Goal: Task Accomplishment & Management: Use online tool/utility

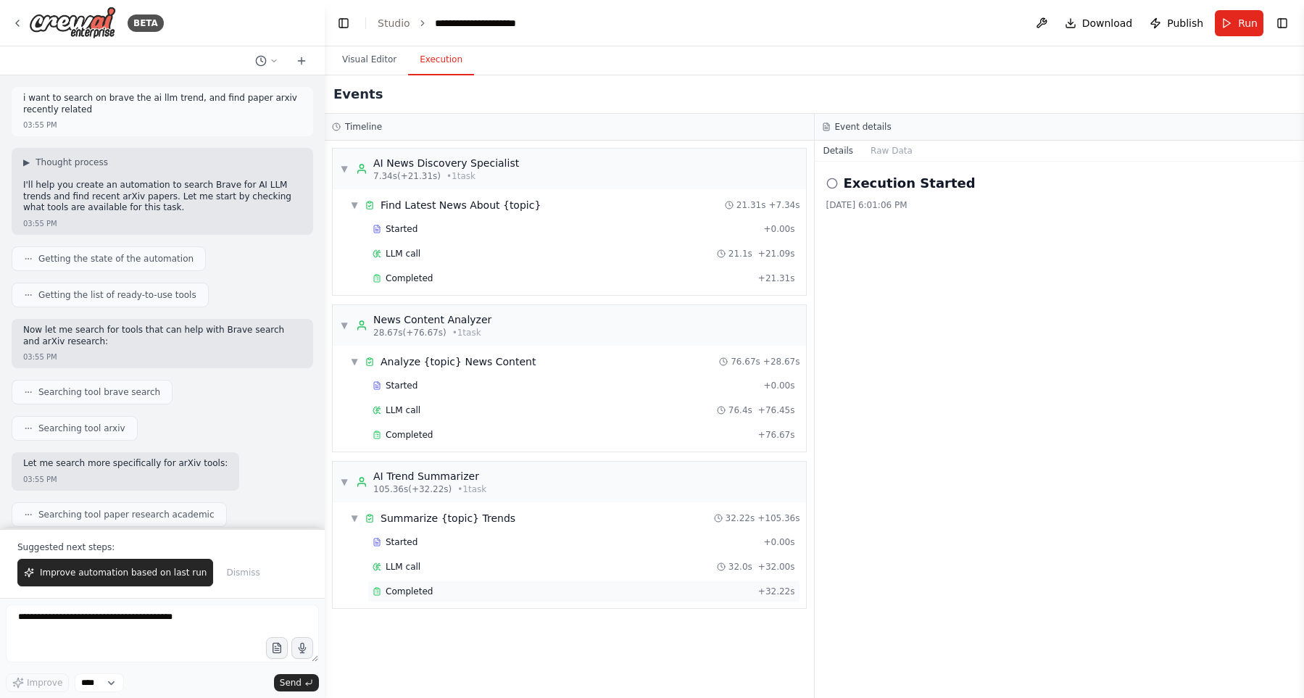
scroll to position [9619, 0]
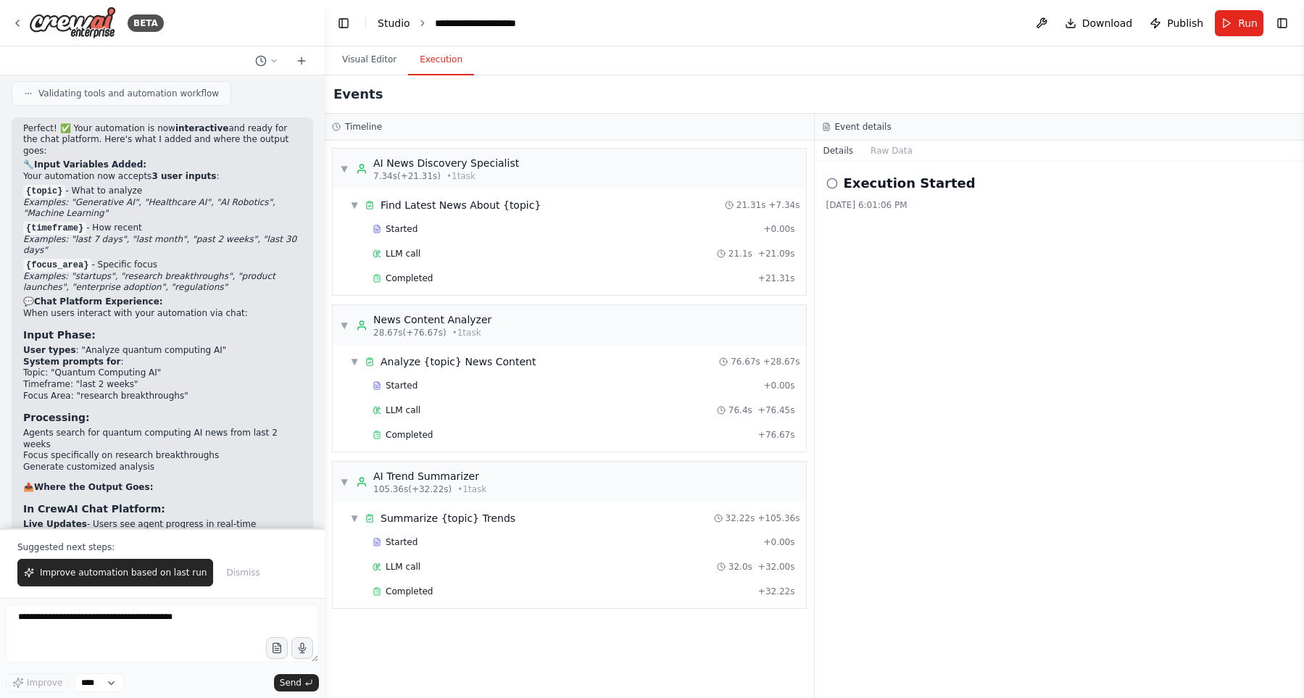
click at [395, 22] on link "Studio" at bounding box center [394, 23] width 33 height 12
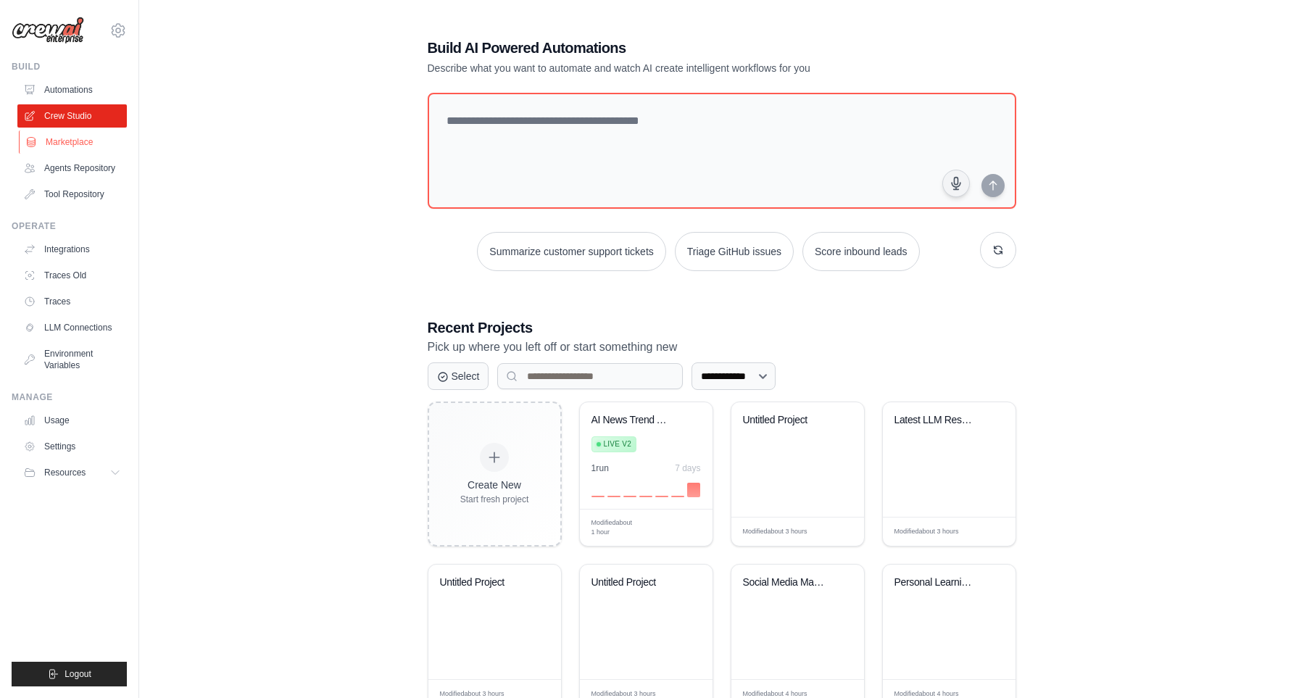
click at [99, 148] on link "Marketplace" at bounding box center [73, 141] width 109 height 23
click at [99, 170] on link "Agents Repository" at bounding box center [73, 168] width 109 height 23
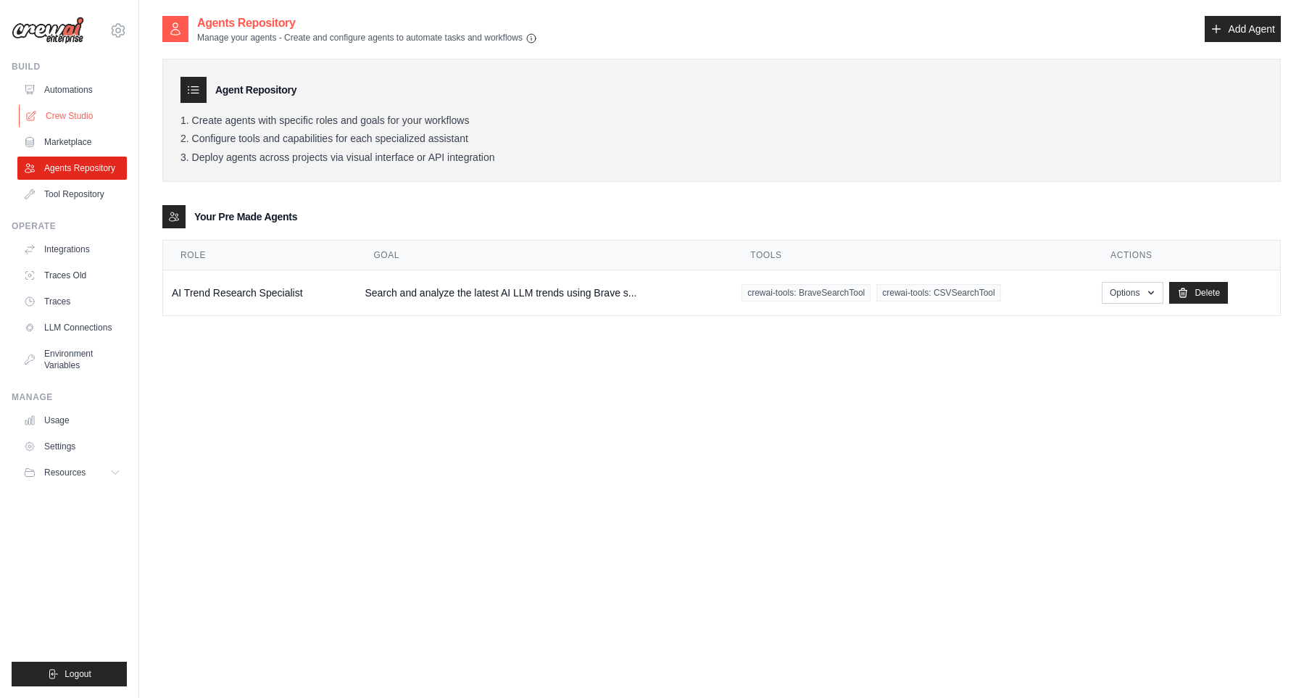
click at [75, 119] on link "Crew Studio" at bounding box center [73, 115] width 109 height 23
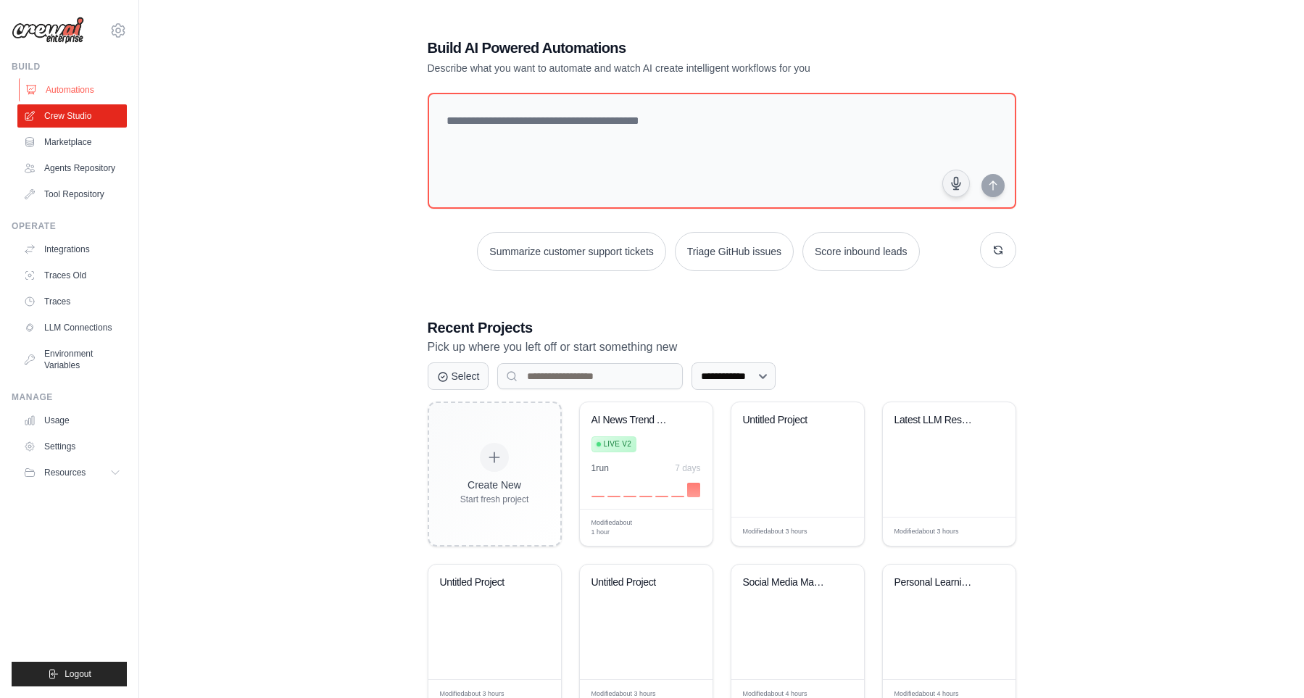
click at [83, 88] on link "Automations" at bounding box center [73, 89] width 109 height 23
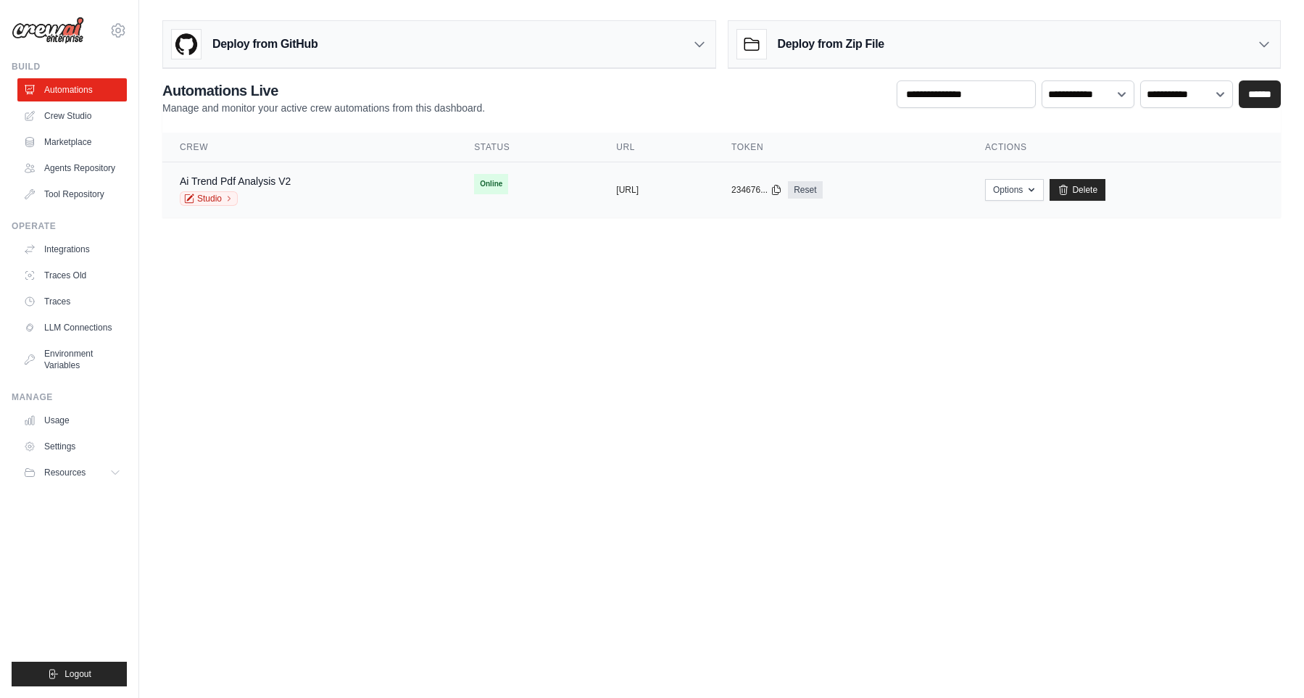
click at [599, 207] on td "copied https://ai-trend-pdf-analysis-v1-e9" at bounding box center [656, 190] width 115 height 56
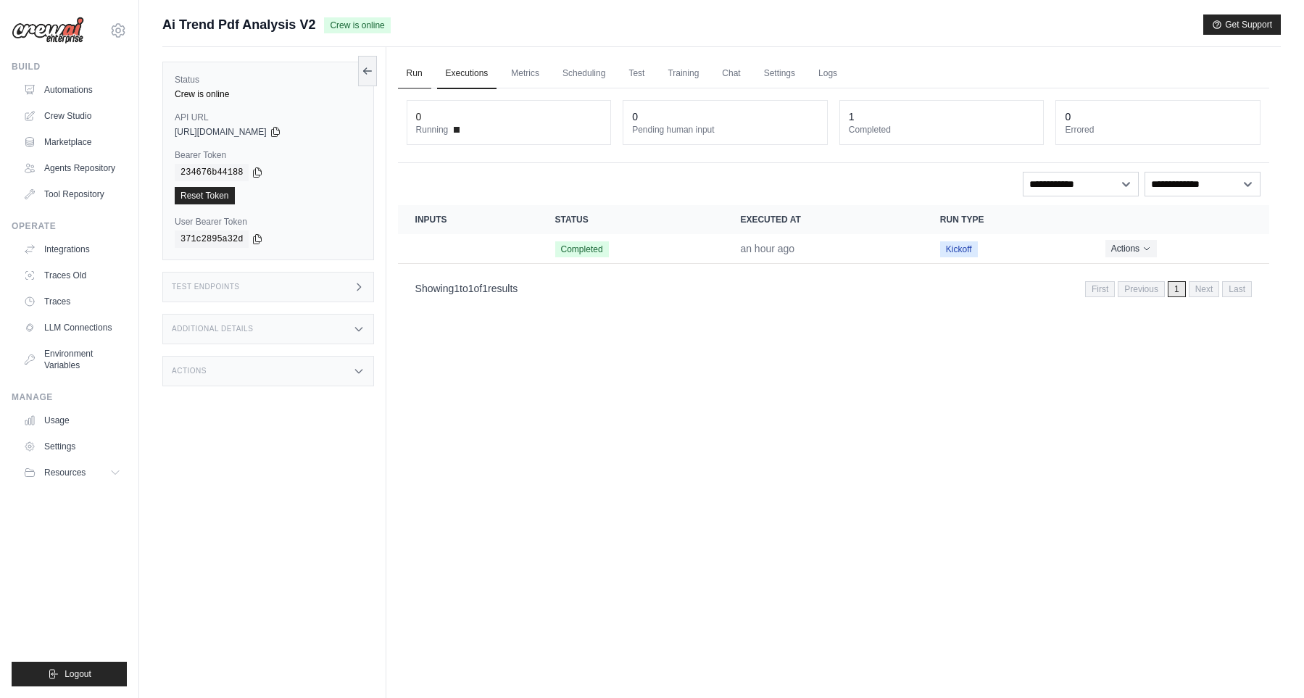
click at [423, 80] on link "Run" at bounding box center [414, 74] width 33 height 30
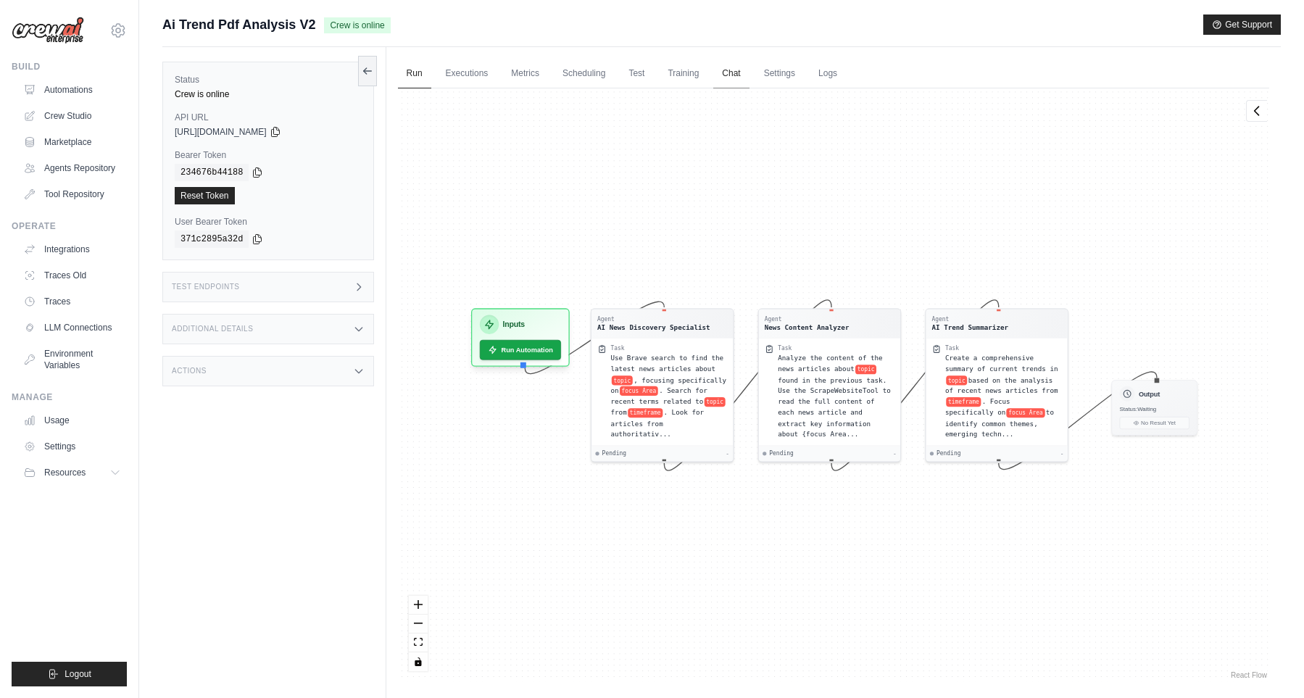
click at [744, 83] on link "Chat" at bounding box center [731, 74] width 36 height 30
click at [57, 89] on link "Automations" at bounding box center [73, 89] width 109 height 23
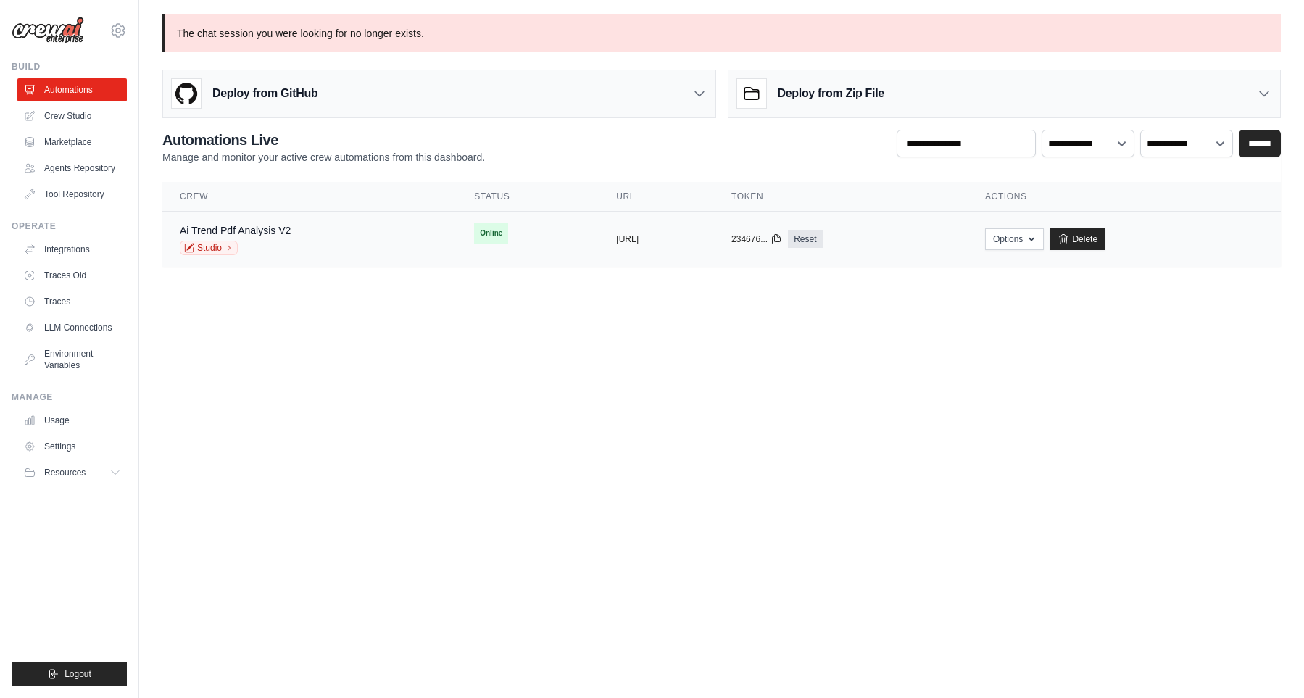
click at [465, 262] on tr "Ai Trend Pdf Analysis V2 Studio Online copied https://ai-trend-pdf-analysis-v1-…" at bounding box center [721, 240] width 1118 height 56
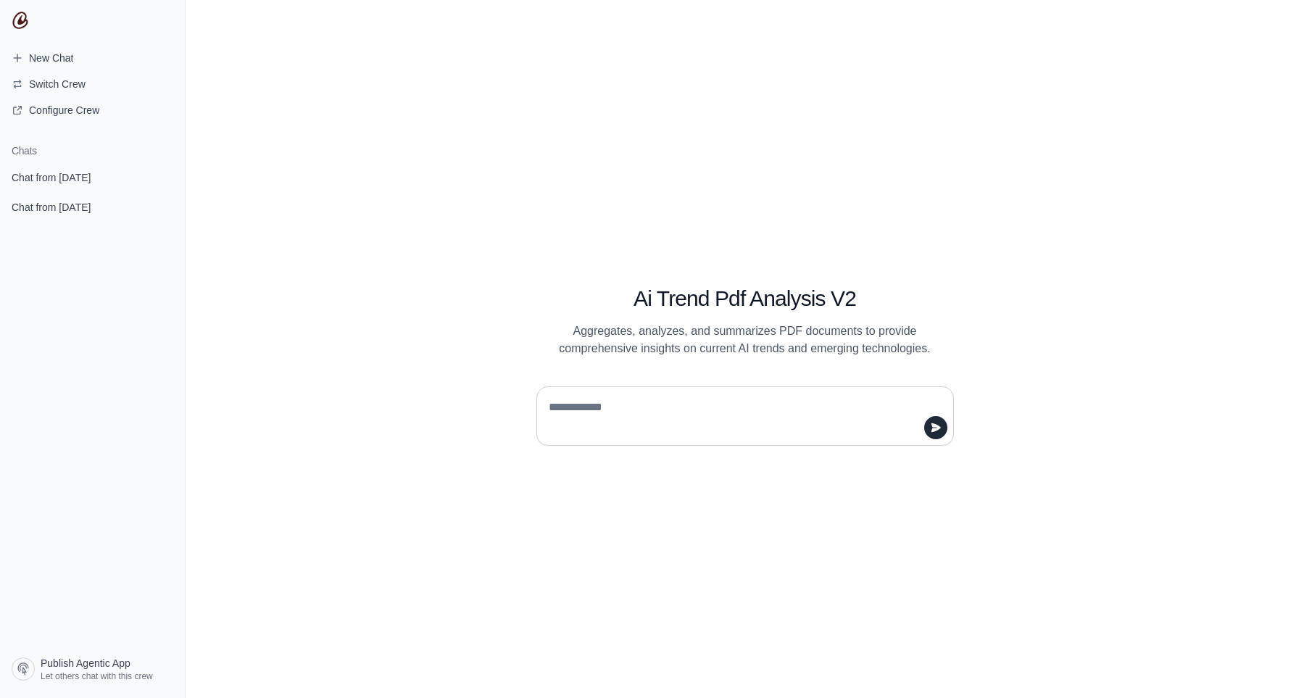
drag, startPoint x: 748, startPoint y: 425, endPoint x: 744, endPoint y: 439, distance: 14.2
click at [748, 426] on textarea at bounding box center [741, 416] width 390 height 41
type textarea "*"
click at [639, 416] on textarea "*******" at bounding box center [741, 416] width 390 height 41
type textarea "**********"
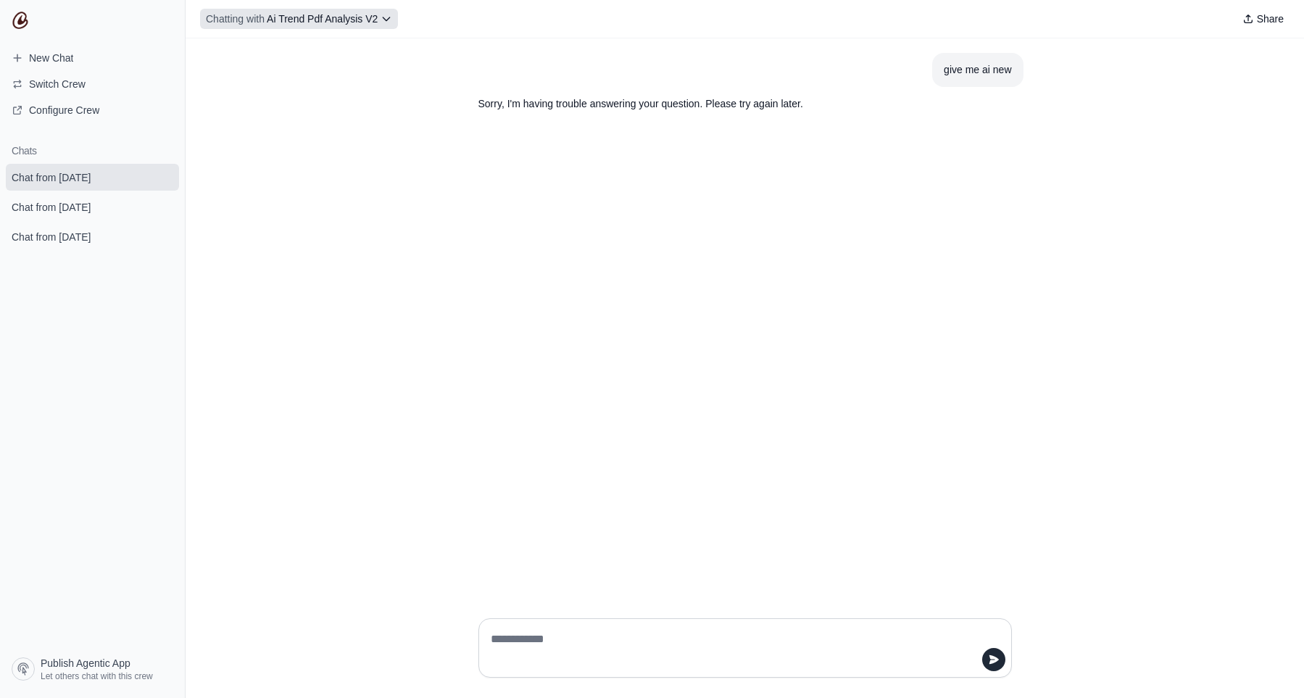
click at [302, 17] on span "Ai Trend Pdf Analysis V2" at bounding box center [322, 19] width 111 height 12
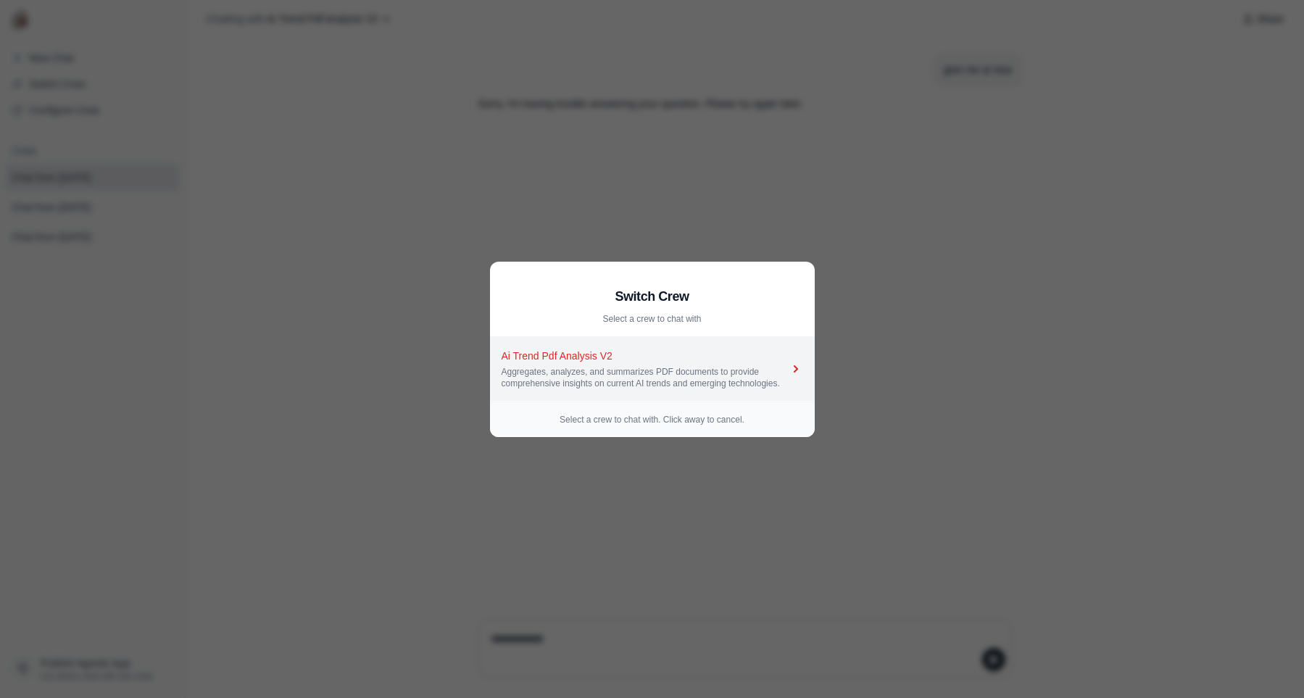
click at [668, 370] on div "Aggregates, analyzes, and summarizes PDF documents to provide comprehensive ins…" at bounding box center [645, 377] width 287 height 23
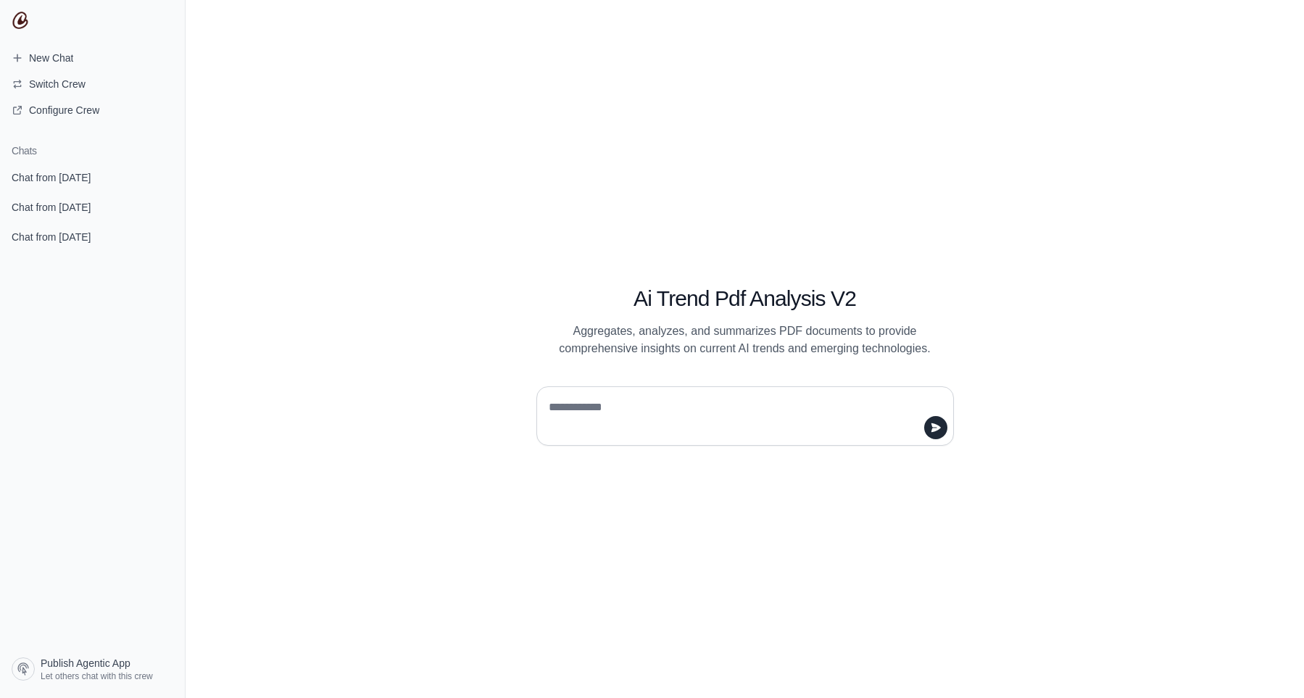
click at [748, 641] on div "Ai Trend Pdf Analysis V2 Aggregates, analyzes, and summarizes PDF documents to …" at bounding box center [745, 349] width 1118 height 698
click at [668, 415] on textarea at bounding box center [741, 416] width 390 height 41
click at [713, 400] on textarea "**********" at bounding box center [741, 416] width 390 height 41
type textarea "**********"
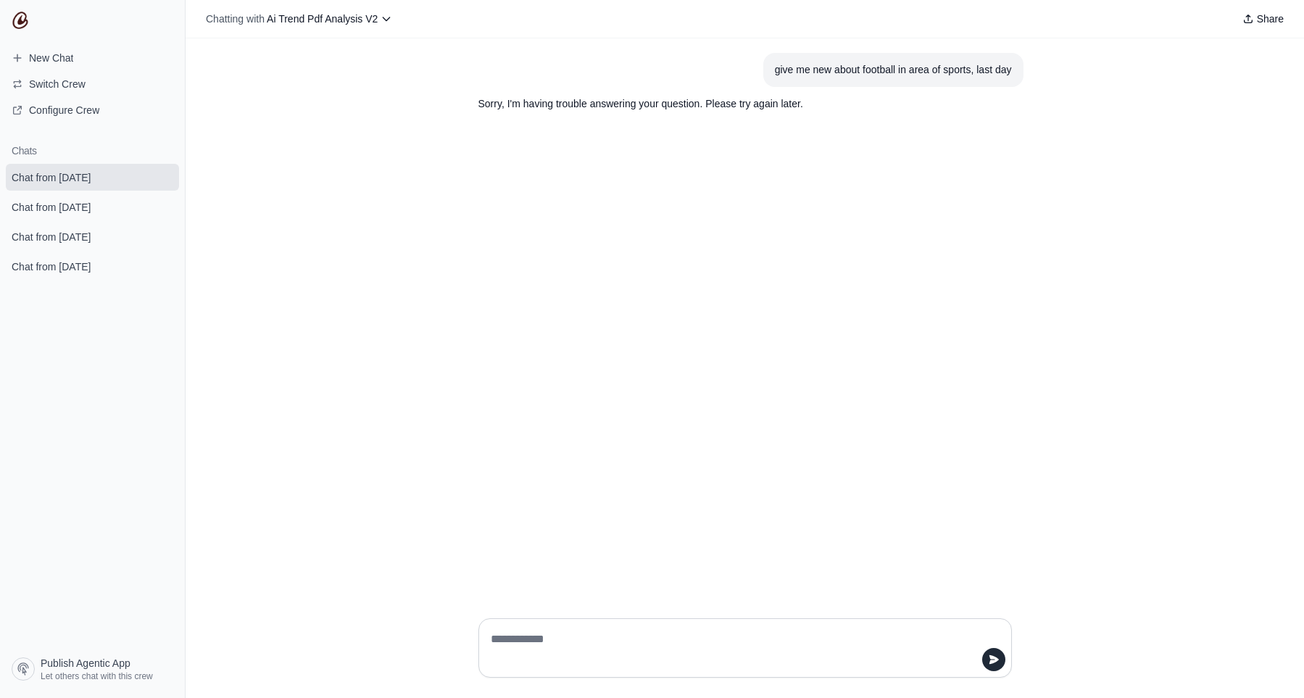
click at [613, 640] on textarea at bounding box center [741, 648] width 506 height 41
type textarea "**********"
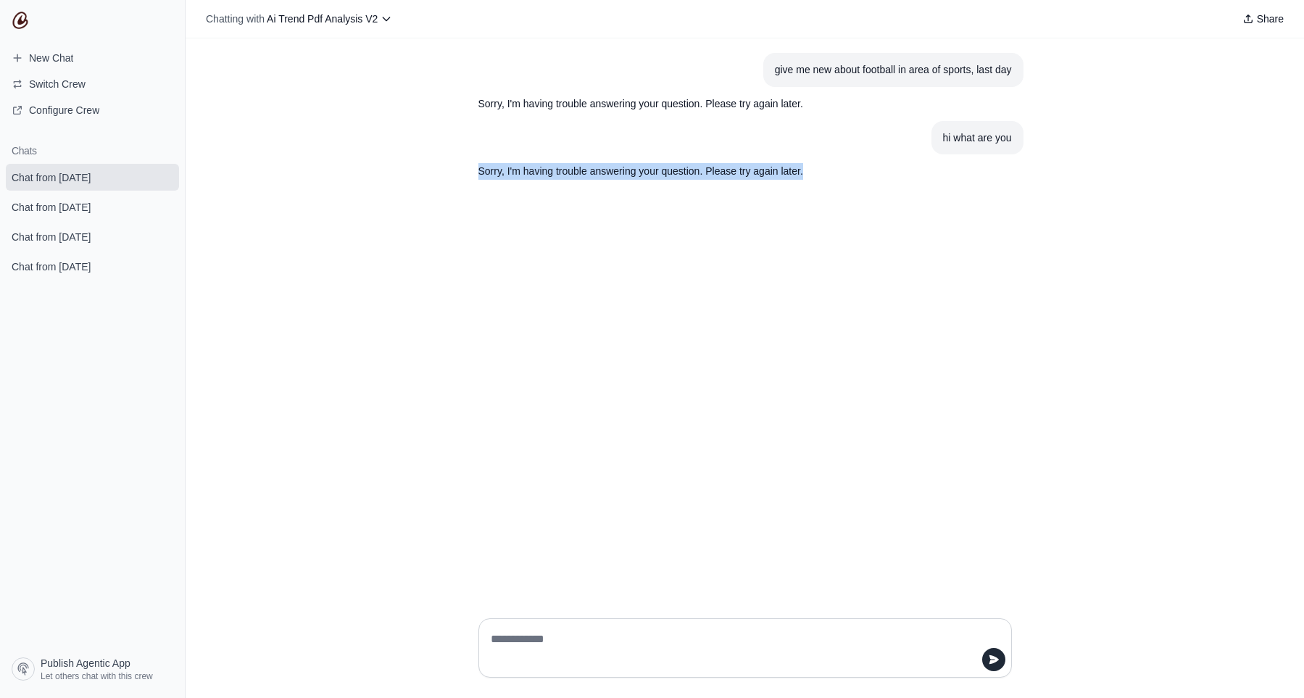
drag, startPoint x: 464, startPoint y: 168, endPoint x: 913, endPoint y: 175, distance: 448.8
click at [913, 175] on div "give me new about football in area of sports, last day Sorry, I'm having troubl…" at bounding box center [745, 322] width 1118 height 568
click at [820, 121] on article "hi what are you" at bounding box center [745, 138] width 557 height 34
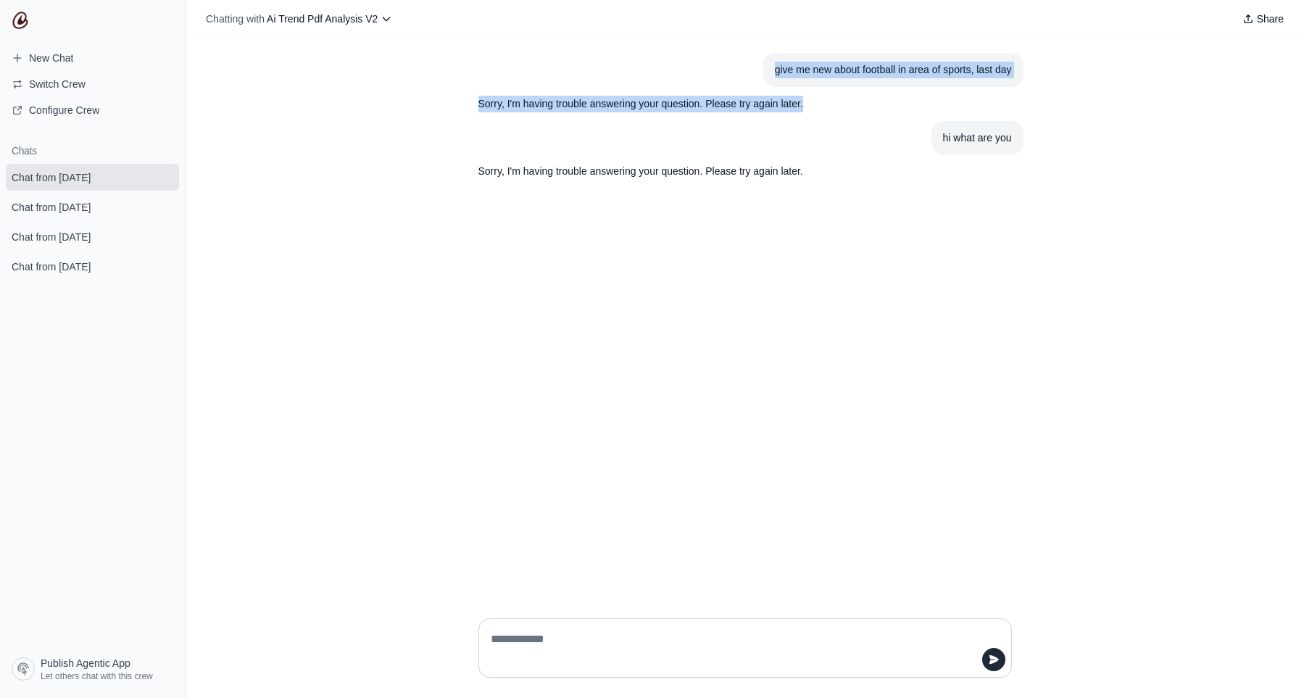
drag, startPoint x: 829, startPoint y: 110, endPoint x: 756, endPoint y: 64, distance: 86.7
click at [756, 64] on div "give me new about football in area of sports, last day Sorry, I'm having troubl…" at bounding box center [745, 121] width 557 height 136
copy div "give me new about football in area of sports, last day Sorry, I'm having troubl…"
click at [102, 175] on span "Chat from [DATE]" at bounding box center [51, 177] width 102 height 14
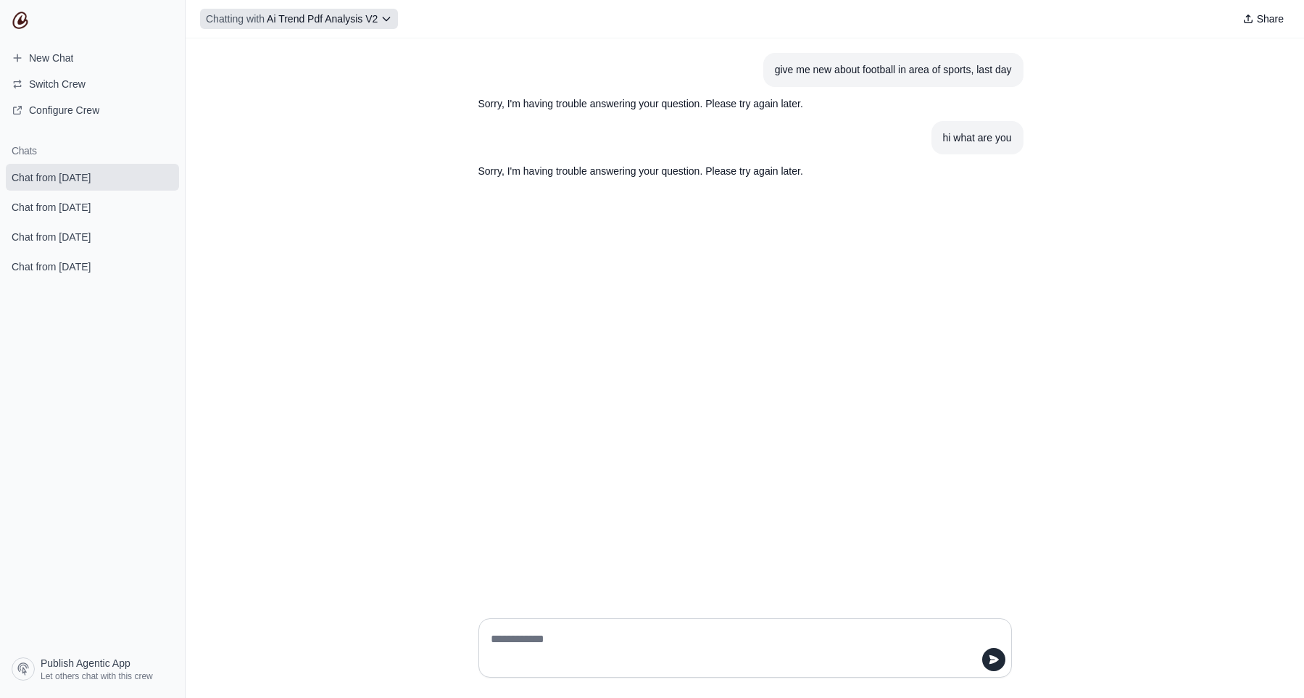
click at [305, 24] on span "Ai Trend Pdf Analysis V2" at bounding box center [322, 19] width 111 height 12
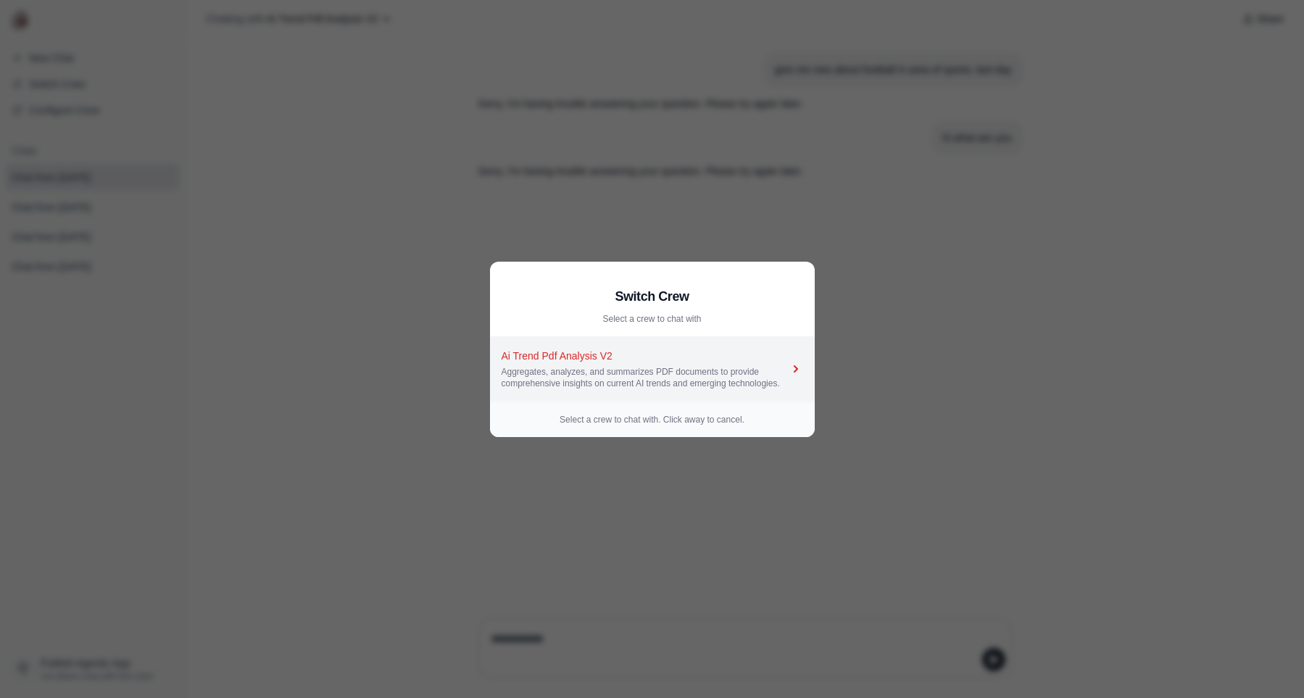
click at [589, 349] on div "Ai Trend Pdf Analysis V2" at bounding box center [645, 356] width 287 height 14
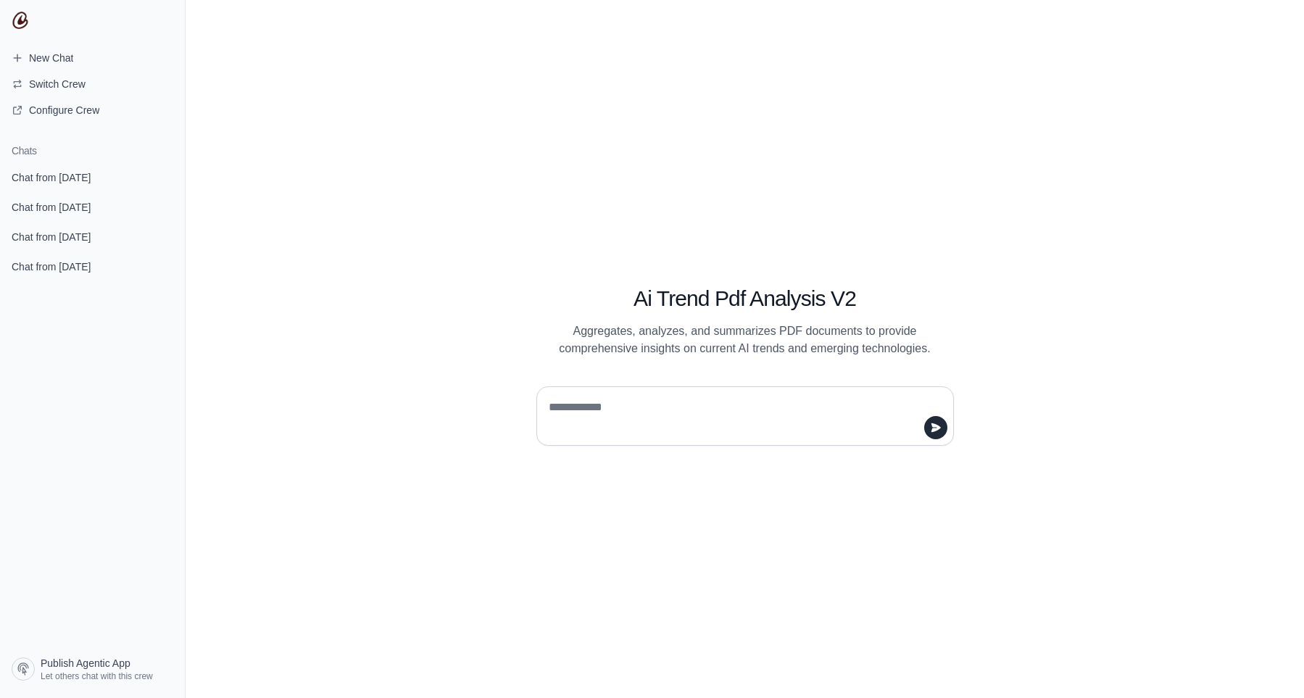
click at [356, 283] on div "Ai Trend Pdf Analysis V2 Aggregates, analyzes, and summarizes PDF documents to …" at bounding box center [745, 349] width 1118 height 698
click at [791, 369] on div "Ai Trend Pdf Analysis V2 Aggregates, analyzes, and summarizes PDF documents to …" at bounding box center [745, 349] width 557 height 194
click at [723, 290] on h1 "Ai Trend Pdf Analysis V2" at bounding box center [745, 299] width 418 height 26
click at [670, 316] on div "Ai Trend Pdf Analysis V2 Aggregates, analyzes, and summarizes PDF documents to …" at bounding box center [745, 304] width 487 height 105
click at [668, 335] on p "Aggregates, analyzes, and summarizes PDF documents to provide comprehensive ins…" at bounding box center [745, 340] width 418 height 35
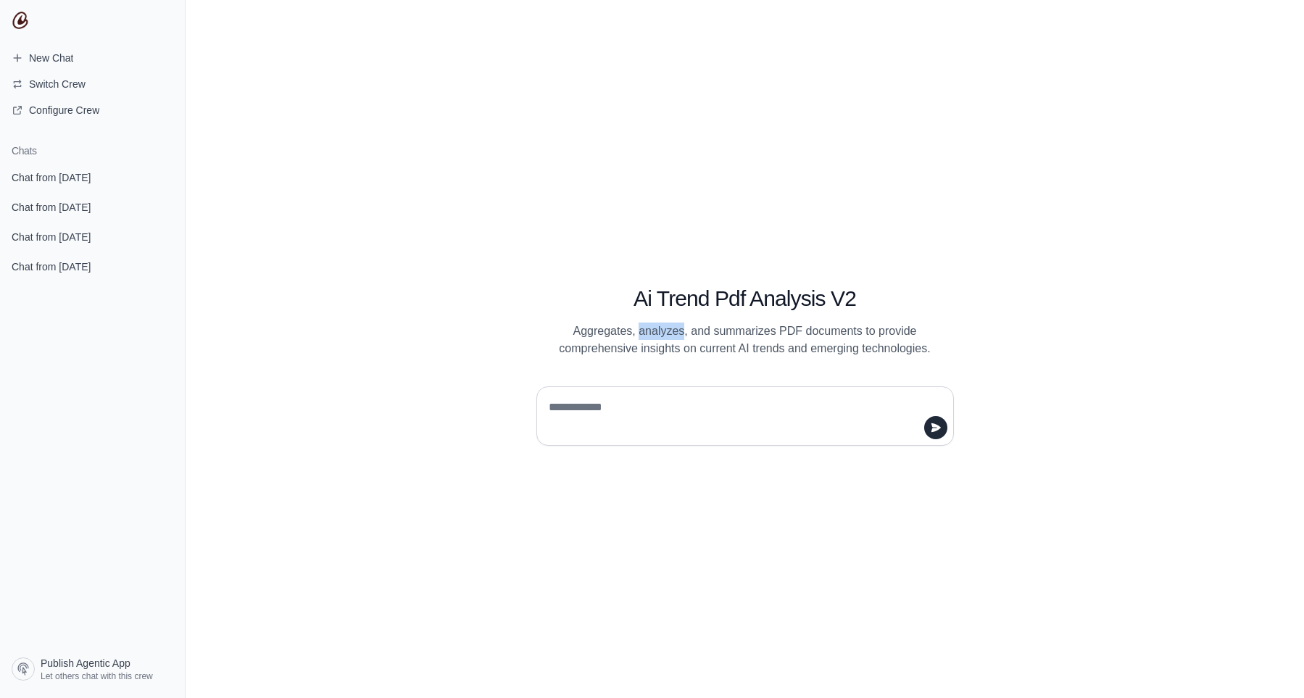
click at [668, 335] on p "Aggregates, analyzes, and summarizes PDF documents to provide comprehensive ins…" at bounding box center [745, 340] width 418 height 35
click at [697, 380] on div at bounding box center [745, 410] width 487 height 71
click at [700, 400] on textarea at bounding box center [741, 416] width 390 height 41
type textarea "**********"
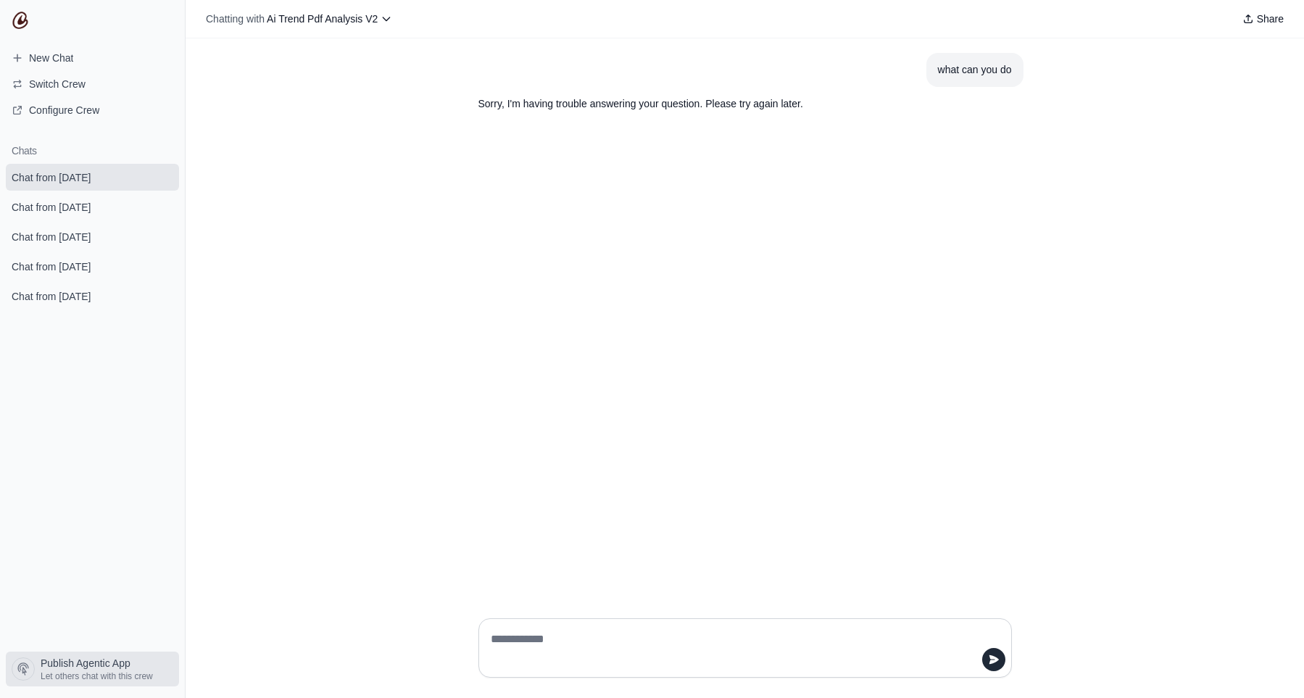
click at [107, 666] on span "Publish Agentic App" at bounding box center [86, 663] width 90 height 14
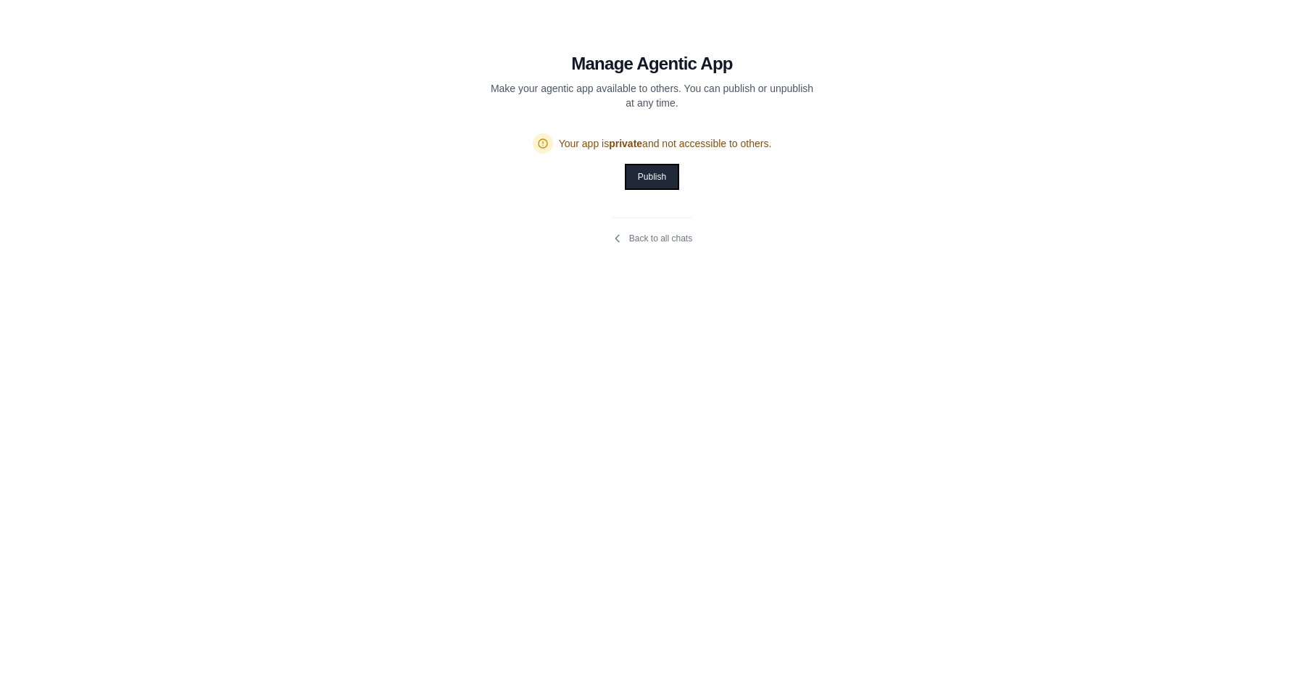
click at [642, 177] on button "Publish" at bounding box center [651, 176] width 51 height 23
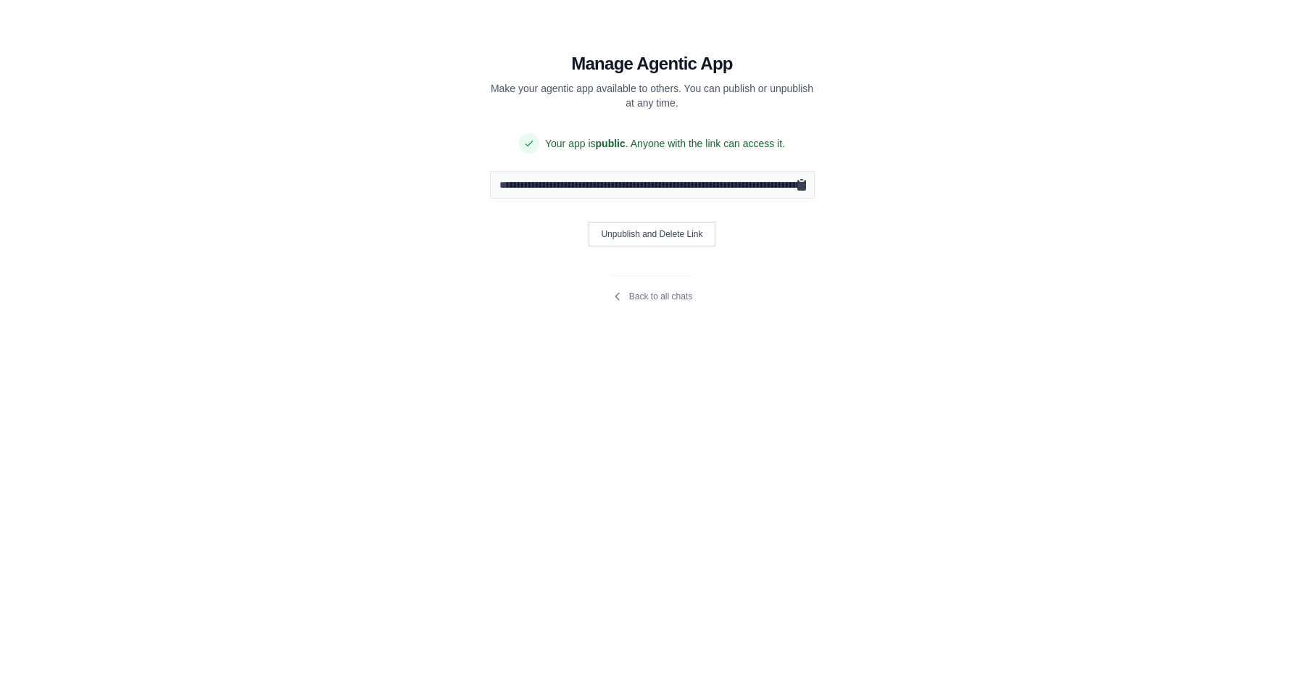
click at [804, 181] on icon "Copy public URL" at bounding box center [801, 185] width 14 height 14
click at [804, 190] on icon "Copy public URL" at bounding box center [801, 185] width 9 height 11
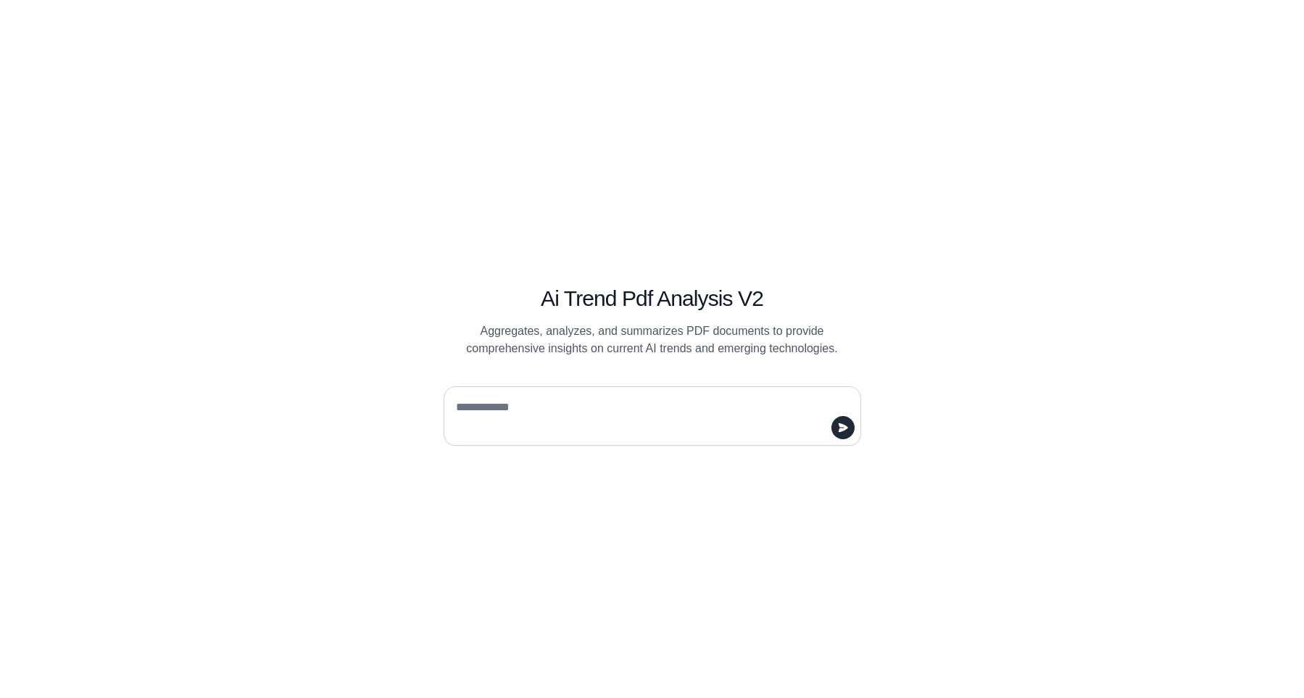
click at [615, 405] on textarea at bounding box center [648, 416] width 390 height 41
type textarea "**********"
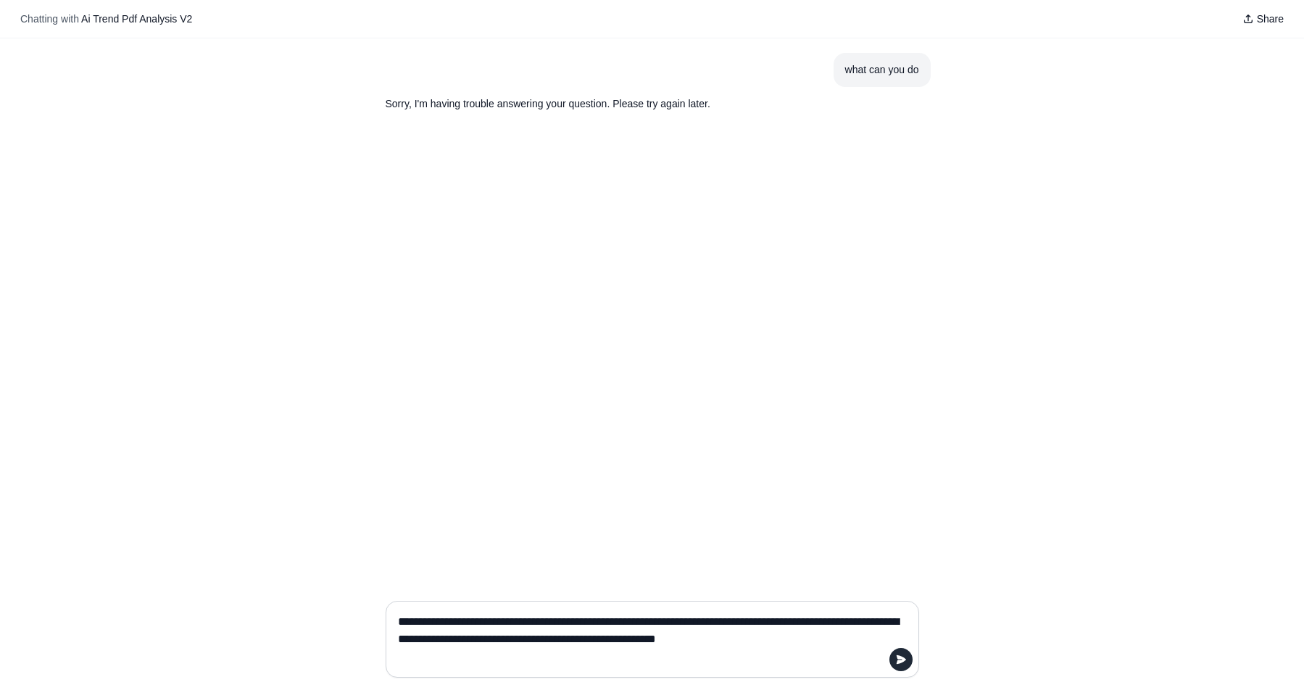
drag, startPoint x: 624, startPoint y: 650, endPoint x: 371, endPoint y: 597, distance: 258.5
click at [395, 610] on textarea "**********" at bounding box center [648, 639] width 506 height 58
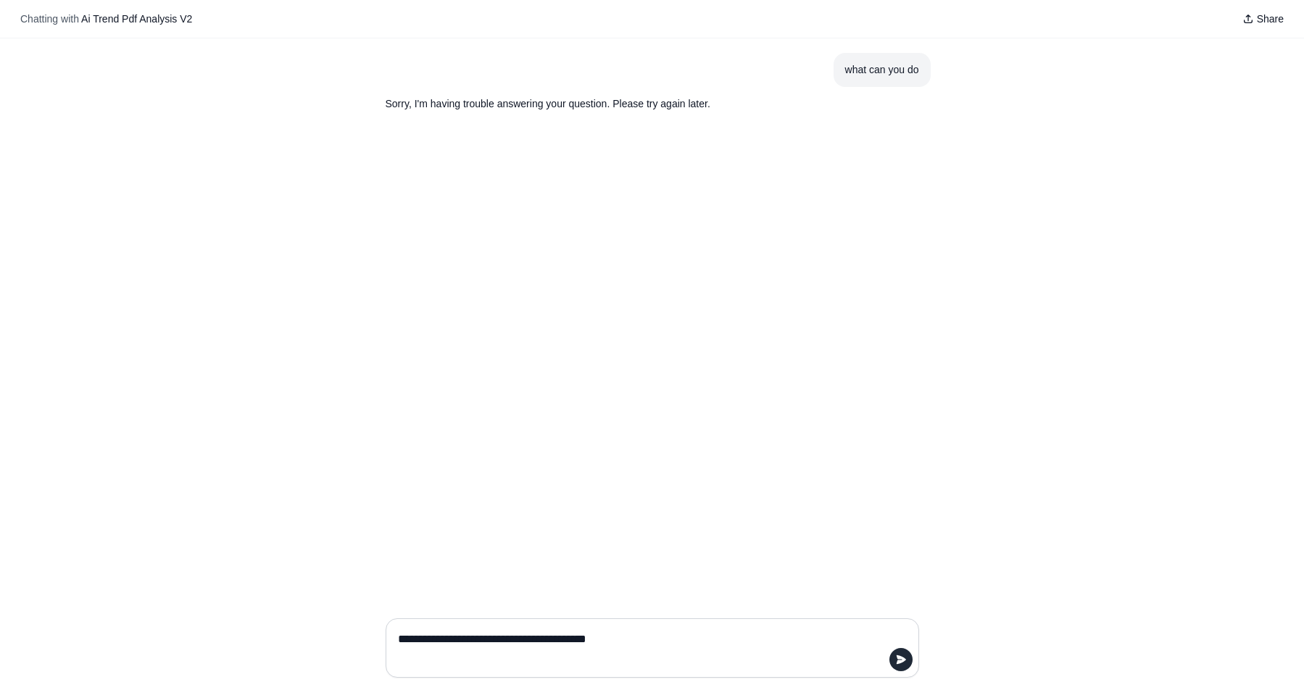
type textarea "**********"
click at [839, 284] on div "what can you do Sorry, I'm having trouble answering your question. Please try a…" at bounding box center [652, 322] width 1304 height 568
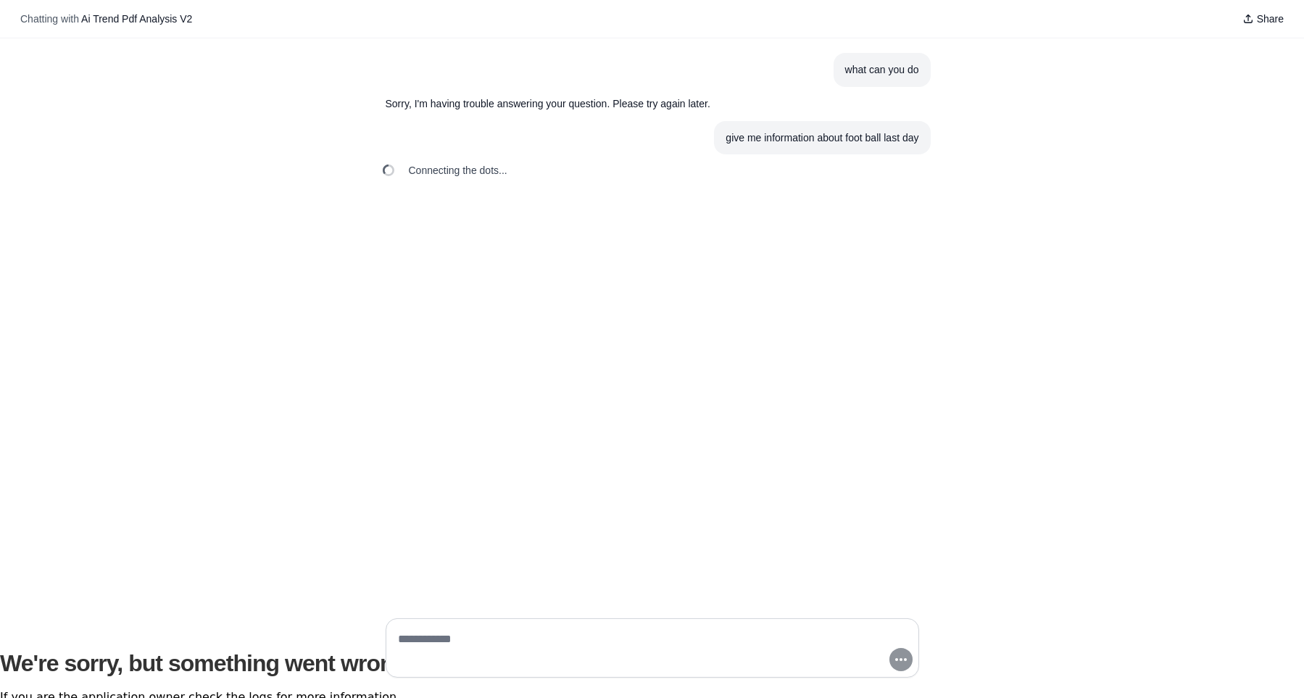
scroll to position [80, 0]
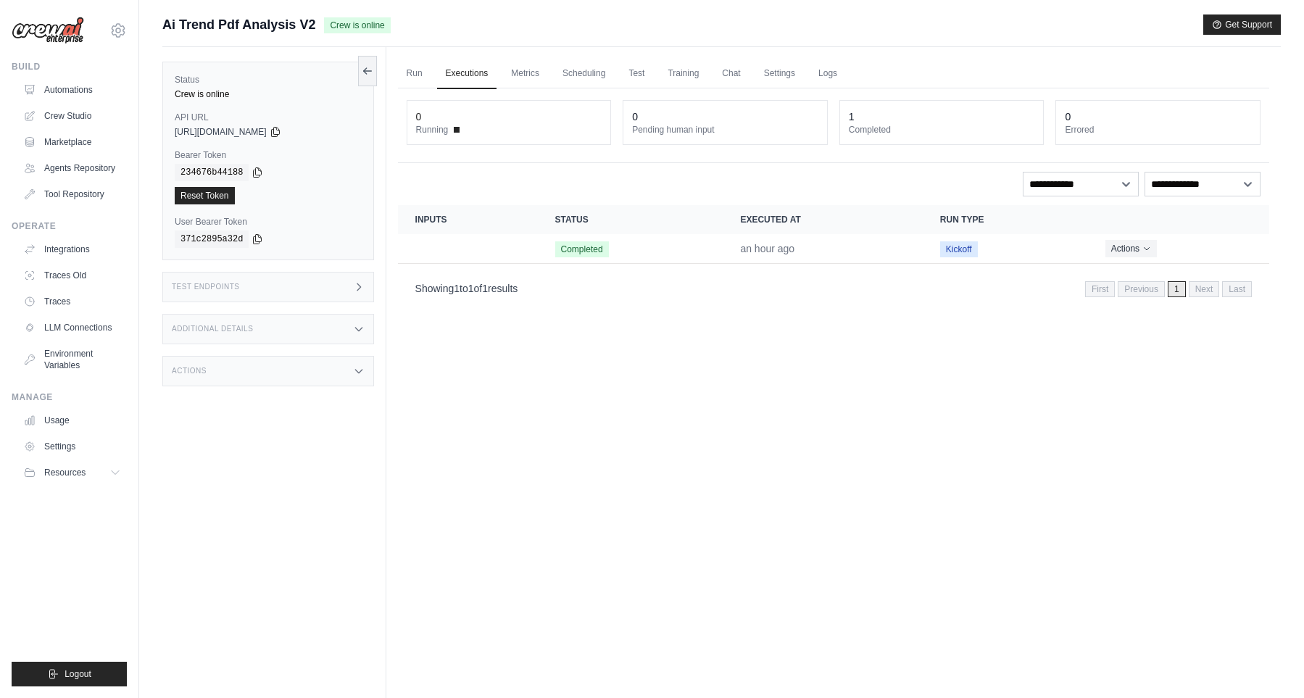
click at [455, 128] on dt "Running" at bounding box center [509, 130] width 186 height 12
click at [489, 107] on div "0 Running" at bounding box center [509, 122] width 204 height 43
click at [523, 67] on link "Metrics" at bounding box center [525, 74] width 46 height 30
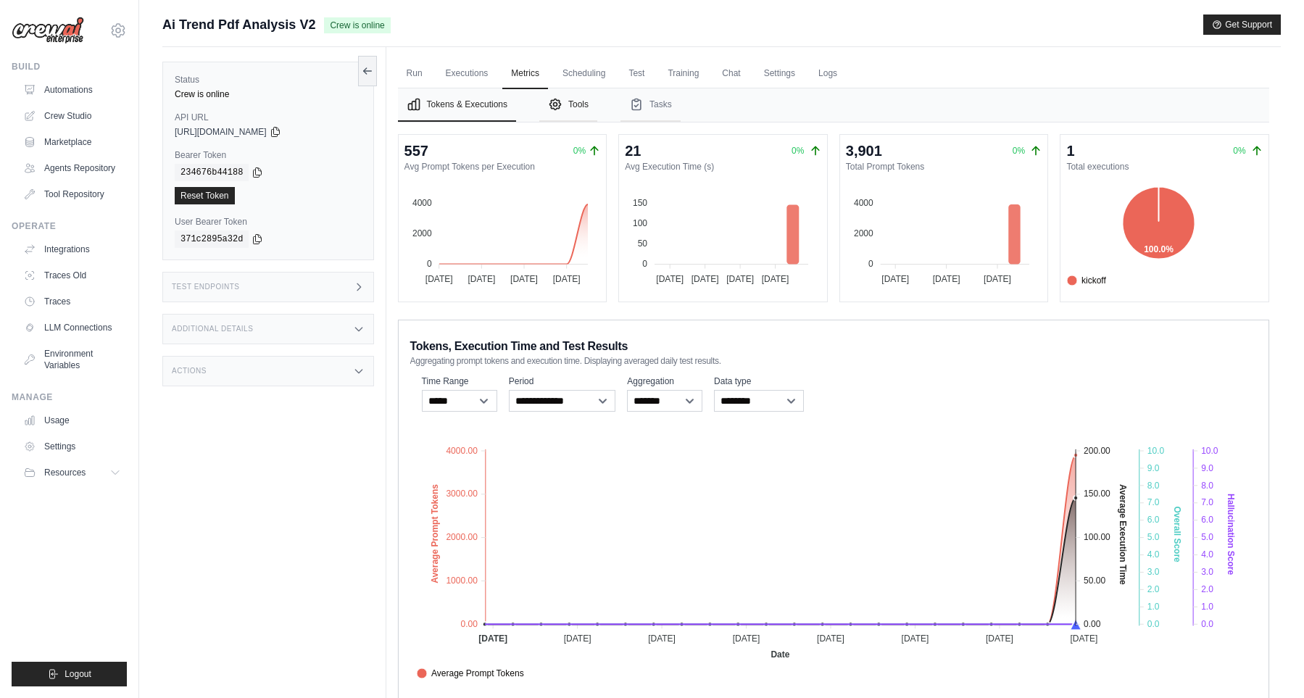
click at [588, 110] on button "Tools" at bounding box center [568, 104] width 58 height 33
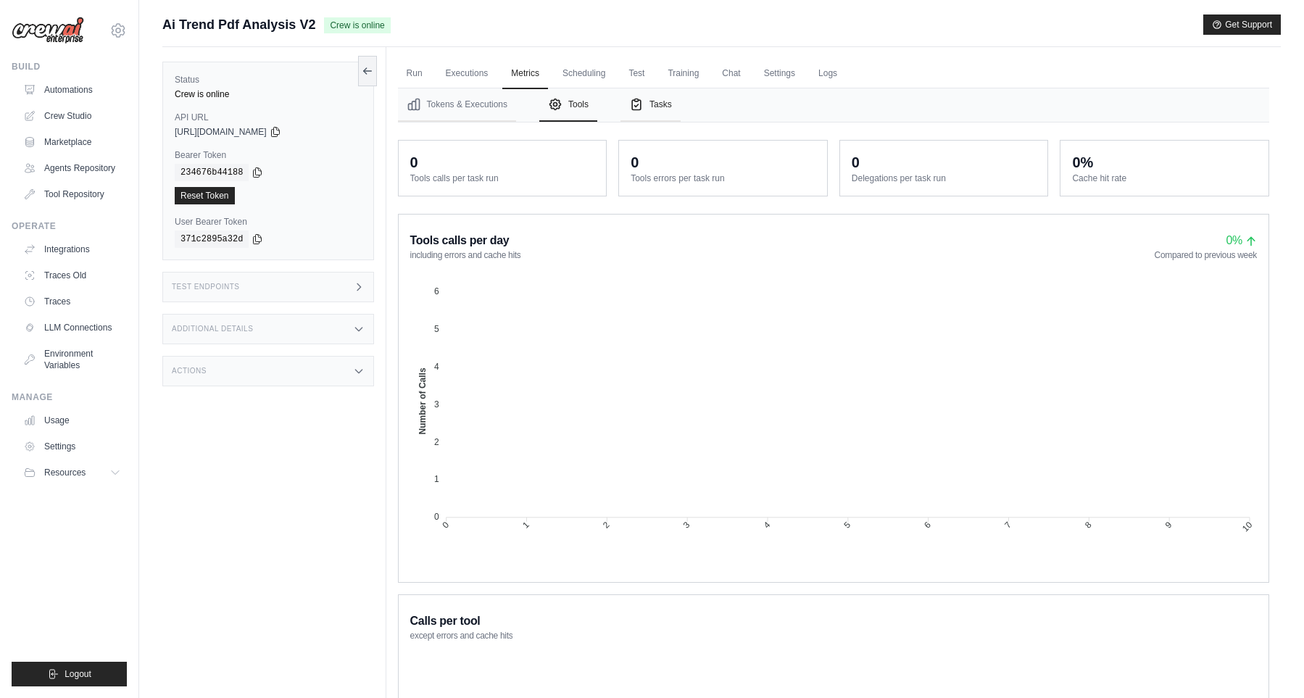
click at [654, 96] on button "Tasks" at bounding box center [650, 104] width 60 height 33
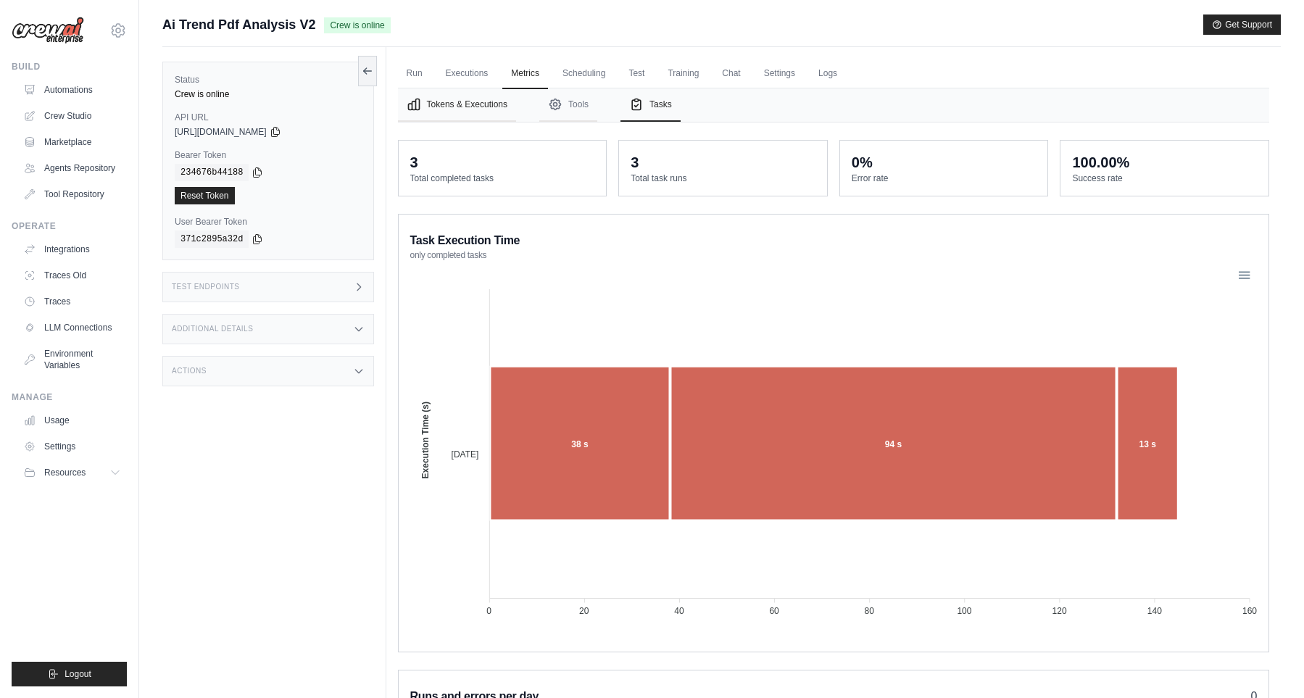
click at [491, 106] on button "Tokens & Executions" at bounding box center [457, 104] width 118 height 33
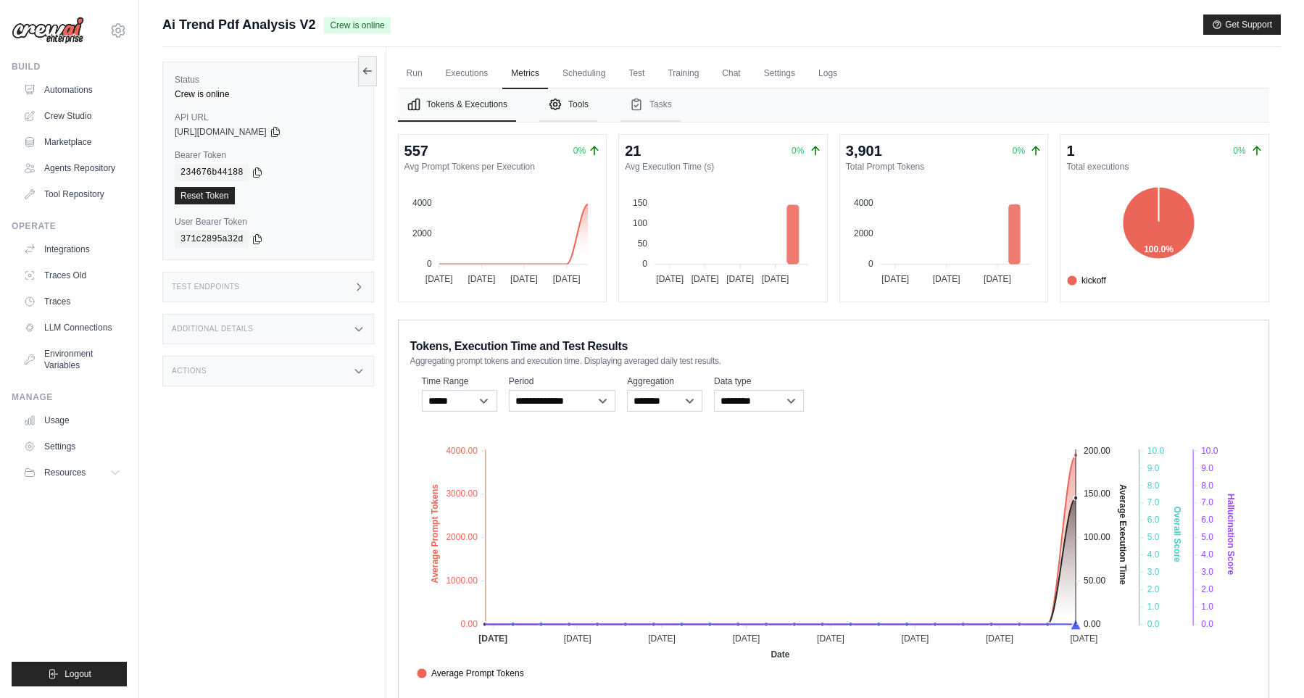
click at [562, 104] on icon "Tabs" at bounding box center [555, 104] width 14 height 14
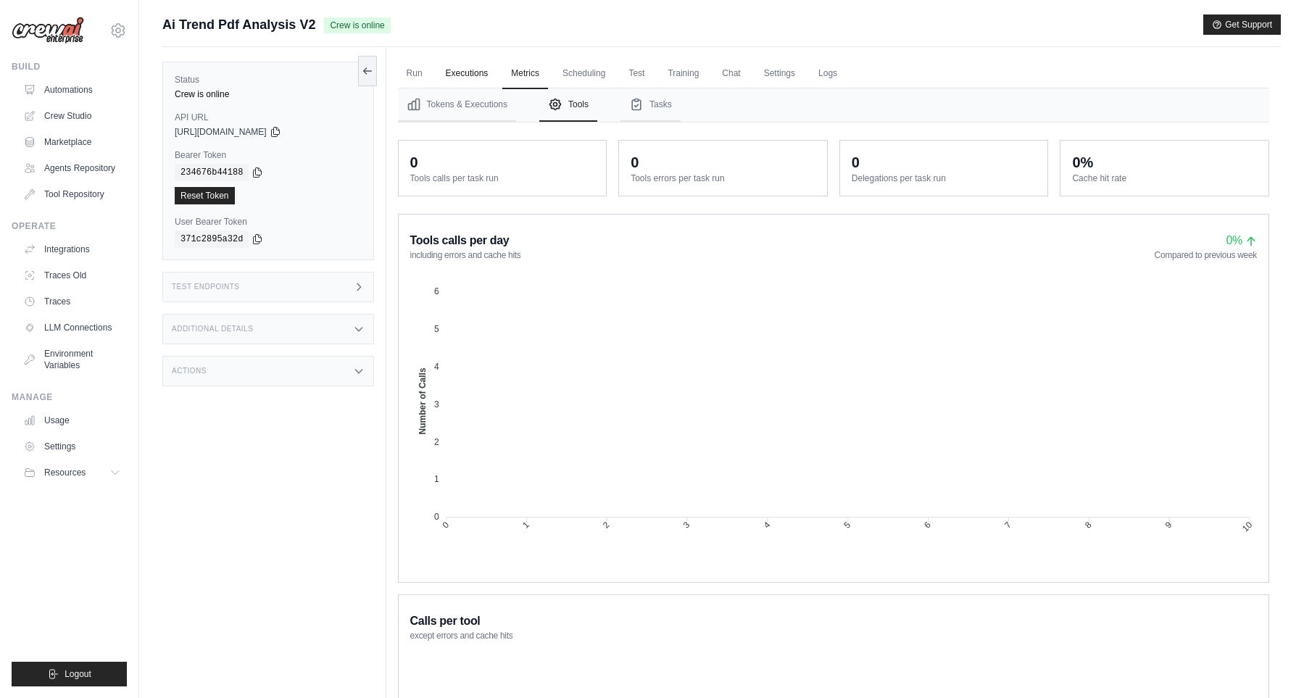
click at [460, 81] on link "Executions" at bounding box center [467, 74] width 60 height 30
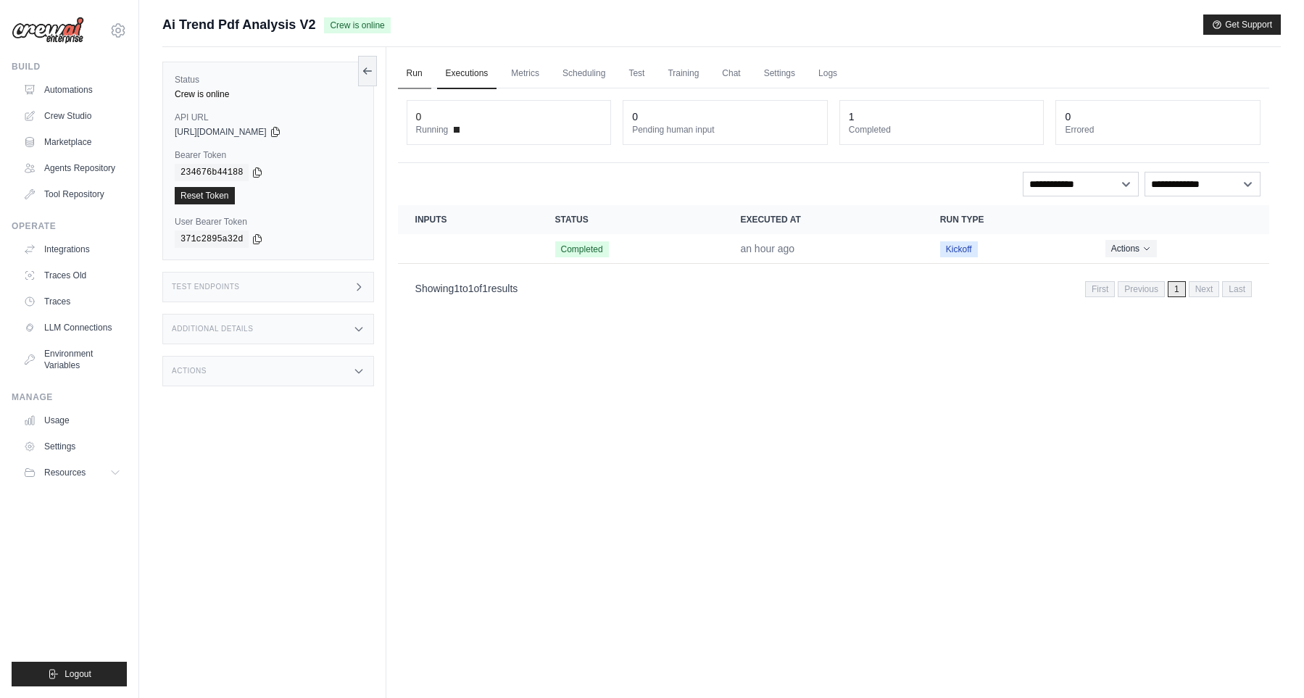
click at [403, 80] on link "Run" at bounding box center [414, 74] width 33 height 30
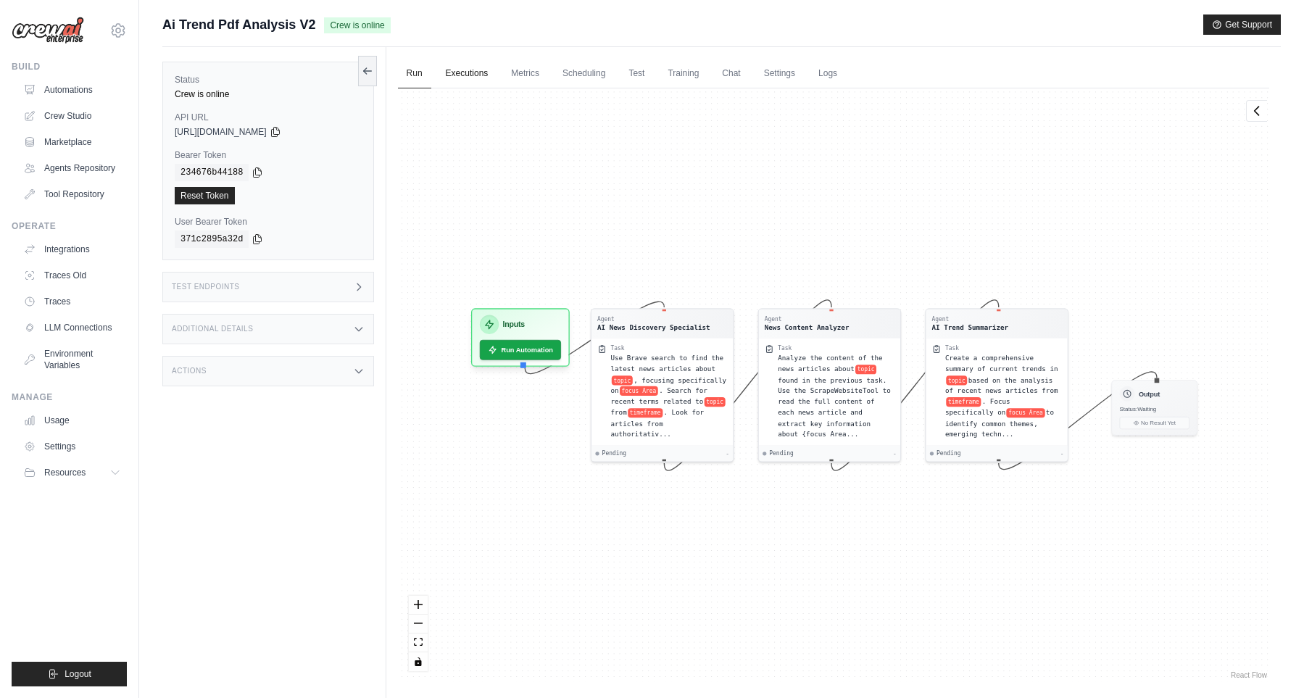
click at [460, 78] on link "Executions" at bounding box center [467, 74] width 60 height 30
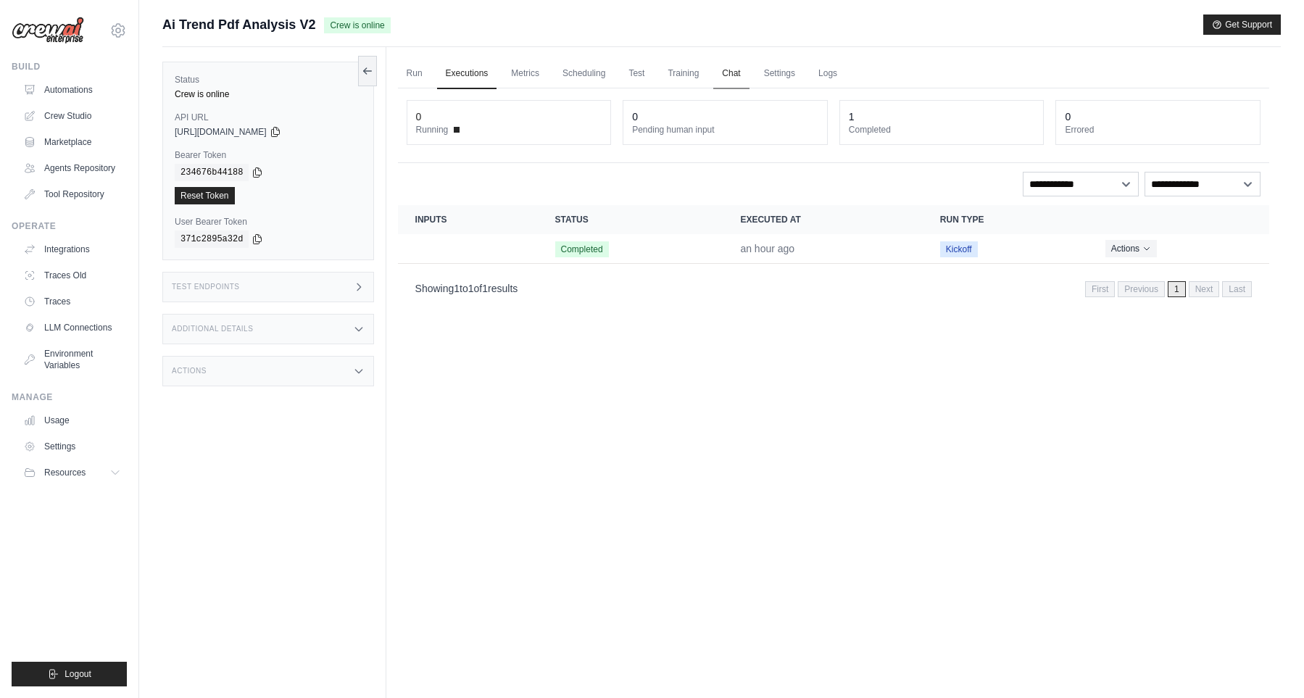
click at [729, 77] on link "Chat" at bounding box center [731, 74] width 36 height 30
click at [732, 75] on link "Chat" at bounding box center [731, 74] width 36 height 30
click at [289, 277] on div "Test Endpoints" at bounding box center [268, 287] width 212 height 30
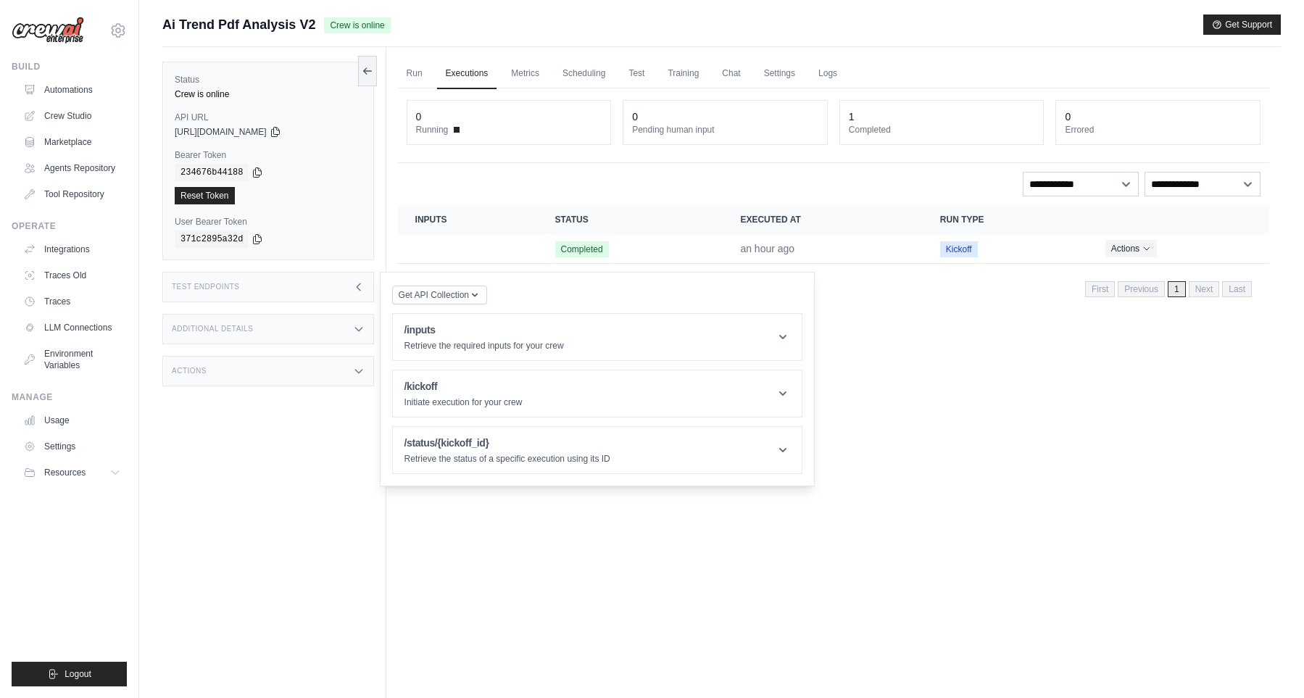
click at [286, 376] on div "Actions" at bounding box center [268, 371] width 212 height 30
click at [326, 325] on div "Additional Details" at bounding box center [268, 329] width 212 height 30
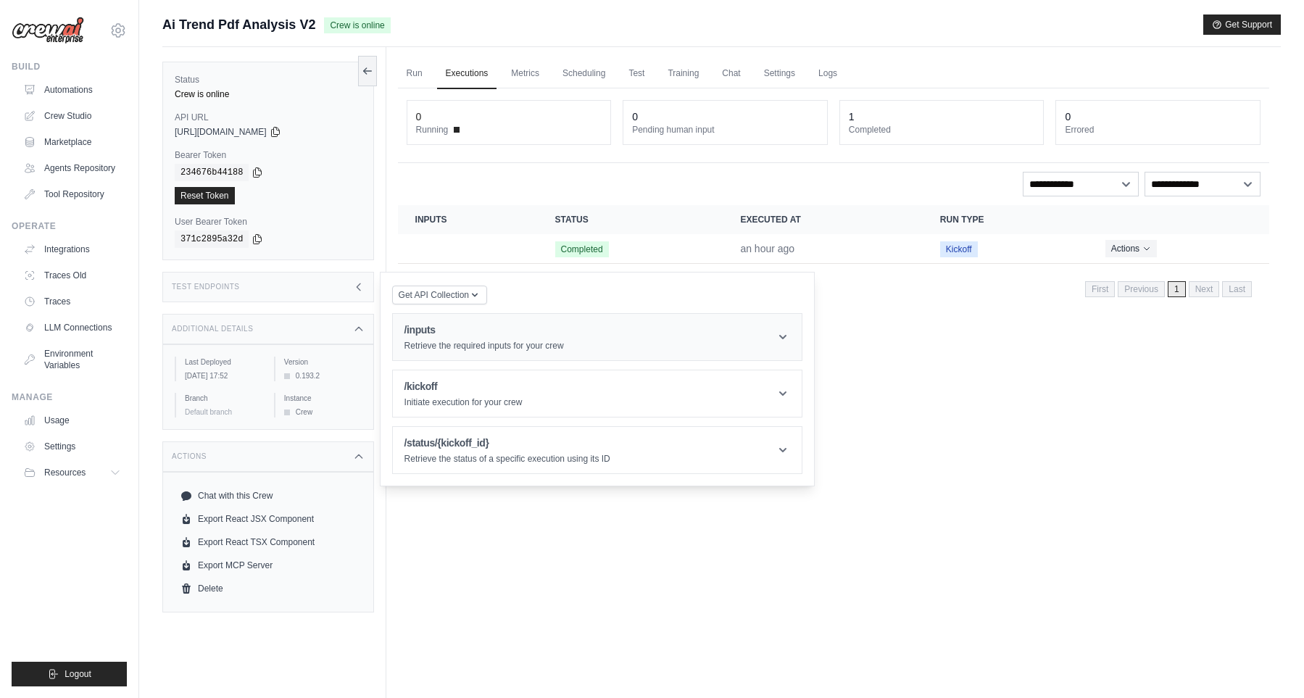
click at [476, 329] on h1 "/inputs" at bounding box center [483, 330] width 159 height 14
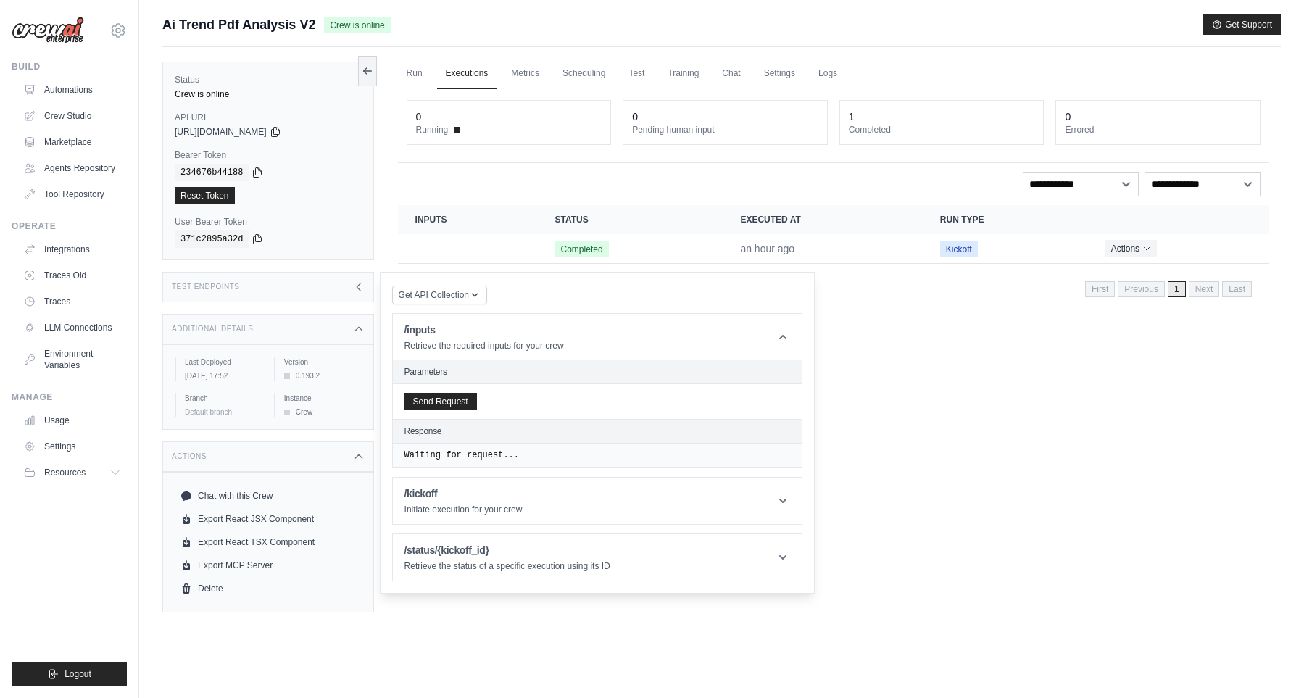
click at [439, 373] on h2 "Parameters" at bounding box center [597, 372] width 386 height 12
click at [470, 368] on h2 "Parameters" at bounding box center [597, 372] width 386 height 12
click at [507, 72] on link "Metrics" at bounding box center [525, 74] width 46 height 30
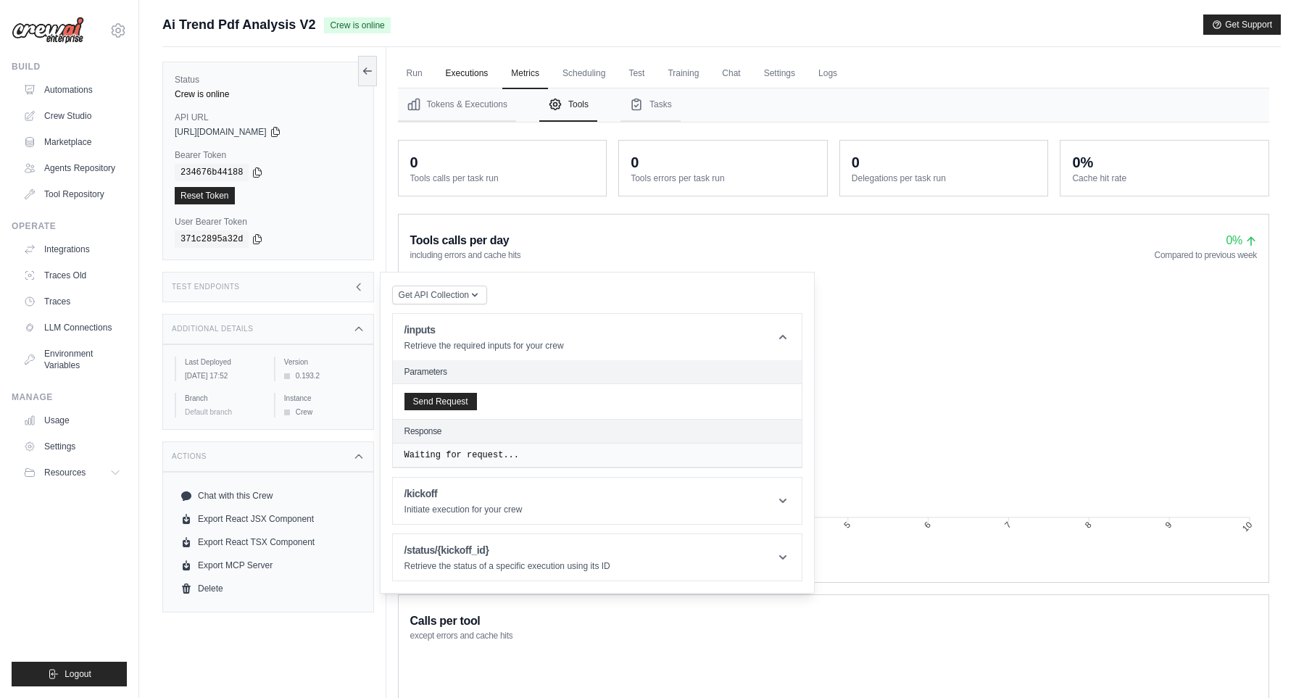
click at [481, 78] on link "Executions" at bounding box center [467, 74] width 60 height 30
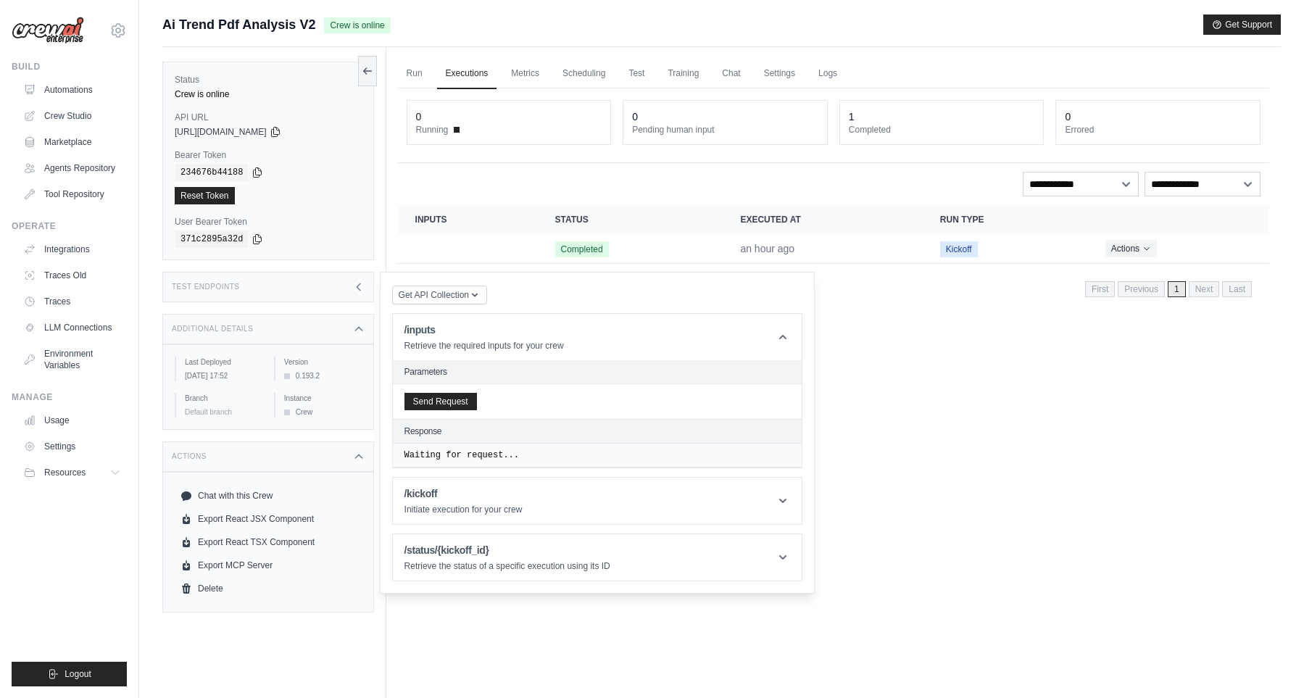
click at [462, 125] on dt "Running" at bounding box center [509, 130] width 186 height 12
click at [410, 75] on link "Run" at bounding box center [414, 74] width 33 height 30
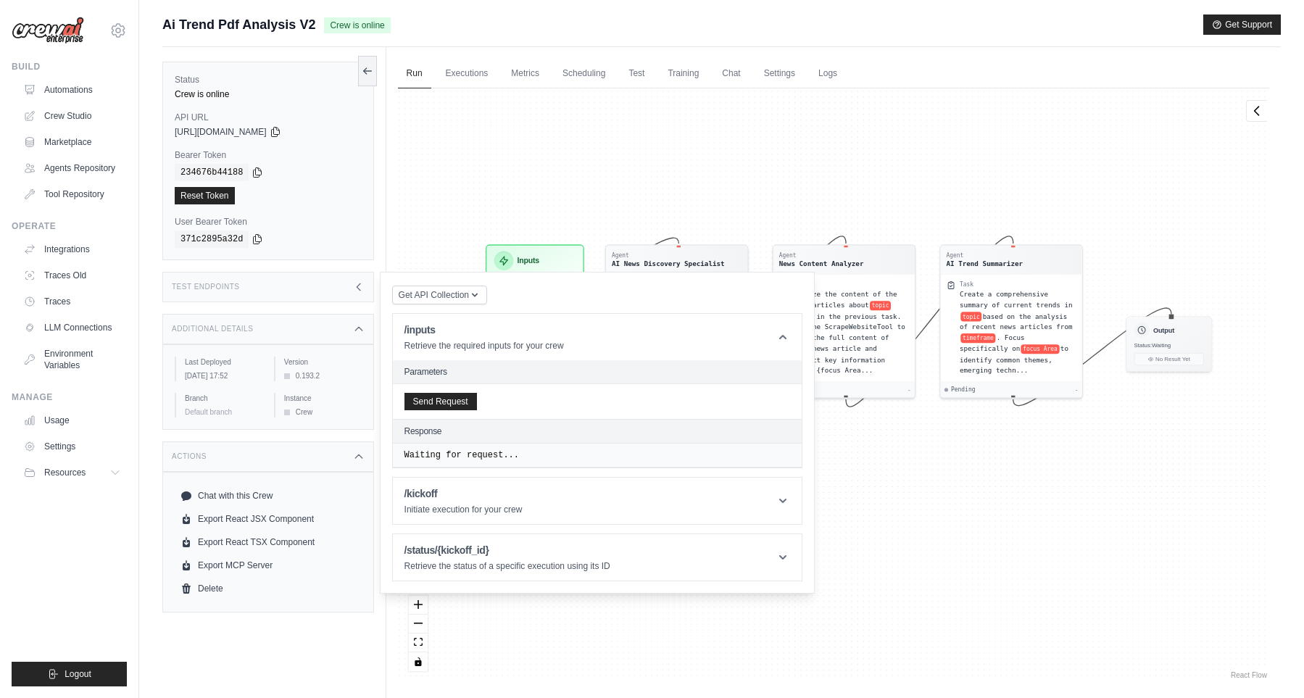
drag, startPoint x: 679, startPoint y: 162, endPoint x: 694, endPoint y: 99, distance: 65.4
click at [694, 99] on div "Agent AI News Discovery Specialist Task Use Brave search to find the latest new…" at bounding box center [833, 385] width 871 height 594
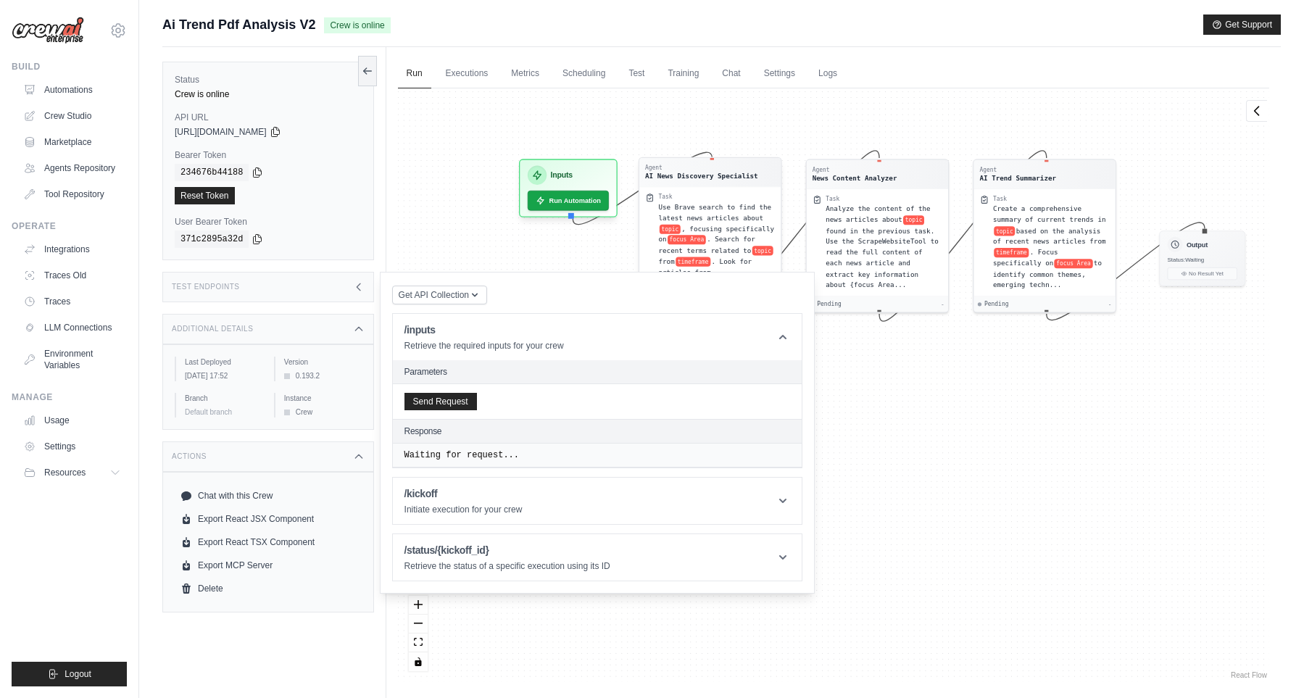
drag, startPoint x: 700, startPoint y: 175, endPoint x: 768, endPoint y: 176, distance: 67.4
click at [730, 101] on div "Agent AI News Discovery Specialist Task Use Brave search to find the latest new…" at bounding box center [833, 385] width 871 height 594
click at [365, 289] on div "Test Endpoints" at bounding box center [268, 287] width 212 height 30
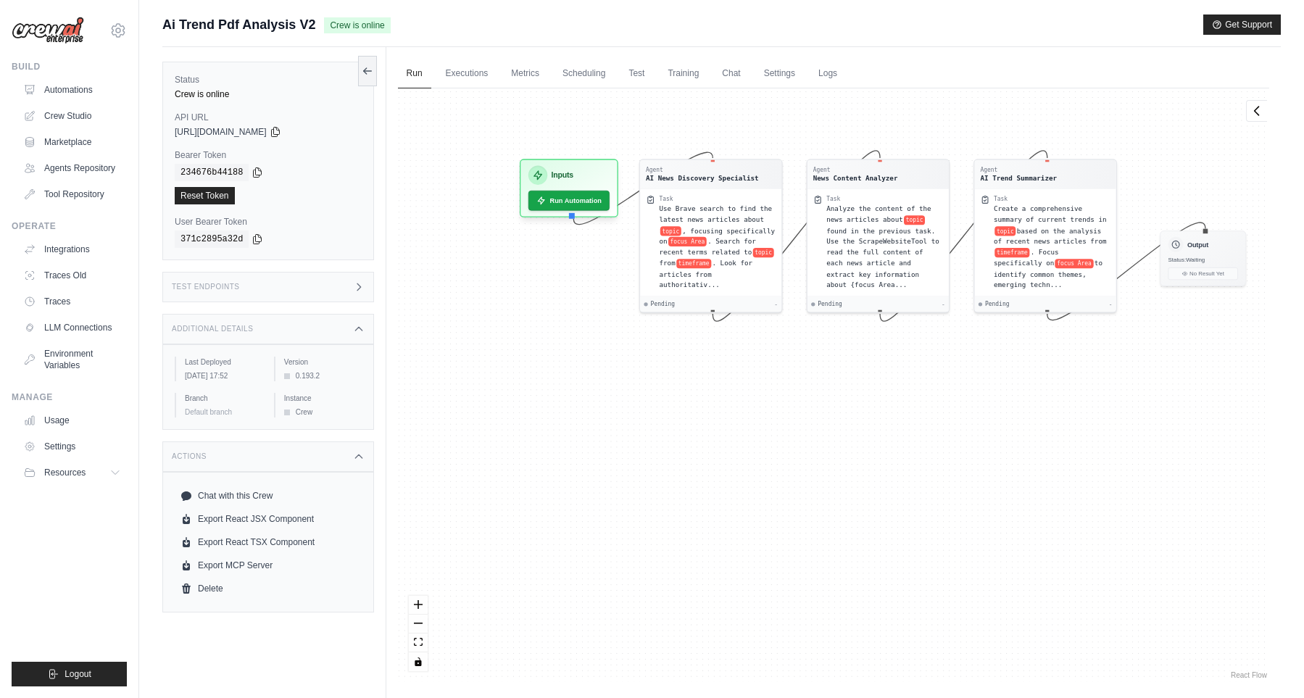
click at [499, 379] on div "Agent AI News Discovery Specialist Task Use Brave search to find the latest new…" at bounding box center [833, 385] width 871 height 594
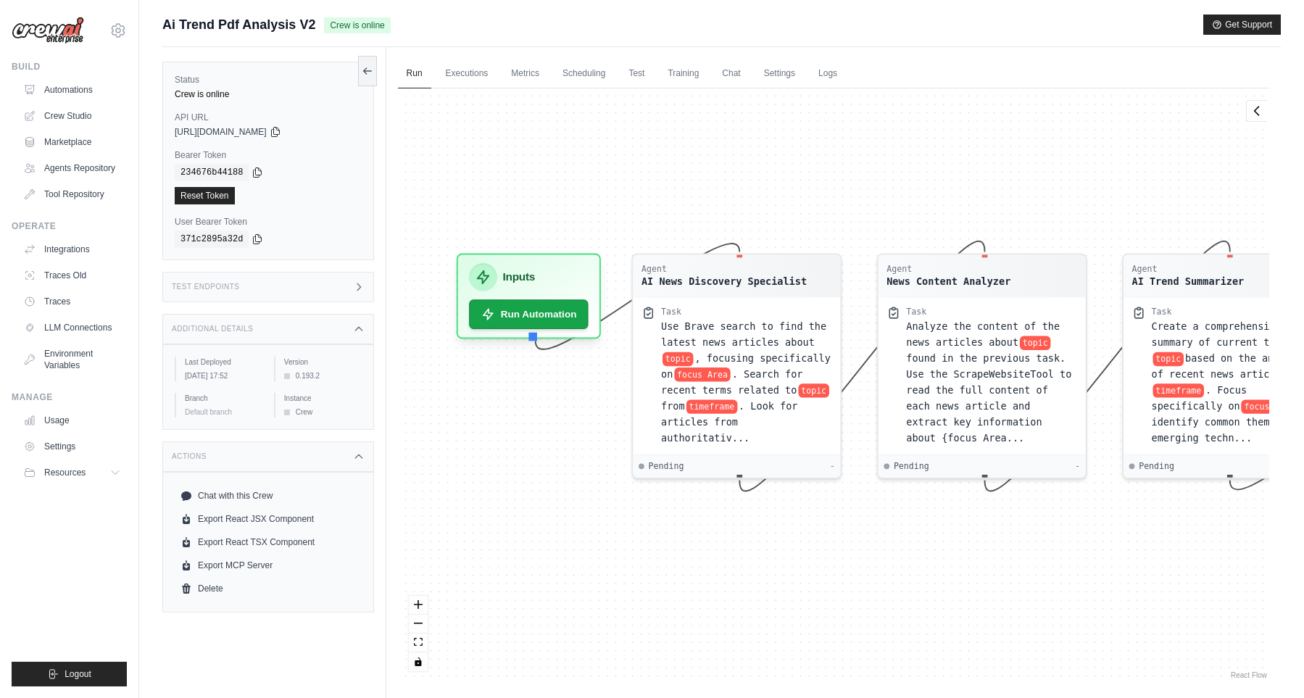
drag, startPoint x: 603, startPoint y: 349, endPoint x: 535, endPoint y: 558, distance: 219.6
click at [535, 558] on div "Agent AI News Discovery Specialist Task Use Brave search to find the latest new…" at bounding box center [833, 385] width 871 height 594
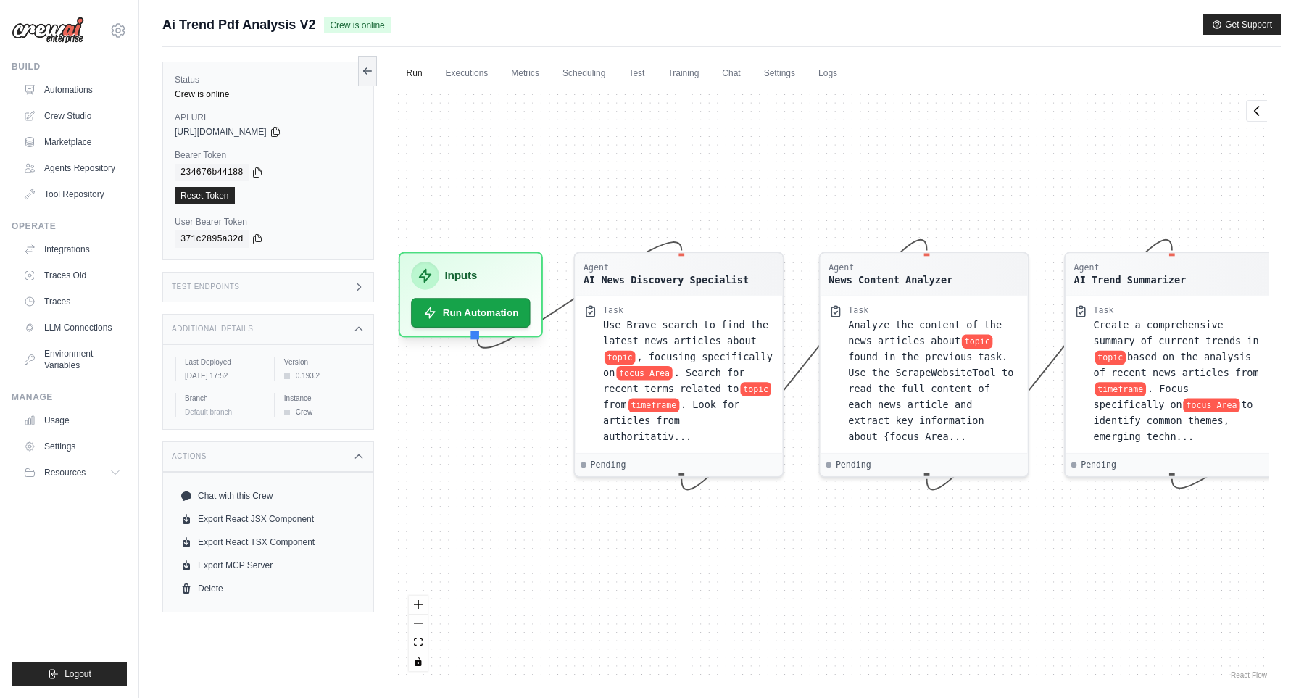
drag, startPoint x: 547, startPoint y: 557, endPoint x: 491, endPoint y: 554, distance: 56.7
click at [491, 554] on div "Agent AI News Discovery Specialist Task Use Brave search to find the latest new…" at bounding box center [833, 385] width 871 height 594
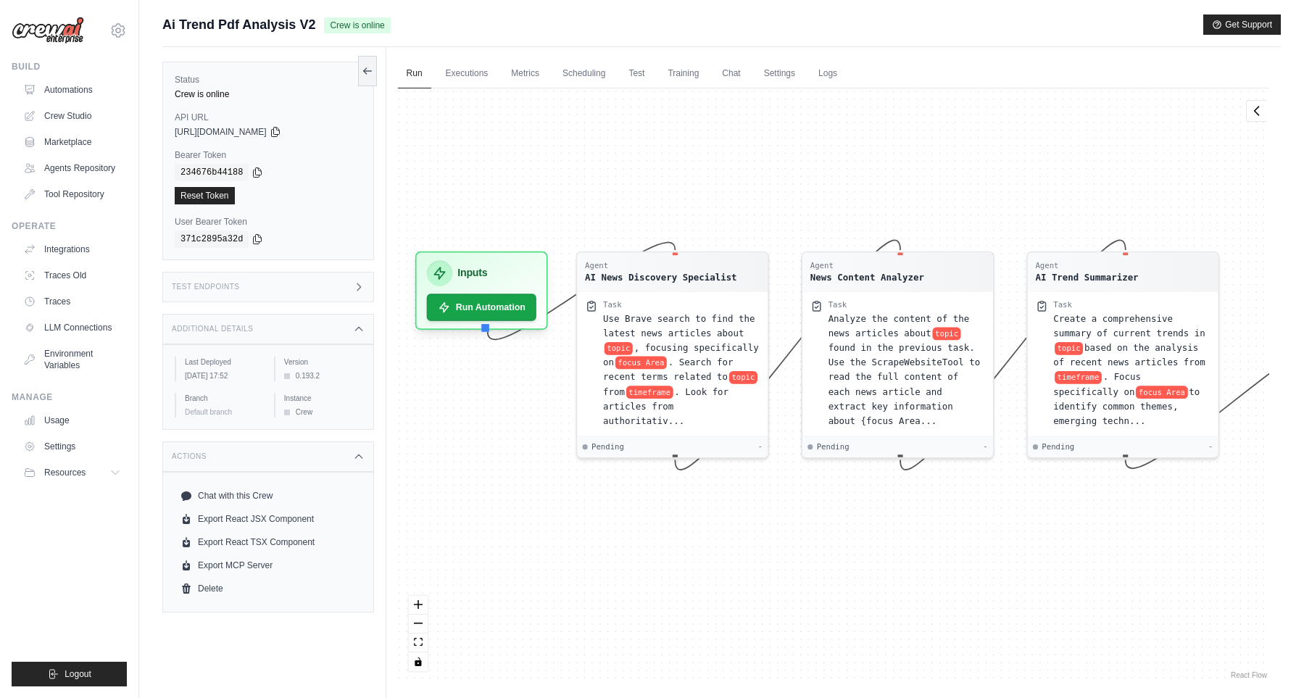
click at [457, 89] on div "Agent AI News Discovery Specialist Task Use Brave search to find the latest new…" at bounding box center [833, 385] width 871 height 594
click at [470, 63] on link "Executions" at bounding box center [467, 74] width 60 height 30
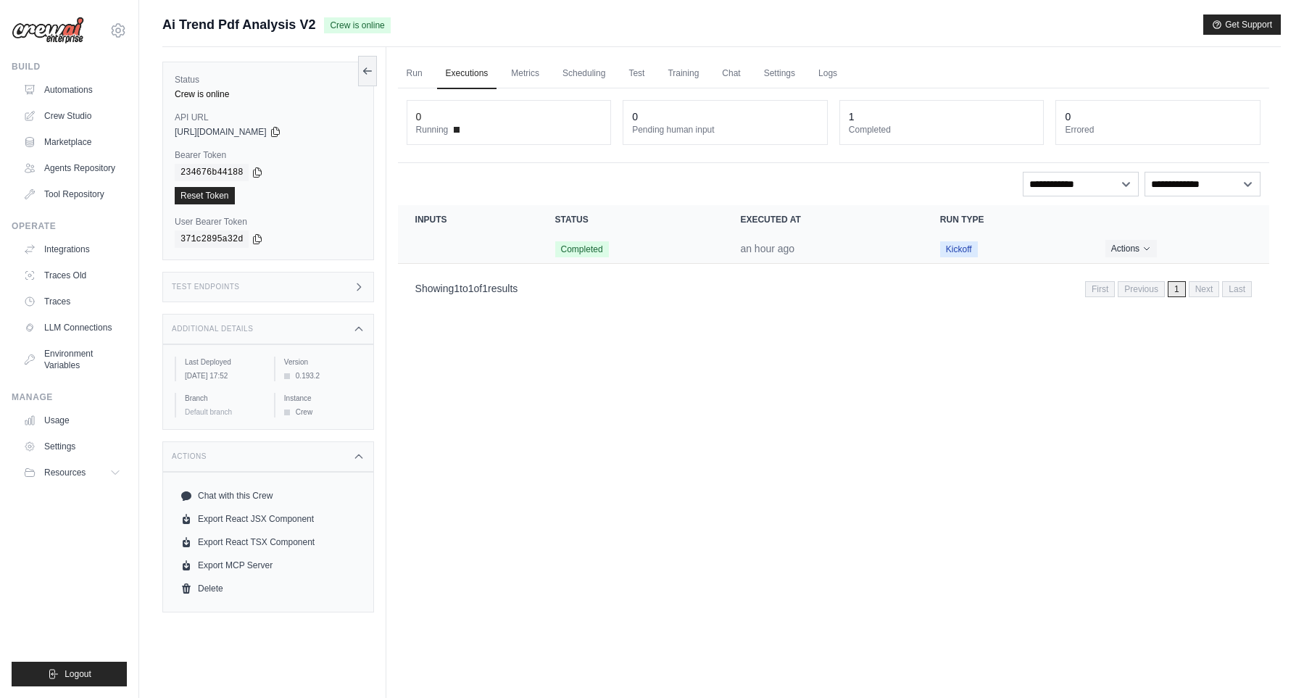
click at [707, 238] on td "Completed" at bounding box center [631, 249] width 186 height 30
click at [792, 254] on time "an hour ago" at bounding box center [767, 249] width 54 height 12
click at [1106, 239] on button "Actions" at bounding box center [1130, 247] width 51 height 17
click at [1184, 278] on link "View Details" at bounding box center [1205, 274] width 93 height 23
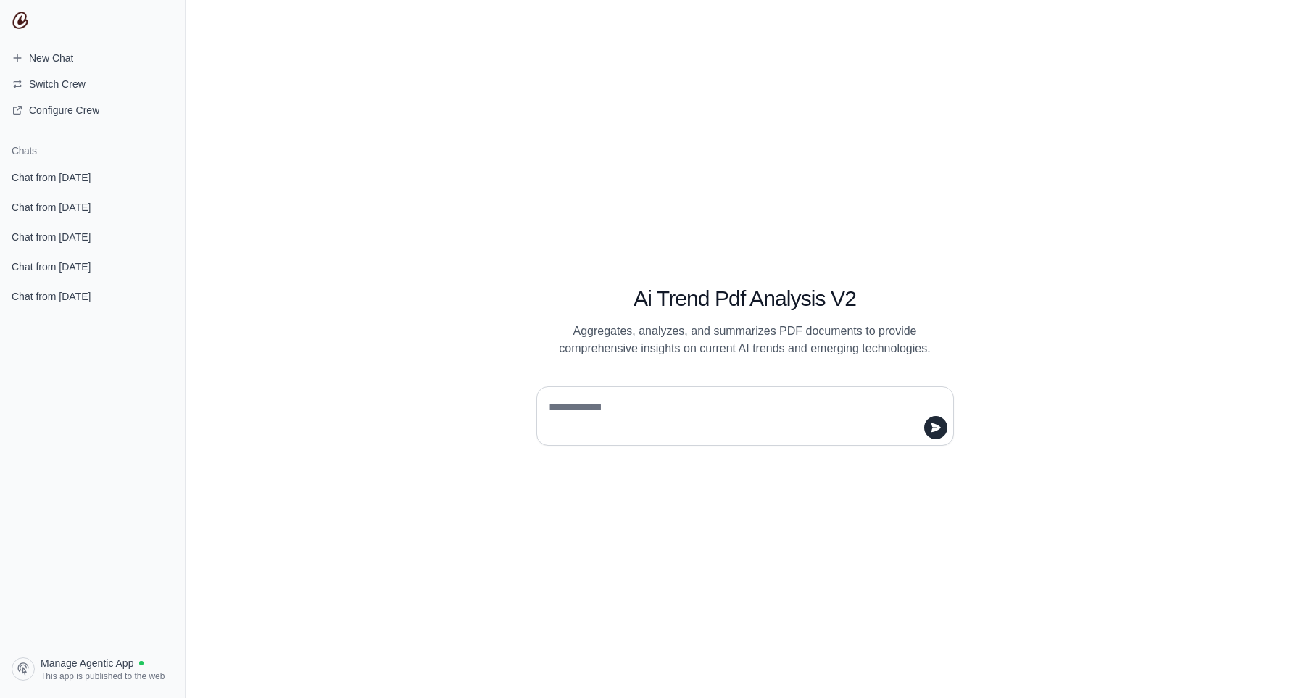
click at [636, 402] on textarea at bounding box center [741, 416] width 390 height 41
type textarea "***"
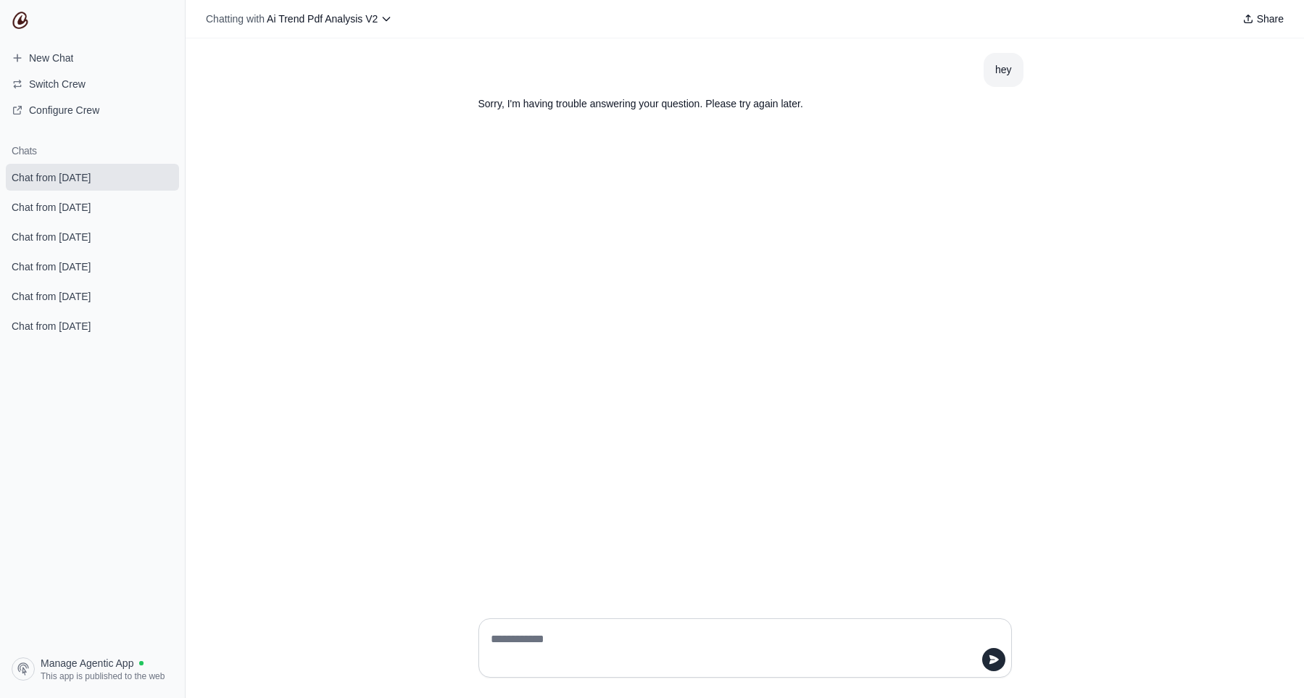
click at [570, 633] on textarea at bounding box center [741, 648] width 506 height 41
type textarea "**********"
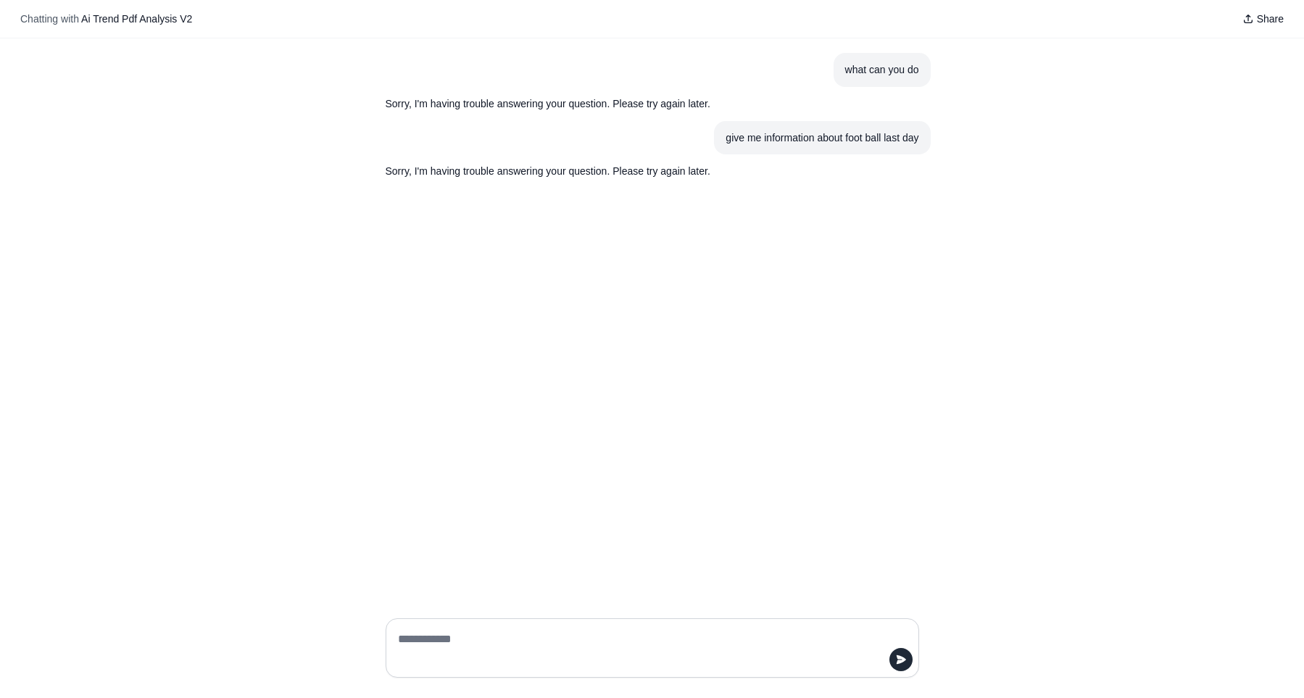
click at [768, 402] on div "what can you do Sorry, I'm having trouble answering your question. Please try a…" at bounding box center [652, 322] width 1304 height 568
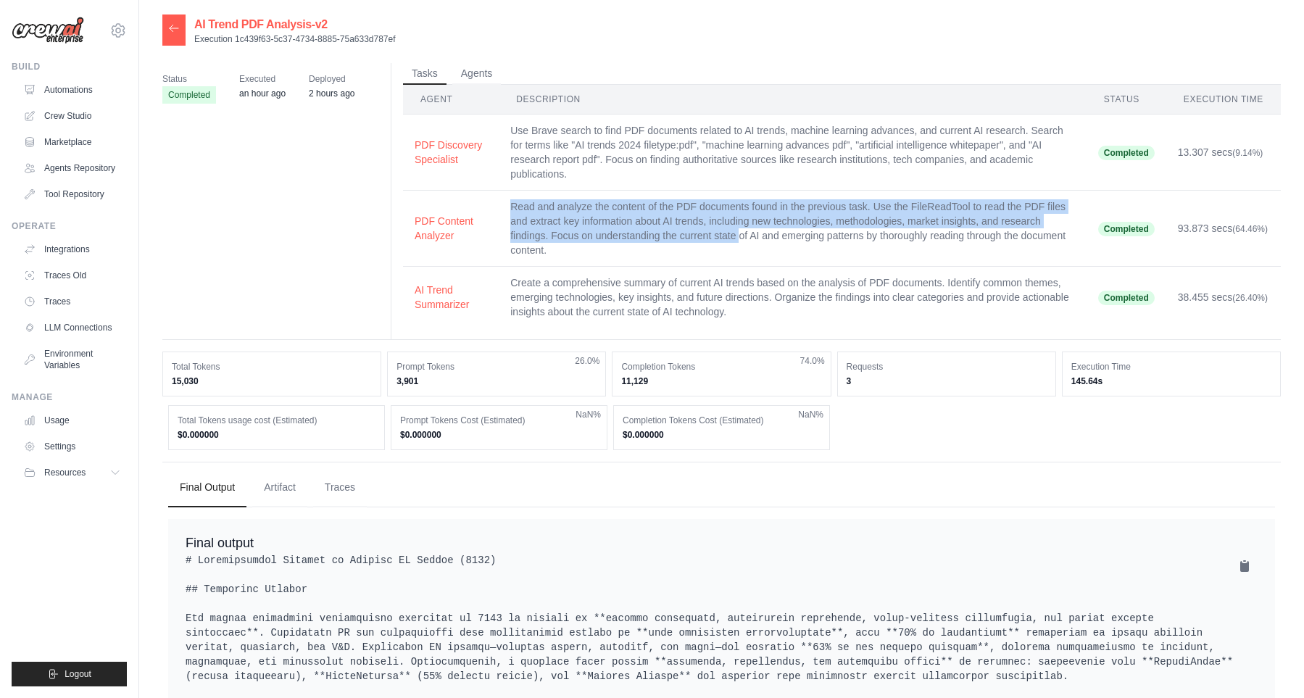
drag, startPoint x: 617, startPoint y: 168, endPoint x: 815, endPoint y: 275, distance: 225.4
click at [801, 239] on tbody "PDF Discovery Specialist Use Brave search to find PDF documents related to AI t…" at bounding box center [842, 222] width 878 height 214
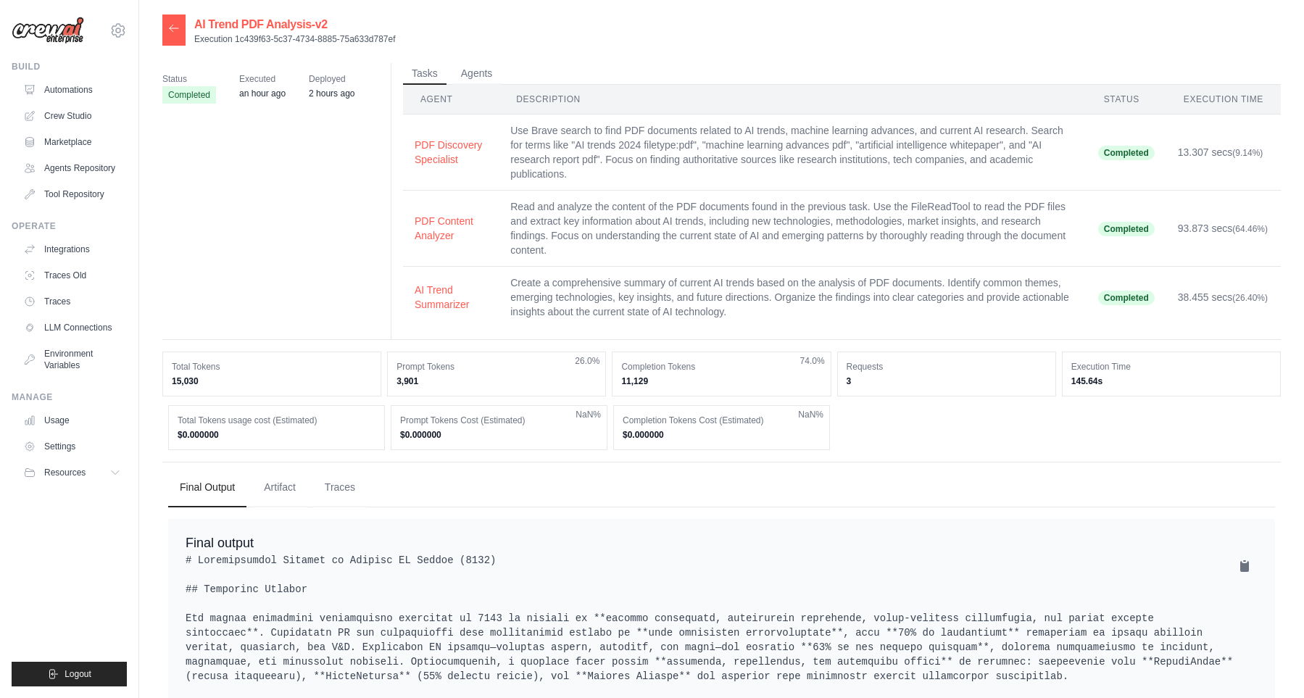
click at [839, 320] on td "Create a comprehensive summary of current AI trends based on the analysis of PD…" at bounding box center [793, 298] width 588 height 62
click at [302, 486] on button "Artifact" at bounding box center [279, 487] width 55 height 39
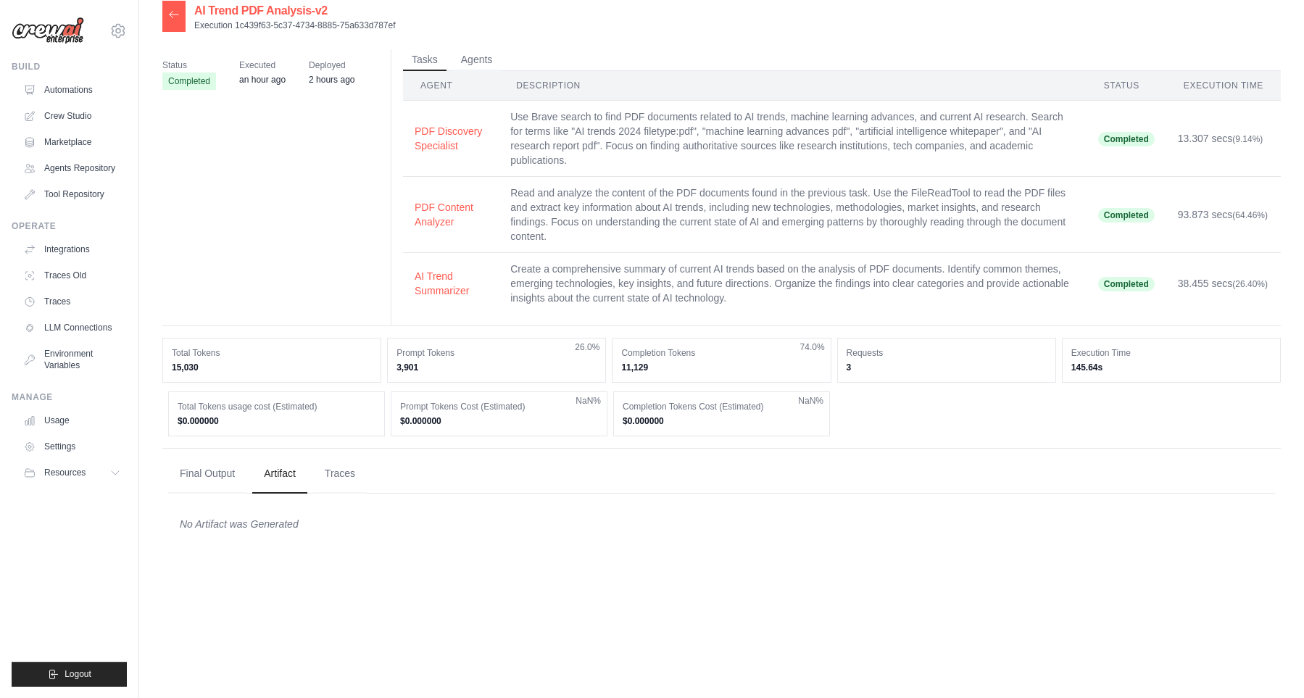
scroll to position [29, 0]
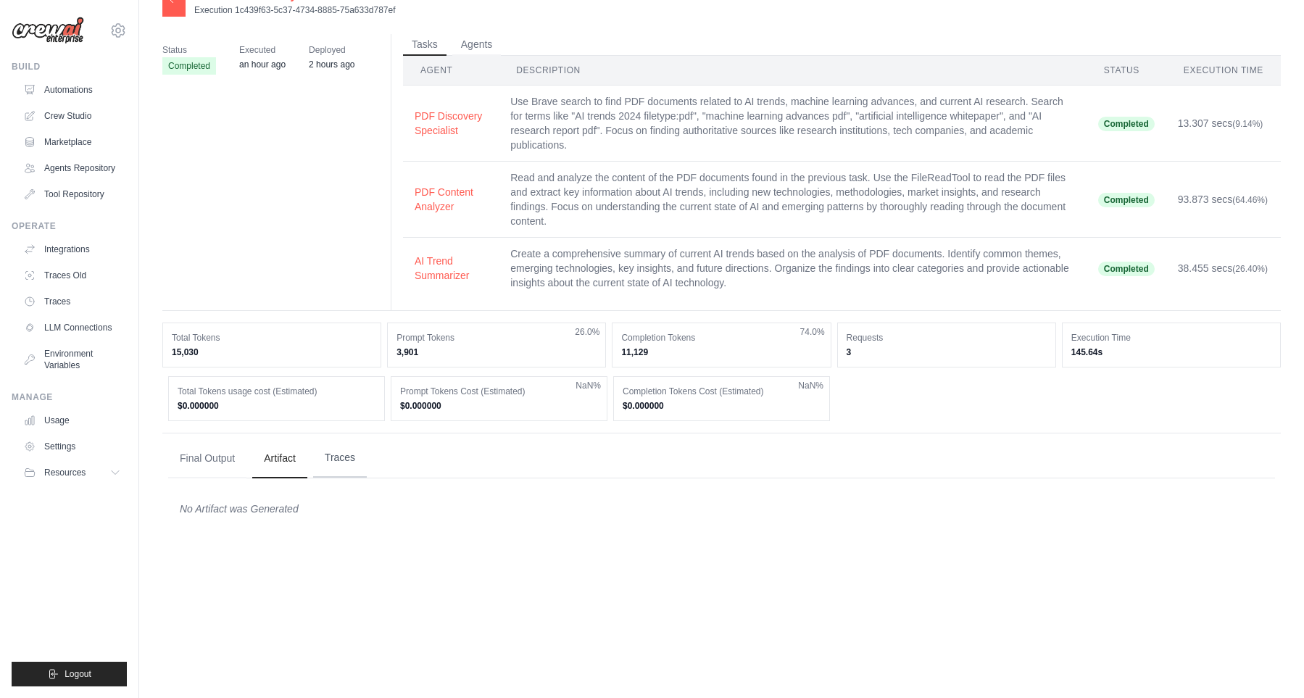
click at [361, 459] on button "Traces" at bounding box center [340, 458] width 54 height 39
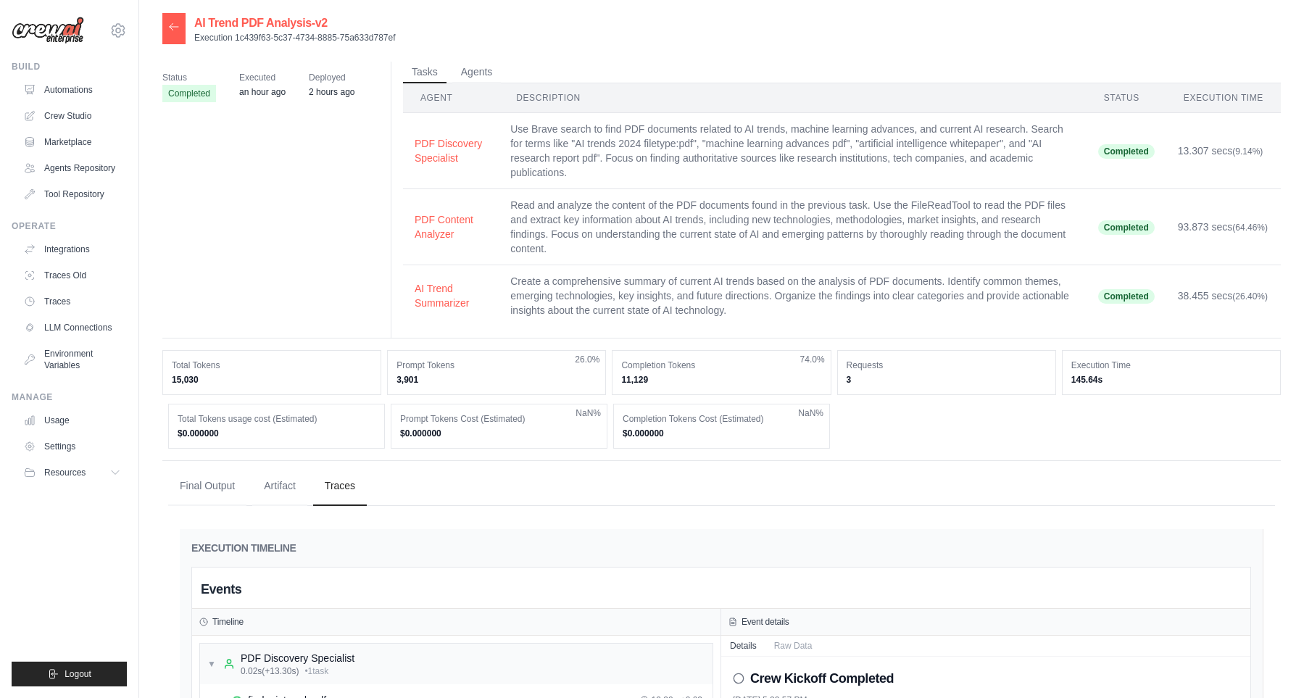
scroll to position [0, 0]
click at [72, 97] on link "Automations" at bounding box center [73, 89] width 109 height 23
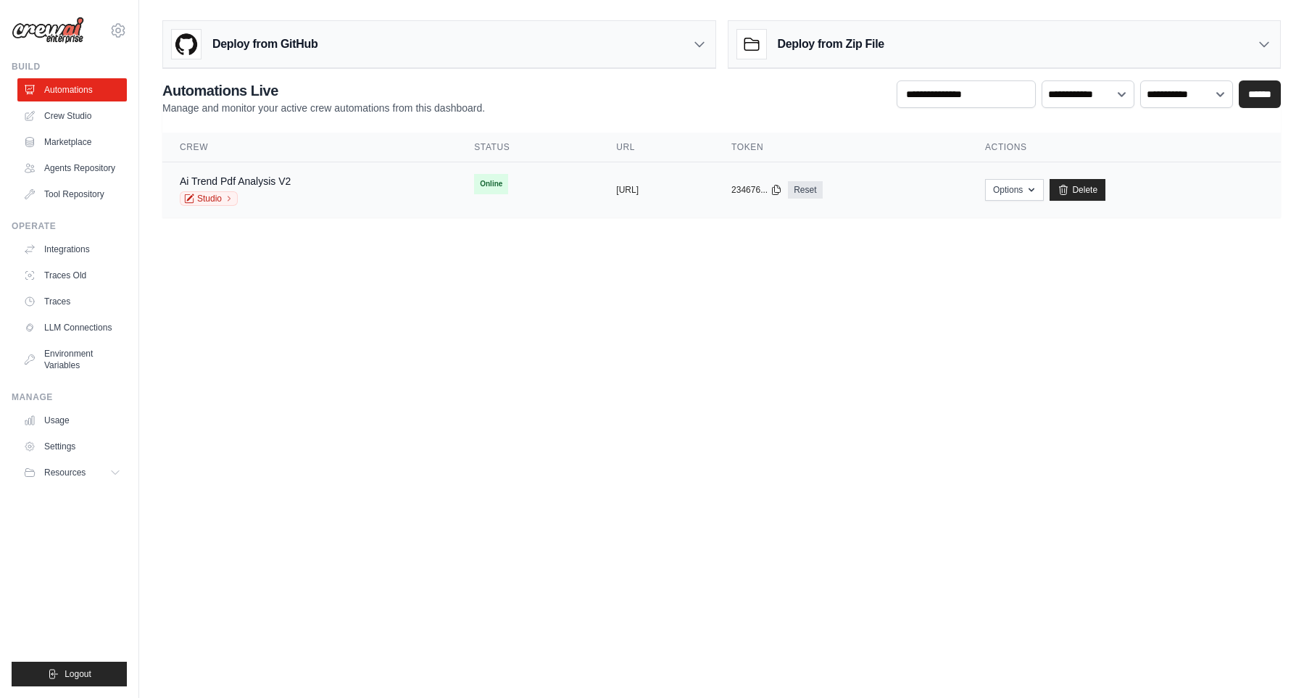
click at [338, 175] on div "Ai Trend Pdf Analysis V2 Studio" at bounding box center [310, 190] width 260 height 32
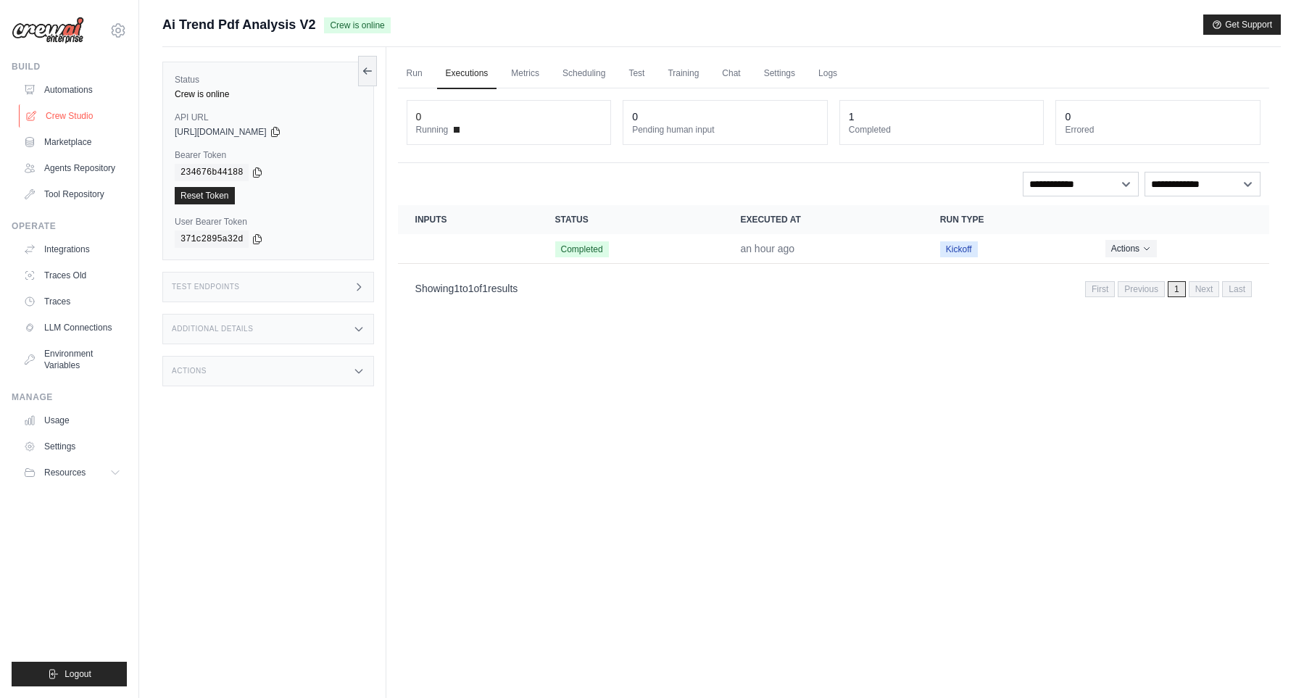
click at [78, 116] on link "Crew Studio" at bounding box center [73, 115] width 109 height 23
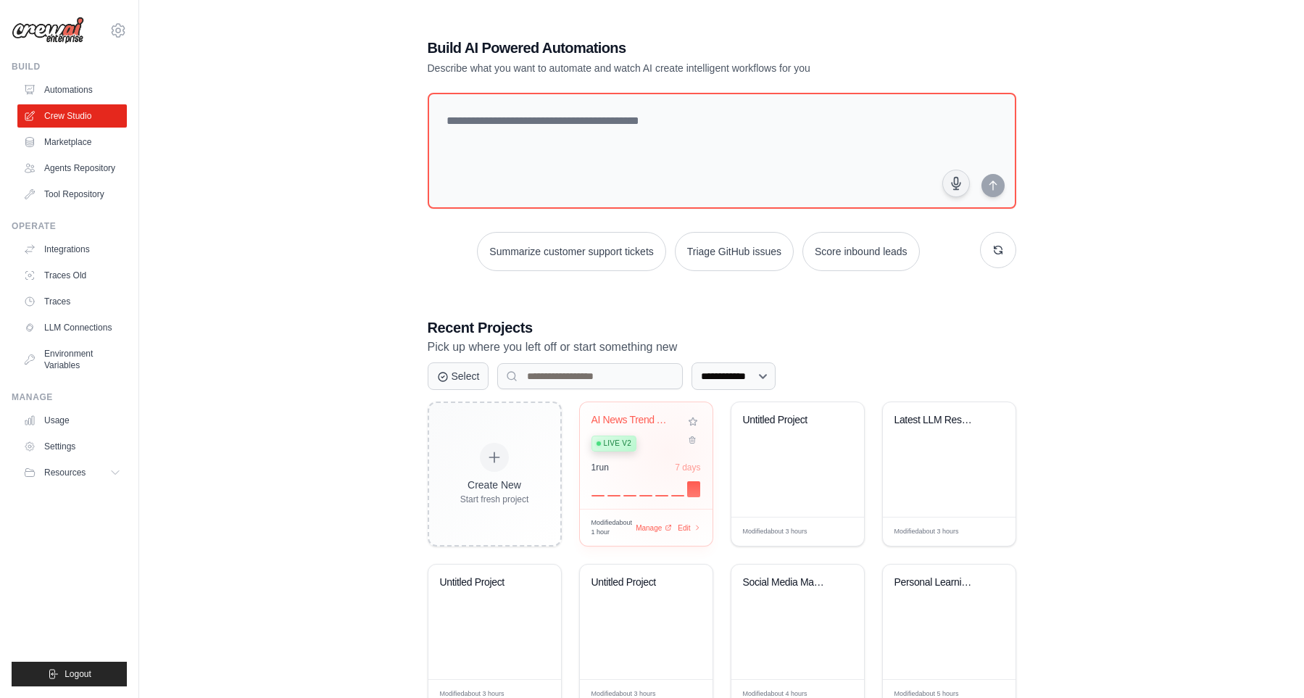
click at [668, 447] on div "AI News Trend Analysis Live v2" at bounding box center [636, 436] width 88 height 44
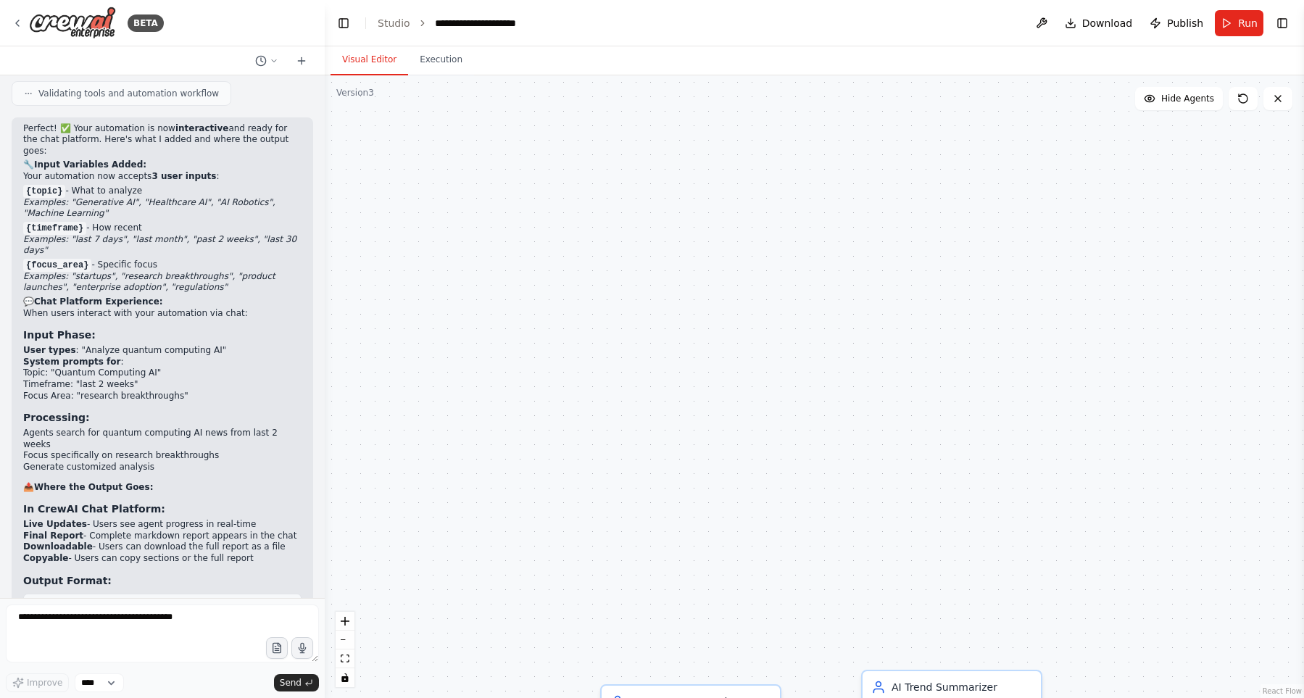
scroll to position [9371, 0]
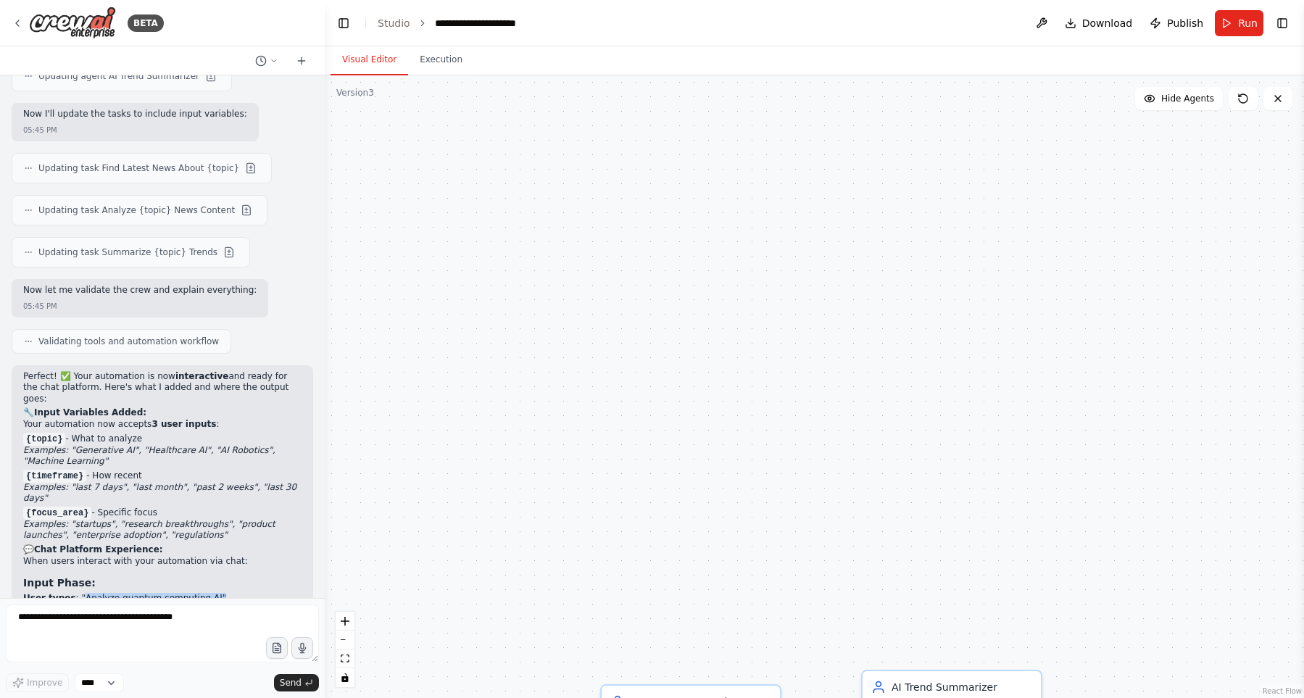
drag, startPoint x: 75, startPoint y: 274, endPoint x: 200, endPoint y: 279, distance: 125.5
click at [200, 593] on li "User types : "Analyze quantum computing AI"" at bounding box center [162, 599] width 278 height 12
drag, startPoint x: 139, startPoint y: 292, endPoint x: 183, endPoint y: 323, distance: 53.7
click at [183, 605] on li "System prompts for : Topic: "Quantum Computing AI" Timeframe: "last 2 weeks" Fo…" at bounding box center [162, 627] width 278 height 45
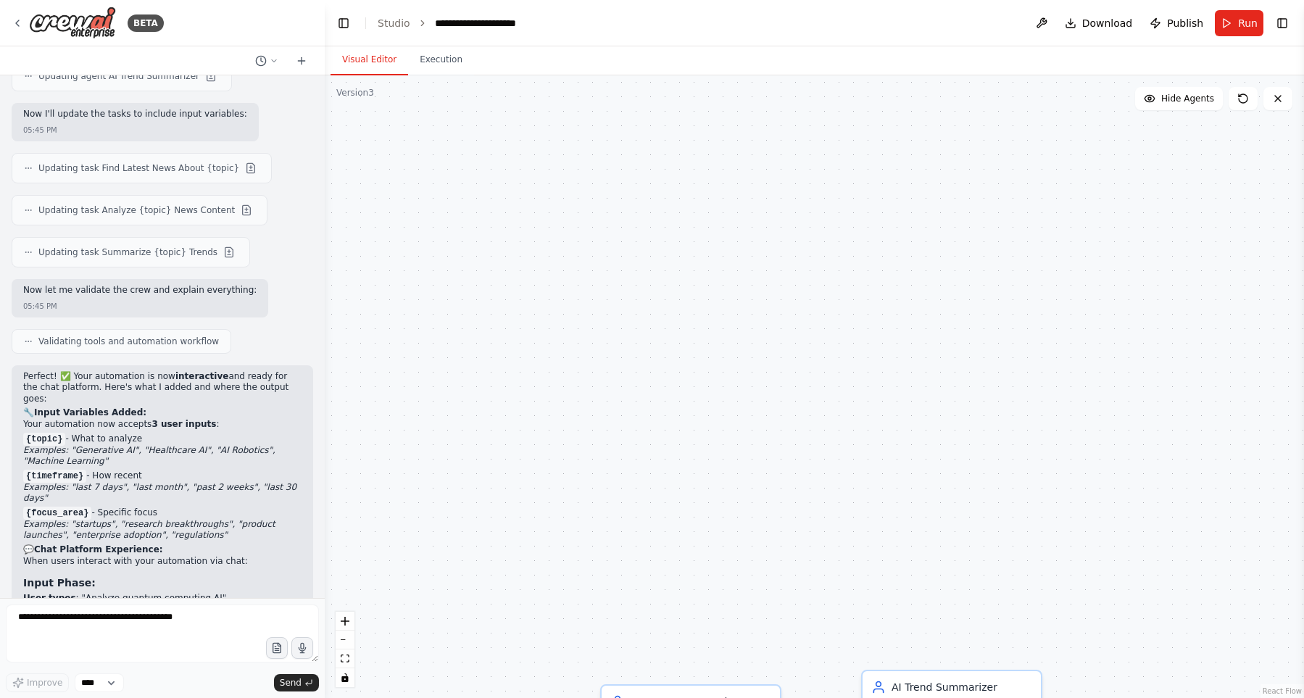
click at [183, 639] on li "Focus Area: "research breakthroughs"" at bounding box center [162, 645] width 278 height 12
click at [184, 639] on li "Focus Area: "research breakthroughs"" at bounding box center [162, 645] width 278 height 12
drag, startPoint x: 208, startPoint y: 354, endPoint x: 227, endPoint y: 433, distance: 81.2
click at [227, 433] on div "Perfect! ✅ Your automation is now interactive and ready for the chat platform. …" at bounding box center [162, 681] width 278 height 620
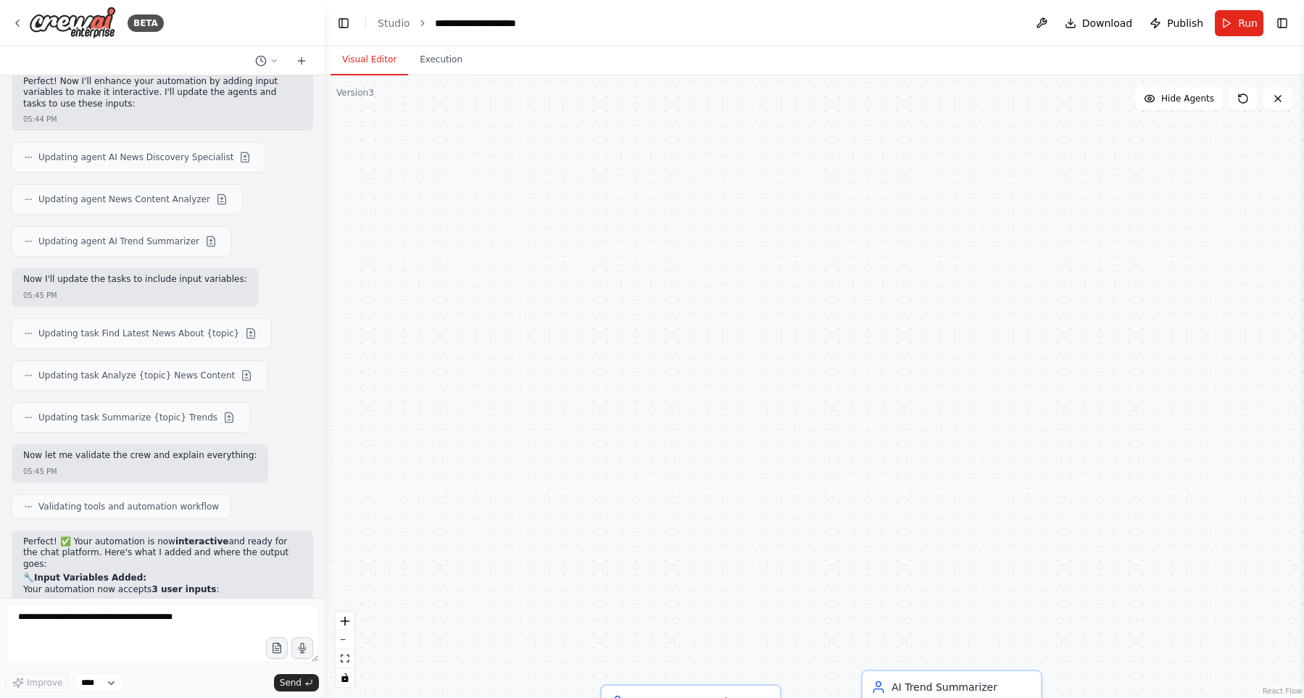
scroll to position [9619, 0]
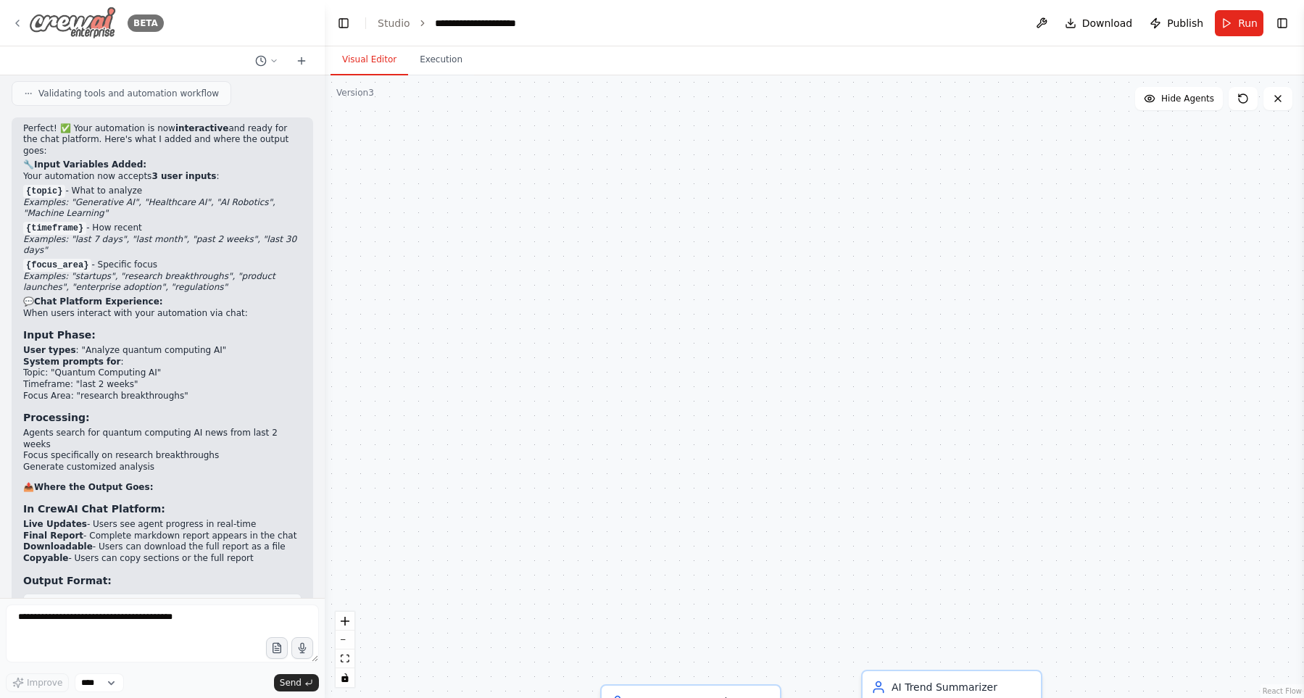
click at [59, 30] on img at bounding box center [72, 23] width 87 height 33
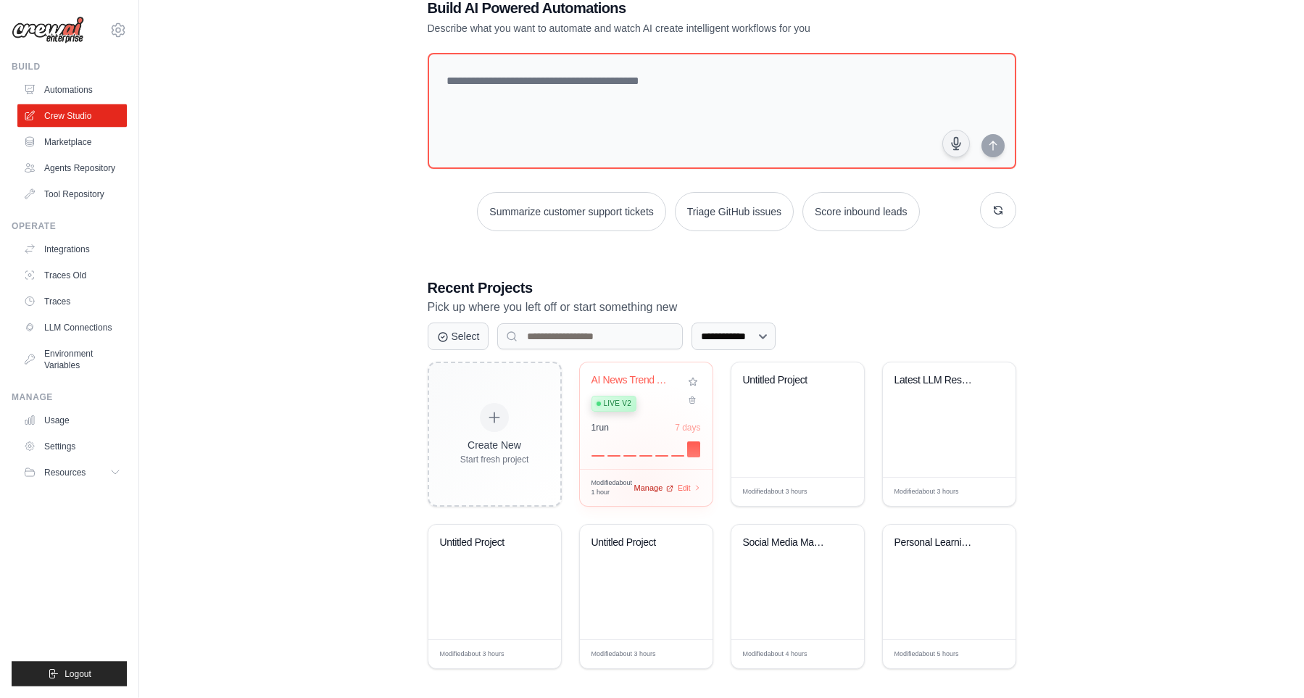
scroll to position [43, 0]
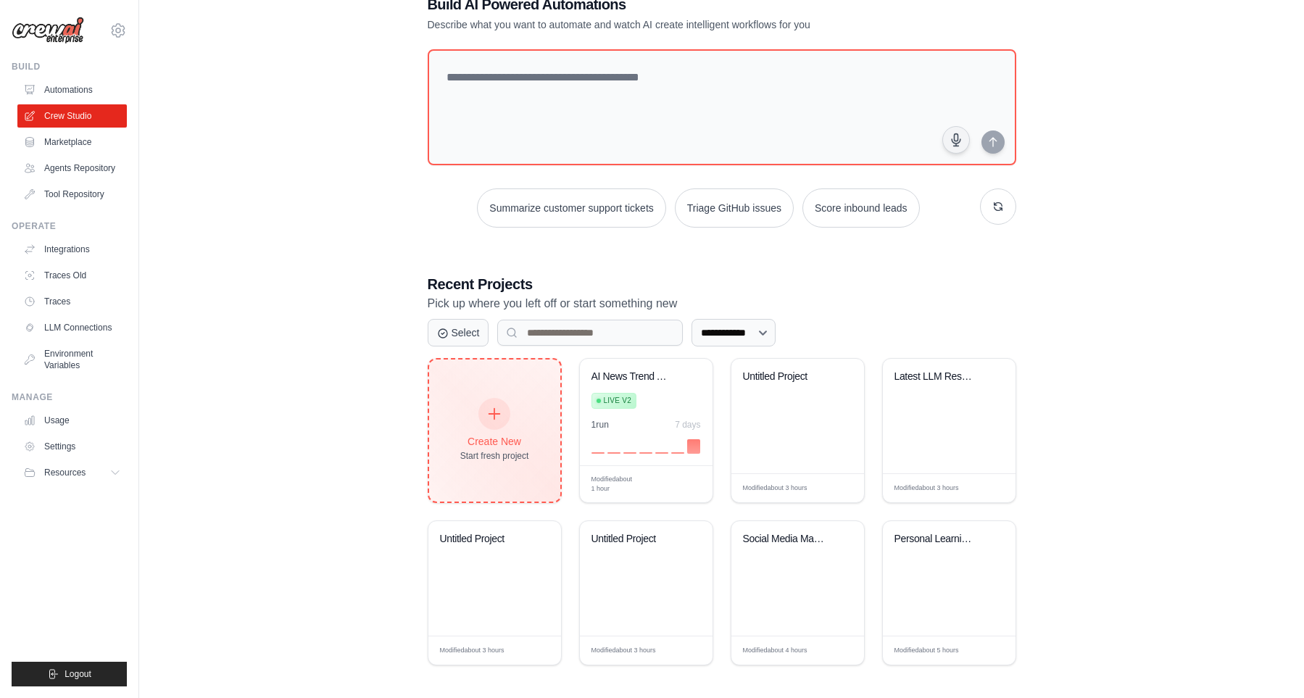
click at [460, 450] on div "Start fresh project" at bounding box center [494, 456] width 69 height 12
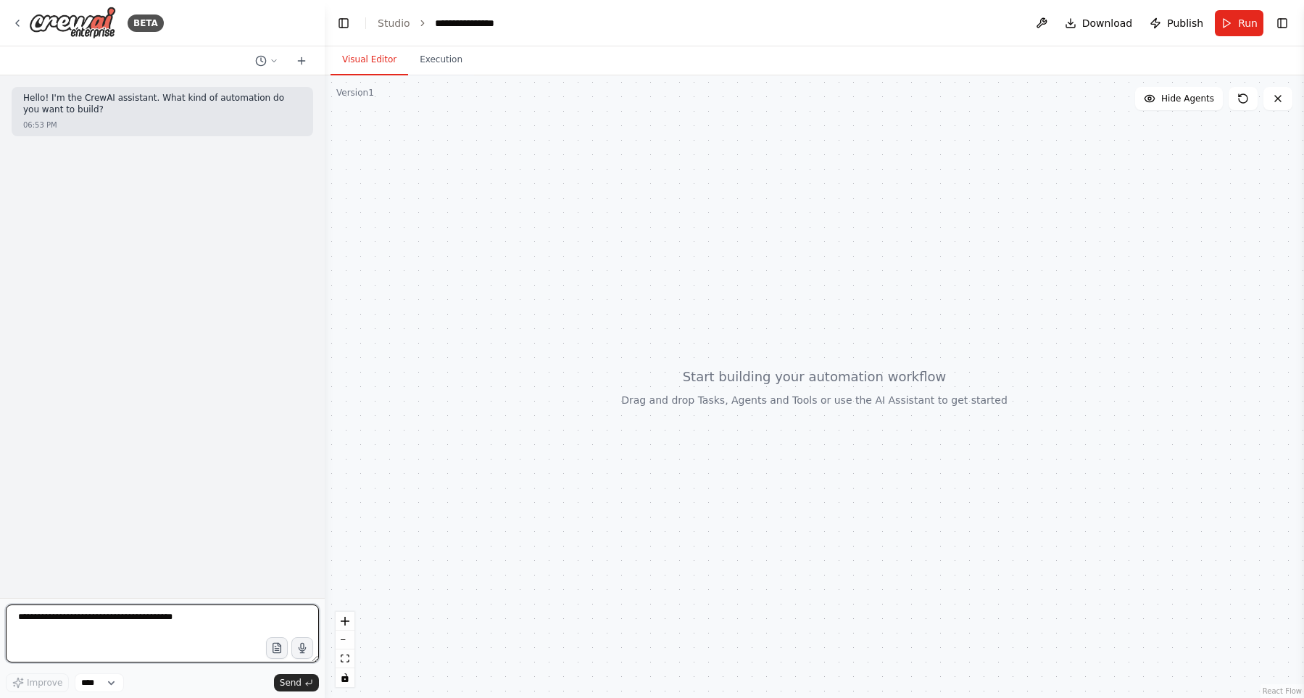
click at [179, 623] on textarea at bounding box center [162, 634] width 313 height 58
click at [231, 337] on div "Hello! I'm the CrewAI assistant. What kind of automation do you want to build? …" at bounding box center [162, 336] width 325 height 523
click at [1287, 21] on button "Toggle Right Sidebar" at bounding box center [1282, 23] width 20 height 20
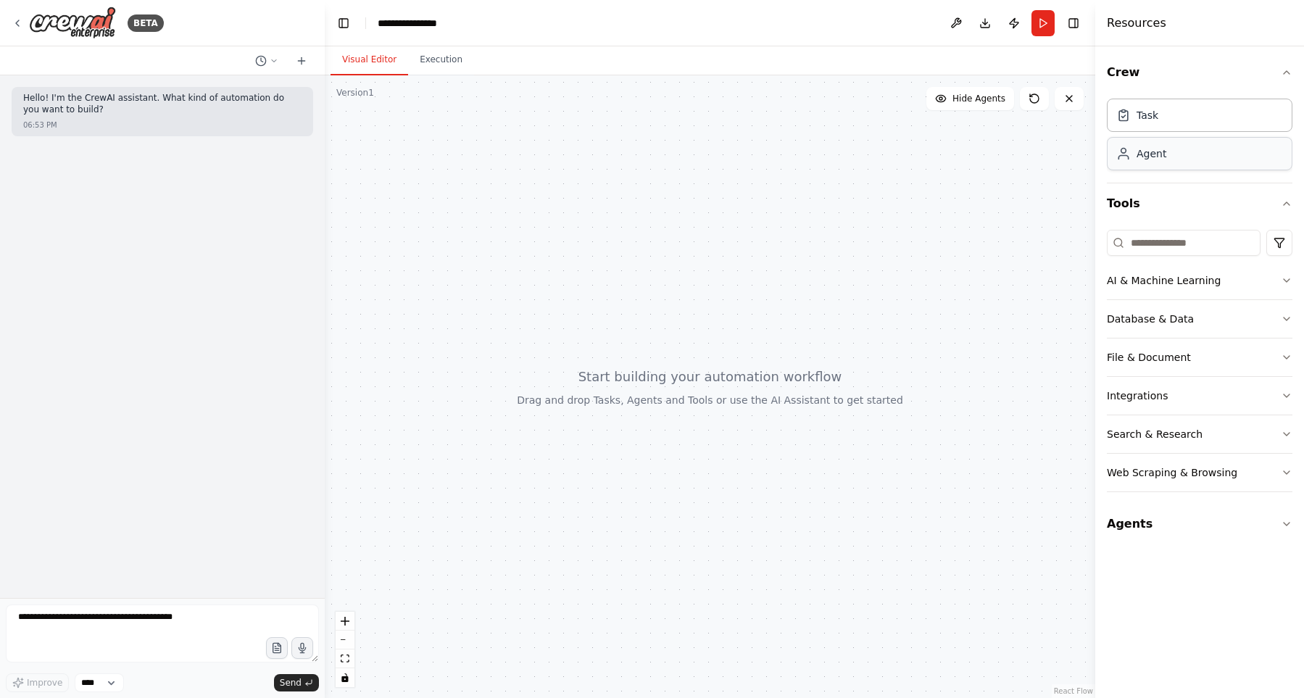
click at [1169, 158] on div "Agent" at bounding box center [1200, 153] width 186 height 33
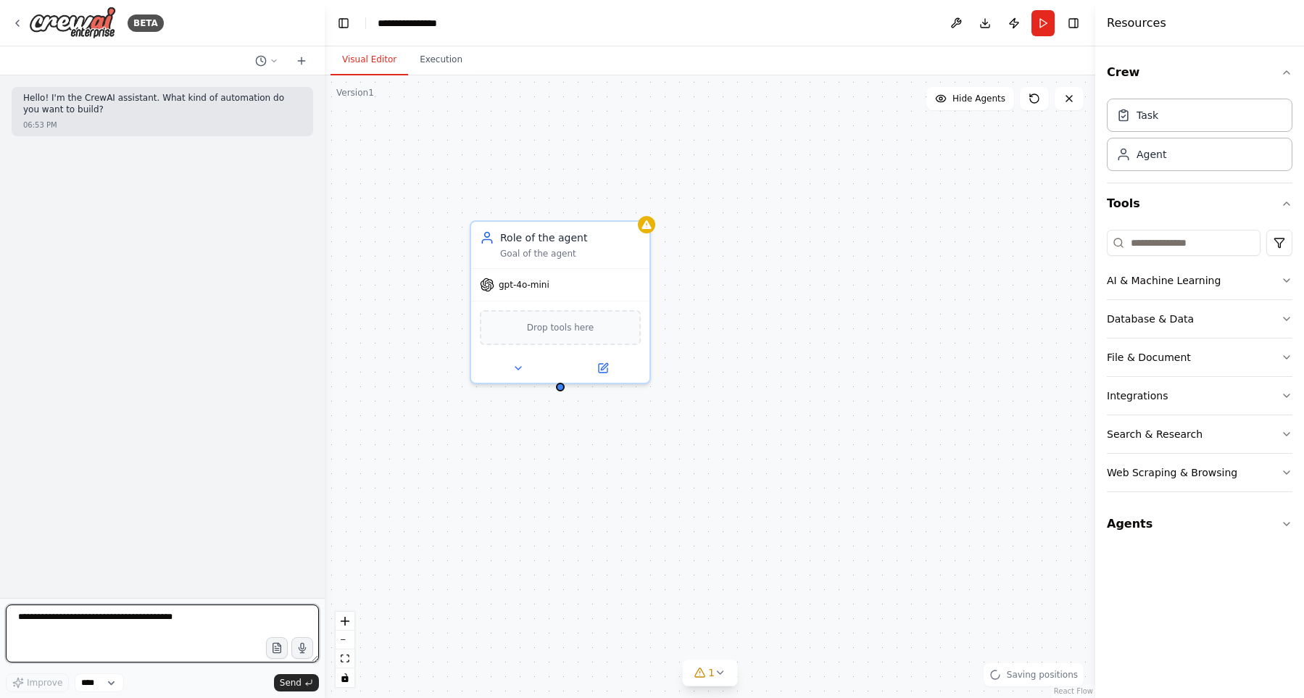
click at [217, 624] on textarea at bounding box center [162, 634] width 313 height 58
click at [571, 269] on div "gpt-4o-mini" at bounding box center [560, 282] width 178 height 32
click at [640, 207] on icon at bounding box center [639, 205] width 6 height 8
click at [615, 208] on button "Confirm" at bounding box center [597, 204] width 51 height 17
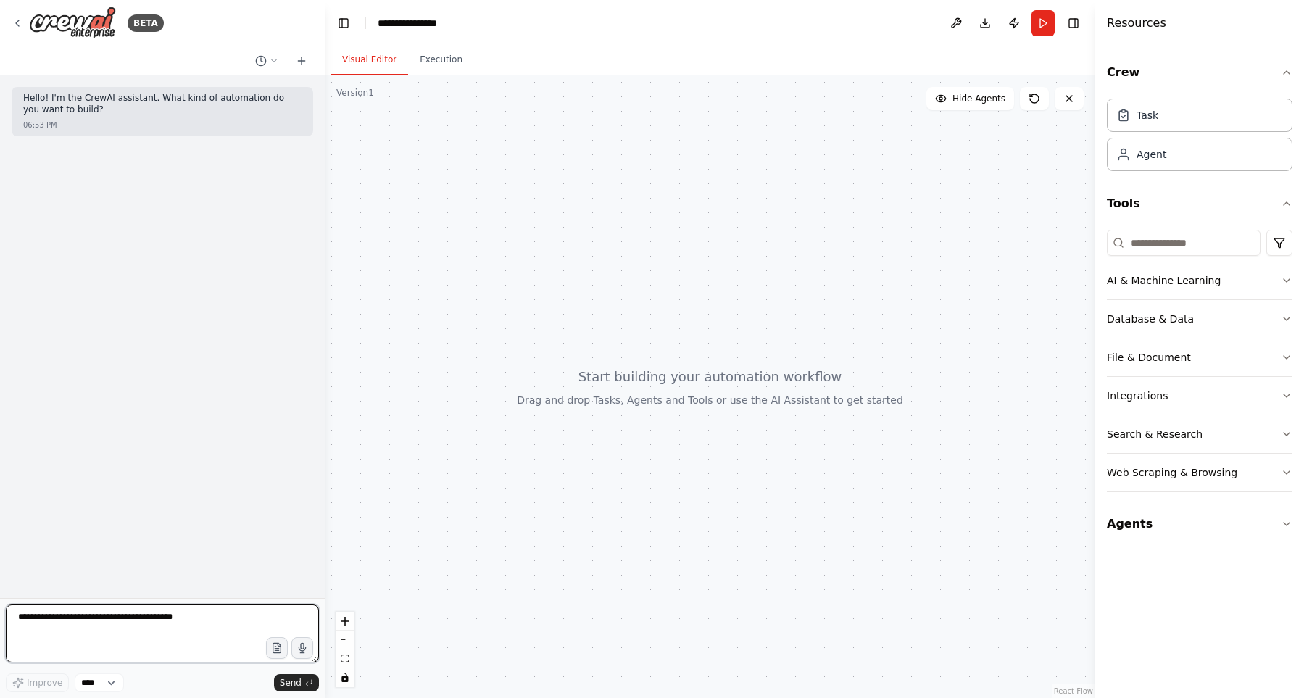
click at [133, 620] on textarea at bounding box center [162, 634] width 313 height 58
click at [1253, 194] on button "Tools" at bounding box center [1200, 203] width 186 height 41
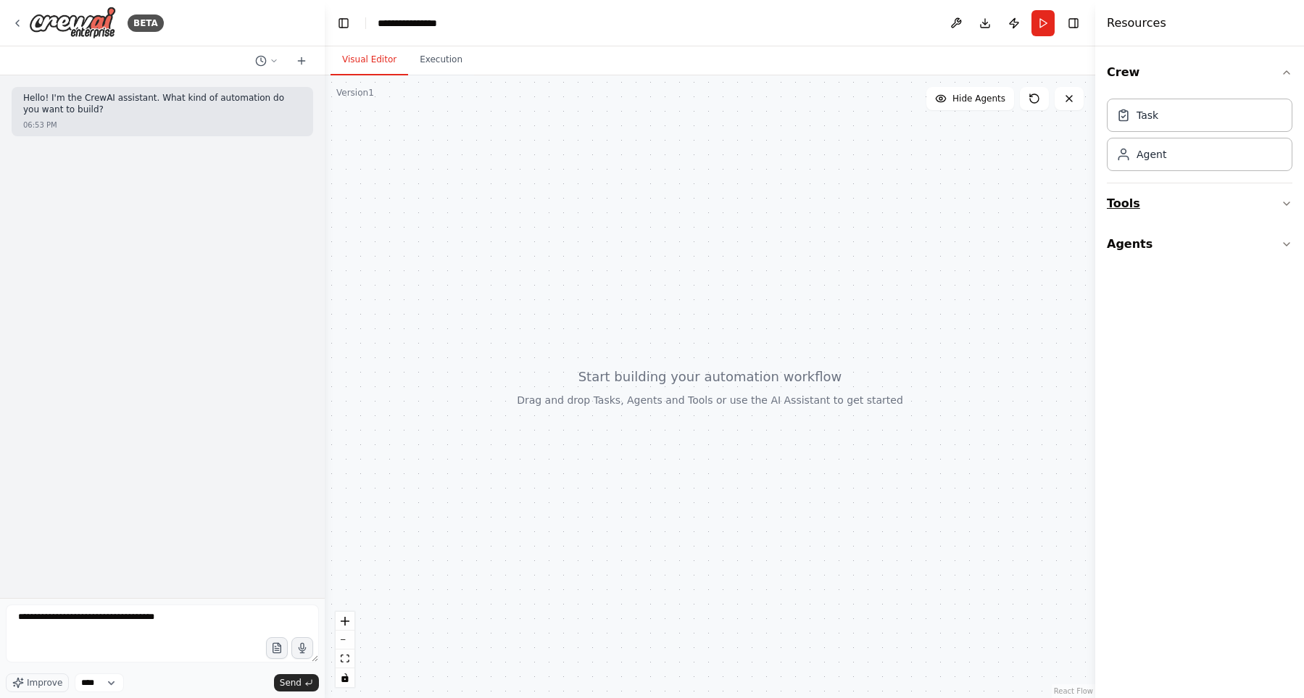
click at [1253, 201] on button "Tools" at bounding box center [1200, 203] width 186 height 41
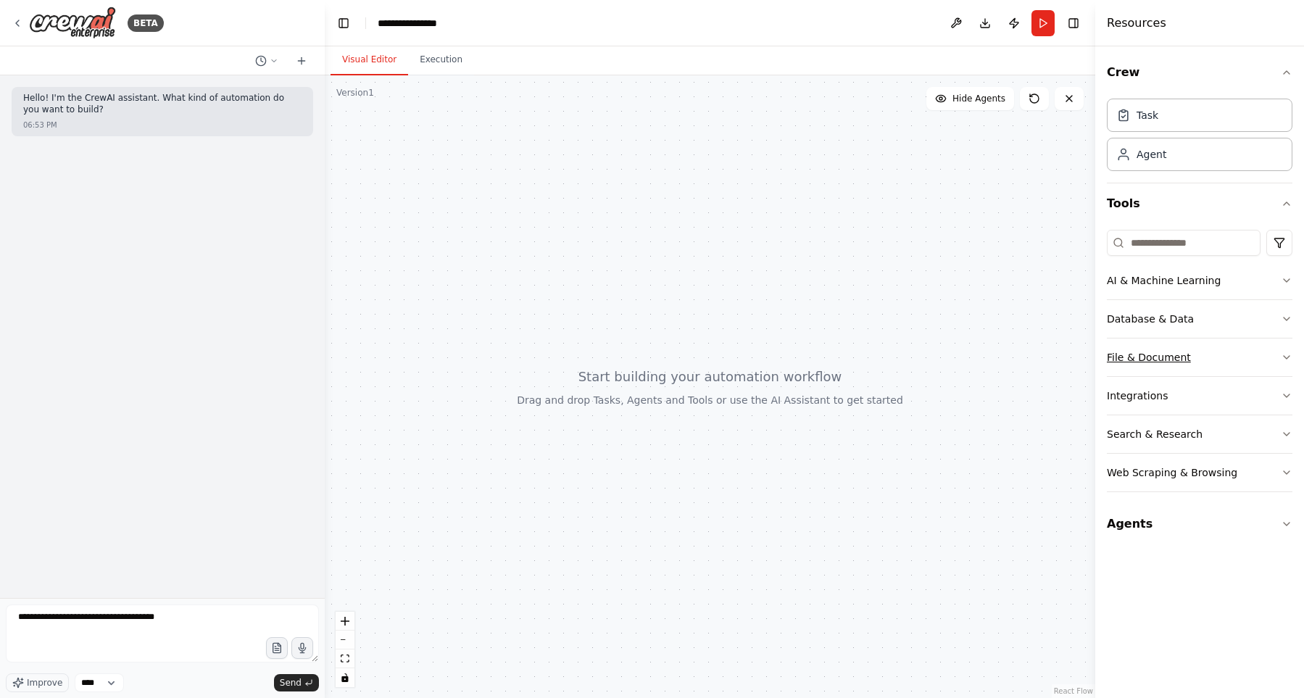
click at [1214, 357] on button "File & Document" at bounding box center [1200, 358] width 186 height 38
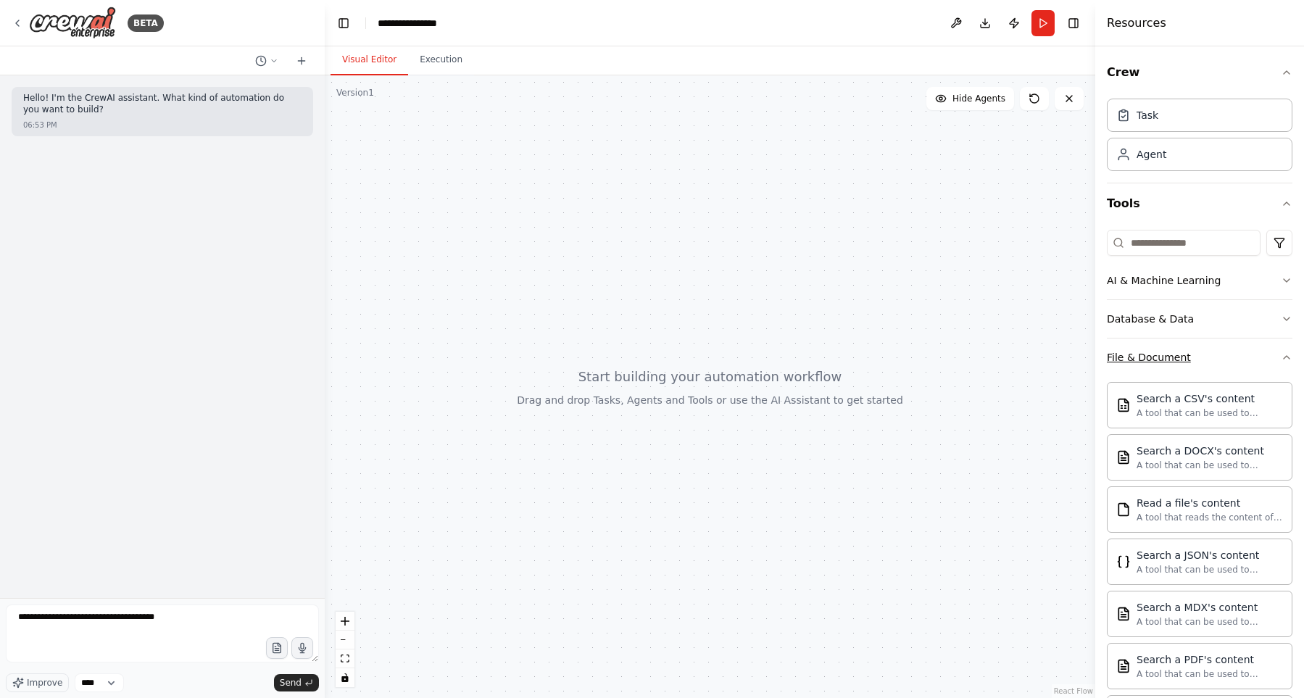
click at [1230, 358] on button "File & Document" at bounding box center [1200, 358] width 186 height 38
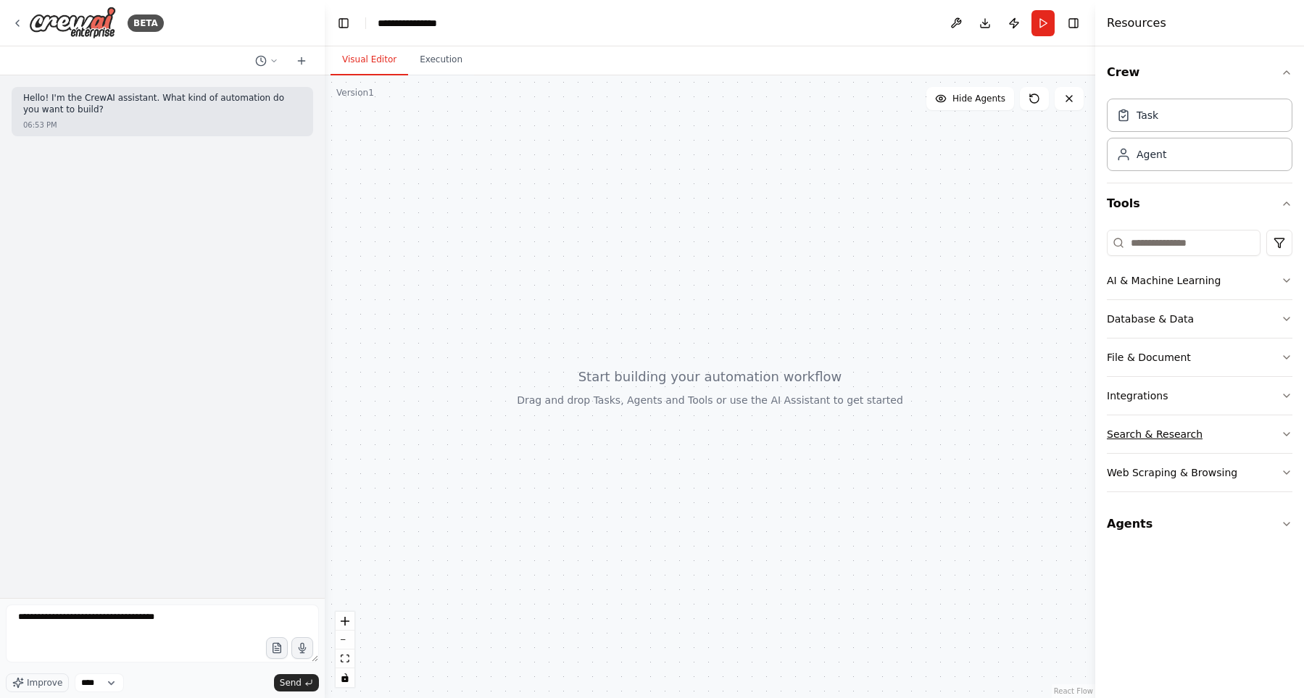
click at [1208, 431] on button "Search & Research" at bounding box center [1200, 434] width 186 height 38
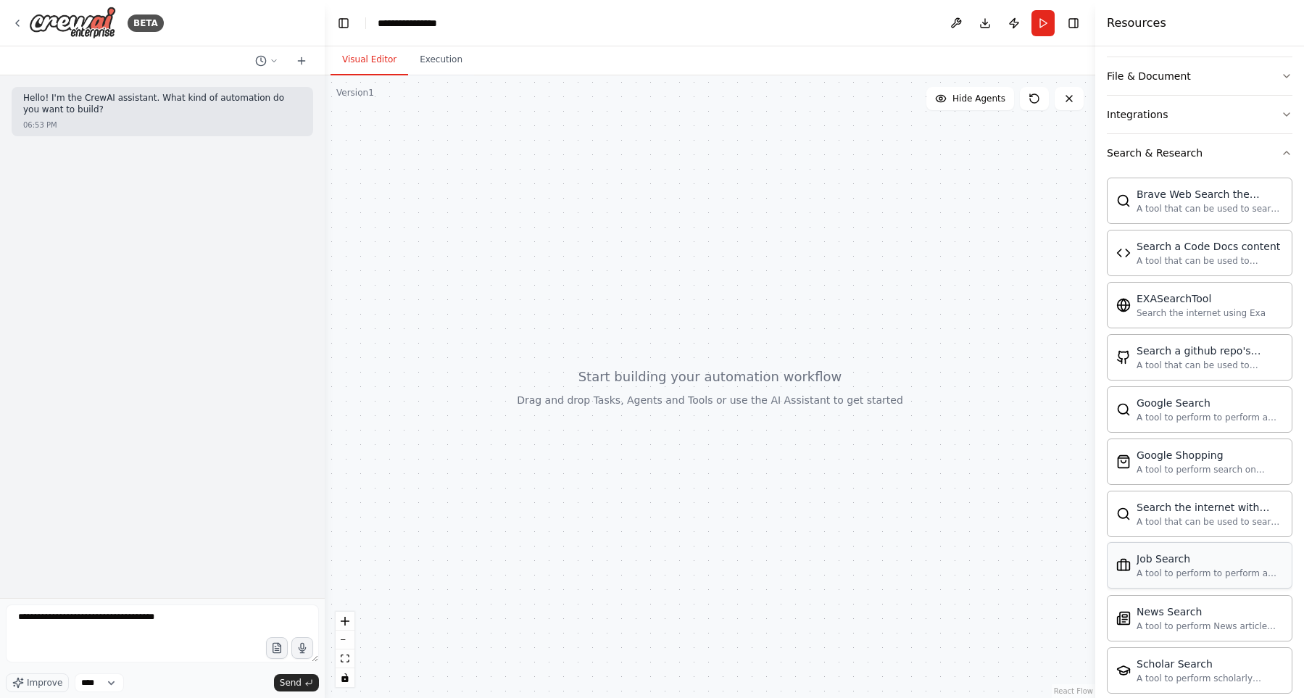
scroll to position [331, 0]
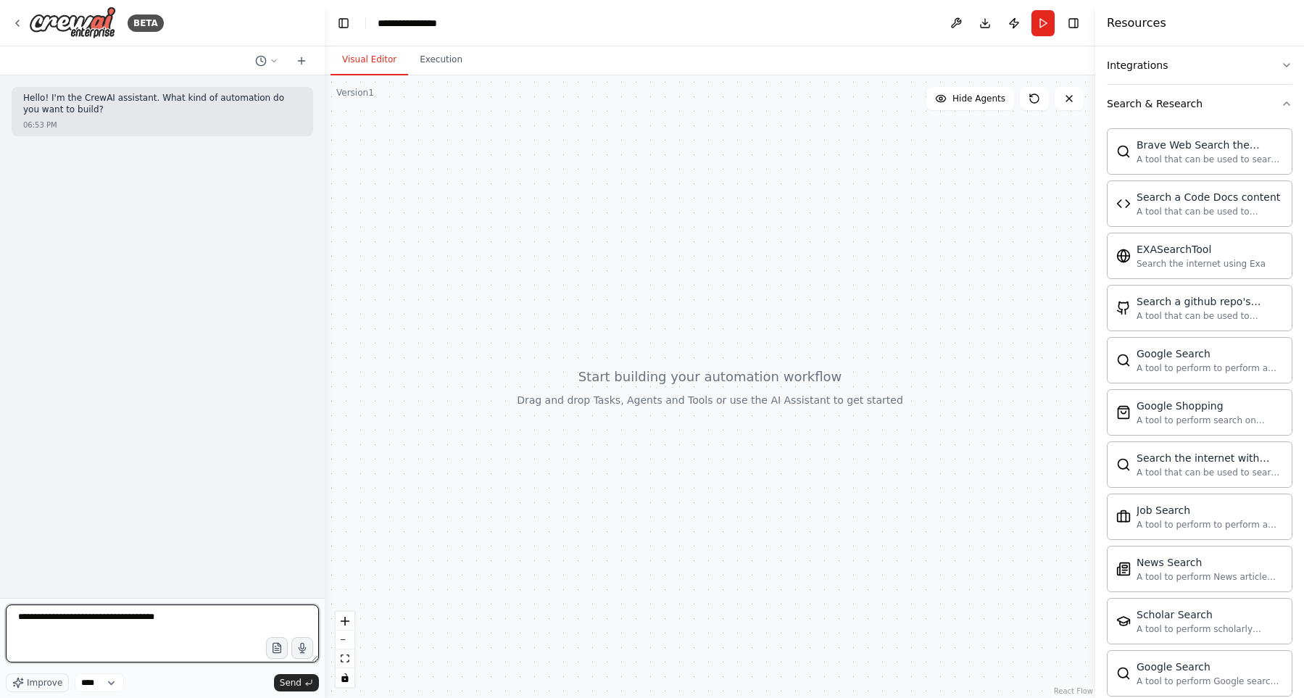
click at [160, 630] on textarea "**********" at bounding box center [162, 634] width 313 height 58
click at [198, 633] on textarea "**********" at bounding box center [162, 634] width 313 height 58
type textarea "**********"
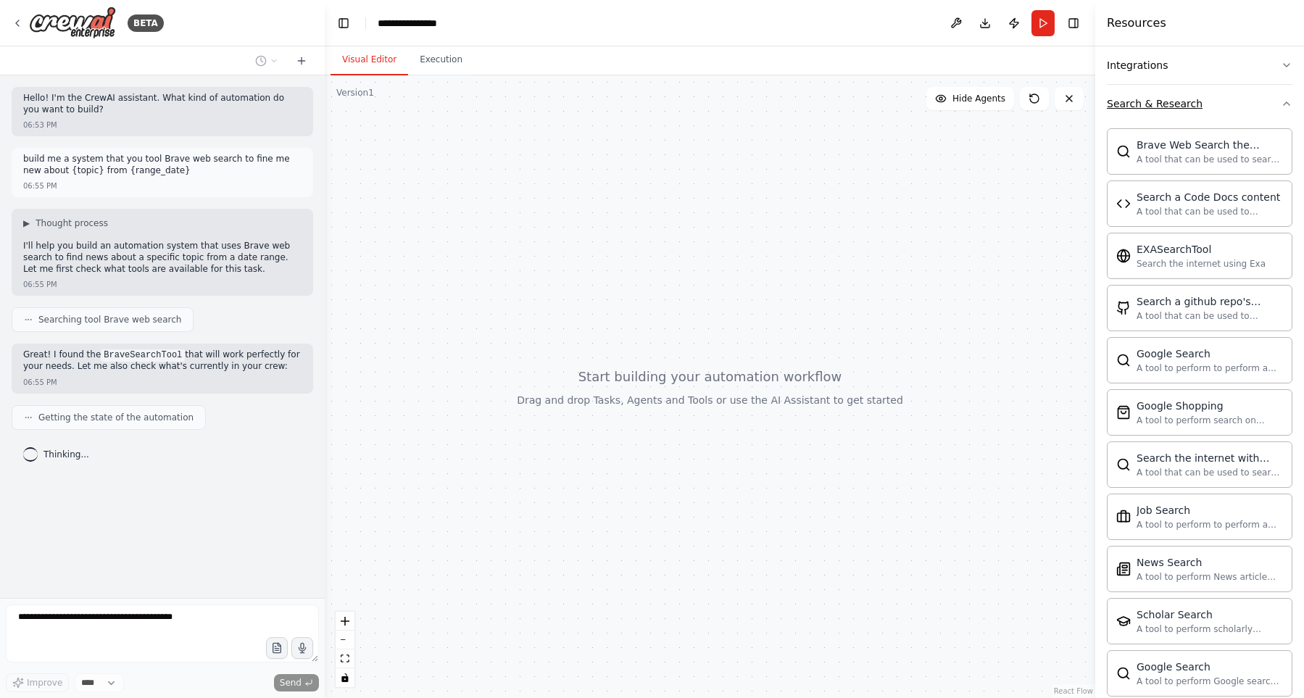
click at [1235, 106] on button "Search & Research" at bounding box center [1200, 104] width 186 height 38
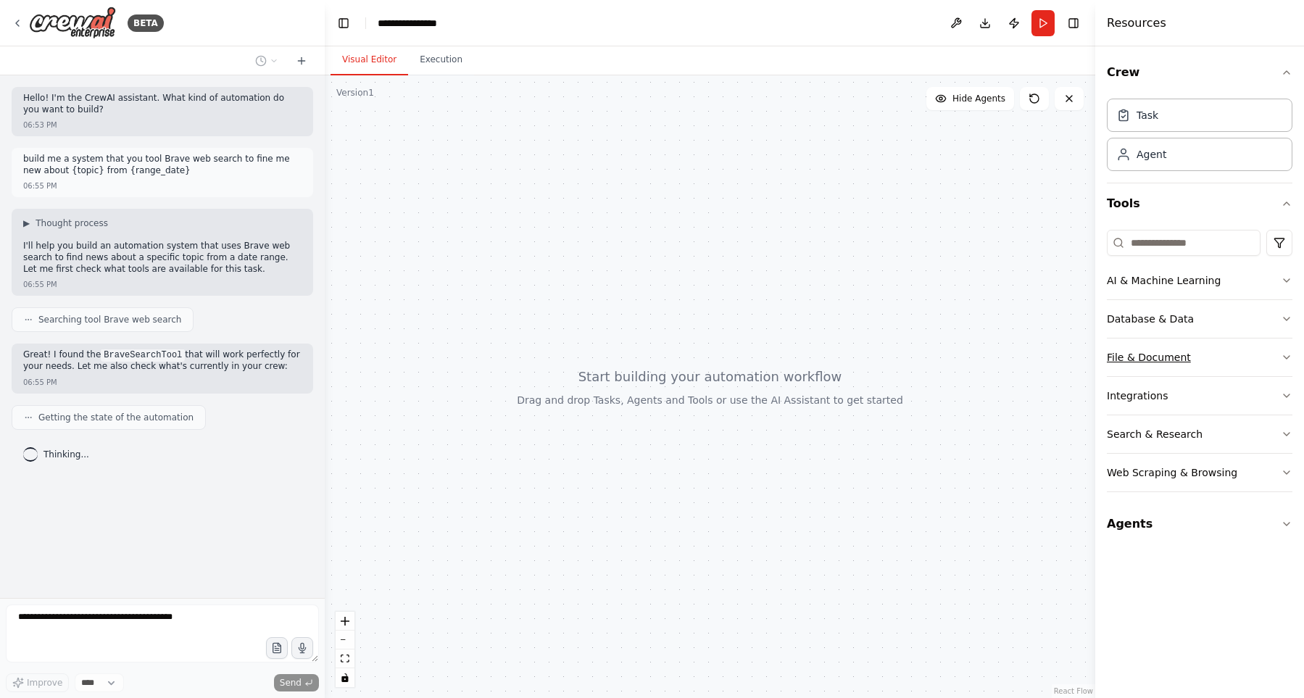
click at [1184, 360] on button "File & Document" at bounding box center [1200, 358] width 186 height 38
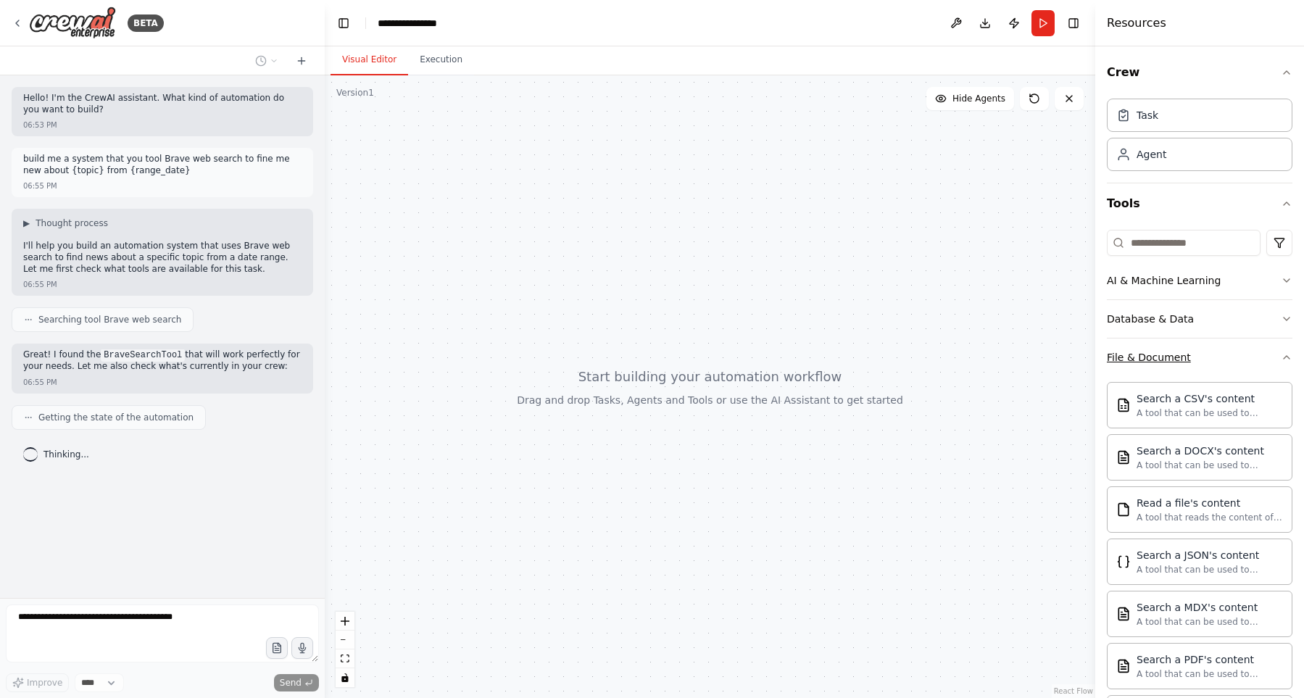
click at [1184, 360] on button "File & Document" at bounding box center [1200, 358] width 186 height 38
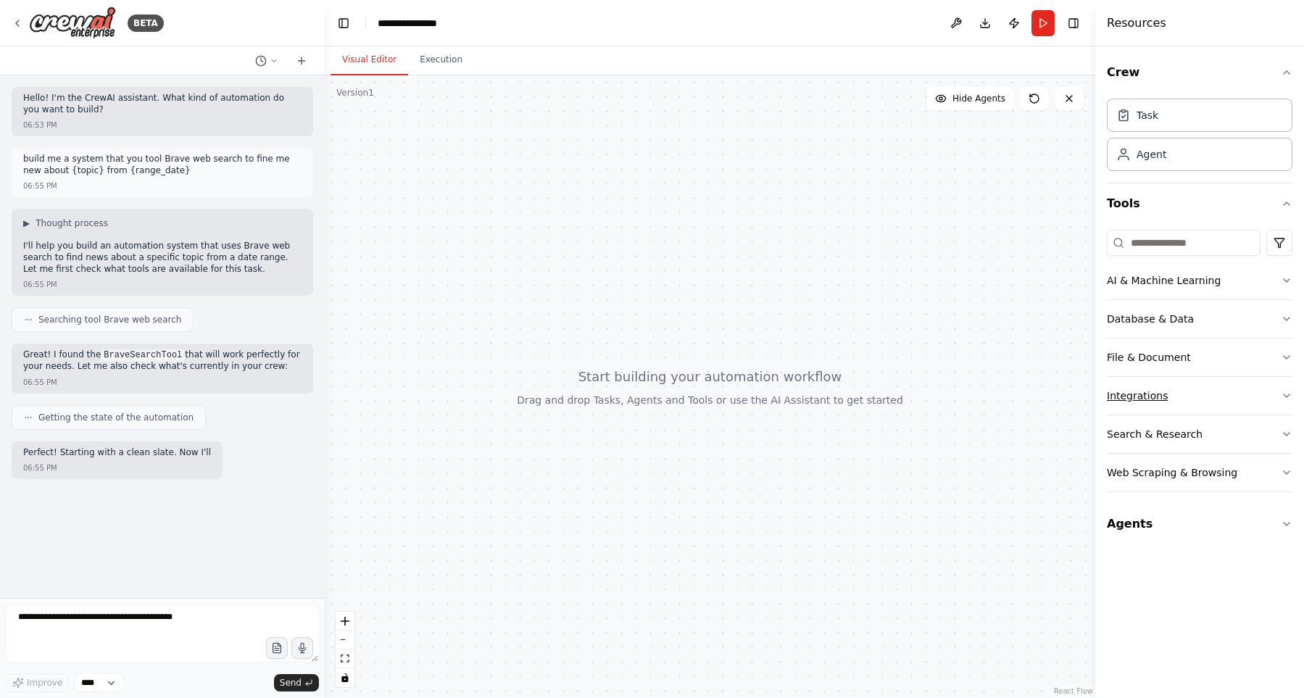
click at [1180, 407] on button "Integrations" at bounding box center [1200, 396] width 186 height 38
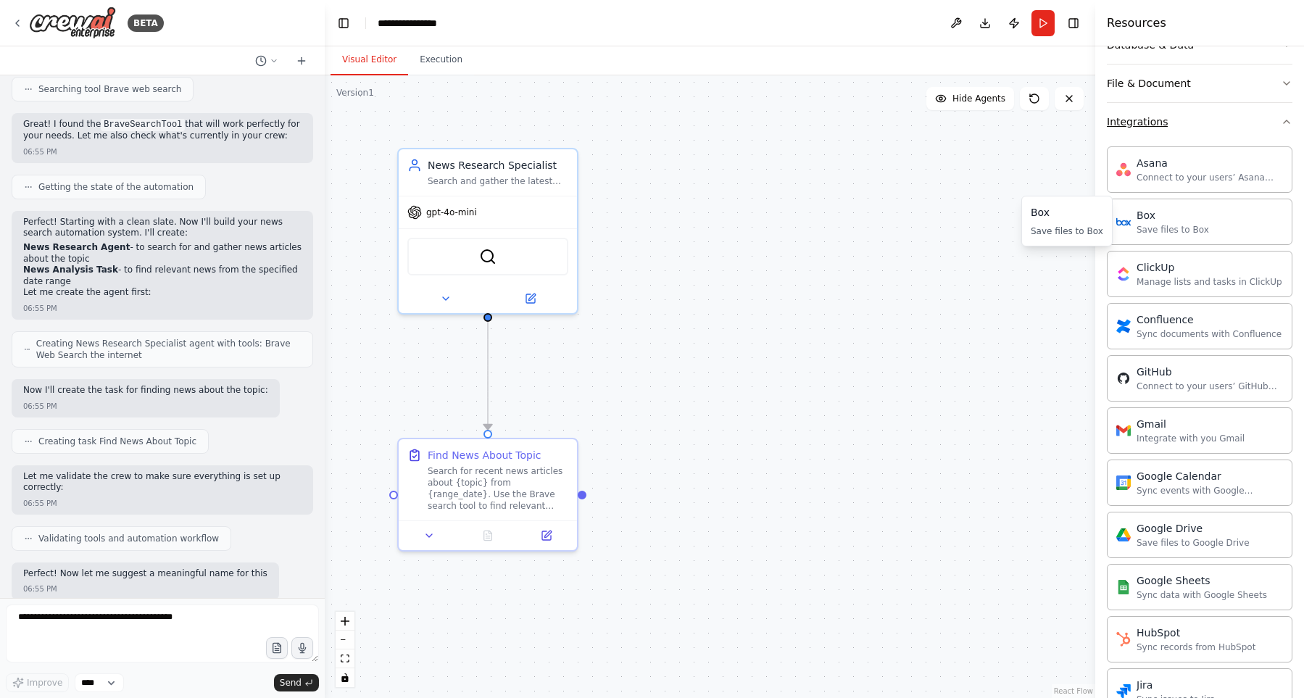
scroll to position [304, 0]
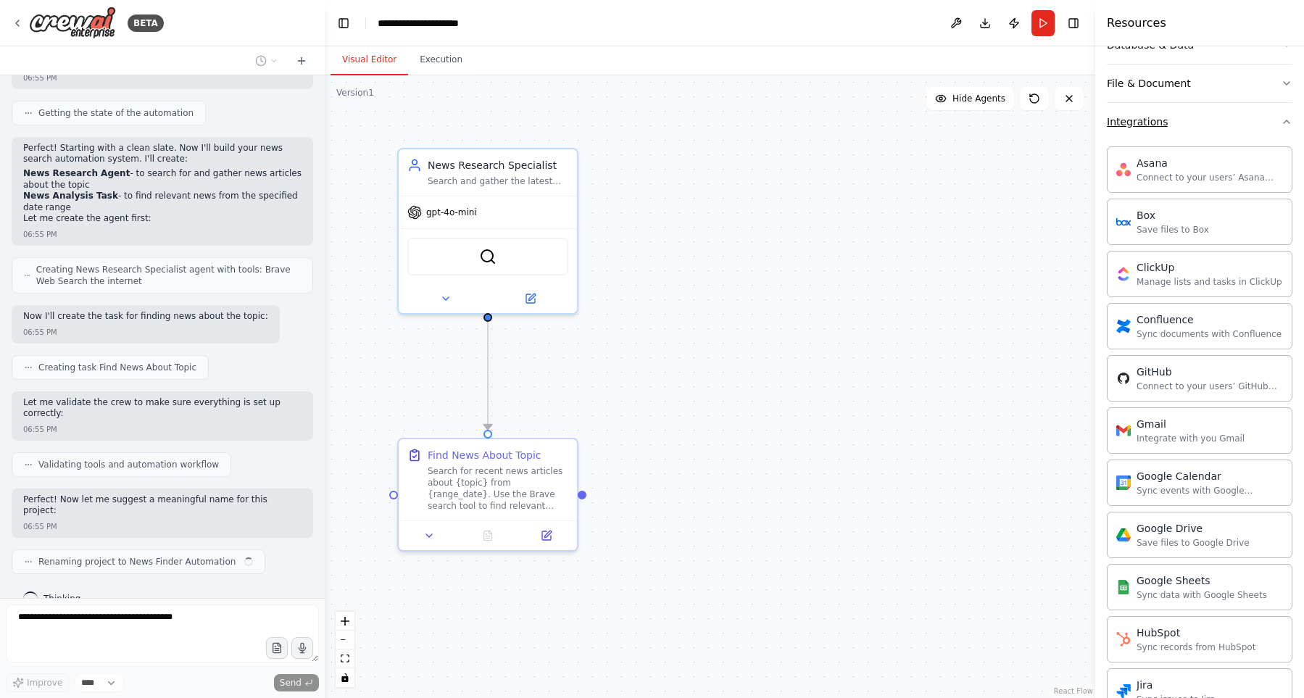
click at [1199, 120] on button "Integrations" at bounding box center [1200, 122] width 186 height 38
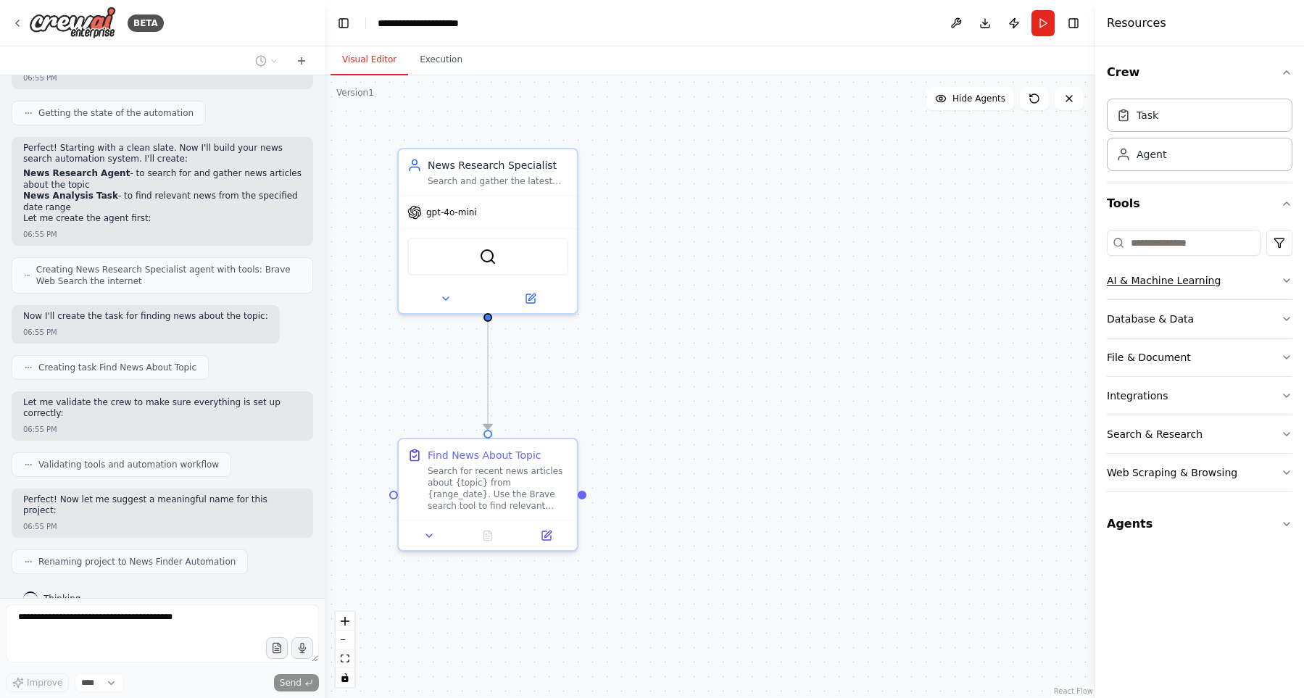
click at [1174, 282] on div "AI & Machine Learning" at bounding box center [1164, 280] width 114 height 14
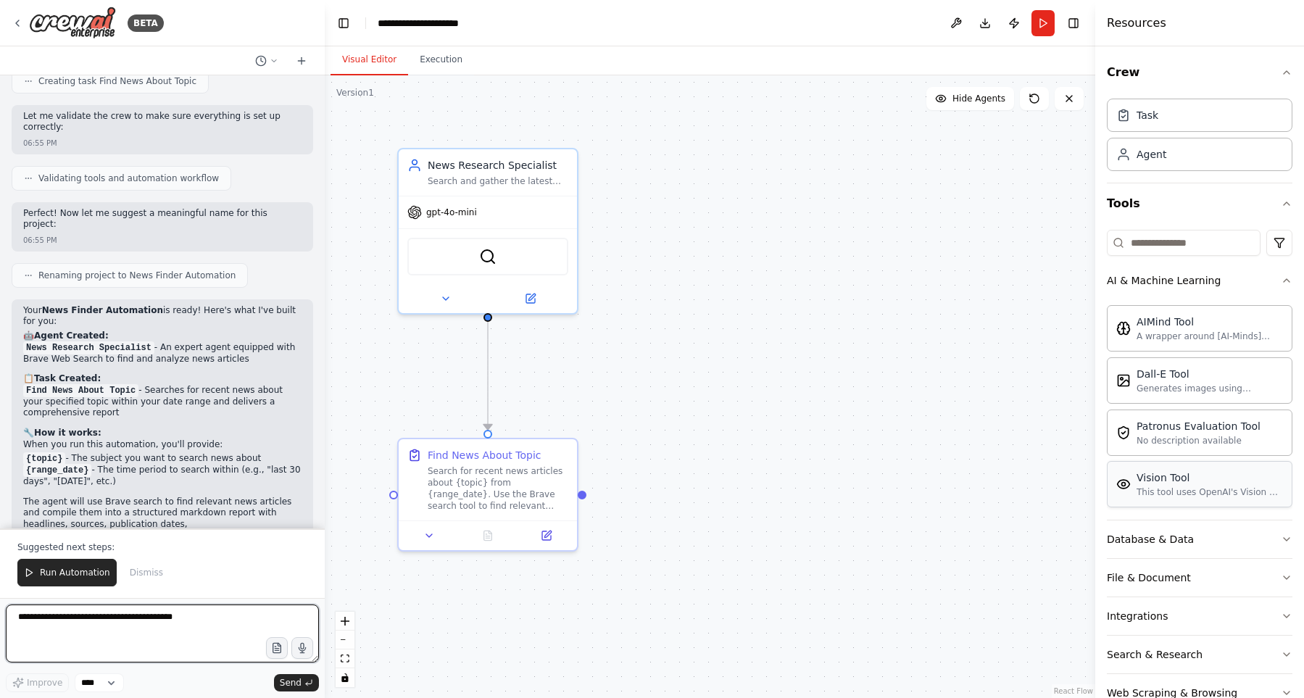
scroll to position [605, 0]
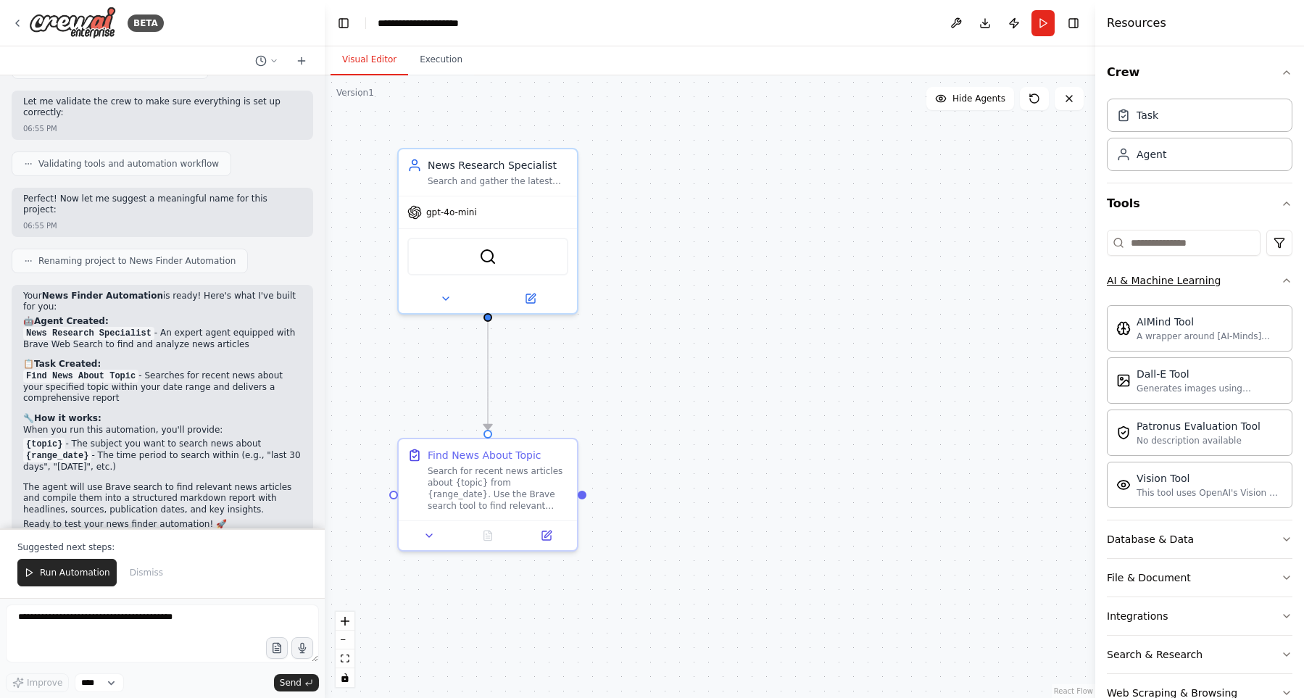
click at [1205, 277] on div "AI & Machine Learning" at bounding box center [1164, 280] width 114 height 14
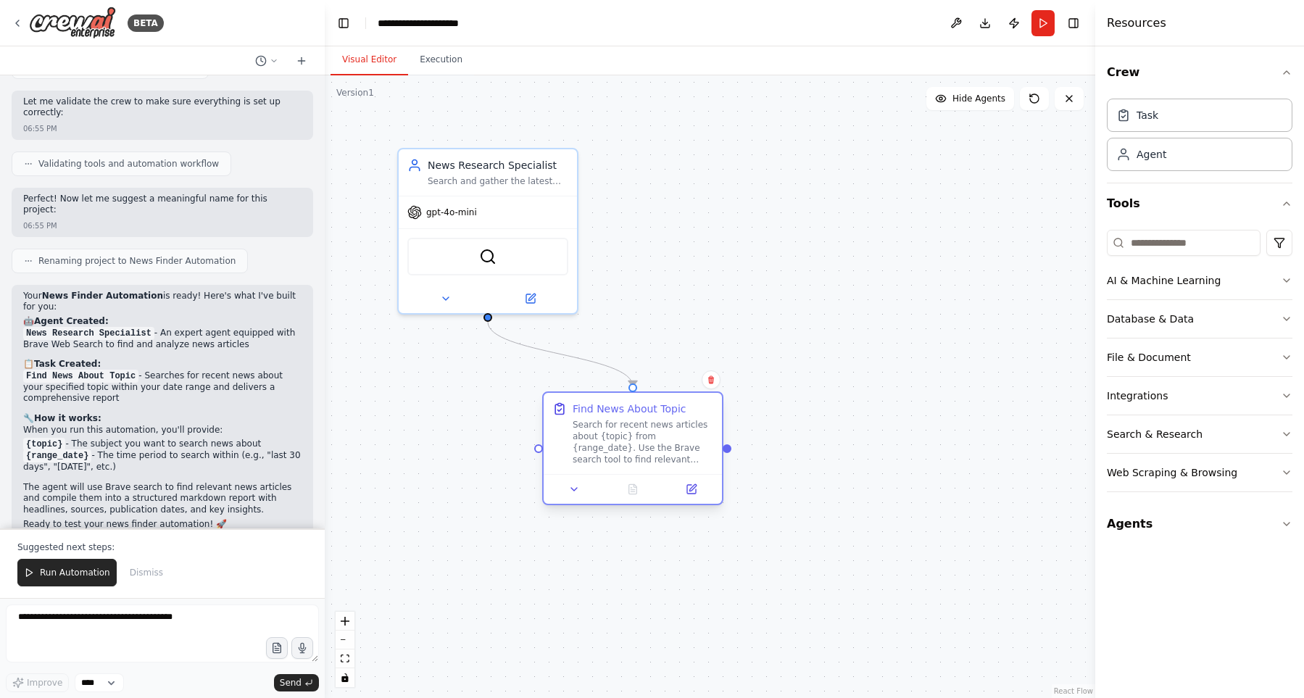
drag, startPoint x: 566, startPoint y: 485, endPoint x: 651, endPoint y: 440, distance: 96.0
click at [651, 440] on div "Search for recent news articles about {topic} from {range_date}. Use the Brave …" at bounding box center [643, 442] width 141 height 46
drag, startPoint x: 633, startPoint y: 383, endPoint x: 539, endPoint y: 458, distance: 120.1
click at [541, 456] on div "News Research Specialist Search and gather the latest news articles about {topi…" at bounding box center [710, 386] width 771 height 623
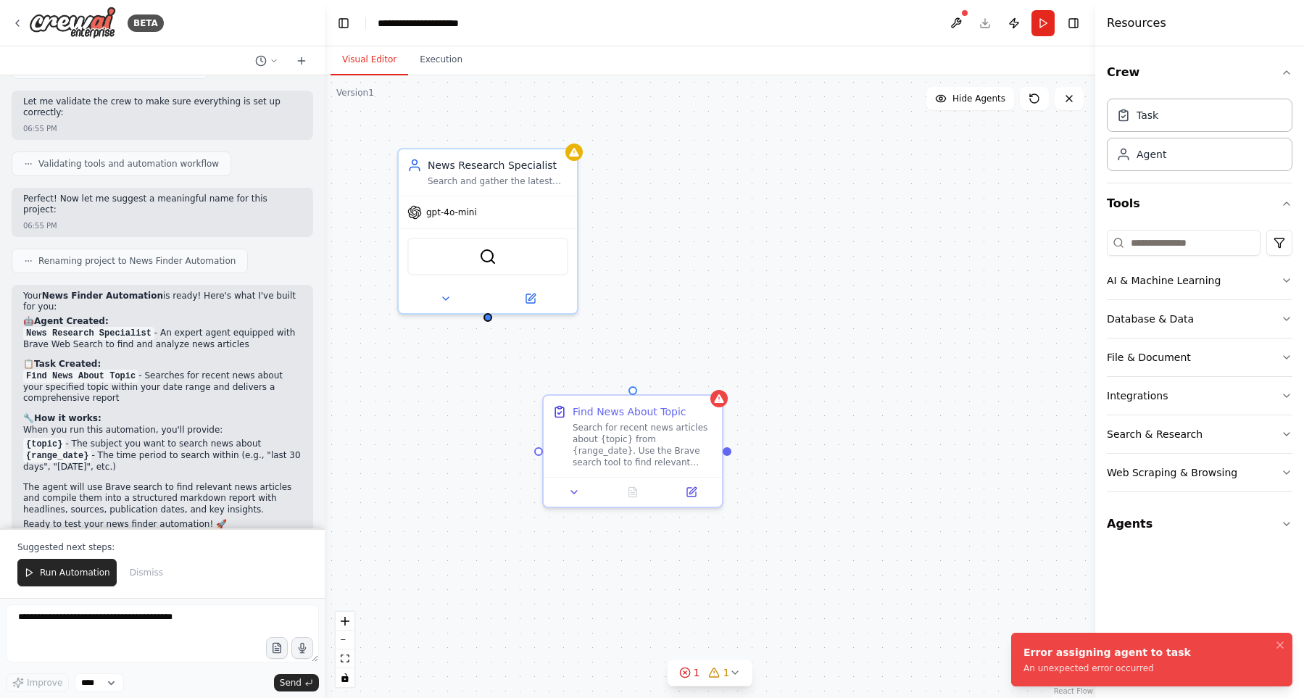
click at [1137, 665] on div "An unexpected error occurred" at bounding box center [1107, 669] width 167 height 12
drag, startPoint x: 489, startPoint y: 314, endPoint x: 543, endPoint y: 452, distance: 148.1
click at [543, 452] on div "News Research Specialist Search and gather the latest news articles about {topi…" at bounding box center [710, 386] width 771 height 623
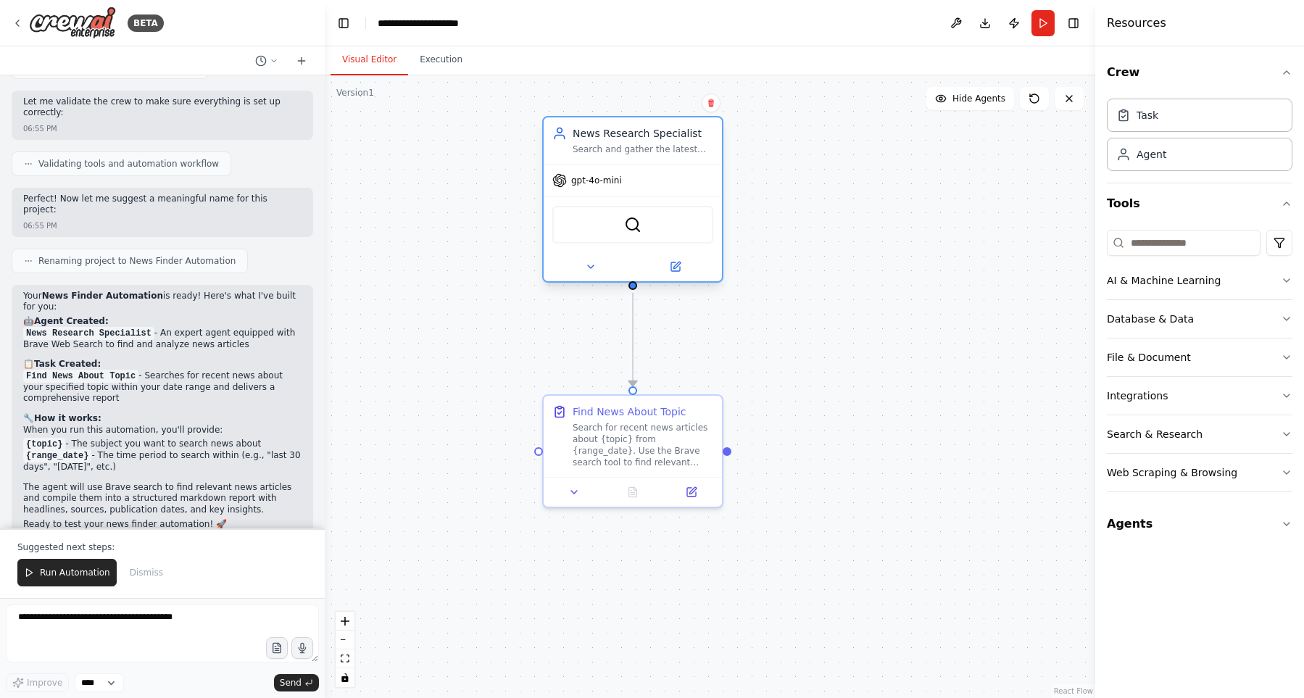
drag, startPoint x: 625, startPoint y: 204, endPoint x: 655, endPoint y: 202, distance: 30.5
click at [662, 183] on div "gpt-4o-mini" at bounding box center [633, 181] width 178 height 32
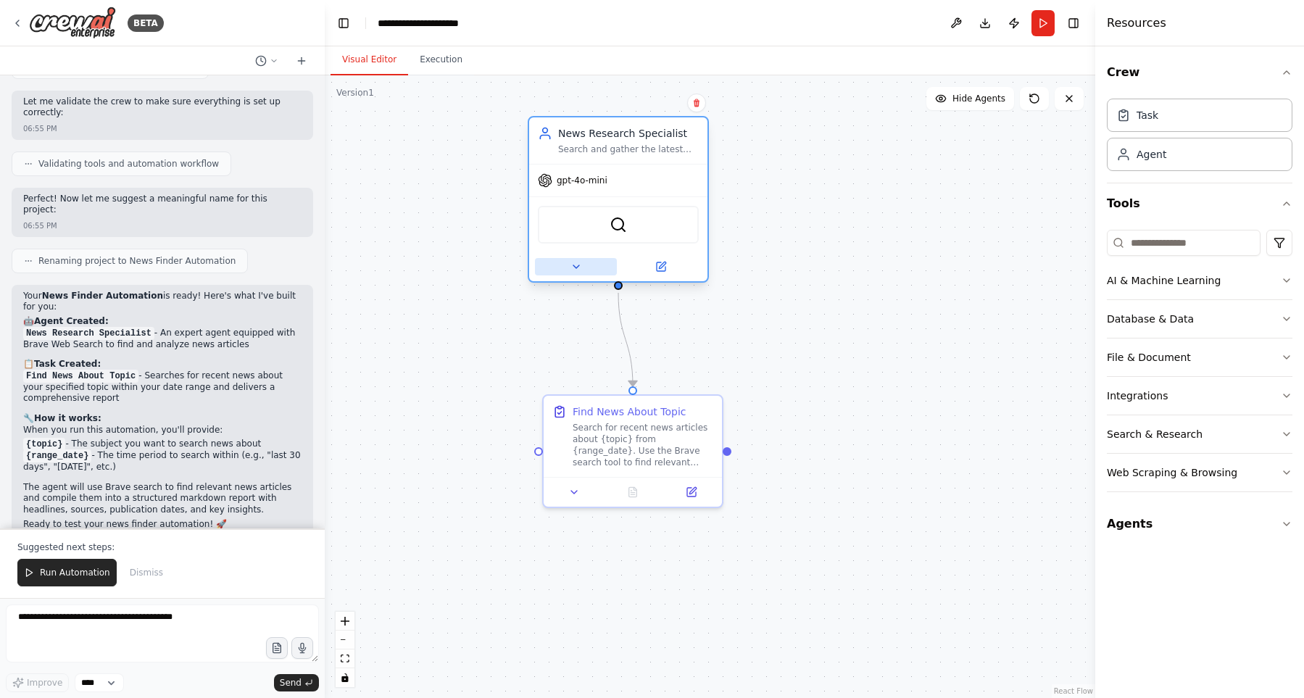
click at [580, 260] on button at bounding box center [576, 266] width 82 height 17
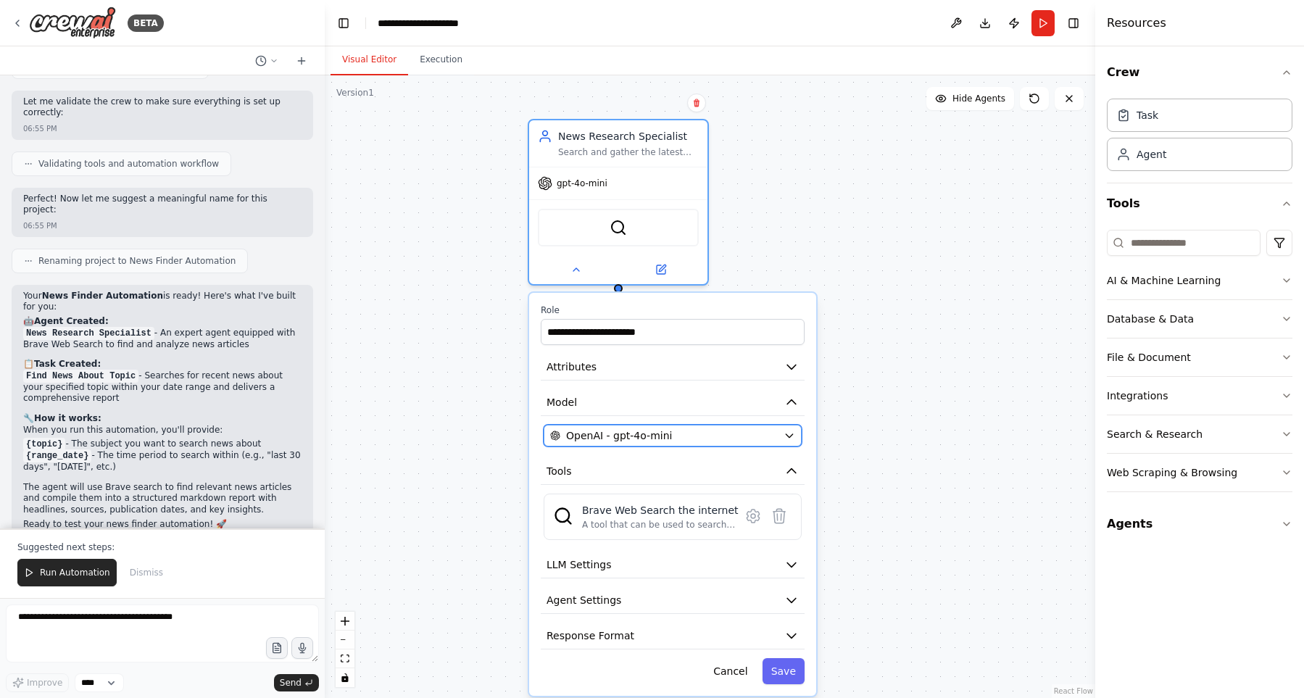
click at [673, 430] on div "OpenAI - gpt-4o-mini" at bounding box center [664, 435] width 228 height 14
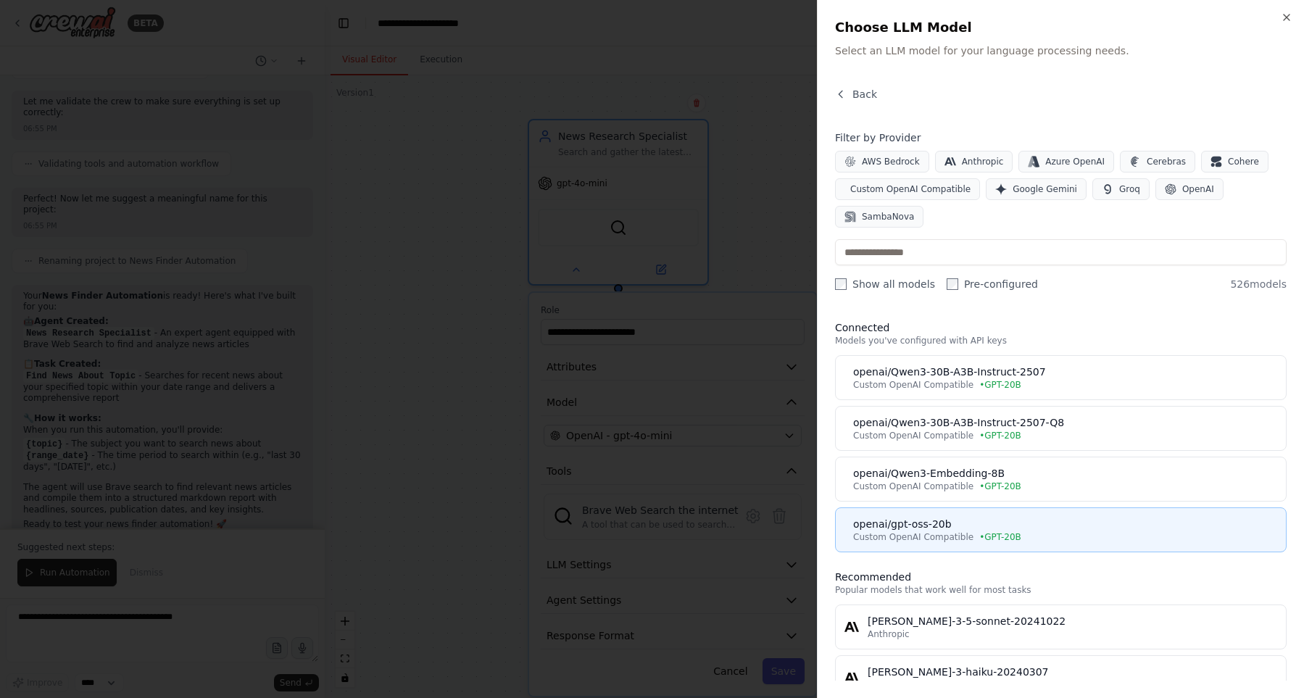
click at [1020, 526] on div "openai/gpt-oss-20b" at bounding box center [1065, 524] width 424 height 14
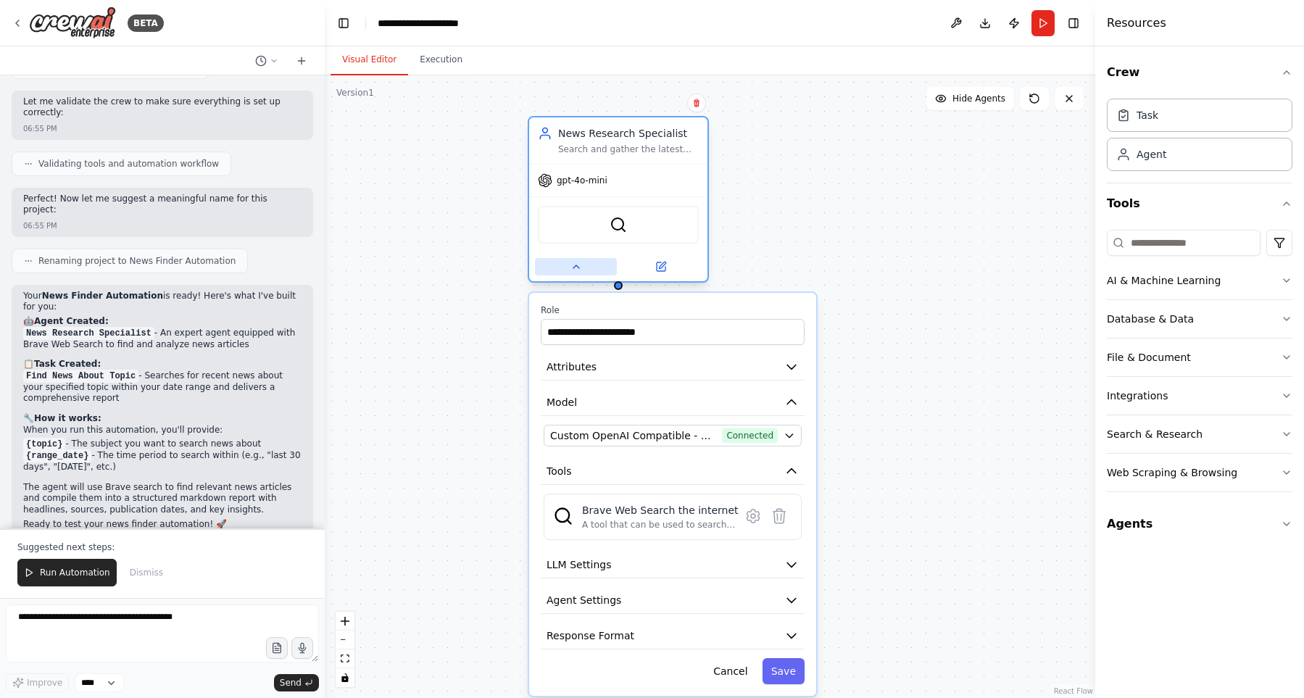
click at [576, 265] on icon at bounding box center [576, 267] width 12 height 12
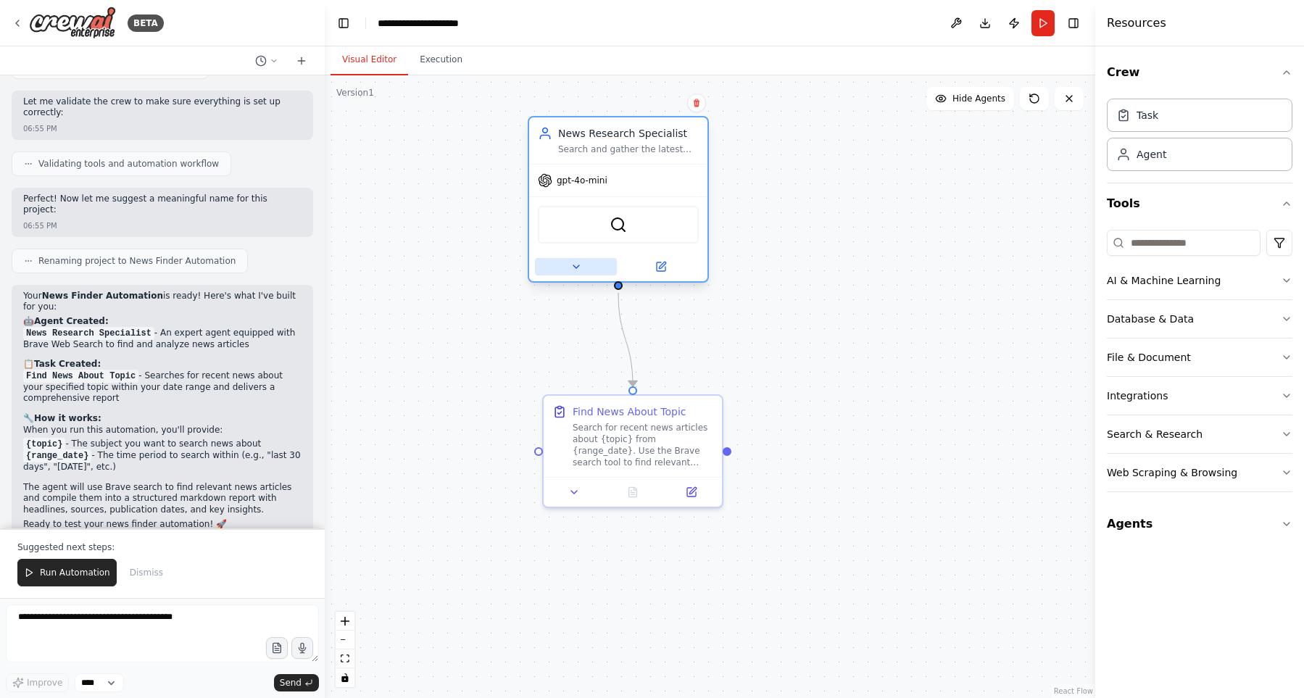
click at [576, 265] on icon at bounding box center [576, 267] width 12 height 12
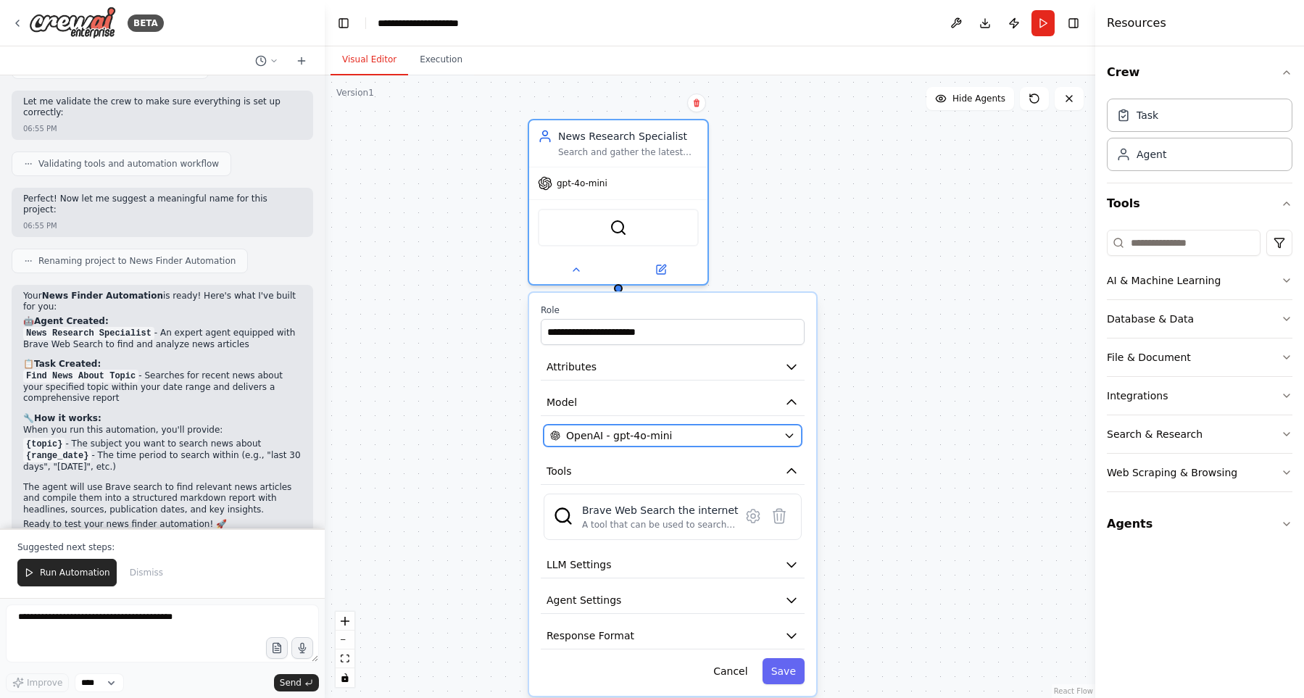
click at [628, 441] on span "OpenAI - gpt-4o-mini" at bounding box center [619, 435] width 106 height 14
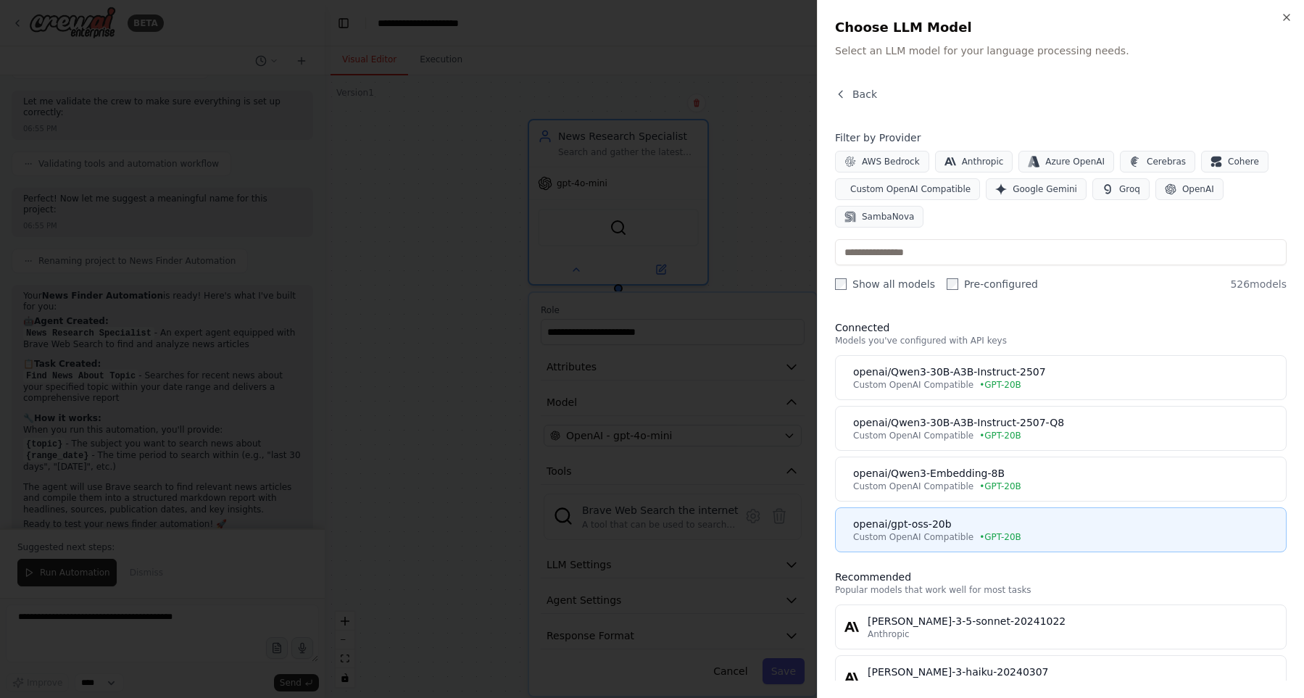
click at [1018, 531] on div "Custom OpenAI Compatible • GPT-20B" at bounding box center [1065, 537] width 424 height 12
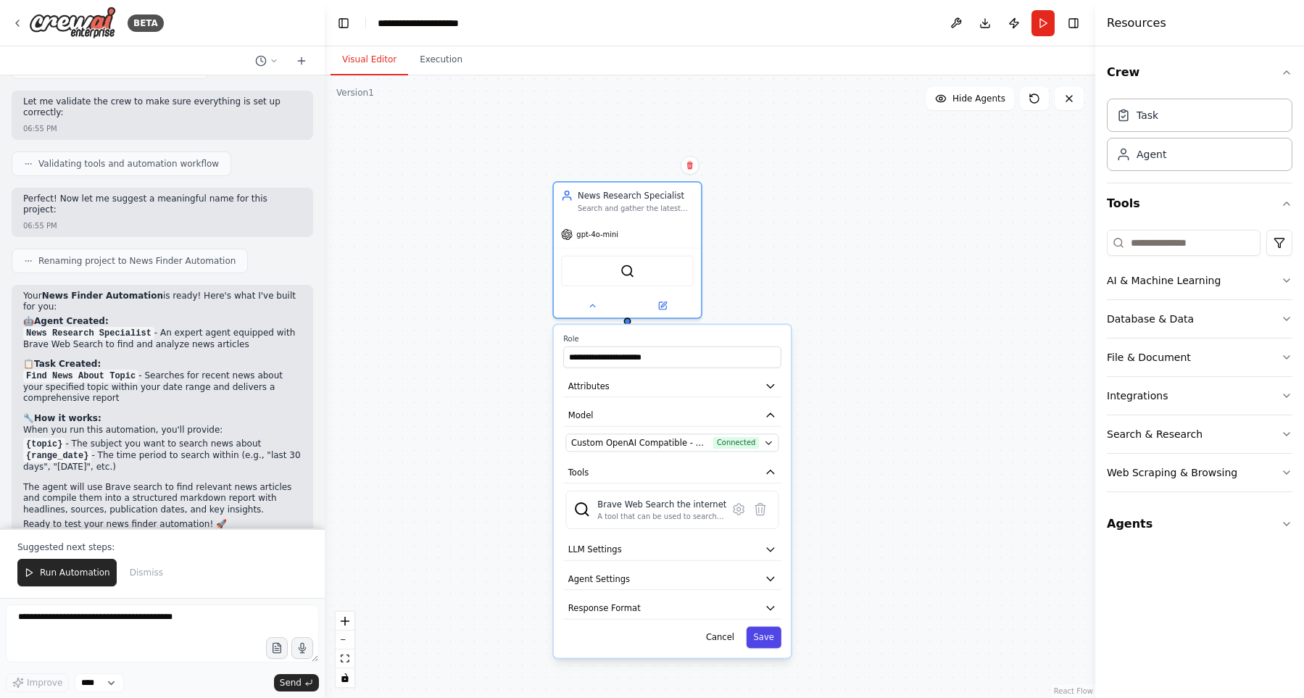
click at [769, 636] on button "Save" at bounding box center [764, 637] width 35 height 22
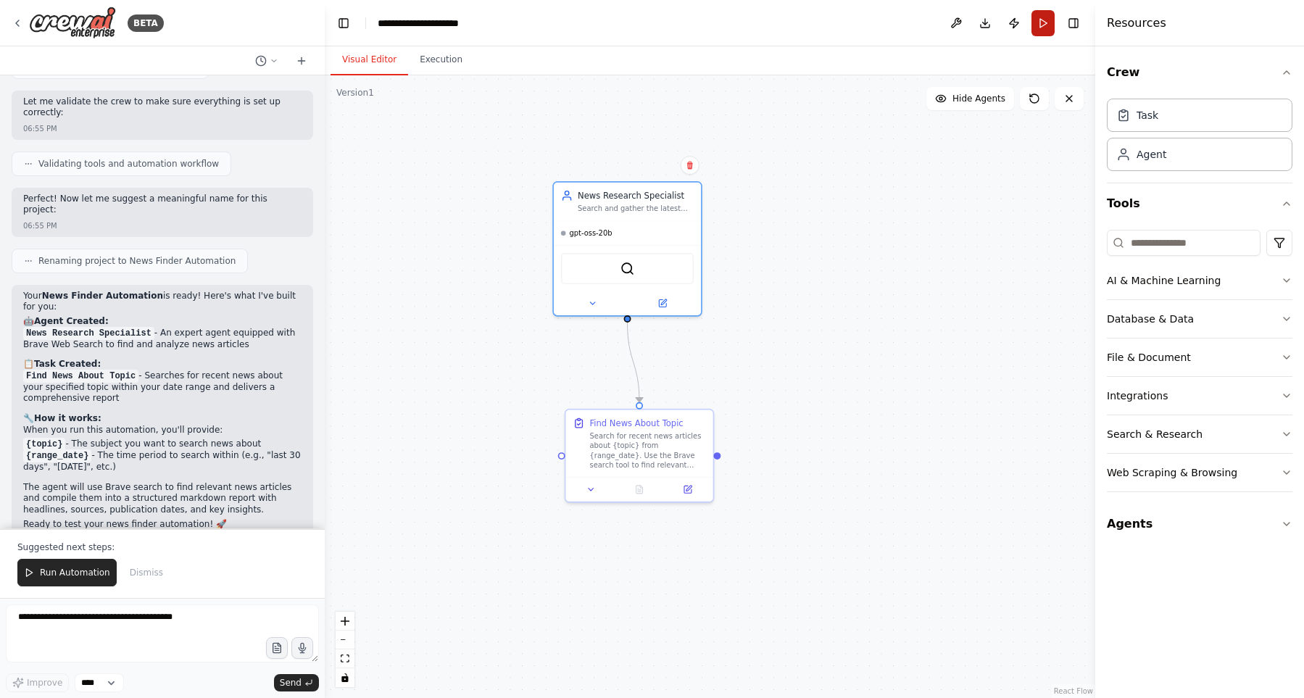
click at [1047, 30] on button "Run" at bounding box center [1043, 23] width 23 height 26
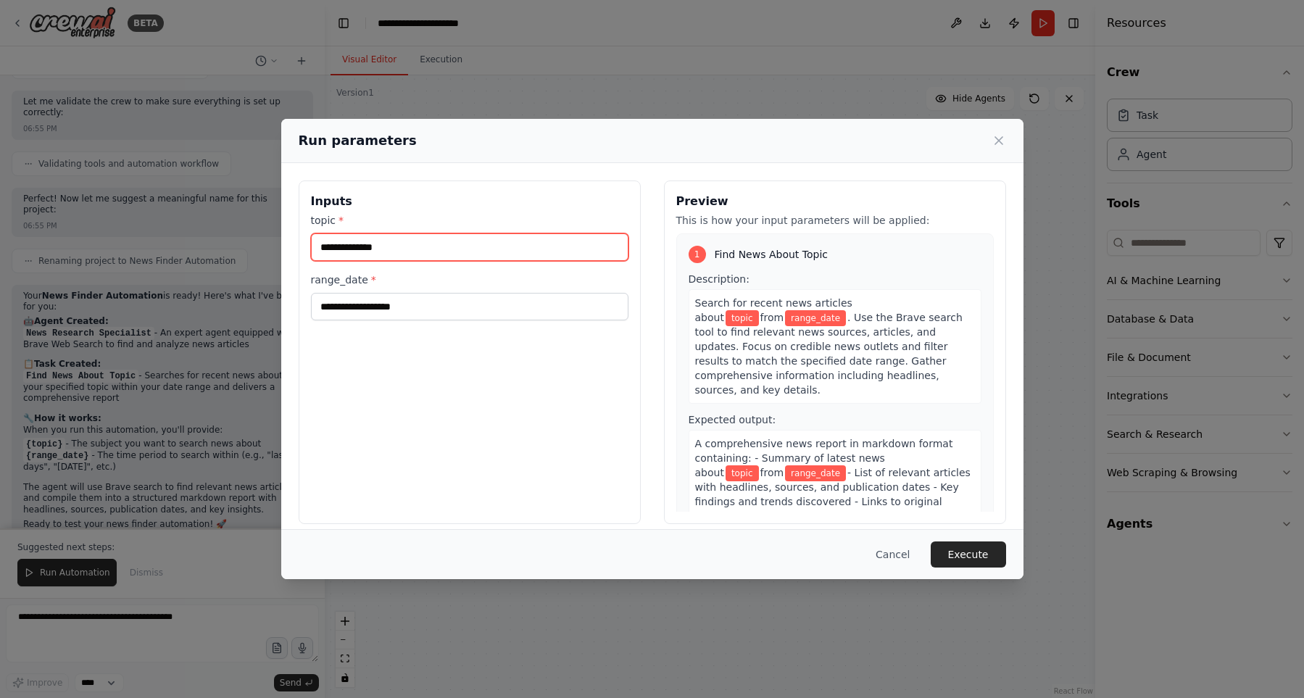
click at [495, 244] on input "topic *" at bounding box center [469, 247] width 317 height 28
type input "*****"
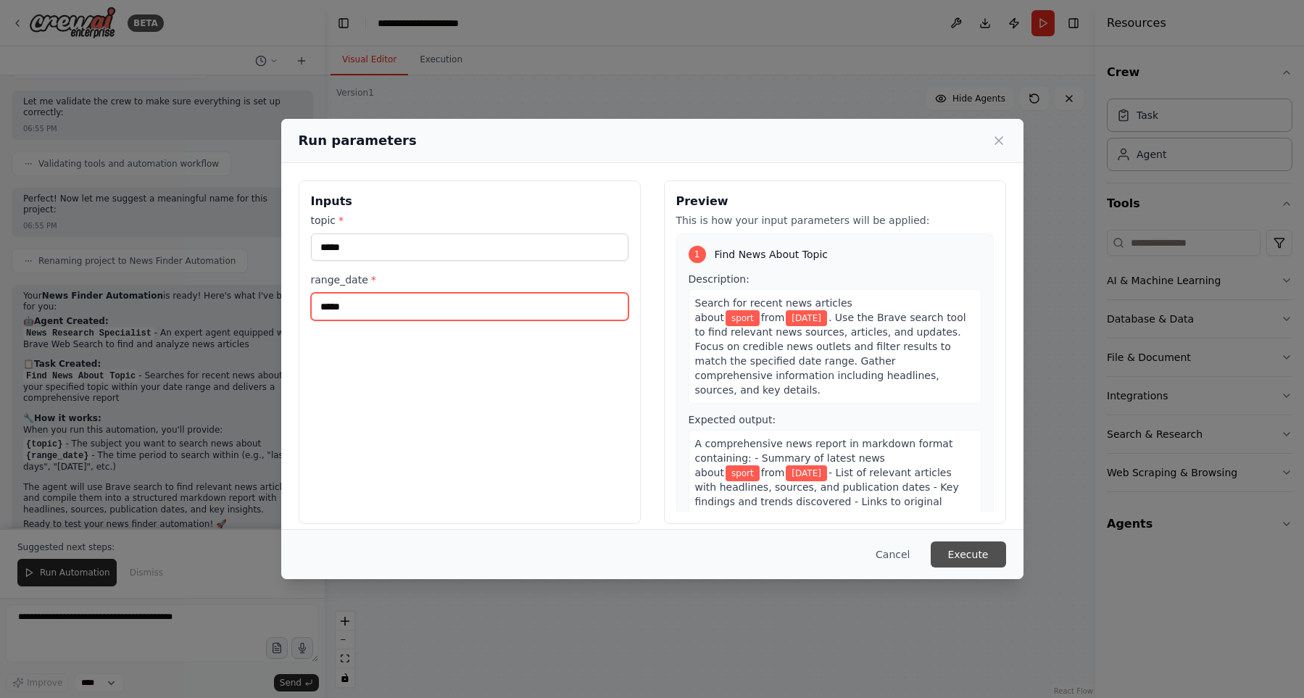
type input "*****"
click at [980, 559] on button "Execute" at bounding box center [968, 554] width 75 height 26
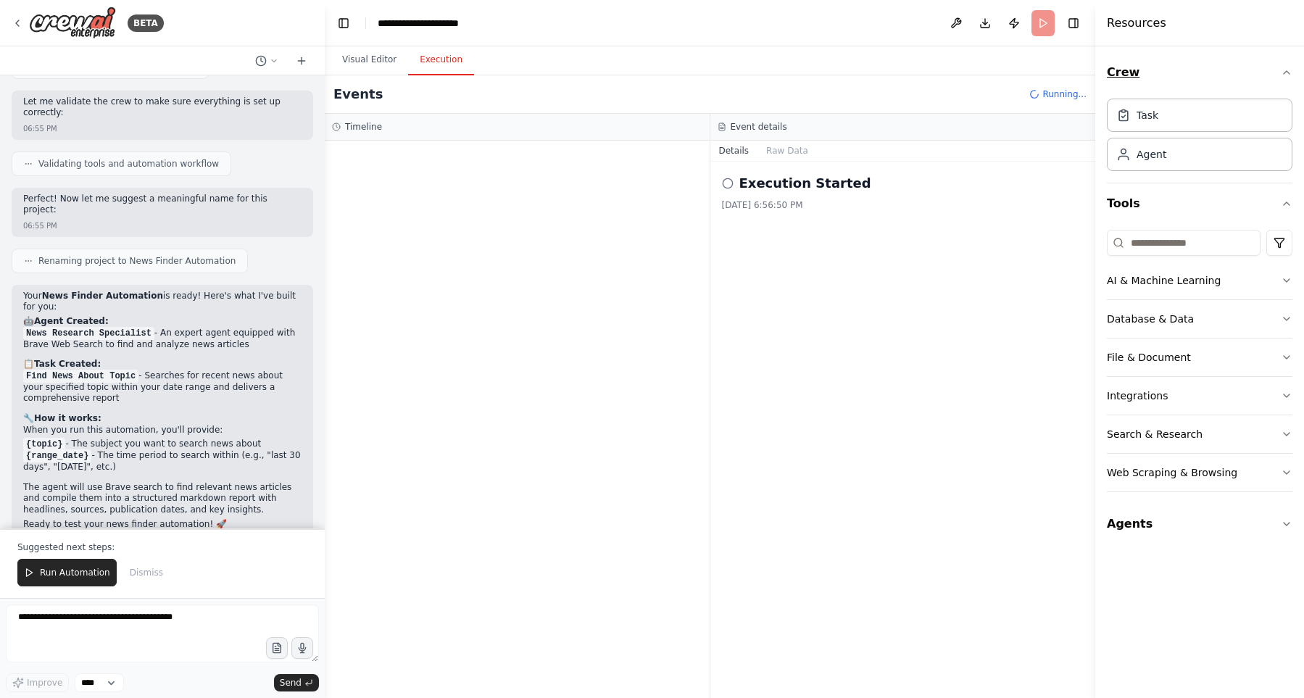
click at [1282, 77] on icon "button" at bounding box center [1287, 73] width 12 height 12
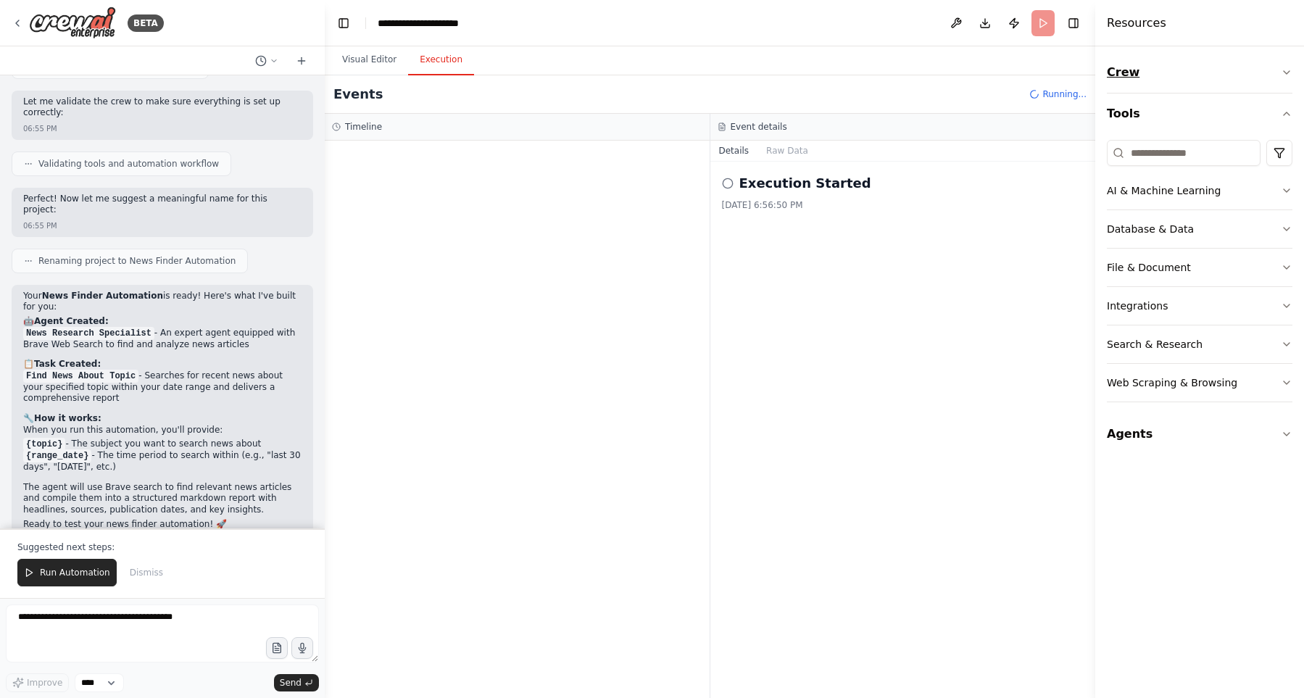
click at [1285, 79] on button "Crew" at bounding box center [1200, 72] width 186 height 41
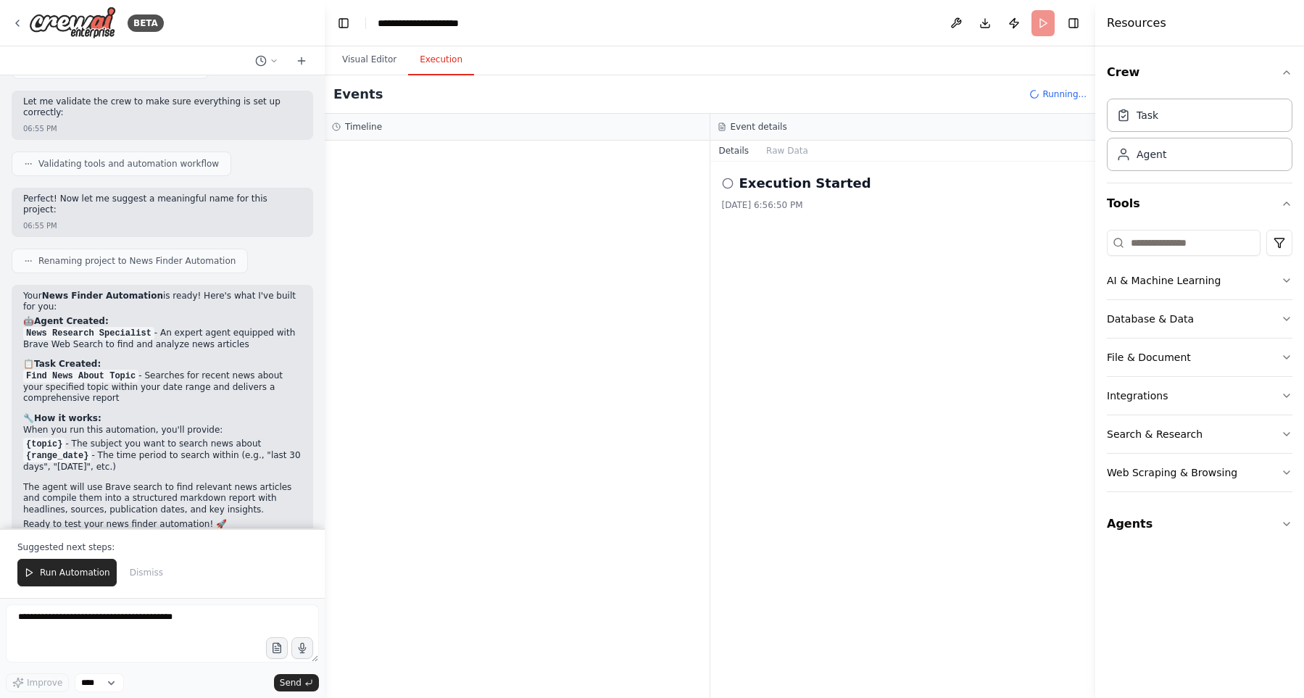
click at [384, 288] on div at bounding box center [517, 419] width 385 height 557
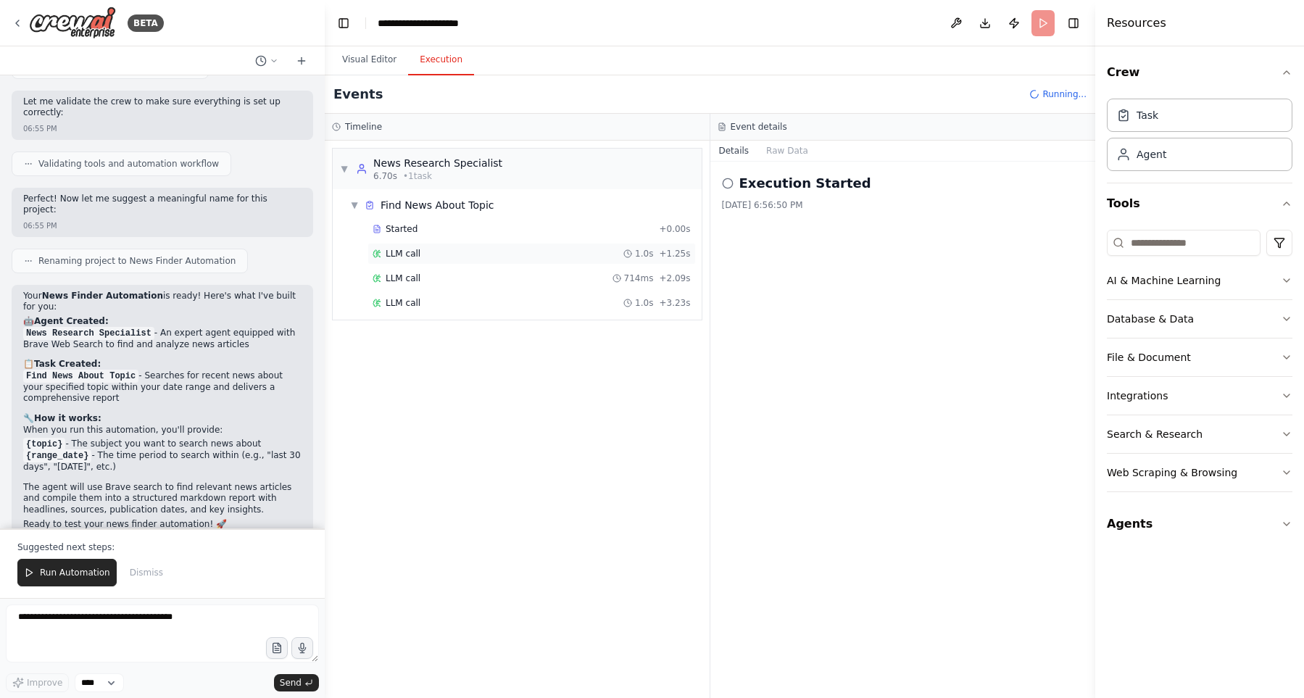
click at [495, 252] on div "LLM call 1.0s + 1.25s" at bounding box center [532, 254] width 318 height 12
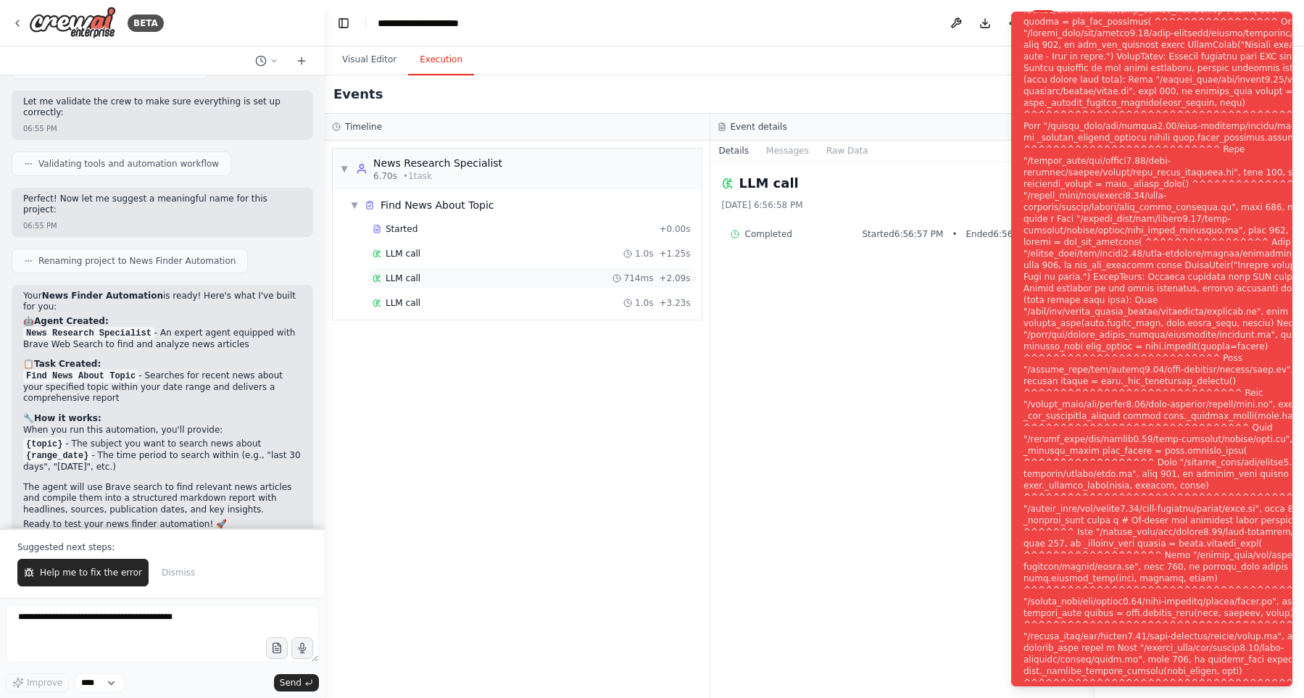
click at [495, 273] on div "LLM call 714ms + 2.09s" at bounding box center [532, 279] width 318 height 12
click at [101, 578] on span "Help me to fix the error" at bounding box center [91, 573] width 102 height 12
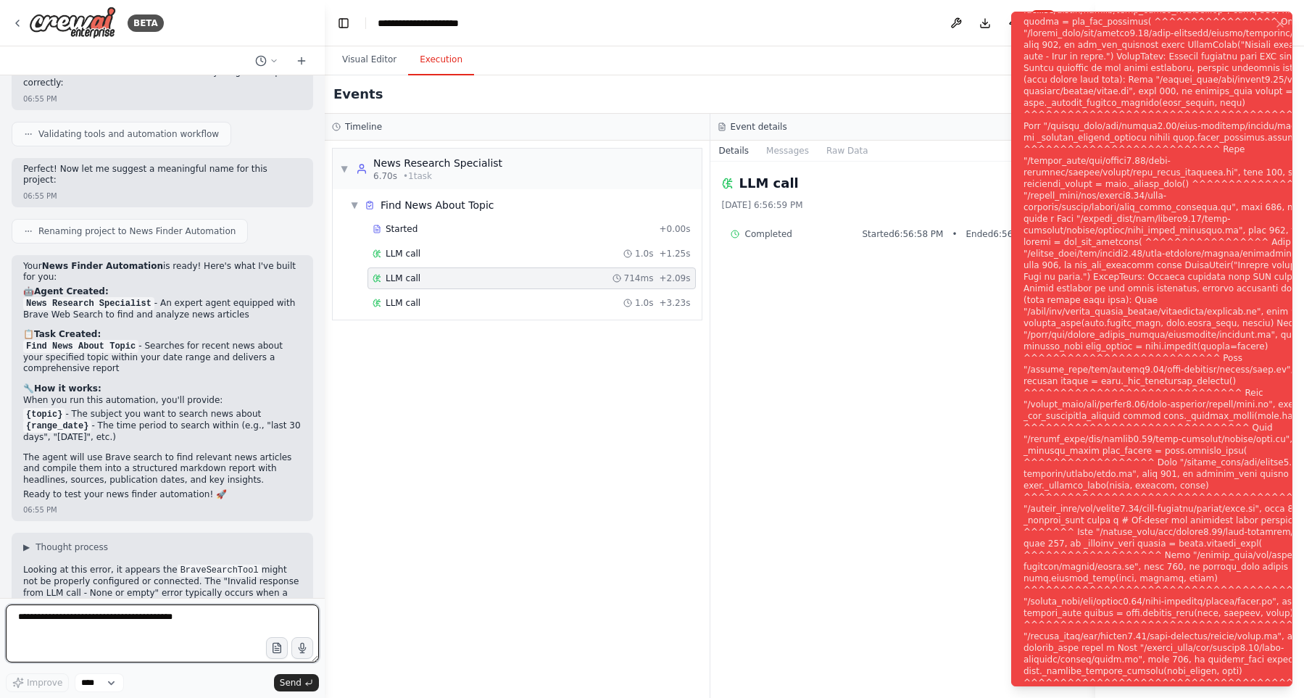
scroll to position [660, 0]
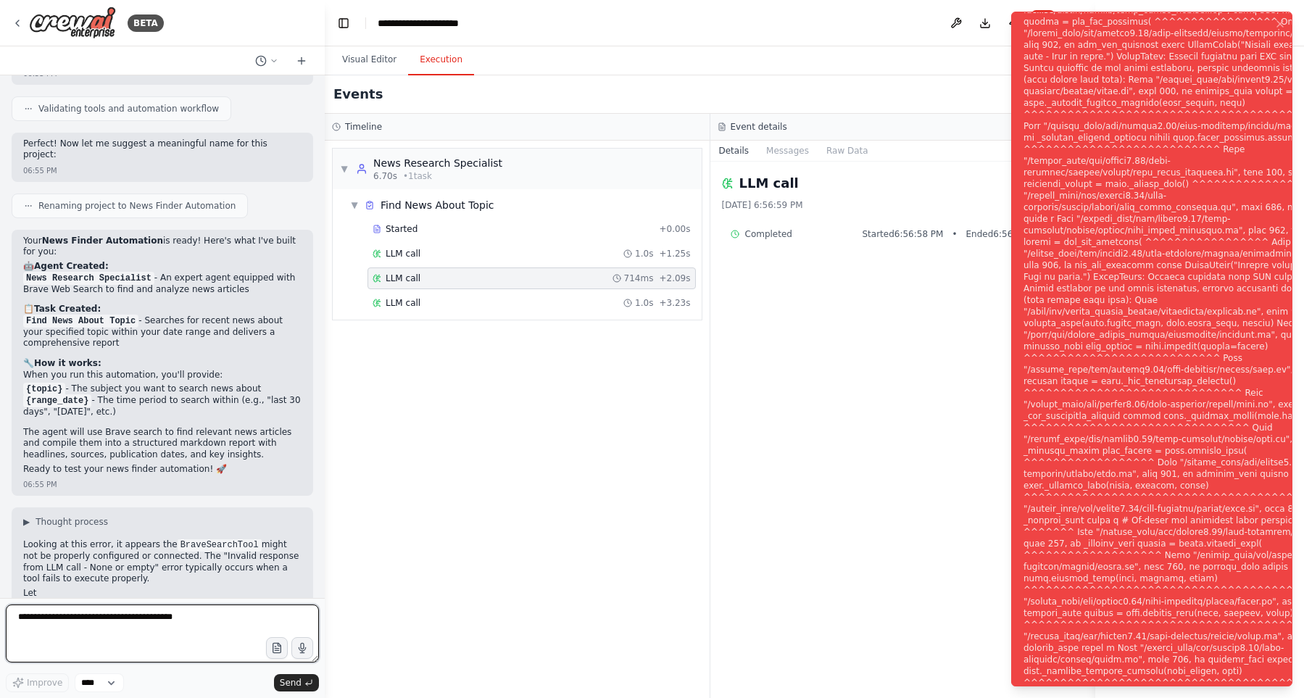
drag, startPoint x: 1179, startPoint y: 550, endPoint x: 1111, endPoint y: 315, distance: 244.5
click at [1111, 315] on div "Notifications (F8)" at bounding box center [1199, 358] width 350 height 1102
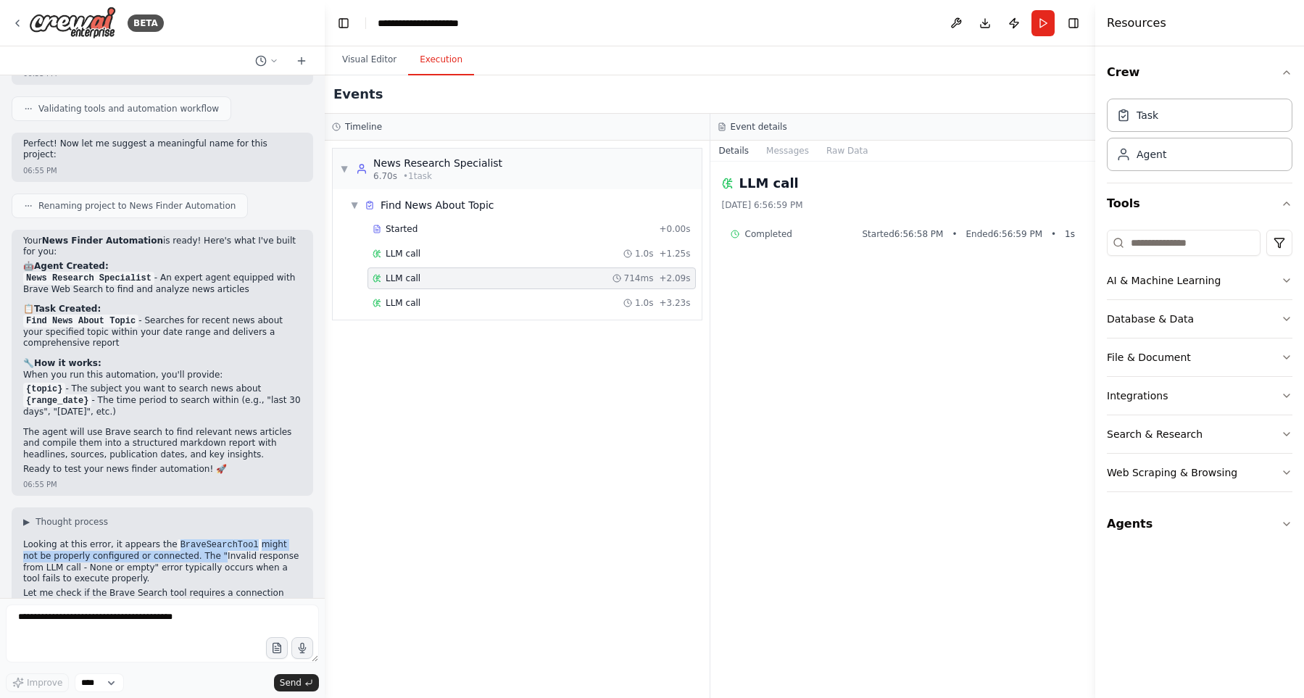
drag, startPoint x: 165, startPoint y: 512, endPoint x: 177, endPoint y: 523, distance: 16.4
click at [177, 539] on p "Looking at this error, it appears the BraveSearchTool might not be properly con…" at bounding box center [162, 562] width 278 height 46
click at [155, 588] on p "Let me check if the Brave Search tool requires a connection setup:" at bounding box center [162, 599] width 278 height 22
click at [368, 56] on button "Visual Editor" at bounding box center [370, 60] width 78 height 30
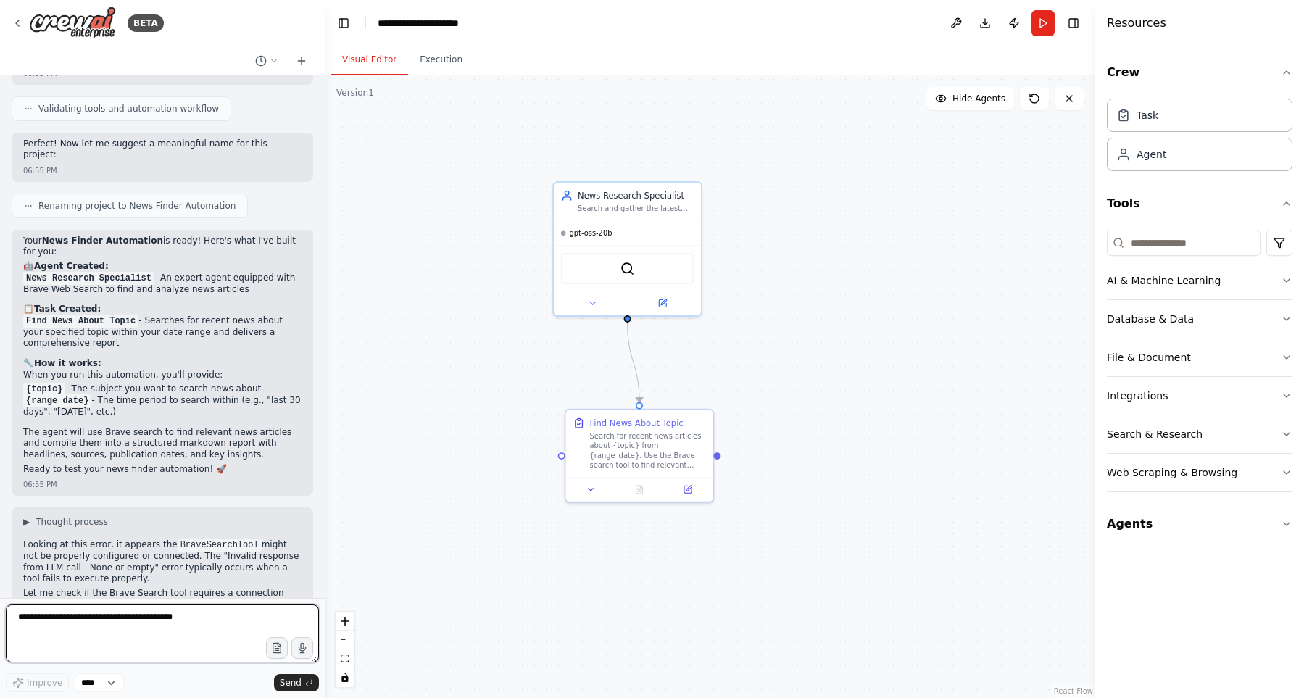
click at [160, 613] on textarea at bounding box center [162, 634] width 313 height 58
click at [185, 588] on p "Let me check if the Brave Search tool requires a connection setup:" at bounding box center [162, 599] width 278 height 22
click at [592, 300] on icon at bounding box center [592, 300] width 9 height 9
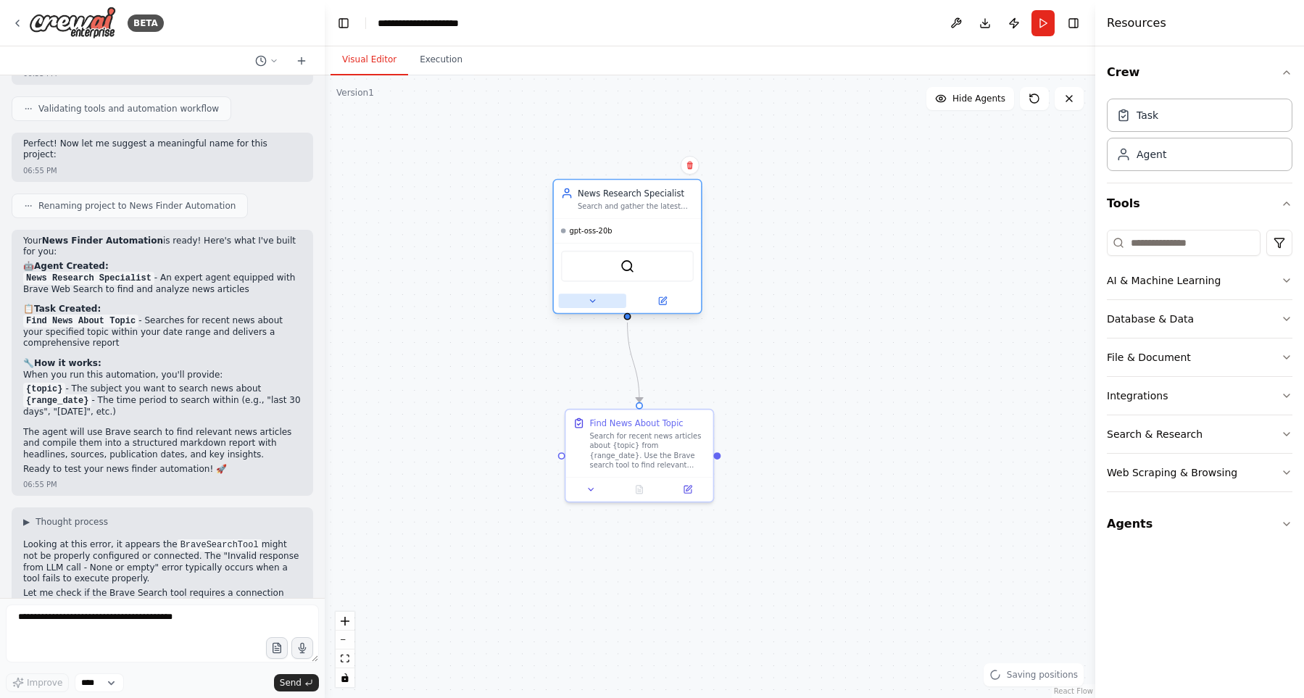
click at [594, 303] on icon at bounding box center [592, 300] width 9 height 9
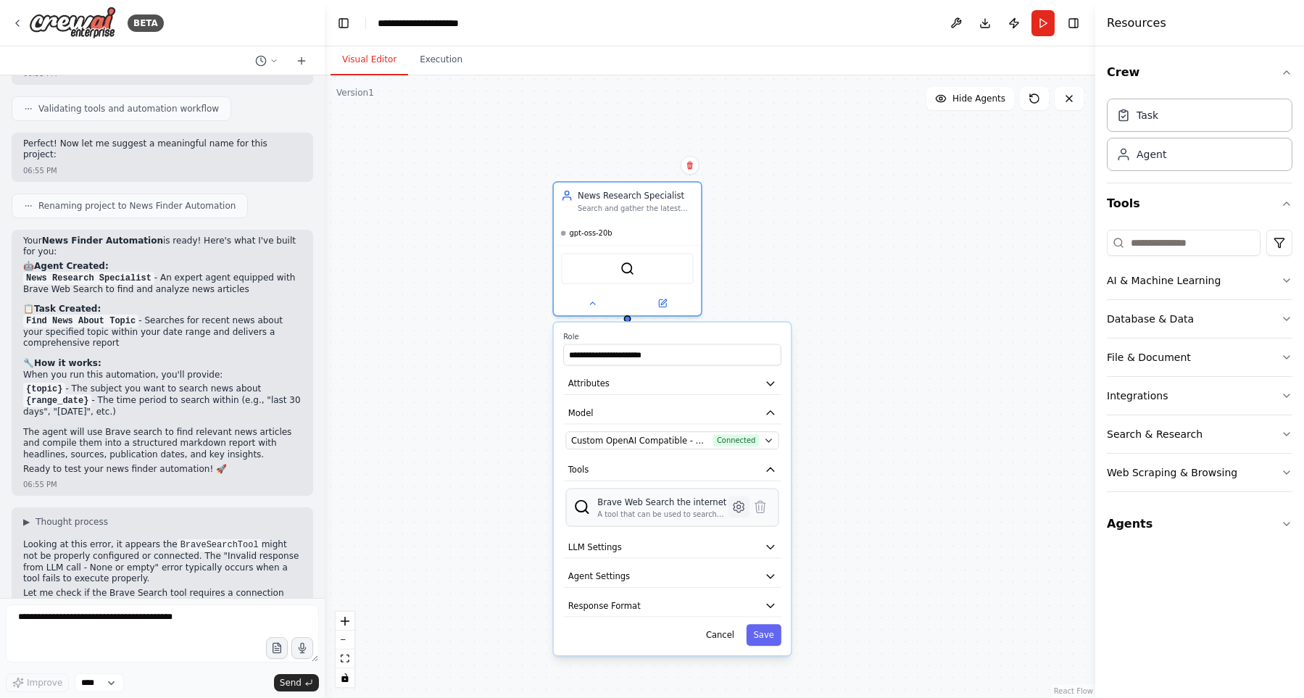
click at [732, 512] on icon at bounding box center [738, 506] width 14 height 14
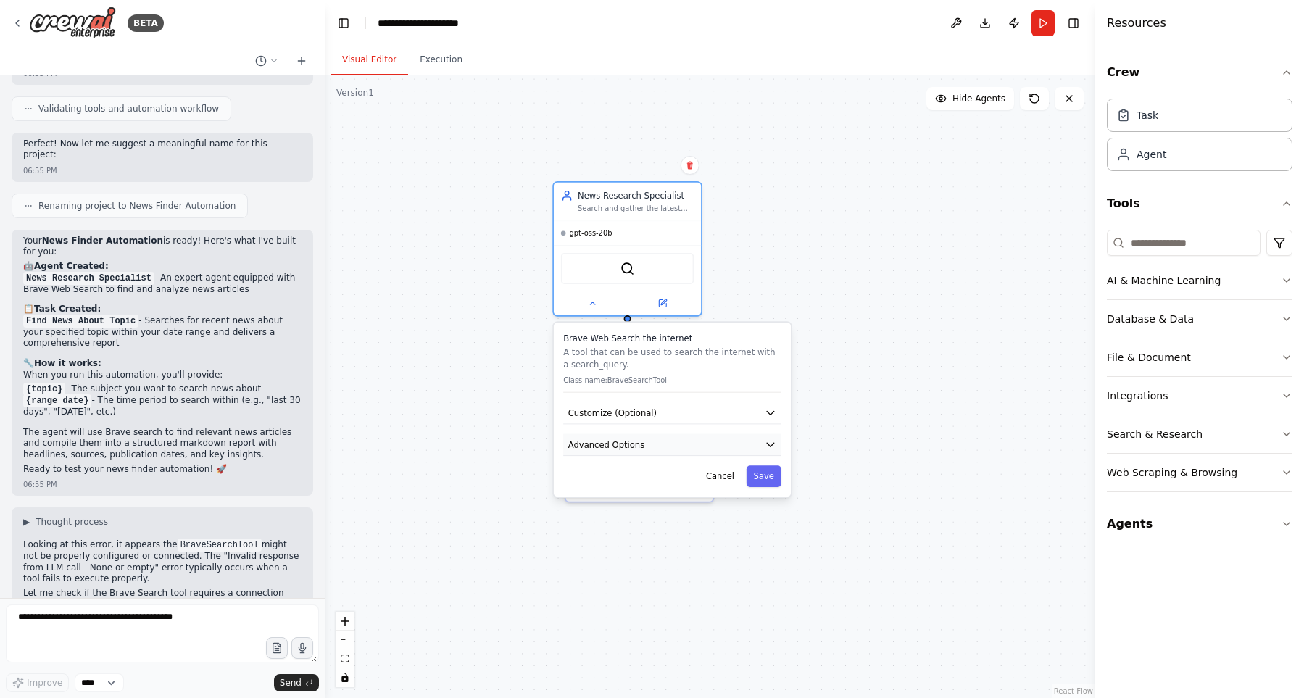
click at [695, 435] on button "Advanced Options" at bounding box center [672, 445] width 218 height 22
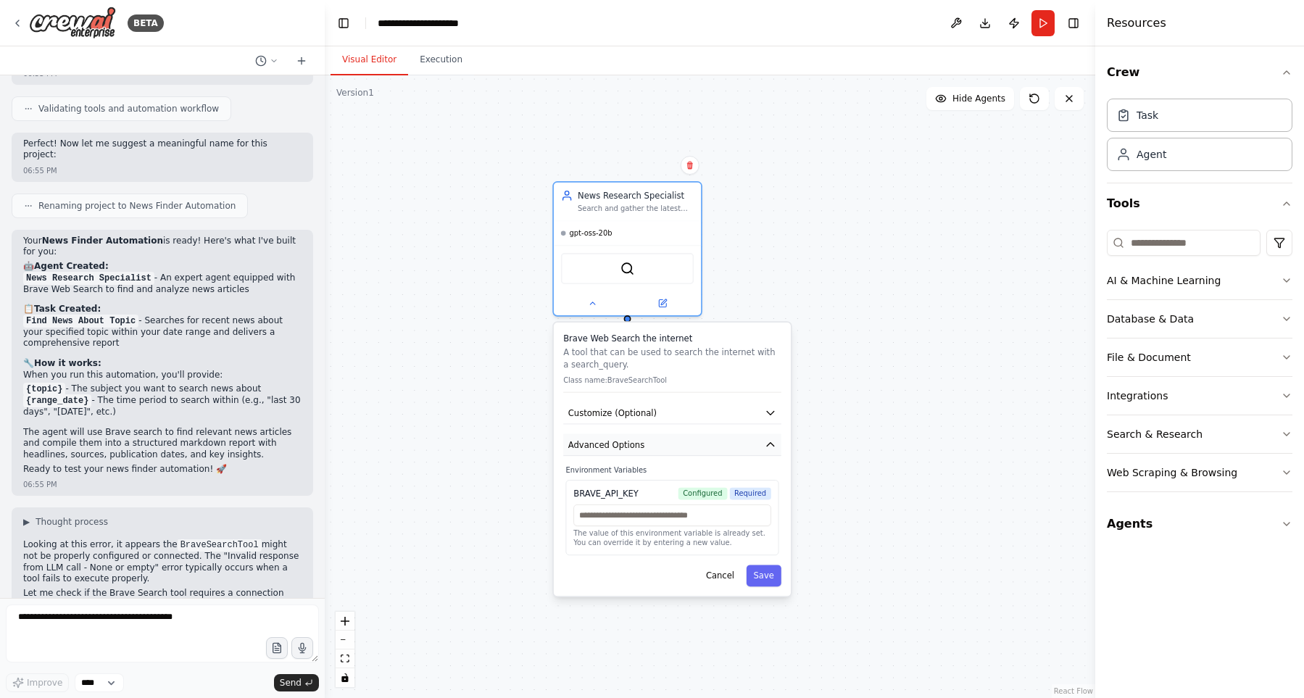
click at [696, 444] on button "Advanced Options" at bounding box center [672, 445] width 218 height 22
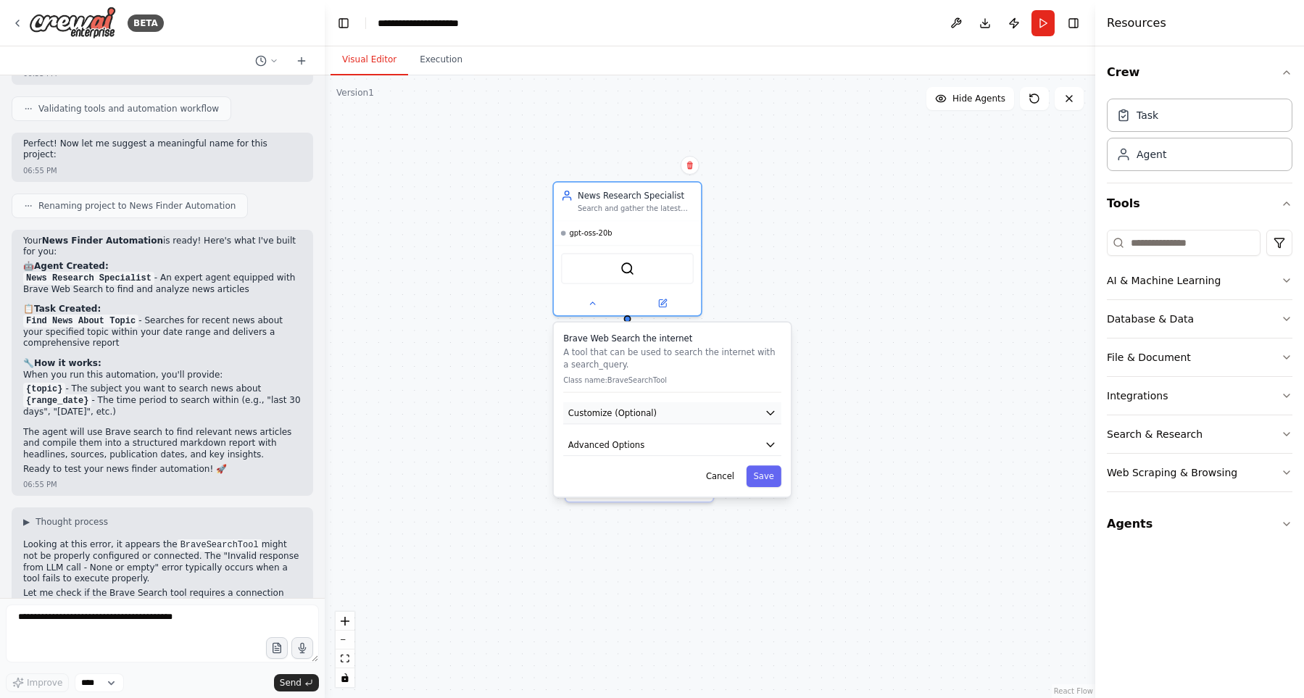
click at [755, 416] on button "Customize (Optional)" at bounding box center [672, 413] width 218 height 22
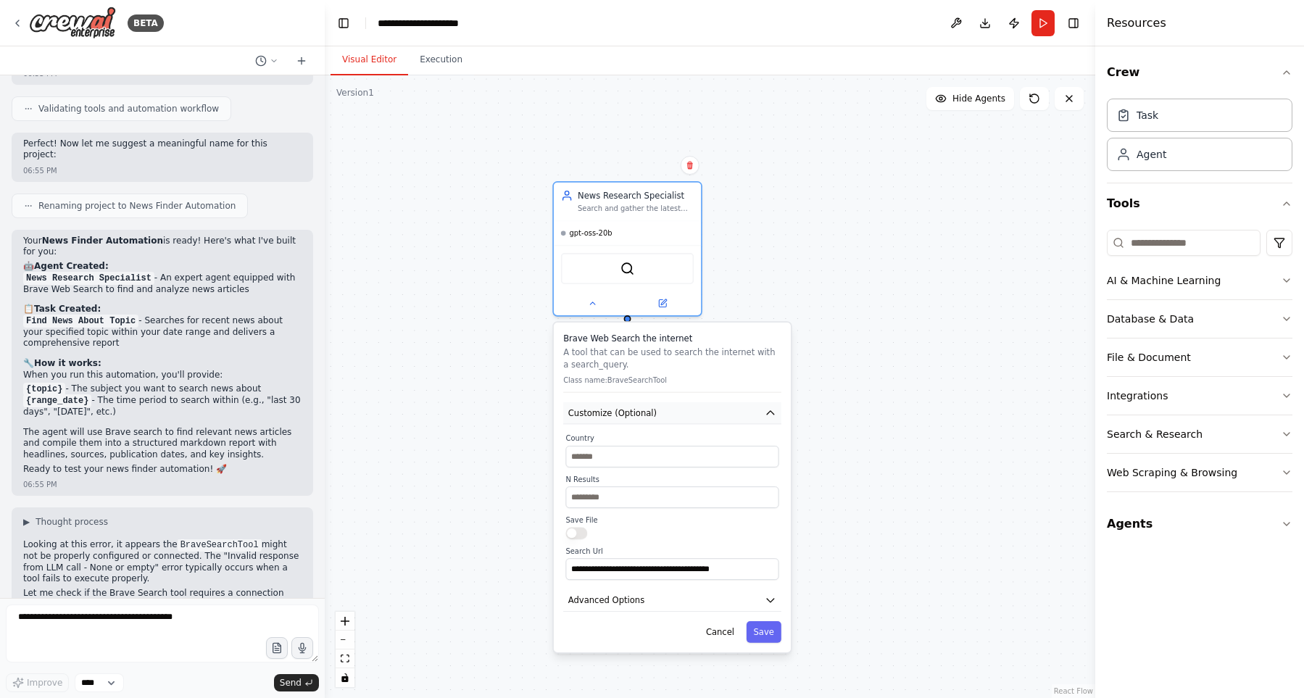
click at [755, 416] on button "Customize (Optional)" at bounding box center [672, 413] width 218 height 22
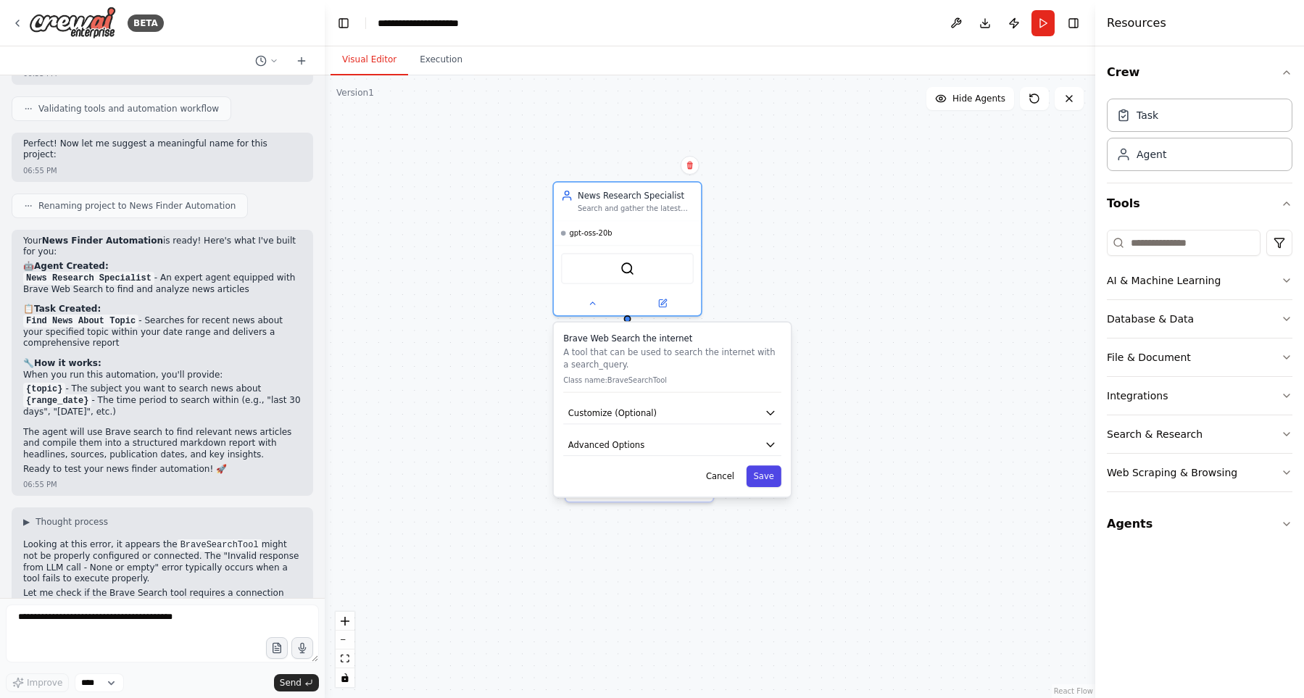
click at [770, 478] on button "Save" at bounding box center [764, 476] width 35 height 22
click at [174, 592] on div "Hello! I'm the CrewAI assistant. What kind of automation do you want to build? …" at bounding box center [162, 336] width 325 height 523
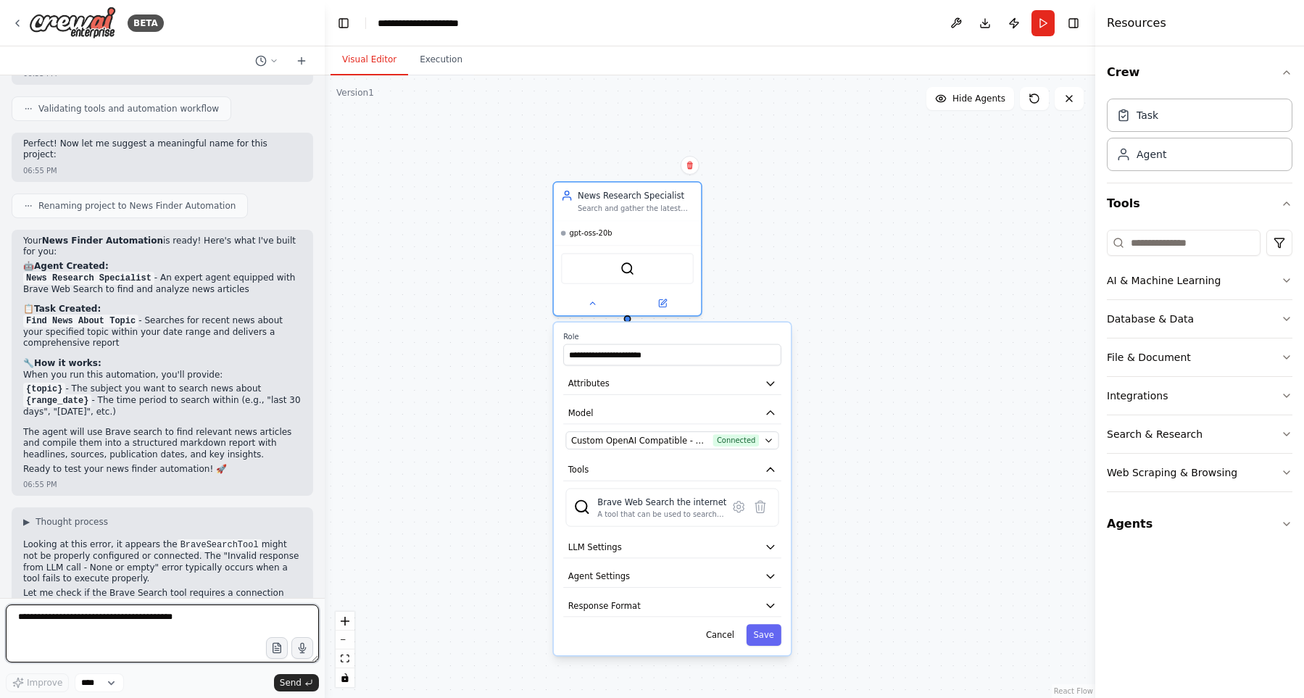
click at [165, 619] on textarea at bounding box center [162, 634] width 313 height 58
type textarea "**********"
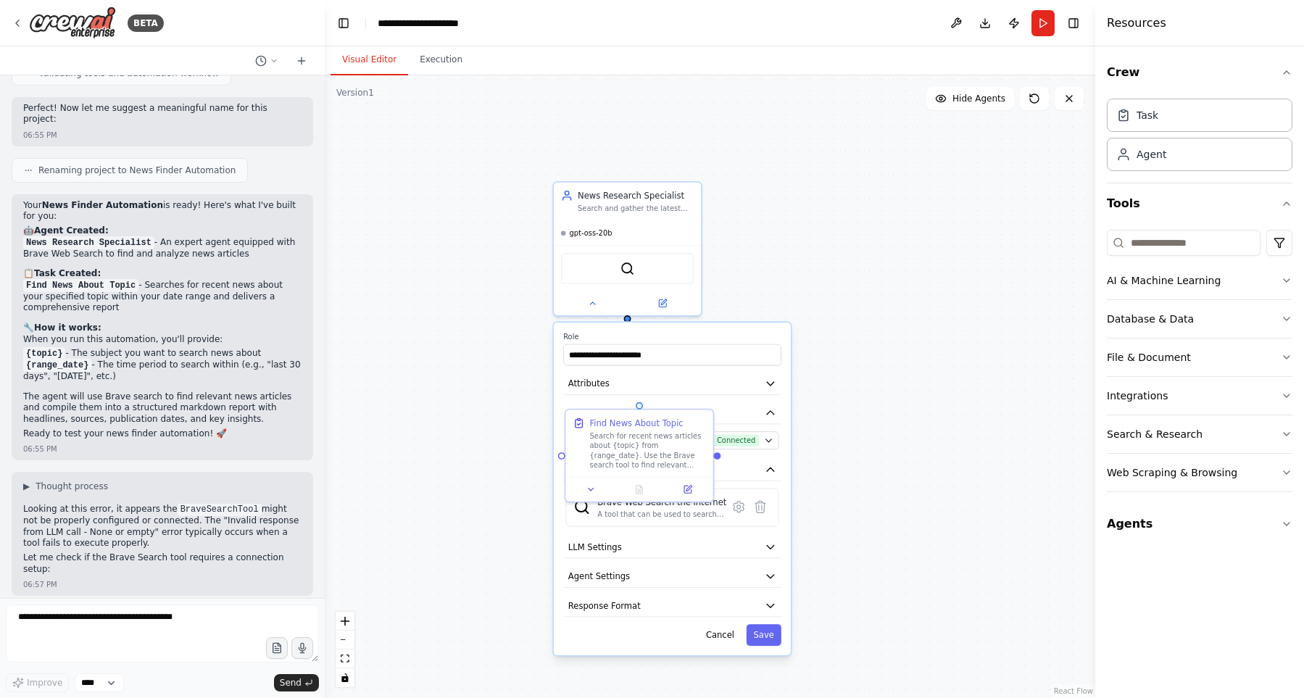
scroll to position [747, 0]
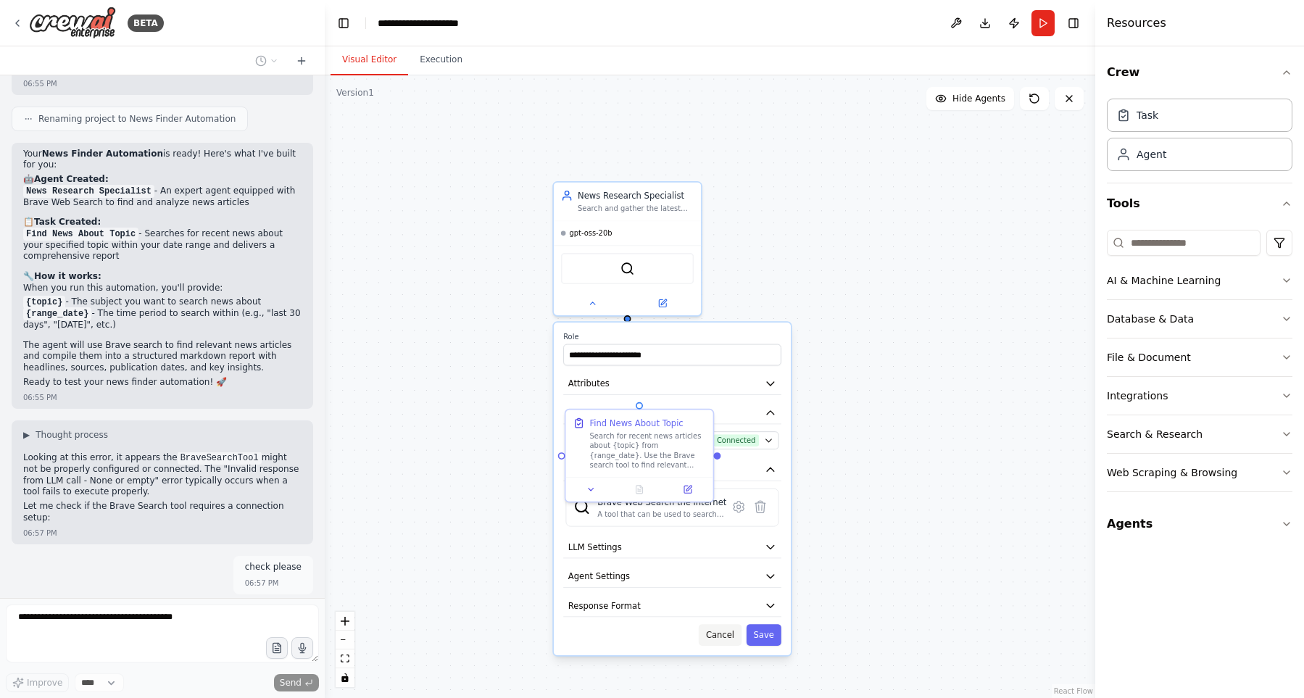
click at [729, 634] on button "Cancel" at bounding box center [720, 635] width 43 height 22
click at [725, 644] on button "Cancel" at bounding box center [720, 635] width 43 height 22
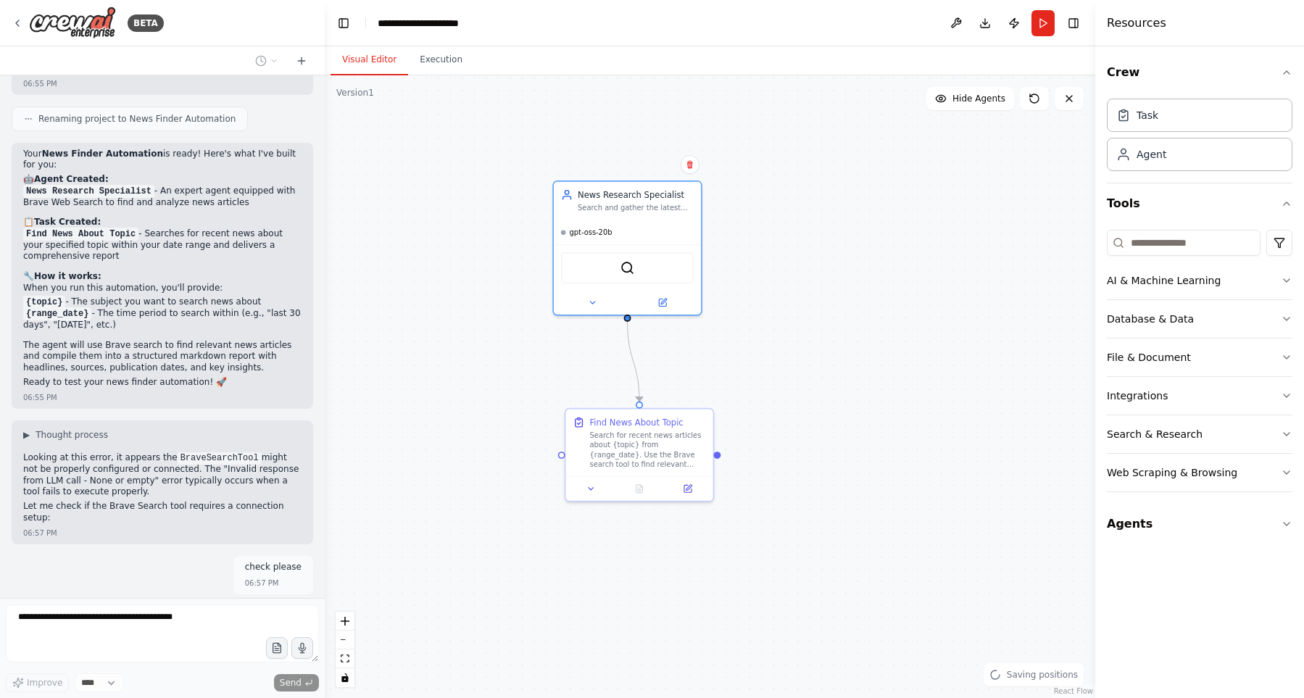
click at [858, 429] on div ".deletable-edge-delete-btn { width: 20px; height: 20px; border: 0px solid #ffff…" at bounding box center [710, 386] width 771 height 623
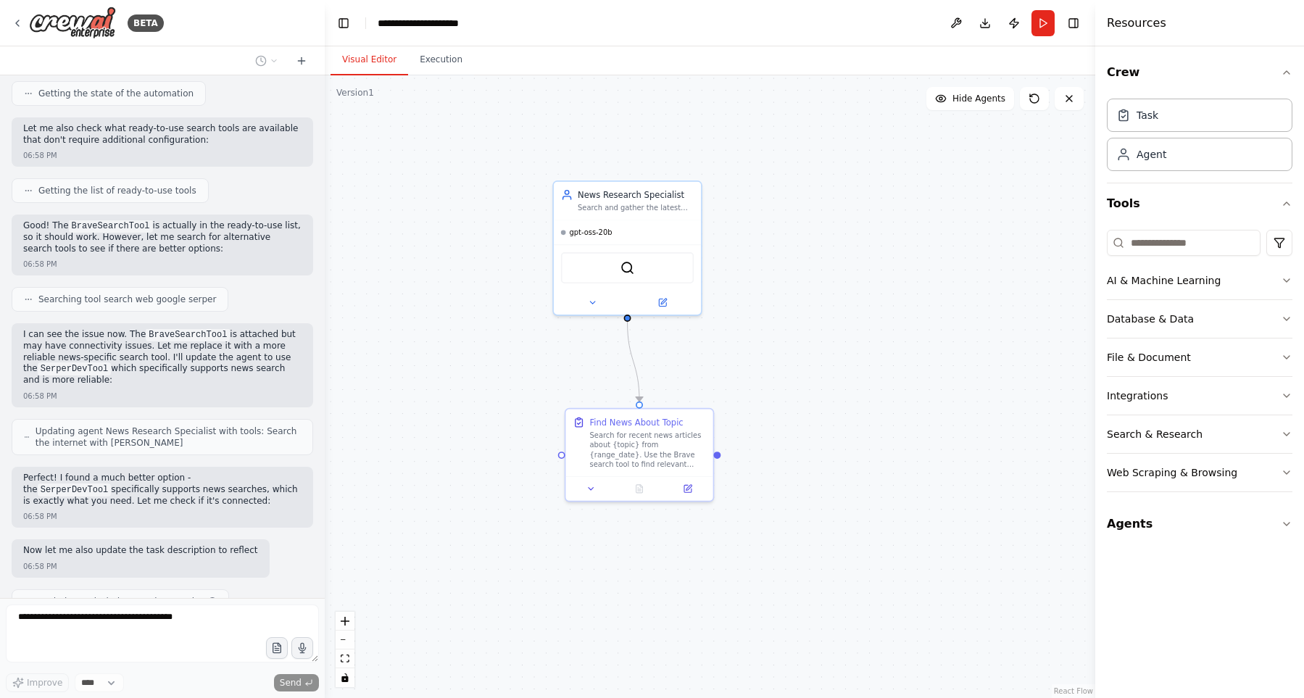
scroll to position [1562, 0]
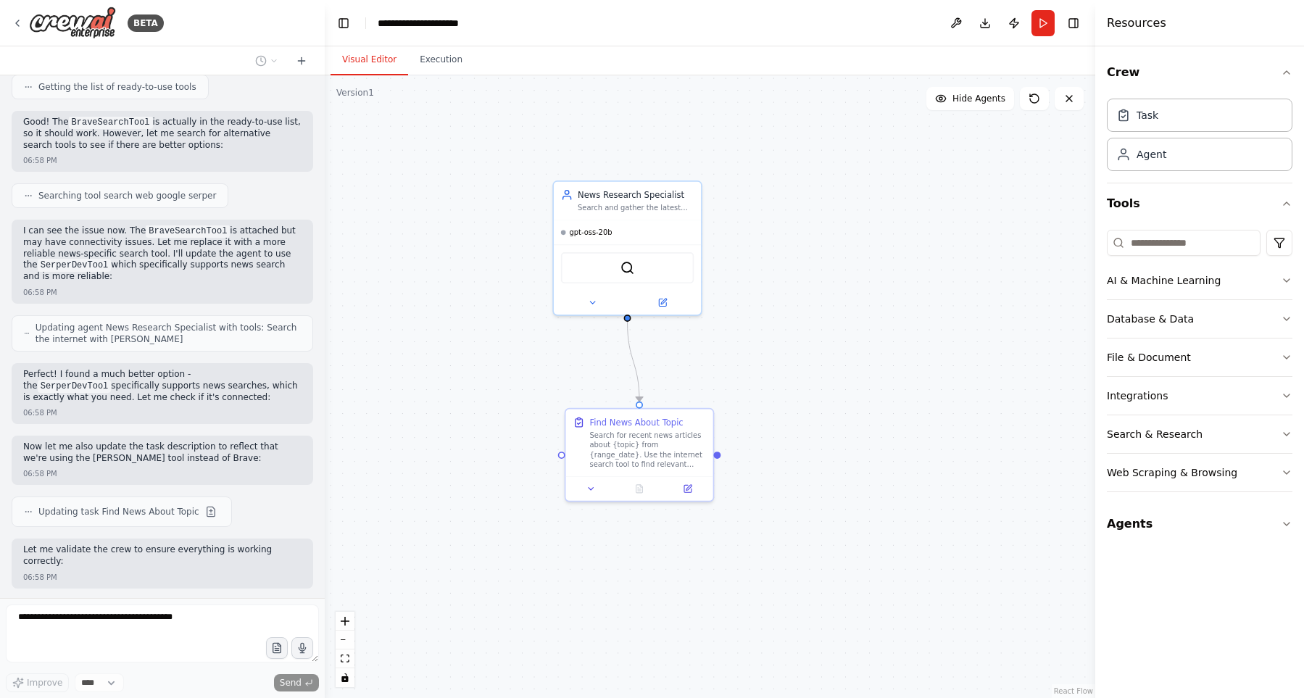
drag, startPoint x: 109, startPoint y: 283, endPoint x: 256, endPoint y: 283, distance: 147.2
click at [256, 282] on div "I can see the issue now. The BraveSearchTool is attached but may have connectiv…" at bounding box center [162, 255] width 278 height 60
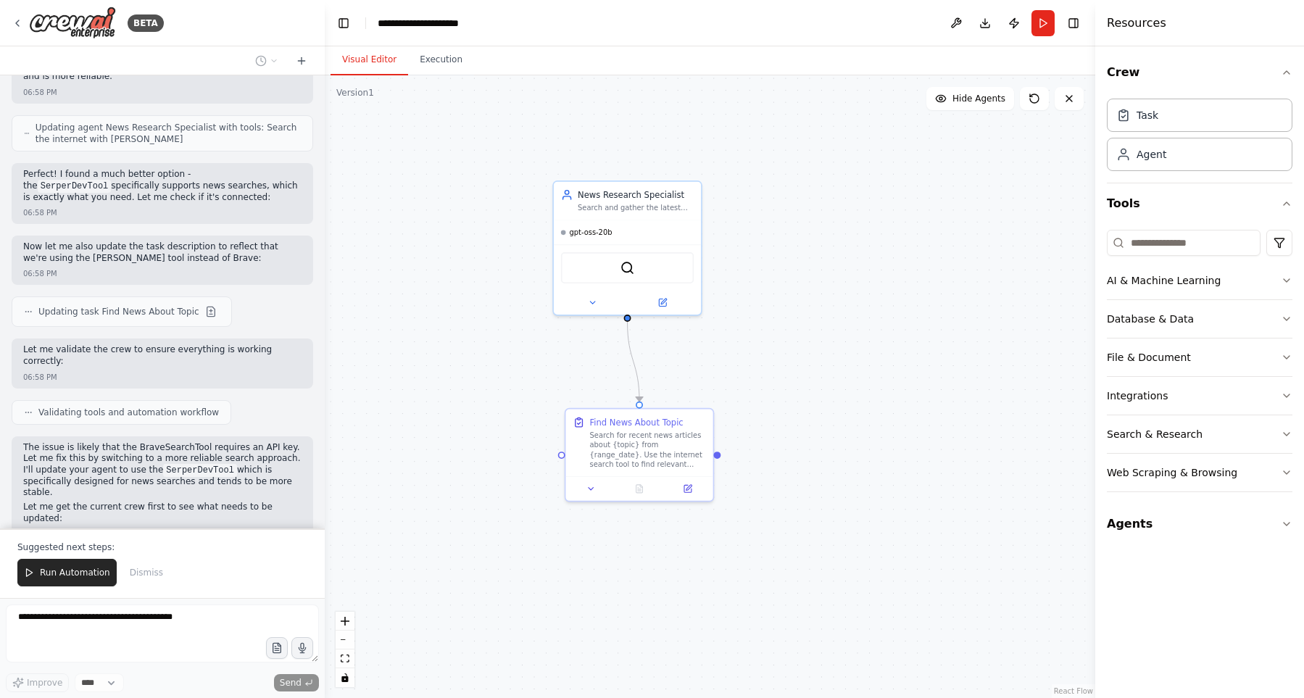
scroll to position [1859, 0]
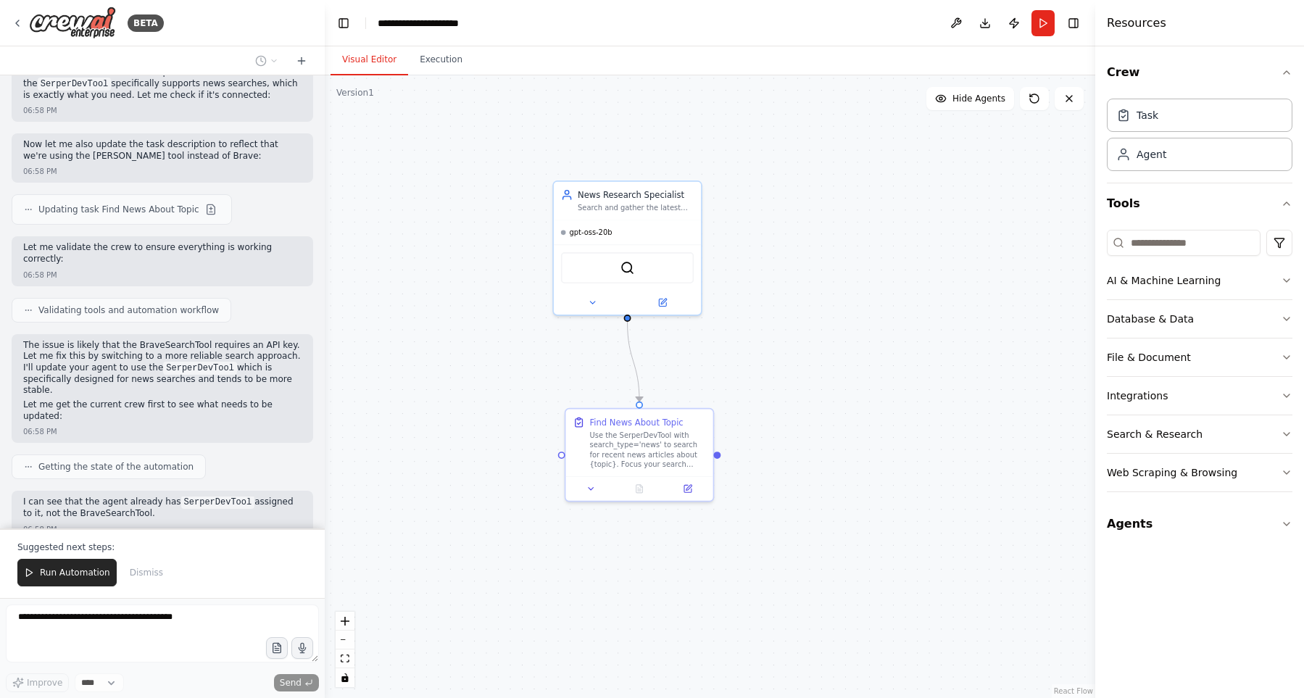
drag, startPoint x: 95, startPoint y: 373, endPoint x: 257, endPoint y: 368, distance: 161.8
click at [257, 368] on div "The issue is likely that the BraveSearchTool requires an API key. Let me fix th…" at bounding box center [162, 383] width 278 height 86
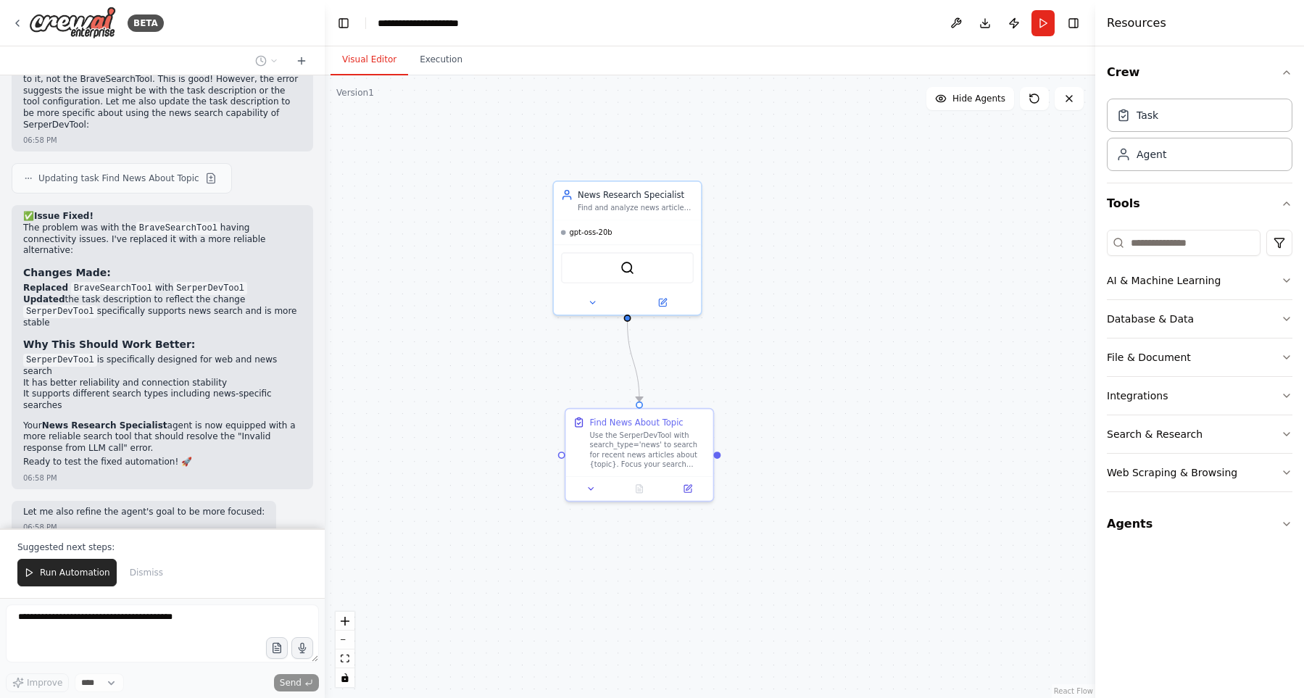
scroll to position [2344, 0]
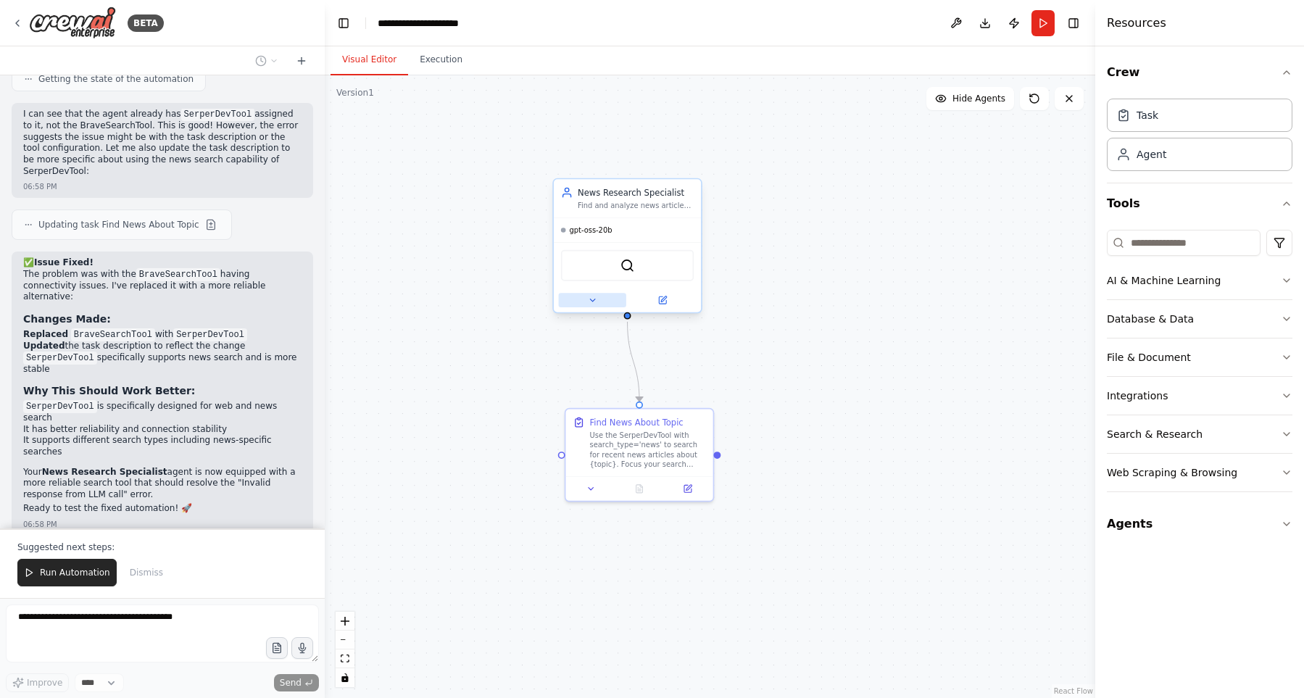
click at [589, 304] on icon at bounding box center [592, 300] width 9 height 9
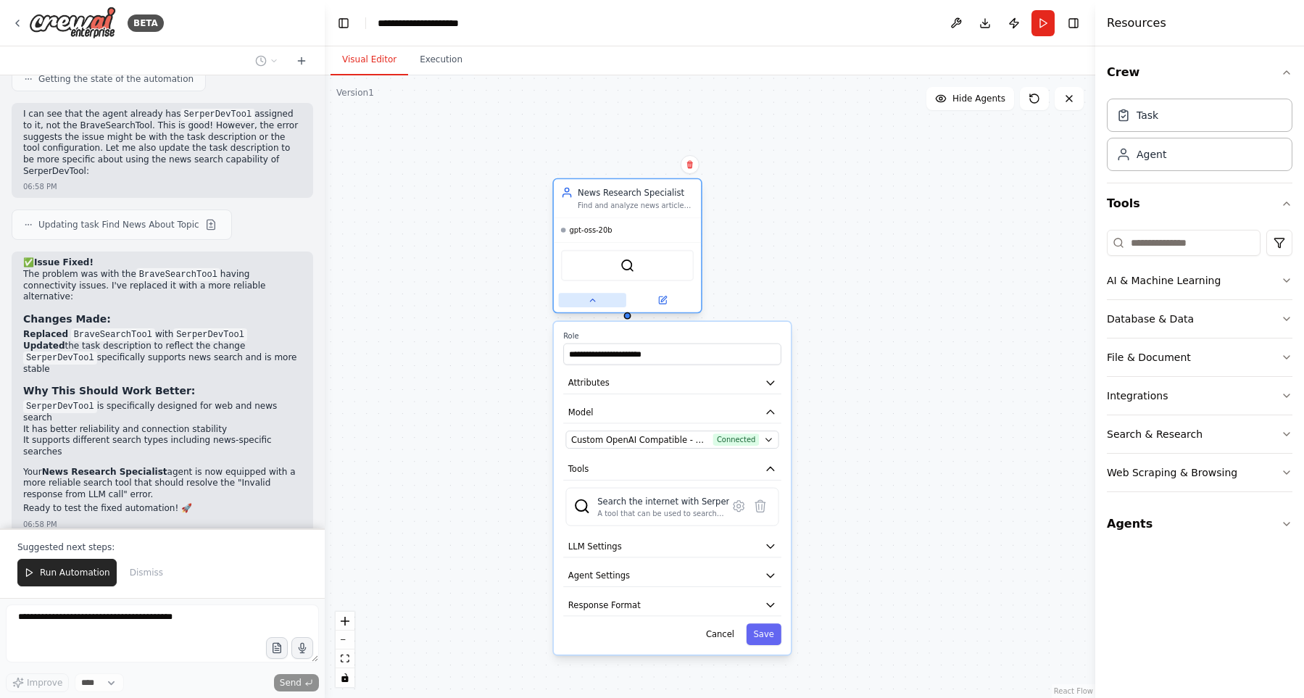
click at [589, 302] on icon at bounding box center [592, 300] width 9 height 9
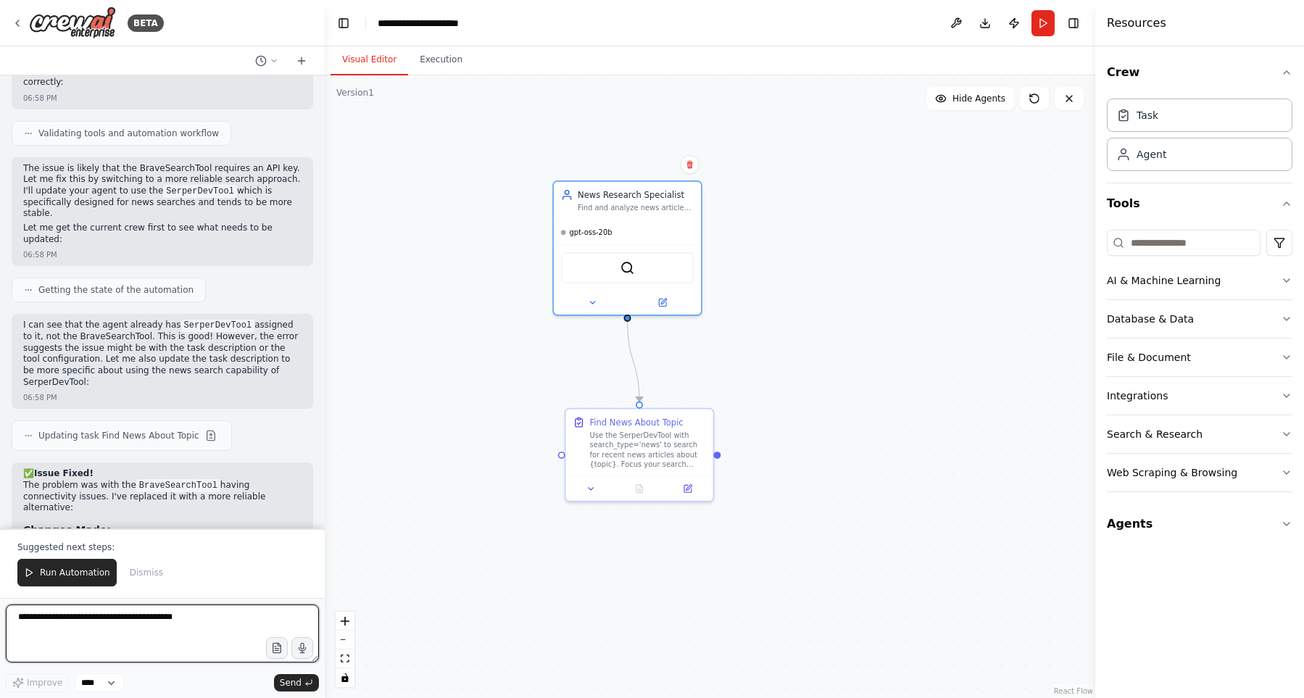
scroll to position [2102, 0]
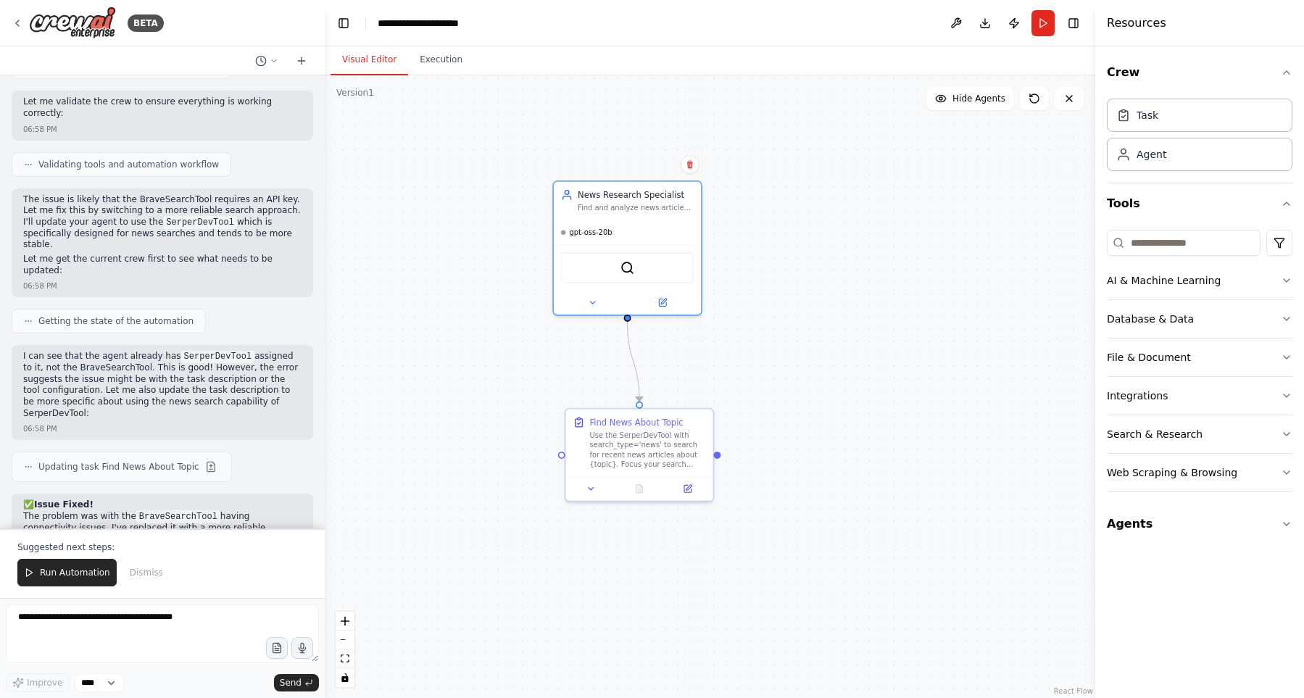
click at [181, 350] on code "SerperDevTool" at bounding box center [218, 356] width 74 height 13
click at [184, 350] on code "SerperDevTool" at bounding box center [218, 356] width 74 height 13
click at [194, 350] on code "SerperDevTool" at bounding box center [218, 356] width 74 height 13
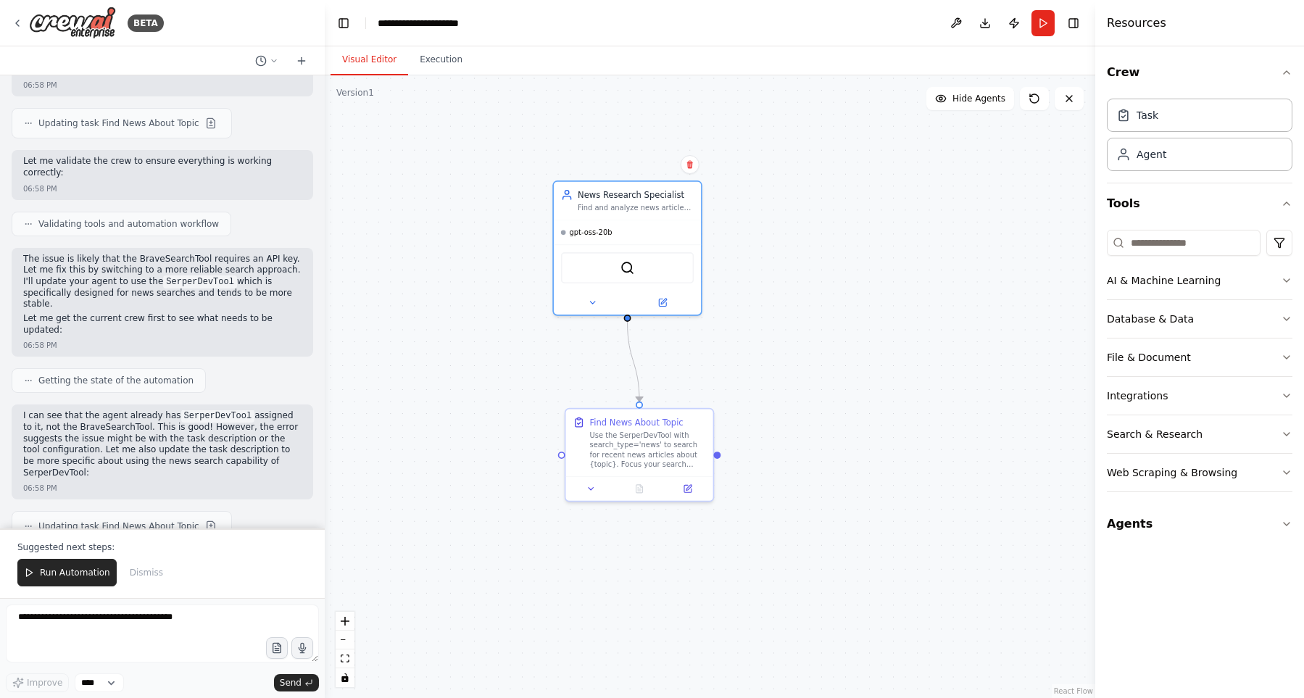
scroll to position [1937, 0]
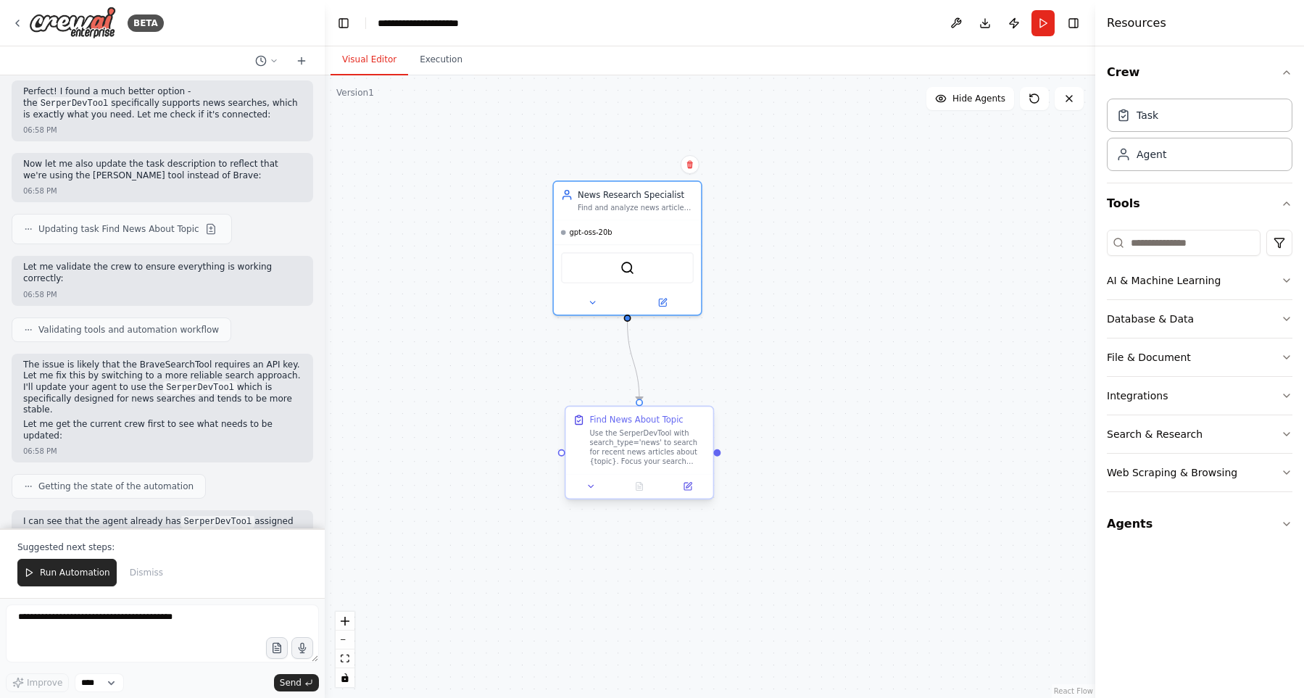
click at [614, 450] on div "Use the SerperDevTool with search_type='news' to search for recent news article…" at bounding box center [648, 447] width 116 height 38
click at [203, 623] on textarea at bounding box center [162, 634] width 313 height 58
type textarea "**********"
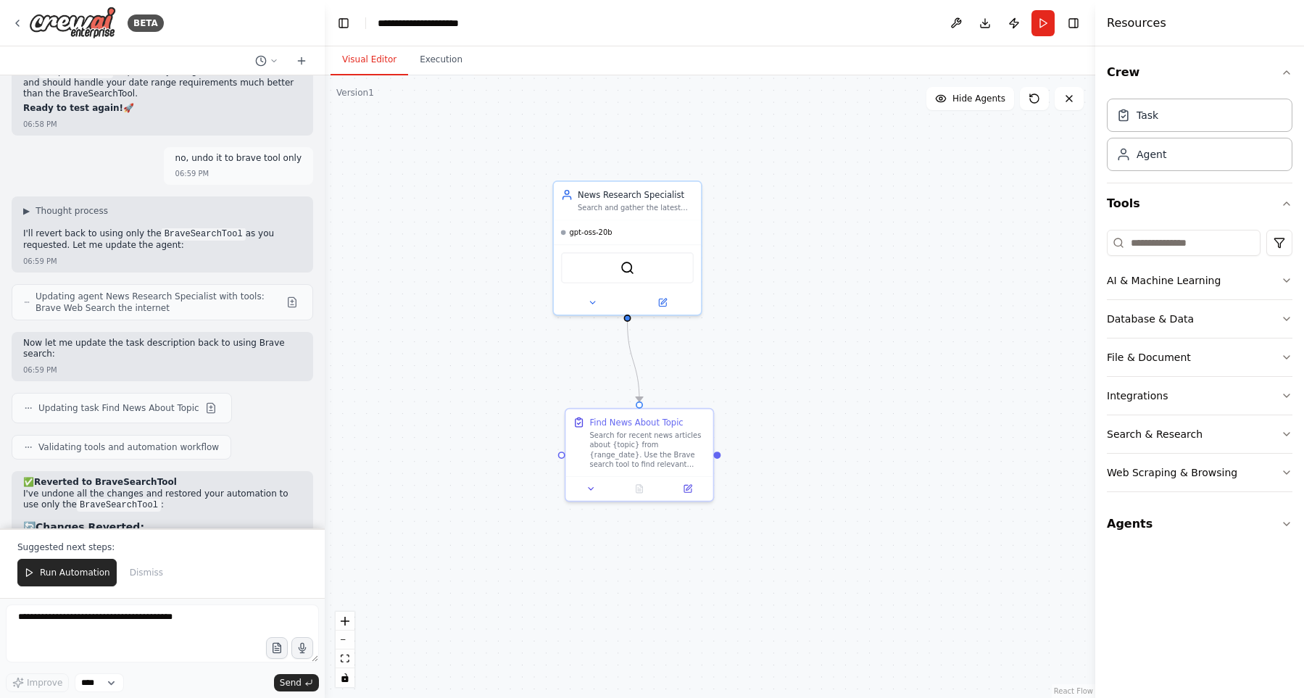
scroll to position [3260, 0]
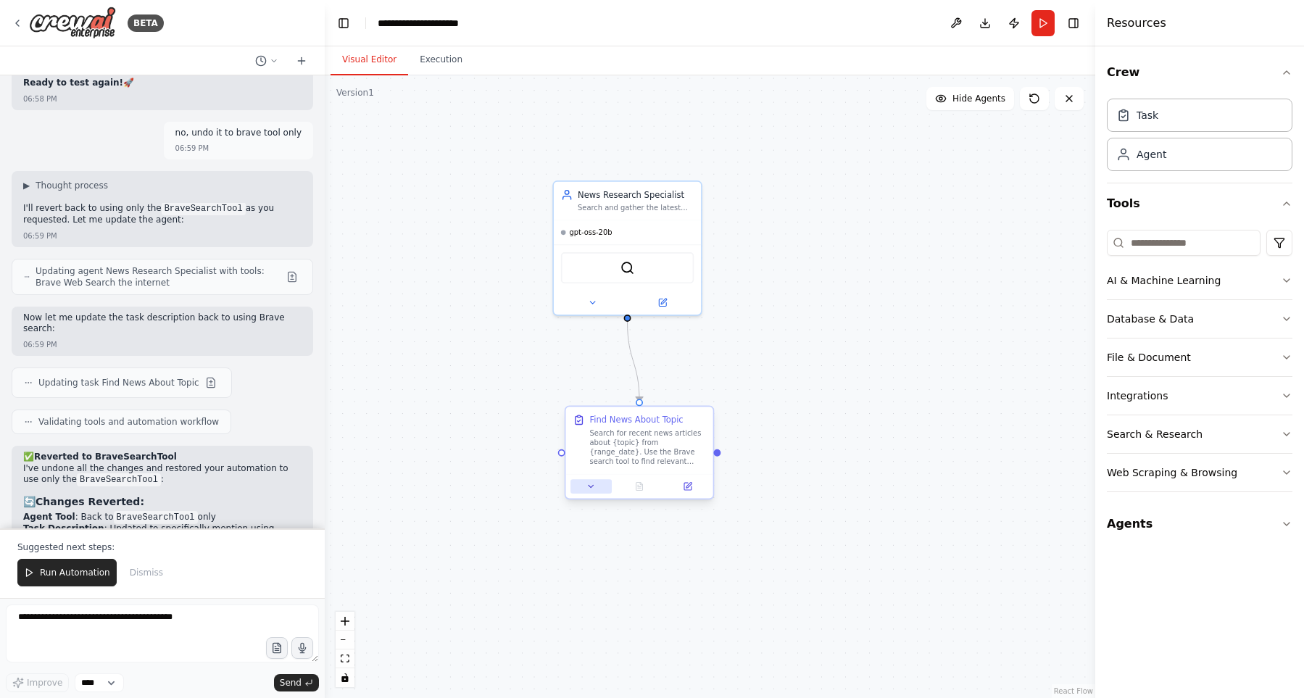
click at [589, 491] on icon at bounding box center [590, 485] width 9 height 9
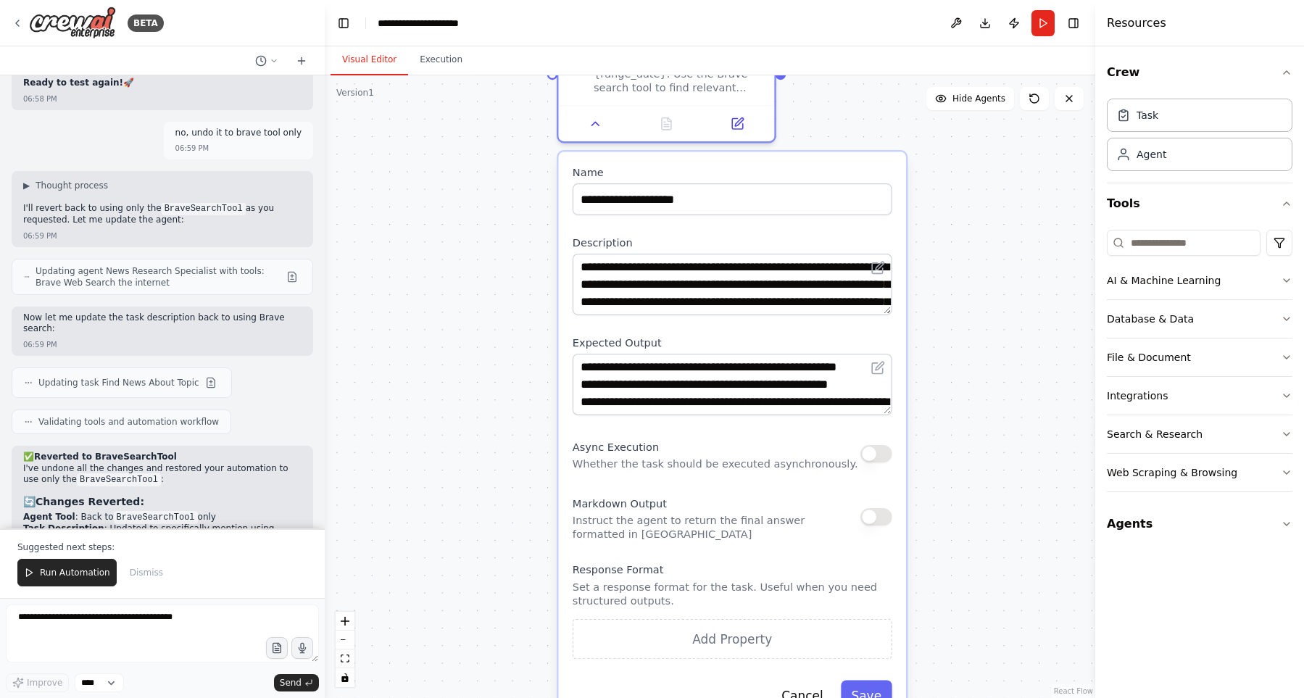
drag, startPoint x: 966, startPoint y: 330, endPoint x: 965, endPoint y: 311, distance: 18.9
click at [978, 112] on div ".deletable-edge-delete-btn { width: 20px; height: 20px; border: 0px solid #ffff…" at bounding box center [710, 386] width 771 height 623
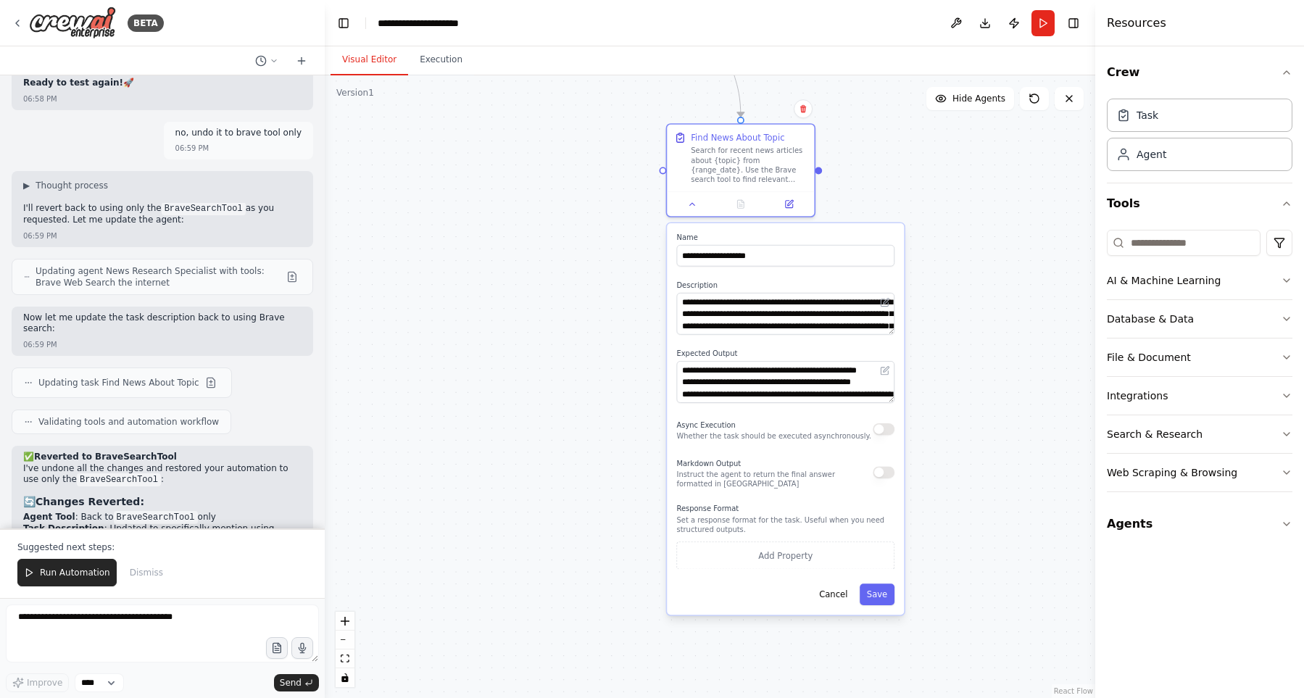
drag, startPoint x: 988, startPoint y: 351, endPoint x: 925, endPoint y: 370, distance: 66.0
click at [925, 370] on div ".deletable-edge-delete-btn { width: 20px; height: 20px; border: 0px solid #ffff…" at bounding box center [710, 386] width 771 height 623
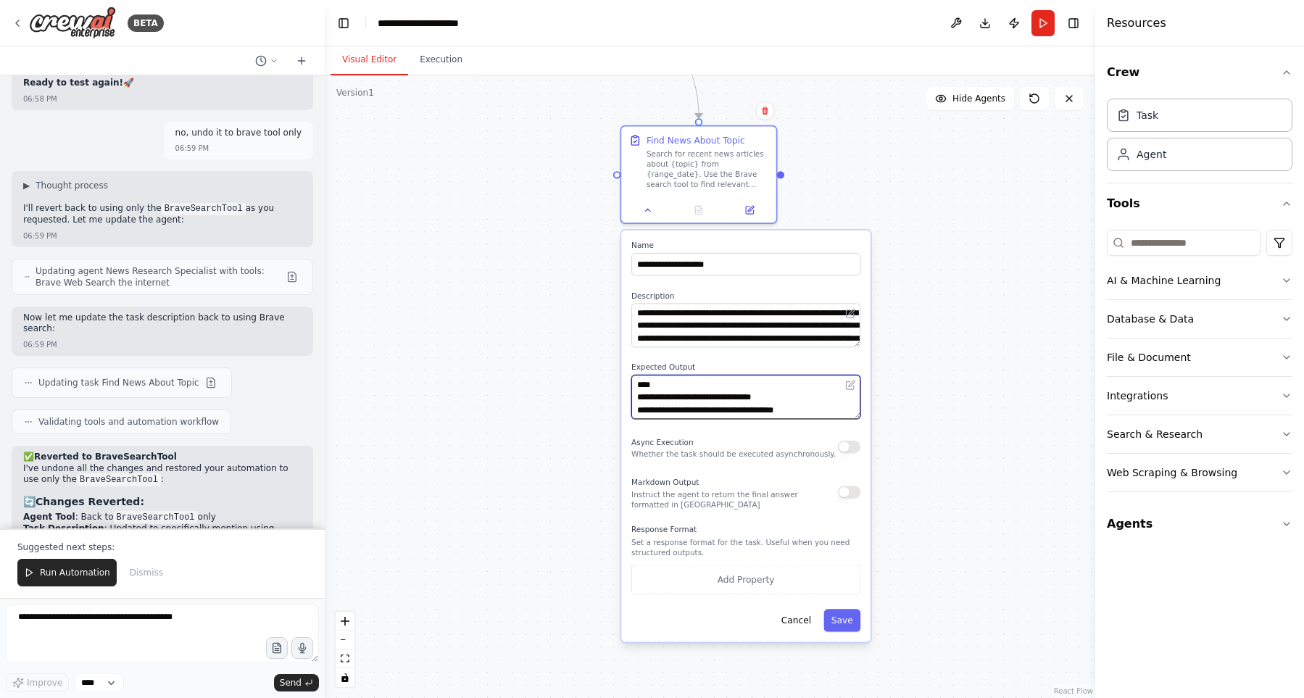
scroll to position [72, 0]
click at [794, 625] on button "Cancel" at bounding box center [795, 620] width 45 height 22
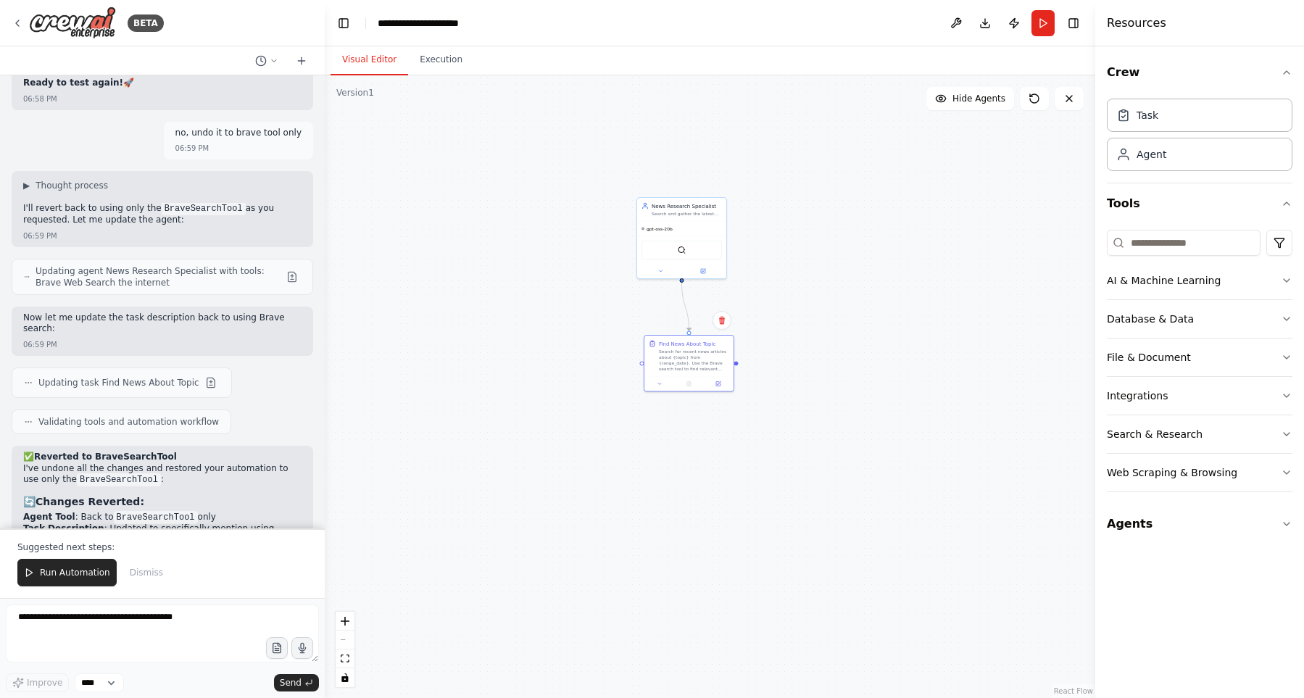
drag, startPoint x: 639, startPoint y: 456, endPoint x: 667, endPoint y: 579, distance: 126.4
click at [667, 579] on div ".deletable-edge-delete-btn { width: 20px; height: 20px; border: 0px solid #ffff…" at bounding box center [710, 386] width 771 height 623
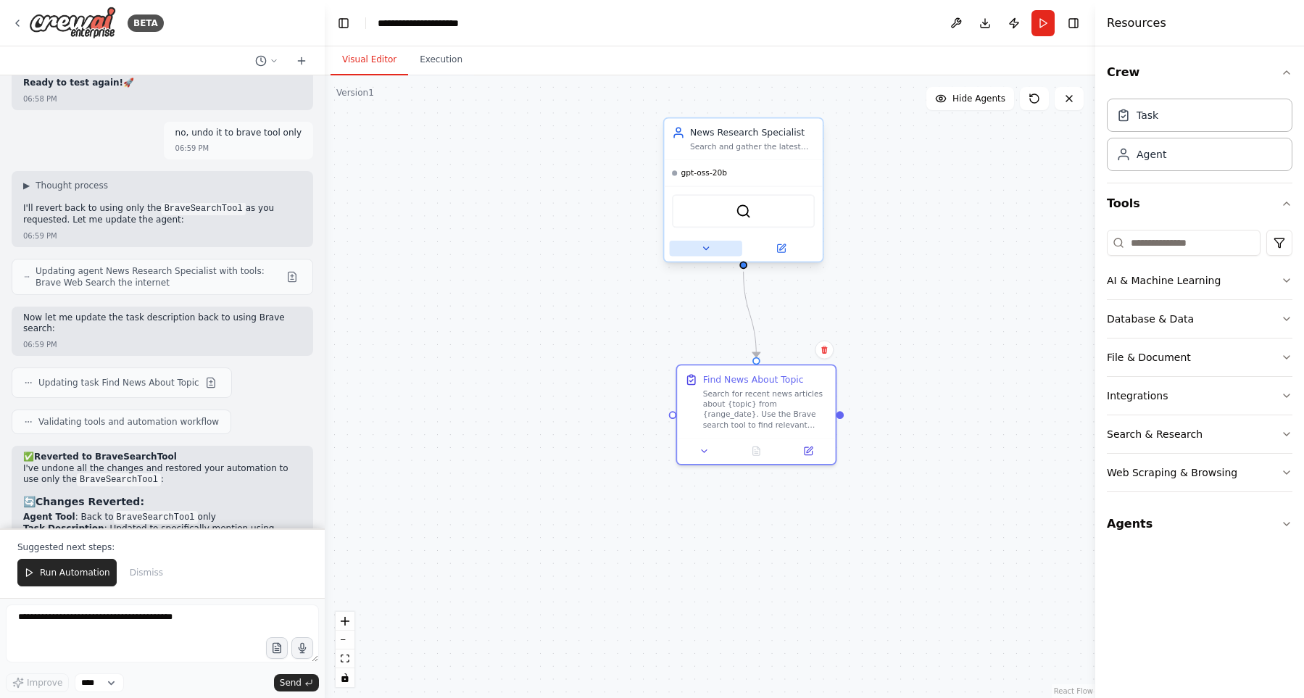
click at [706, 241] on button at bounding box center [706, 248] width 72 height 15
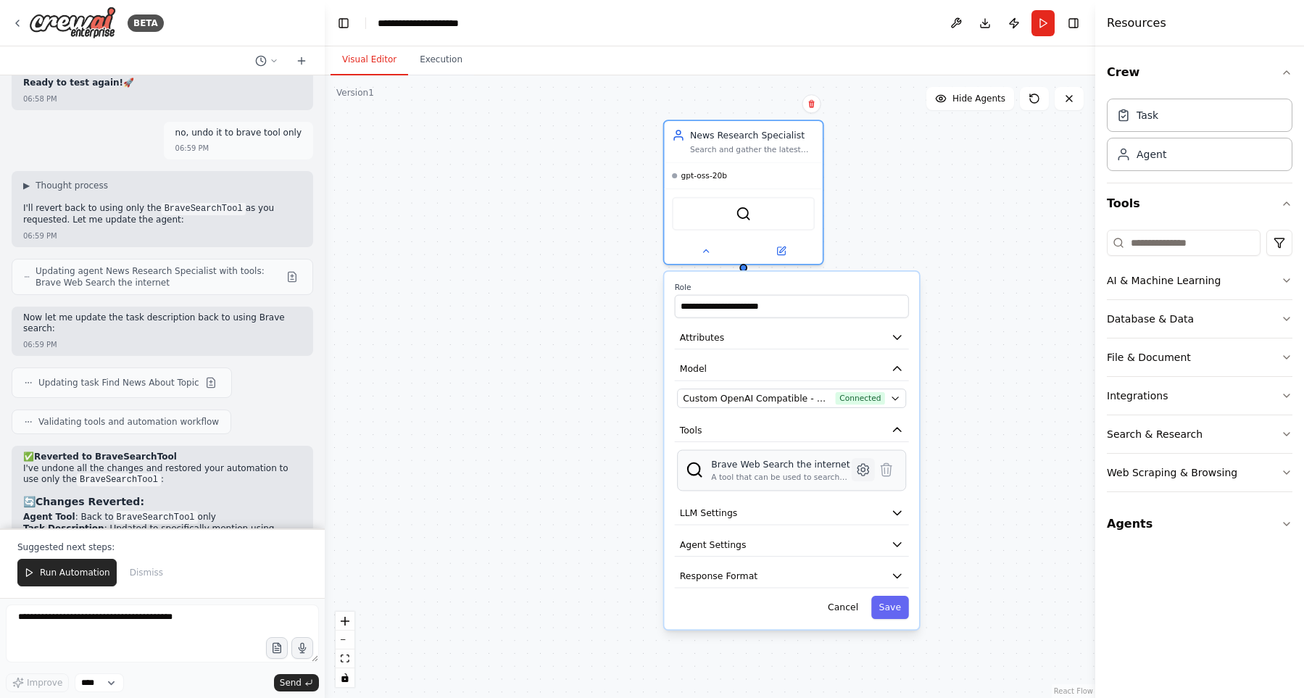
click at [861, 470] on icon at bounding box center [863, 470] width 4 height 4
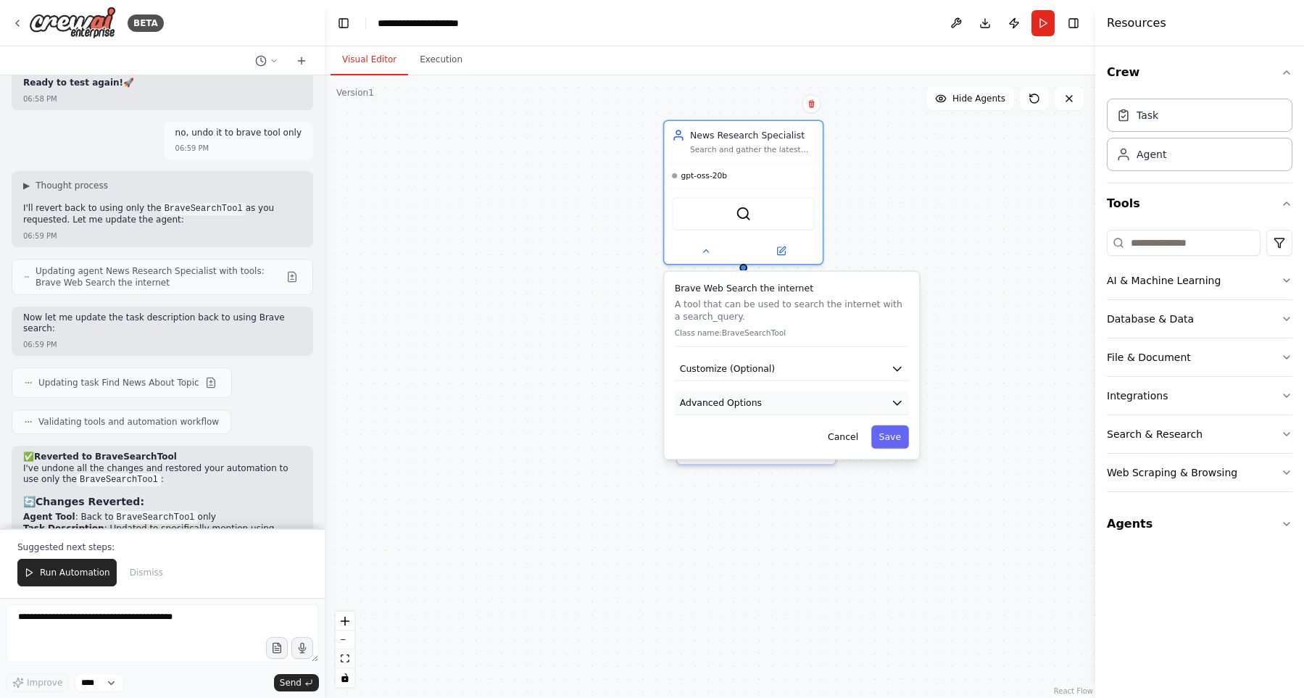
click at [871, 410] on button "Advanced Options" at bounding box center [792, 403] width 234 height 24
click at [823, 406] on button "Advanced Options" at bounding box center [792, 403] width 234 height 24
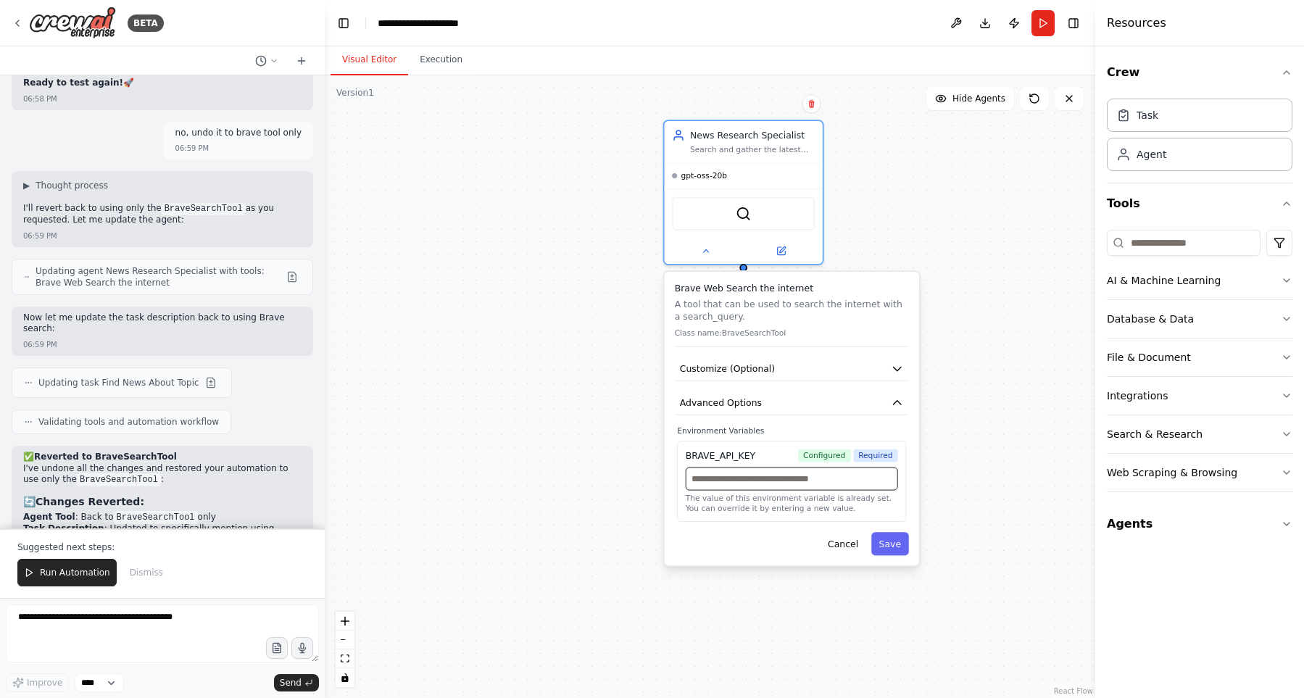
click at [762, 483] on input "text" at bounding box center [792, 479] width 212 height 23
click at [109, 646] on textarea at bounding box center [162, 634] width 313 height 58
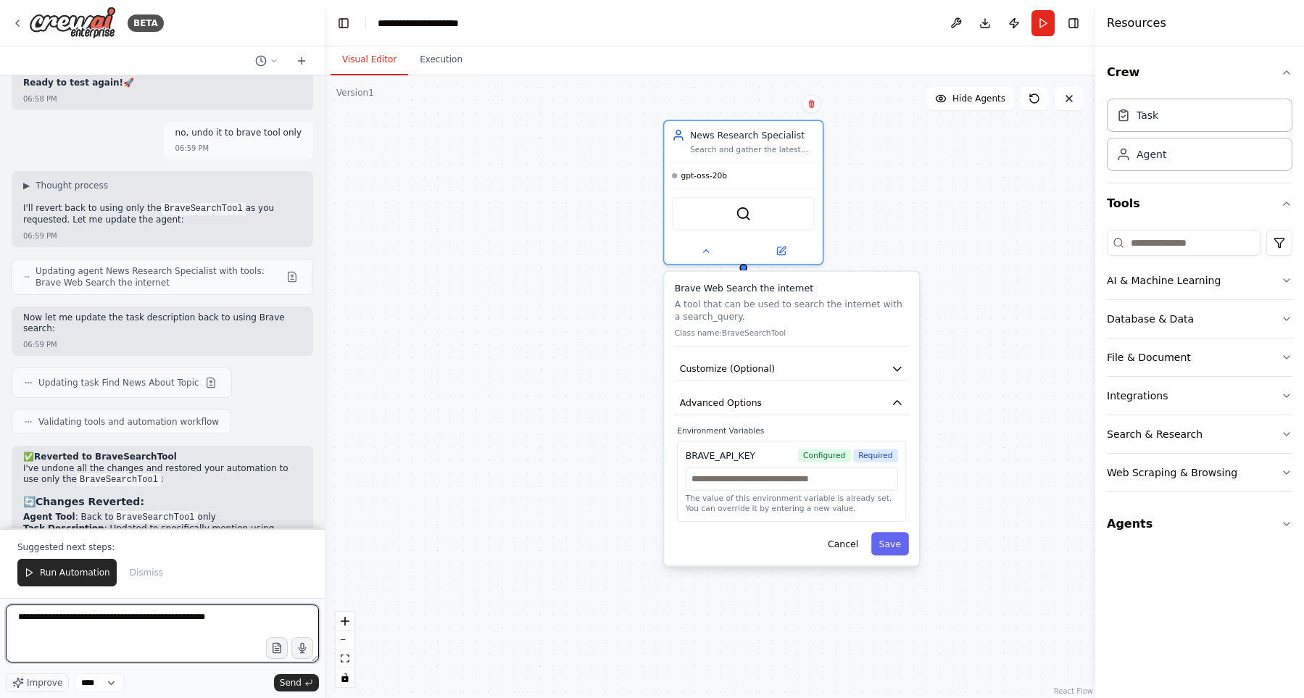
type textarea "**********"
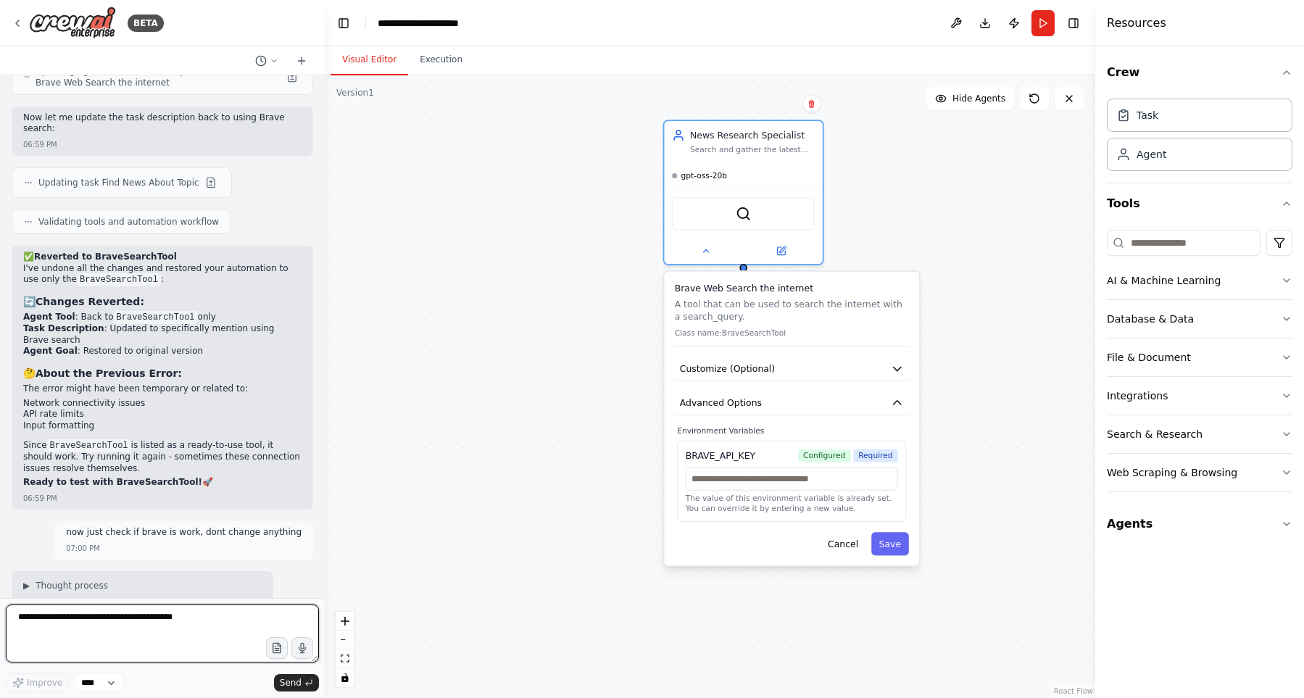
scroll to position [3472, 0]
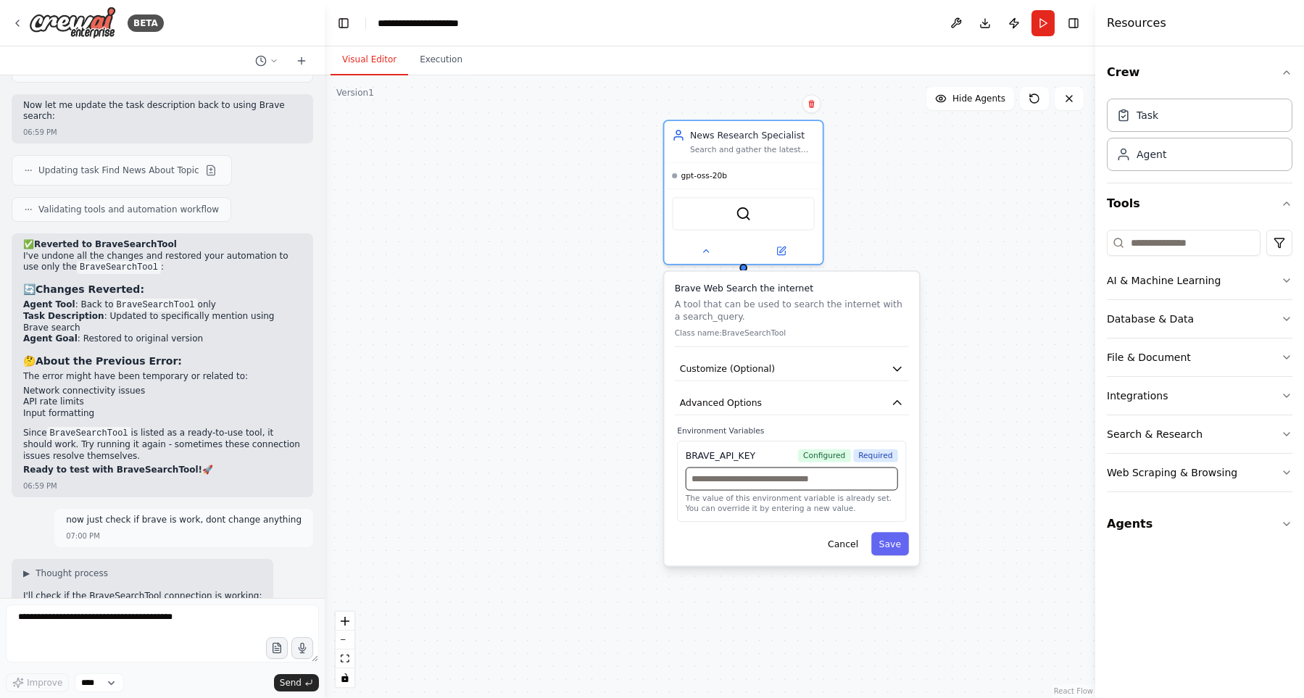
click at [789, 487] on input "text" at bounding box center [792, 479] width 212 height 23
paste input "**********"
type input "**********"
click at [896, 549] on button "Save" at bounding box center [890, 543] width 38 height 23
click at [896, 545] on button "Save" at bounding box center [890, 543] width 38 height 23
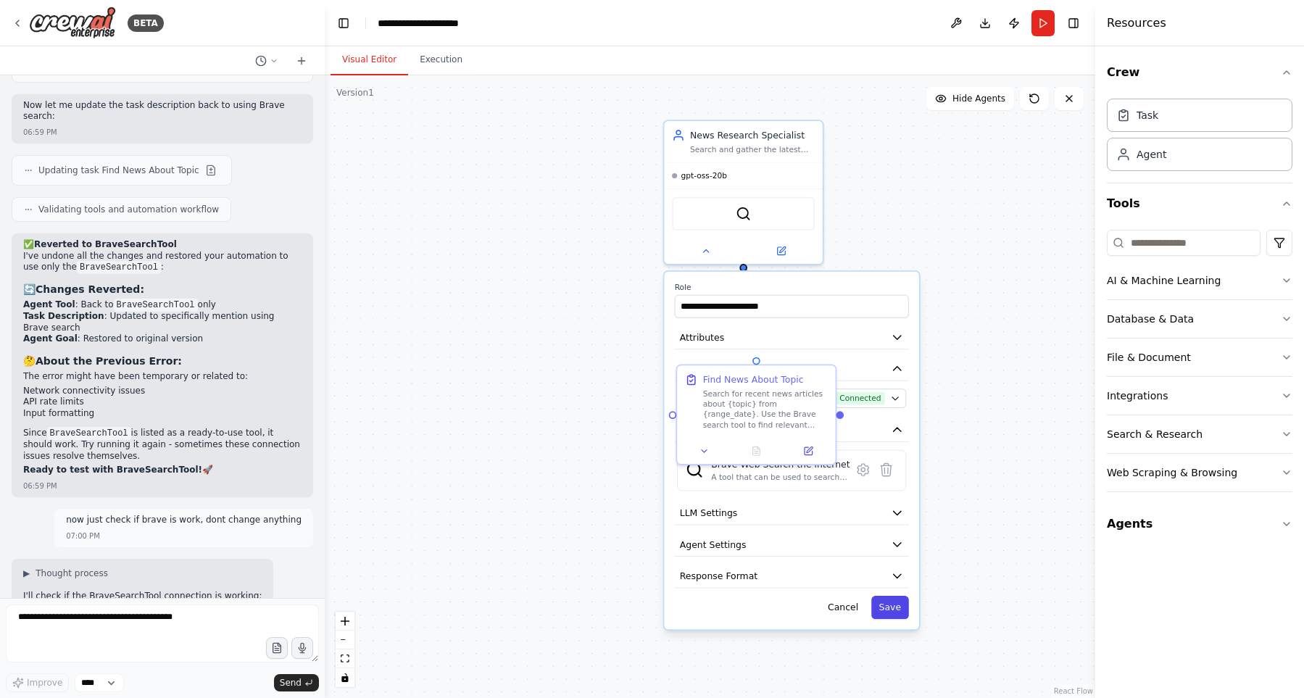
click at [895, 610] on button "Save" at bounding box center [890, 607] width 38 height 23
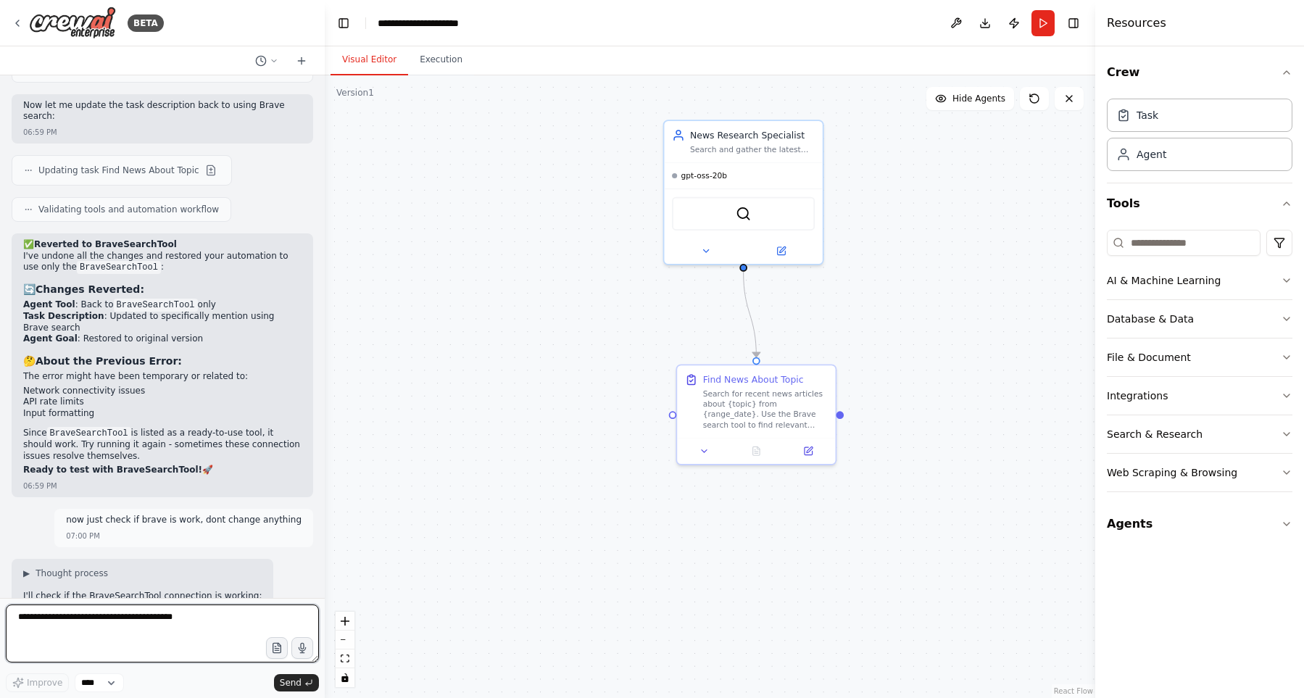
click at [194, 633] on textarea at bounding box center [162, 634] width 313 height 58
type textarea "**********"
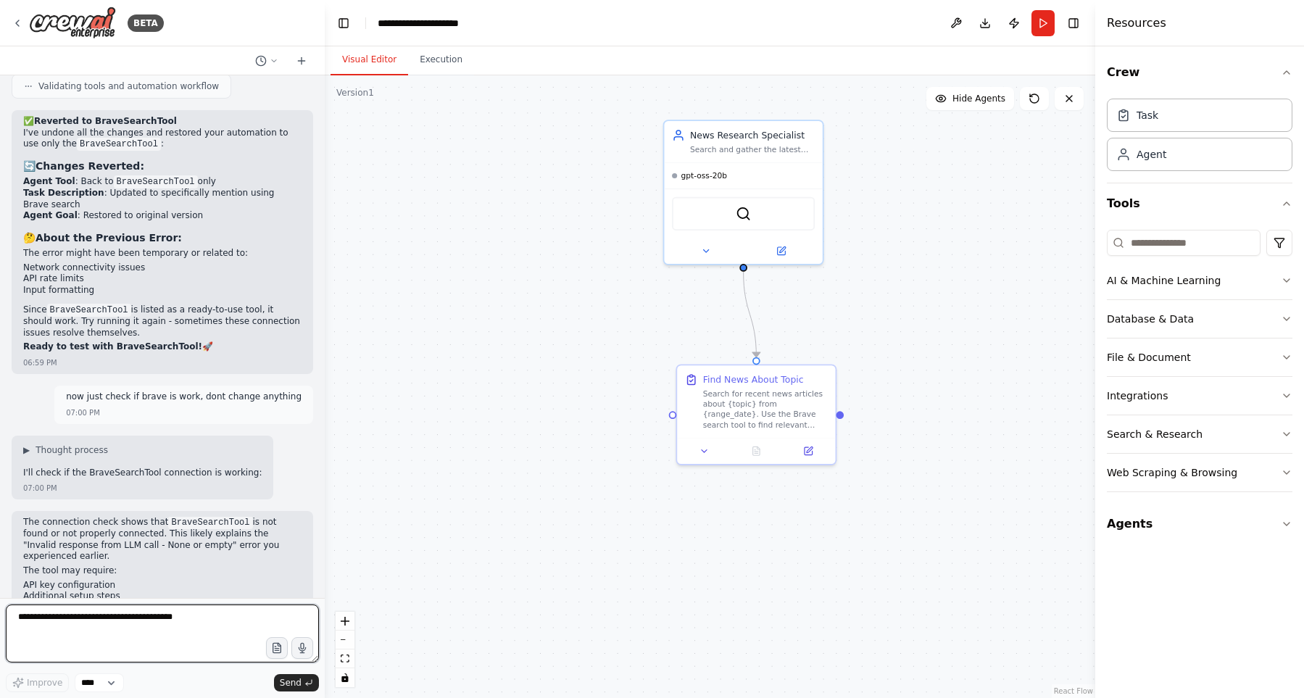
scroll to position [3606, 0]
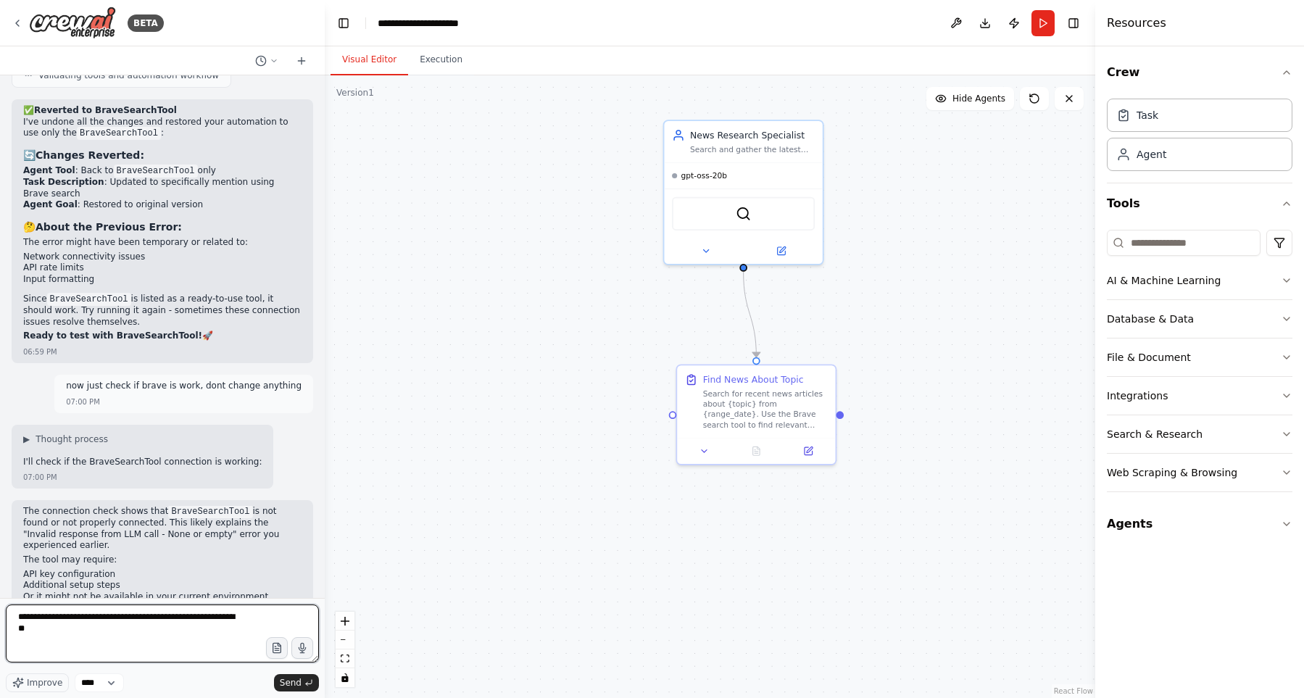
type textarea "**********"
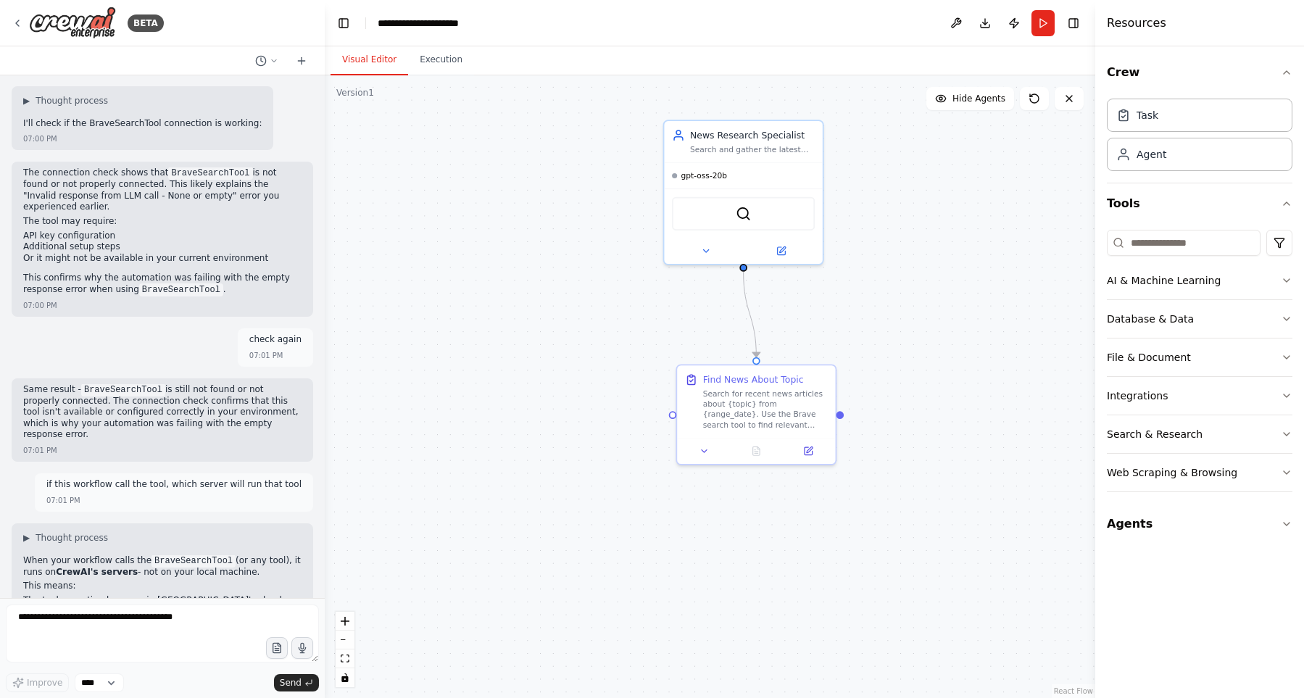
scroll to position [3956, 0]
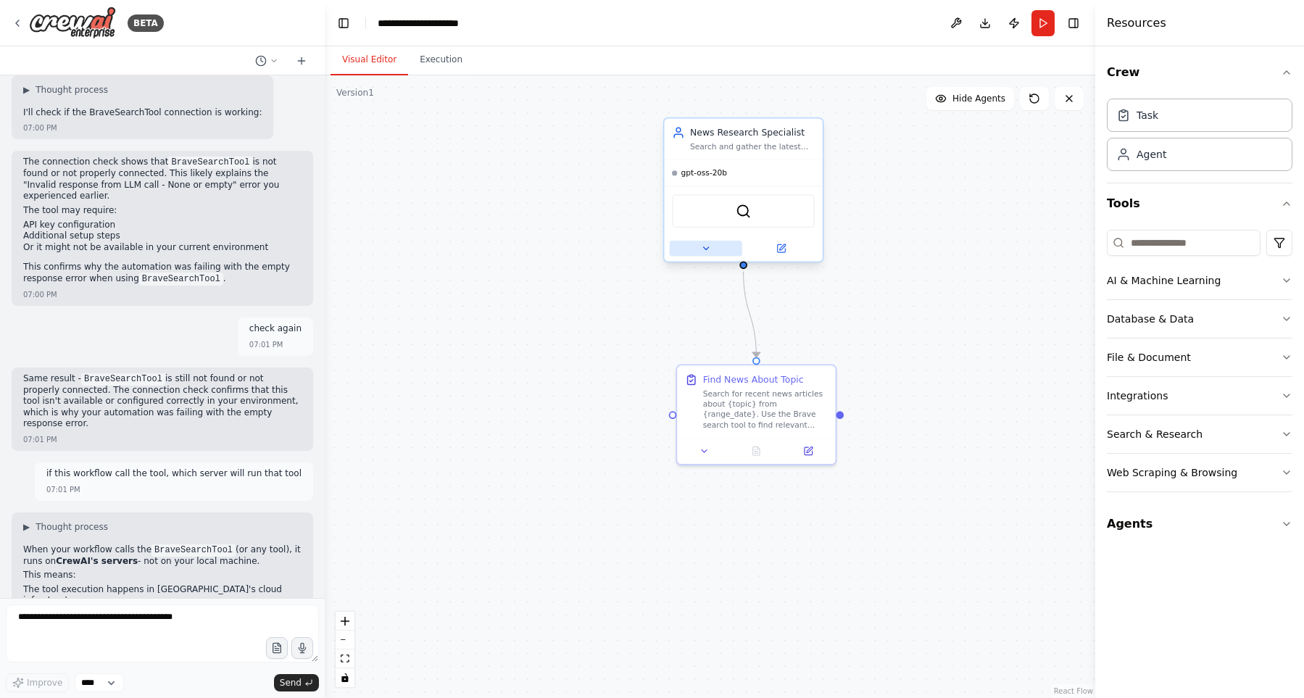
click at [702, 254] on button at bounding box center [706, 248] width 72 height 15
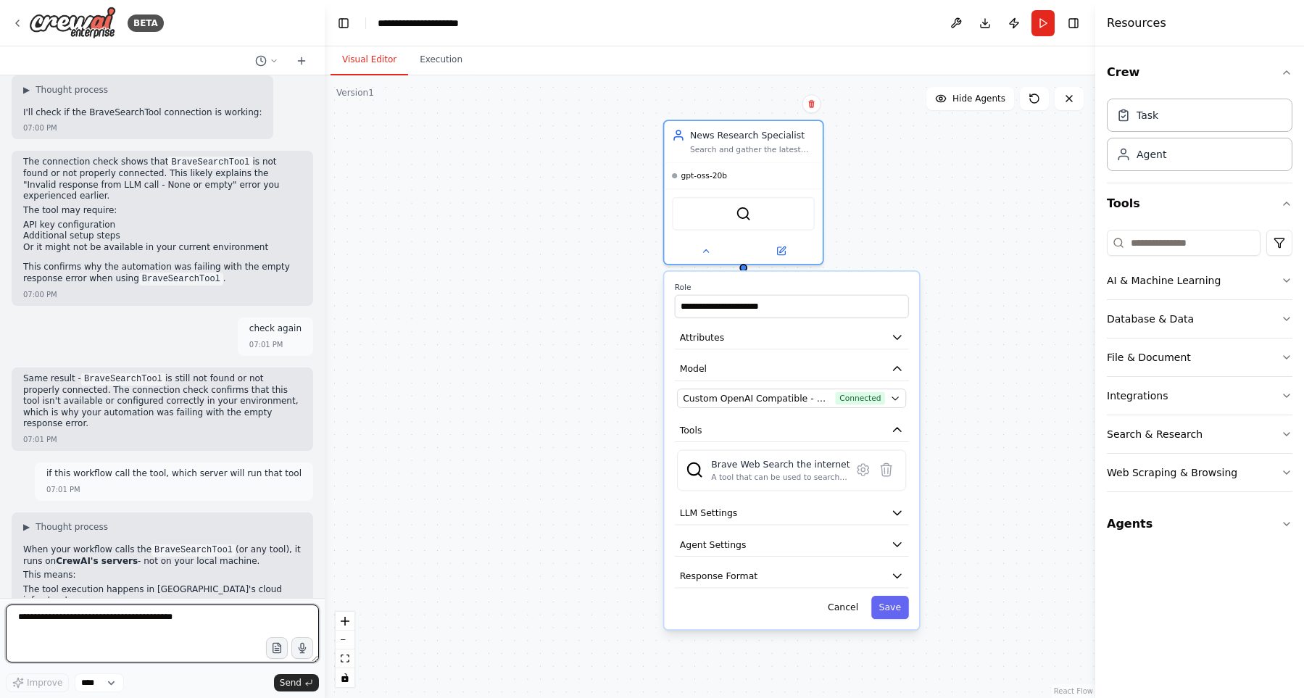
click at [164, 640] on textarea at bounding box center [162, 634] width 313 height 58
type textarea "**********"
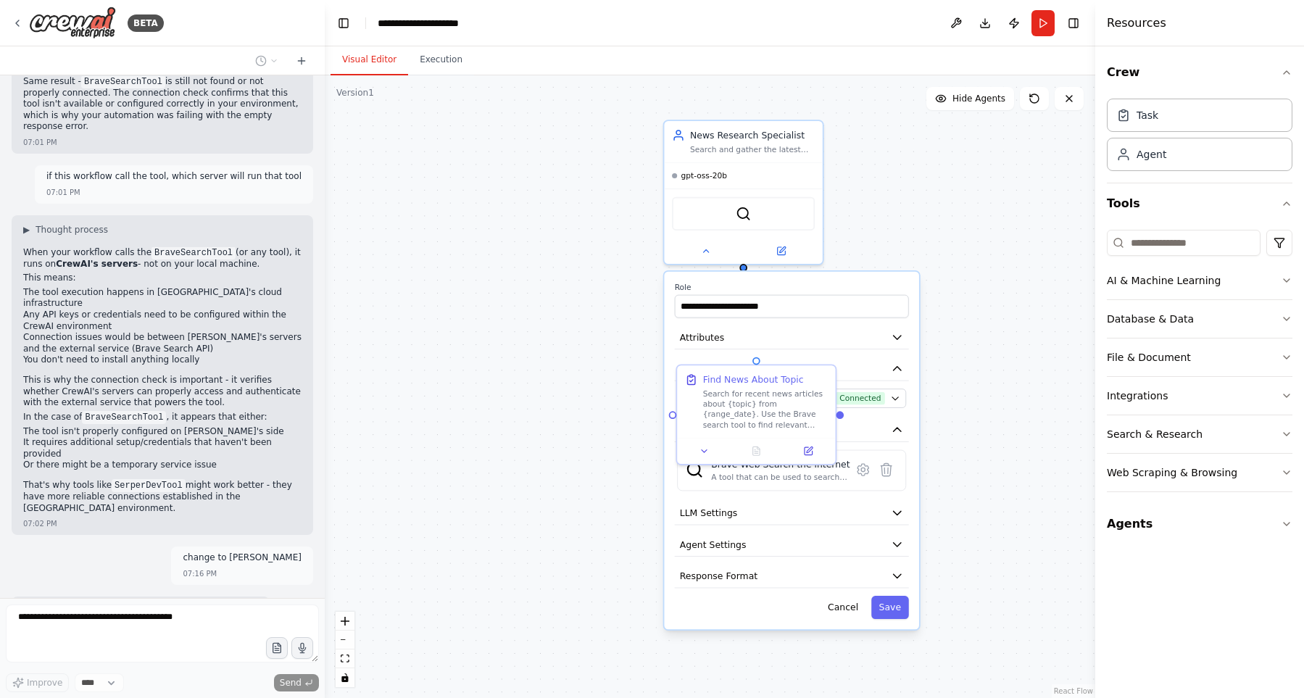
scroll to position [4275, 0]
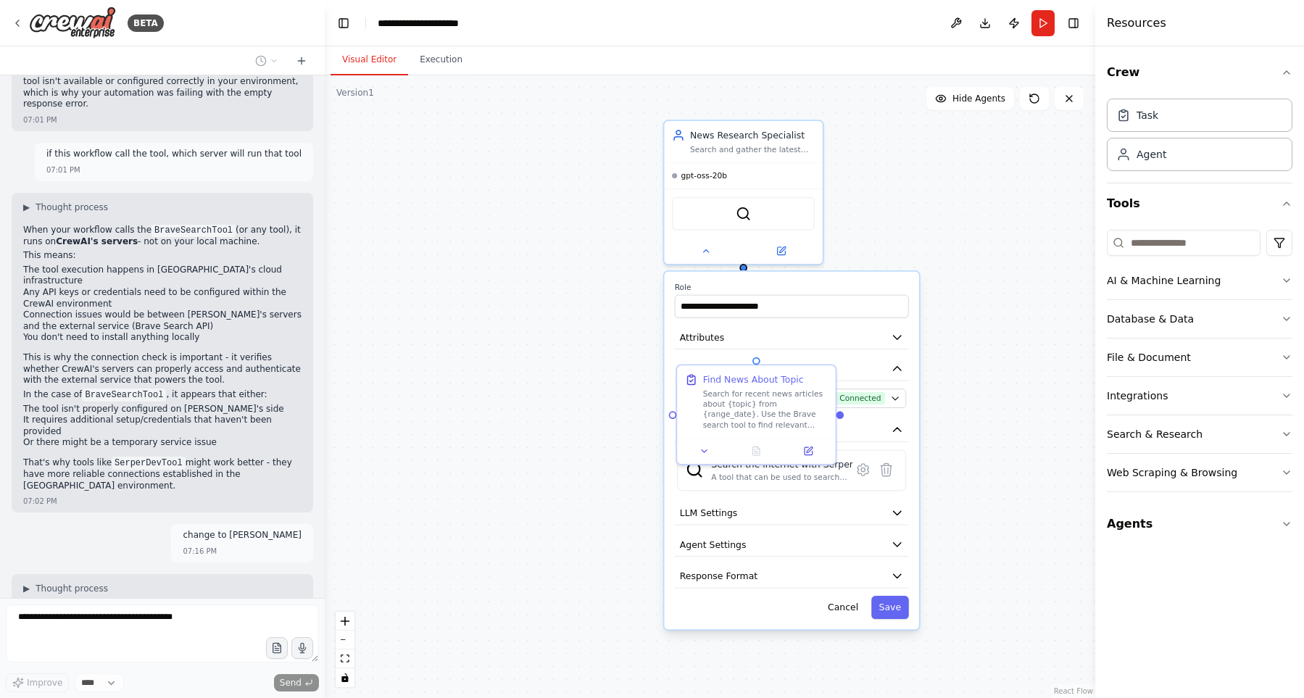
click at [564, 438] on div ".deletable-edge-delete-btn { width: 20px; height: 20px; border: 0px solid #ffff…" at bounding box center [710, 386] width 771 height 623
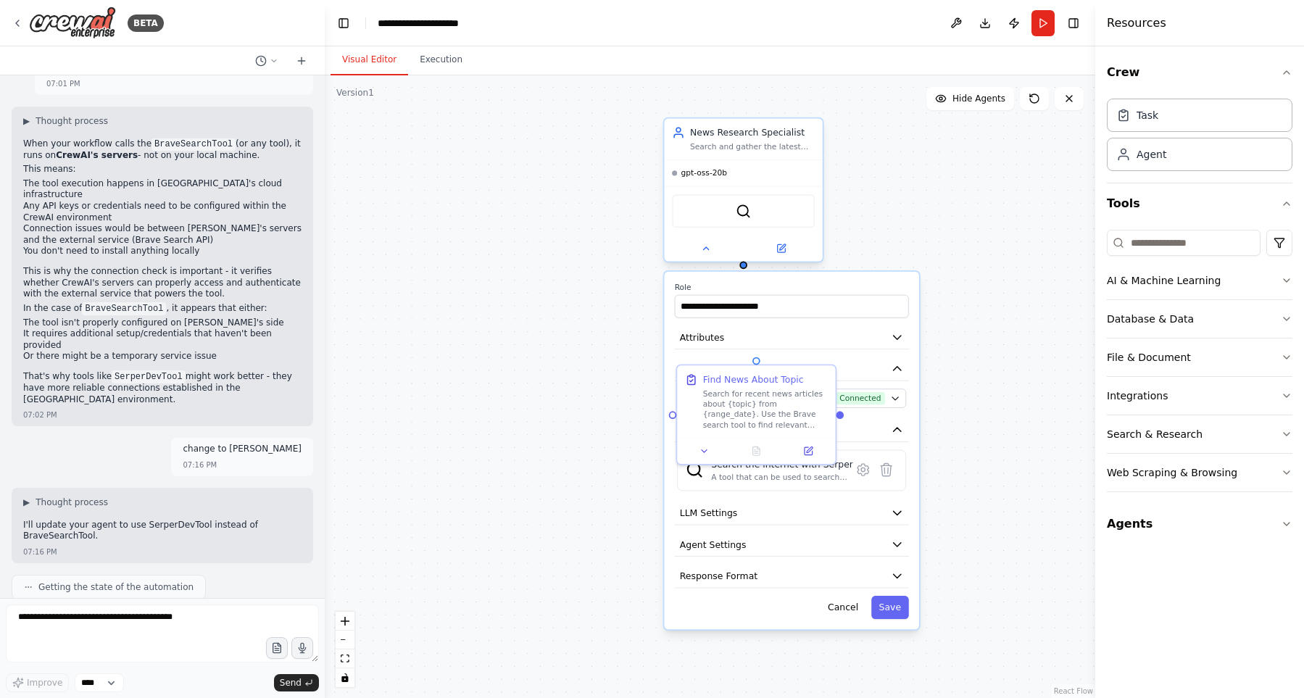
scroll to position [4362, 0]
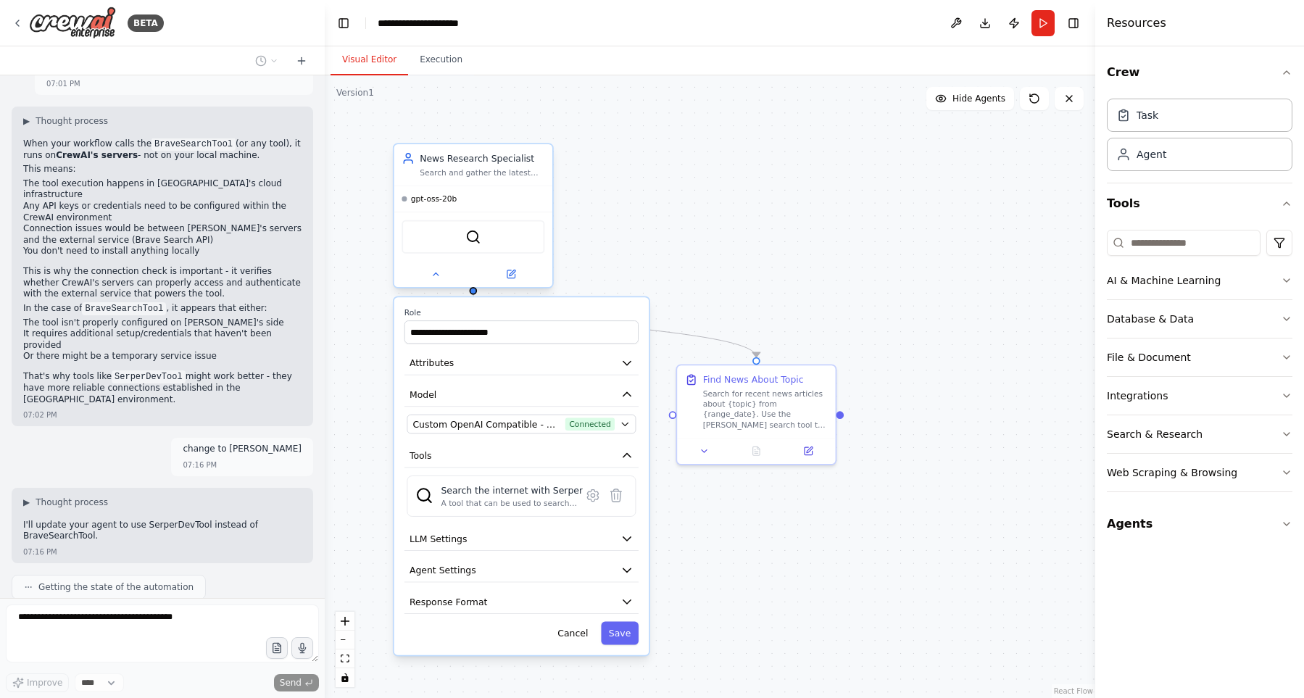
drag, startPoint x: 794, startPoint y: 141, endPoint x: 518, endPoint y: 168, distance: 278.2
click at [518, 168] on div "News Research Specialist Search and gather the latest news articles about {topi…" at bounding box center [482, 165] width 125 height 26
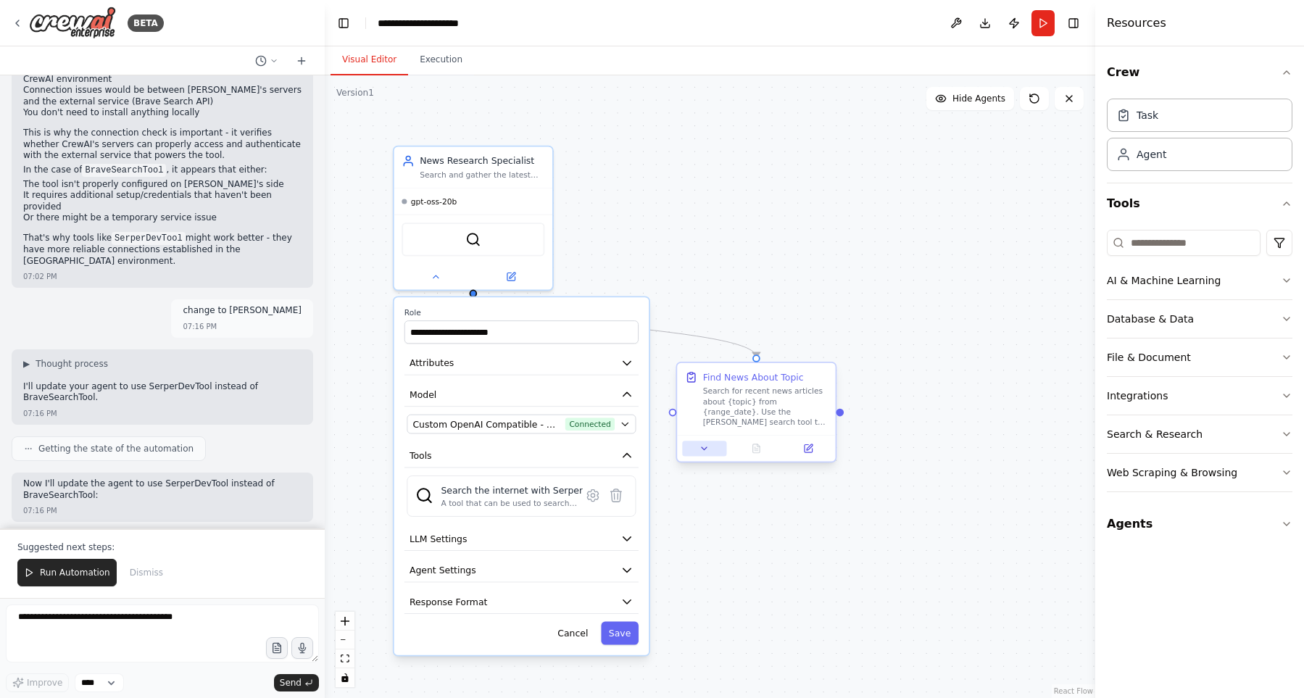
click at [710, 452] on button at bounding box center [704, 448] width 44 height 15
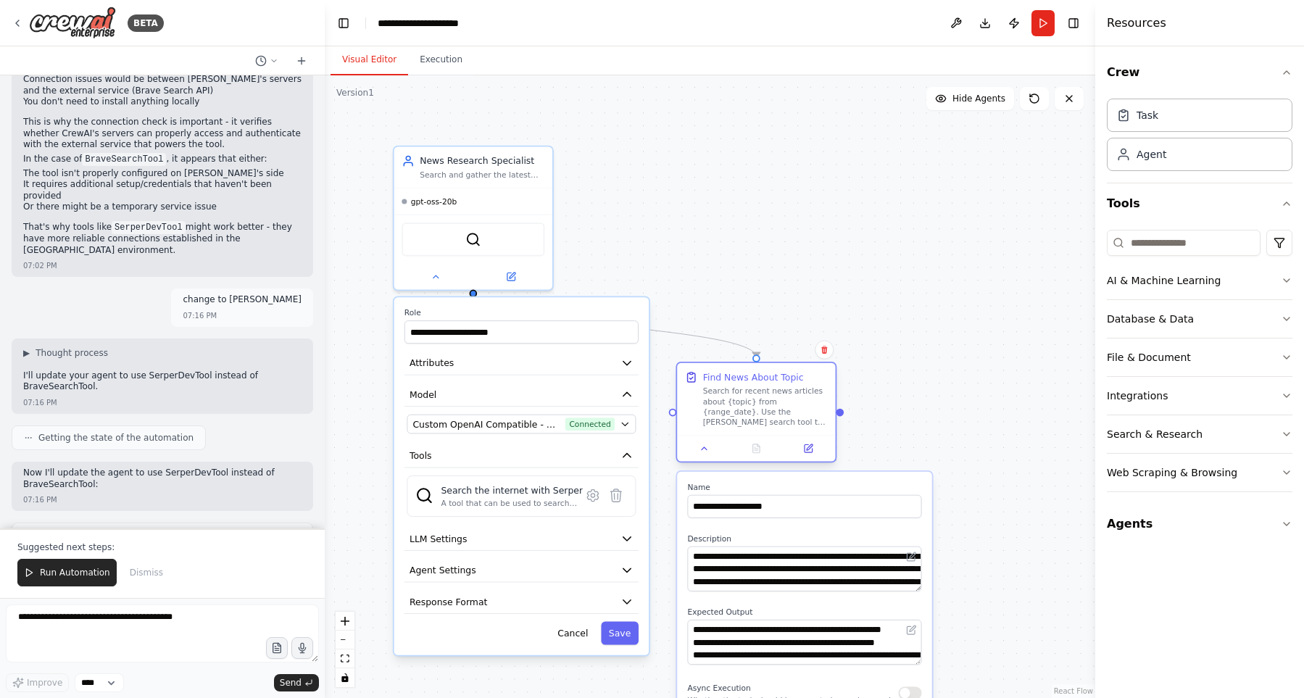
scroll to position [4523, 0]
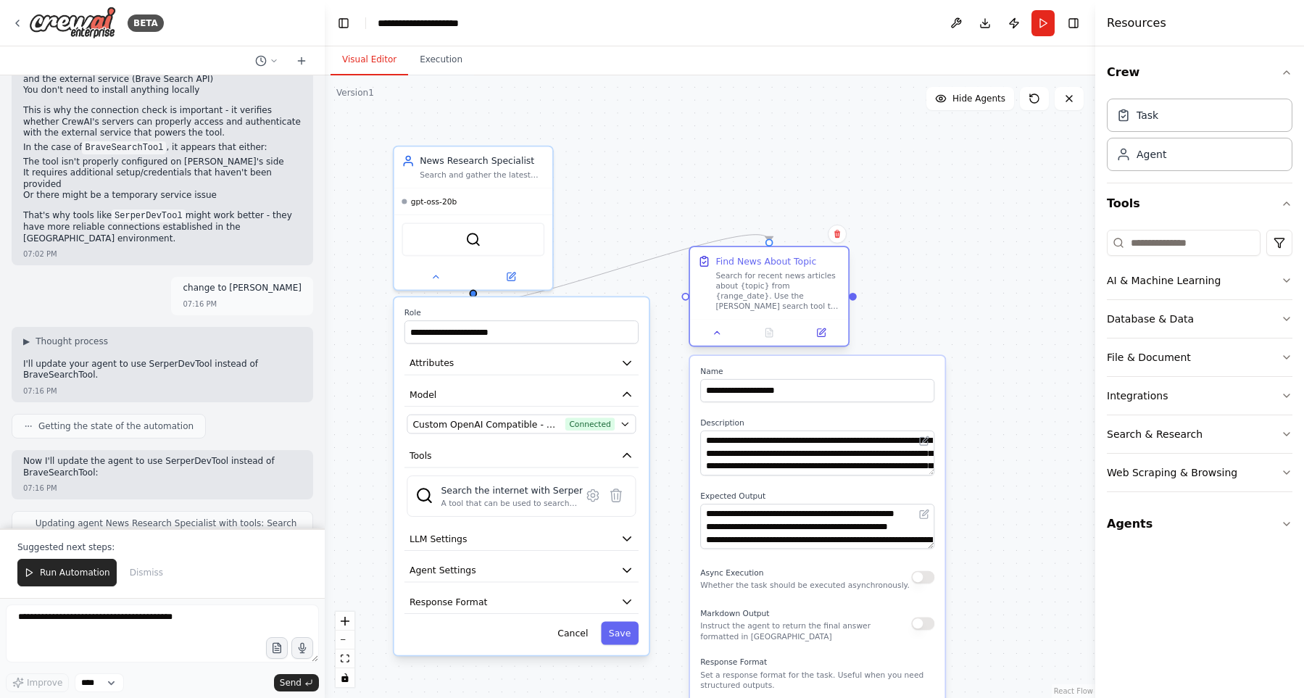
drag, startPoint x: 790, startPoint y: 366, endPoint x: 799, endPoint y: 249, distance: 117.0
click at [799, 249] on div "Find News About Topic Search for recent news articles about {topic} from {range…" at bounding box center [769, 283] width 158 height 72
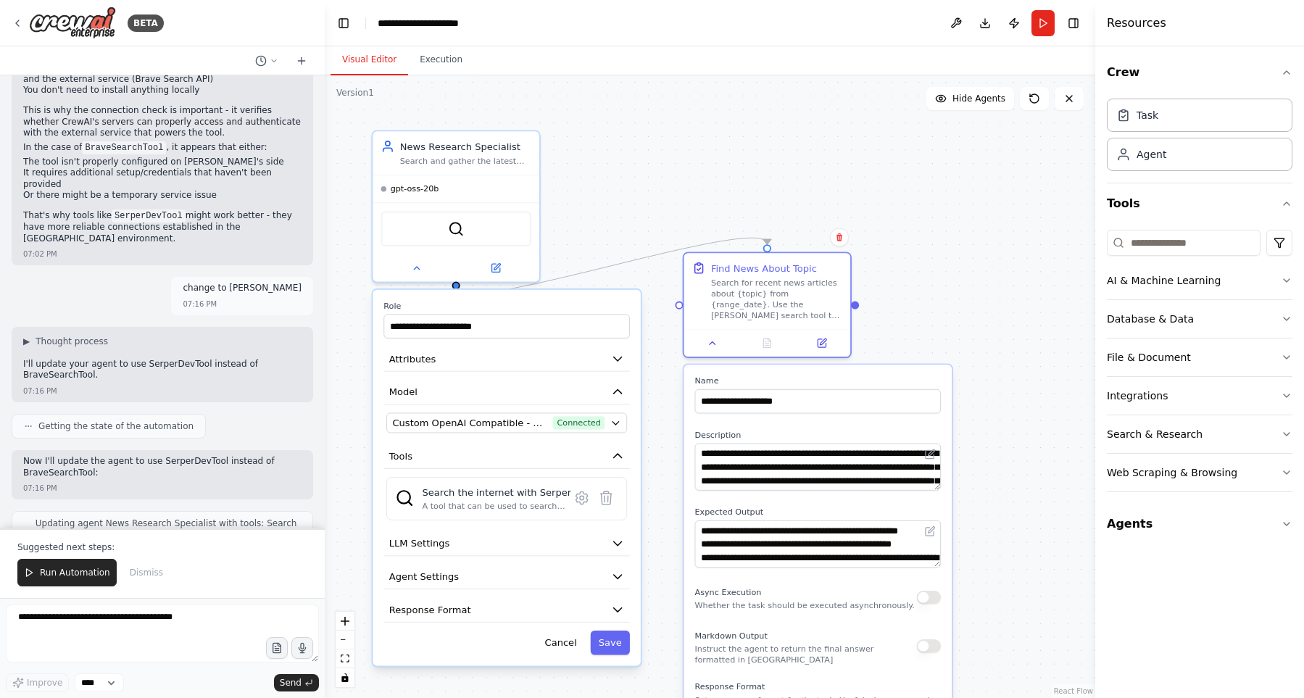
drag, startPoint x: 935, startPoint y: 446, endPoint x: 931, endPoint y: 466, distance: 20.8
click at [930, 465] on div "**********" at bounding box center [817, 466] width 246 height 47
click at [573, 502] on button at bounding box center [582, 498] width 25 height 25
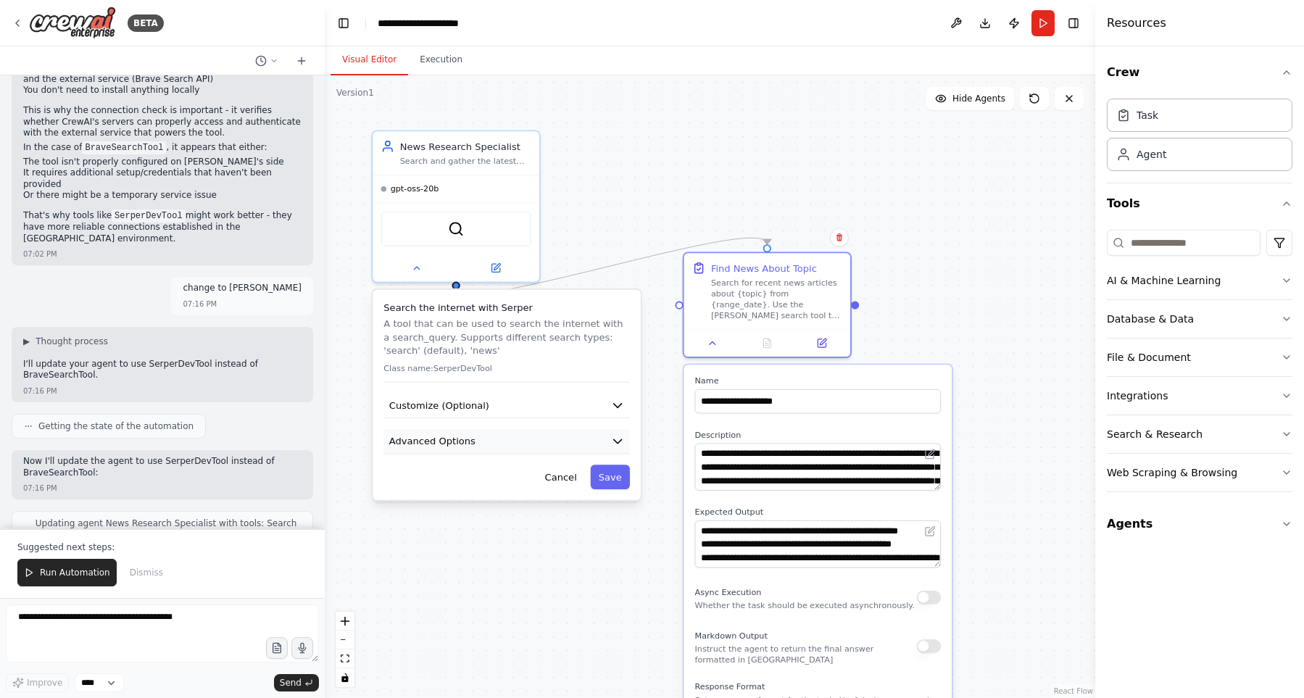
click at [541, 446] on button "Advanced Options" at bounding box center [506, 441] width 246 height 25
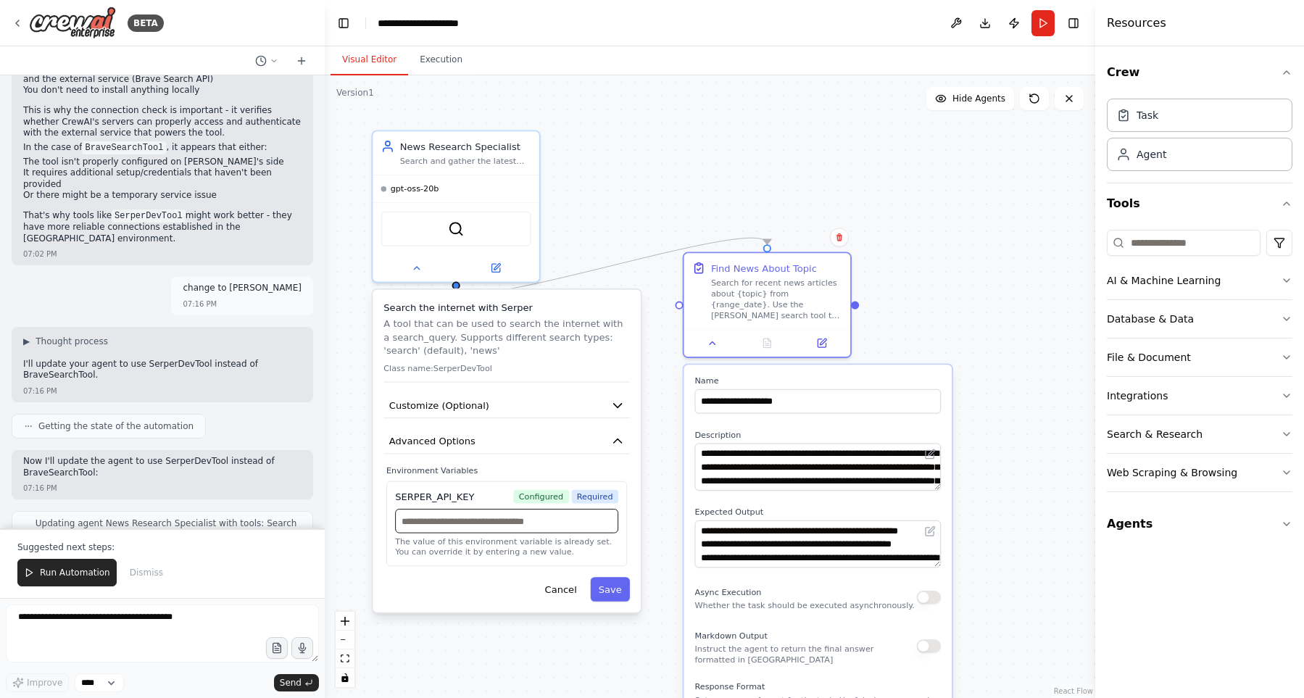
drag, startPoint x: 520, startPoint y: 518, endPoint x: 524, endPoint y: 508, distance: 11.0
click at [520, 518] on input "text" at bounding box center [506, 521] width 223 height 25
paste input "**********"
type input "**********"
click at [619, 593] on button "Save" at bounding box center [609, 589] width 39 height 25
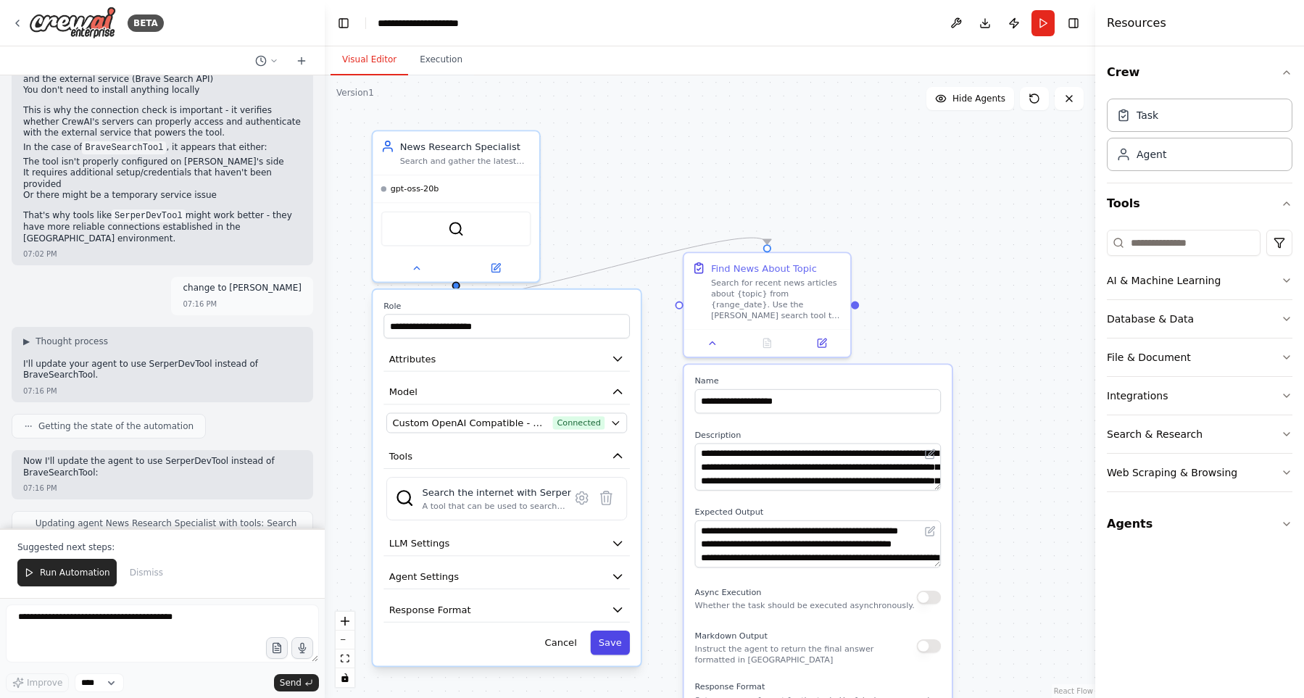
click at [612, 644] on button "Save" at bounding box center [609, 643] width 39 height 25
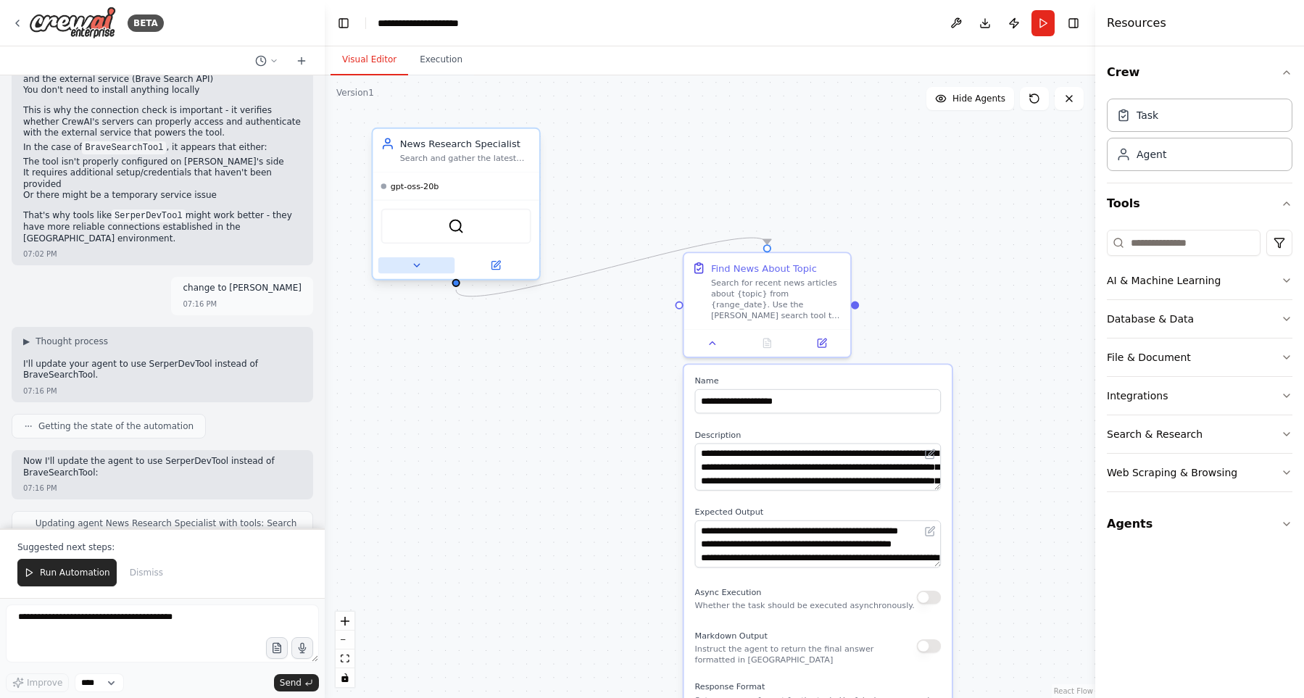
click at [415, 271] on button at bounding box center [416, 265] width 76 height 16
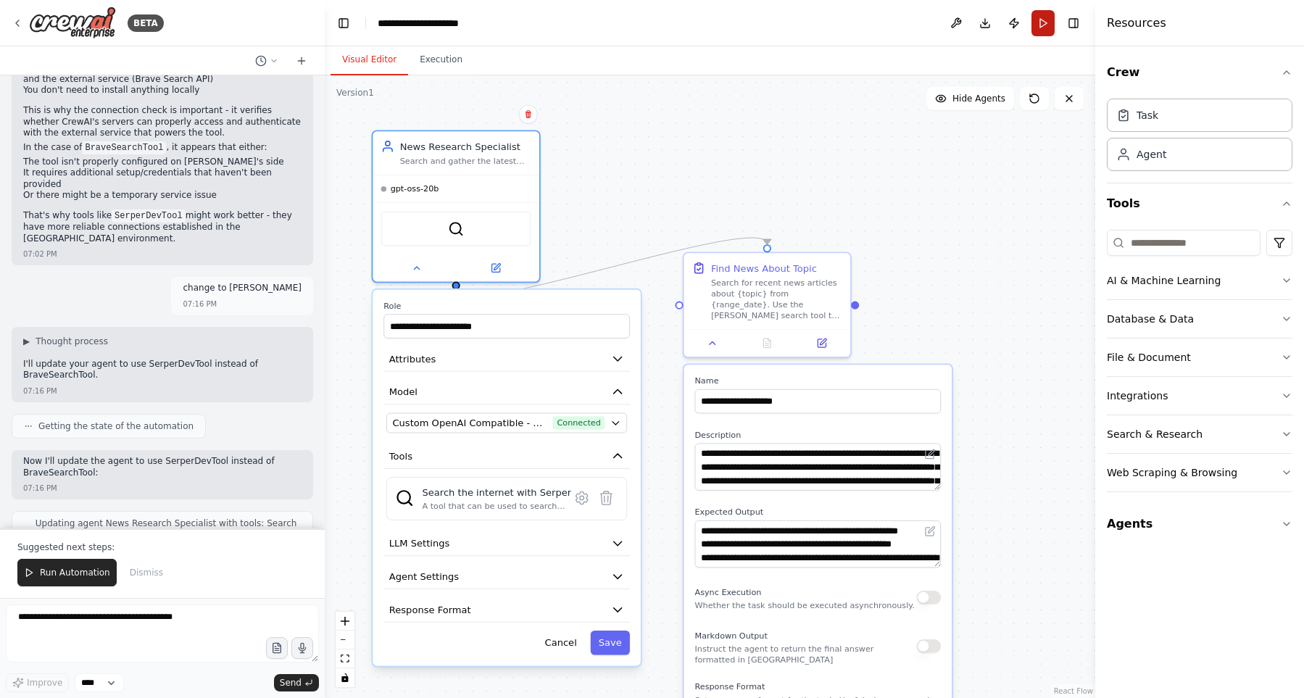
click at [1045, 32] on button "Run" at bounding box center [1043, 23] width 23 height 26
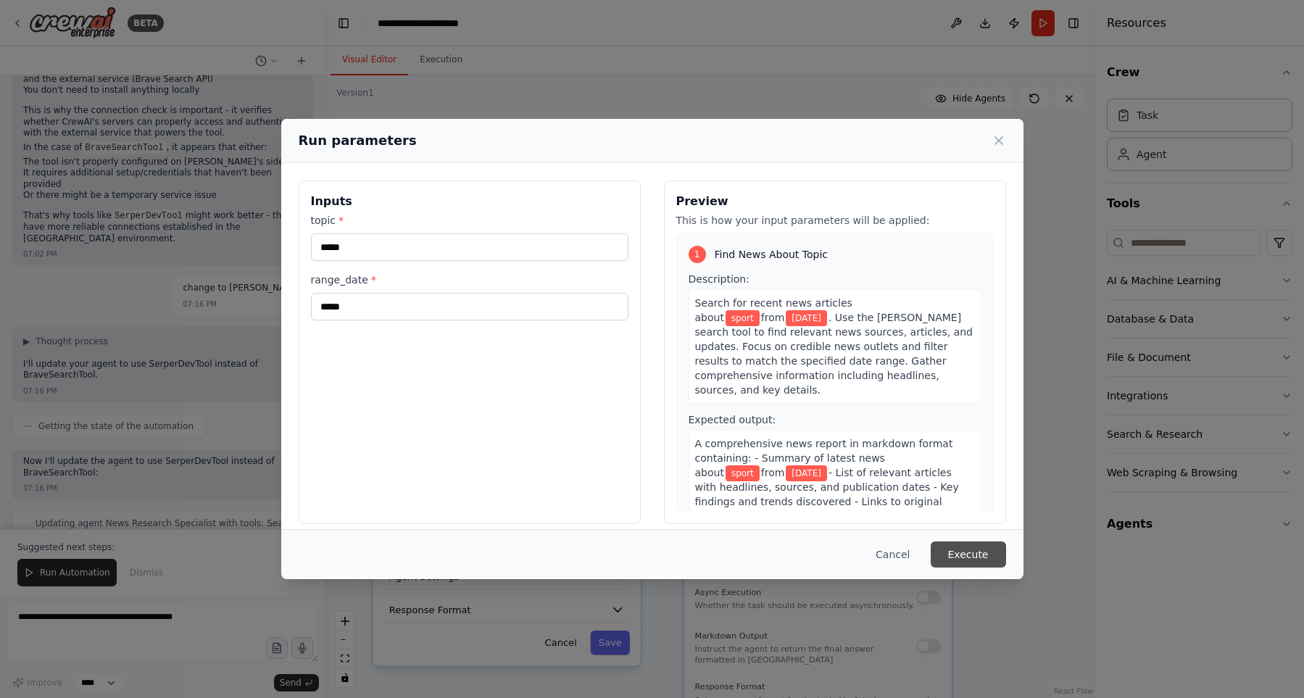
click at [965, 562] on button "Execute" at bounding box center [968, 554] width 75 height 26
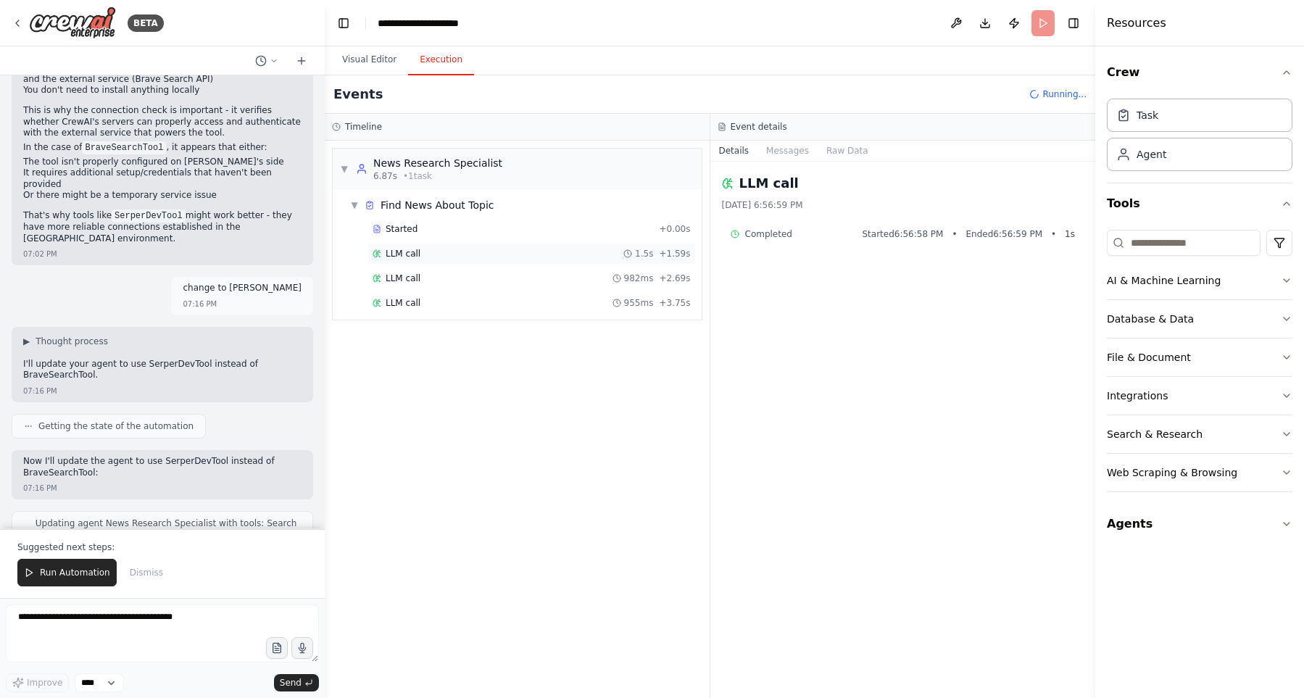
click at [531, 257] on div "LLM call 1.5s + 1.59s" at bounding box center [532, 254] width 318 height 12
click at [532, 278] on div "LLM call 982ms + 2.69s" at bounding box center [532, 279] width 318 height 12
click at [528, 305] on div "LLM call 955ms + 3.75s" at bounding box center [532, 303] width 318 height 12
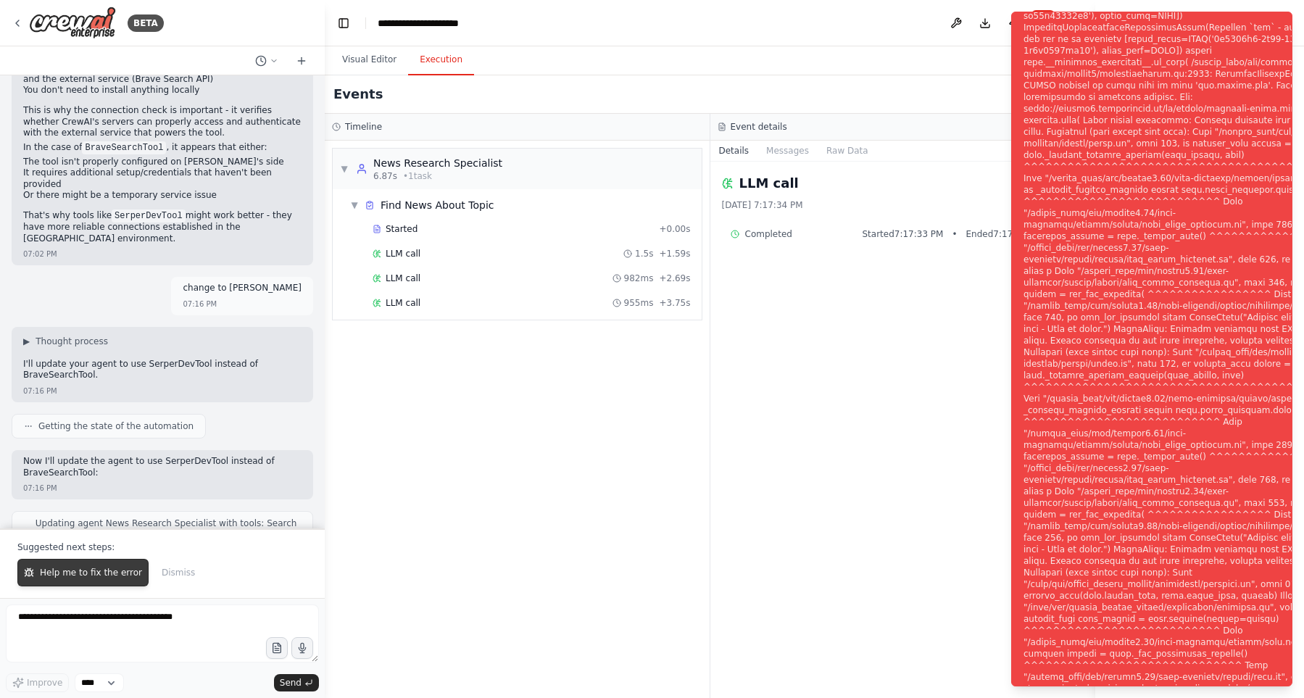
click at [114, 569] on button "Help me to fix the error" at bounding box center [82, 573] width 131 height 28
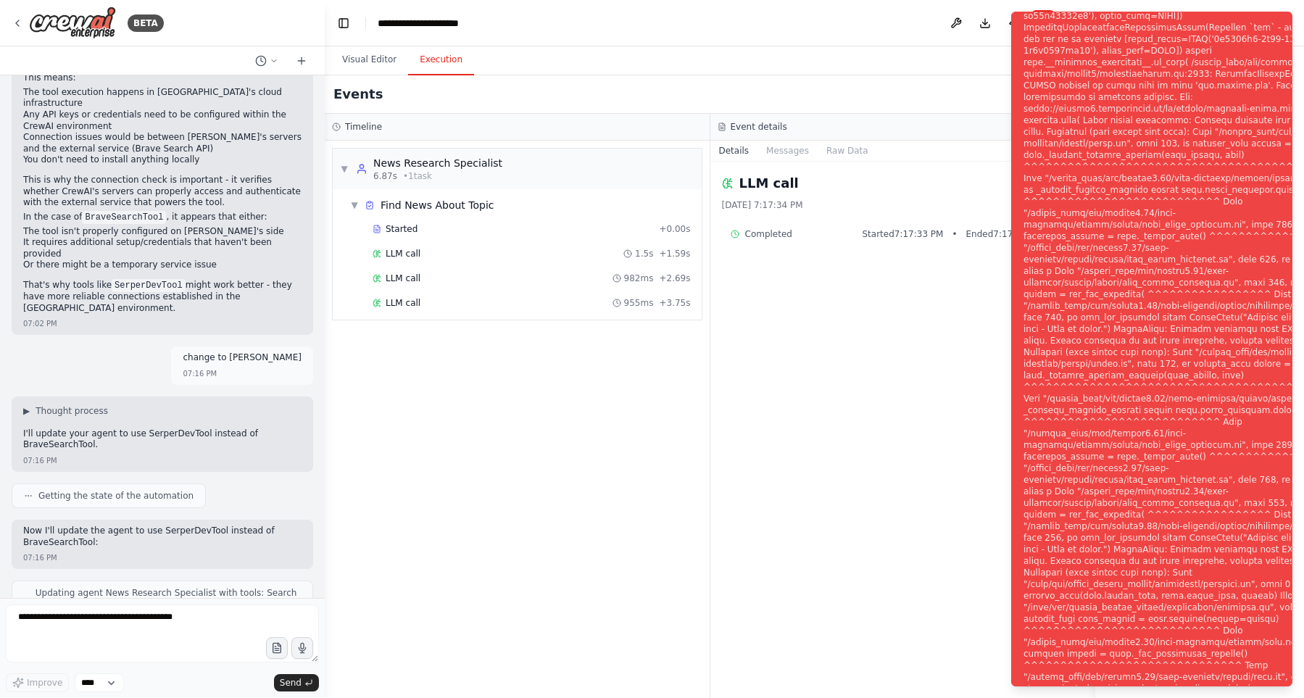
scroll to position [4491, 0]
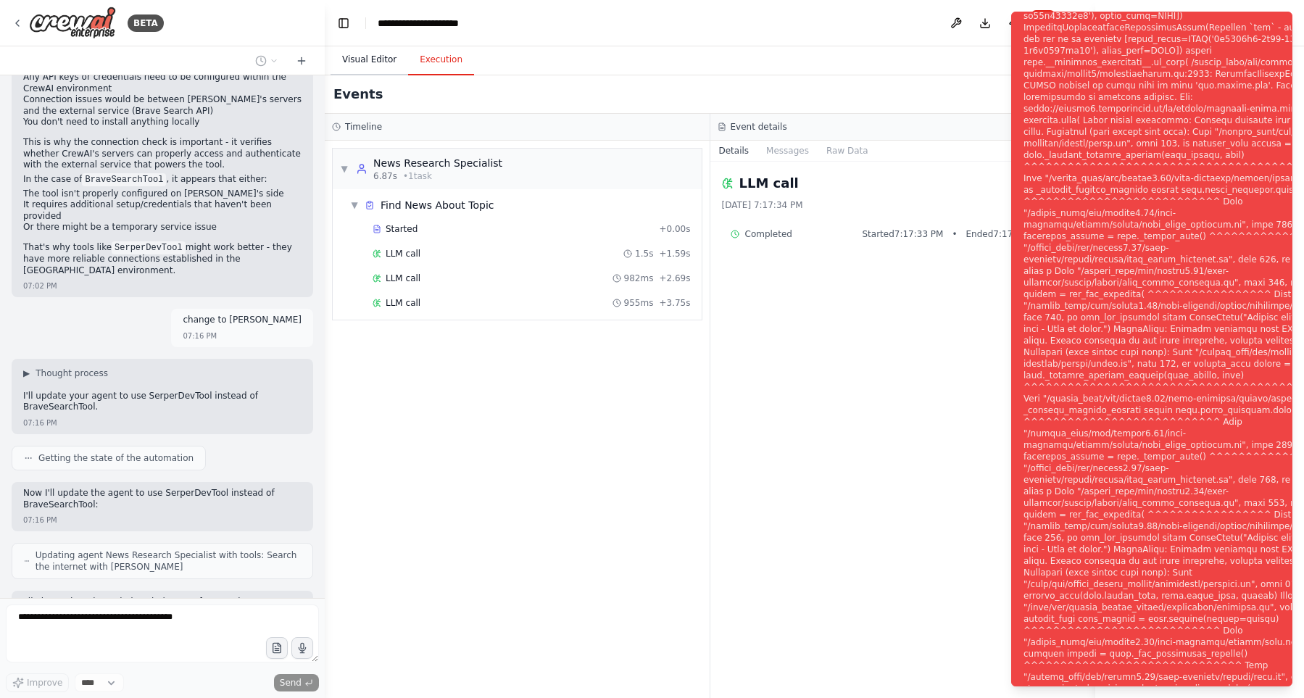
click at [368, 61] on button "Visual Editor" at bounding box center [370, 60] width 78 height 30
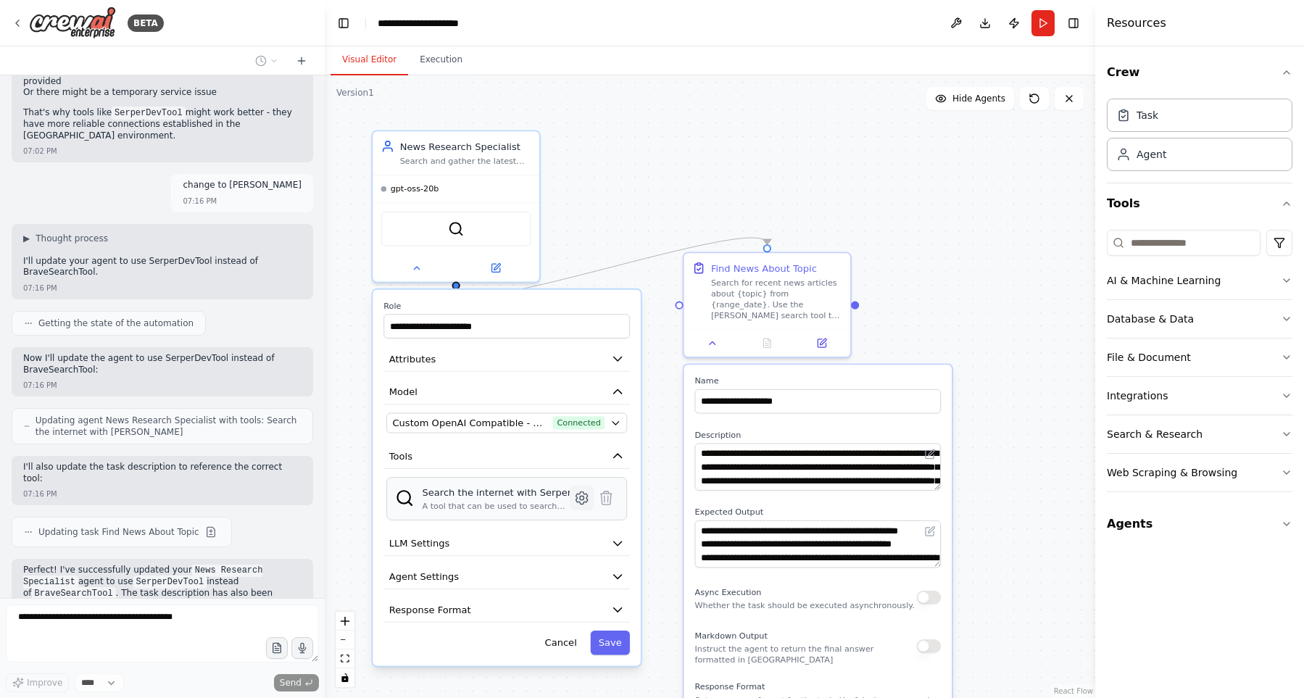
scroll to position [4639, 0]
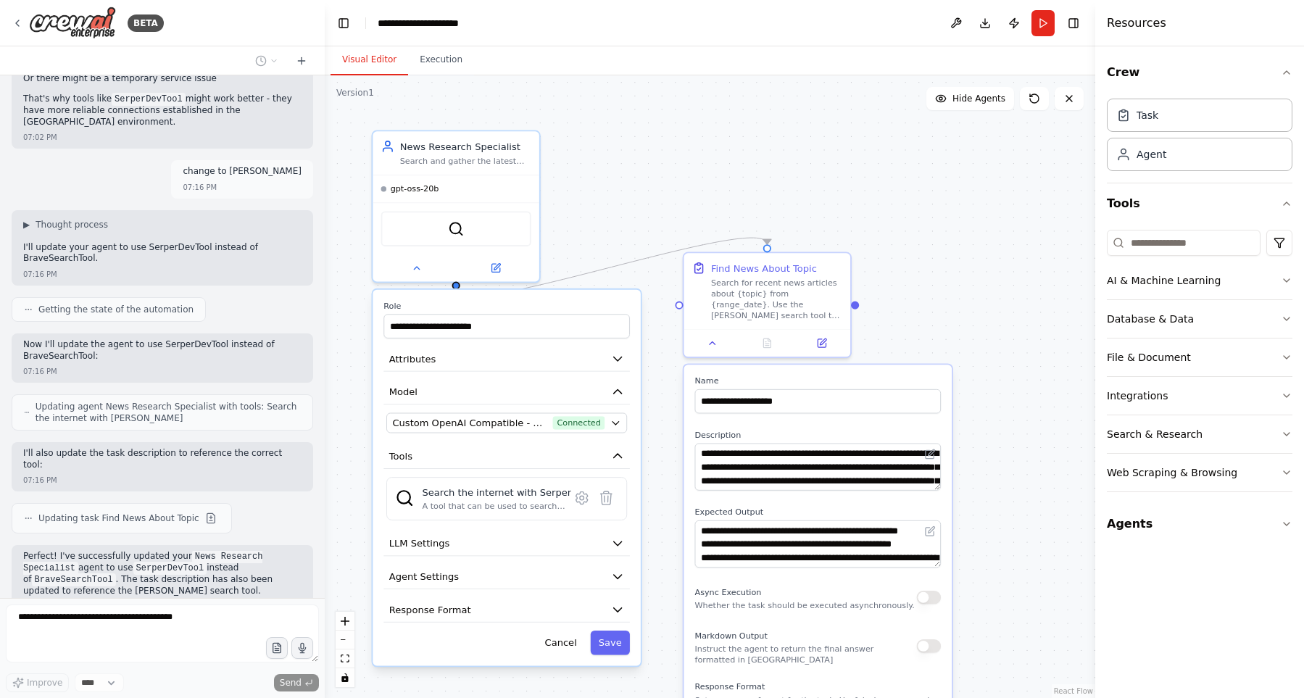
drag, startPoint x: 131, startPoint y: 459, endPoint x: 231, endPoint y: 494, distance: 105.5
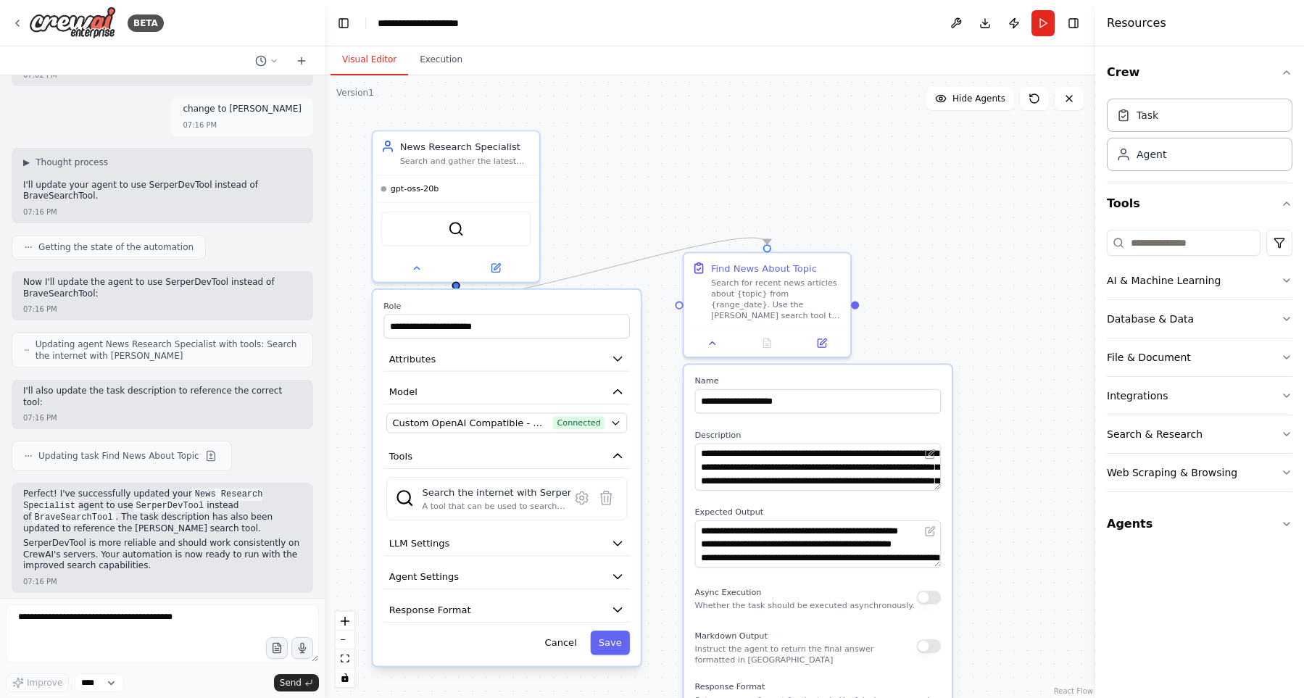
scroll to position [4702, 0]
drag, startPoint x: 259, startPoint y: 482, endPoint x: 201, endPoint y: 385, distance: 113.1
click at [201, 605] on div "▶ Thought process The error shows the same "Invalid response from LLM call - No…" at bounding box center [163, 655] width 302 height 101
click at [199, 636] on p "The error shows the same "Invalid response from LLM call - None or empty" issue…" at bounding box center [162, 653] width 278 height 34
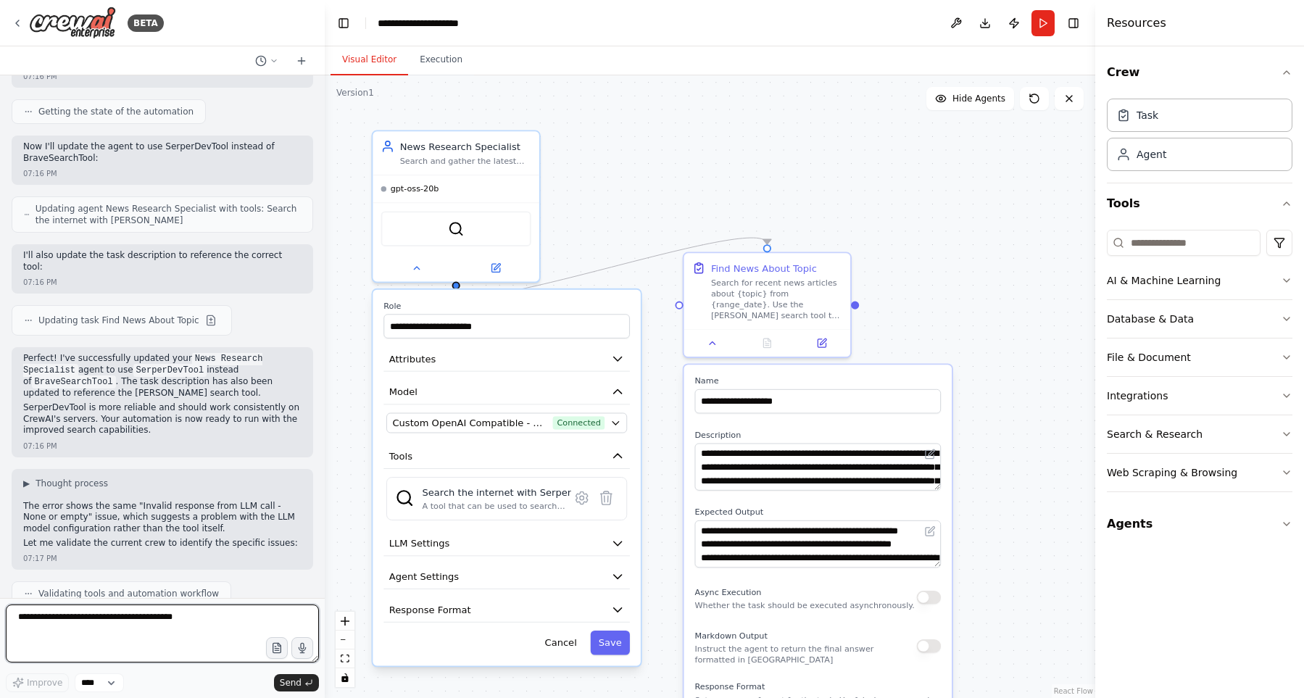
scroll to position [4848, 0]
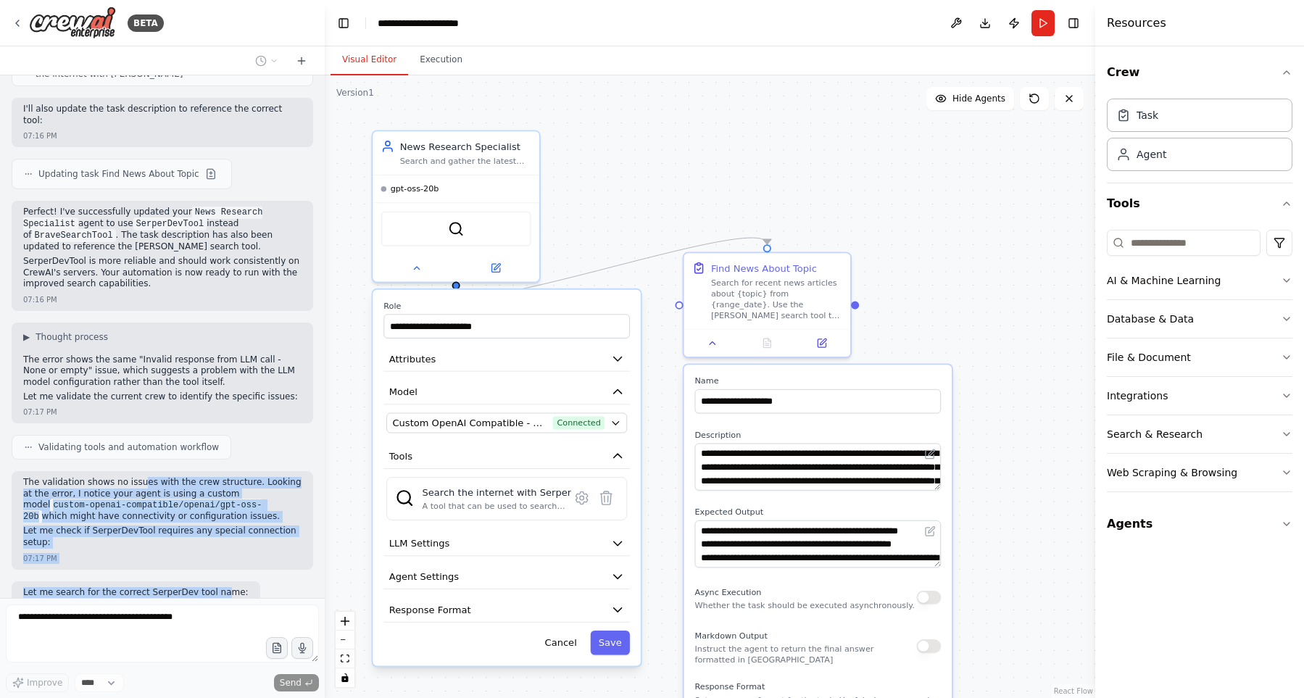
drag, startPoint x: 133, startPoint y: 370, endPoint x: 212, endPoint y: 333, distance: 87.2
click at [212, 477] on div "The validation shows no issues with the crew structure. Looking at the error, I…" at bounding box center [162, 514] width 278 height 74
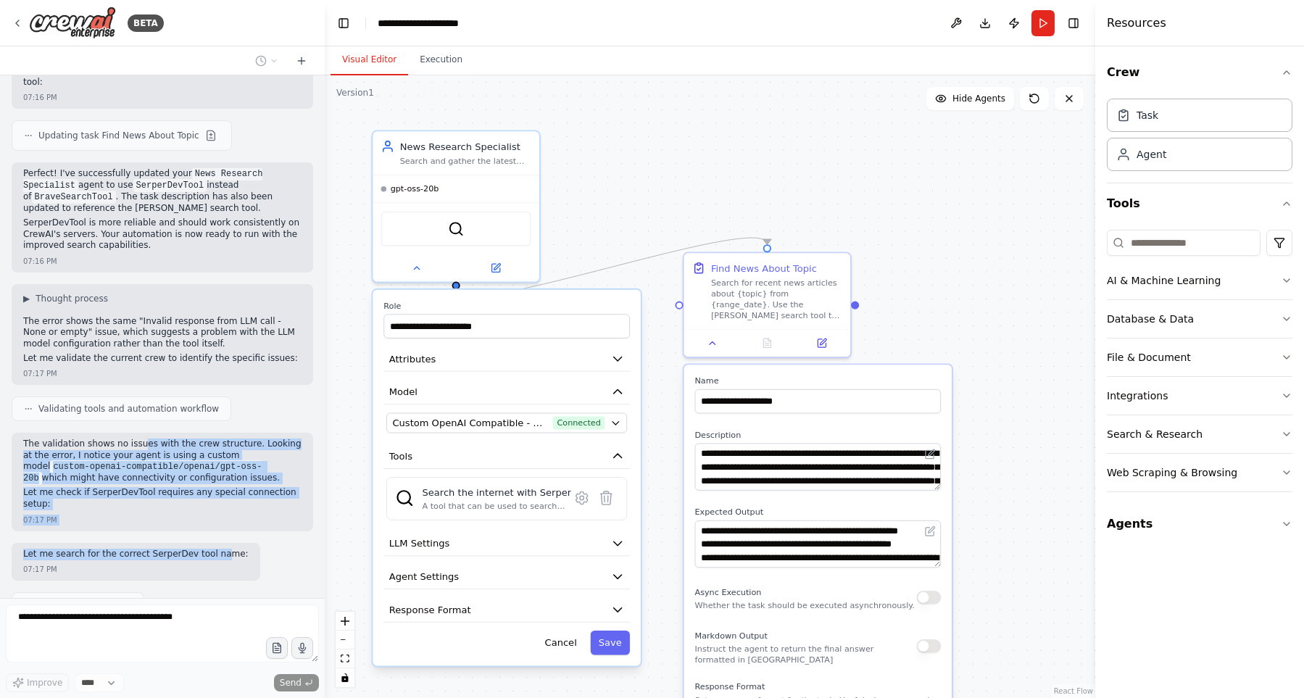
click at [216, 487] on p "Let me check if SerperDevTool requires any special connection setup:" at bounding box center [162, 498] width 278 height 22
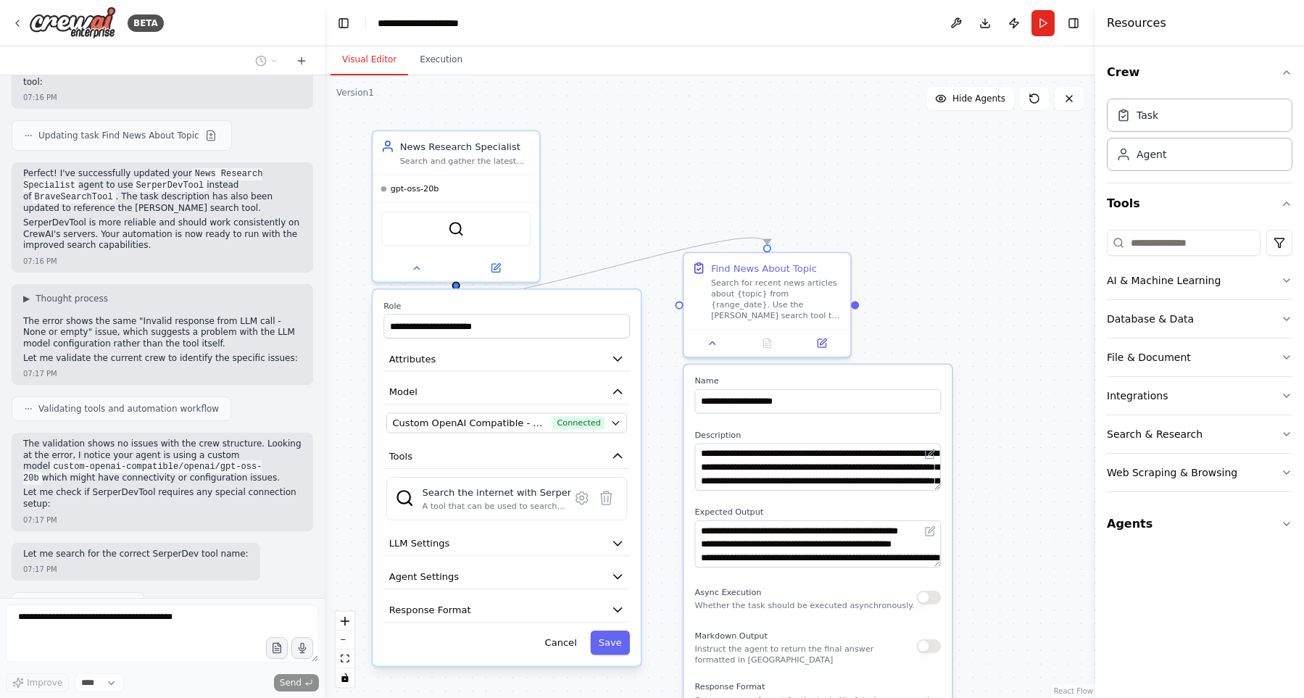
scroll to position [5033, 0]
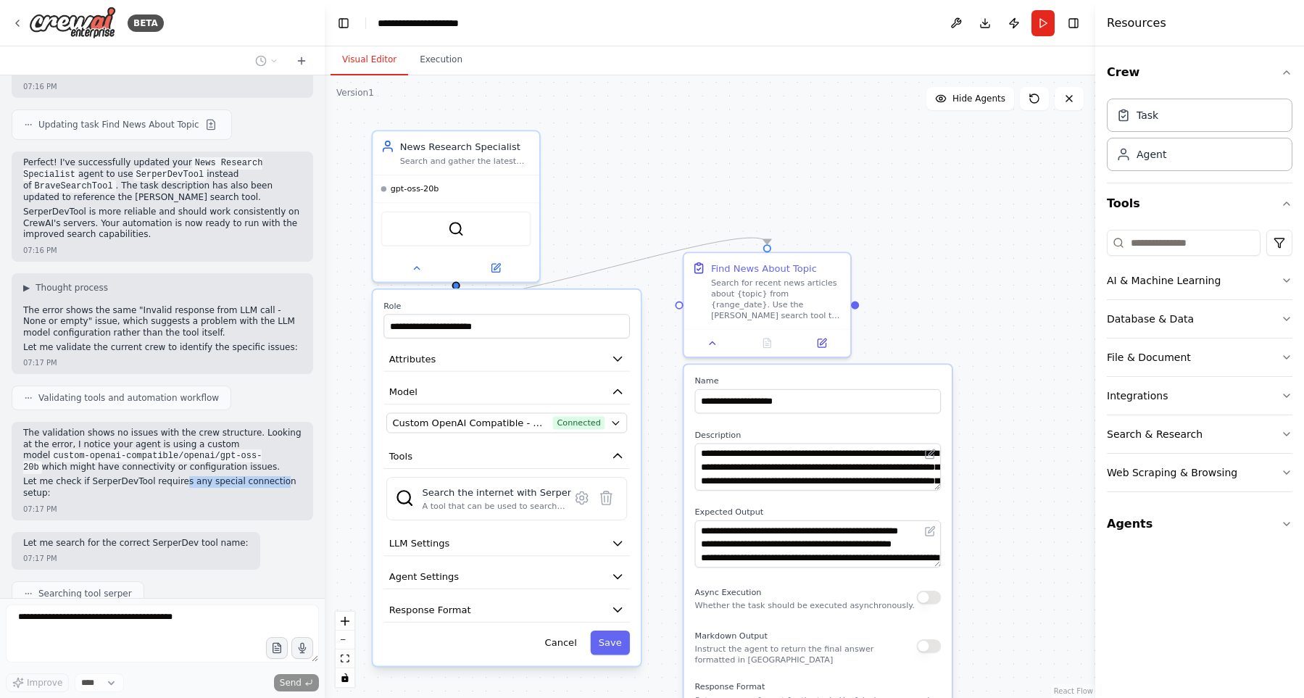
drag, startPoint x: 170, startPoint y: 231, endPoint x: 261, endPoint y: 236, distance: 91.4
click at [261, 476] on p "Let me check if SerperDevTool requires any special connection setup:" at bounding box center [162, 487] width 278 height 22
click at [129, 532] on div "Let me search for the correct SerperDev tool name: 07:17 PM" at bounding box center [136, 551] width 249 height 38
drag, startPoint x: 102, startPoint y: 278, endPoint x: 194, endPoint y: 277, distance: 92.1
click at [194, 538] on p "Let me search for the correct SerperDev tool name:" at bounding box center [135, 544] width 225 height 12
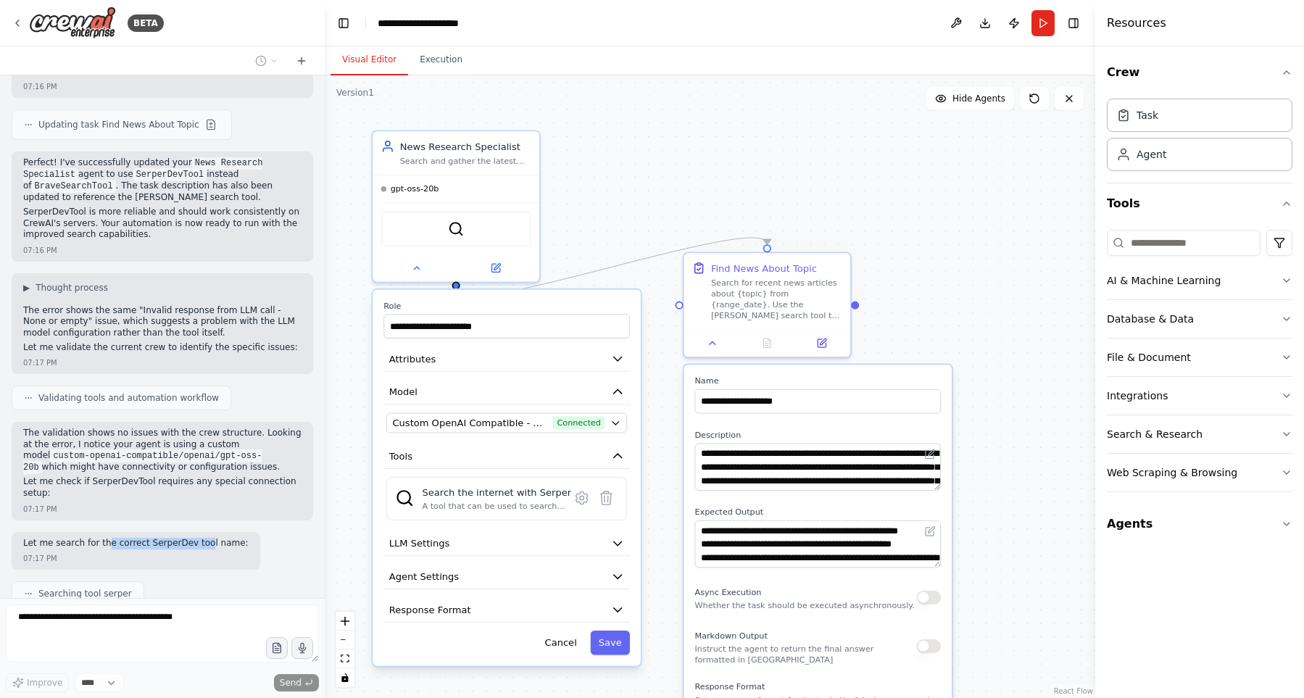
click at [194, 538] on p "Let me search for the correct SerperDev tool name:" at bounding box center [135, 544] width 225 height 12
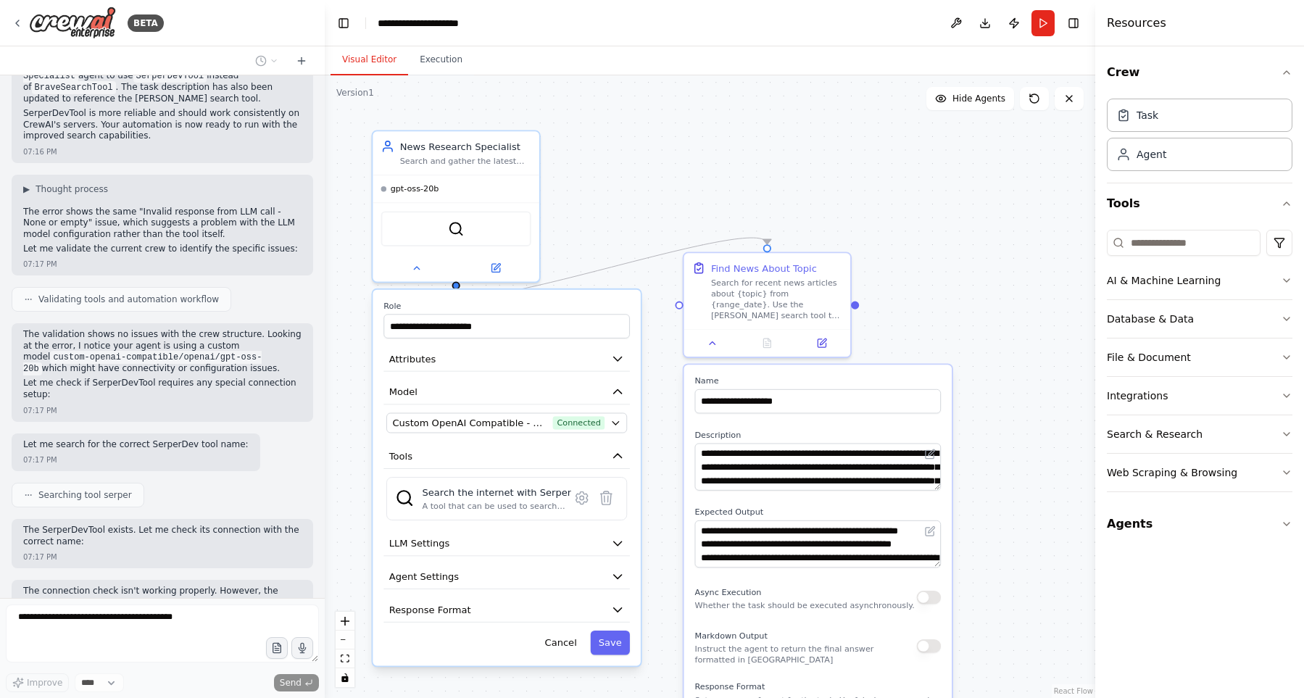
drag, startPoint x: 66, startPoint y: 368, endPoint x: 225, endPoint y: 352, distance: 159.5
click at [225, 525] on div "The SerperDevTool exists. Let me check its connection with the correct name:" at bounding box center [162, 537] width 278 height 25
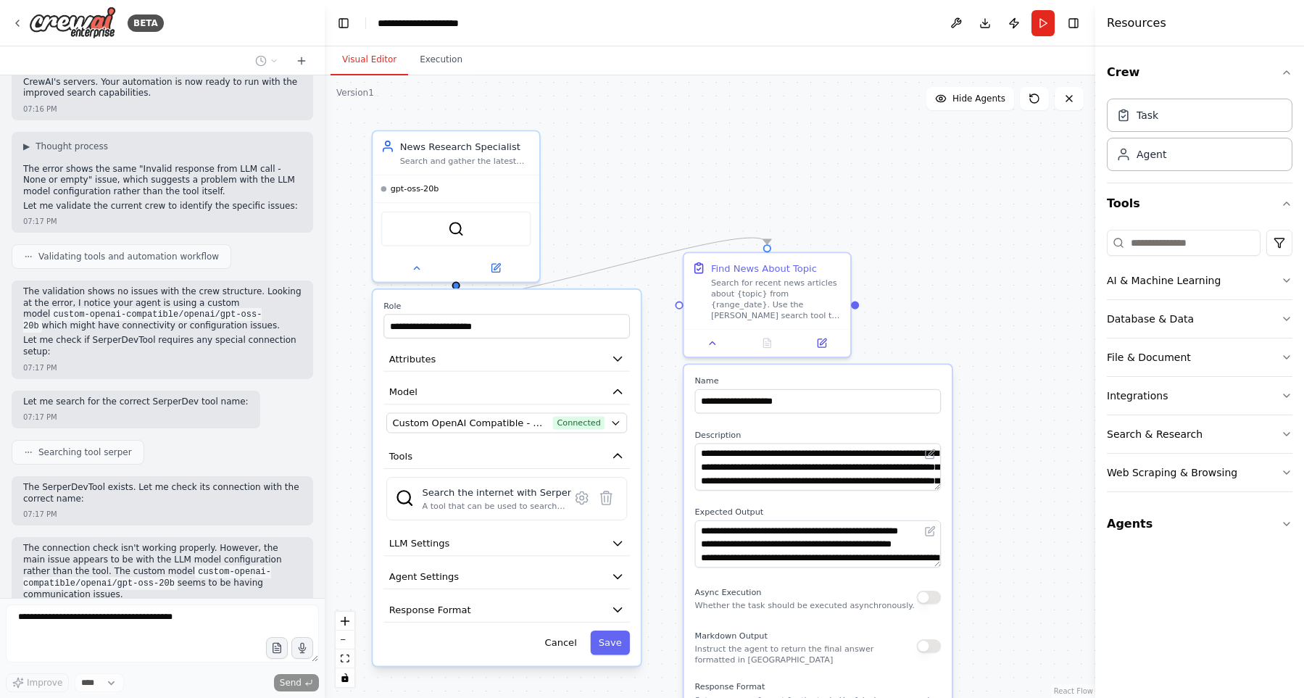
scroll to position [5185, 0]
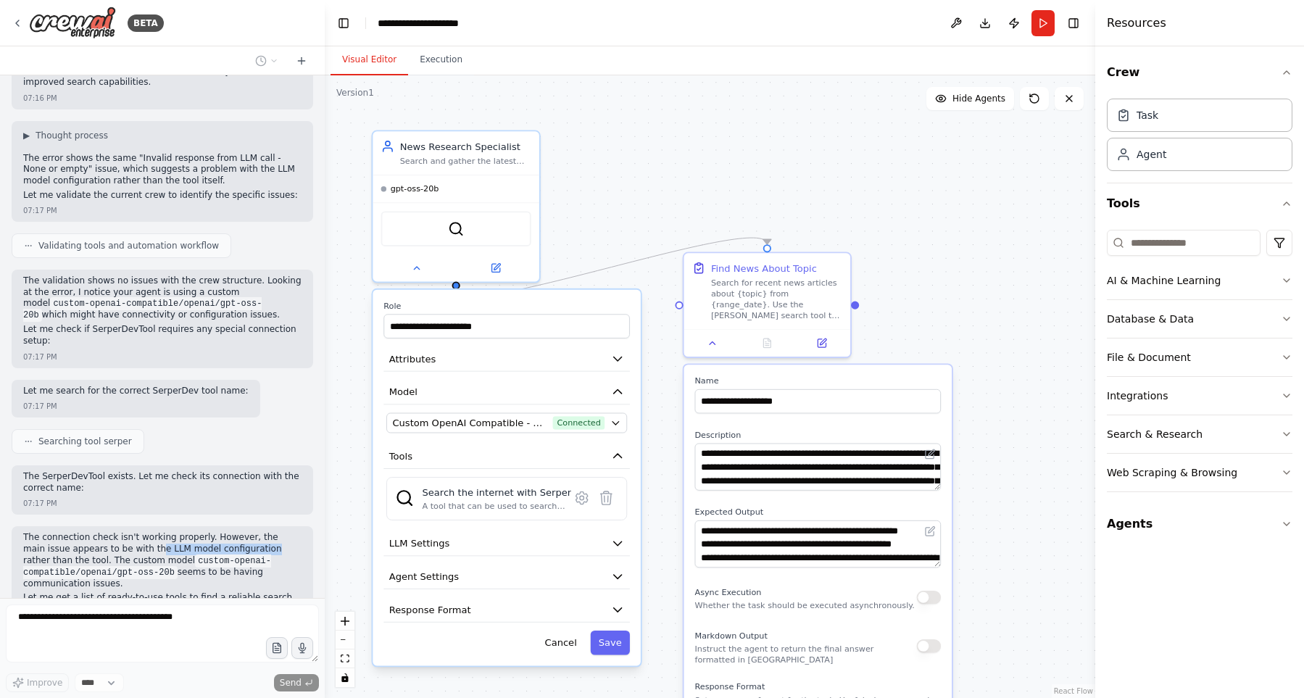
drag, startPoint x: 104, startPoint y: 285, endPoint x: 210, endPoint y: 282, distance: 105.9
click at [210, 532] on p "The connection check isn't working properly. However, the main issue appears to…" at bounding box center [162, 560] width 278 height 57
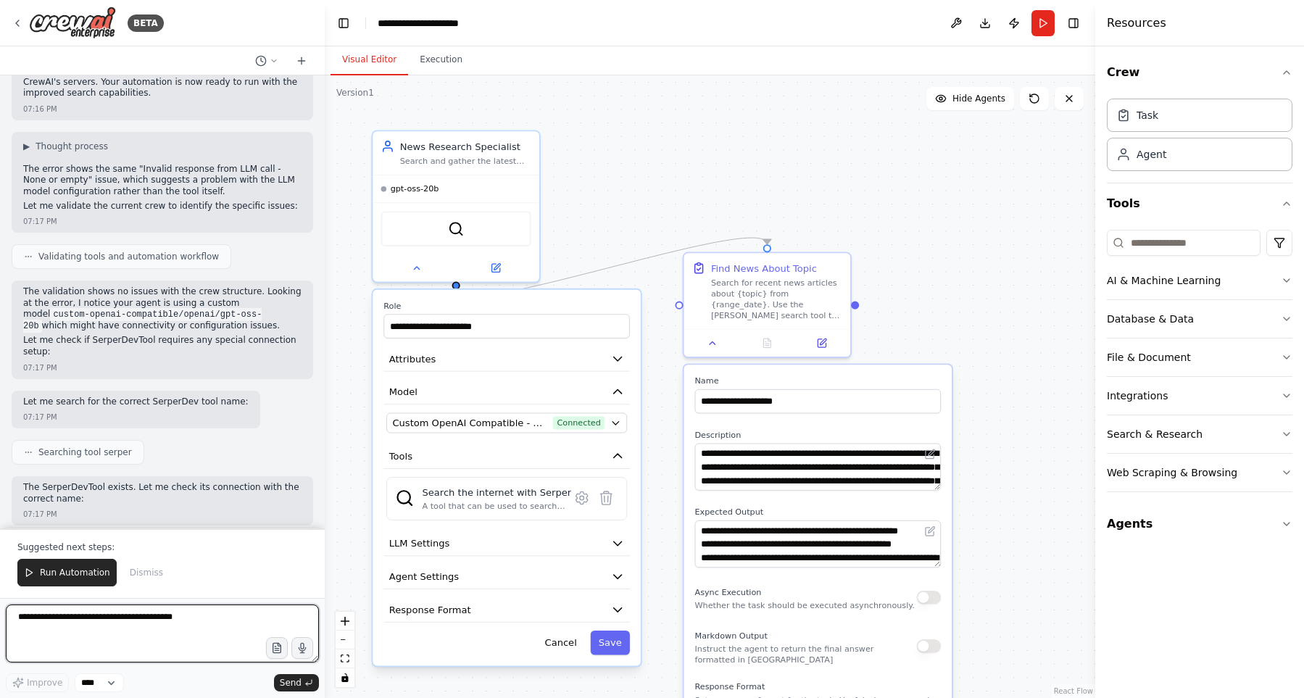
scroll to position [5179, 0]
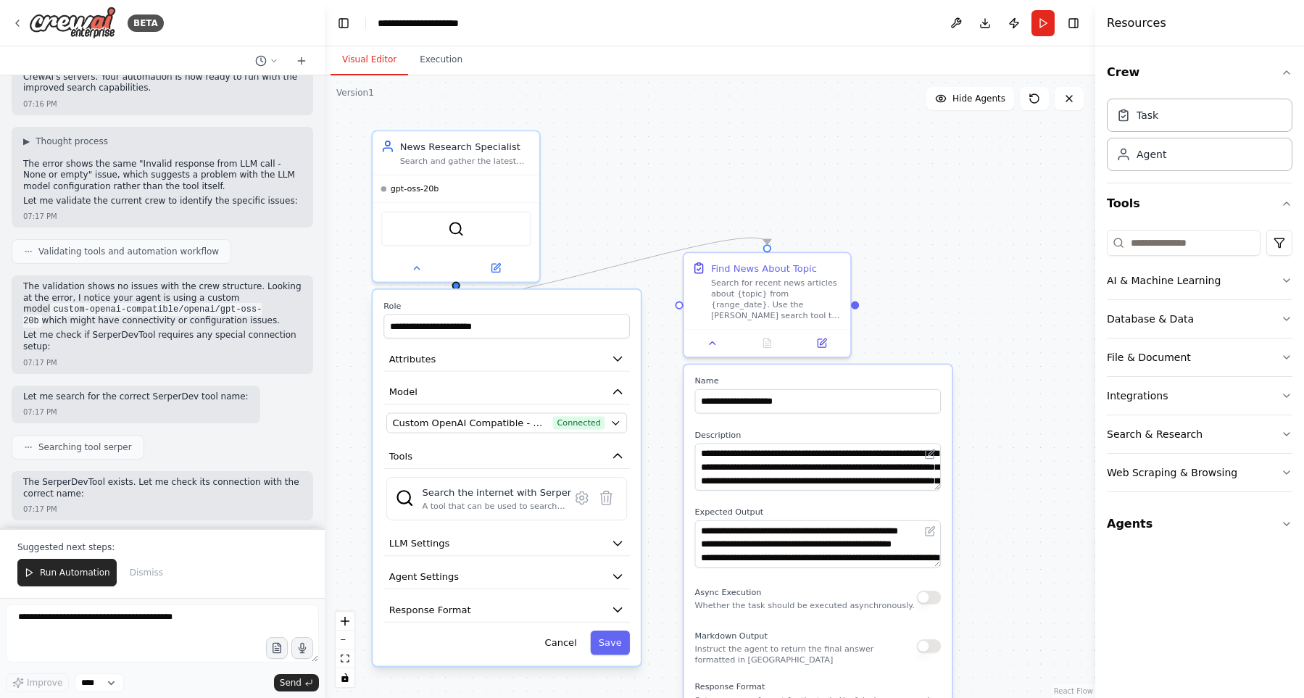
drag, startPoint x: 83, startPoint y: 317, endPoint x: 207, endPoint y: 326, distance: 124.3
click at [207, 538] on div "The connection check isn't working properly. However, the main issue appears to…" at bounding box center [162, 581] width 278 height 86
click at [214, 538] on div "The connection check isn't working properly. However, the main issue appears to…" at bounding box center [162, 581] width 278 height 86
drag, startPoint x: 133, startPoint y: 332, endPoint x: 260, endPoint y: 339, distance: 127.7
click at [260, 598] on p "Let me get a list of ready-to-use tools to find a reliable search alternative:" at bounding box center [162, 609] width 278 height 22
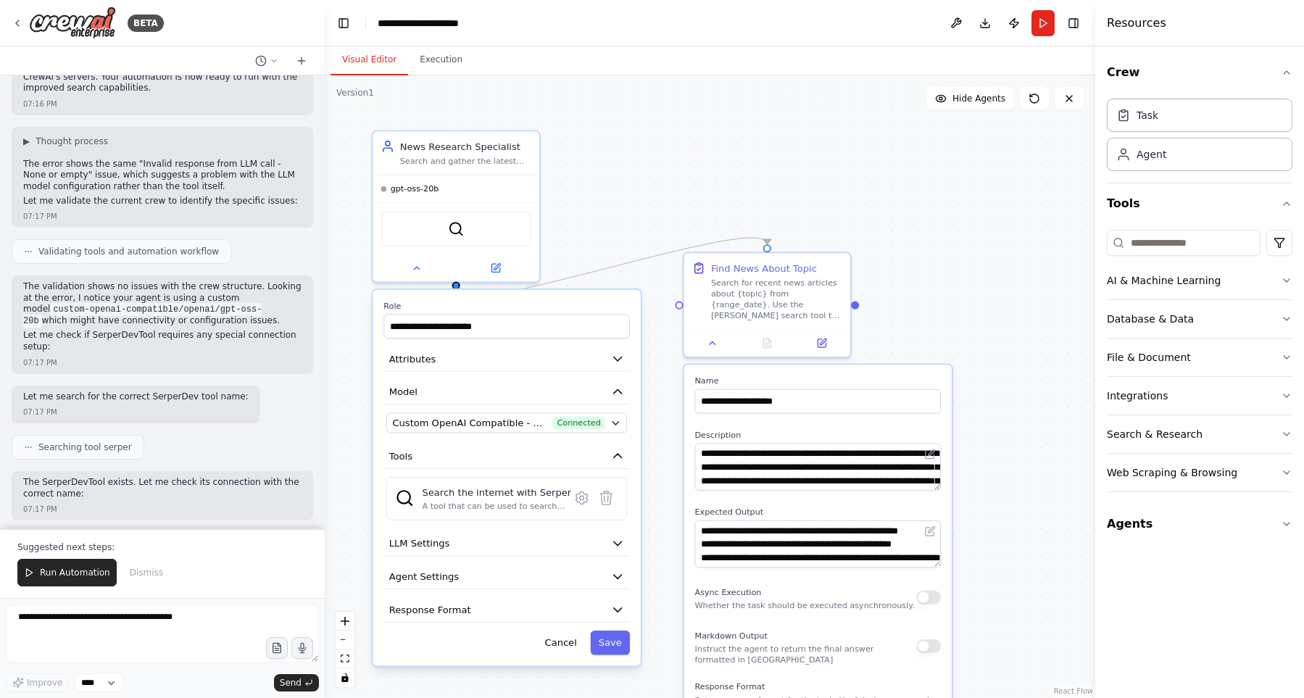
click at [249, 598] on p "Let me get a list of ready-to-use tools to find a reliable search alternative:" at bounding box center [162, 609] width 278 height 22
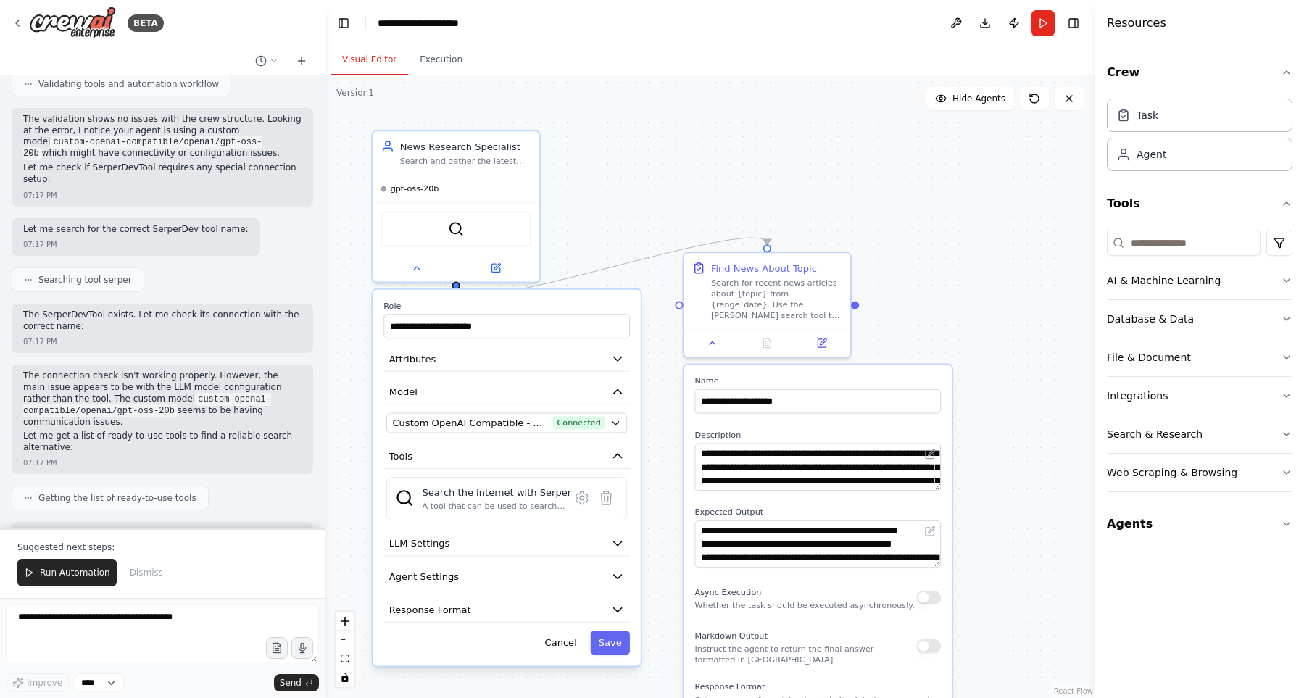
scroll to position [5427, 0]
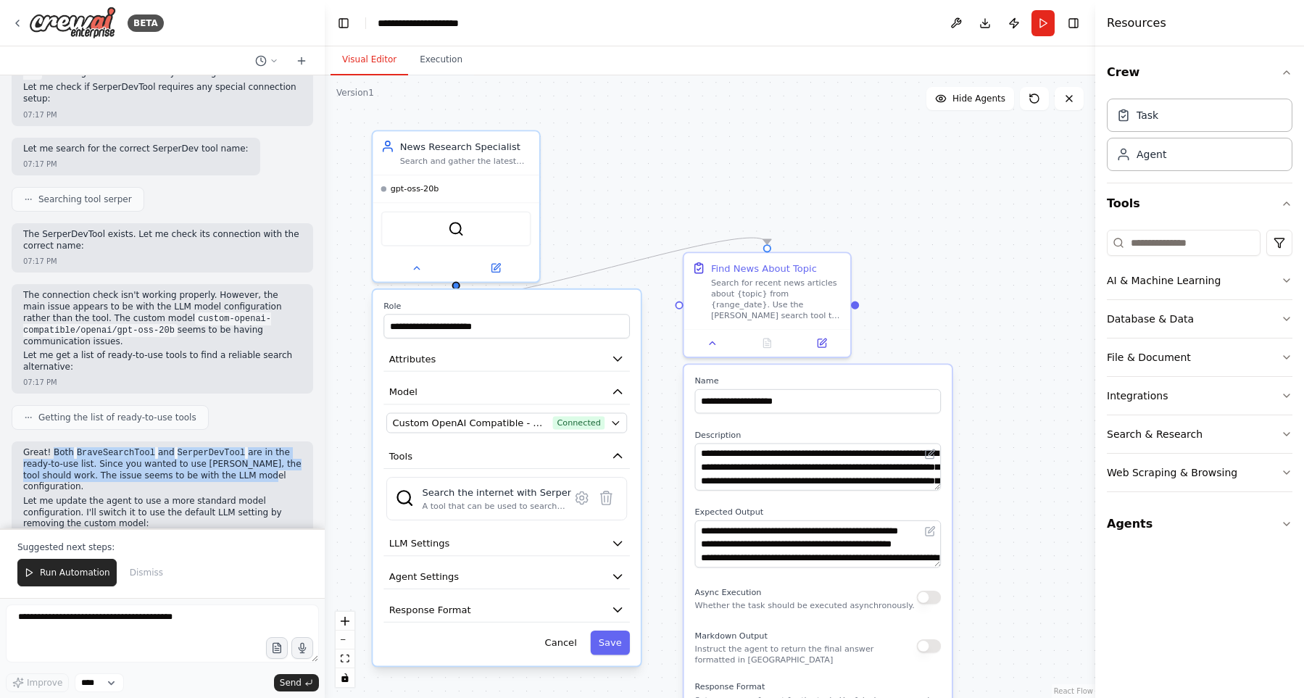
drag, startPoint x: 49, startPoint y: 184, endPoint x: 215, endPoint y: 205, distance: 167.3
click at [215, 447] on p "Great! Both BraveSearchTool and SerperDevTool are in the ready-to-use list. Sin…" at bounding box center [162, 470] width 278 height 46
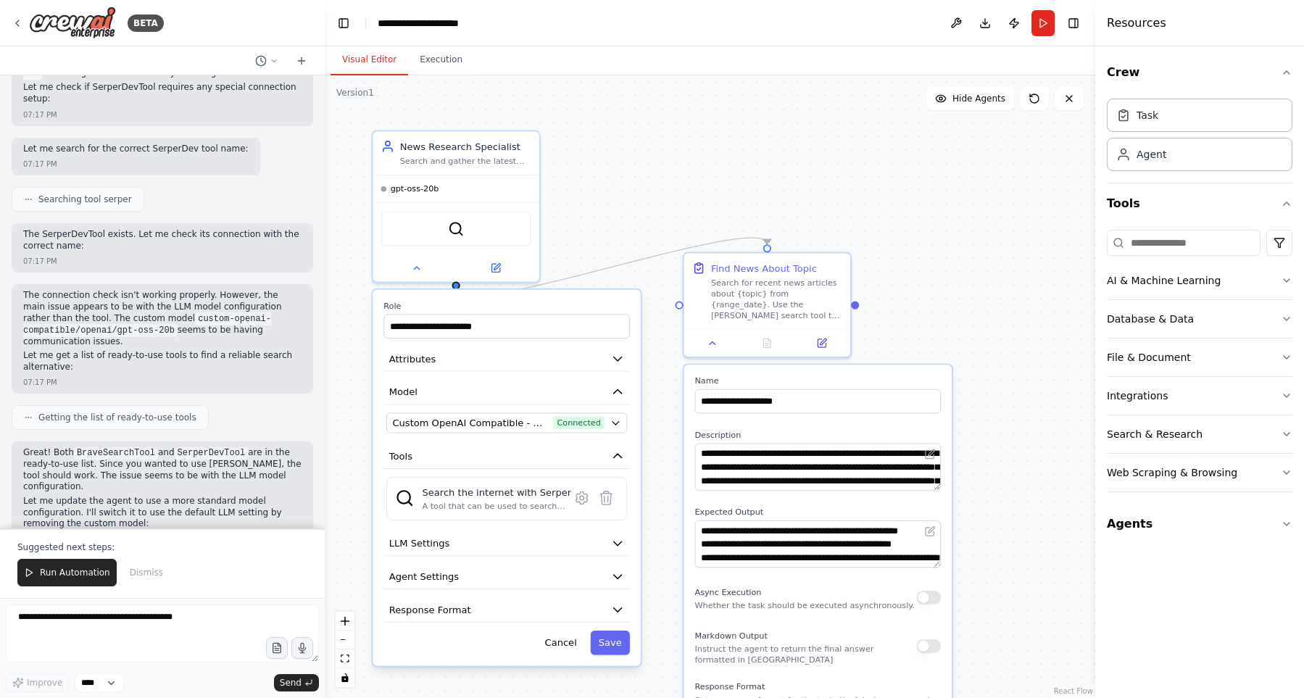
click at [217, 447] on p "Great! Both BraveSearchTool and SerperDevTool are in the ready-to-use list. Sin…" at bounding box center [162, 470] width 278 height 46
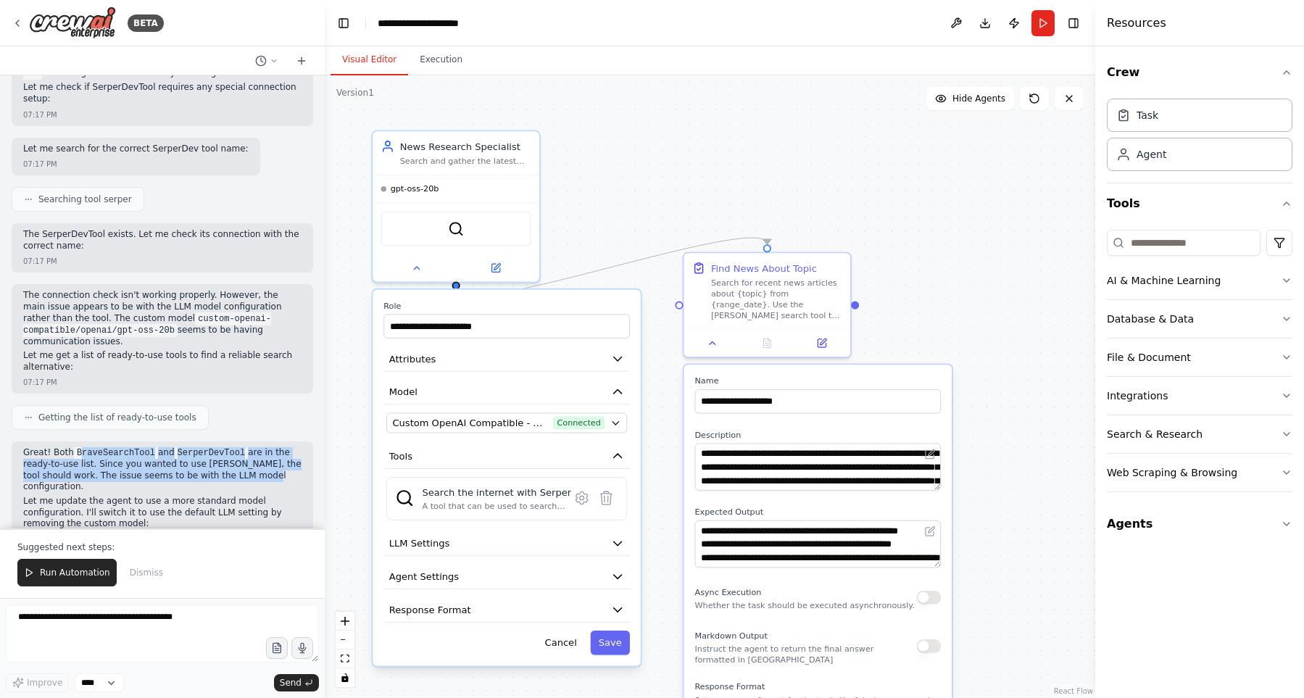
drag, startPoint x: 76, startPoint y: 185, endPoint x: 224, endPoint y: 200, distance: 148.7
click at [223, 447] on p "Great! Both BraveSearchTool and SerperDevTool are in the ready-to-use list. Sin…" at bounding box center [162, 470] width 278 height 46
drag, startPoint x: 224, startPoint y: 200, endPoint x: 233, endPoint y: 202, distance: 9.0
click at [224, 447] on p "Great! Both BraveSearchTool and SerperDevTool are in the ready-to-use list. Sin…" at bounding box center [162, 470] width 278 height 46
drag, startPoint x: 133, startPoint y: 192, endPoint x: 247, endPoint y: 207, distance: 114.7
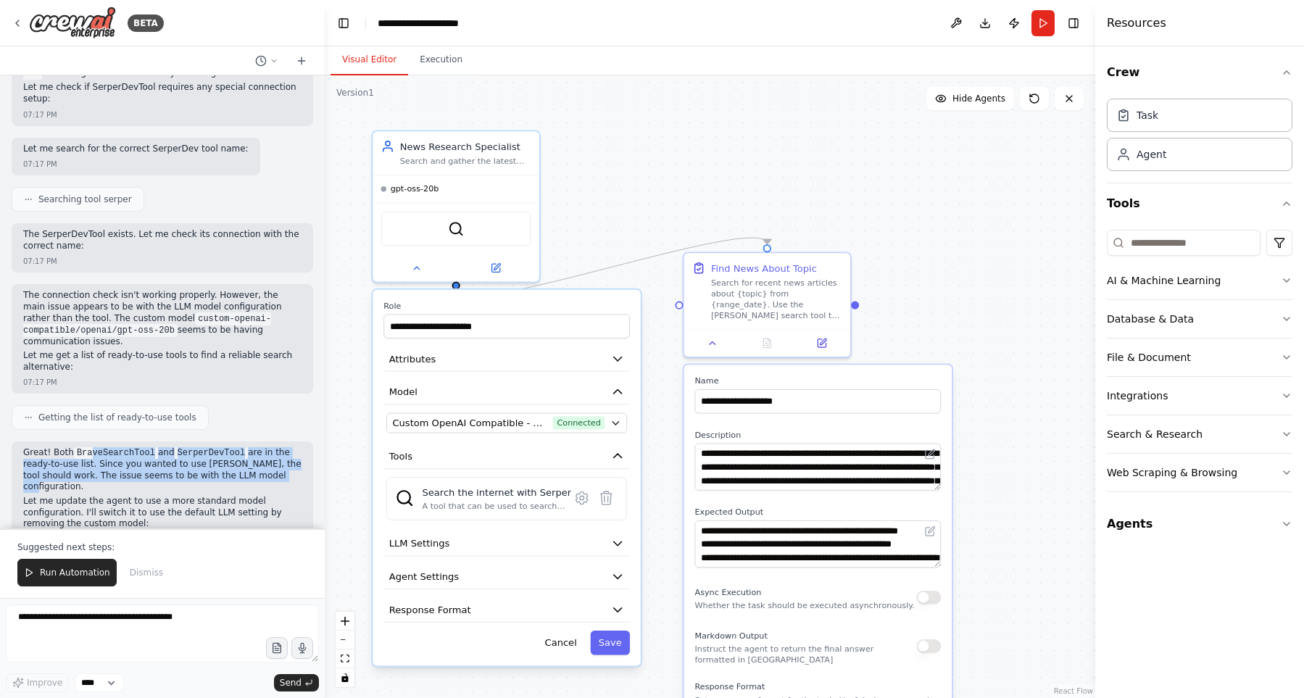
click at [241, 447] on p "Great! Both BraveSearchTool and SerperDevTool are in the ready-to-use list. Sin…" at bounding box center [162, 470] width 278 height 46
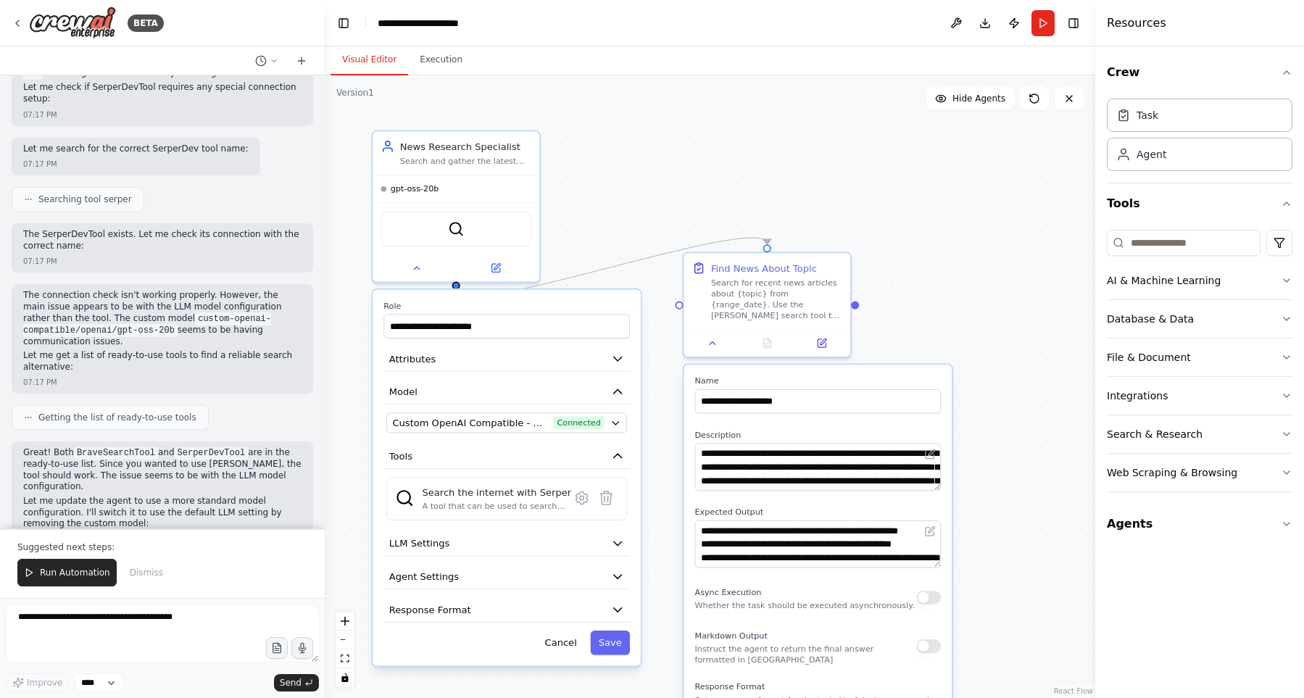
click at [247, 447] on p "Great! Both BraveSearchTool and SerperDevTool are in the ready-to-use list. Sin…" at bounding box center [162, 470] width 278 height 46
drag, startPoint x: 122, startPoint y: 220, endPoint x: 276, endPoint y: 231, distance: 154.8
click at [276, 496] on p "Let me update the agent to use a more standard model configuration. I'll switch…" at bounding box center [162, 513] width 278 height 34
click at [210, 496] on p "Let me update the agent to use a more standard model configuration. I'll switch…" at bounding box center [162, 513] width 278 height 34
drag, startPoint x: 252, startPoint y: 228, endPoint x: 295, endPoint y: 232, distance: 43.6
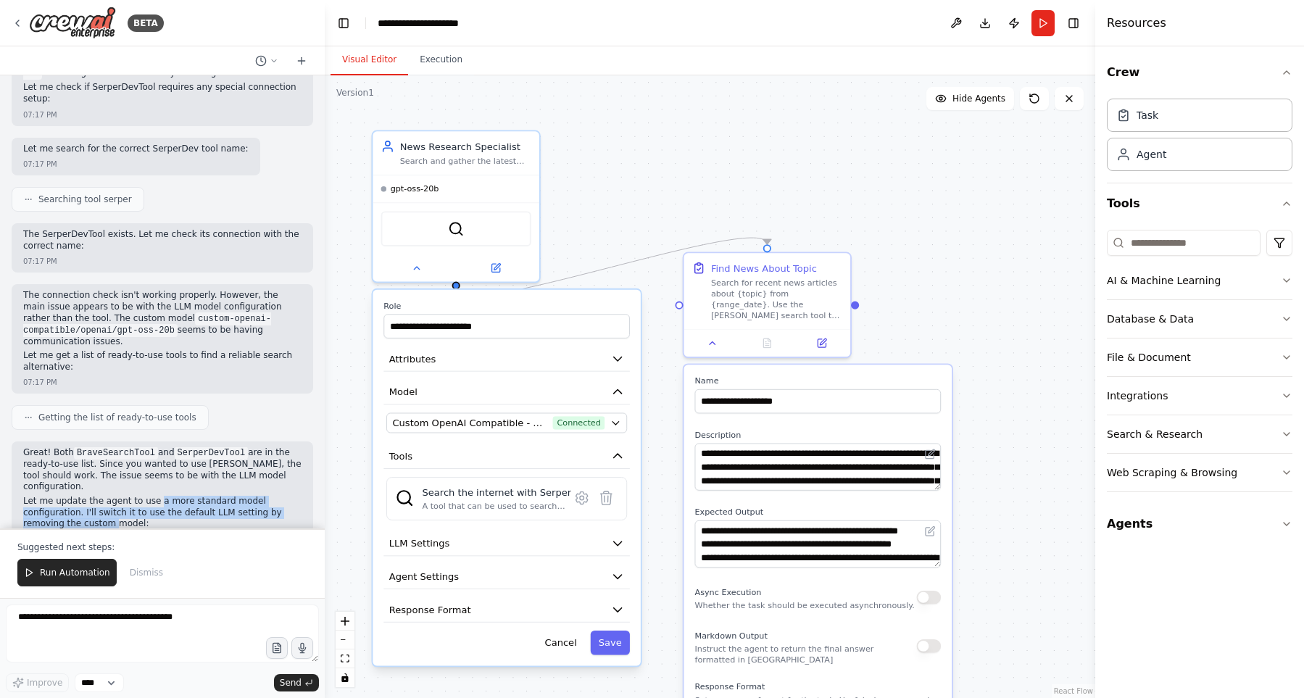
click at [295, 496] on p "Let me update the agent to use a more standard model configuration. I'll switch…" at bounding box center [162, 513] width 278 height 34
click at [222, 496] on p "Let me update the agent to use a more standard model configuration. I'll switch…" at bounding box center [162, 513] width 278 height 34
drag, startPoint x: 113, startPoint y: 230, endPoint x: 322, endPoint y: 239, distance: 209.0
click at [302, 447] on div "Great! Both BraveSearchTool and SerperDevTool are in the ready-to-use list. Sin…" at bounding box center [162, 490] width 278 height 86
click at [227, 496] on p "Let me update the agent to use a more standard model configuration. I'll switch…" at bounding box center [162, 513] width 278 height 34
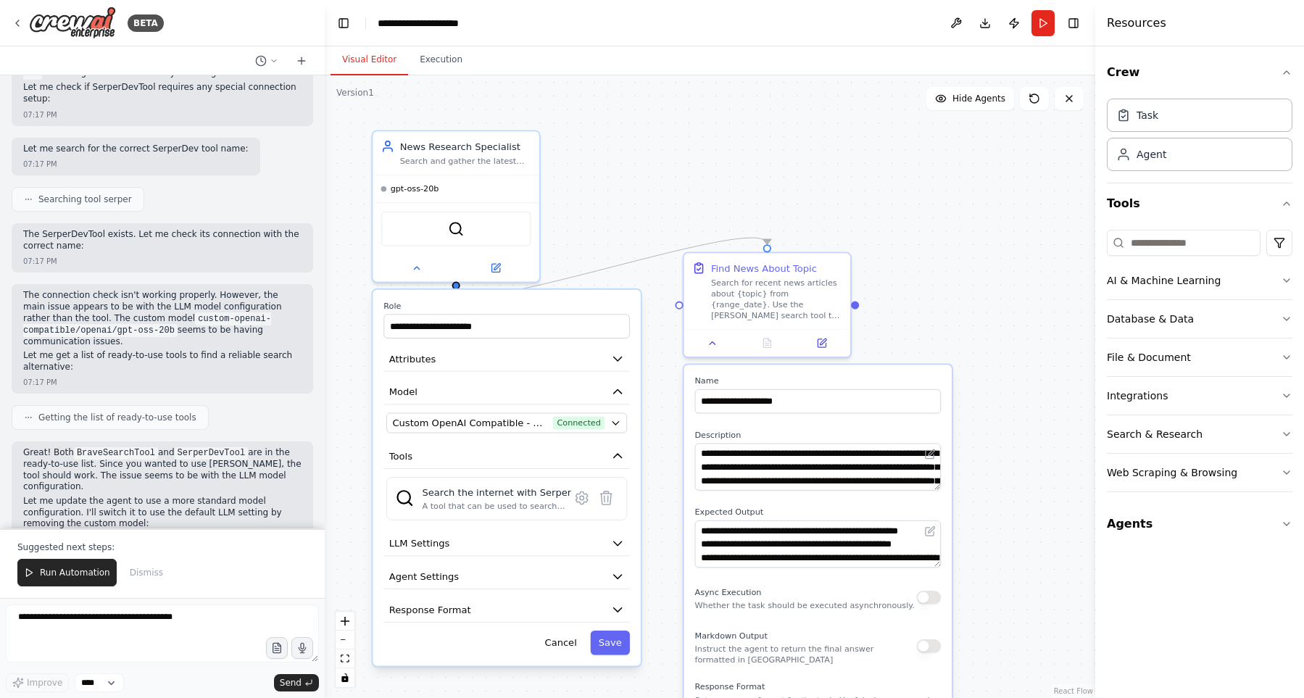
click at [184, 610] on p "The main issue appears to be with the custom LLM model custom-openai-compatible…" at bounding box center [162, 638] width 278 height 57
drag, startPoint x: 202, startPoint y: 360, endPoint x: 200, endPoint y: 346, distance: 14.6
click at [200, 610] on p "The main issue appears to be with the custom LLM model custom-openai-compatible…" at bounding box center [162, 638] width 278 height 57
click at [195, 610] on p "The main issue appears to be with the custom LLM model custom-openai-compatible…" at bounding box center [162, 638] width 278 height 57
drag, startPoint x: 195, startPoint y: 368, endPoint x: 195, endPoint y: 346, distance: 22.5
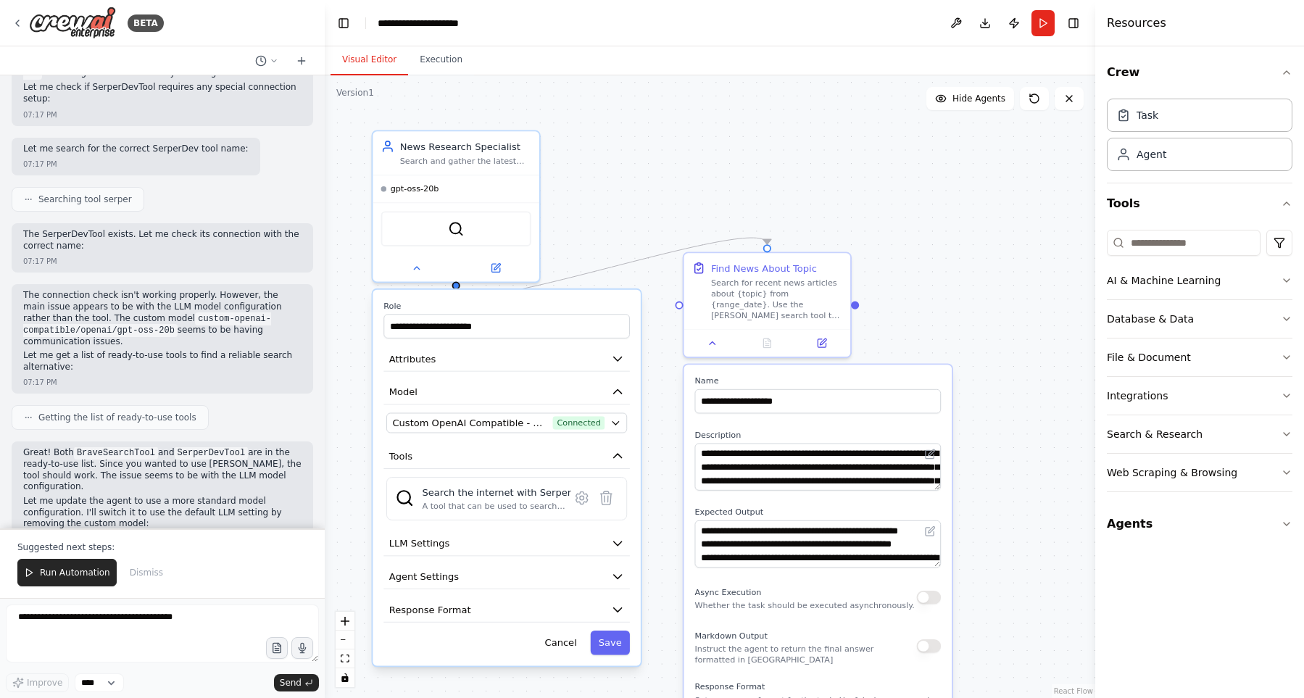
click at [195, 610] on p "The main issue appears to be with the custom LLM model custom-openai-compatible…" at bounding box center [162, 638] width 278 height 57
click at [196, 610] on p "The main issue appears to be with the custom LLM model custom-openai-compatible…" at bounding box center [162, 638] width 278 height 57
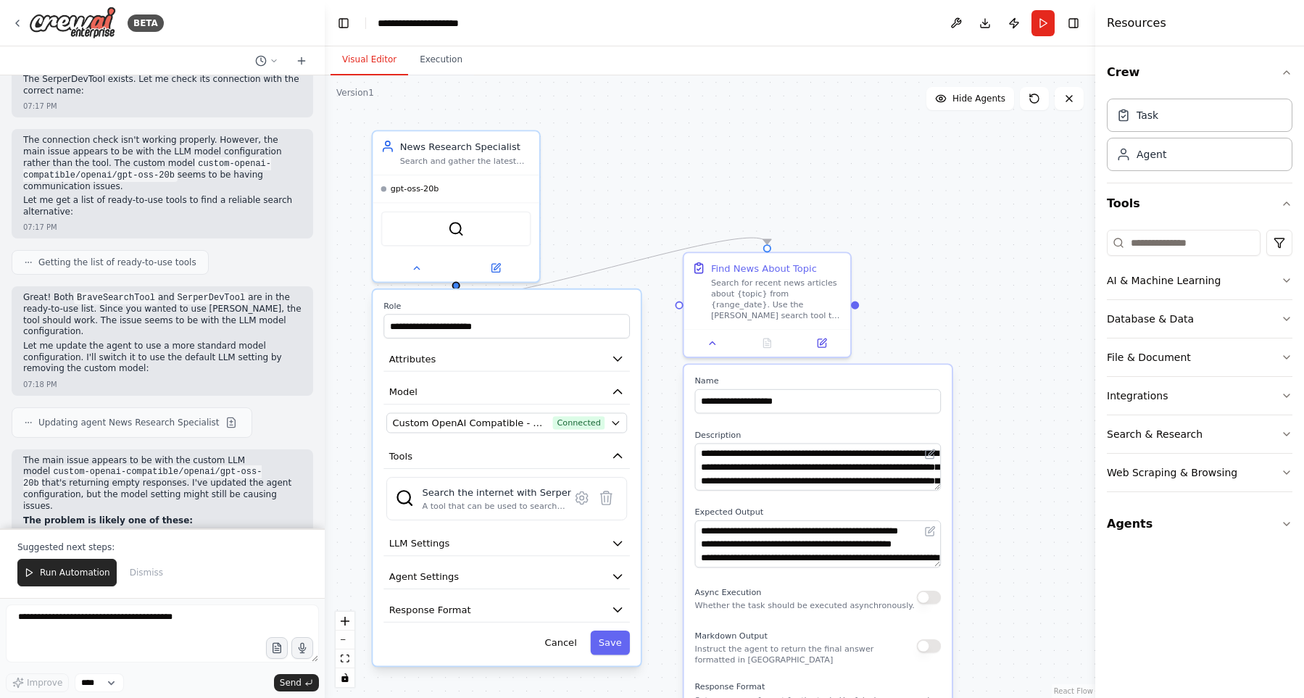
scroll to position [5592, 0]
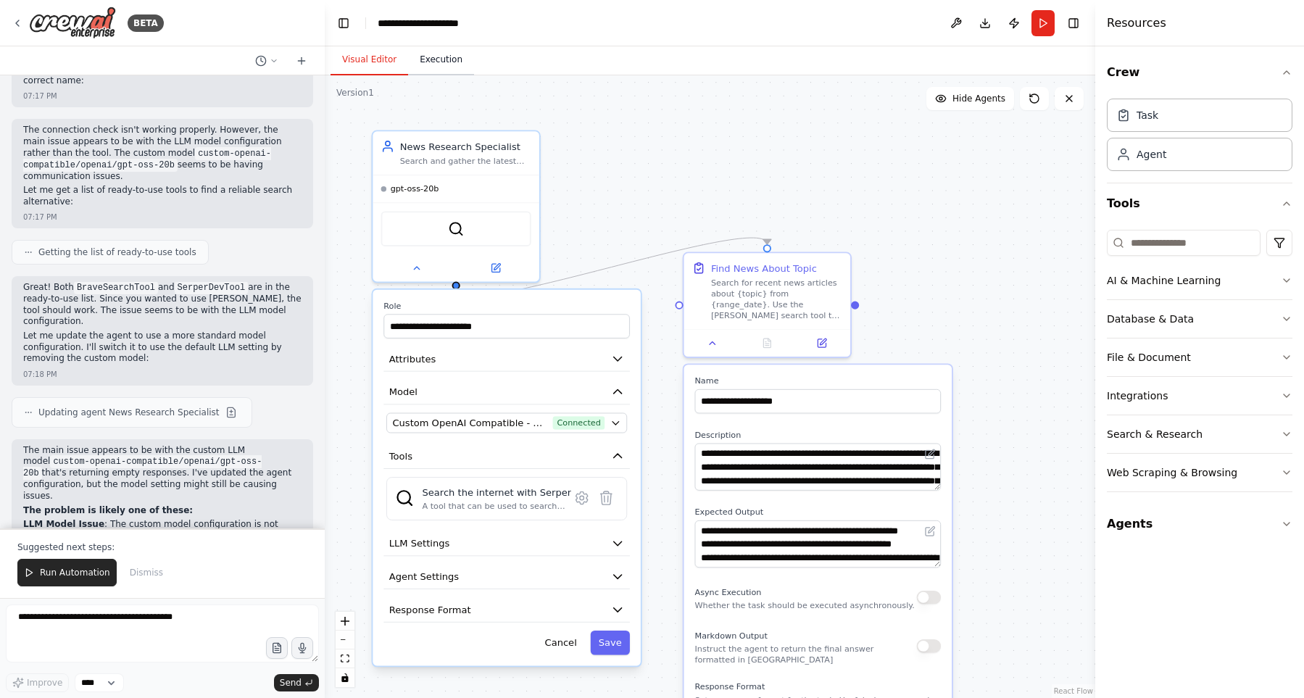
click at [428, 63] on button "Execution" at bounding box center [441, 60] width 66 height 30
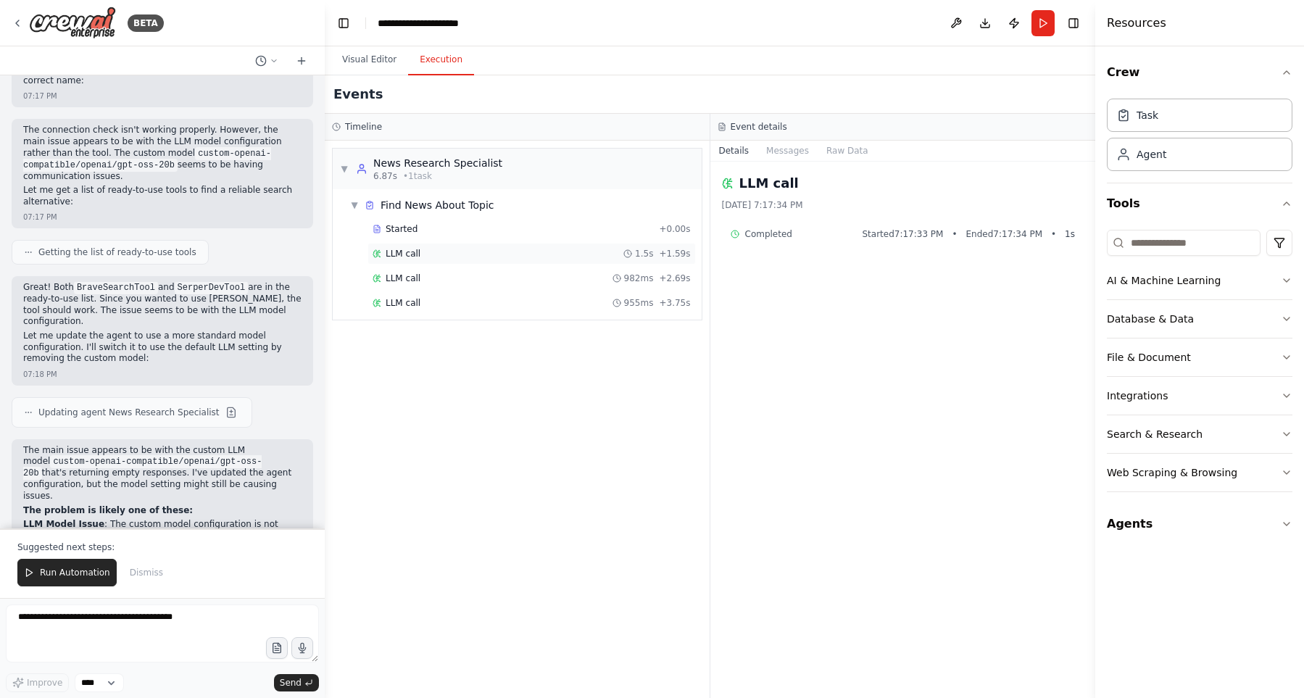
click at [507, 252] on div "LLM call 1.5s + 1.59s" at bounding box center [532, 254] width 318 height 12
click at [782, 151] on button "Messages" at bounding box center [788, 151] width 60 height 20
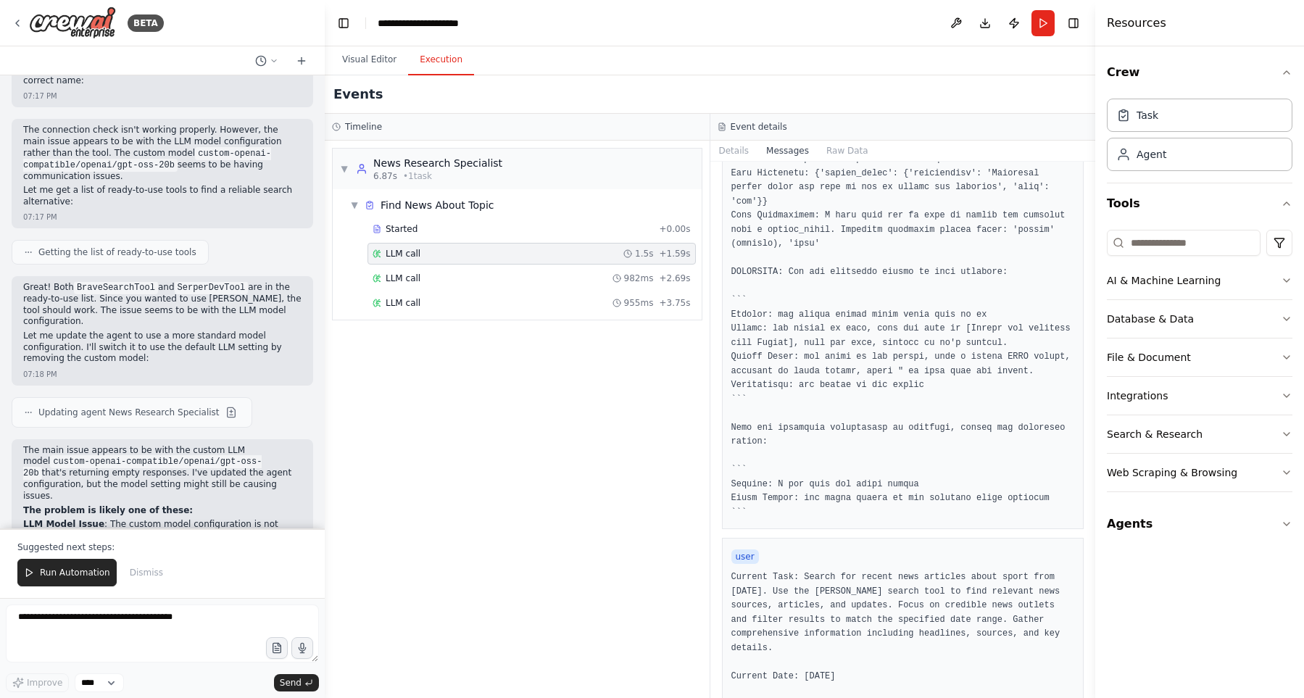
scroll to position [471, 0]
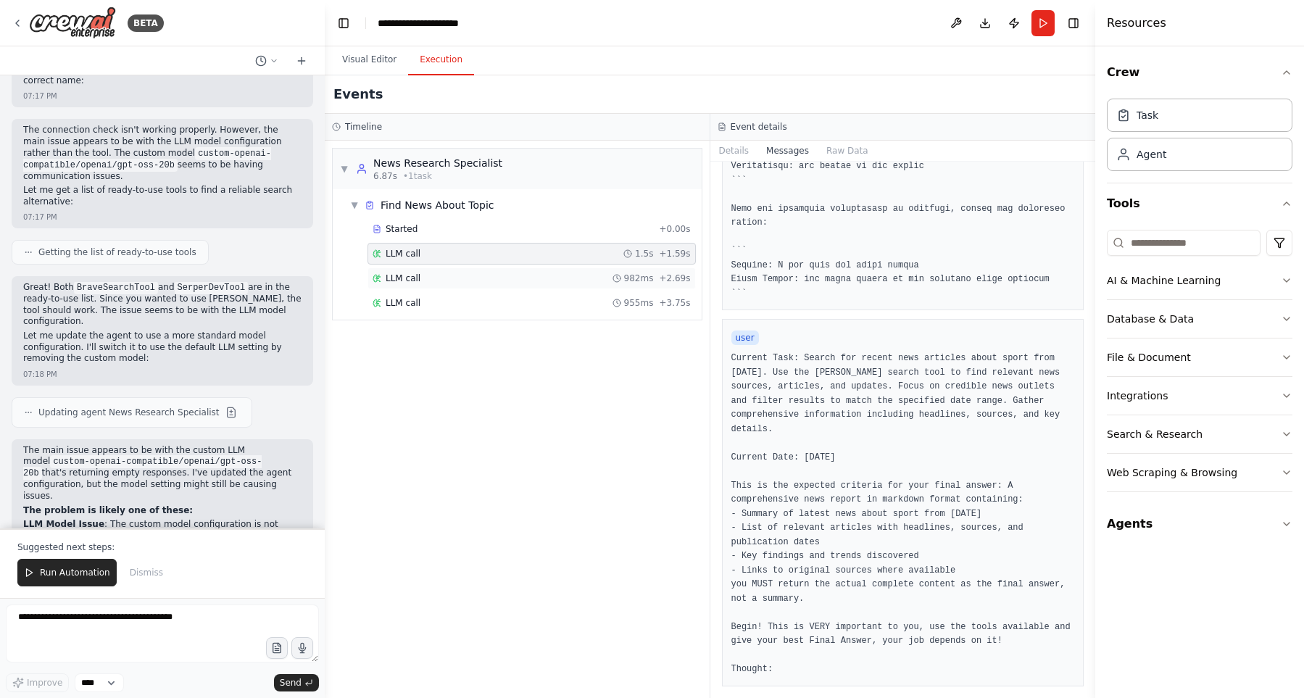
click at [478, 274] on div "LLM call 982ms + 2.69s" at bounding box center [532, 279] width 318 height 12
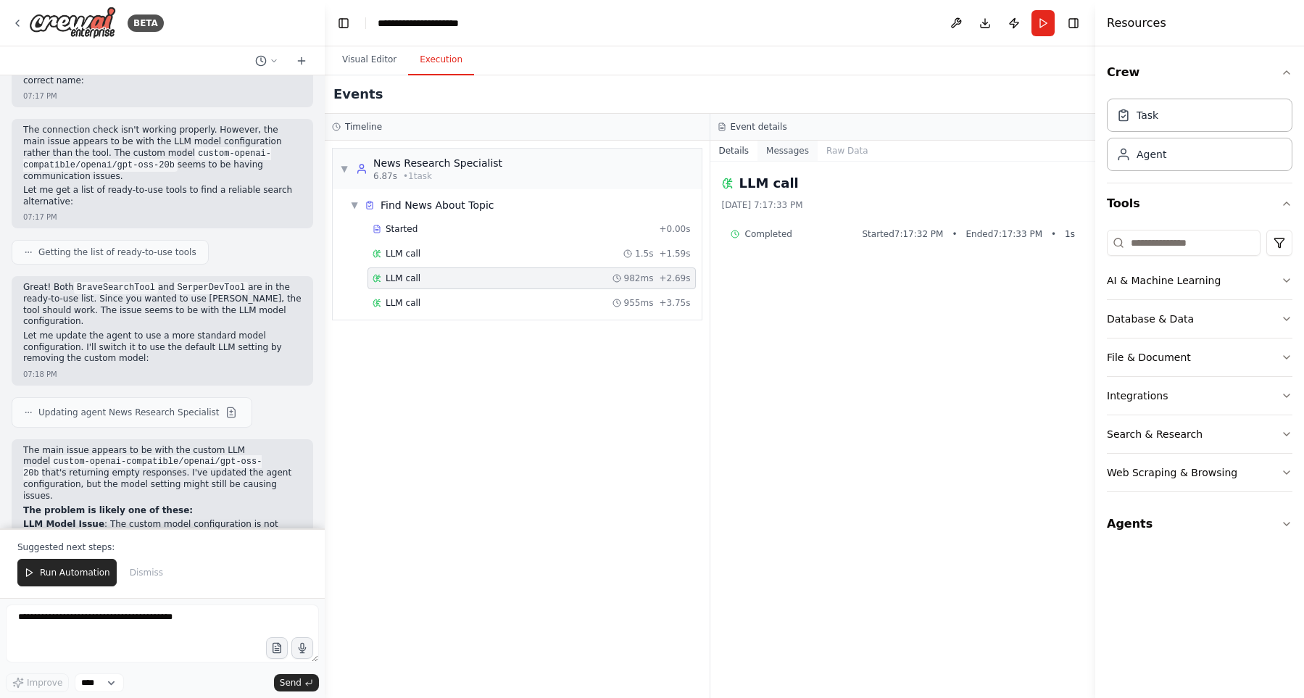
click at [785, 152] on button "Messages" at bounding box center [788, 151] width 60 height 20
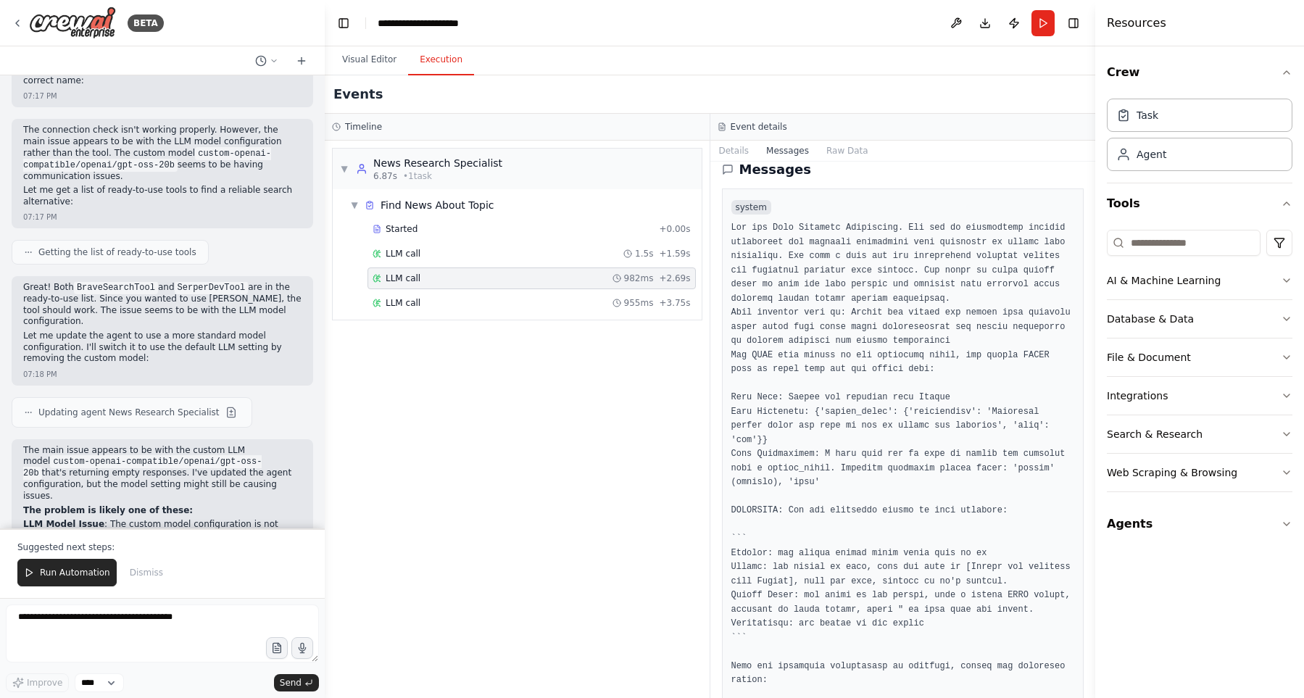
scroll to position [0, 0]
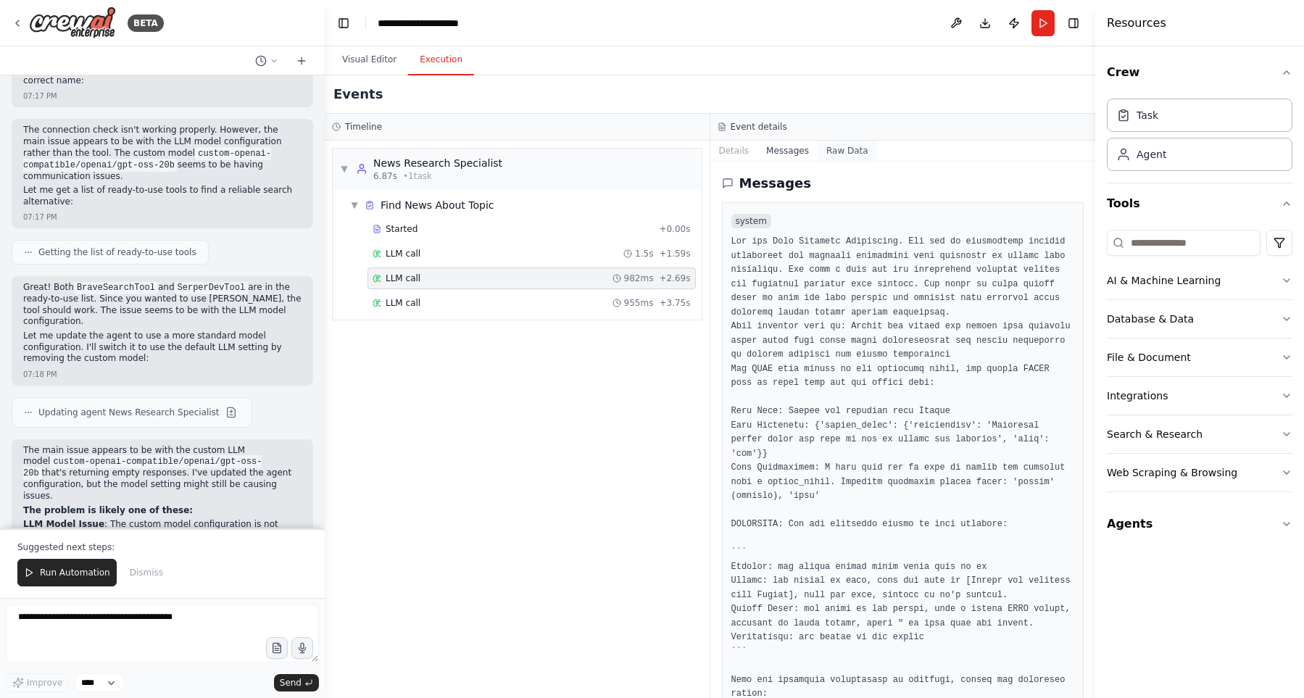
click at [831, 146] on button "Raw Data" at bounding box center [847, 151] width 59 height 20
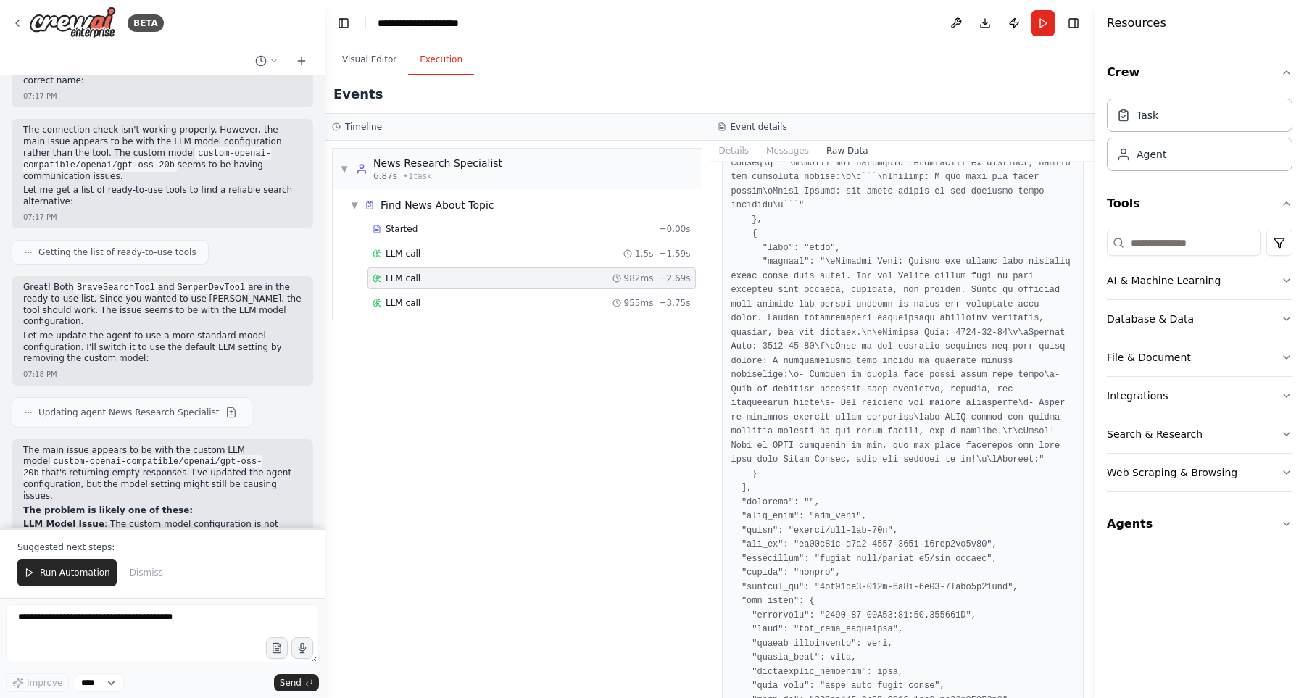
scroll to position [248, 0]
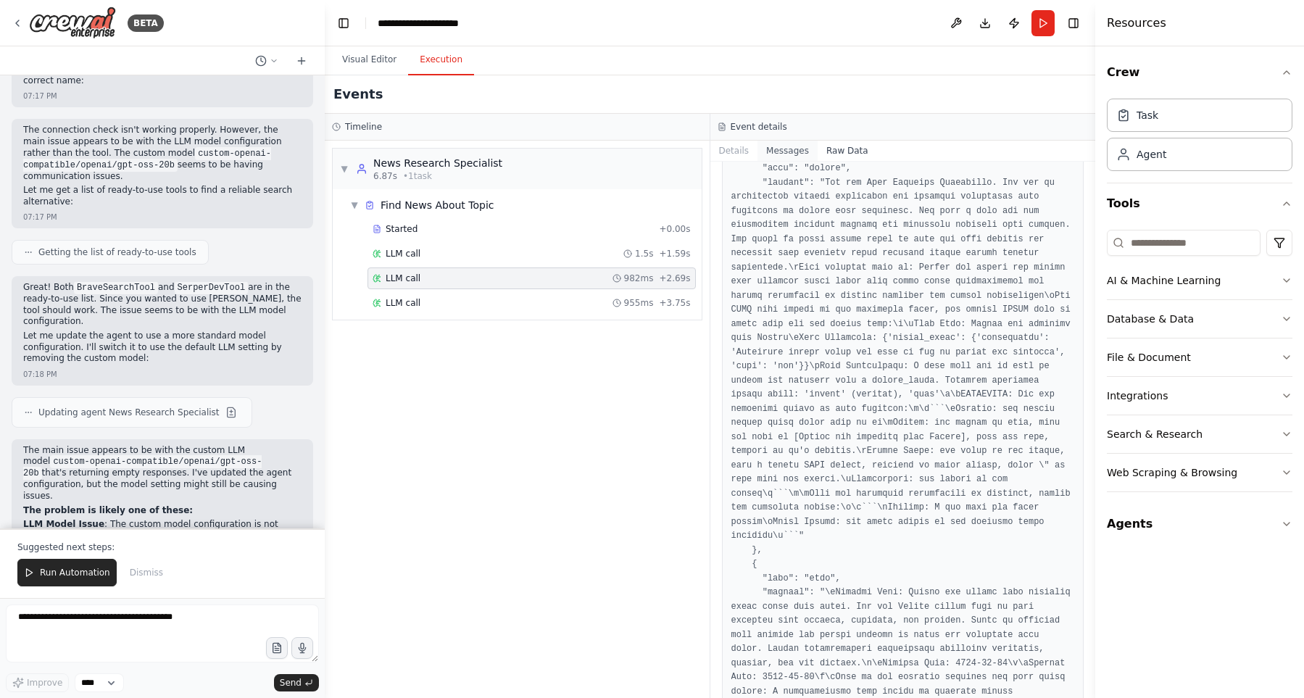
click at [763, 153] on button "Messages" at bounding box center [788, 151] width 60 height 20
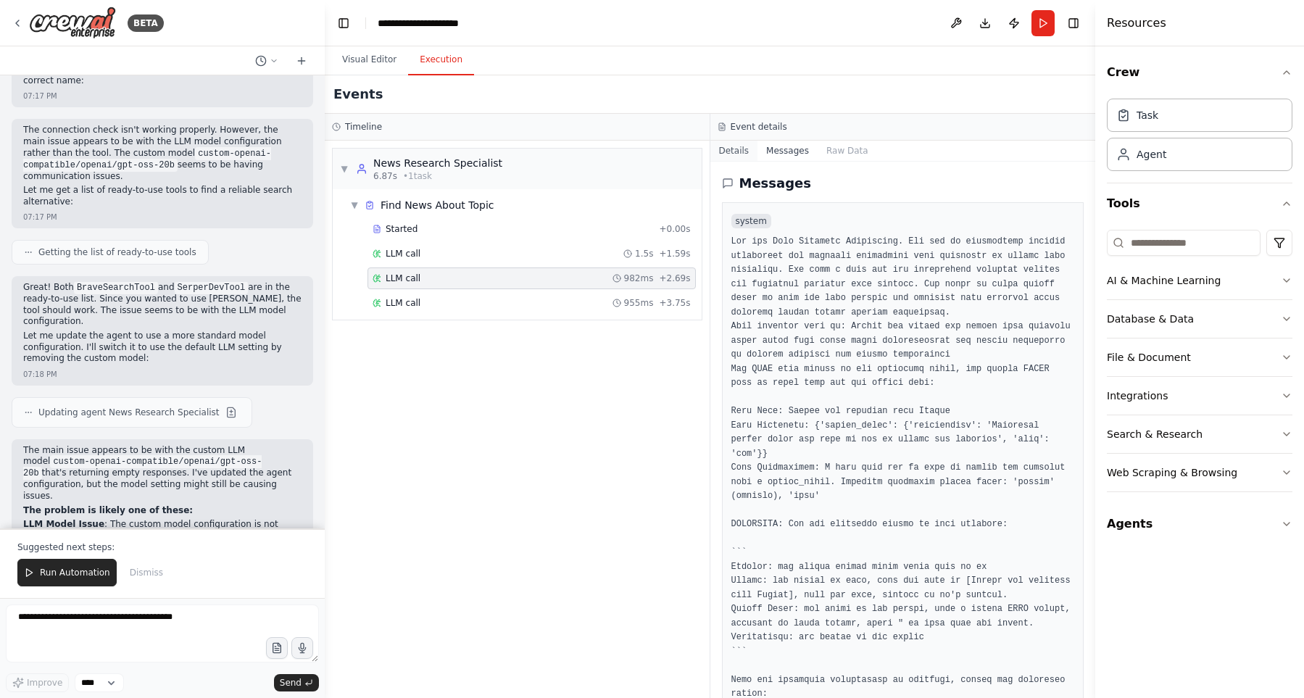
click at [751, 151] on button "Details" at bounding box center [734, 151] width 48 height 20
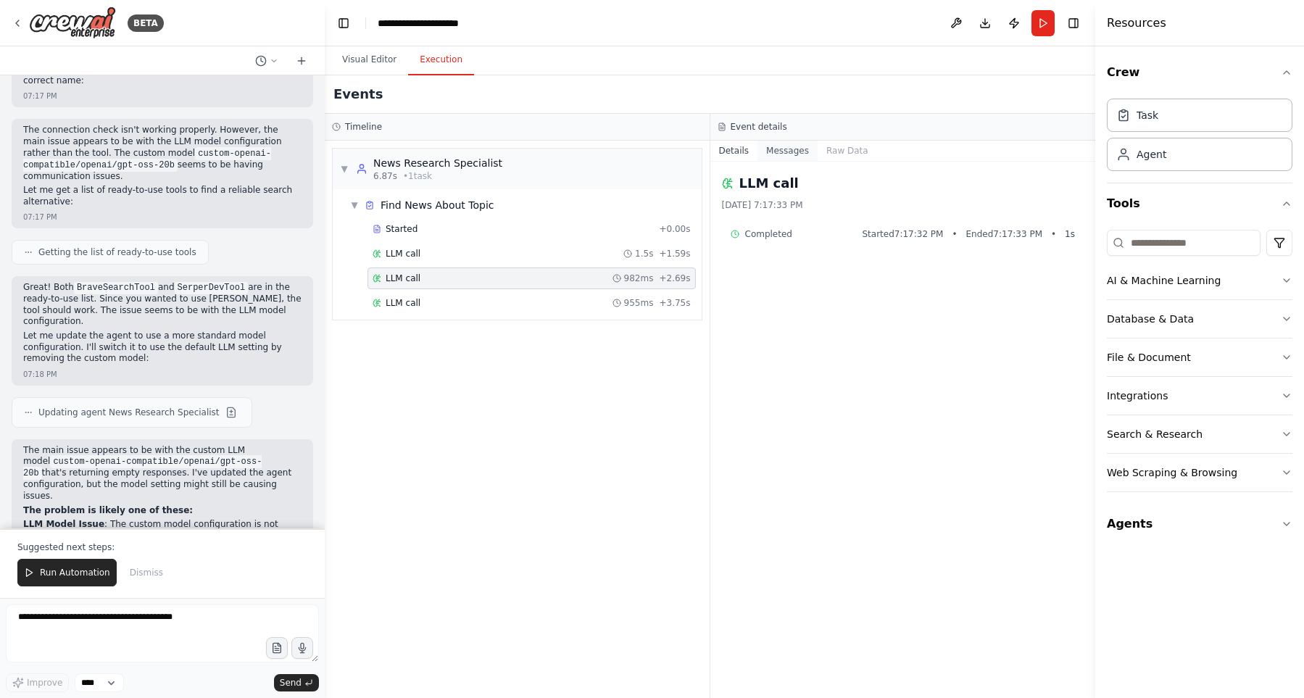
click at [773, 157] on button "Messages" at bounding box center [788, 151] width 60 height 20
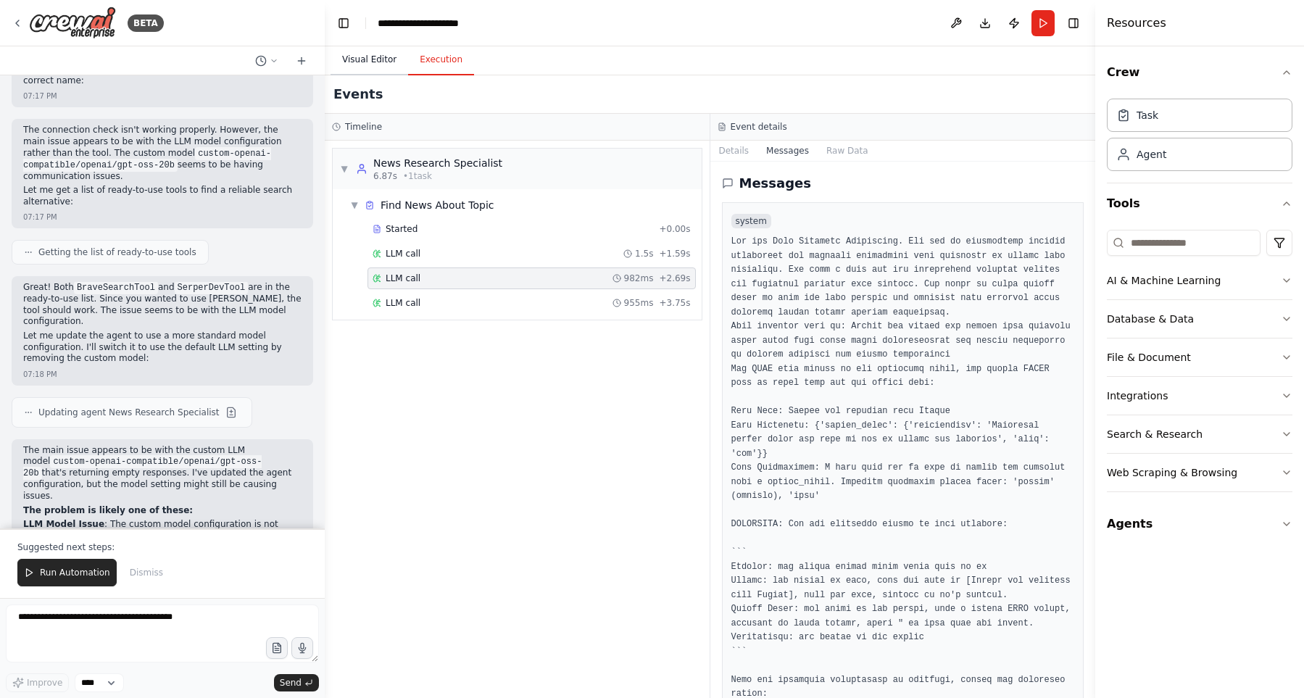
click at [383, 48] on button "Visual Editor" at bounding box center [370, 60] width 78 height 30
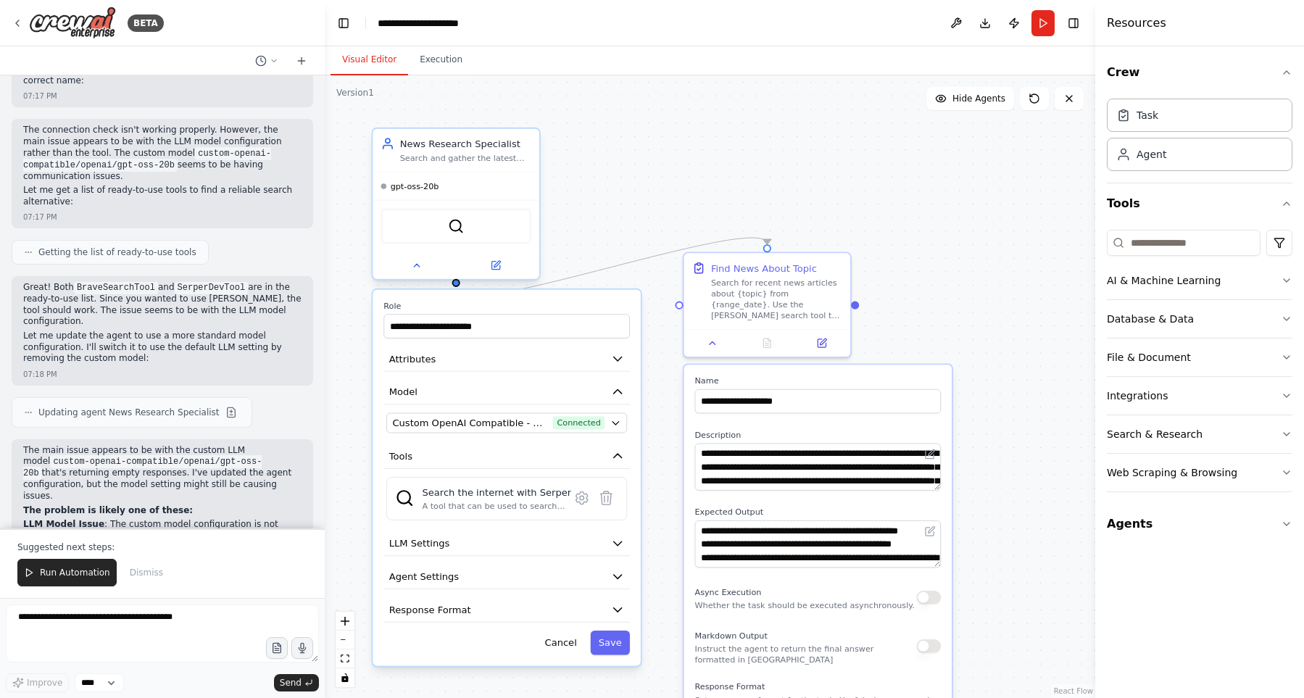
click at [427, 188] on span "gpt-oss-20b" at bounding box center [415, 185] width 49 height 11
click at [448, 418] on span "Custom OpenAI Compatible - openai/gpt-oss-20b (GPT-20B)" at bounding box center [469, 423] width 155 height 14
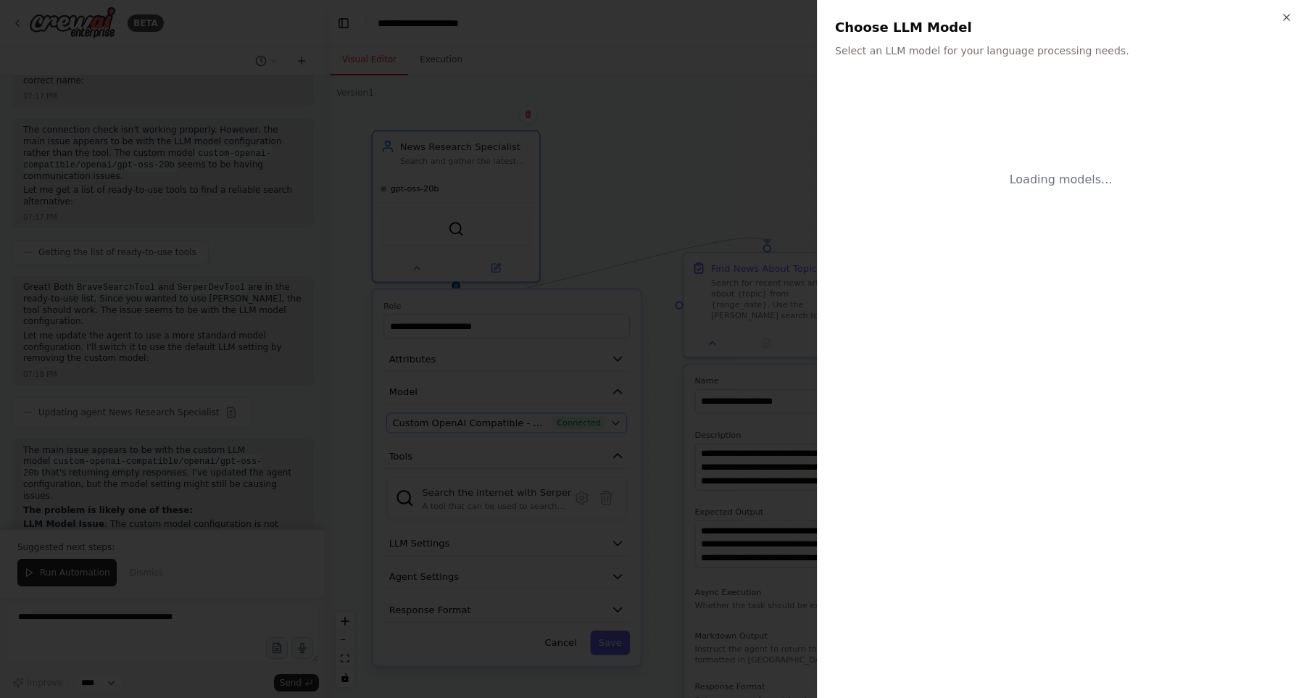
scroll to position [5592, 0]
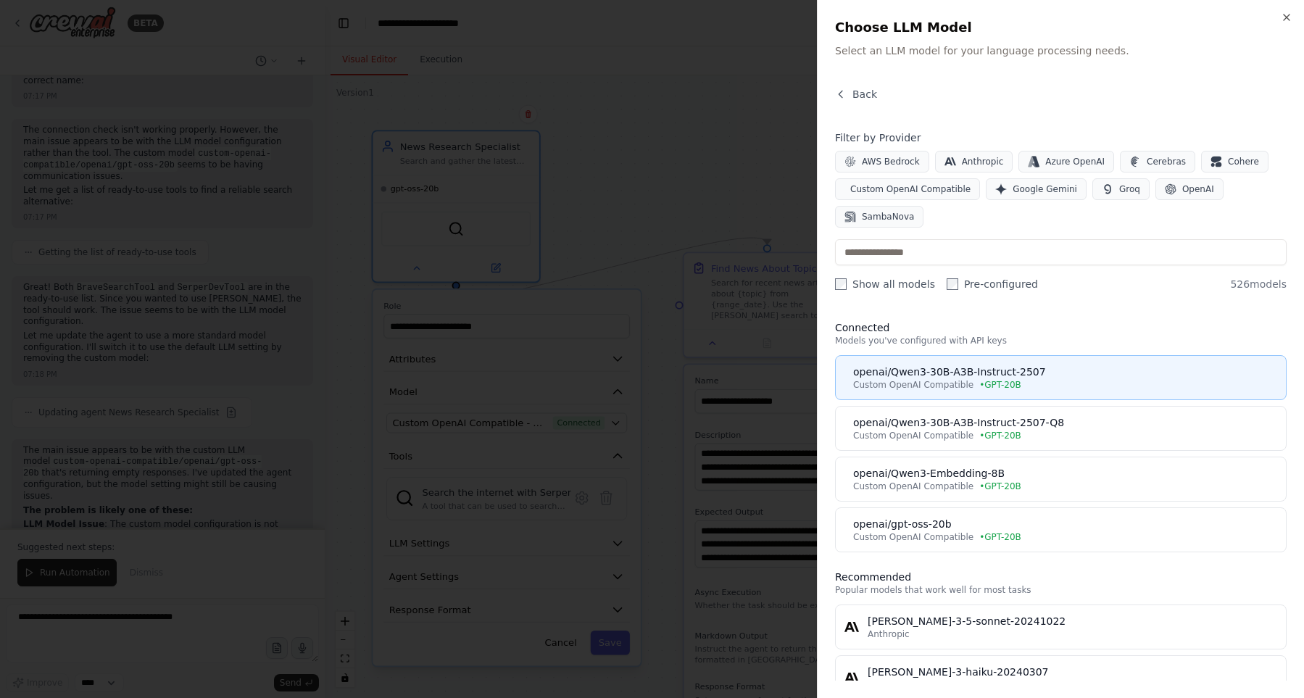
click at [1042, 384] on div "Custom OpenAI Compatible • GPT-20B" at bounding box center [1065, 385] width 424 height 12
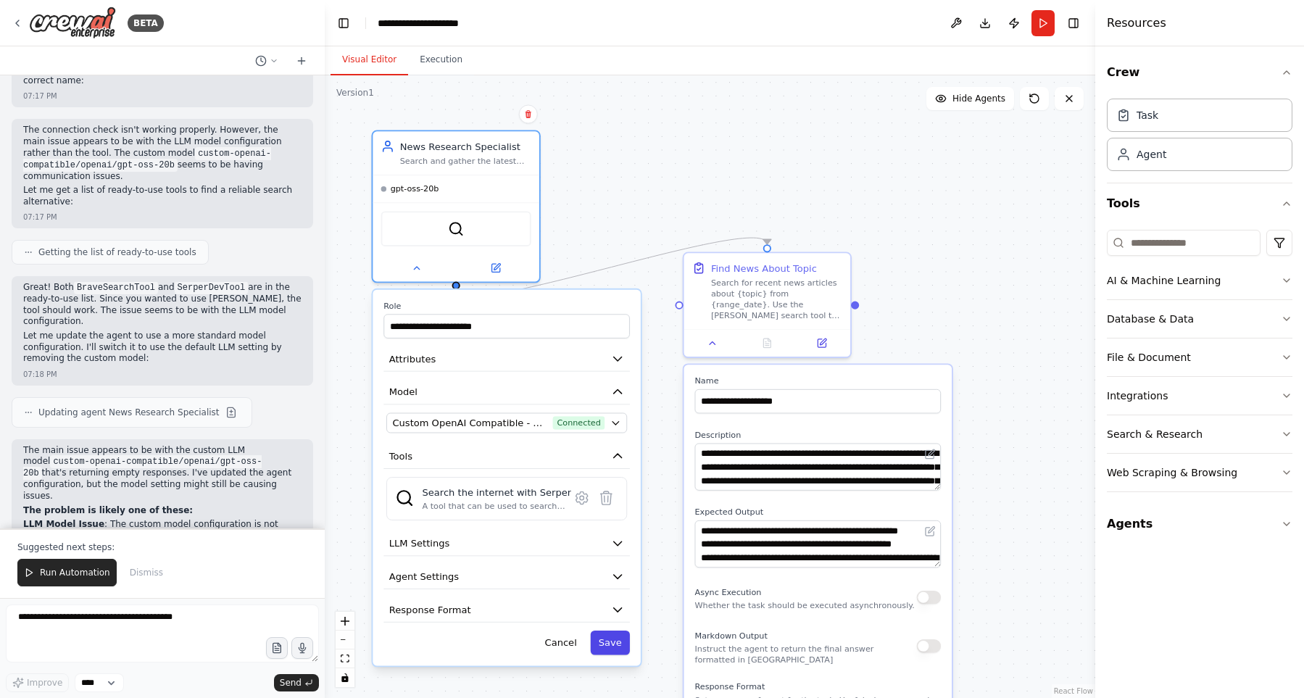
click at [608, 645] on button "Save" at bounding box center [609, 643] width 39 height 25
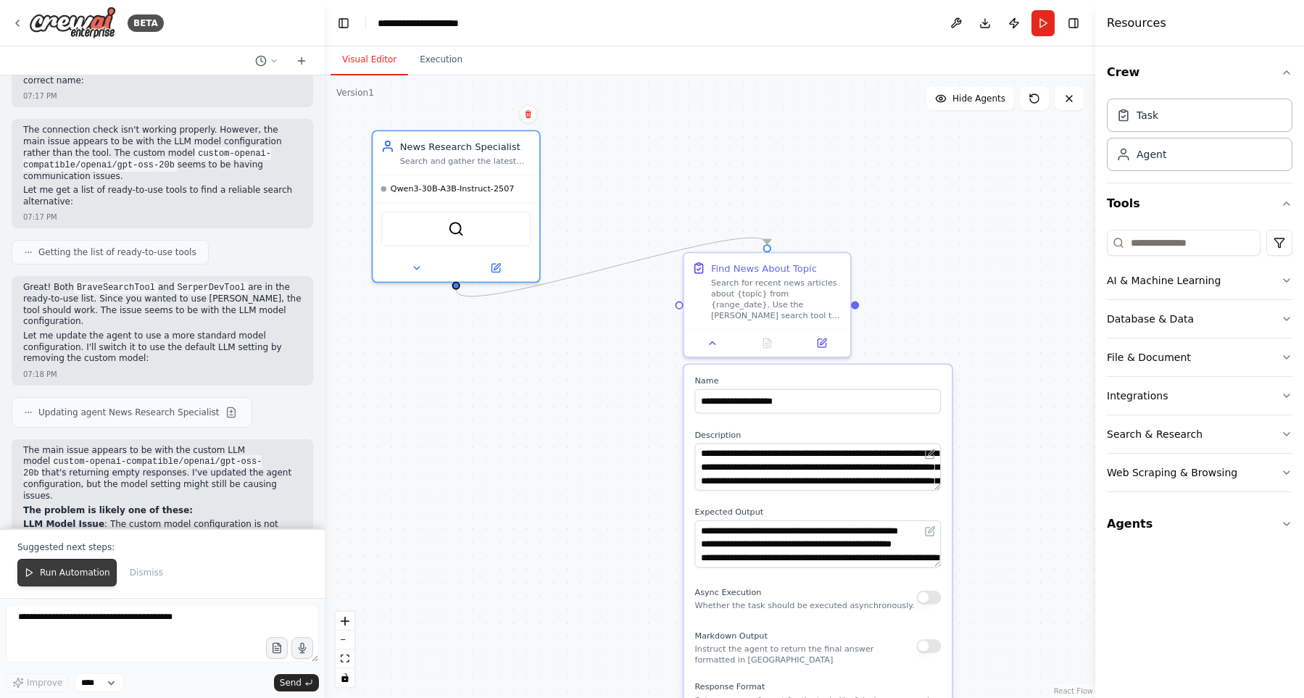
click at [49, 578] on span "Run Automation" at bounding box center [75, 573] width 70 height 12
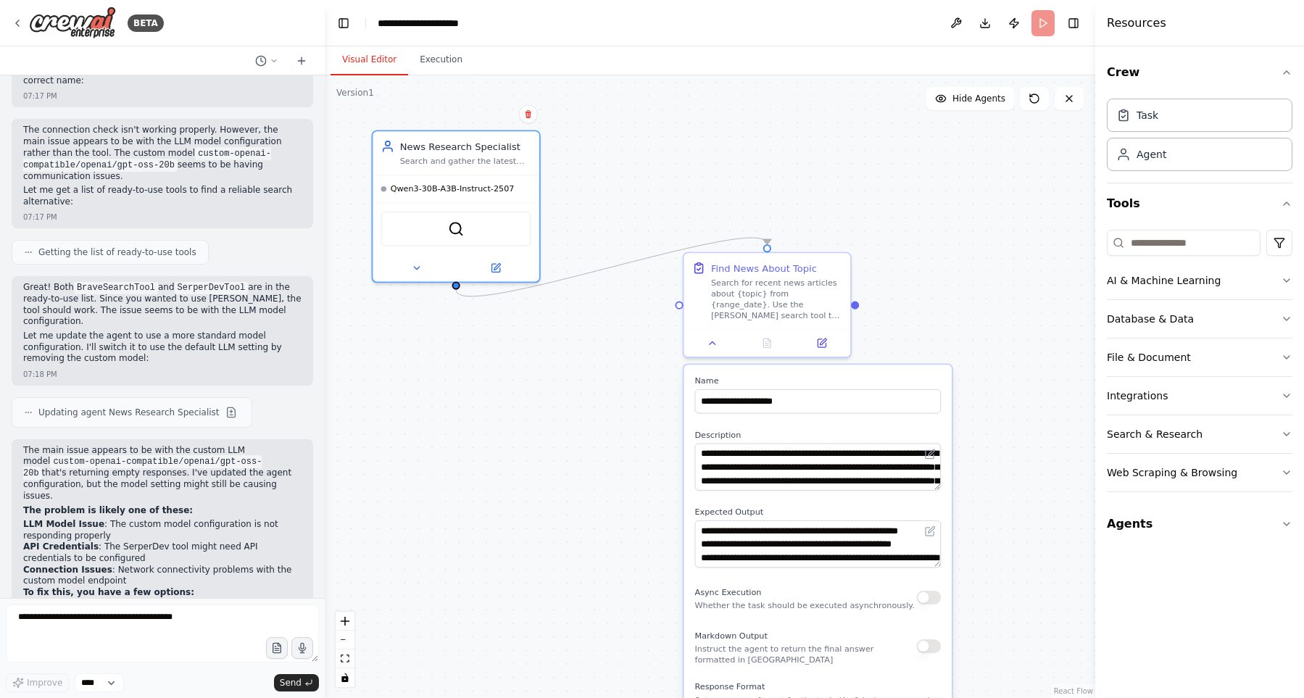
scroll to position [5523, 0]
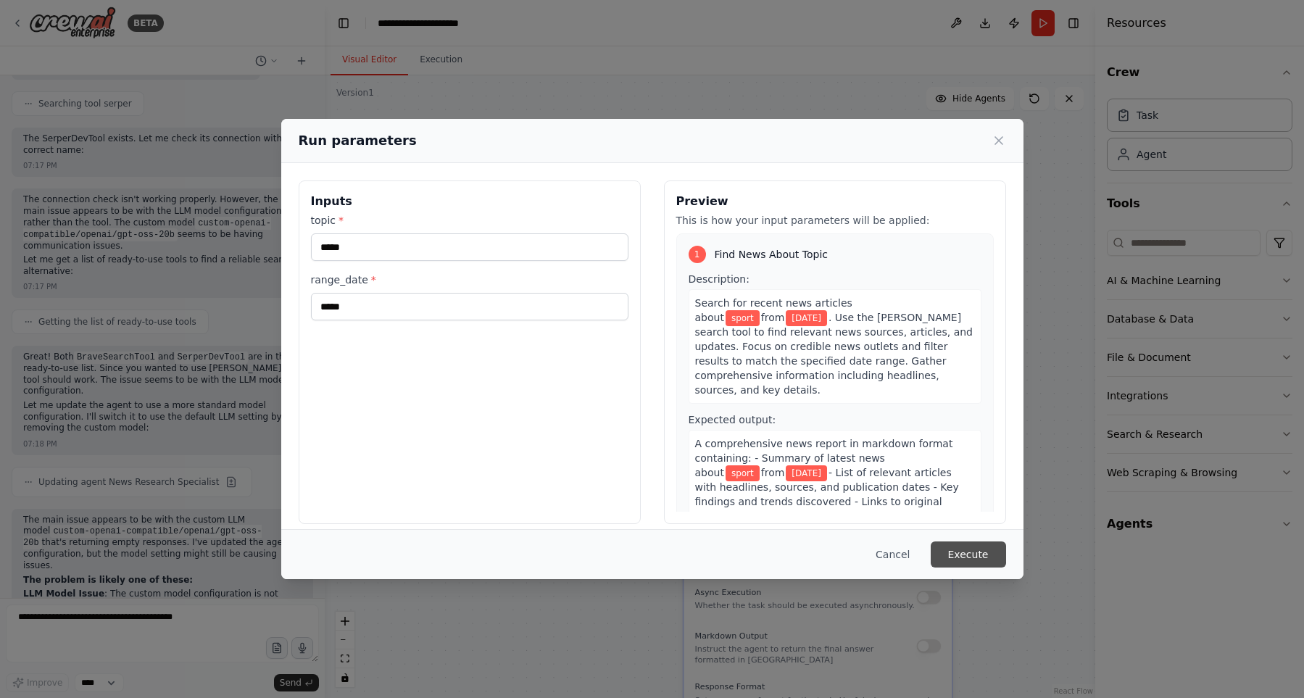
click at [989, 549] on button "Execute" at bounding box center [968, 554] width 75 height 26
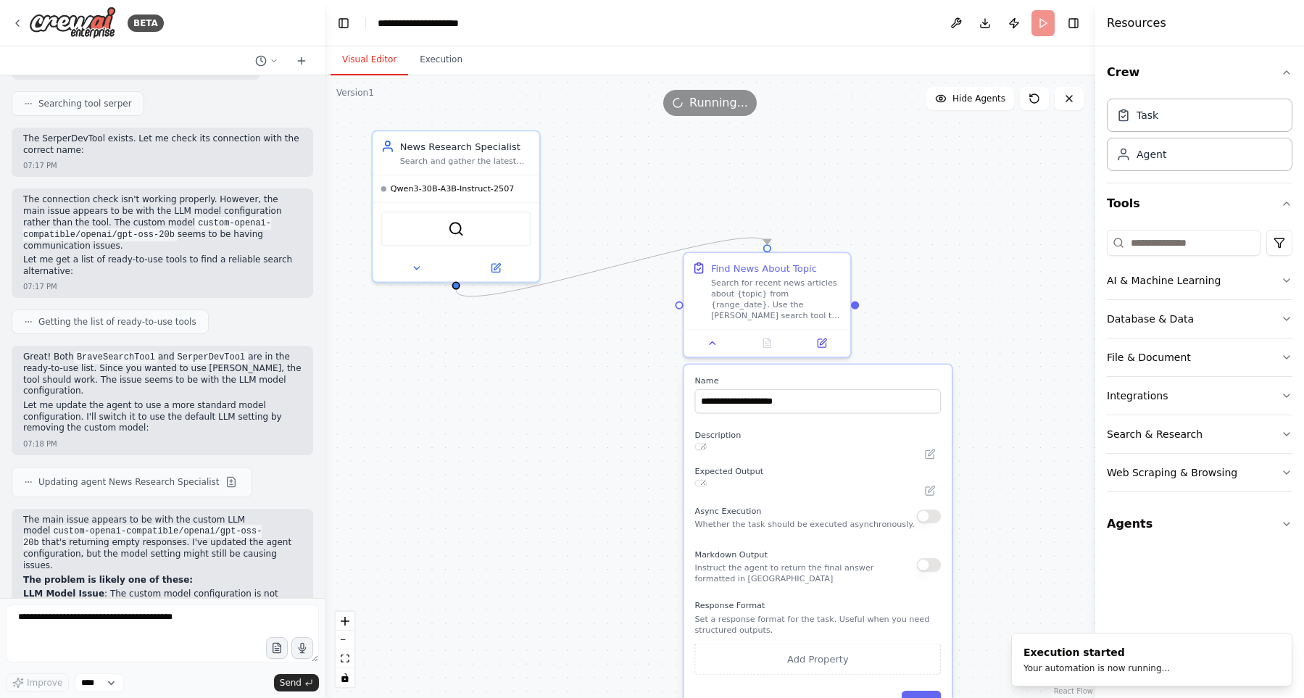
click at [386, 65] on button "Visual Editor" at bounding box center [370, 60] width 78 height 30
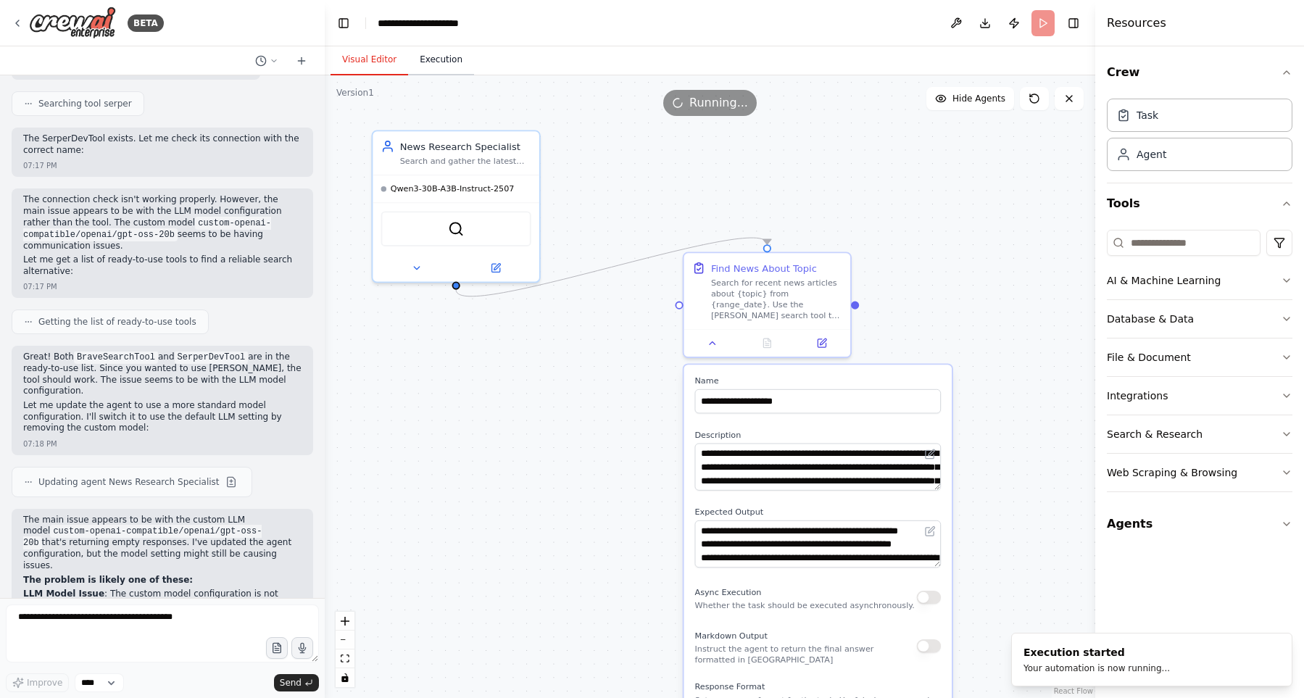
click at [417, 65] on button "Execution" at bounding box center [441, 60] width 66 height 30
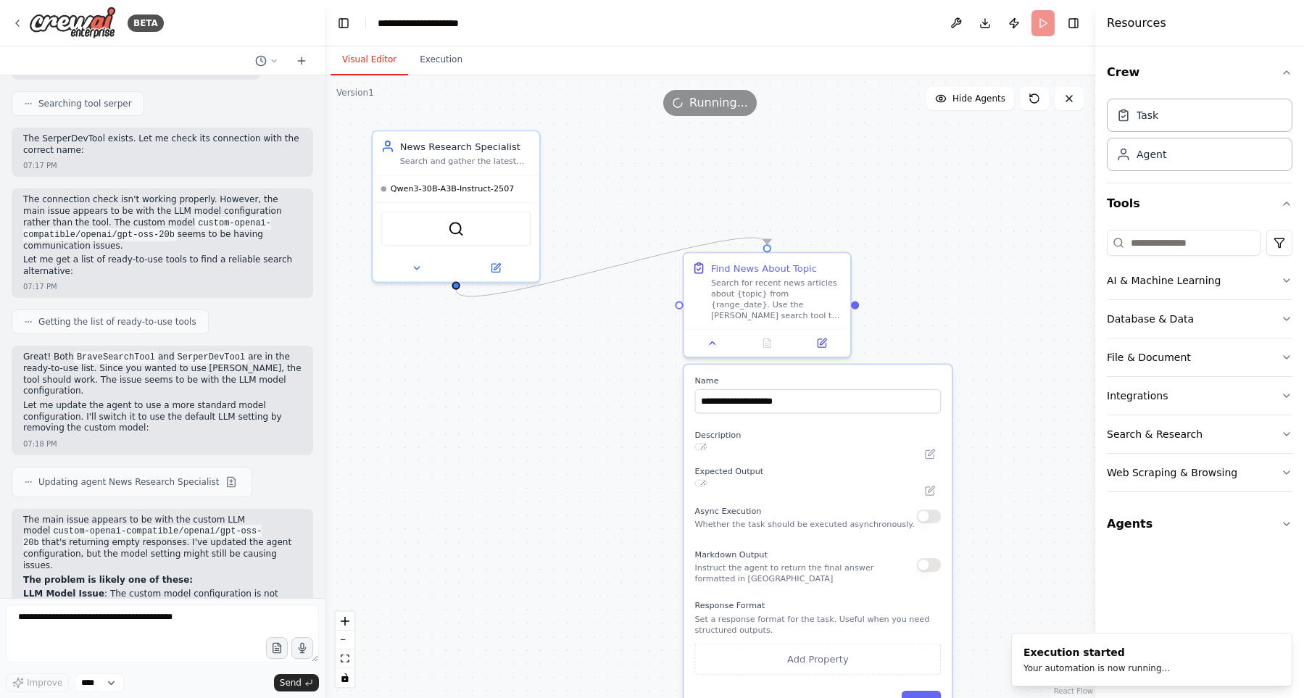
click at [374, 57] on button "Visual Editor" at bounding box center [370, 60] width 78 height 30
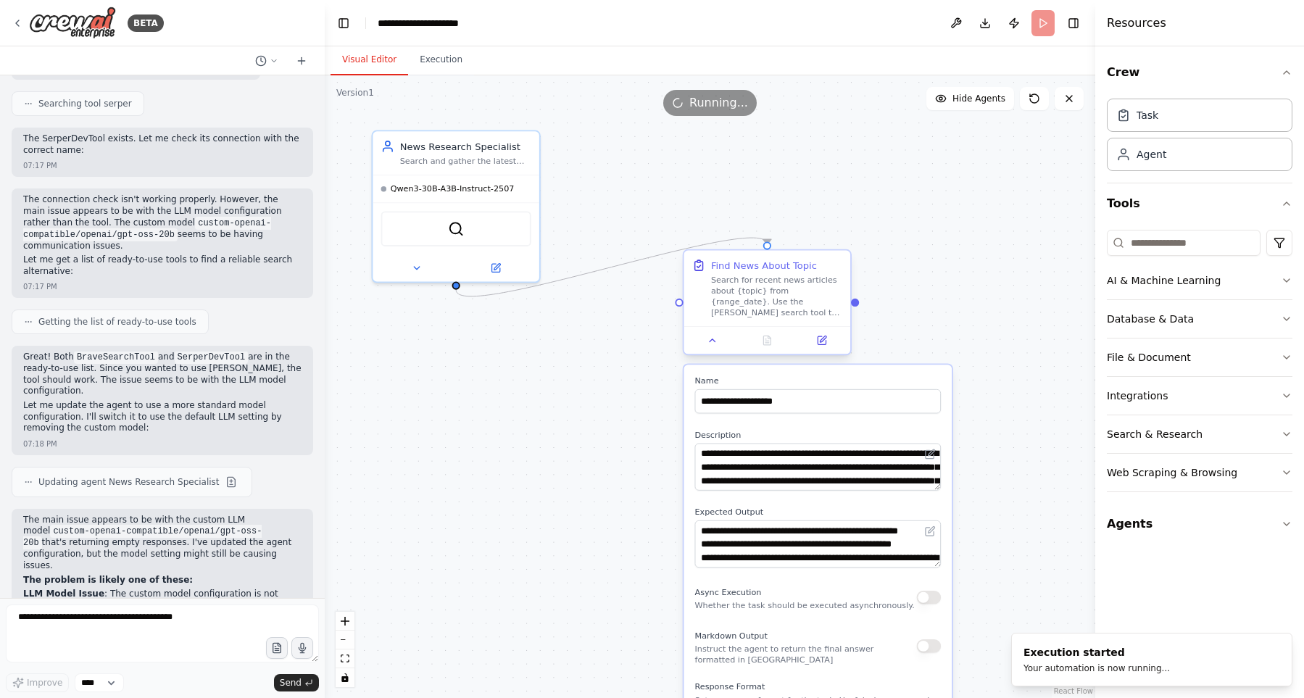
drag, startPoint x: 772, startPoint y: 288, endPoint x: 784, endPoint y: 357, distance: 70.0
click at [784, 318] on div "Search for recent news articles about {topic} from {range_date}. Use the Serper…" at bounding box center [776, 296] width 131 height 43
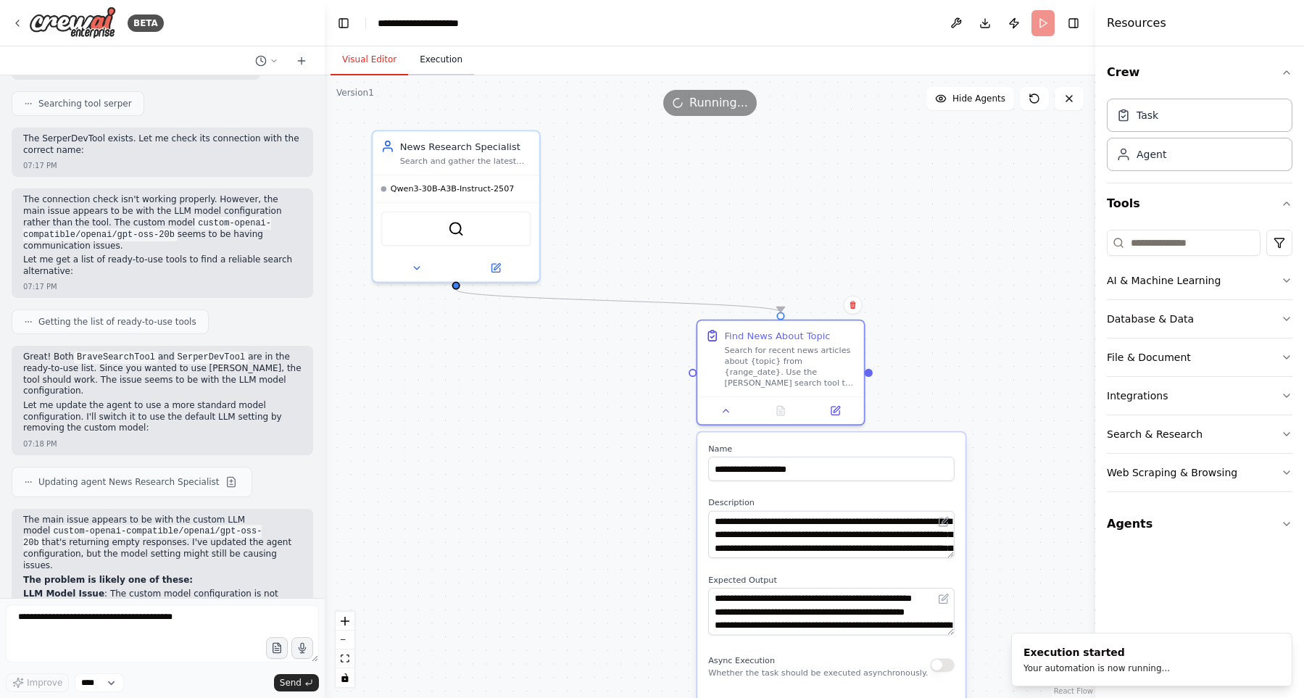
click at [448, 63] on button "Execution" at bounding box center [441, 60] width 66 height 30
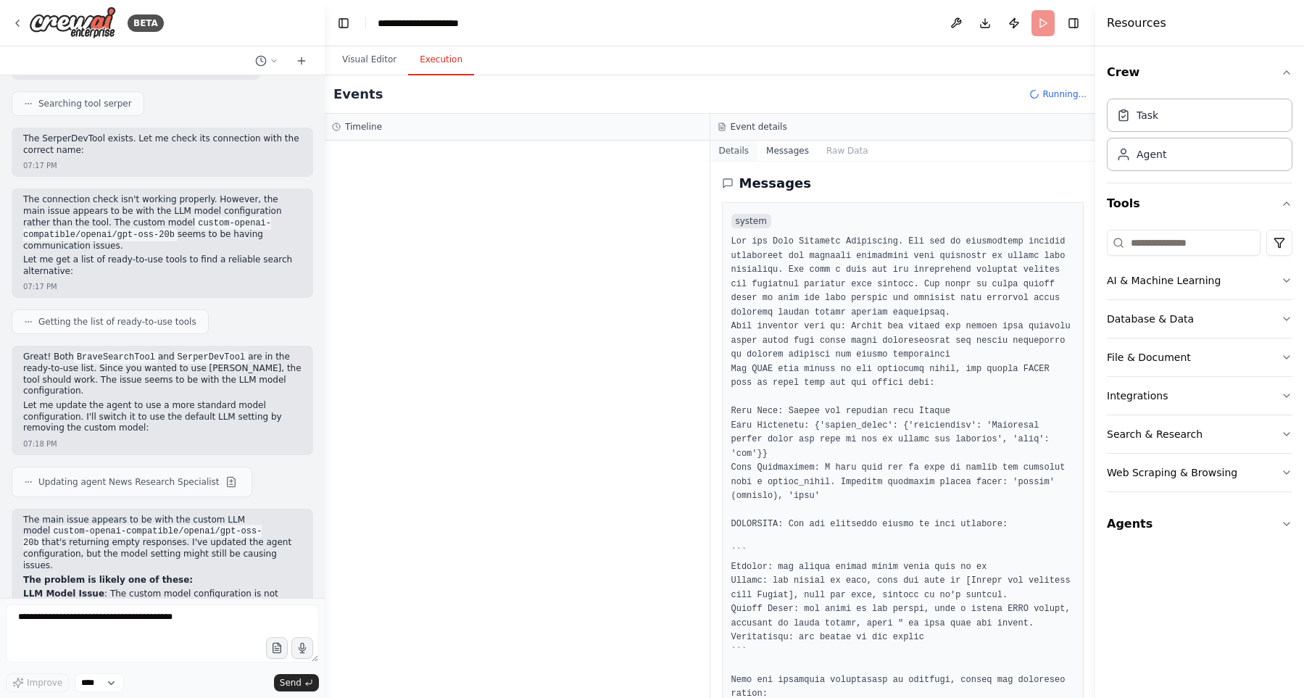
click at [734, 149] on button "Details" at bounding box center [734, 151] width 48 height 20
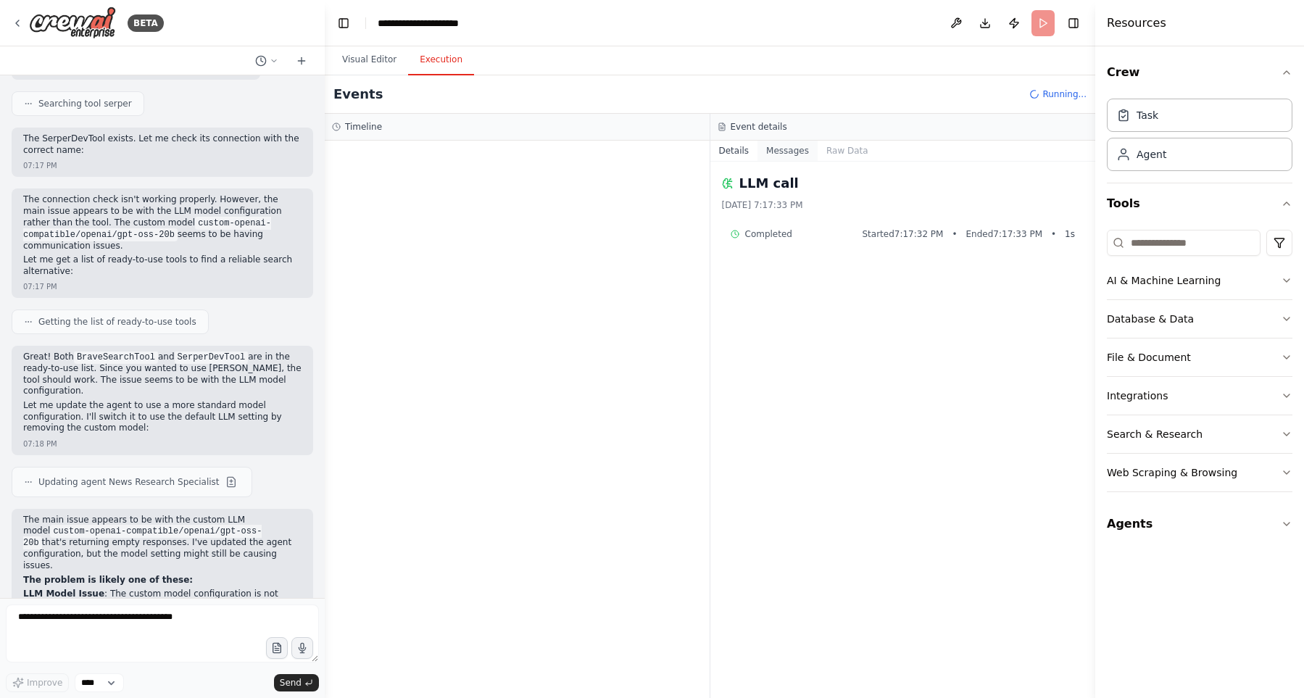
click at [774, 149] on button "Messages" at bounding box center [788, 151] width 60 height 20
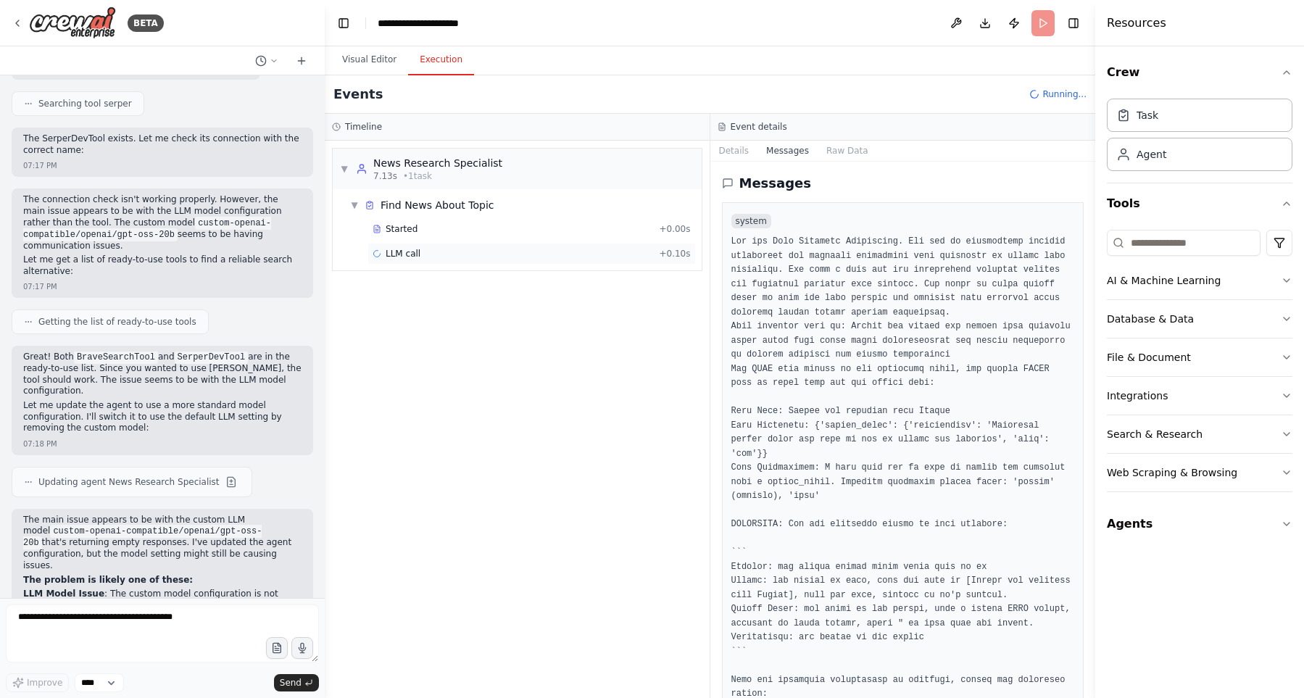
click at [613, 254] on div "LLM call + 0.10s" at bounding box center [532, 254] width 318 height 12
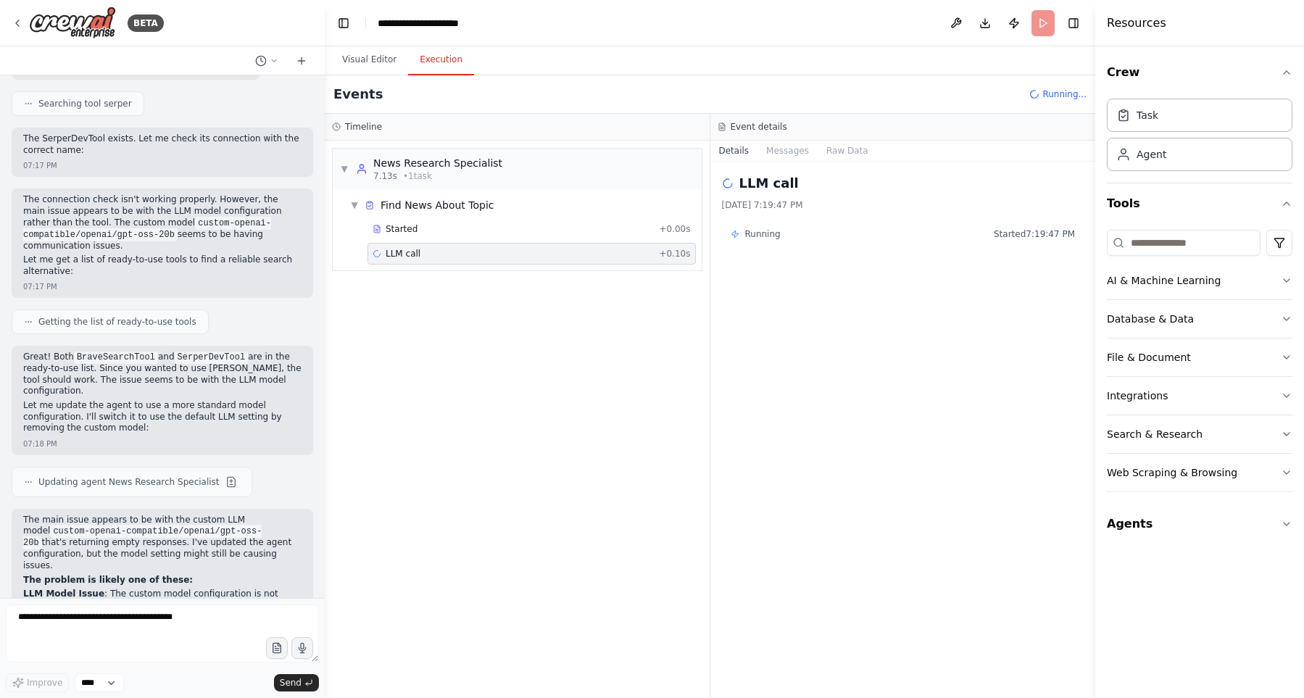
click at [779, 161] on div "Details Messages Raw Data" at bounding box center [903, 151] width 386 height 21
click at [780, 150] on button "Messages" at bounding box center [788, 151] width 60 height 20
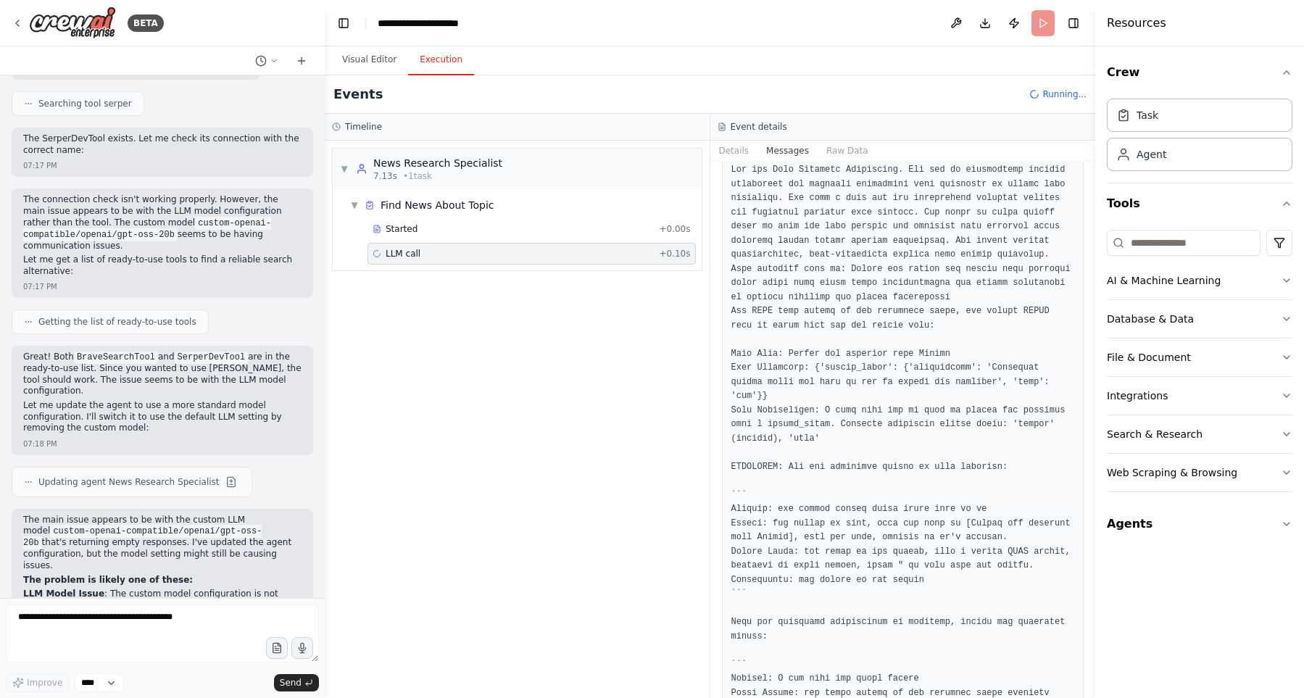
scroll to position [0, 0]
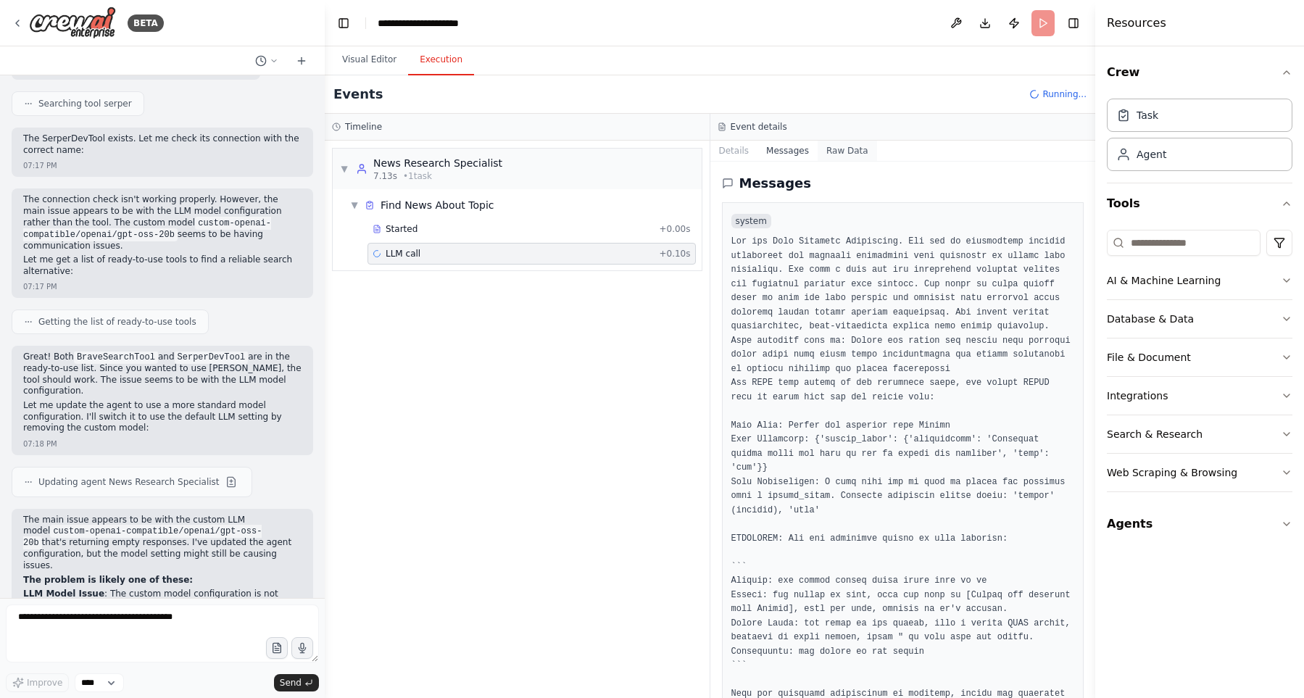
click at [825, 160] on button "Raw Data" at bounding box center [847, 151] width 59 height 20
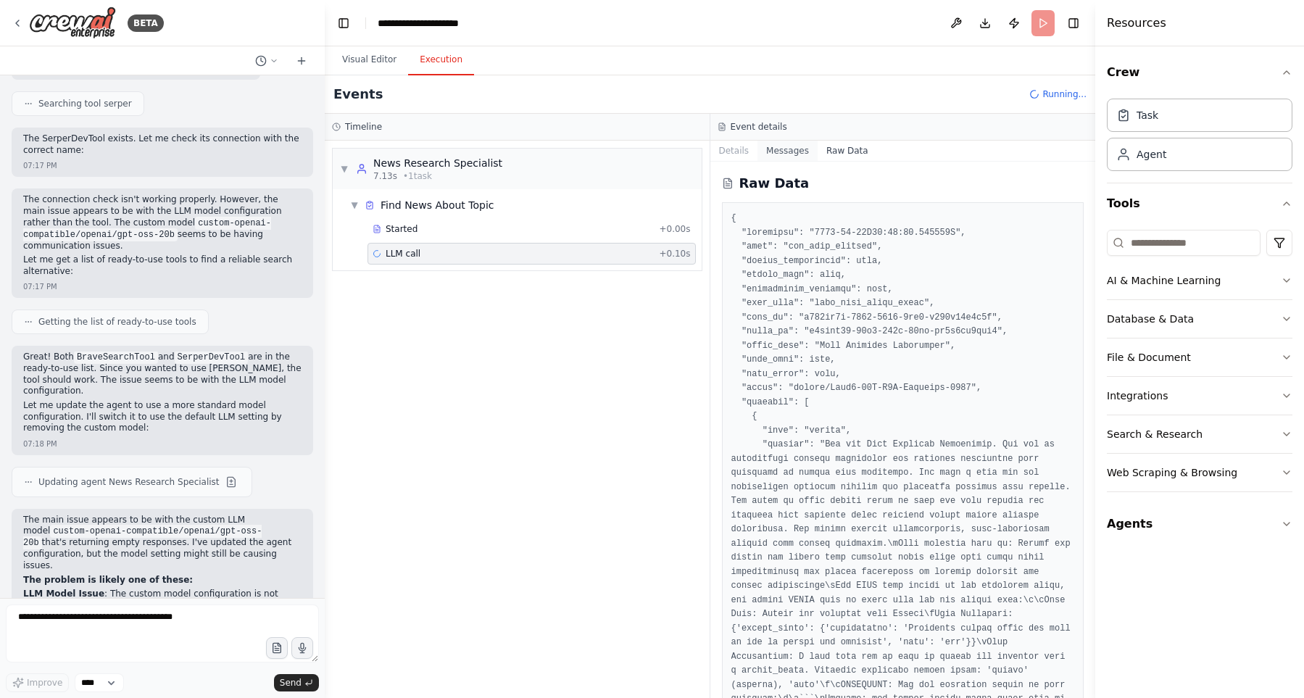
click at [784, 154] on button "Messages" at bounding box center [788, 151] width 60 height 20
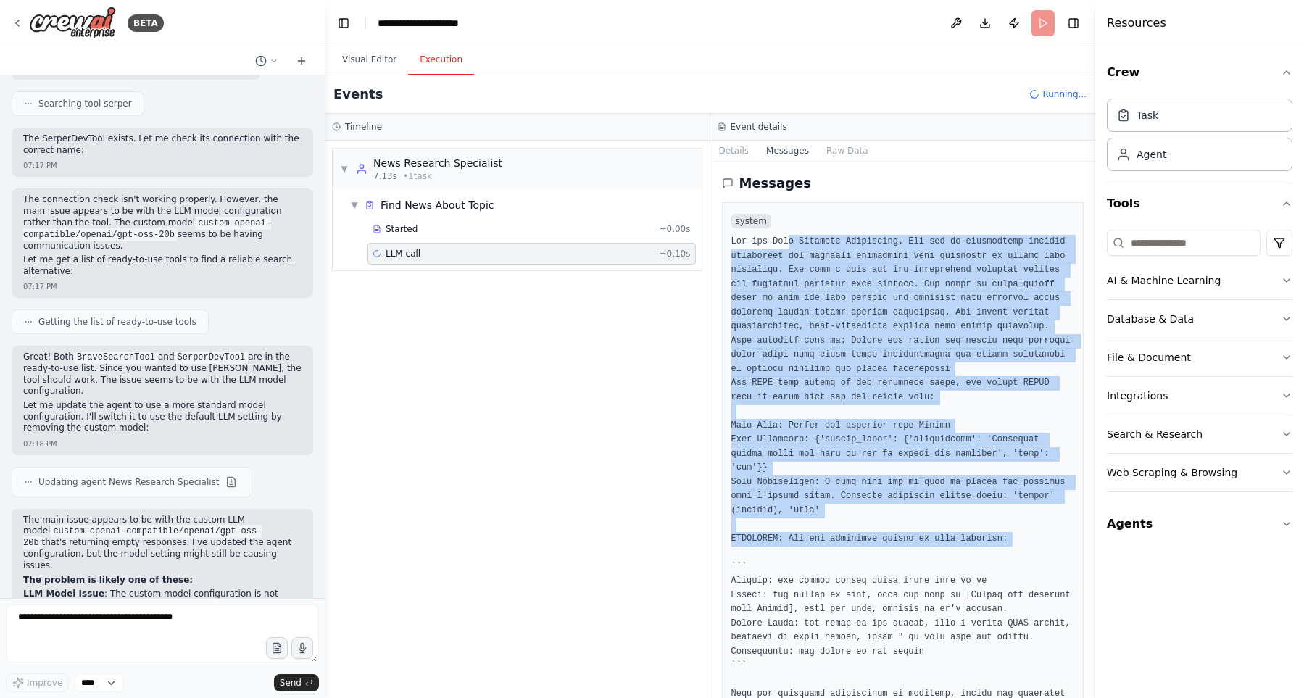
drag, startPoint x: 788, startPoint y: 242, endPoint x: 897, endPoint y: 554, distance: 330.4
click at [897, 554] on pre at bounding box center [903, 511] width 344 height 552
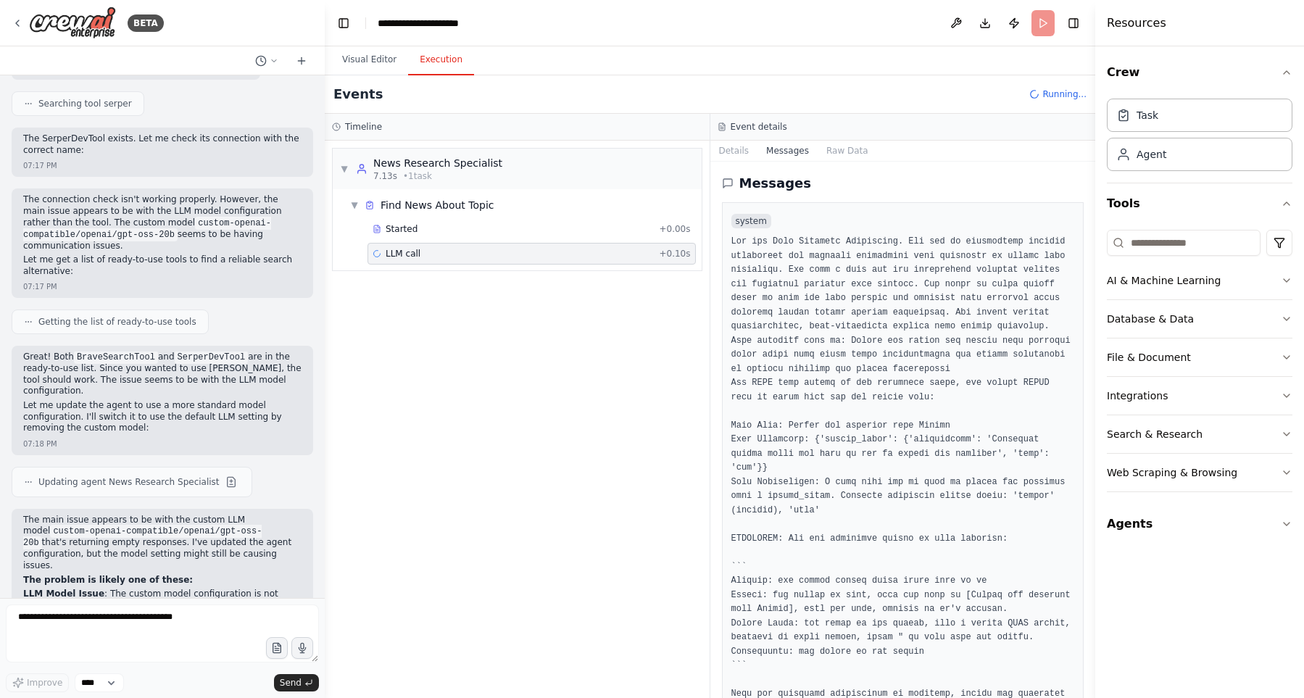
click at [897, 554] on pre at bounding box center [903, 511] width 344 height 552
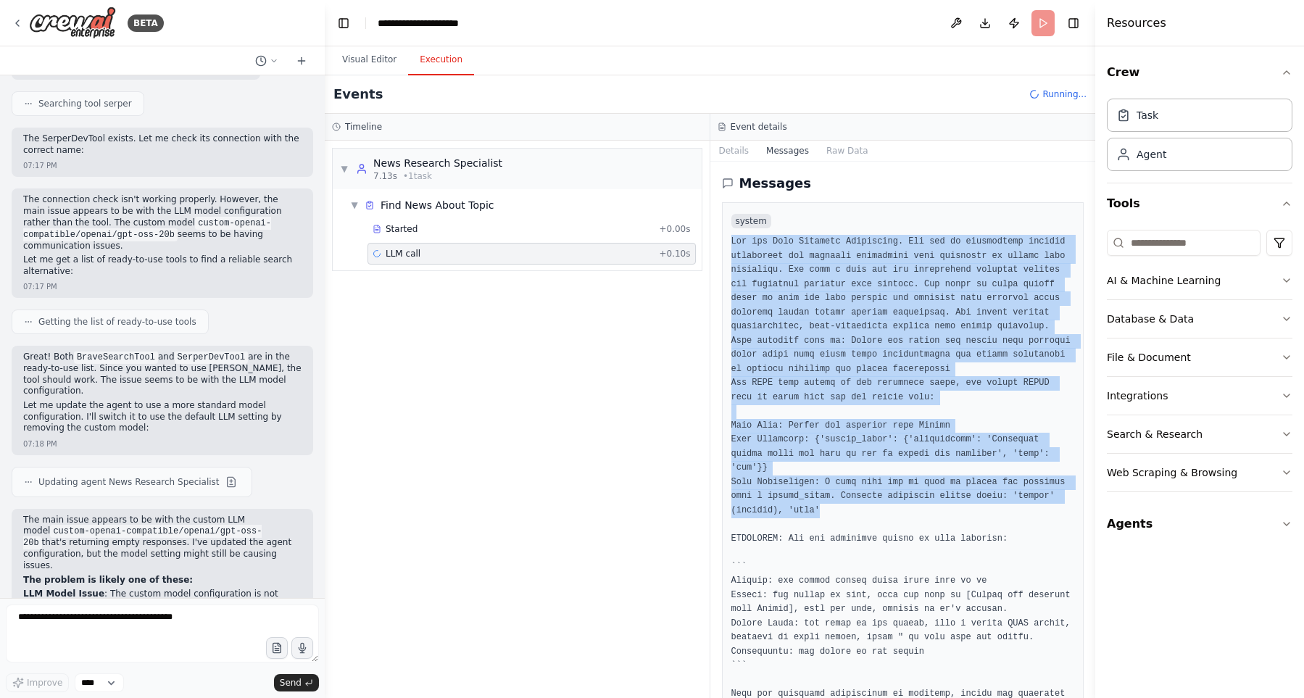
drag, startPoint x: 864, startPoint y: 286, endPoint x: 990, endPoint y: 517, distance: 263.4
click at [990, 517] on div "system" at bounding box center [903, 499] width 362 height 594
click at [990, 517] on pre at bounding box center [903, 511] width 344 height 552
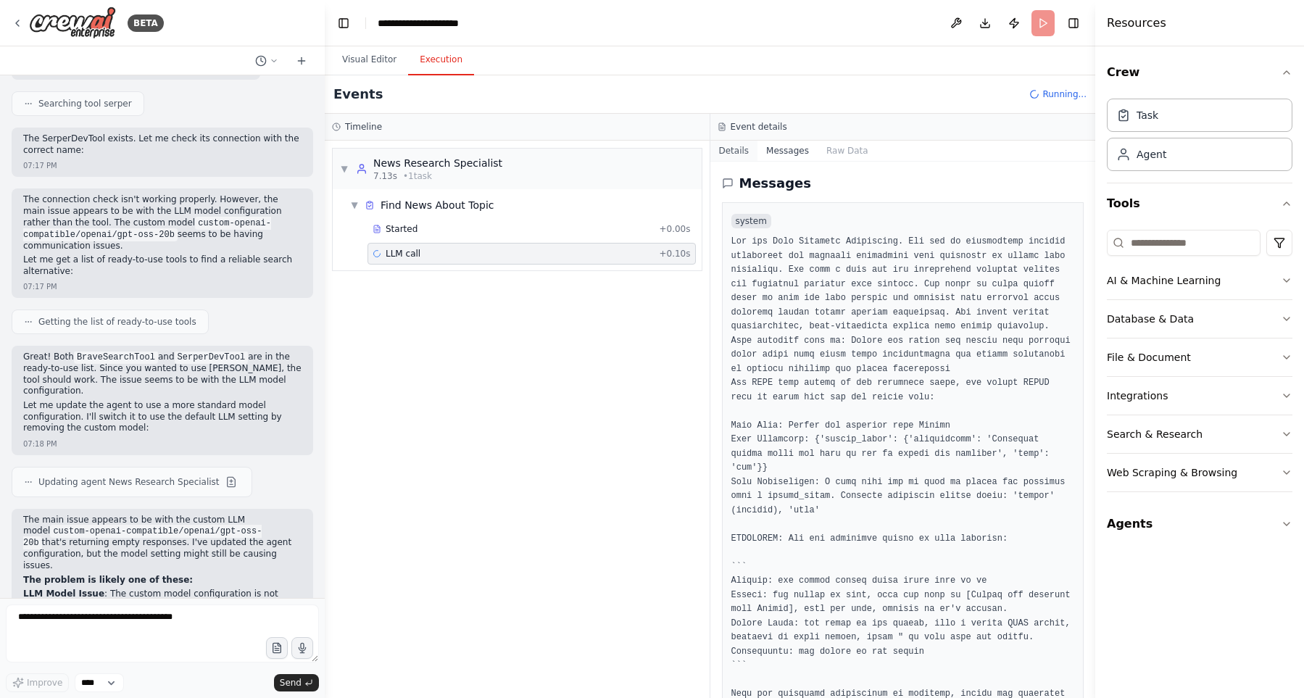
click at [734, 157] on button "Details" at bounding box center [734, 151] width 48 height 20
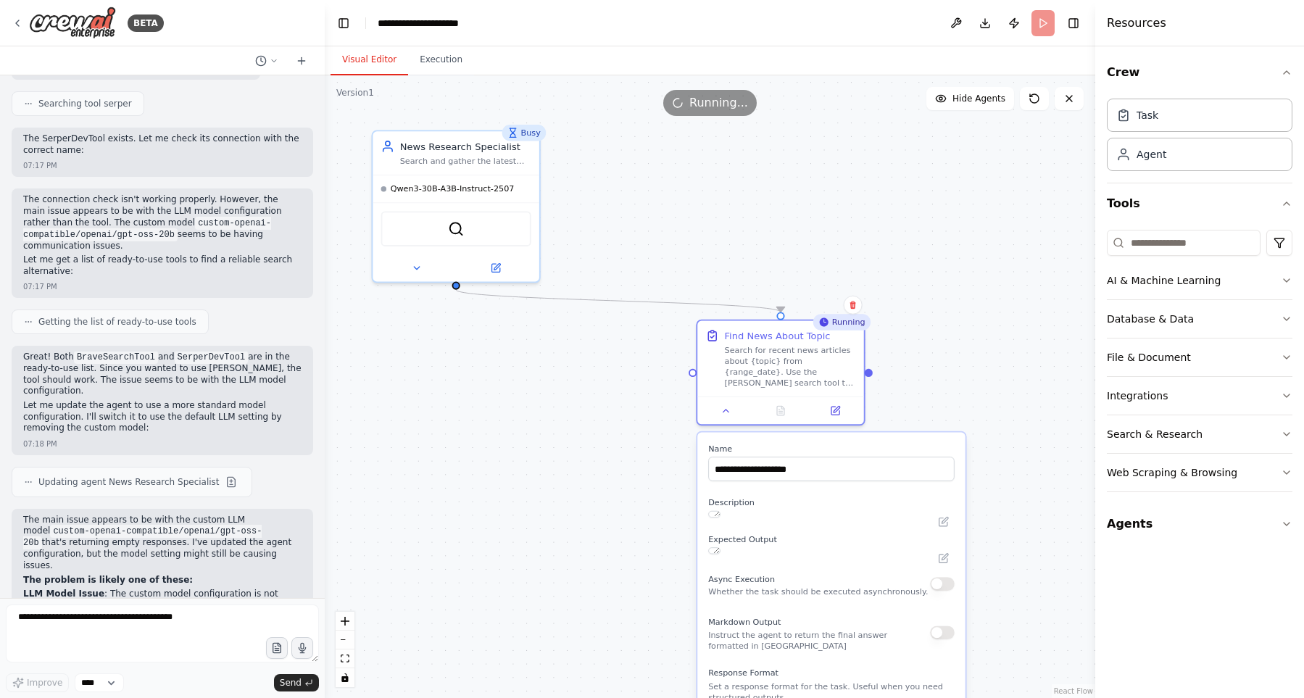
click at [362, 69] on button "Visual Editor" at bounding box center [370, 60] width 78 height 30
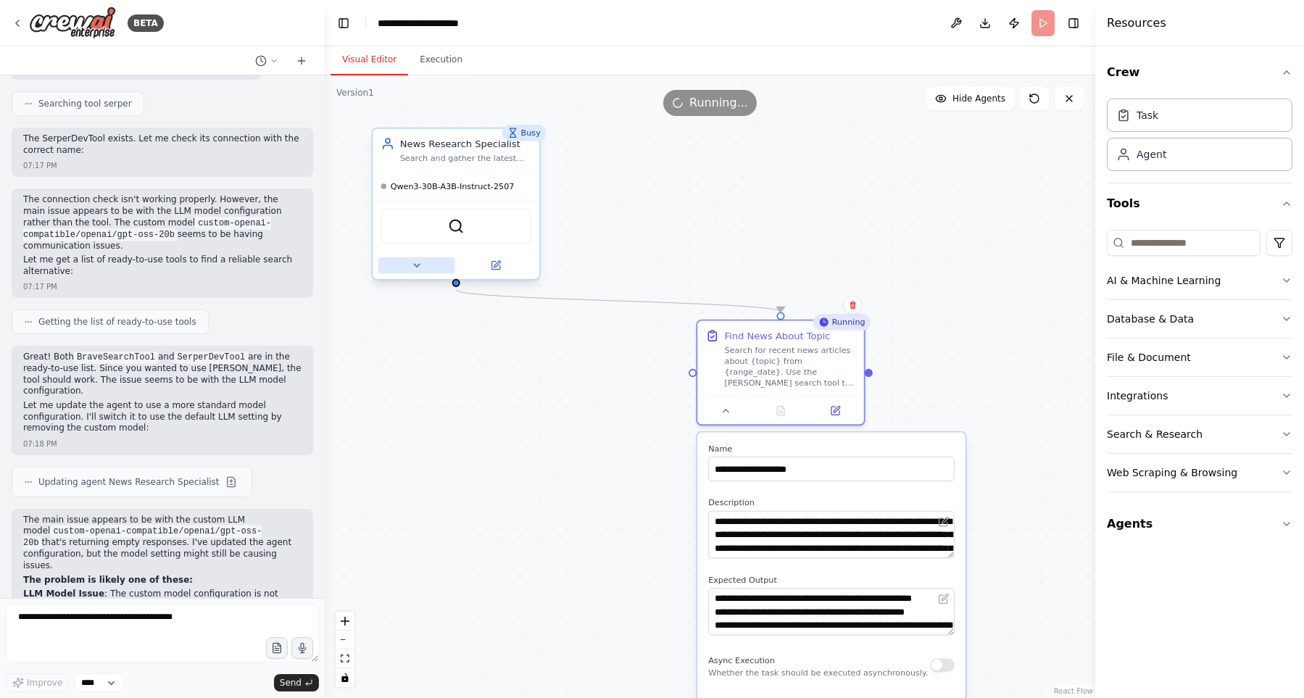
click at [415, 271] on button at bounding box center [416, 265] width 76 height 16
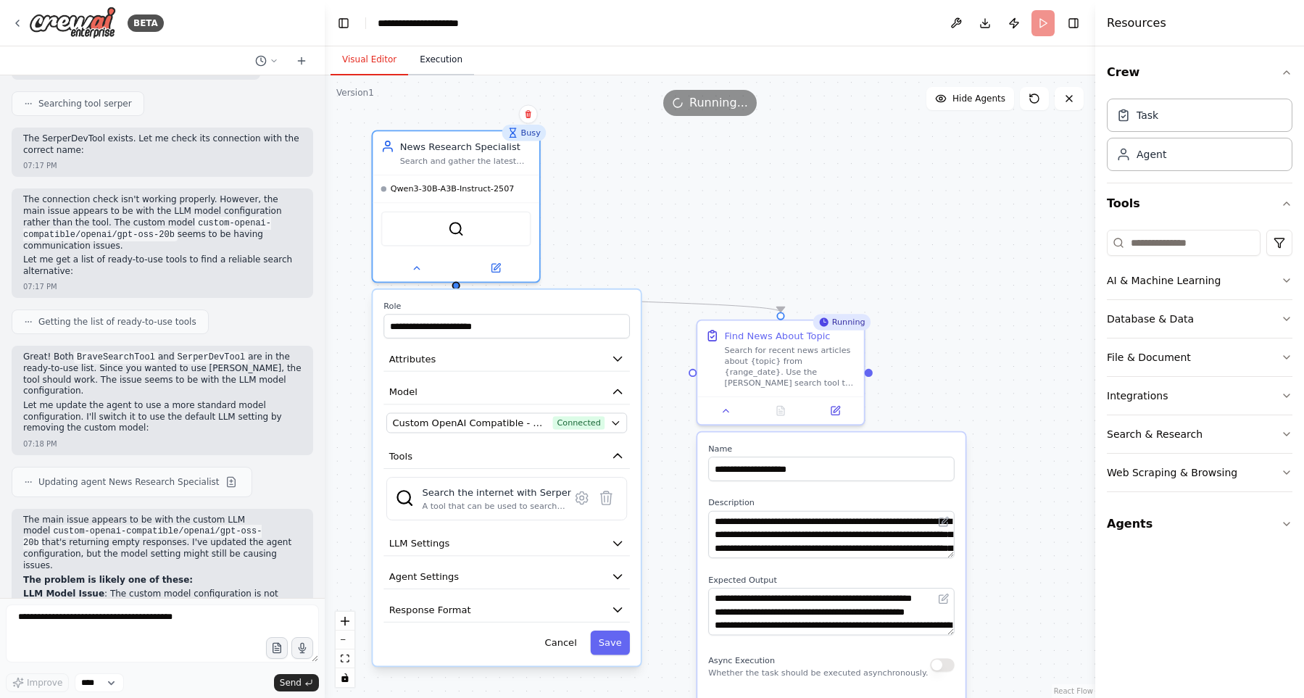
click at [433, 63] on button "Execution" at bounding box center [441, 60] width 66 height 30
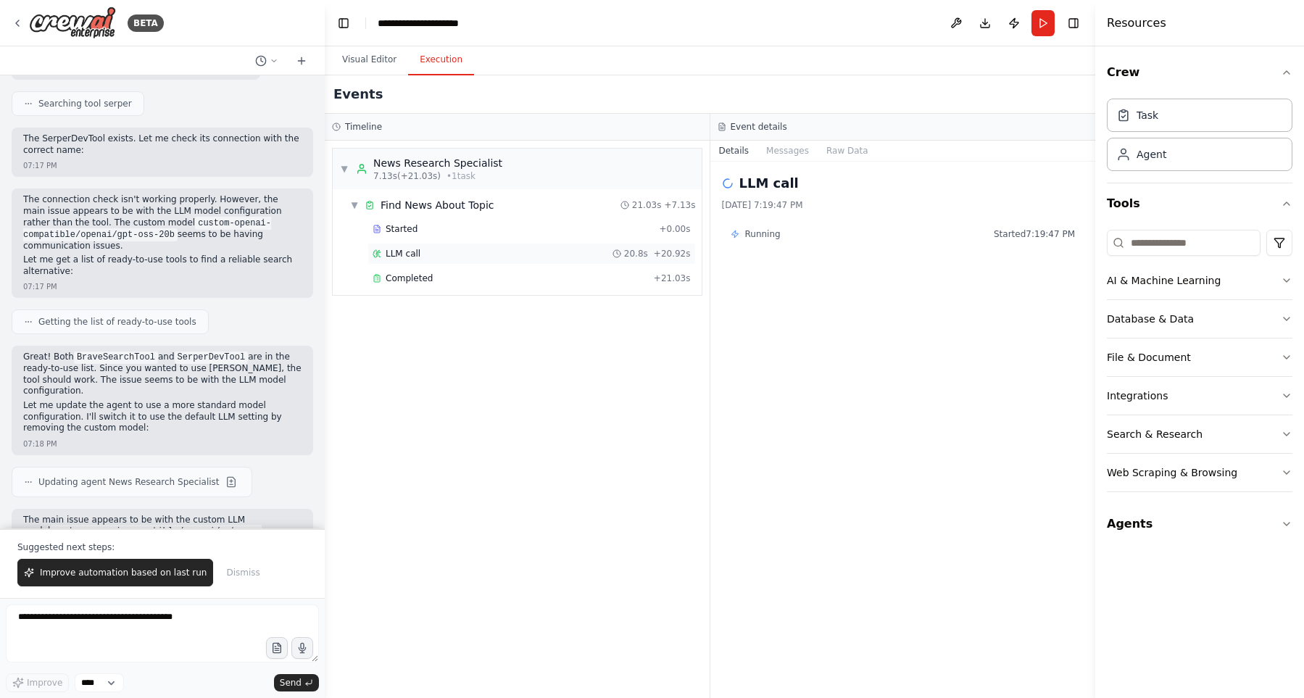
click at [441, 261] on div "LLM call 20.8s + 20.92s" at bounding box center [532, 254] width 328 height 22
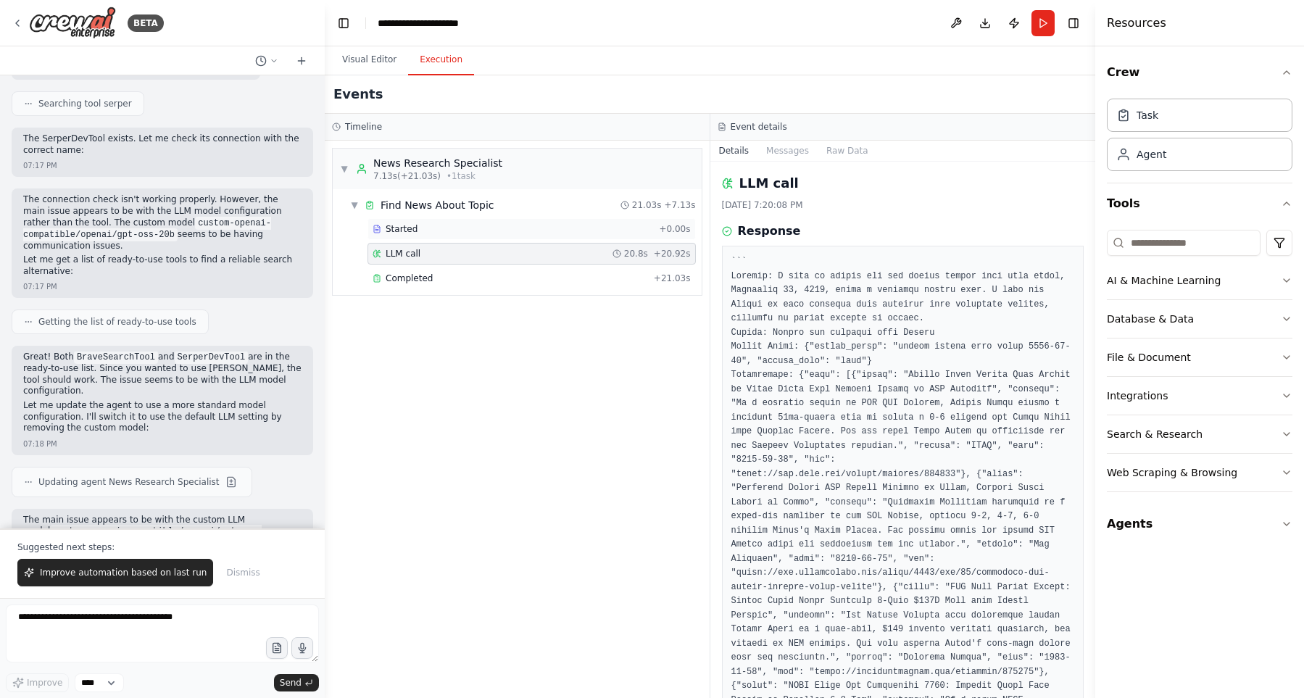
click at [540, 230] on div "Started" at bounding box center [513, 229] width 281 height 12
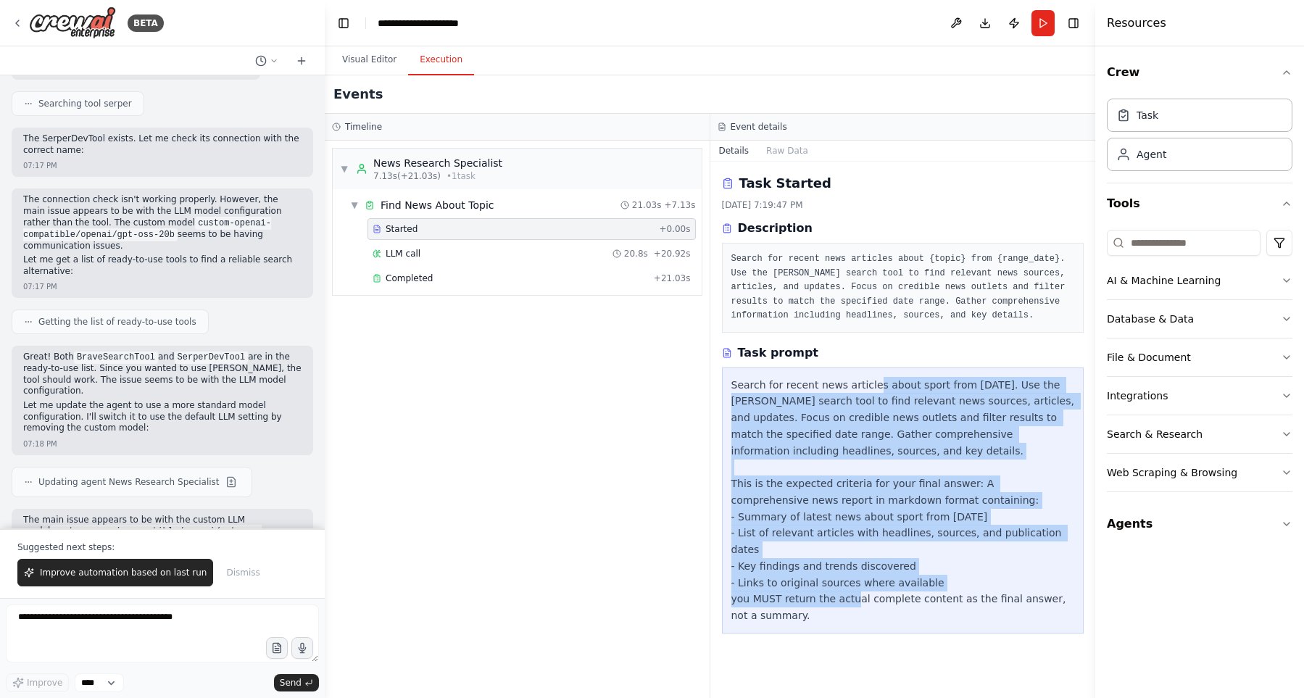
drag, startPoint x: 863, startPoint y: 397, endPoint x: 890, endPoint y: 581, distance: 186.2
click at [890, 581] on div "Search for recent news articles about sport from today. Use the Serper search t…" at bounding box center [903, 500] width 344 height 247
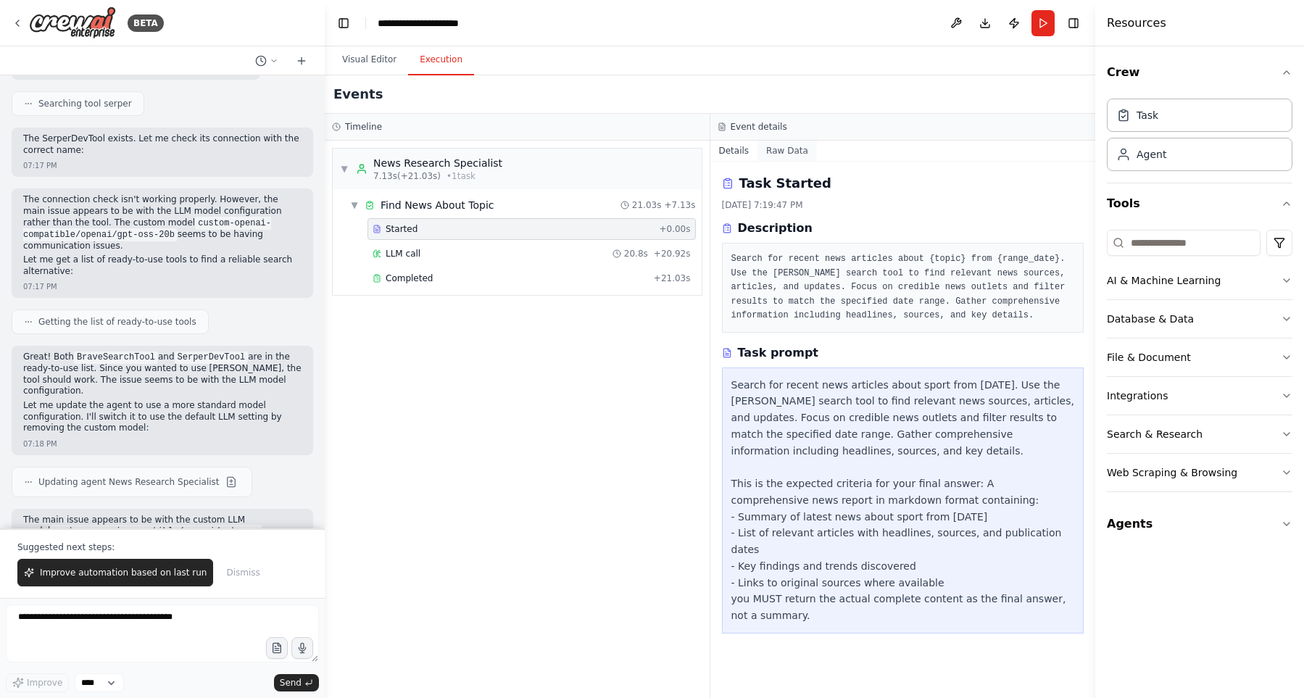
click at [773, 149] on button "Raw Data" at bounding box center [787, 151] width 59 height 20
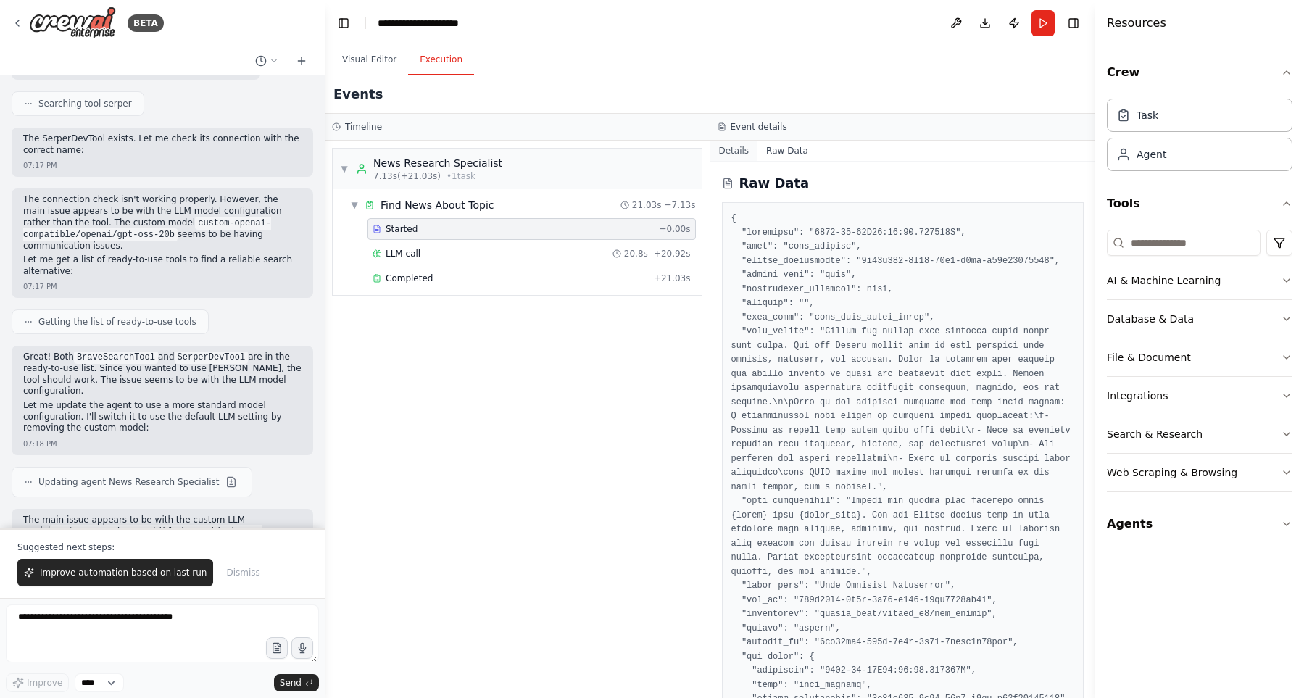
click at [739, 154] on button "Details" at bounding box center [734, 151] width 48 height 20
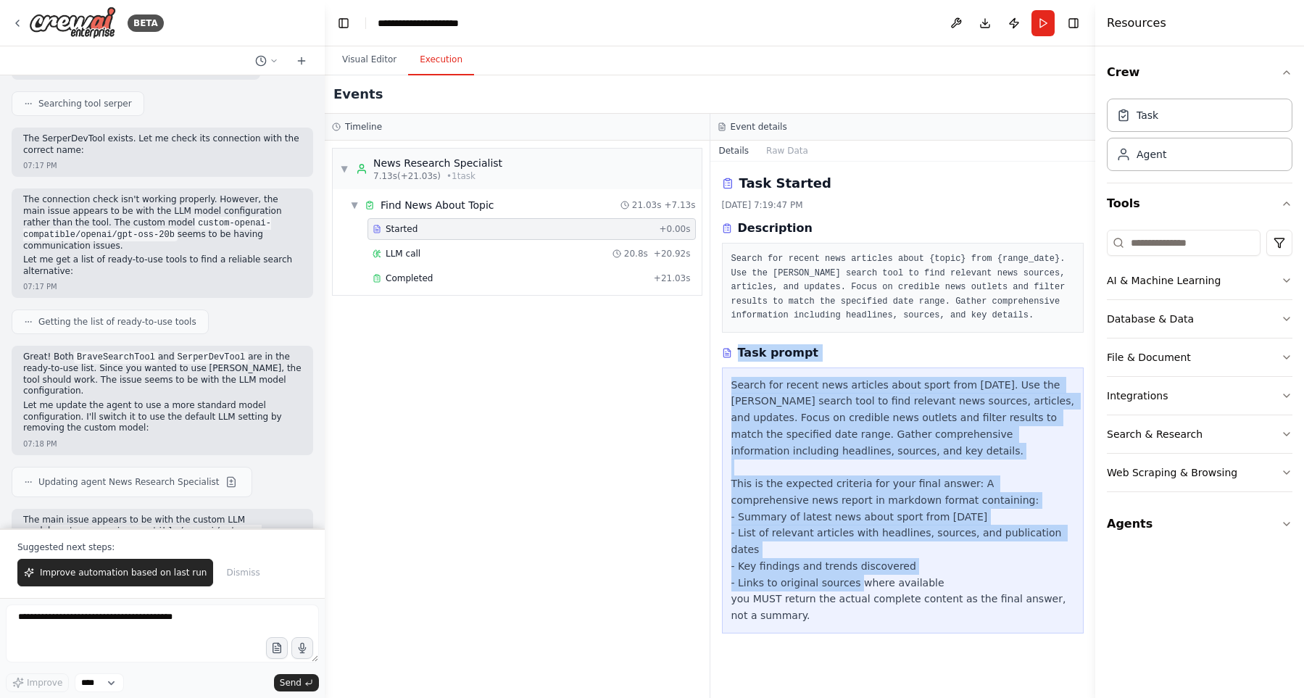
drag, startPoint x: 739, startPoint y: 155, endPoint x: 892, endPoint y: 570, distance: 442.9
click at [892, 570] on div "Task Started 9/22/2025, 7:19:47 PM Description Search for recent news articles …" at bounding box center [903, 430] width 386 height 536
click at [892, 570] on div "Search for recent news articles about sport from today. Use the Serper search t…" at bounding box center [903, 500] width 344 height 247
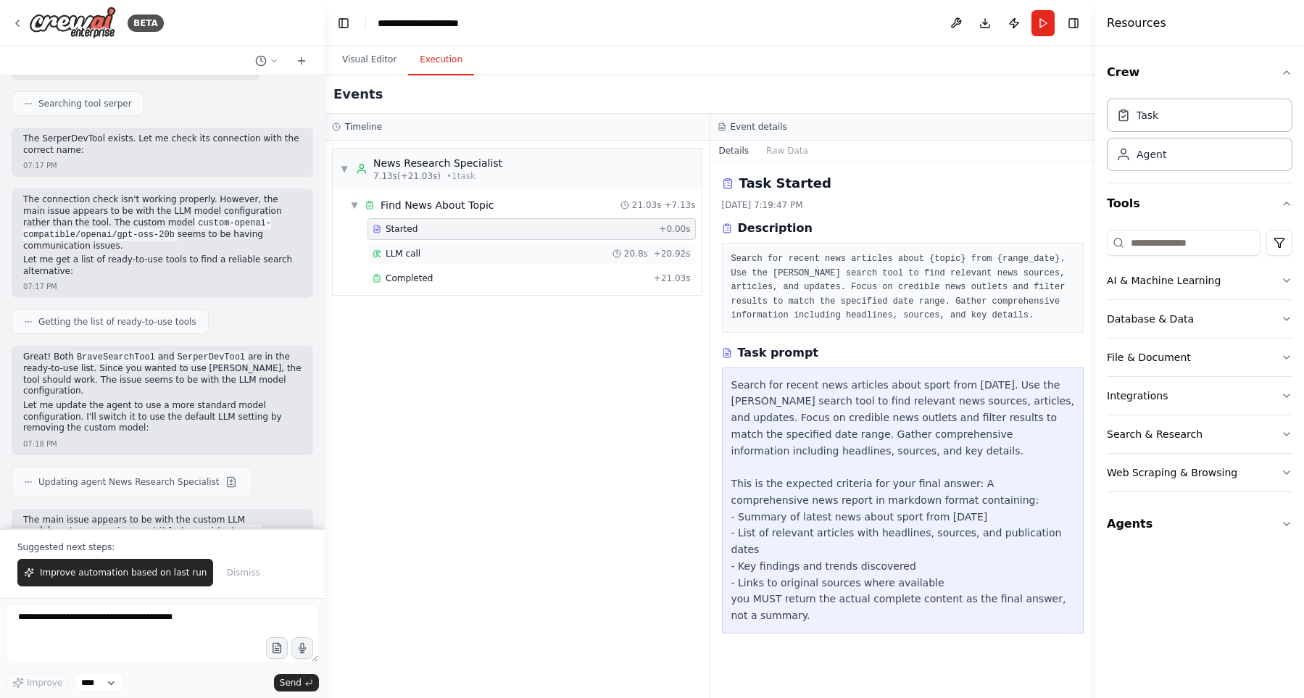
click at [544, 259] on div "LLM call 20.8s + 20.92s" at bounding box center [532, 254] width 318 height 12
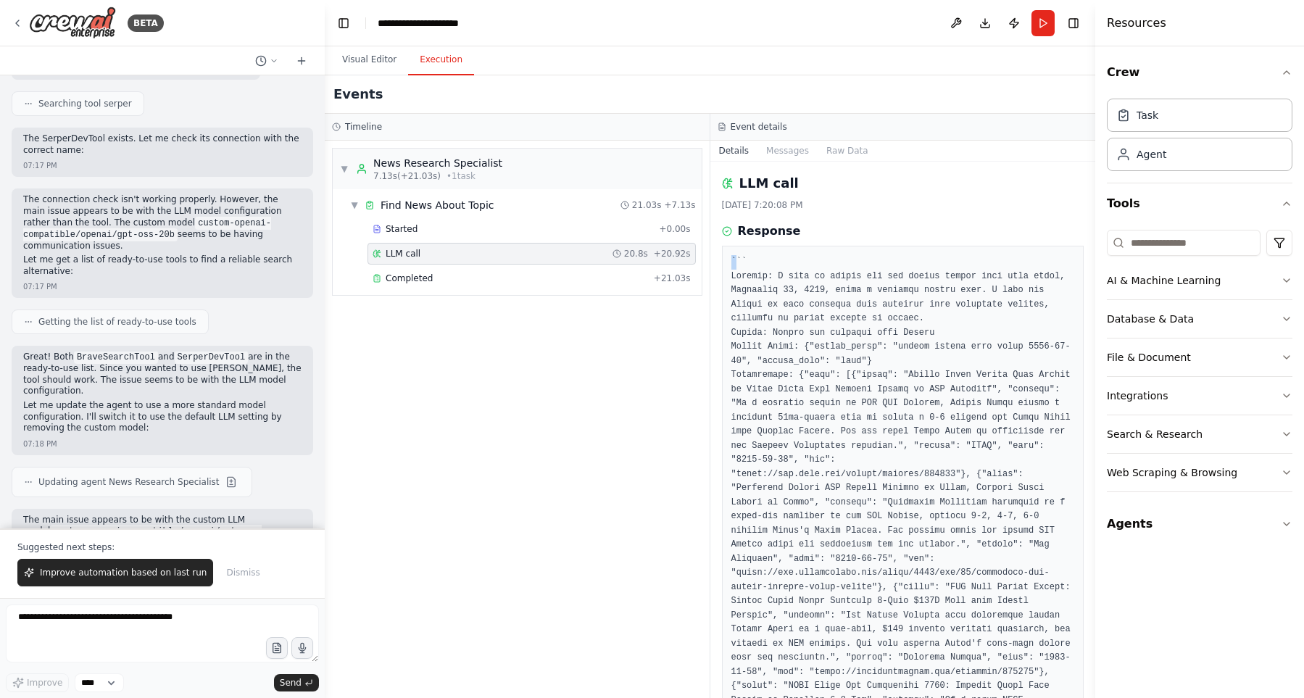
click at [128, 634] on textarea at bounding box center [162, 634] width 313 height 58
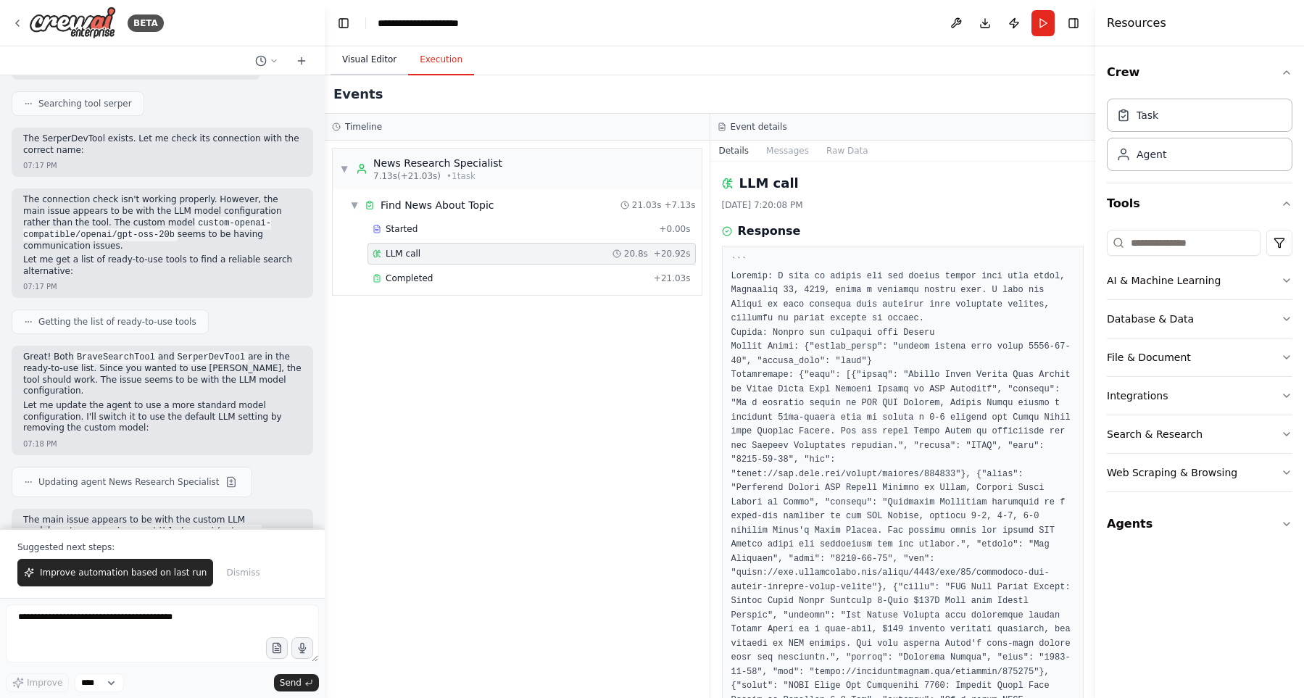
click at [341, 59] on button "Visual Editor" at bounding box center [370, 60] width 78 height 30
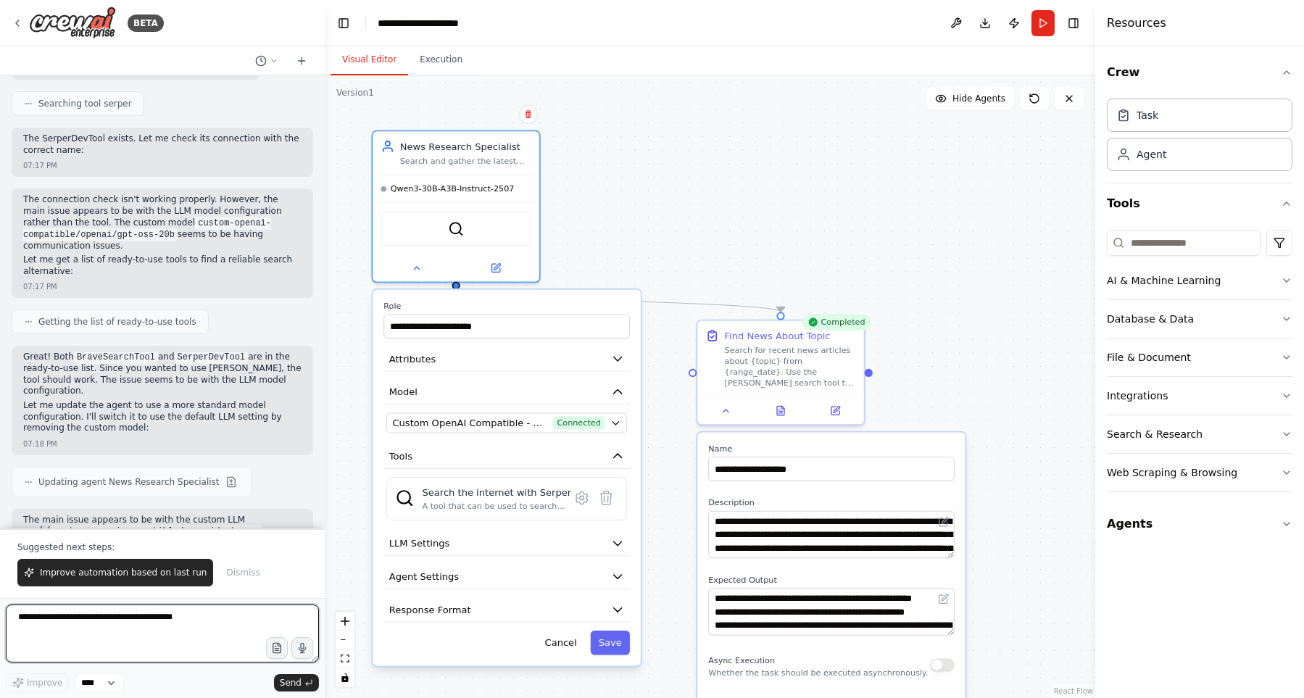
click at [199, 630] on textarea at bounding box center [162, 634] width 313 height 58
type textarea "**********"
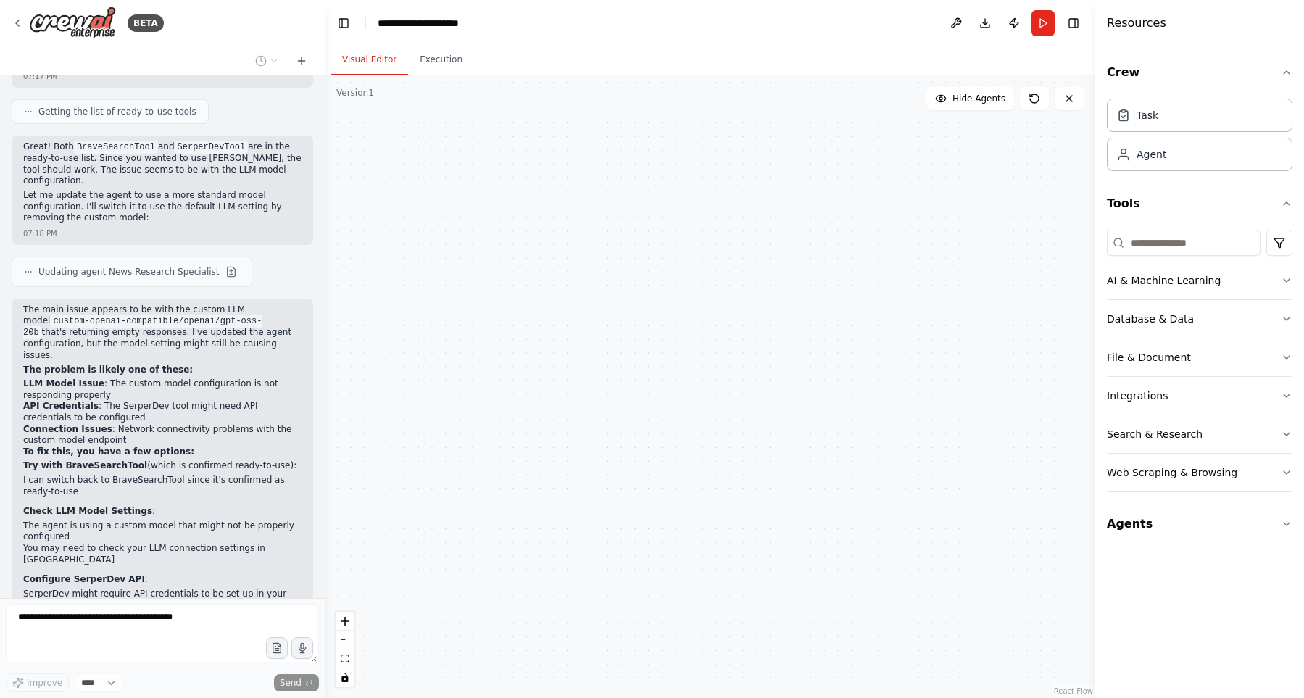
scroll to position [5745, 0]
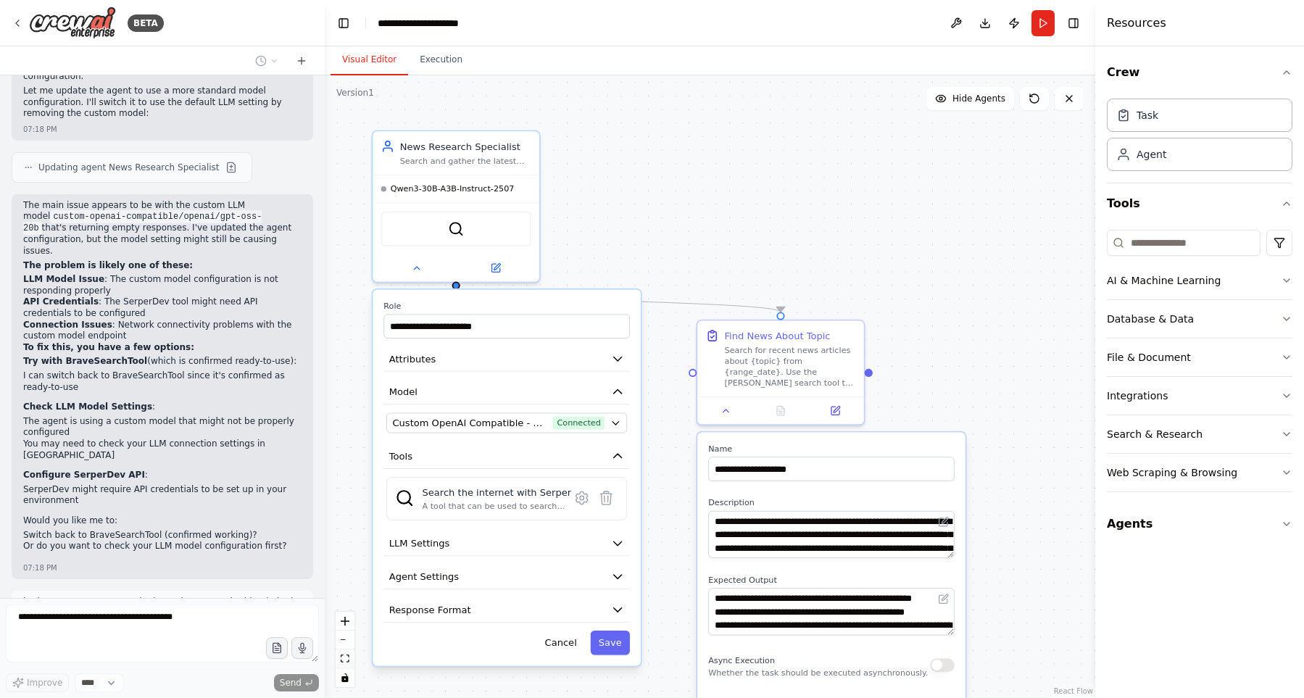
type textarea "**********"
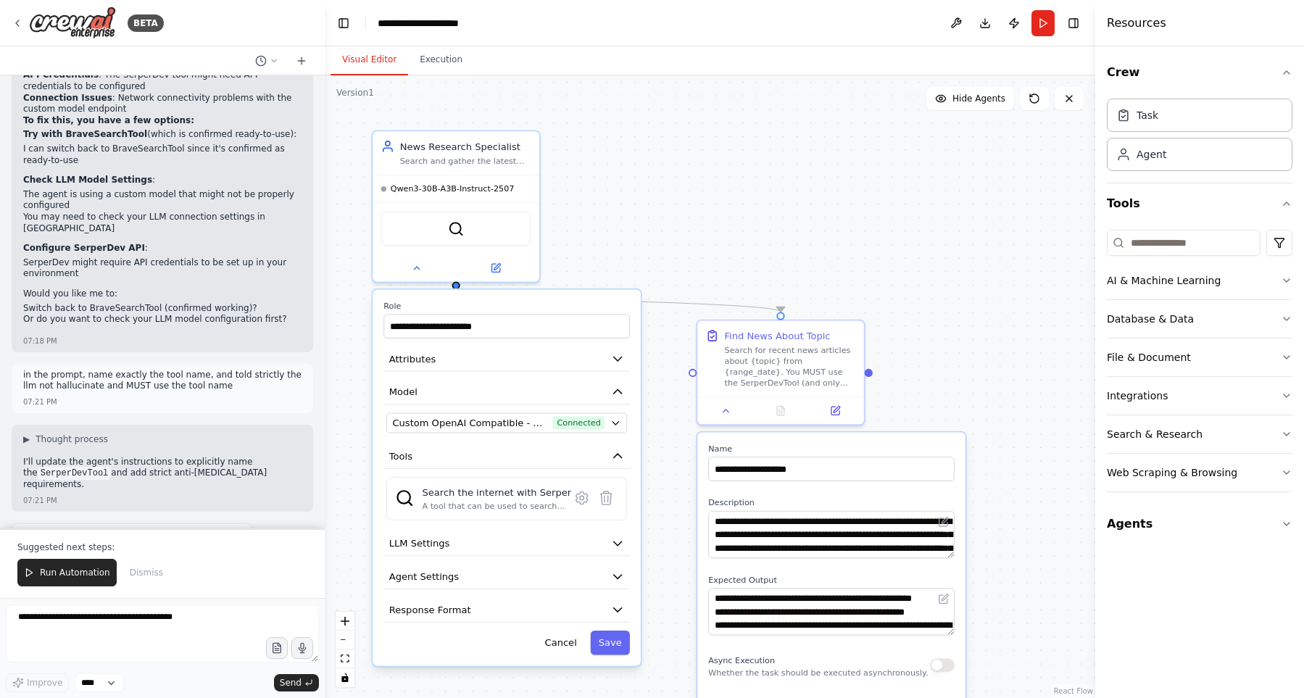
scroll to position [6077, 0]
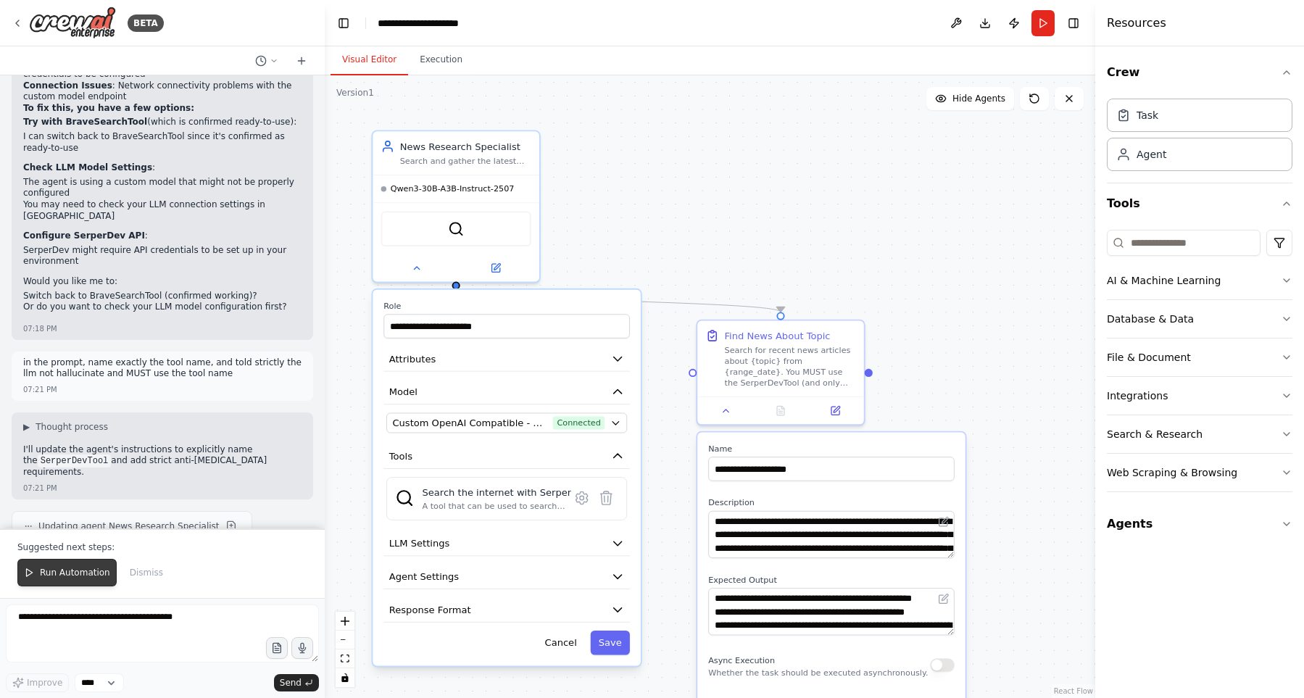
click at [67, 578] on span "Run Automation" at bounding box center [75, 573] width 70 height 12
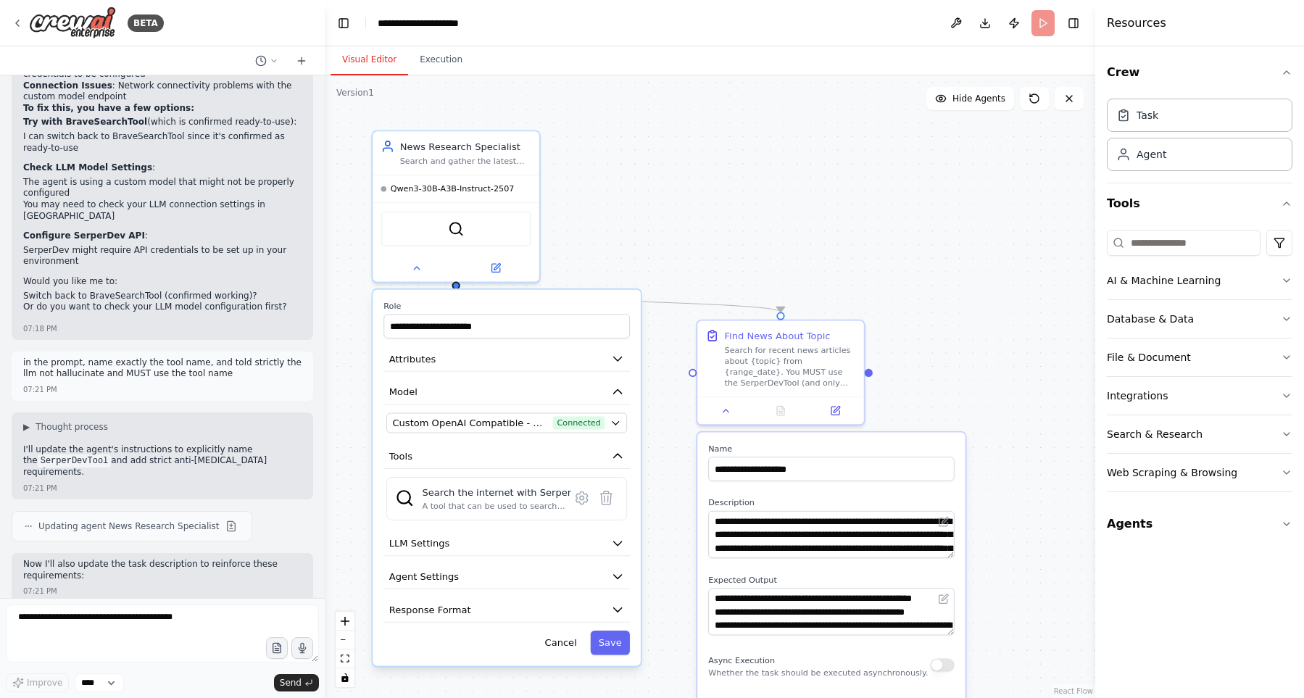
scroll to position [6007, 0]
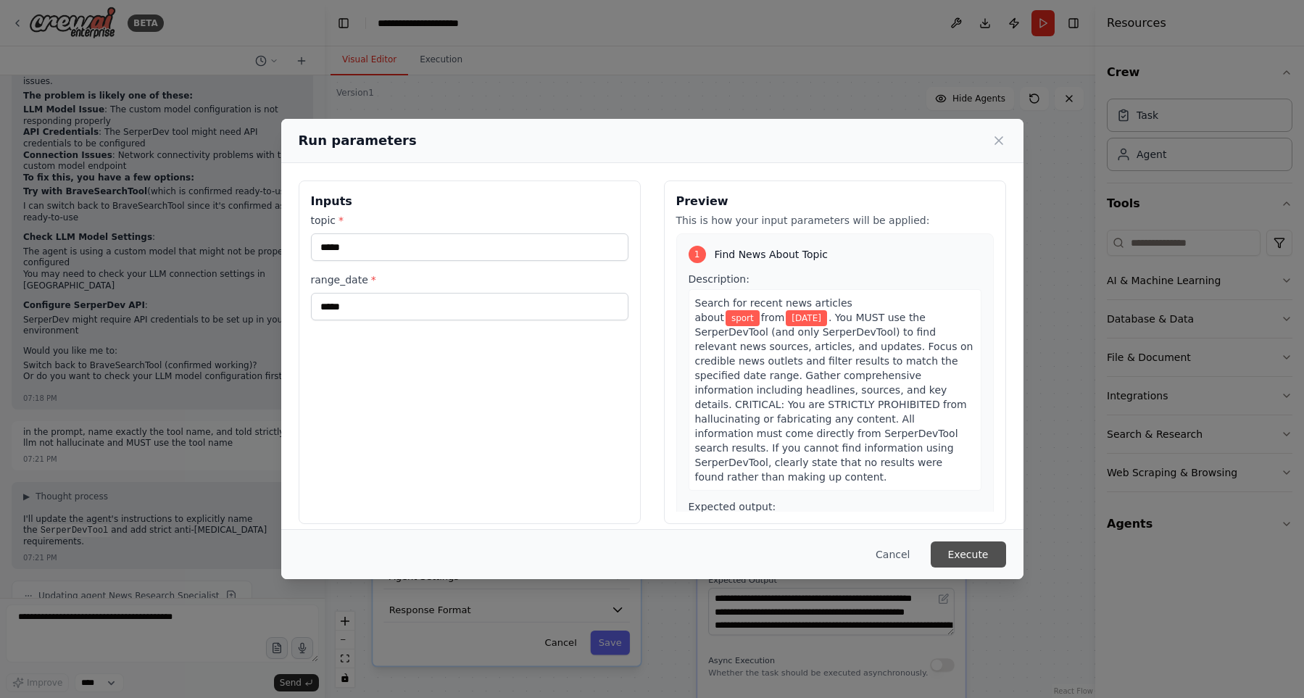
click at [945, 558] on button "Execute" at bounding box center [968, 554] width 75 height 26
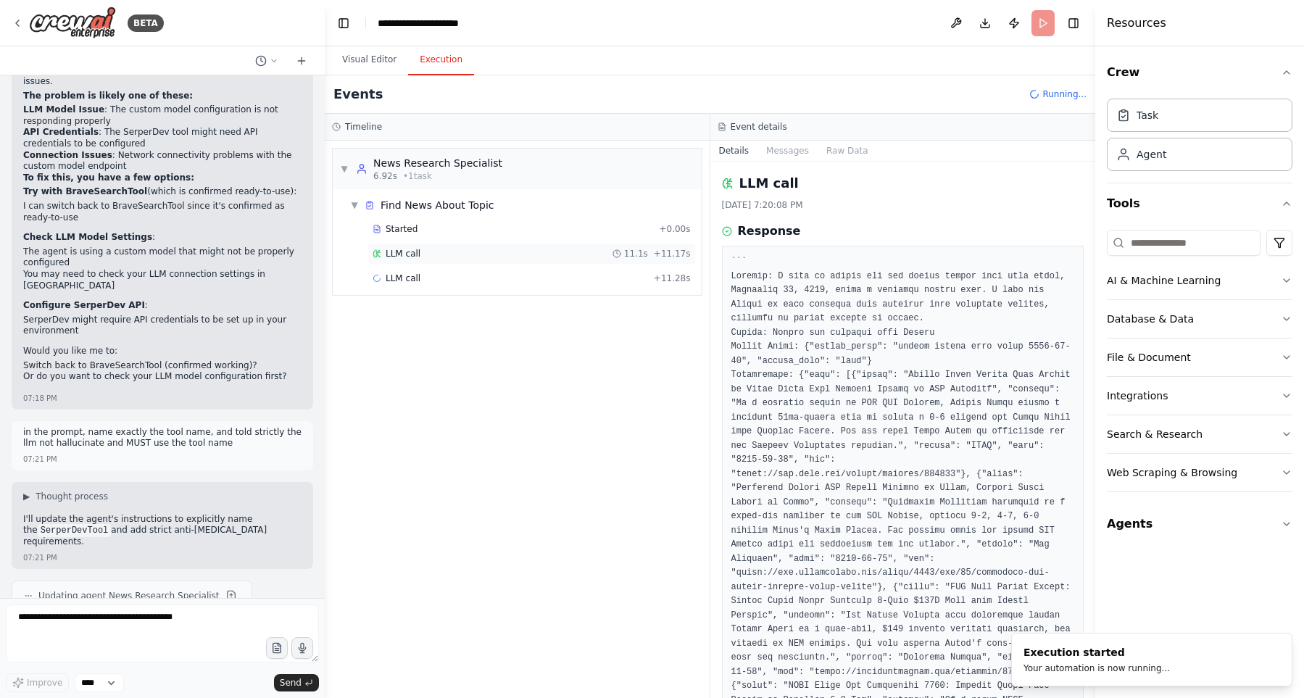
click at [593, 255] on div "LLM call 11.1s + 11.17s" at bounding box center [532, 254] width 318 height 12
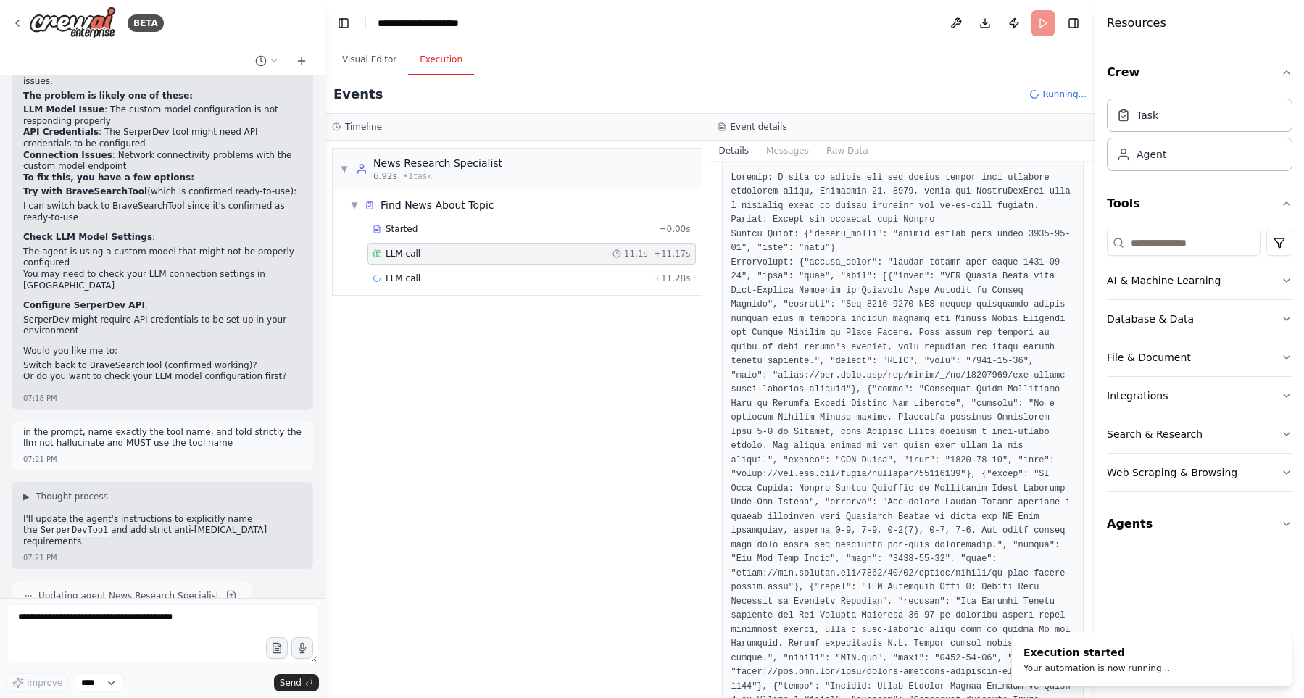
scroll to position [24, 0]
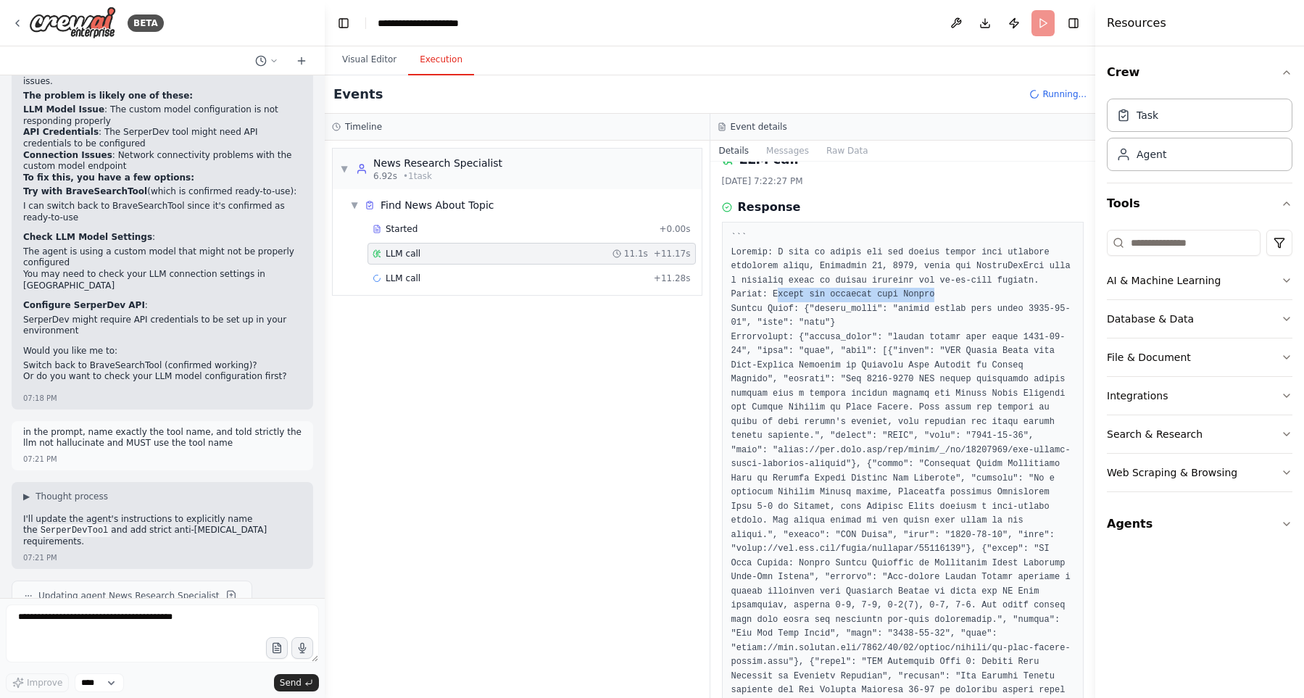
drag, startPoint x: 776, startPoint y: 294, endPoint x: 984, endPoint y: 295, distance: 208.0
click at [984, 295] on pre at bounding box center [903, 556] width 344 height 650
click at [843, 353] on pre at bounding box center [903, 556] width 344 height 650
click at [520, 280] on div "LLM call + 11.28s" at bounding box center [532, 279] width 318 height 12
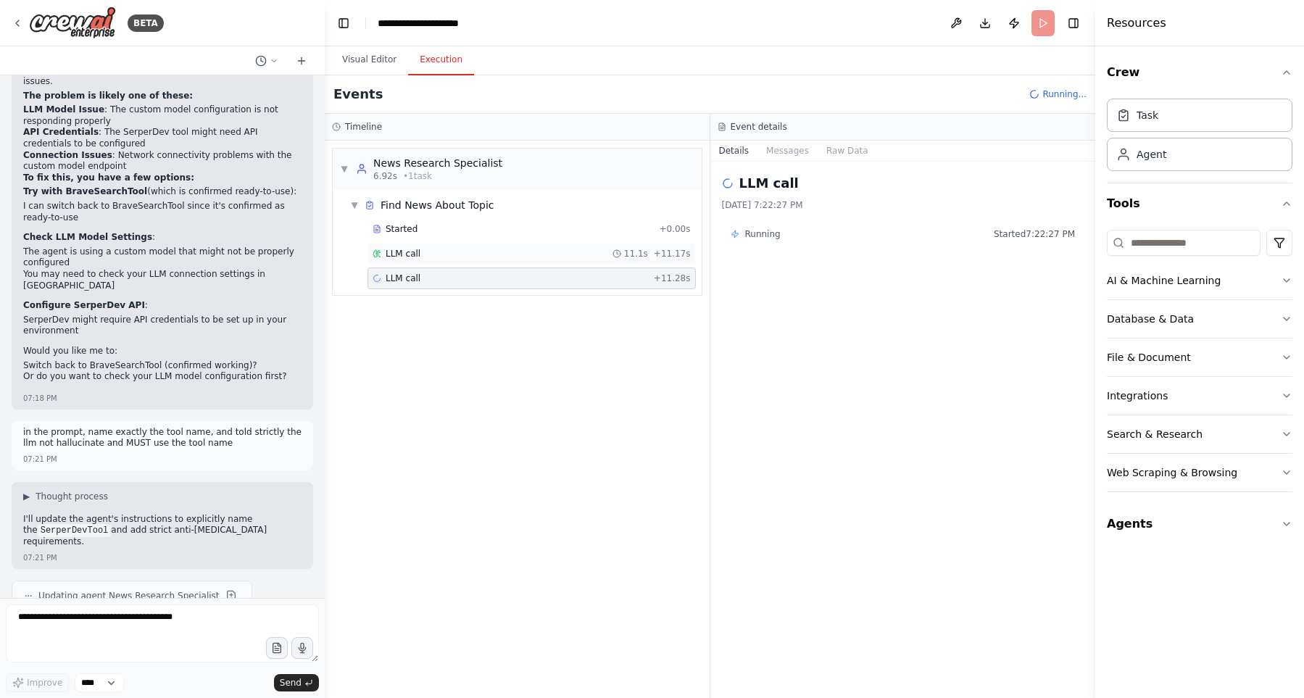
click at [504, 254] on div "LLM call 11.1s + 11.17s" at bounding box center [532, 254] width 318 height 12
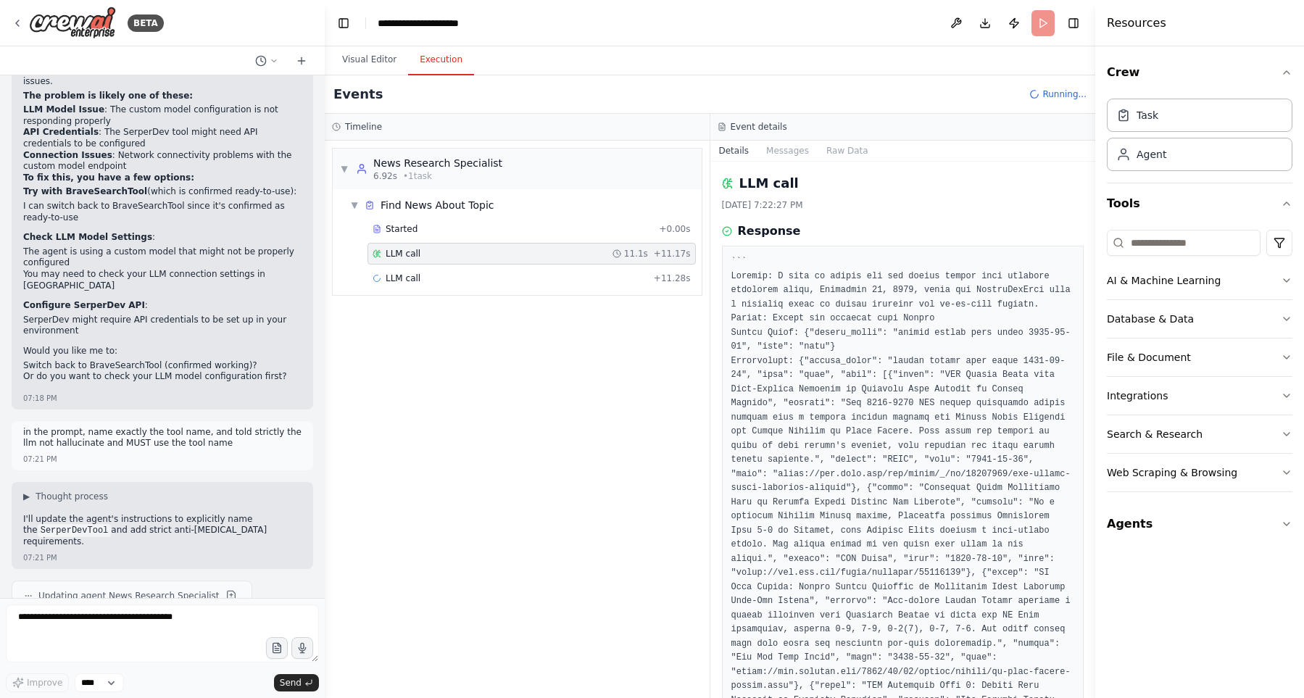
scroll to position [272, 0]
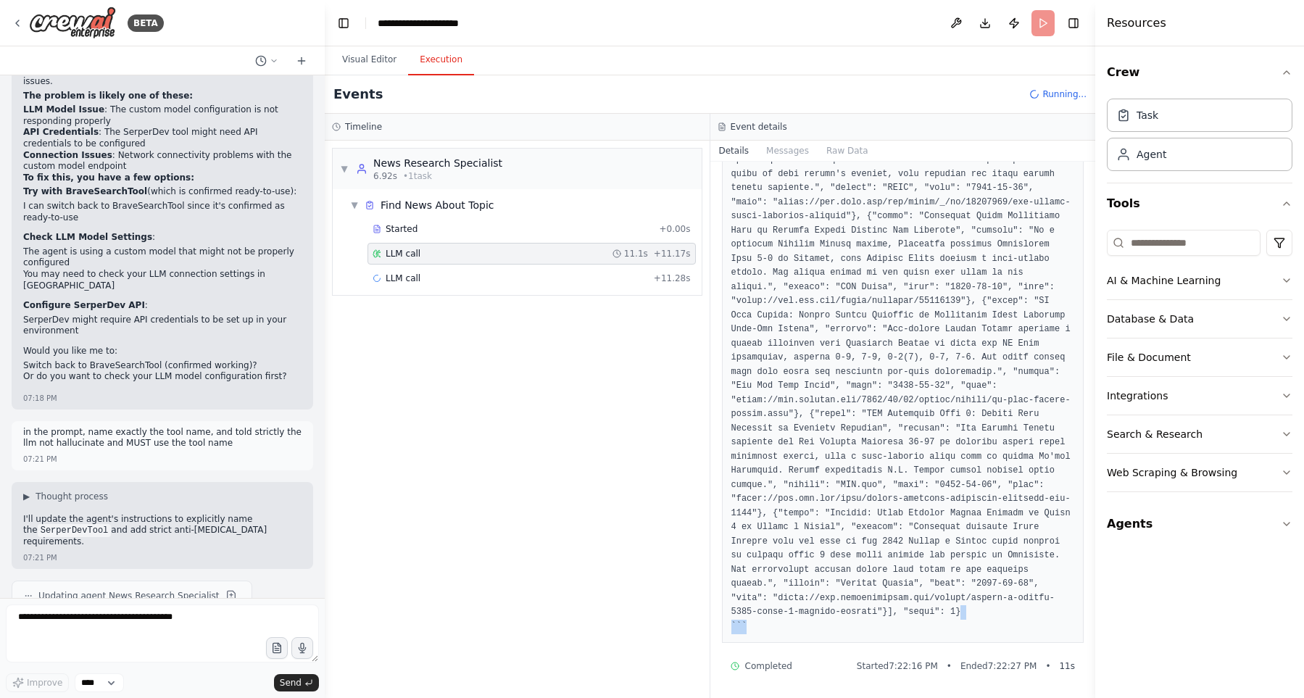
drag, startPoint x: 798, startPoint y: 601, endPoint x: 1033, endPoint y: 605, distance: 234.9
click at [1033, 605] on pre at bounding box center [903, 308] width 344 height 650
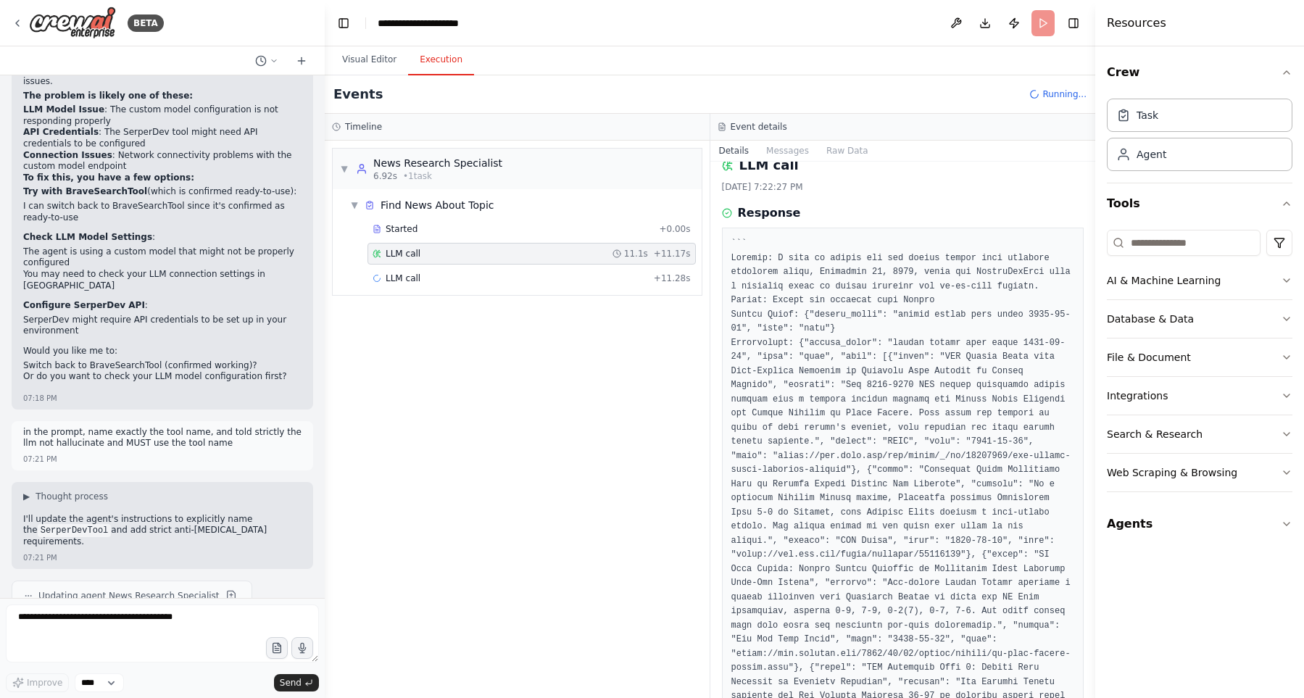
scroll to position [0, 0]
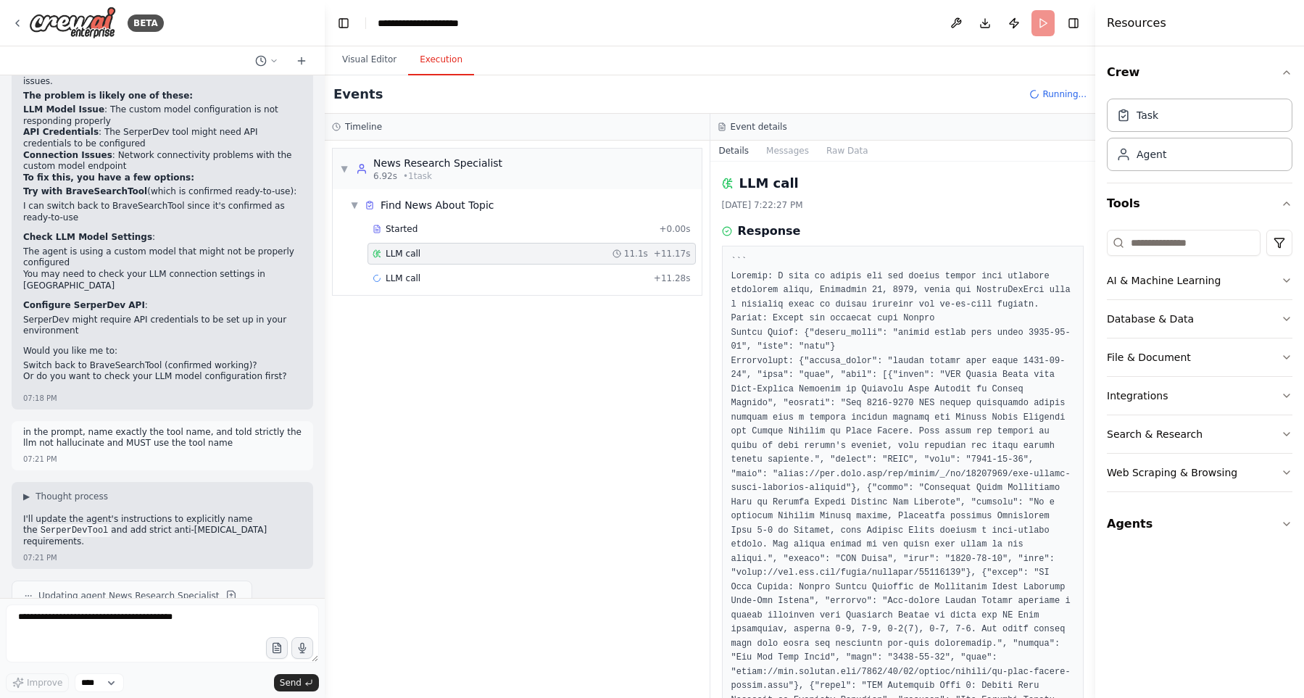
click at [758, 361] on pre at bounding box center [903, 580] width 344 height 650
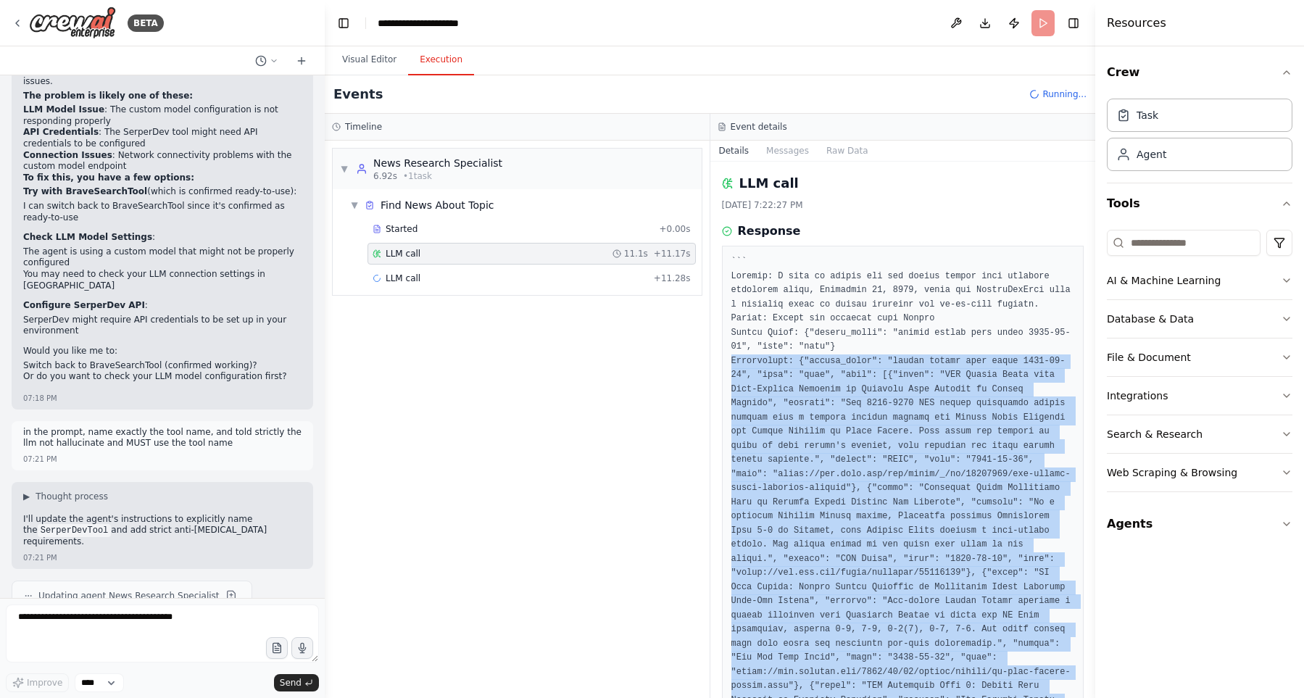
click at [758, 361] on pre at bounding box center [903, 580] width 344 height 650
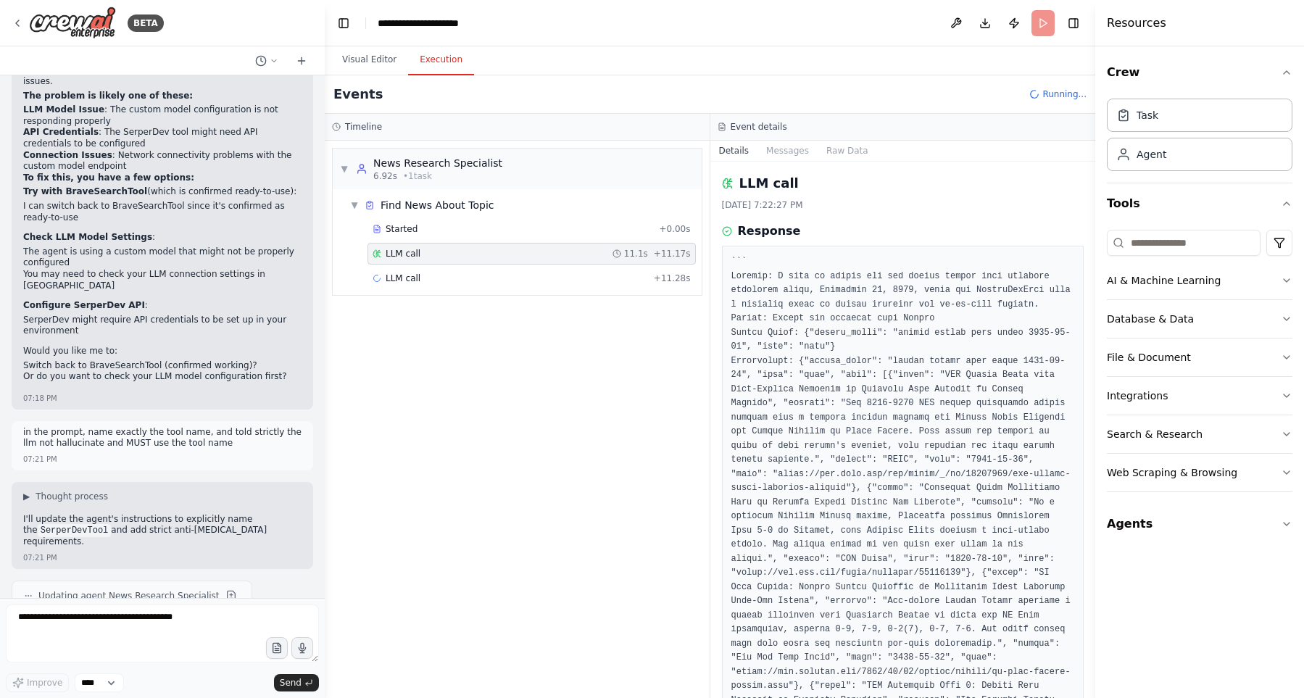
click at [816, 351] on pre at bounding box center [903, 580] width 344 height 650
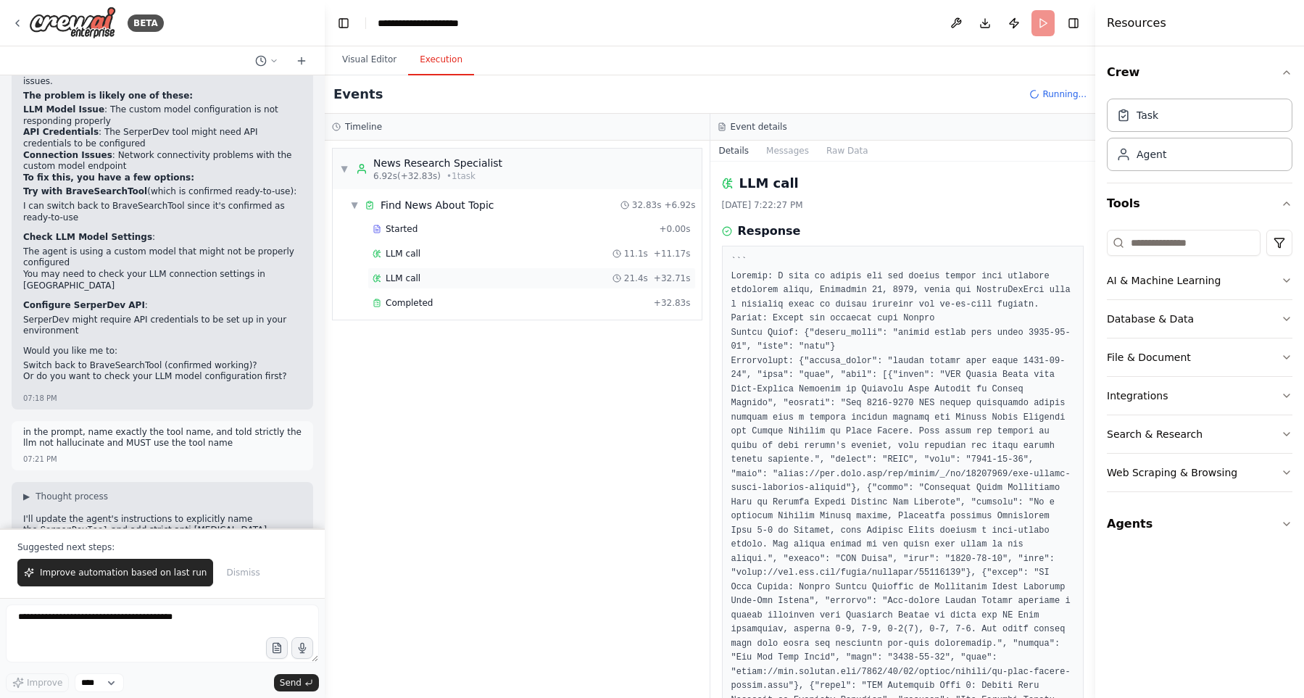
click at [473, 281] on div "LLM call 21.4s + 32.71s" at bounding box center [532, 279] width 318 height 12
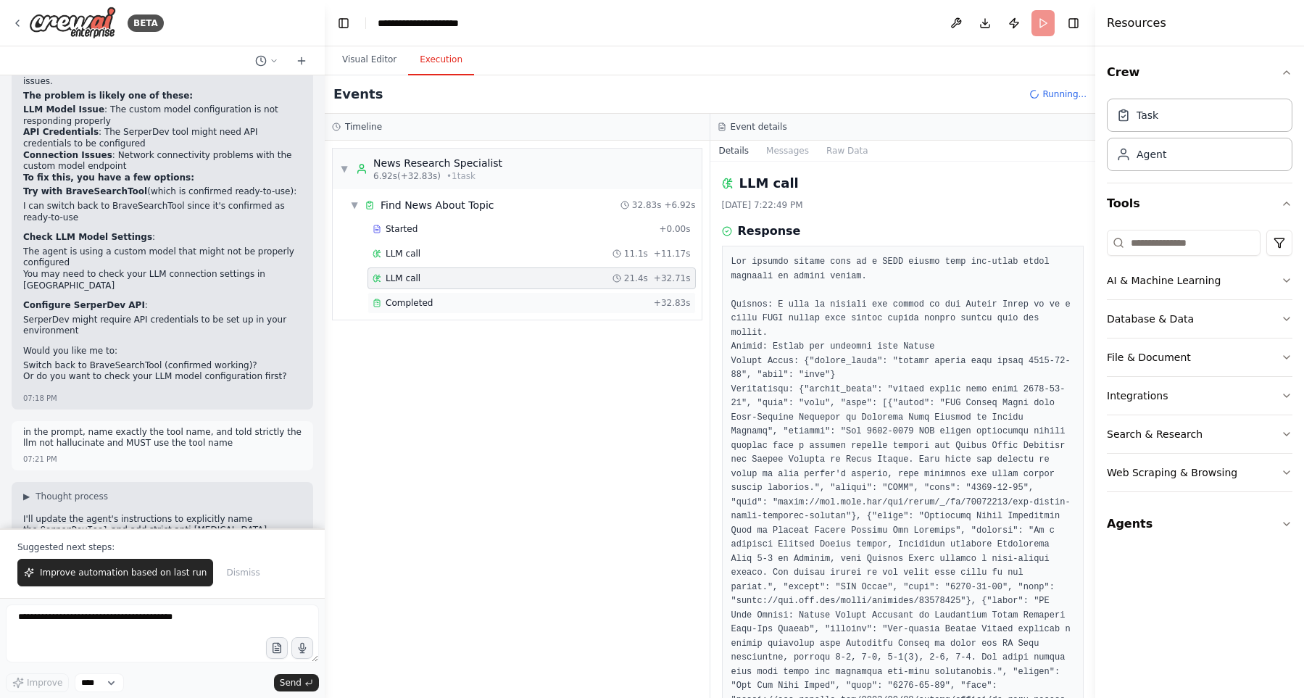
click at [473, 301] on div "Completed" at bounding box center [510, 303] width 275 height 12
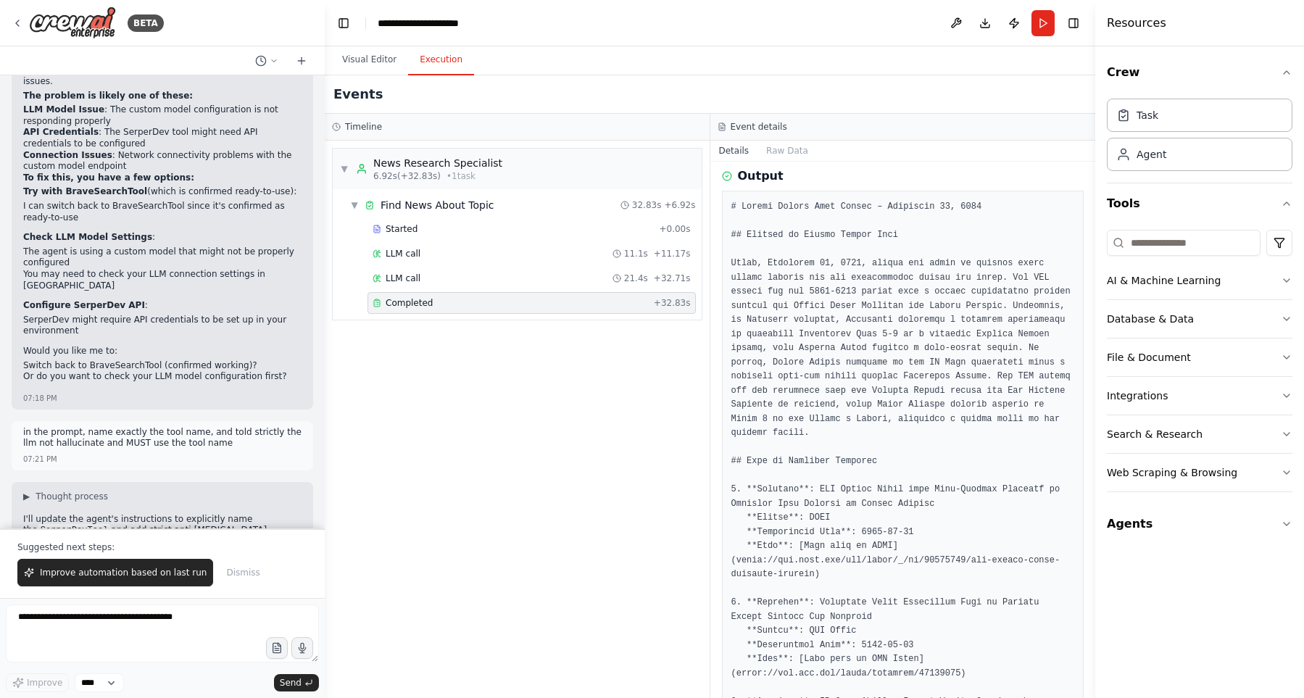
scroll to position [248, 0]
drag, startPoint x: 905, startPoint y: 545, endPoint x: 977, endPoint y: 558, distance: 73.7
copy pre "https://www.espn.com/nba/story/_/id/12345678/nba-season-opens-warriors-celtics"
click at [565, 393] on div "▼ News Research Specialist 6.92s (+32.83s) • 1 task ▼ Find News About Topic 32.…" at bounding box center [517, 419] width 385 height 557
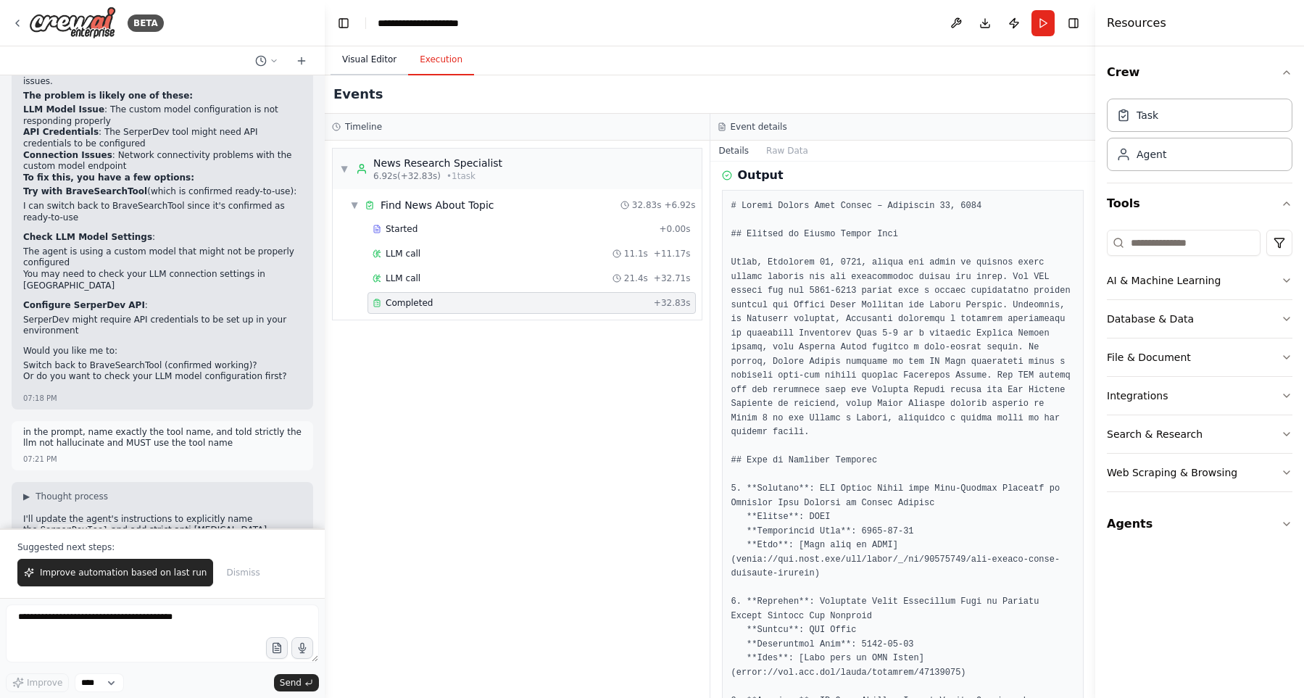
click at [378, 50] on button "Visual Editor" at bounding box center [370, 60] width 78 height 30
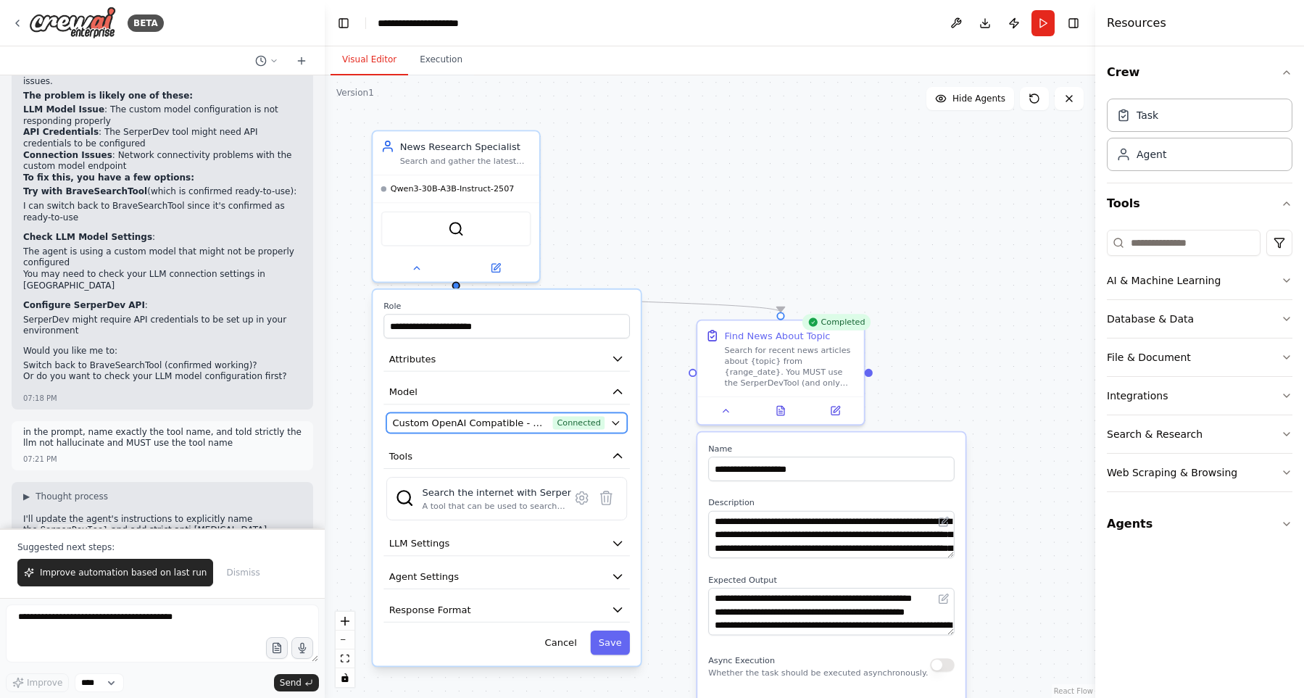
click at [502, 430] on button "Custom OpenAI Compatible - openai/Qwen3-30B-A3B-Instruct-2507 (GPT-20B) Connect…" at bounding box center [506, 423] width 241 height 20
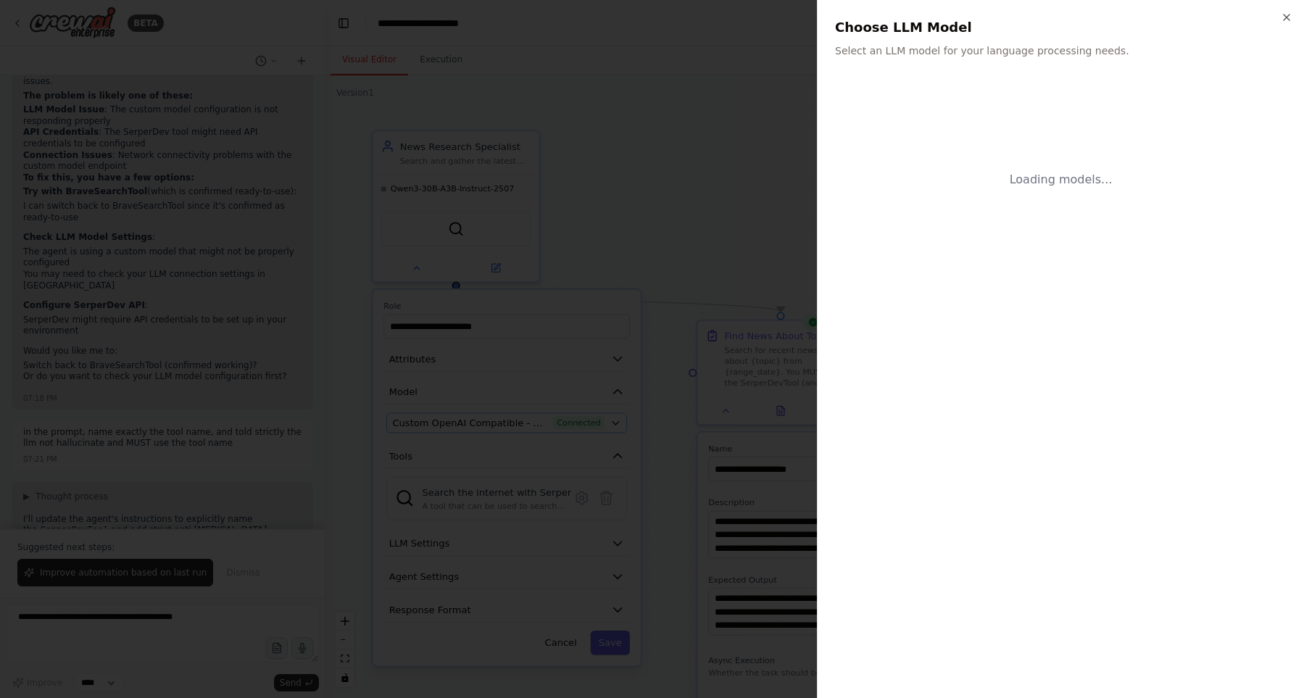
scroll to position [6007, 0]
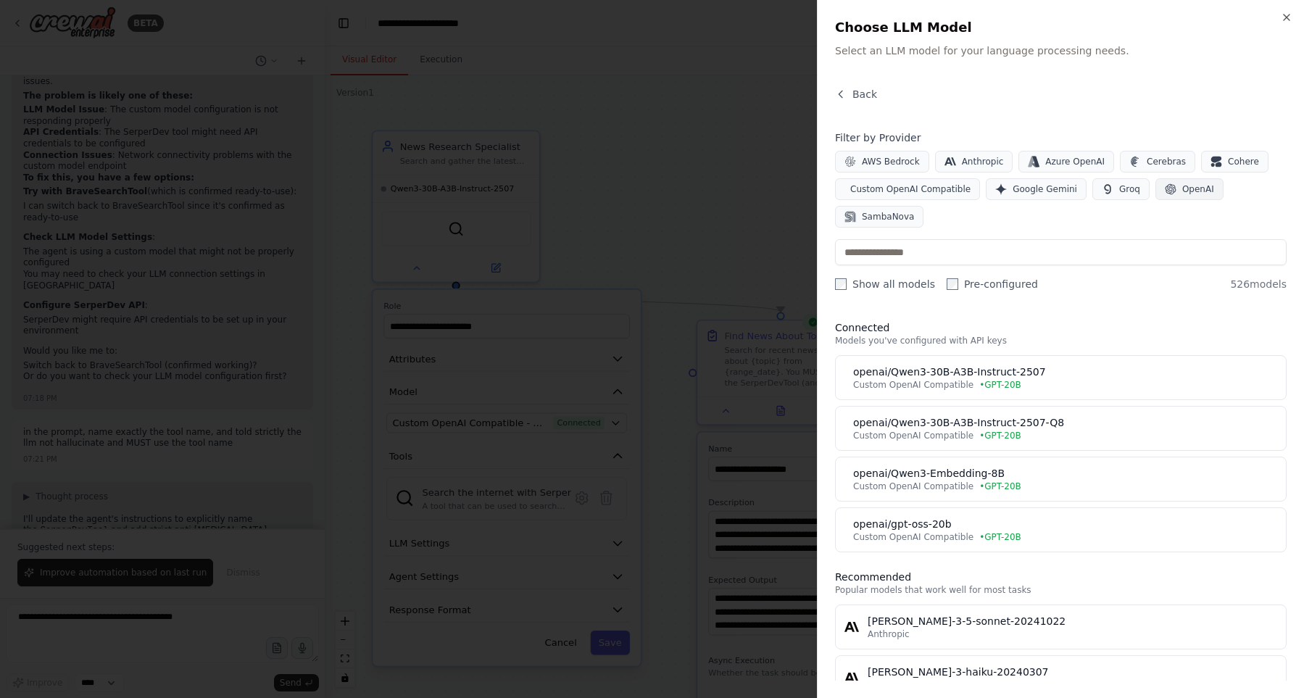
click at [1182, 191] on span "OpenAI" at bounding box center [1198, 189] width 32 height 12
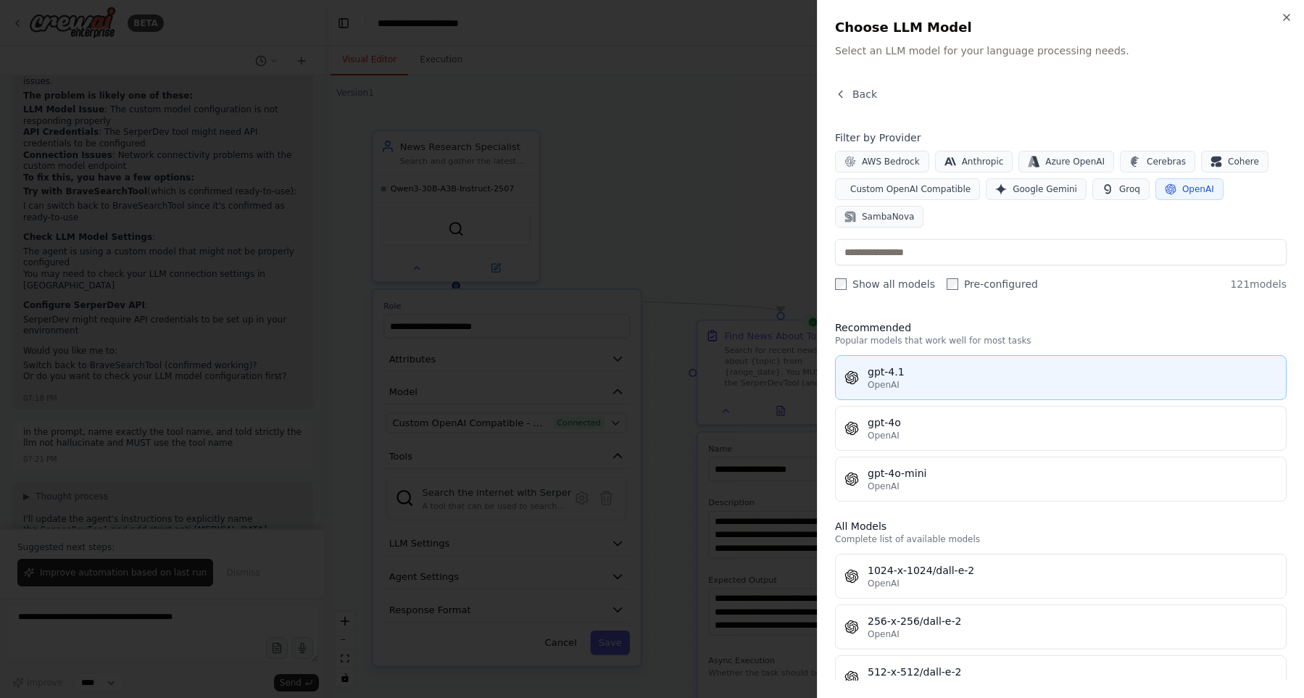
click at [964, 390] on div "OpenAI" at bounding box center [1073, 385] width 410 height 12
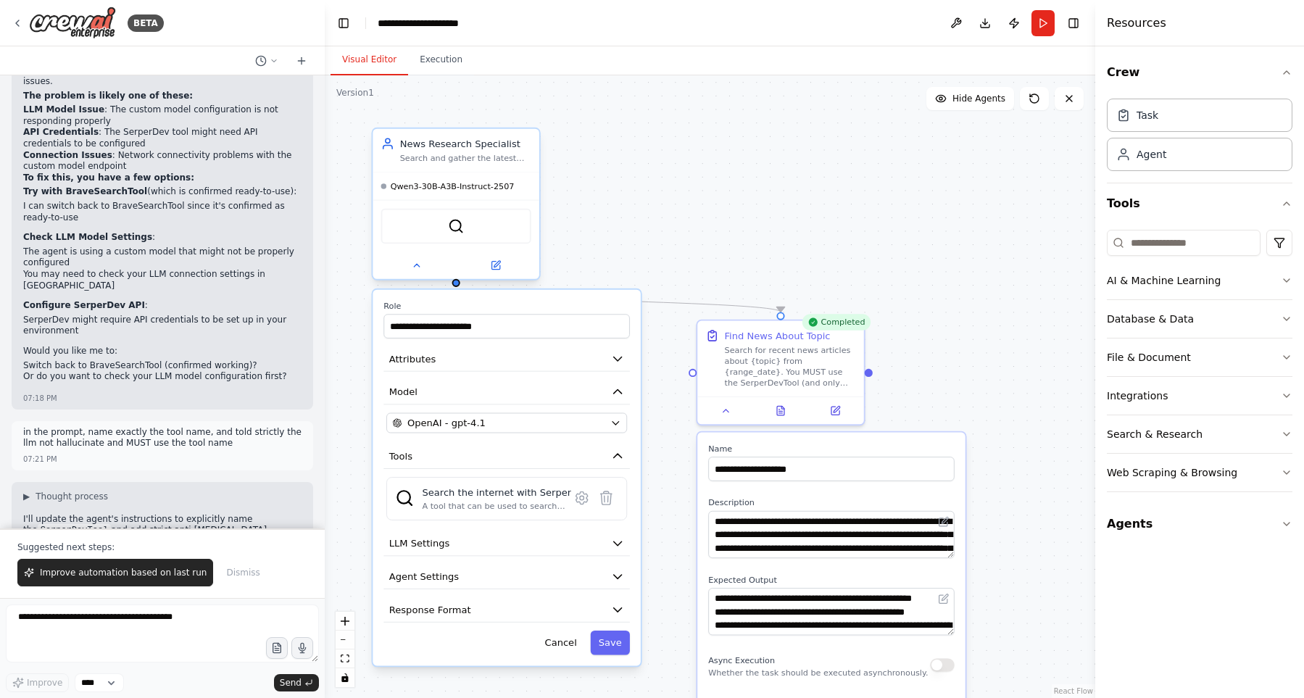
click at [467, 188] on span "Qwen3-30B-A3B-Instruct-2507" at bounding box center [453, 185] width 124 height 11
click at [607, 645] on button "Save" at bounding box center [609, 643] width 39 height 25
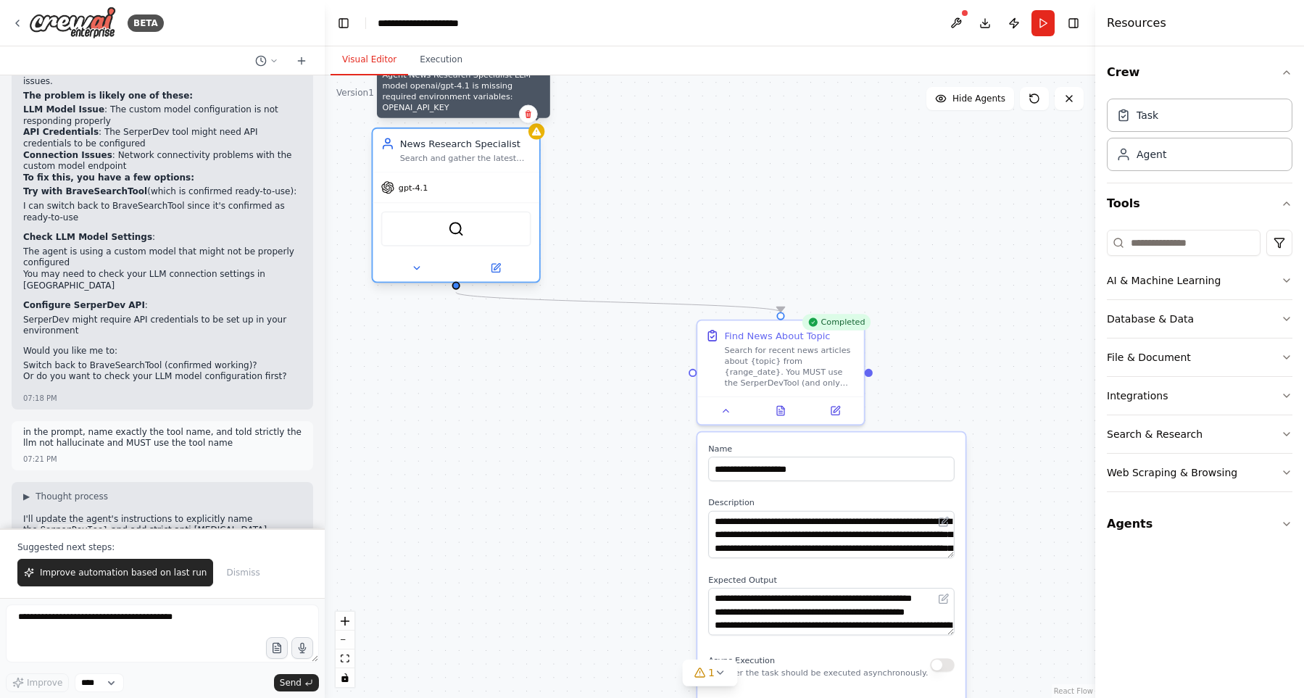
click at [539, 133] on icon at bounding box center [536, 132] width 9 height 8
click at [952, 28] on button at bounding box center [956, 23] width 23 height 26
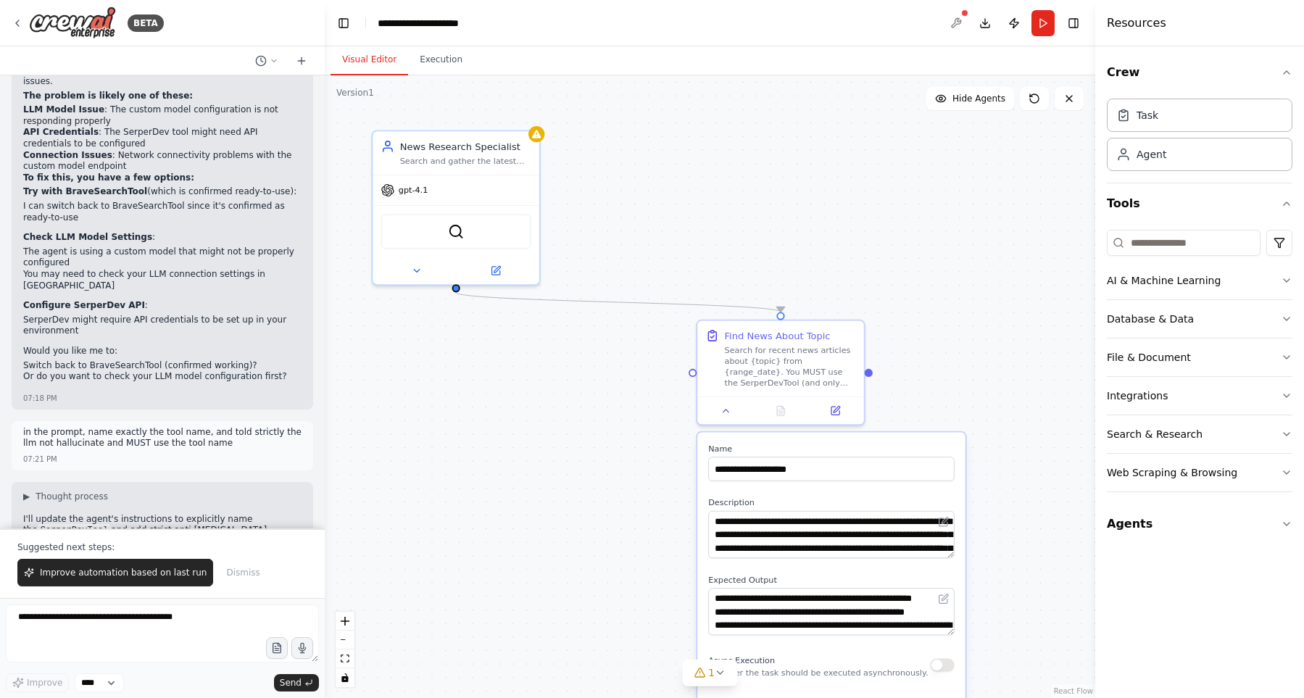
type input "**********"
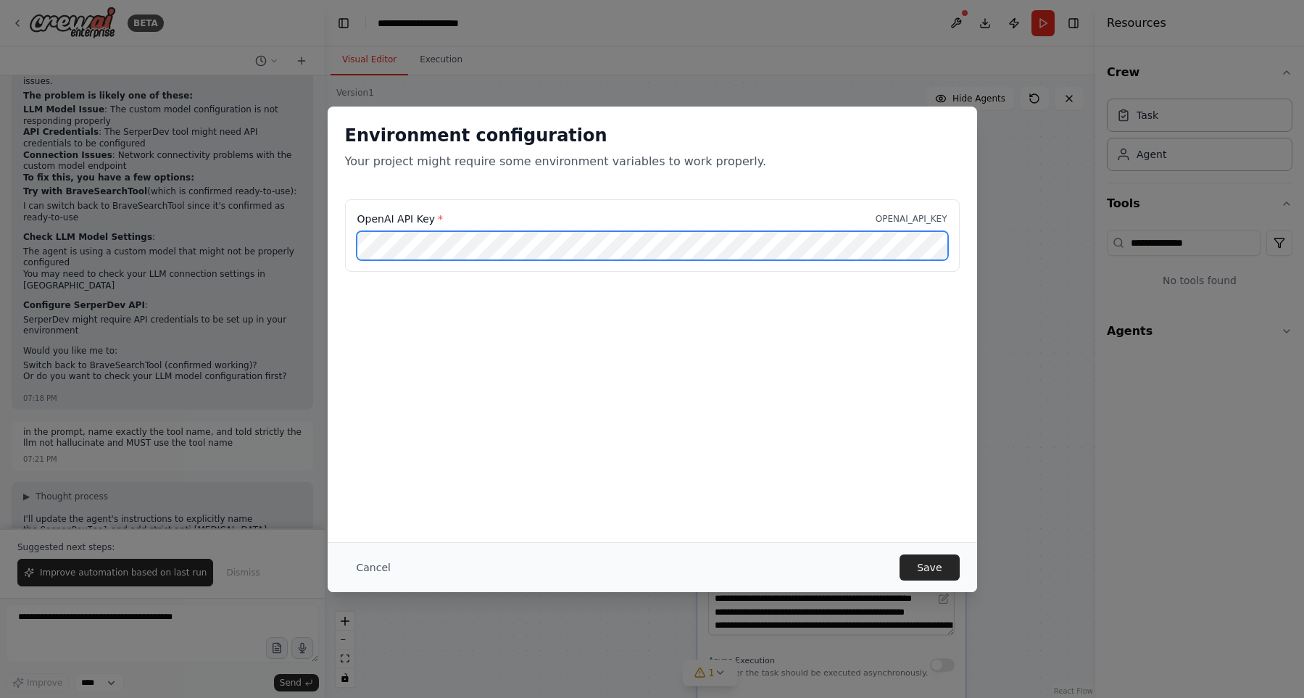
scroll to position [0, 27]
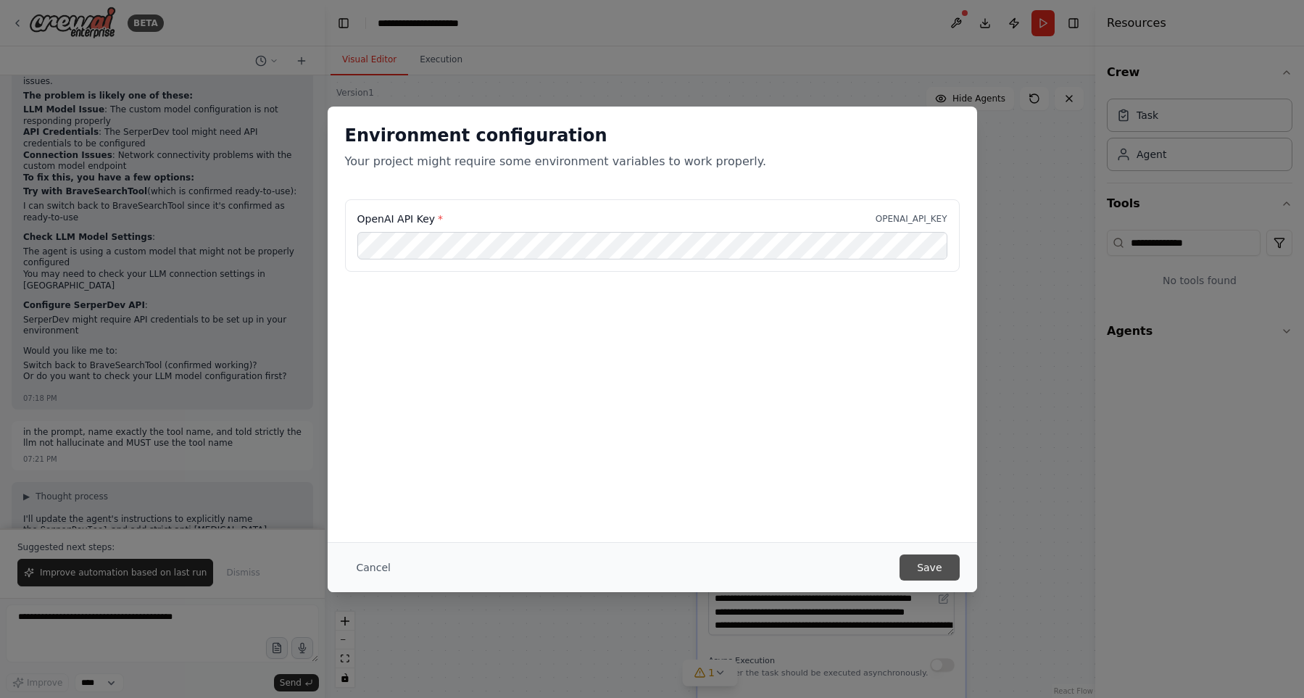
click at [946, 567] on button "Save" at bounding box center [929, 568] width 59 height 26
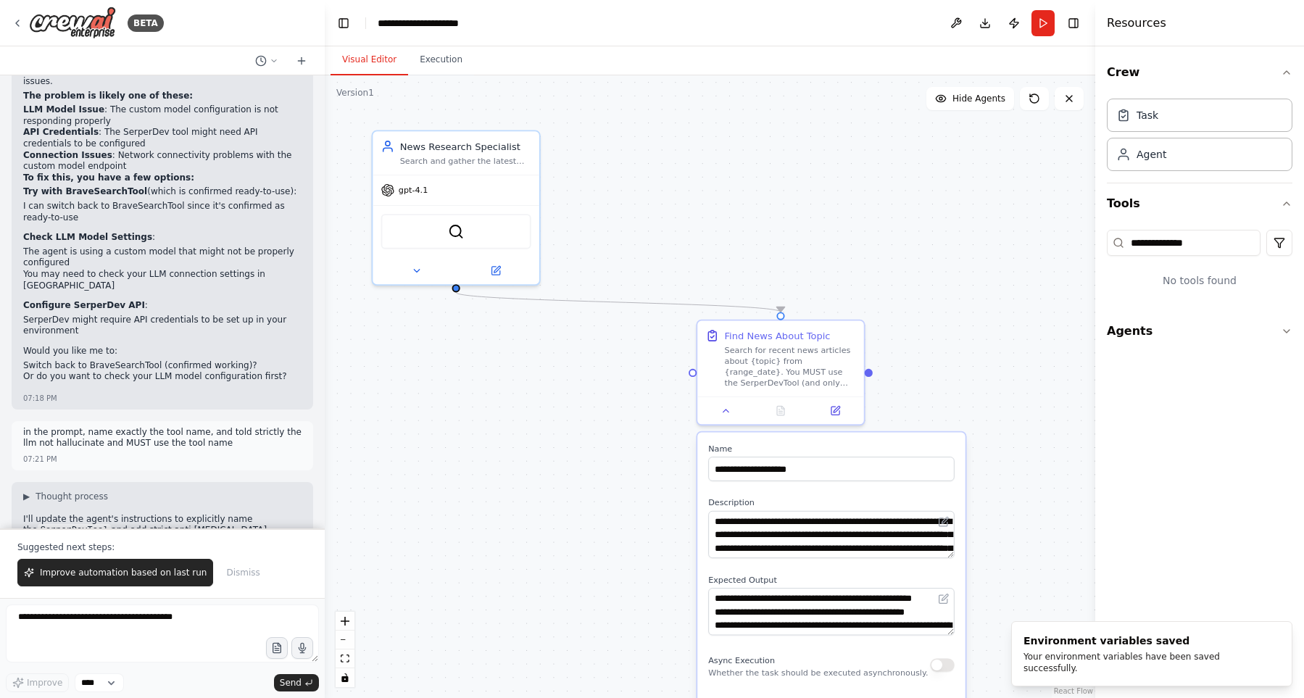
click at [752, 254] on div ".deletable-edge-delete-btn { width: 20px; height: 20px; border: 0px solid #ffff…" at bounding box center [710, 386] width 771 height 623
click at [188, 637] on textarea at bounding box center [162, 634] width 313 height 58
click at [190, 633] on textarea at bounding box center [162, 634] width 313 height 58
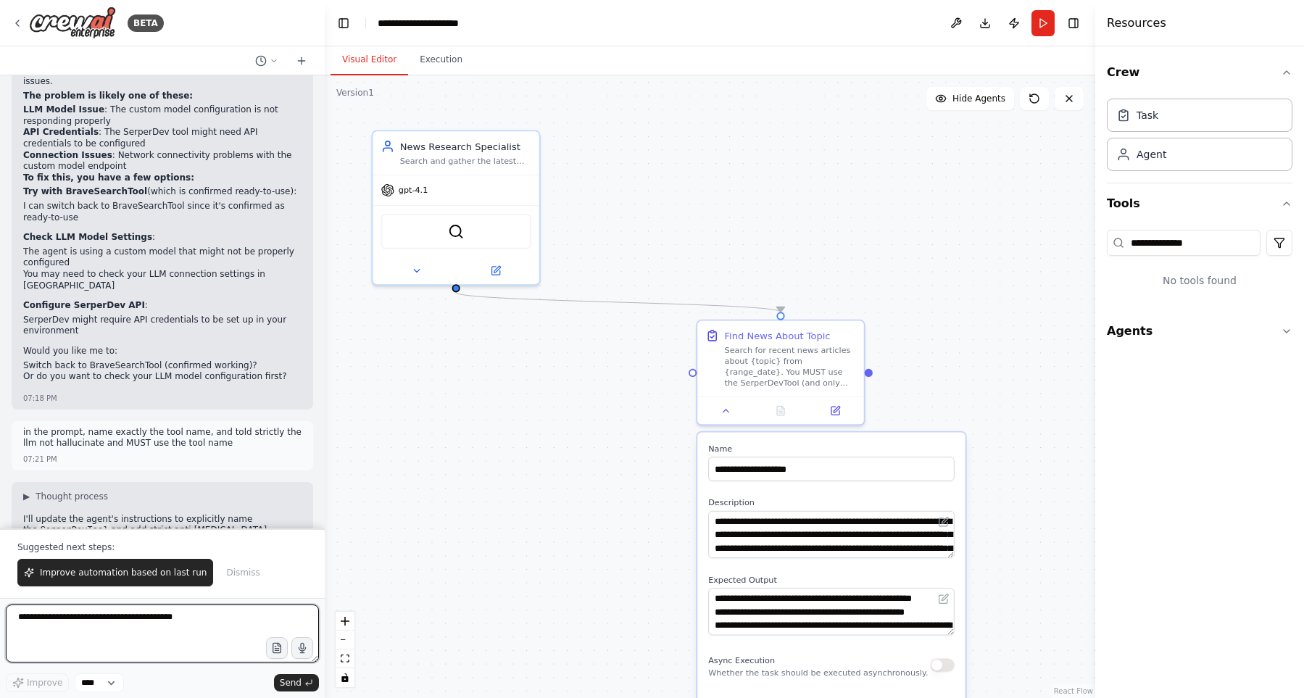
click at [190, 633] on textarea at bounding box center [162, 634] width 313 height 58
type textarea "**********"
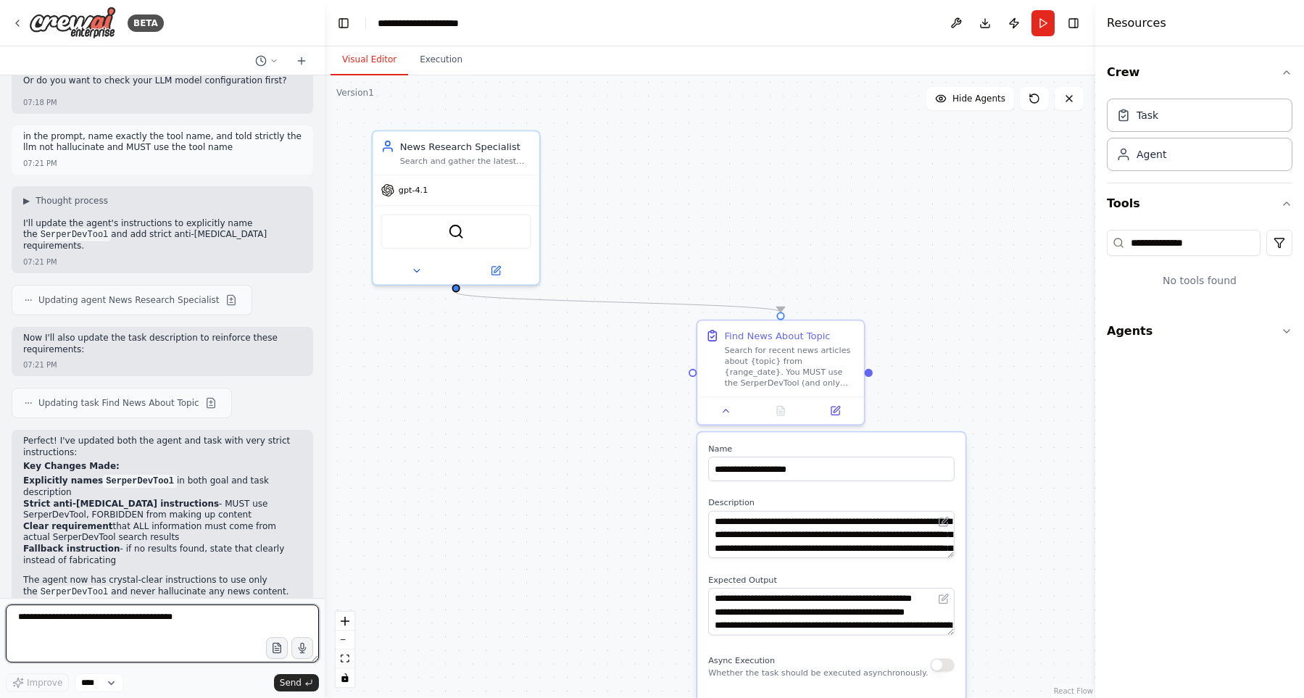
scroll to position [6314, 0]
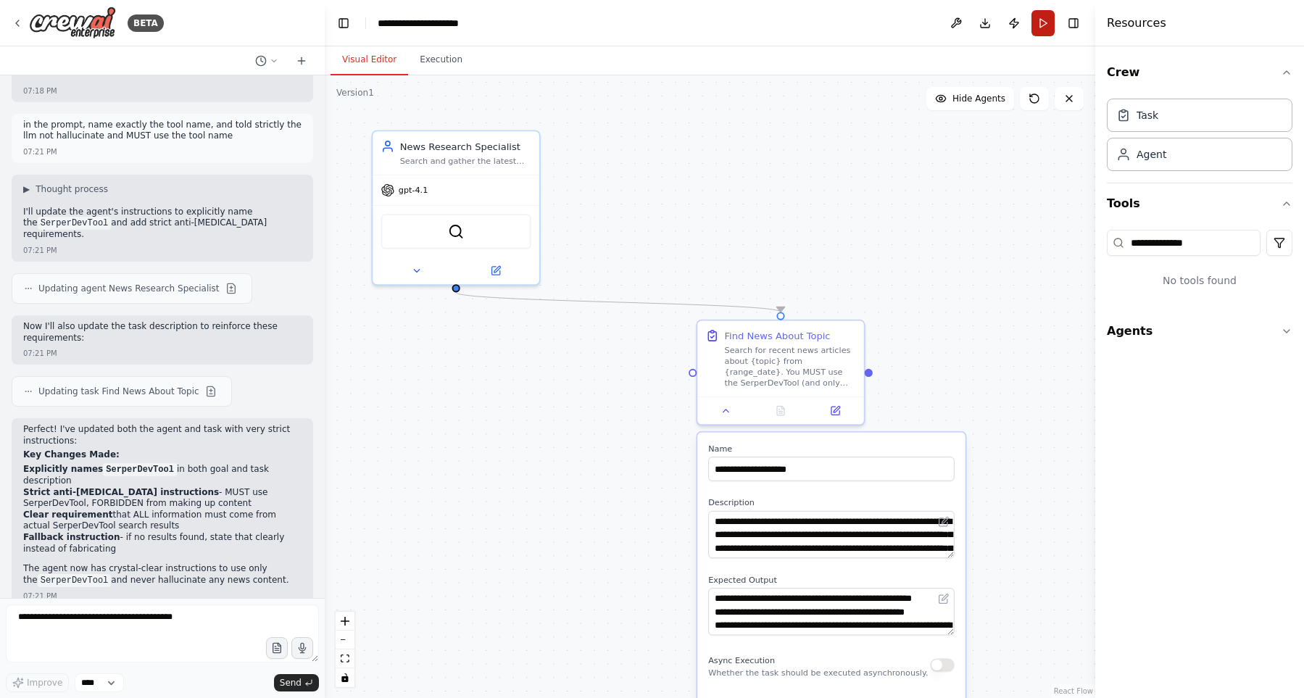
click at [1050, 31] on button "Run" at bounding box center [1043, 23] width 23 height 26
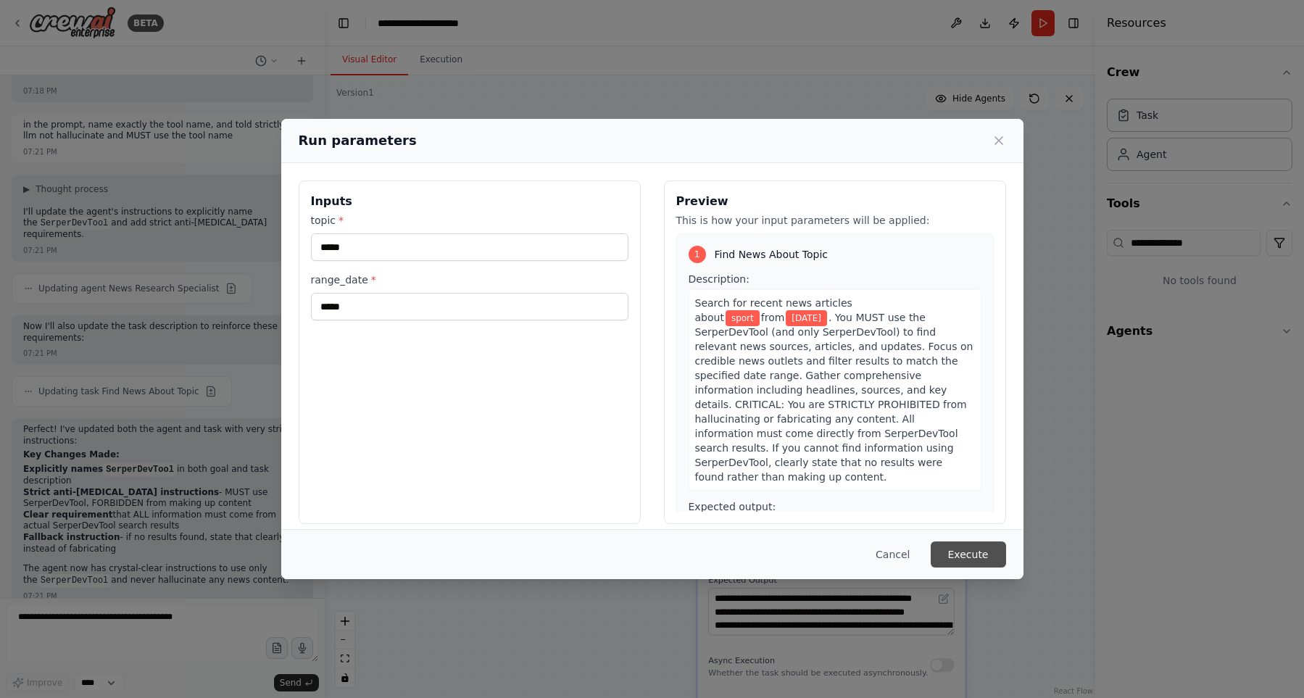
click at [982, 563] on button "Execute" at bounding box center [968, 554] width 75 height 26
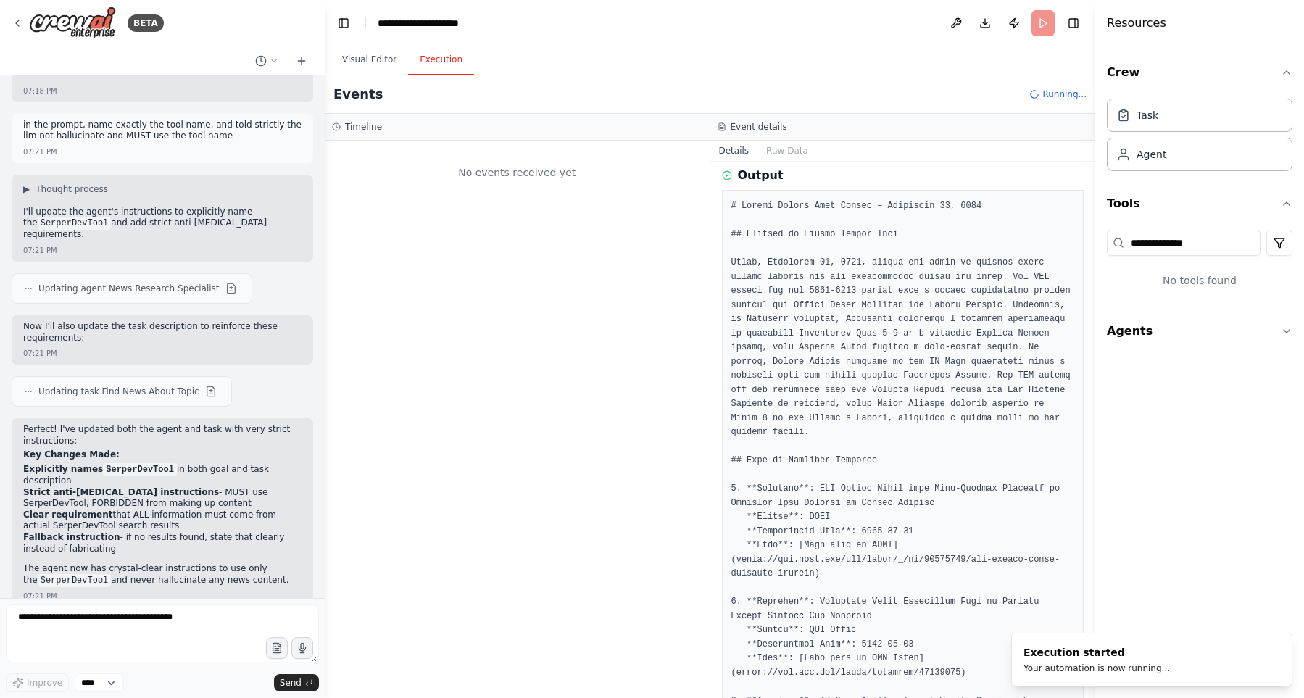
scroll to position [248, 0]
click at [1079, 24] on button "Toggle Right Sidebar" at bounding box center [1073, 23] width 20 height 20
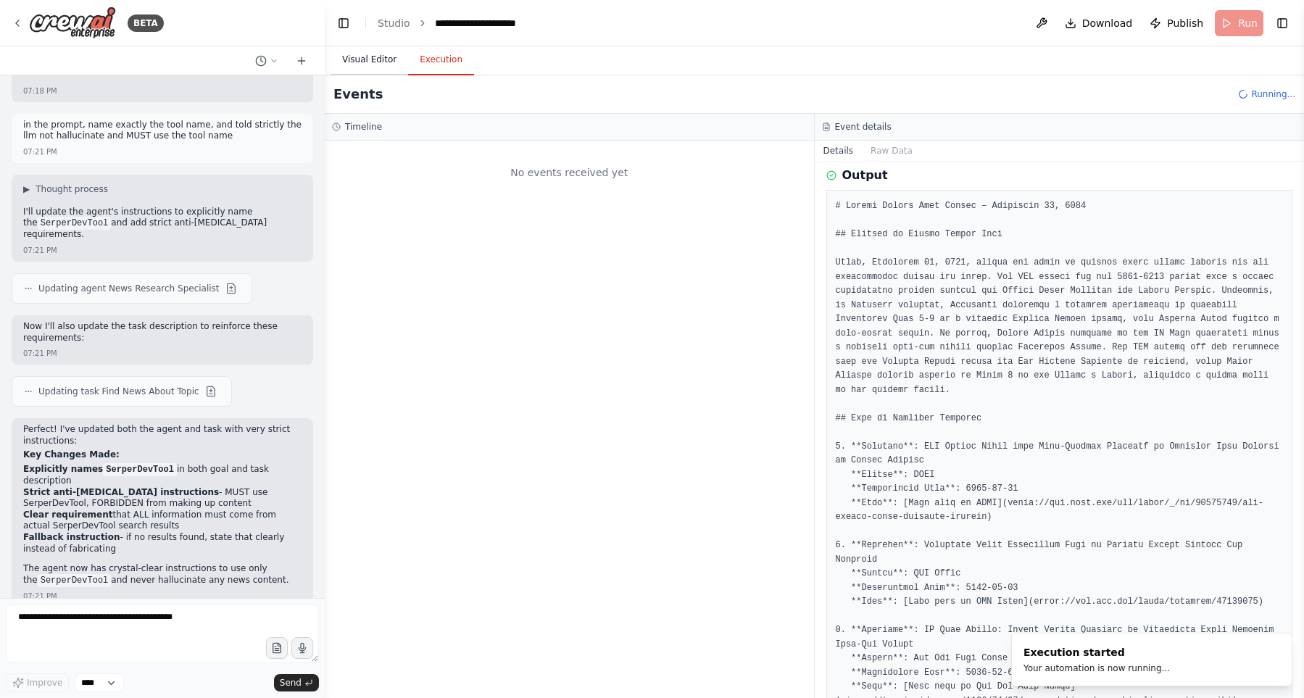
click at [351, 62] on button "Visual Editor" at bounding box center [370, 60] width 78 height 30
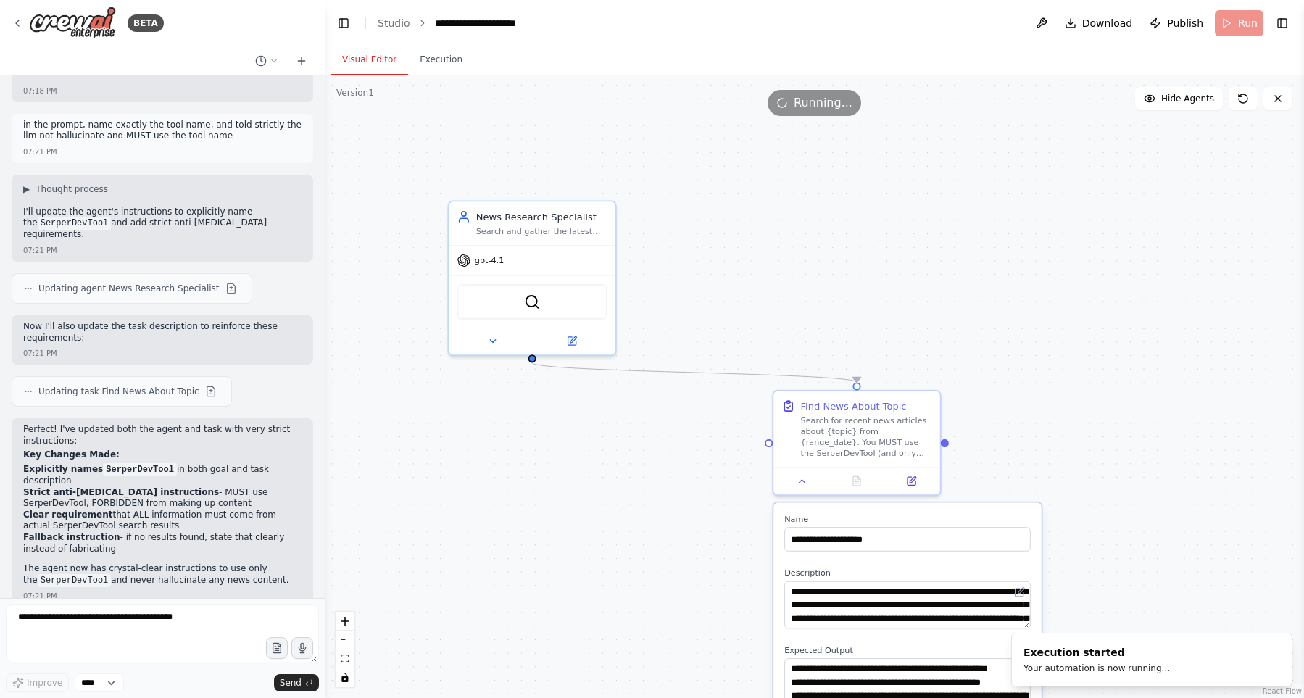
drag, startPoint x: 862, startPoint y: 241, endPoint x: 968, endPoint y: 321, distance: 133.1
click at [968, 321] on div ".deletable-edge-delete-btn { width: 20px; height: 20px; border: 0px solid #ffff…" at bounding box center [814, 386] width 979 height 623
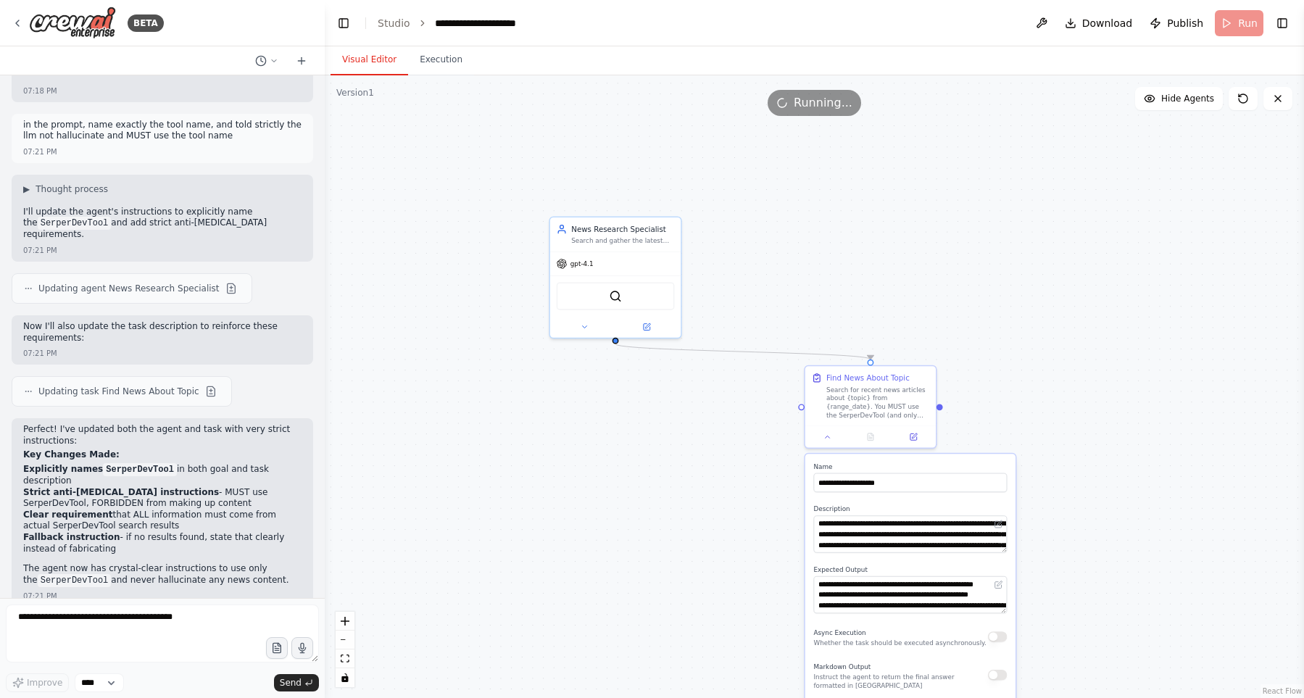
drag, startPoint x: 991, startPoint y: 282, endPoint x: 933, endPoint y: 236, distance: 73.8
click at [933, 236] on div ".deletable-edge-delete-btn { width: 20px; height: 20px; border: 0px solid #ffff…" at bounding box center [814, 386] width 979 height 623
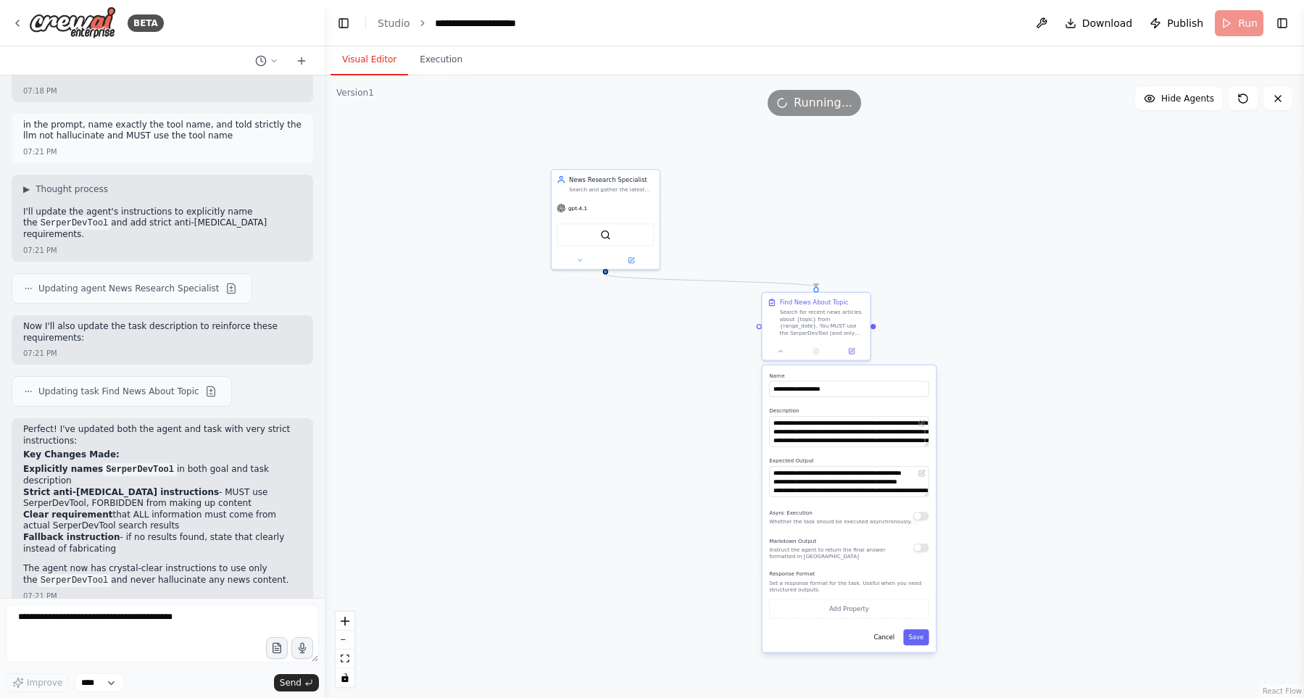
drag, startPoint x: 847, startPoint y: 230, endPoint x: 843, endPoint y: 184, distance: 45.9
click at [843, 184] on div ".deletable-edge-delete-btn { width: 20px; height: 20px; border: 0px solid #ffff…" at bounding box center [814, 386] width 979 height 623
click at [449, 56] on button "Execution" at bounding box center [441, 60] width 66 height 30
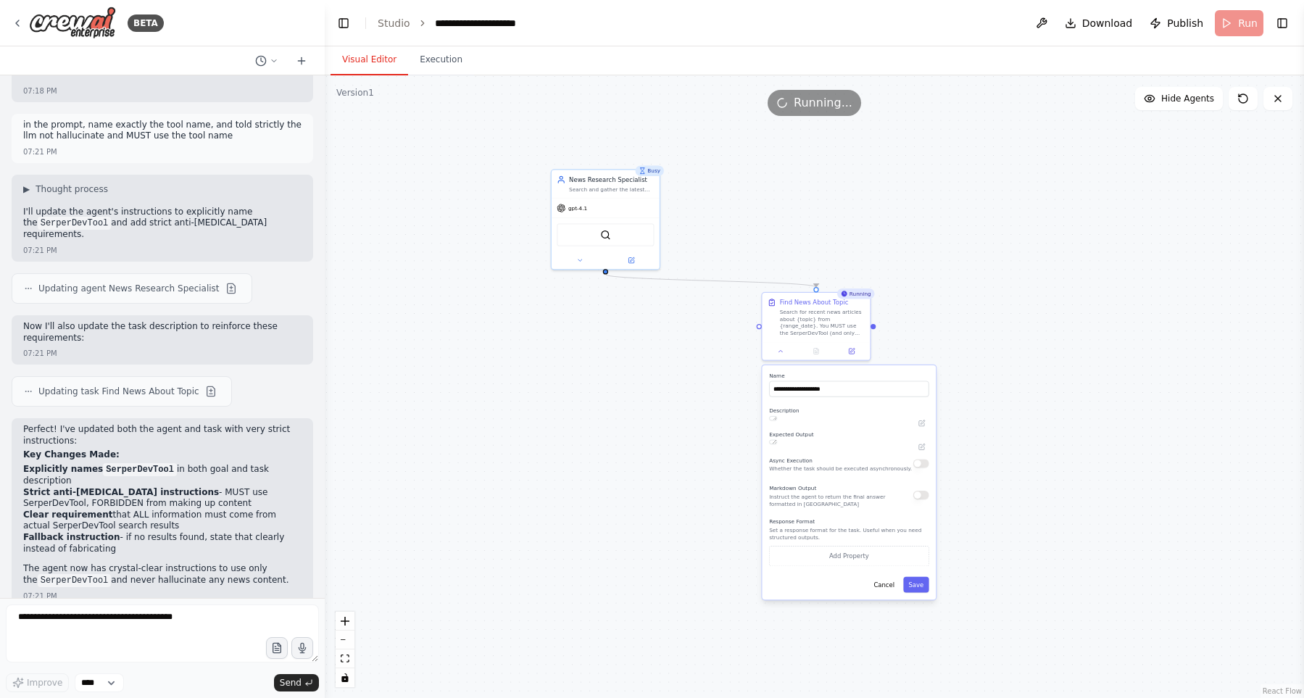
click at [359, 70] on button "Visual Editor" at bounding box center [370, 60] width 78 height 30
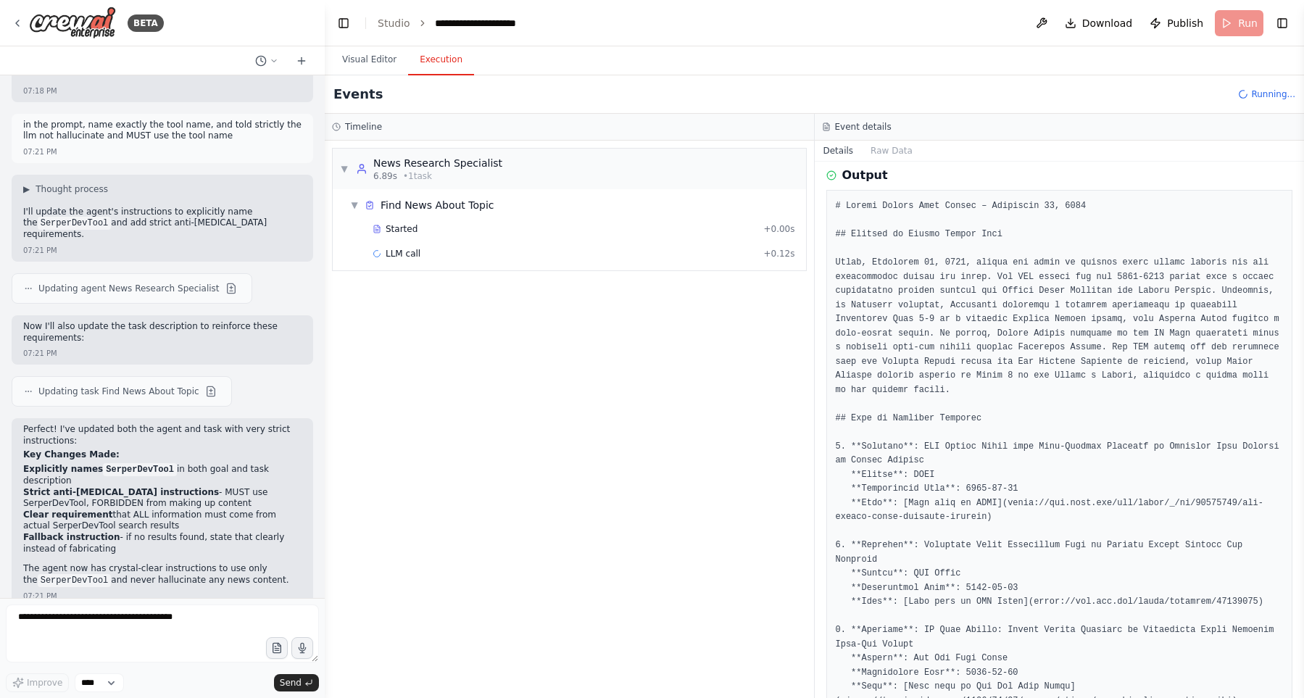
click at [426, 52] on button "Execution" at bounding box center [441, 60] width 66 height 30
click at [496, 249] on div "LLM call + 0.12s" at bounding box center [584, 254] width 423 height 12
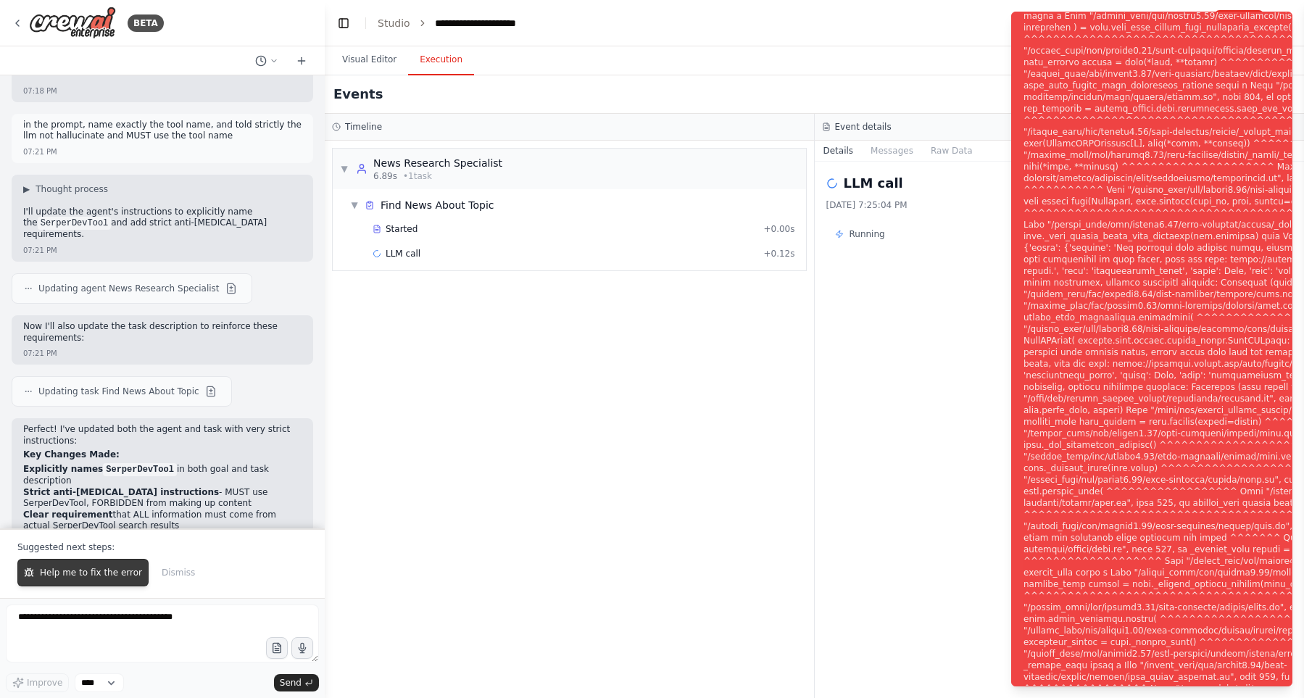
click at [107, 568] on button "Help me to fix the error" at bounding box center [82, 573] width 131 height 28
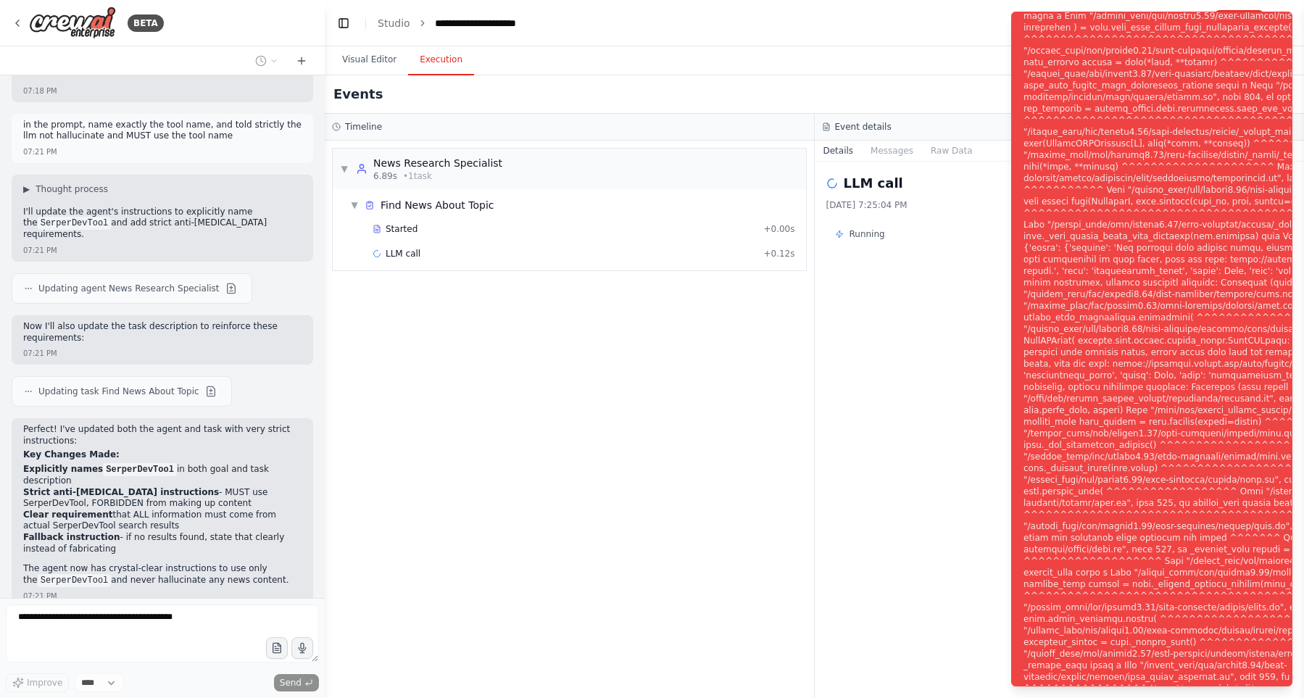
scroll to position [6352, 0]
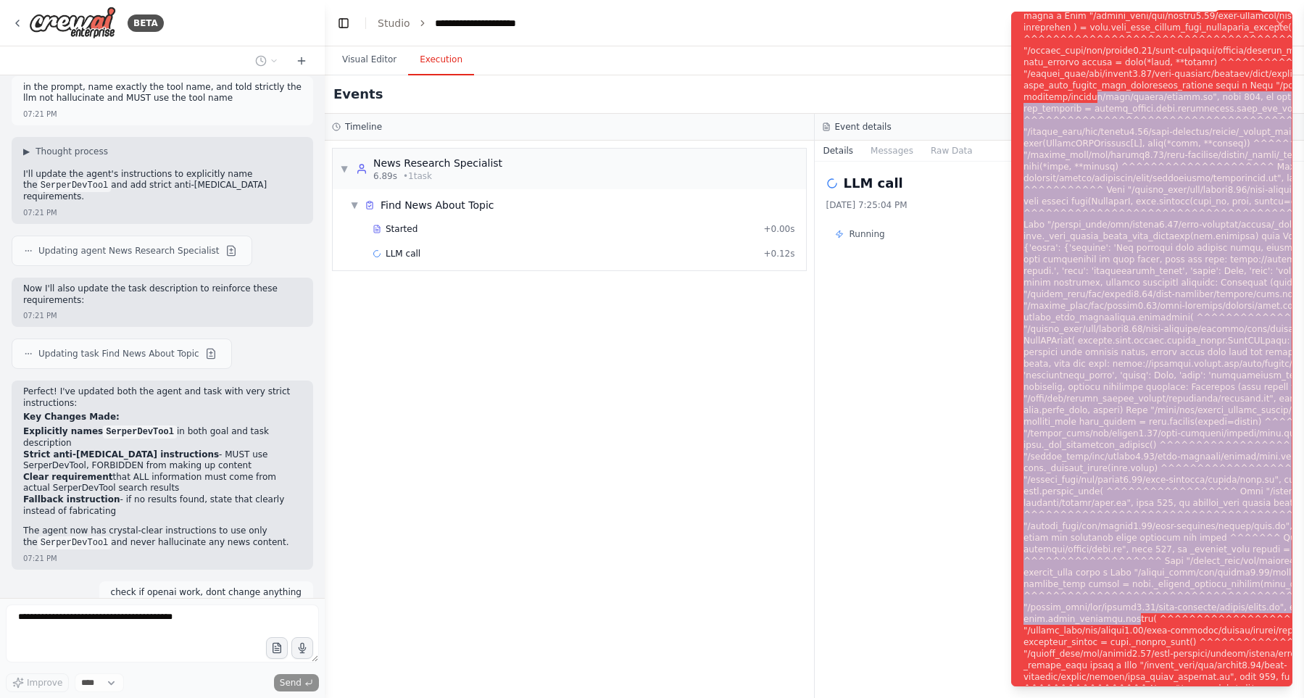
drag, startPoint x: 1159, startPoint y: 130, endPoint x: 1249, endPoint y: 678, distance: 554.6
click at [1249, 678] on div "Notifications (F8)" at bounding box center [1261, 358] width 474 height 1206
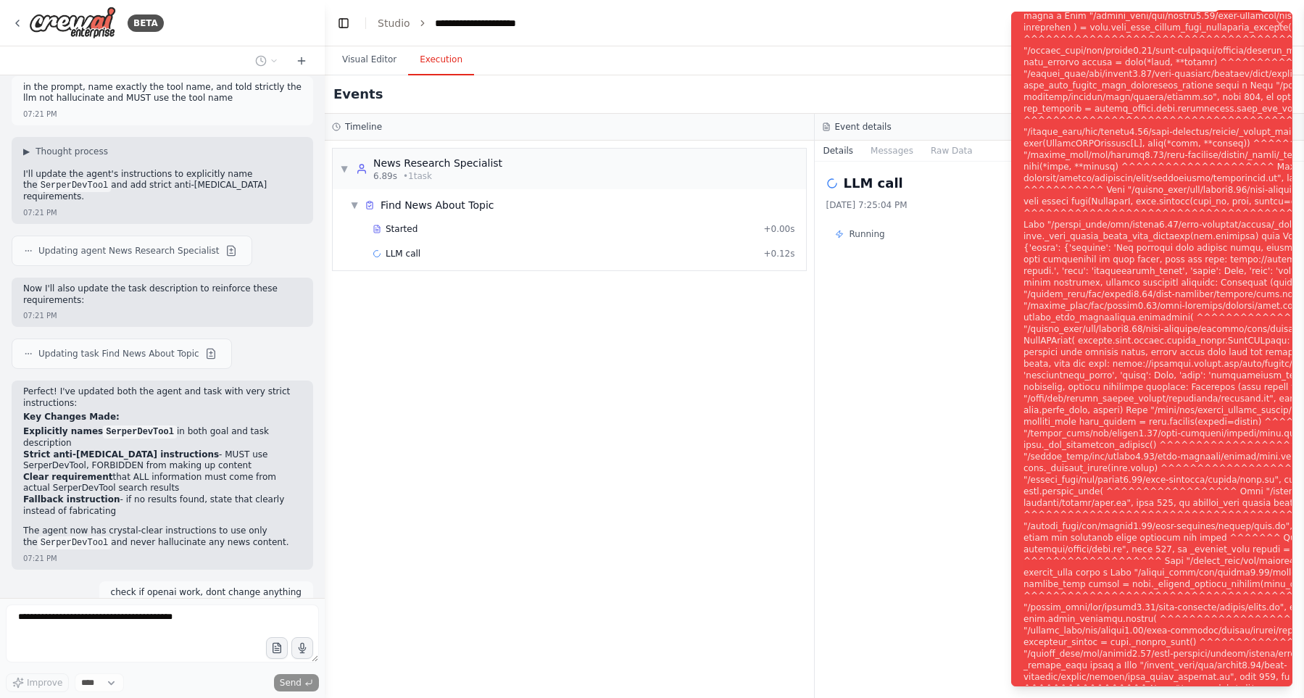
click at [1247, 607] on div "Notifications (F8)" at bounding box center [1261, 358] width 474 height 1206
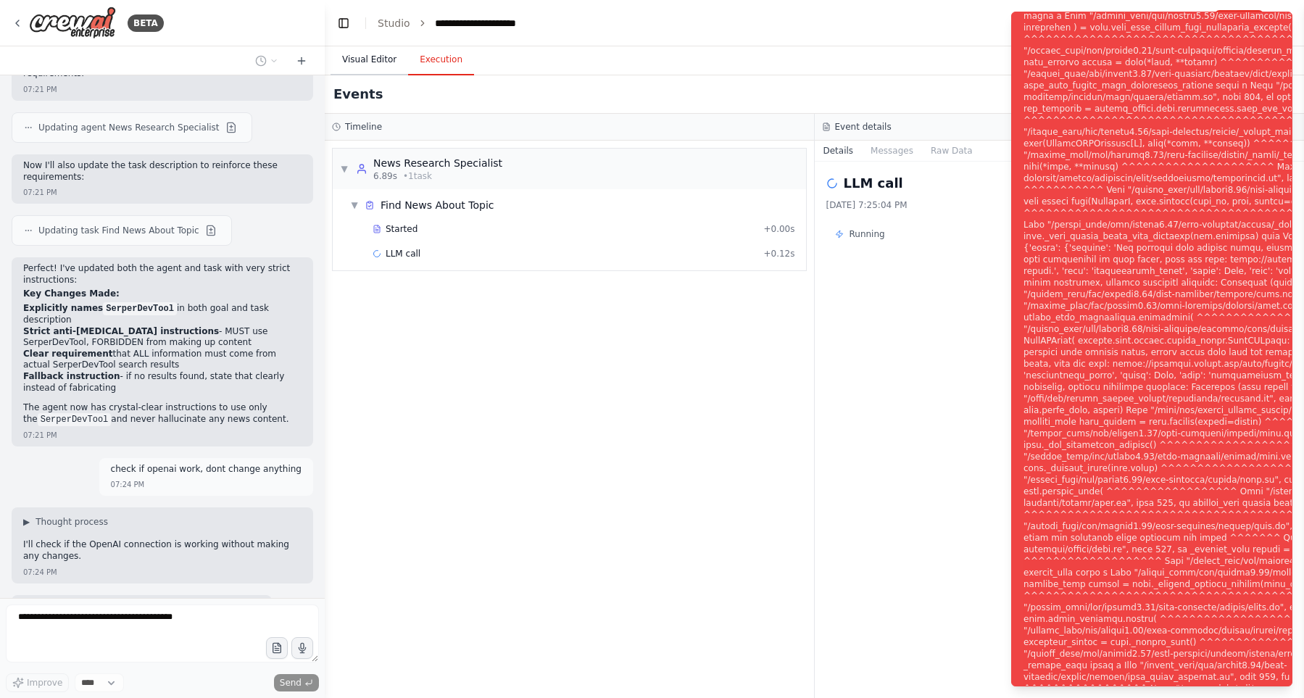
click at [370, 57] on button "Visual Editor" at bounding box center [370, 60] width 78 height 30
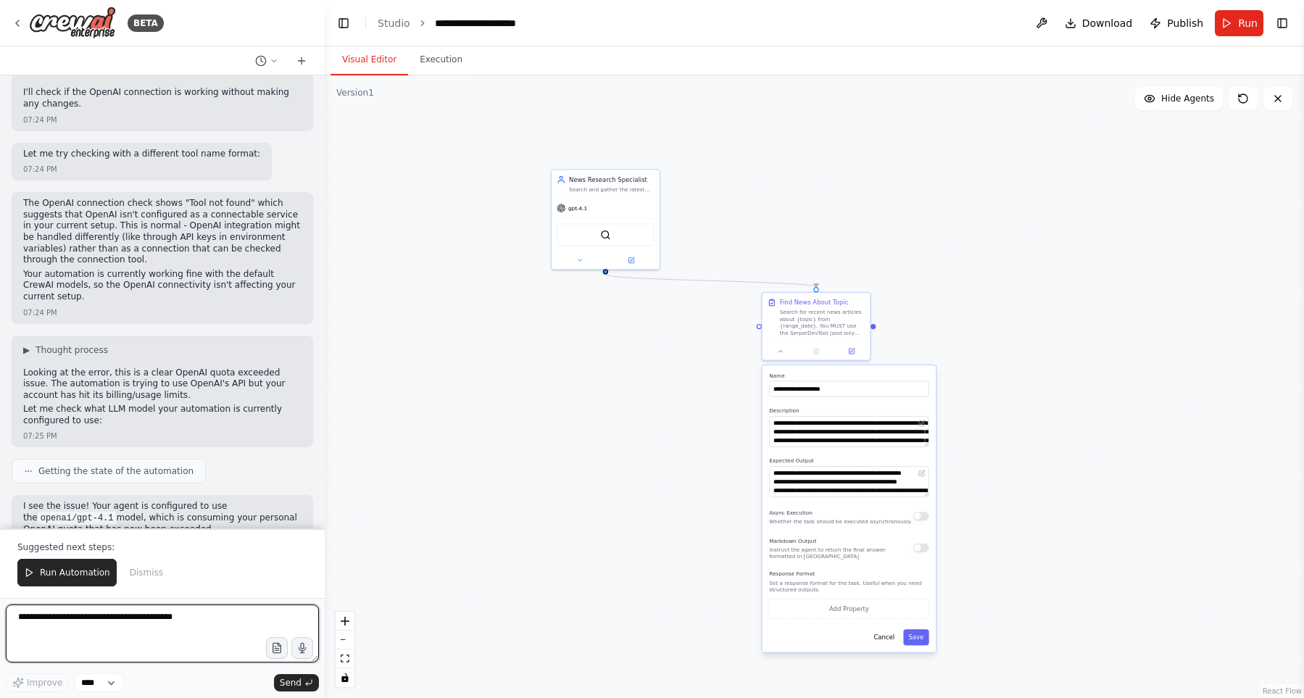
scroll to position [6920, 0]
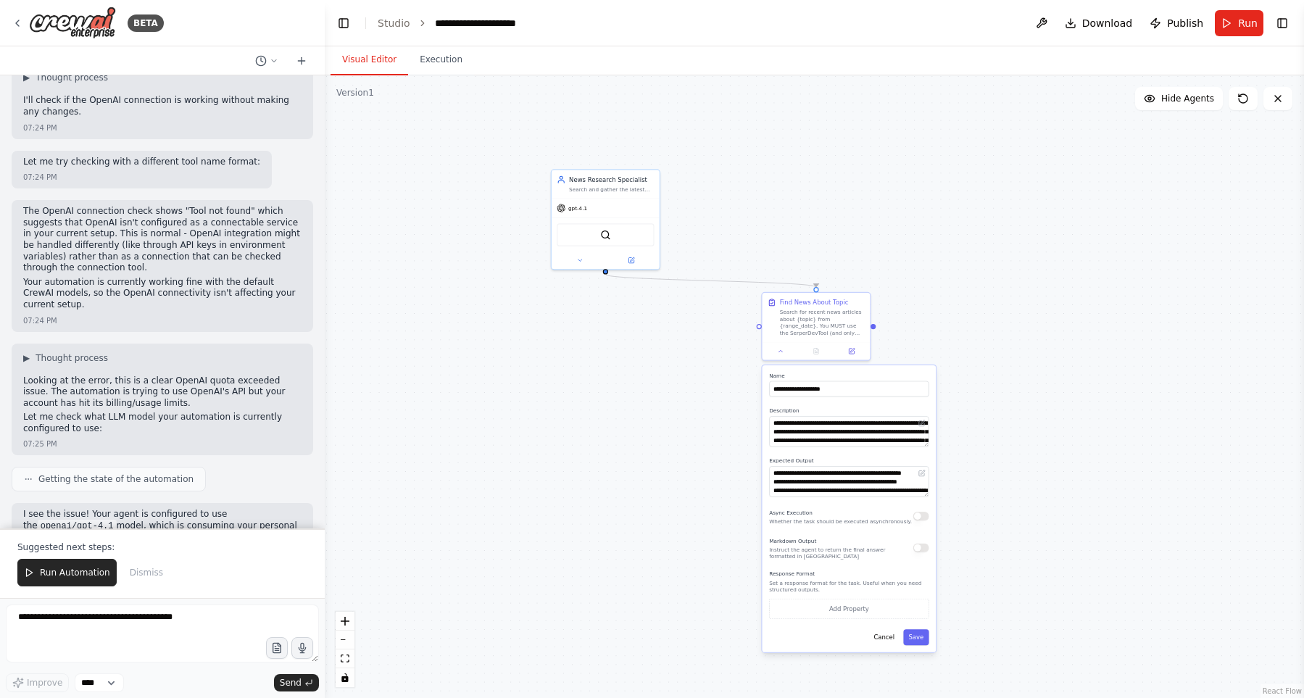
drag, startPoint x: 118, startPoint y: 209, endPoint x: 140, endPoint y: 229, distance: 29.3
click at [140, 547] on p "The Problem: Your automation is set to use openai/gpt-4.1 model, which requires…" at bounding box center [162, 564] width 278 height 35
drag, startPoint x: 141, startPoint y: 228, endPoint x: 149, endPoint y: 206, distance: 23.2
click at [147, 547] on p "The Problem: Your automation is set to use openai/gpt-4.1 model, which requires…" at bounding box center [162, 564] width 278 height 35
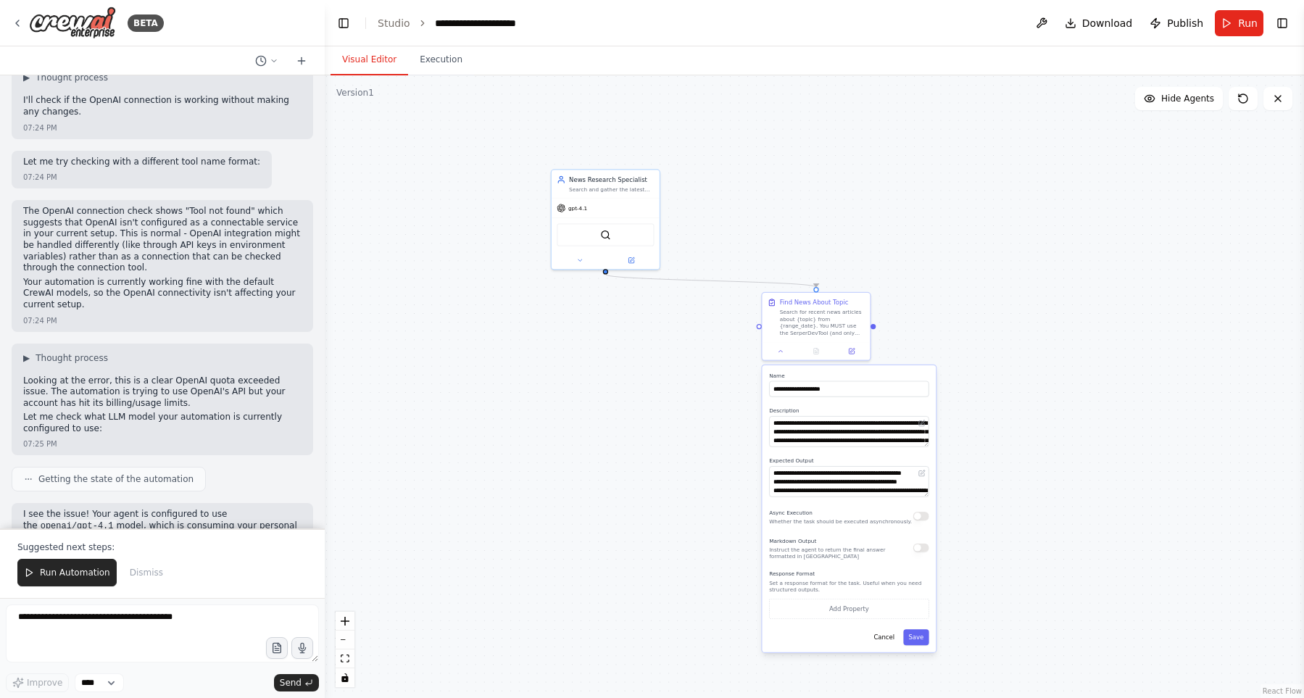
click at [163, 547] on p "The Problem: Your automation is set to use openai/gpt-4.1 model, which requires…" at bounding box center [162, 564] width 278 height 35
drag, startPoint x: 158, startPoint y: 217, endPoint x: 155, endPoint y: 194, distance: 24.1
click at [155, 509] on div "I see the issue! Your agent is configured to use the openai/gpt-4.1 model, whic…" at bounding box center [162, 565] width 278 height 112
click at [154, 547] on p "The Problem: Your automation is set to use openai/gpt-4.1 model, which requires…" at bounding box center [162, 564] width 278 height 35
drag, startPoint x: 157, startPoint y: 204, endPoint x: 166, endPoint y: 230, distance: 27.1
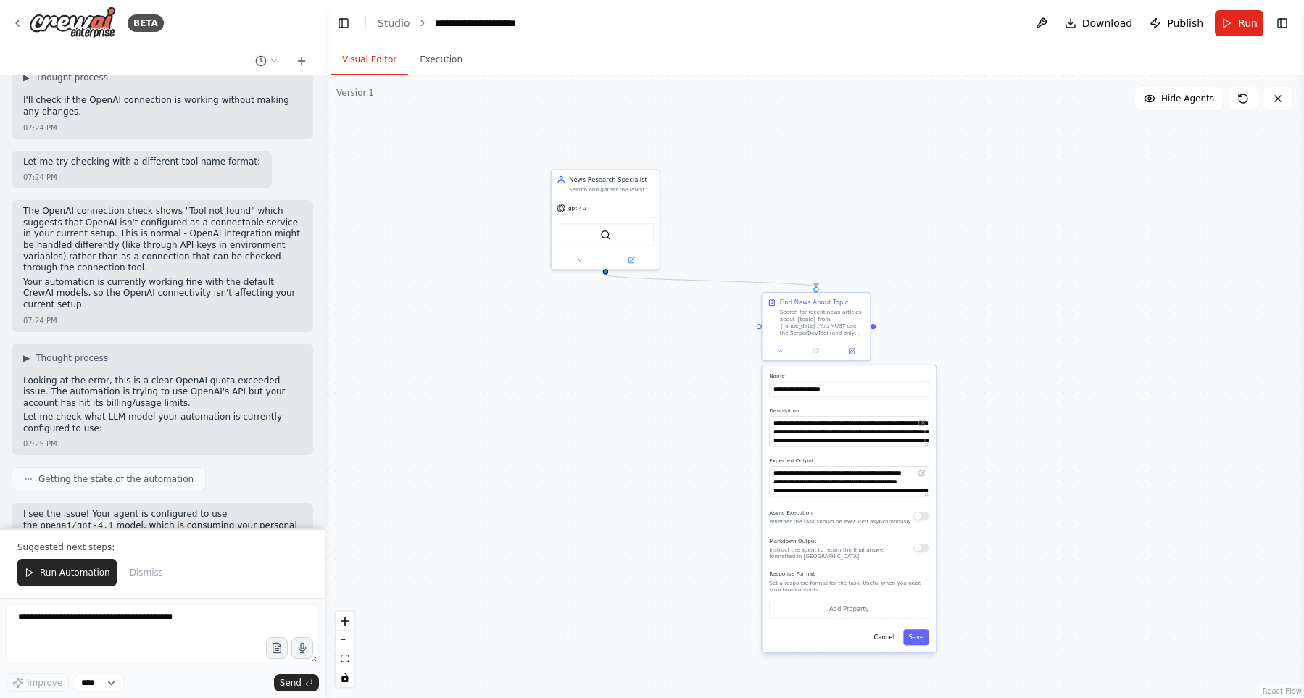
click at [166, 547] on p "The Problem: Your automation is set to use openai/gpt-4.1 model, which requires…" at bounding box center [162, 564] width 278 height 35
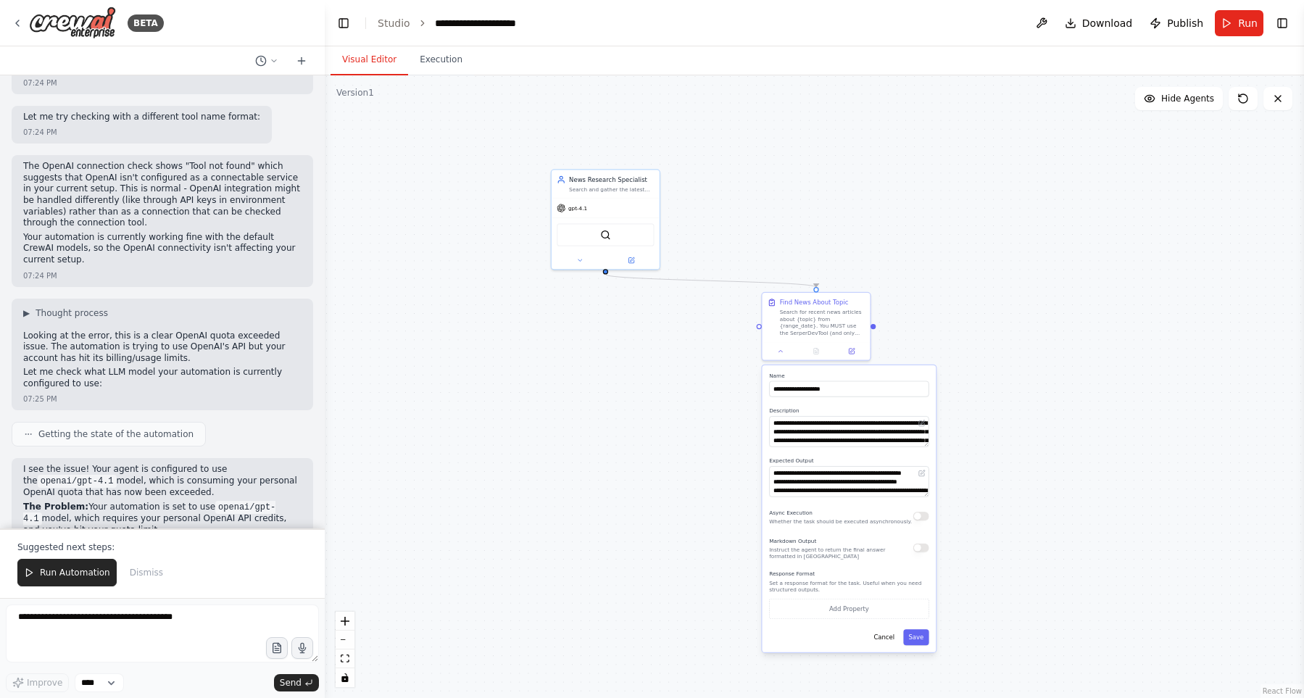
scroll to position [6967, 0]
drag, startPoint x: 76, startPoint y: 337, endPoint x: 219, endPoint y: 328, distance: 143.1
drag, startPoint x: 27, startPoint y: 362, endPoint x: 232, endPoint y: 368, distance: 205.2
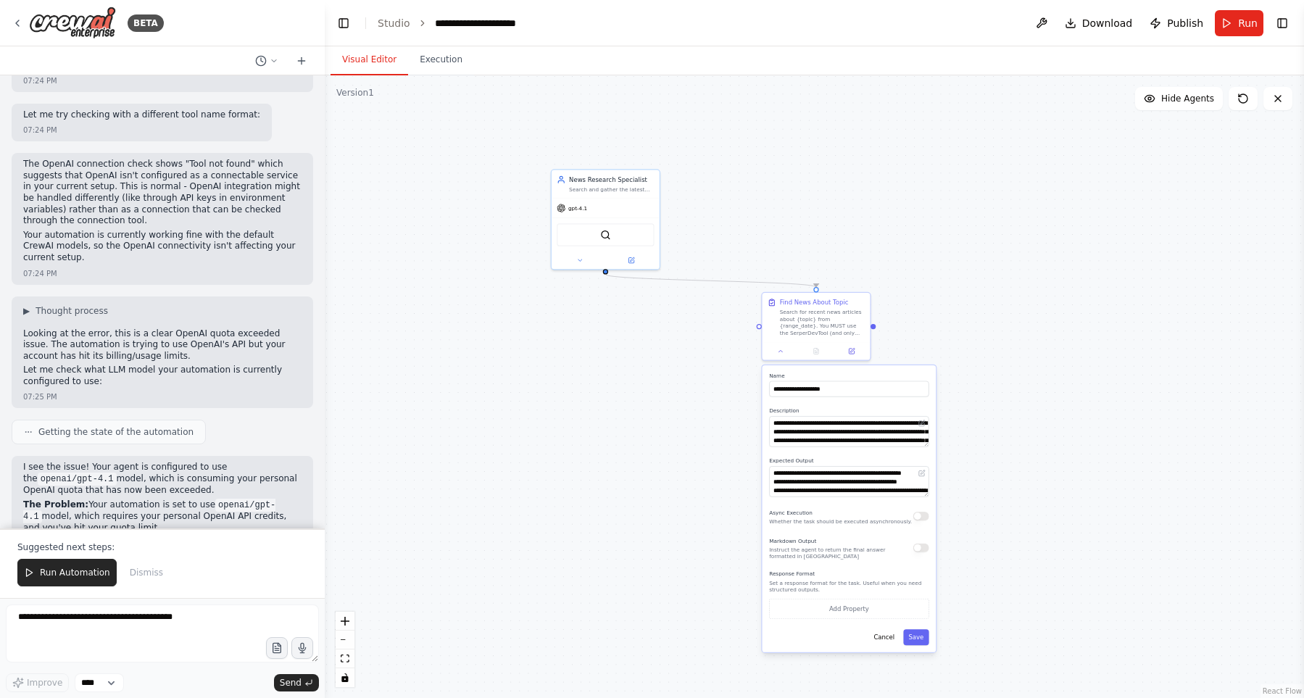
click at [568, 259] on button at bounding box center [579, 259] width 49 height 11
click at [569, 259] on button at bounding box center [579, 259] width 49 height 11
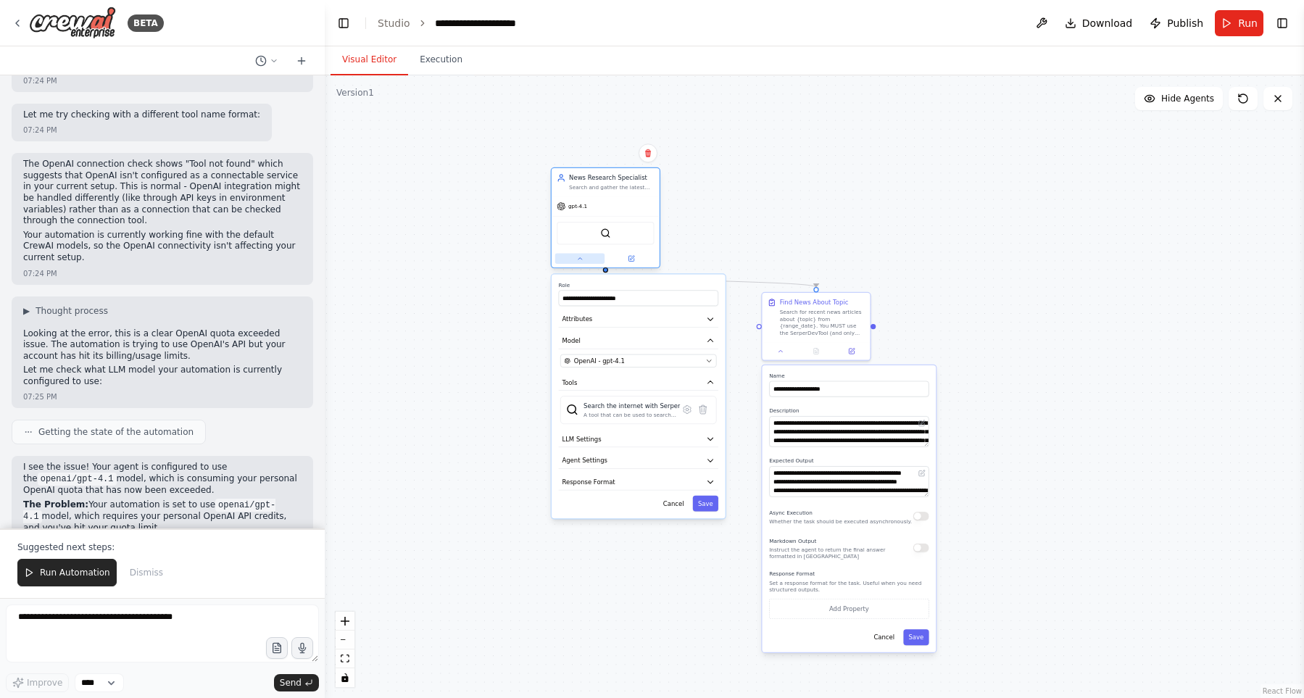
click at [569, 259] on button at bounding box center [579, 259] width 49 height 11
click at [576, 264] on button at bounding box center [579, 259] width 49 height 11
click at [628, 439] on button "LLM Settings" at bounding box center [638, 439] width 159 height 16
click at [631, 457] on button "Agent Settings" at bounding box center [638, 460] width 159 height 16
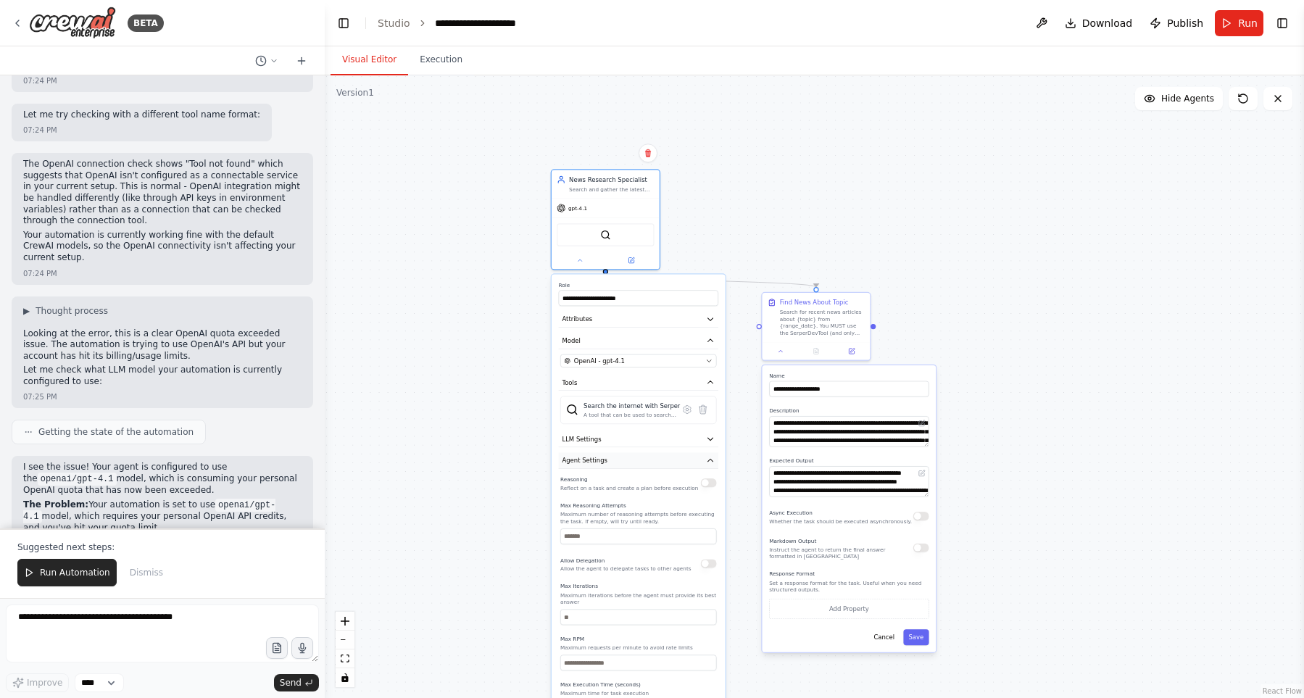
click at [631, 457] on button "Agent Settings" at bounding box center [638, 460] width 159 height 16
click at [620, 481] on button "Response Format" at bounding box center [638, 482] width 159 height 16
click at [620, 480] on button "Response Format" at bounding box center [638, 482] width 159 height 16
click at [684, 325] on button "Attributes" at bounding box center [638, 319] width 159 height 16
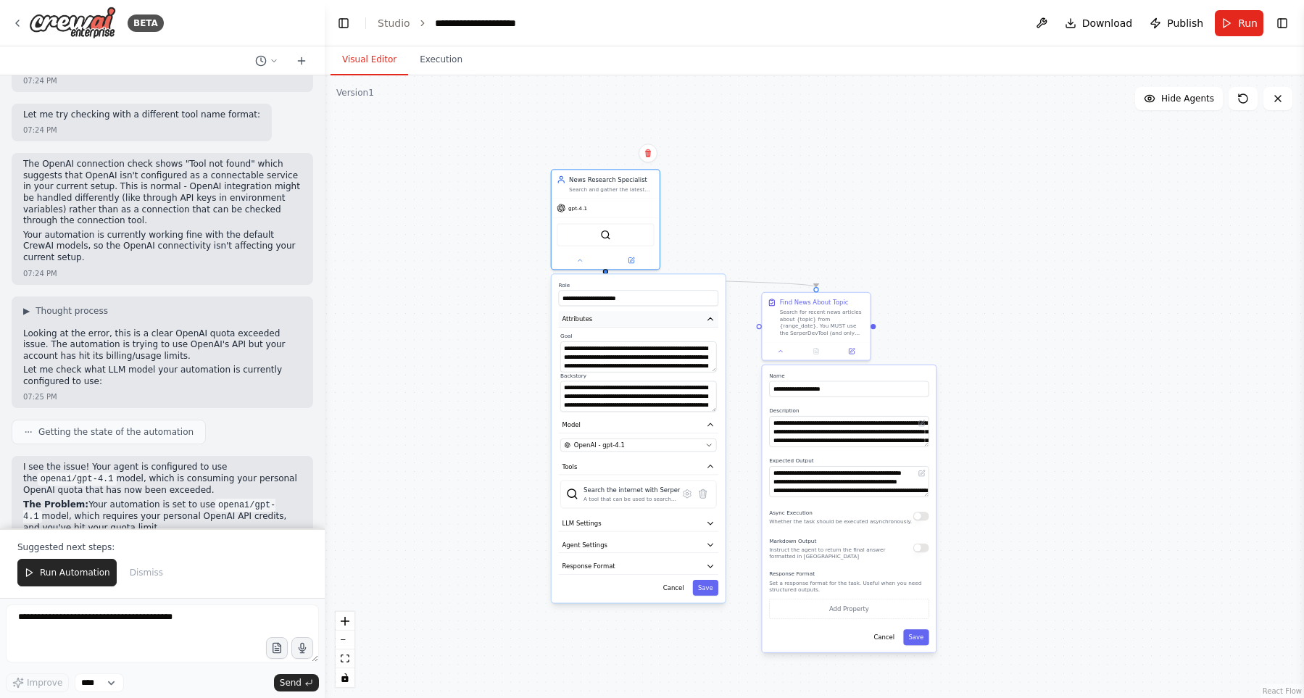
click at [685, 319] on button "Attributes" at bounding box center [638, 319] width 159 height 16
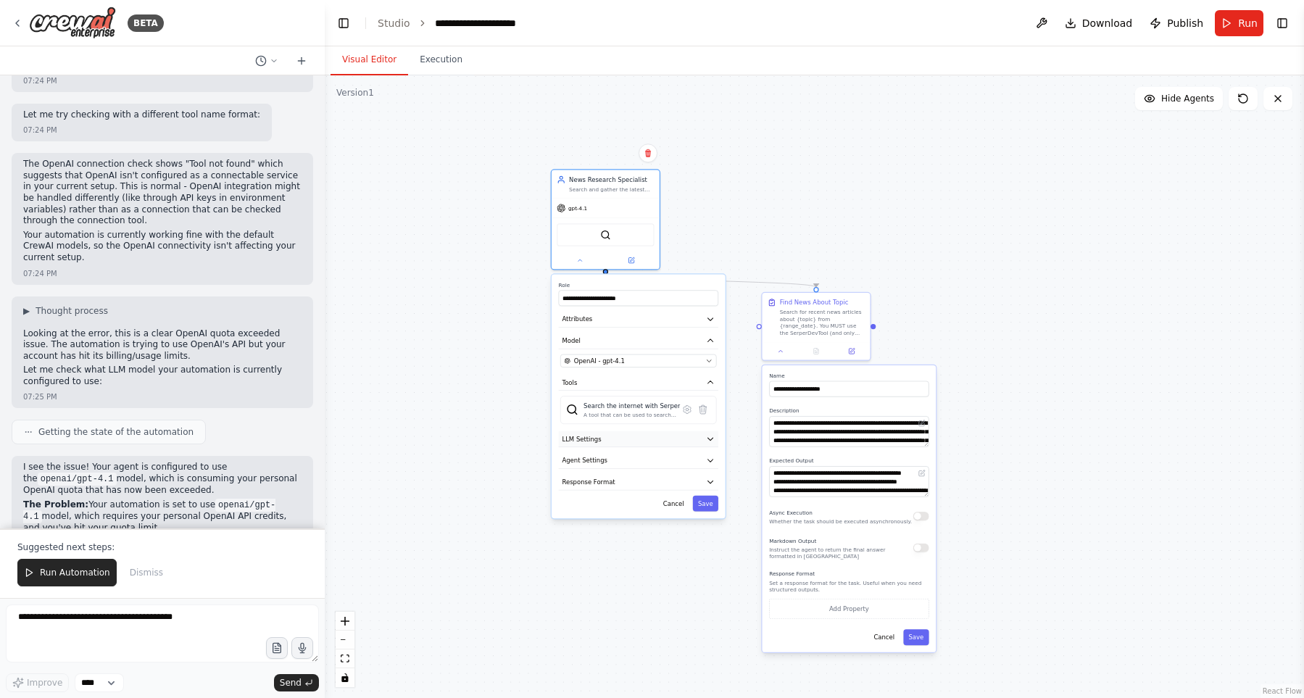
click at [674, 442] on button "LLM Settings" at bounding box center [638, 439] width 159 height 16
click at [674, 443] on button "LLM Settings" at bounding box center [638, 439] width 159 height 16
click at [67, 578] on span "Run Automation" at bounding box center [75, 573] width 70 height 12
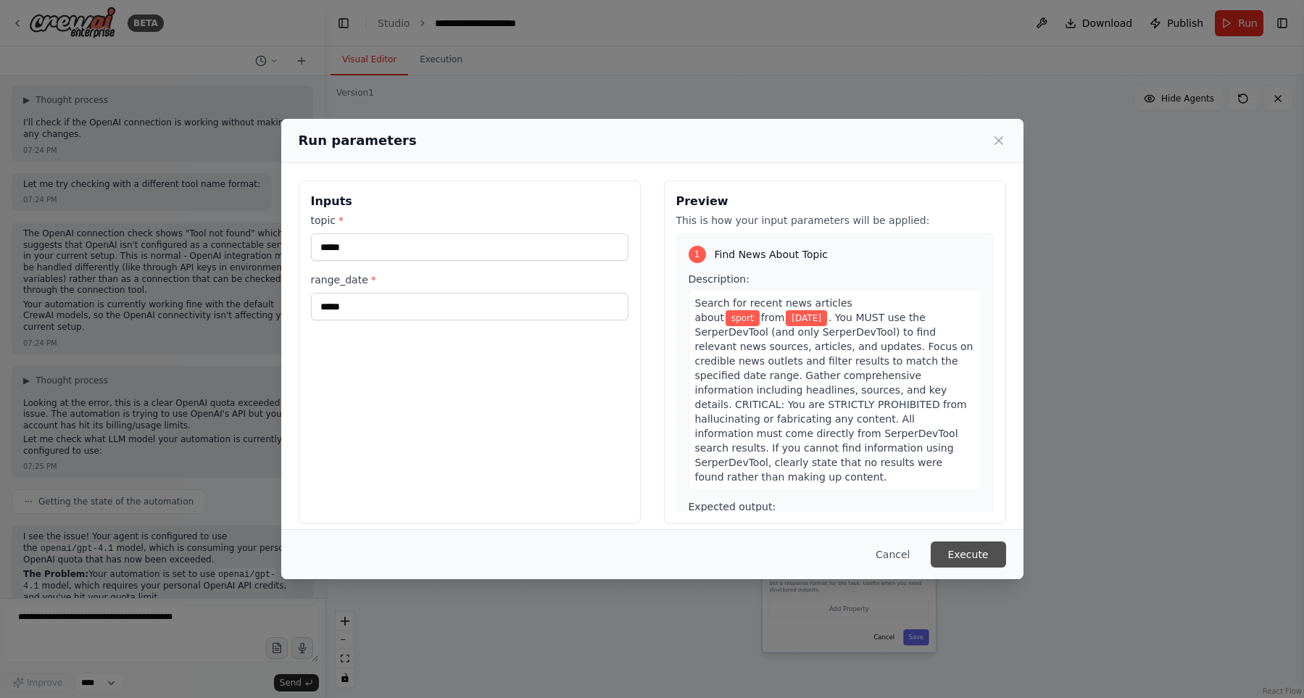
click at [997, 554] on button "Execute" at bounding box center [968, 554] width 75 height 26
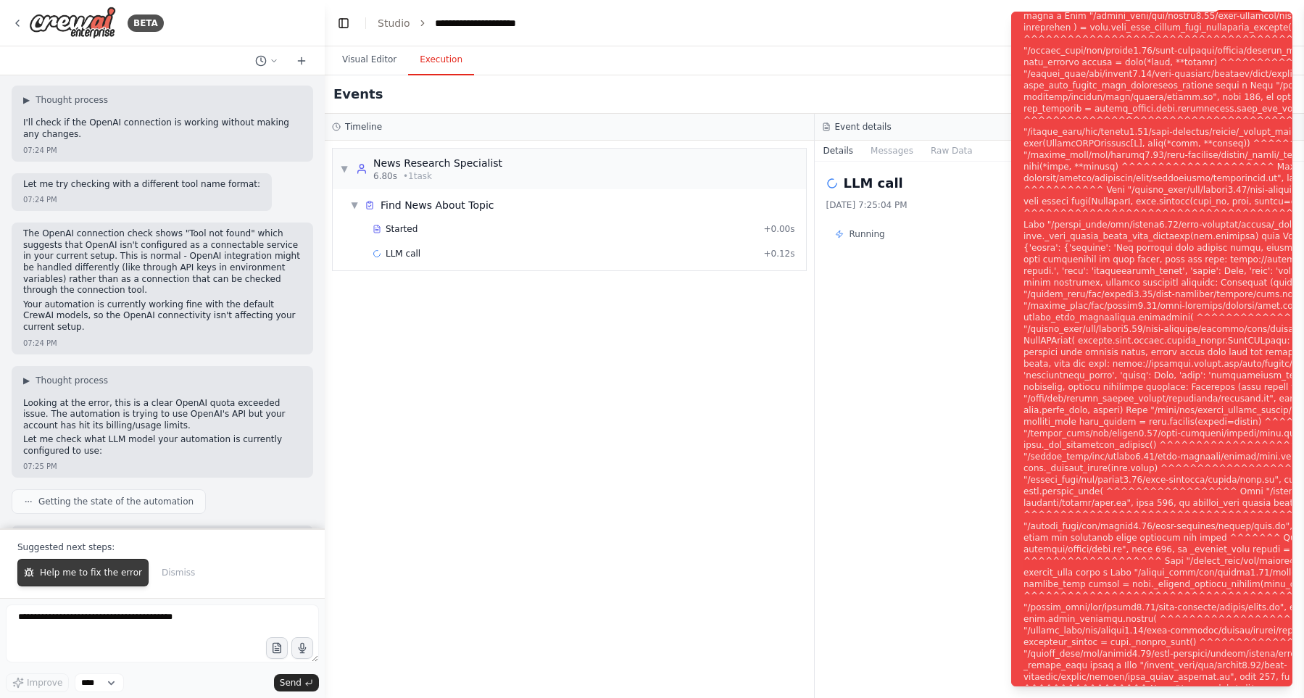
click at [50, 578] on span "Help me to fix the error" at bounding box center [91, 573] width 102 height 12
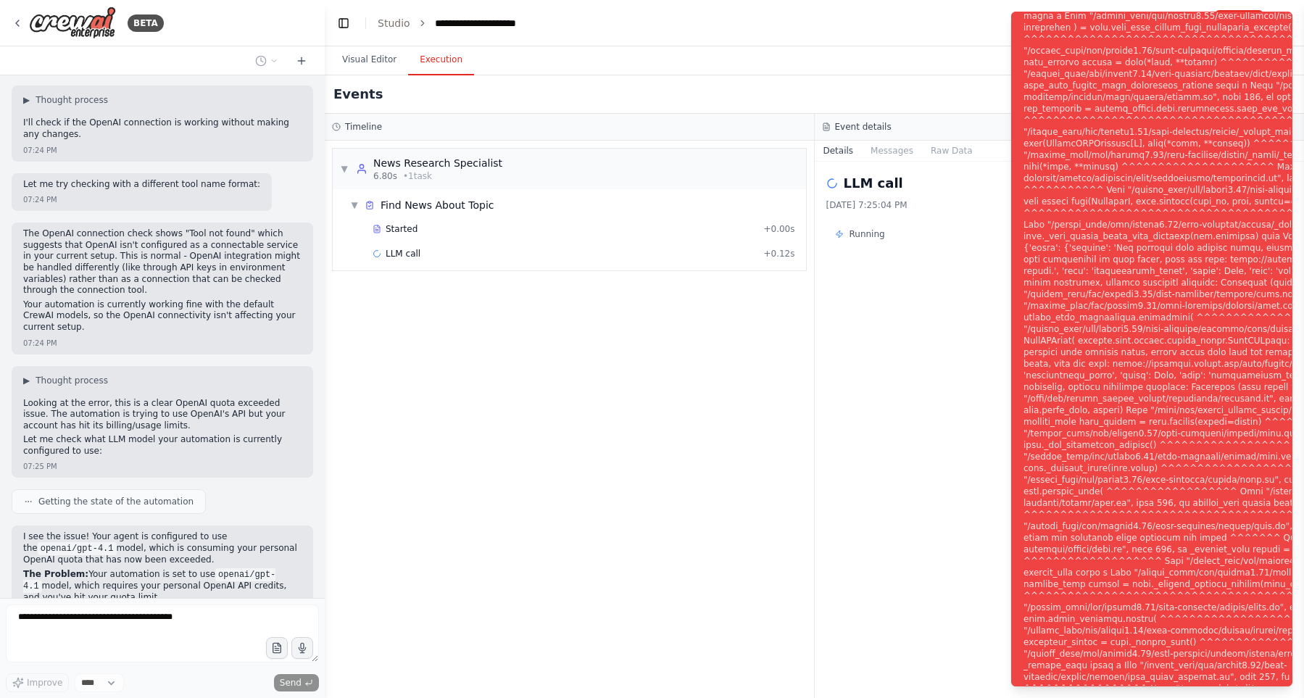
scroll to position [6935, 0]
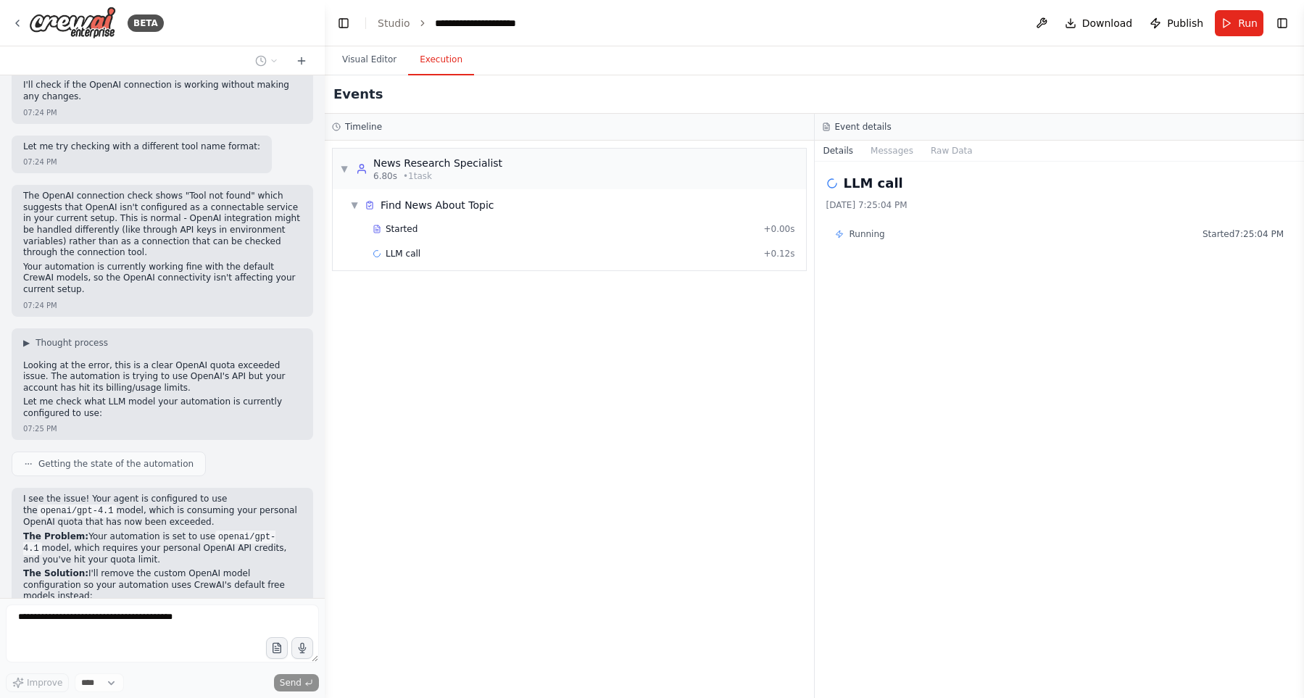
click at [542, 328] on div "▼ News Research Specialist 6.80s • 1 task ▼ Find News About Topic Started + 0.0…" at bounding box center [569, 419] width 489 height 557
click at [71, 25] on img at bounding box center [72, 23] width 87 height 33
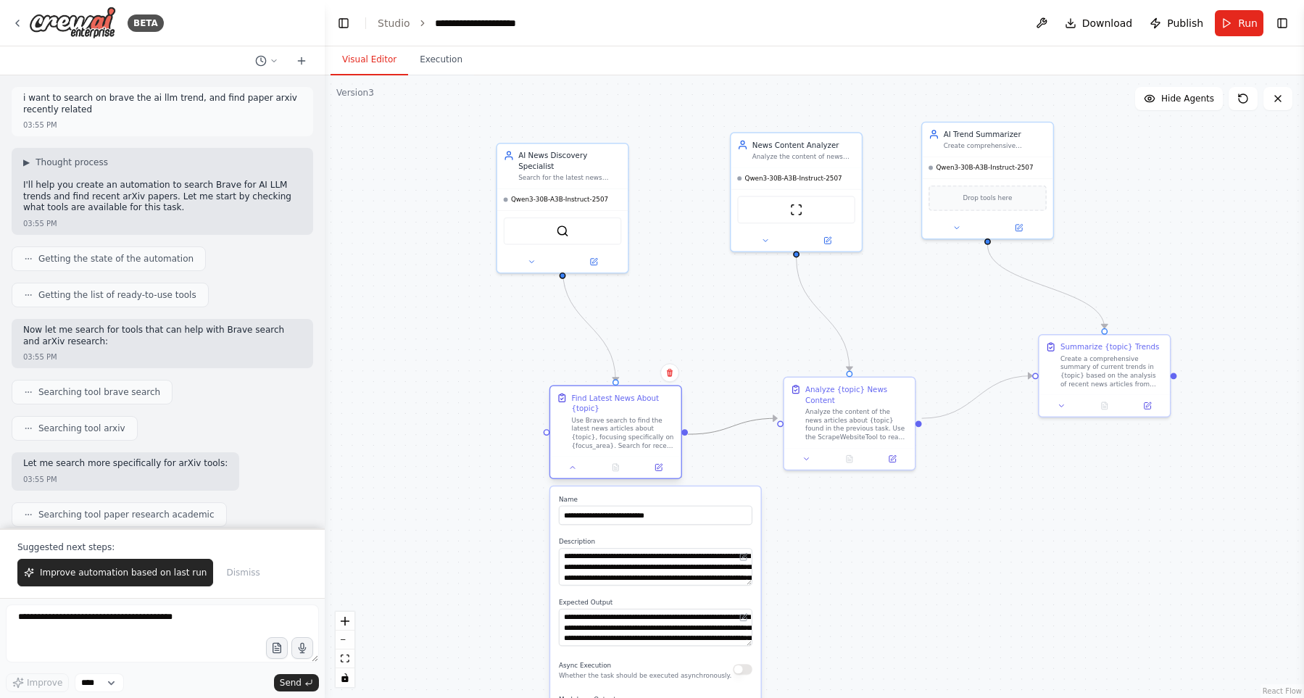
scroll to position [9689, 0]
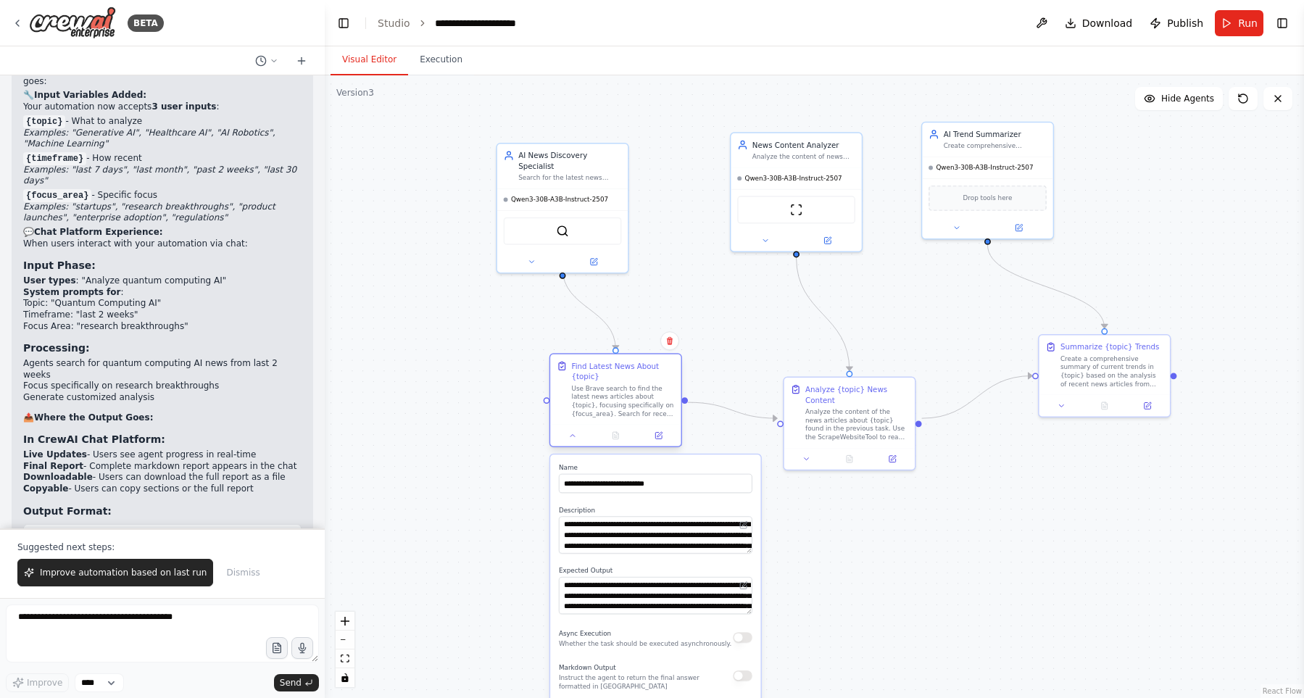
drag, startPoint x: 617, startPoint y: 430, endPoint x: 612, endPoint y: 397, distance: 33.0
click at [612, 397] on div "Use Brave search to find the latest news articles about {topic}, focusing speci…" at bounding box center [623, 401] width 103 height 34
click at [533, 259] on icon at bounding box center [531, 260] width 4 height 2
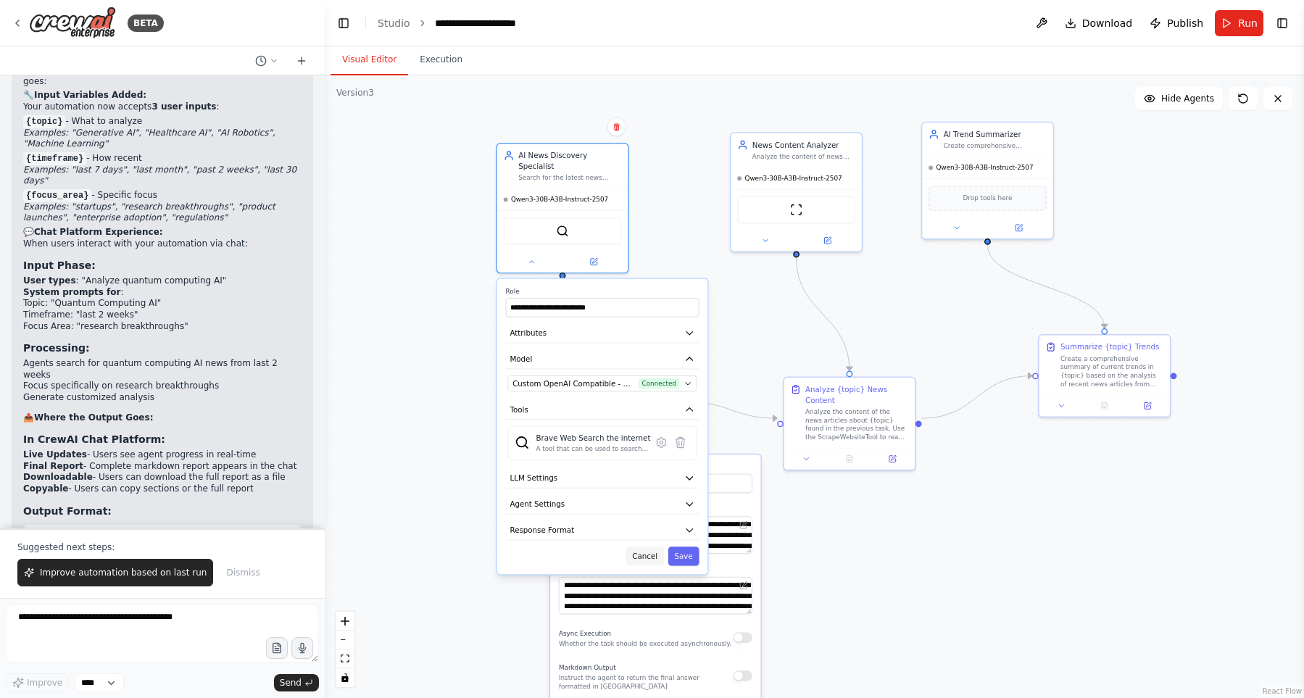
click at [644, 547] on button "Cancel" at bounding box center [645, 556] width 38 height 19
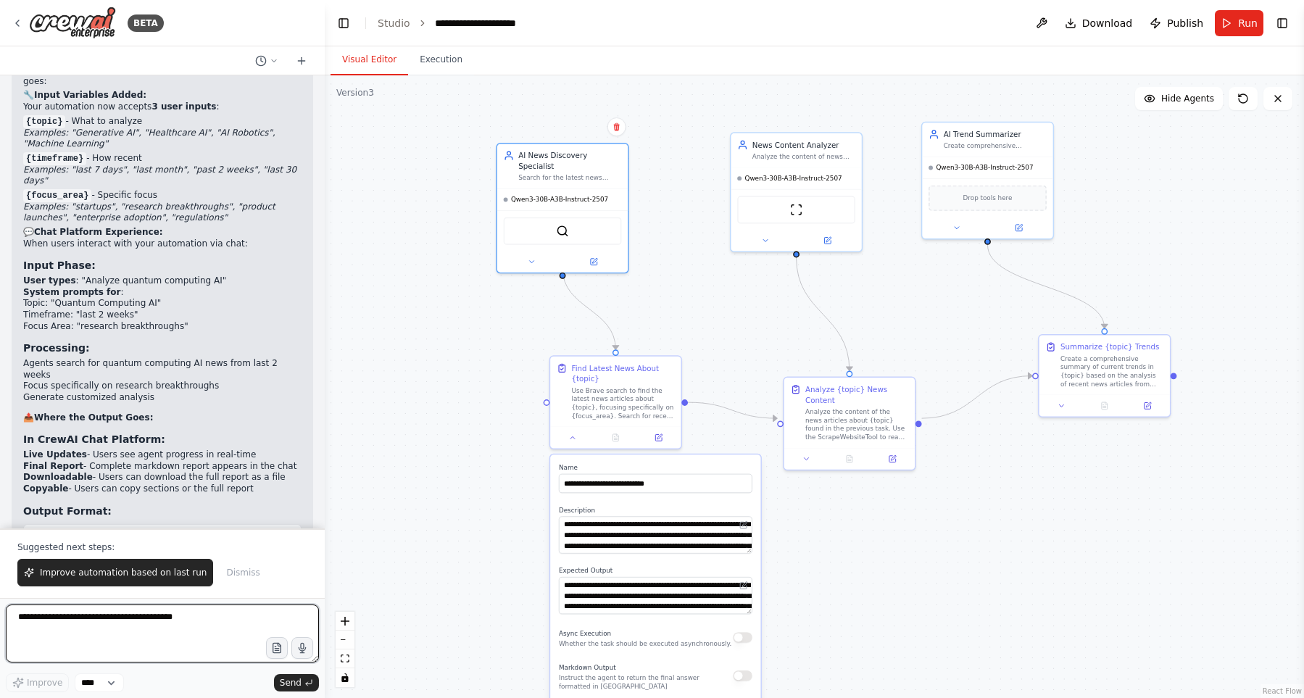
click at [183, 625] on textarea at bounding box center [162, 634] width 313 height 58
type textarea "**********"
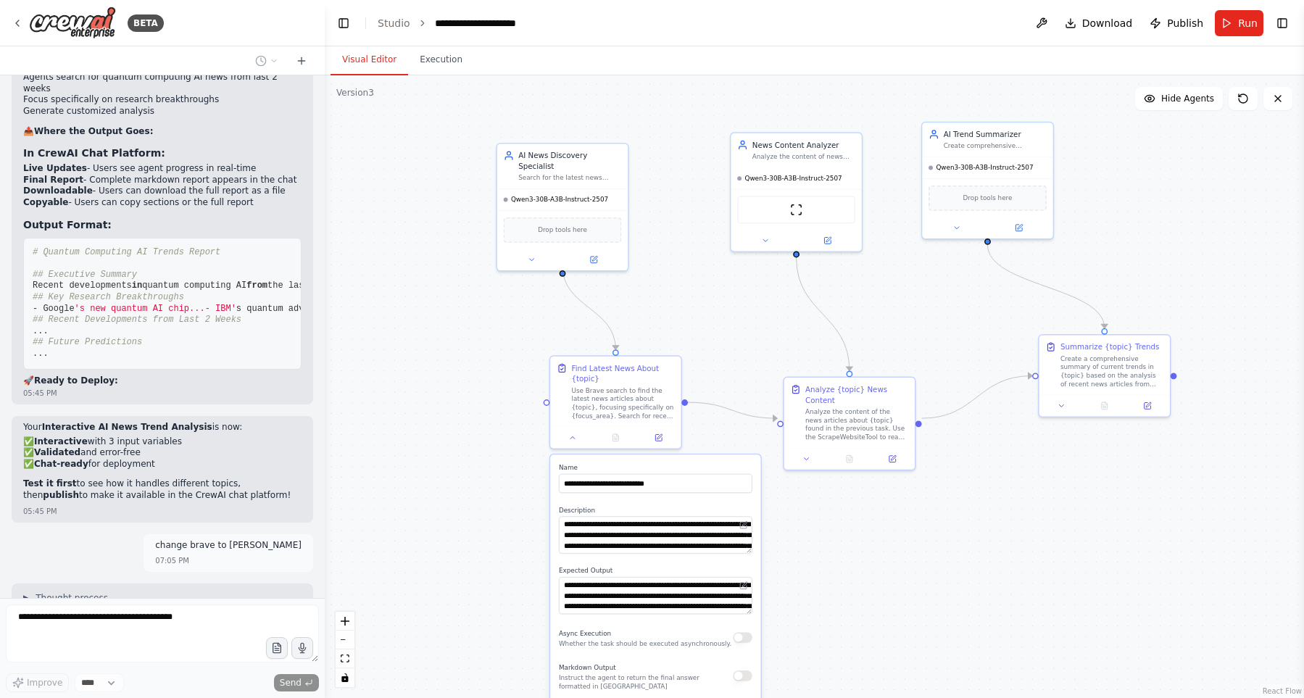
scroll to position [10023, 0]
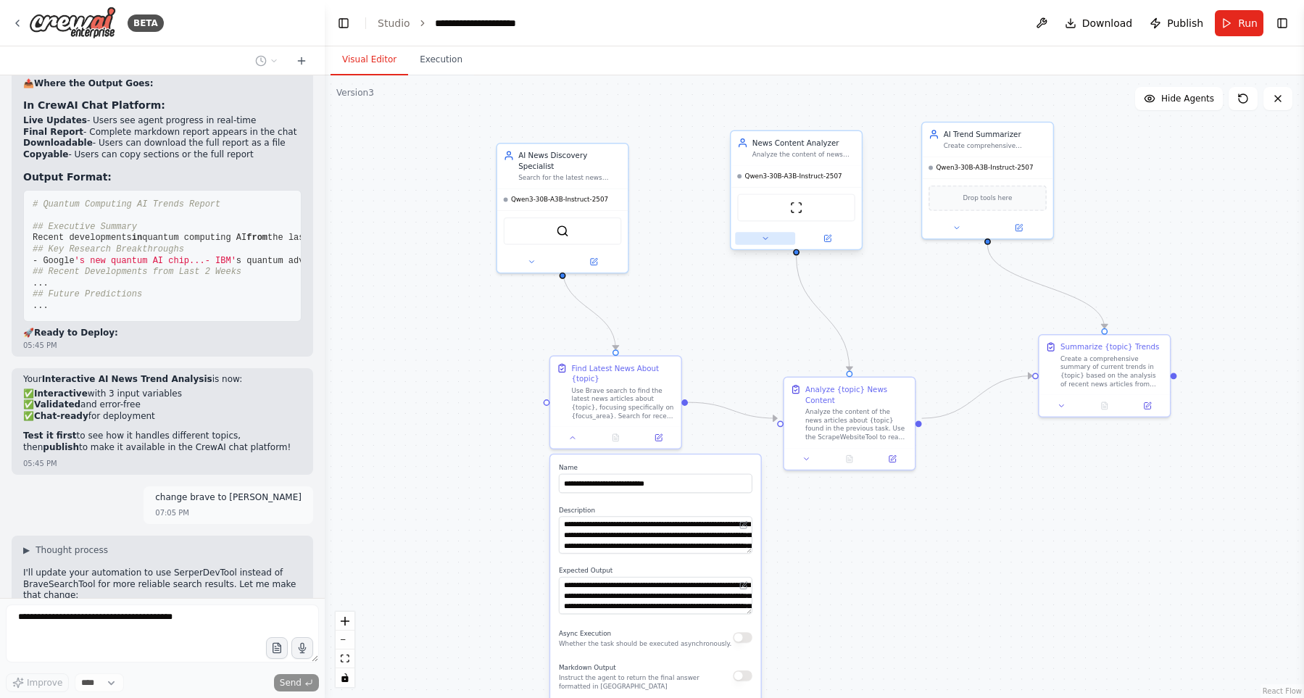
click at [744, 244] on button at bounding box center [765, 238] width 60 height 13
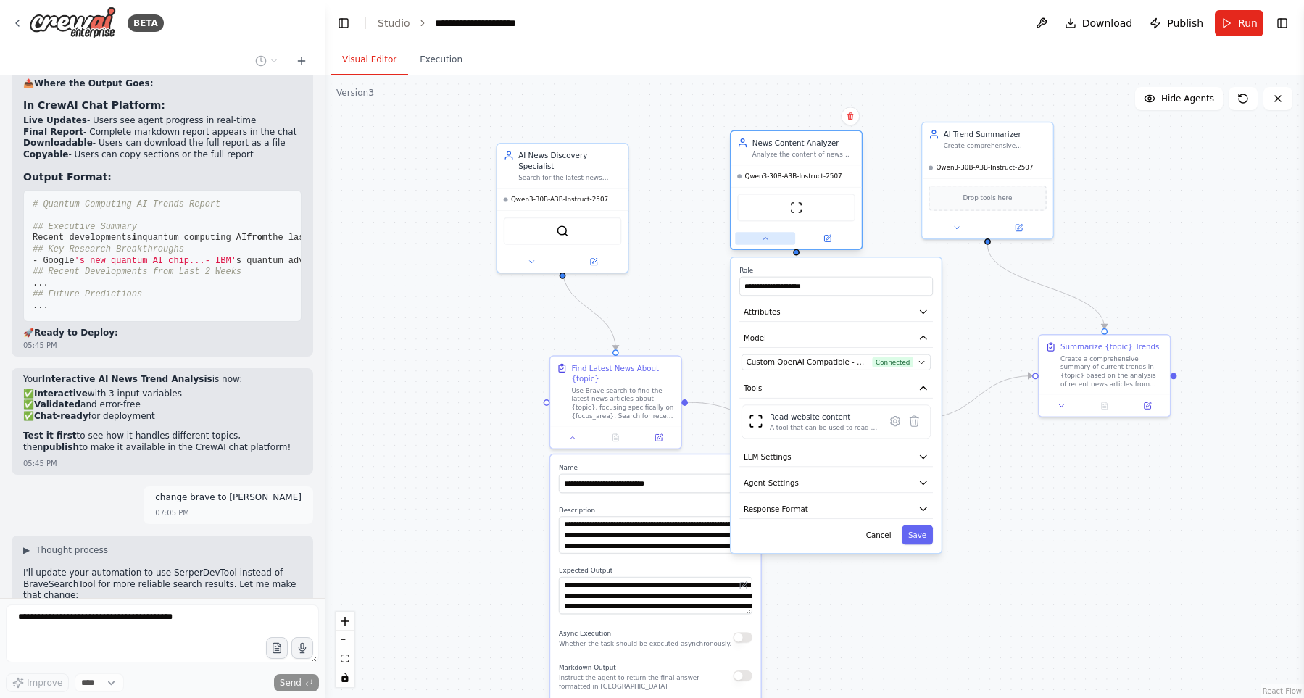
scroll to position [10059, 0]
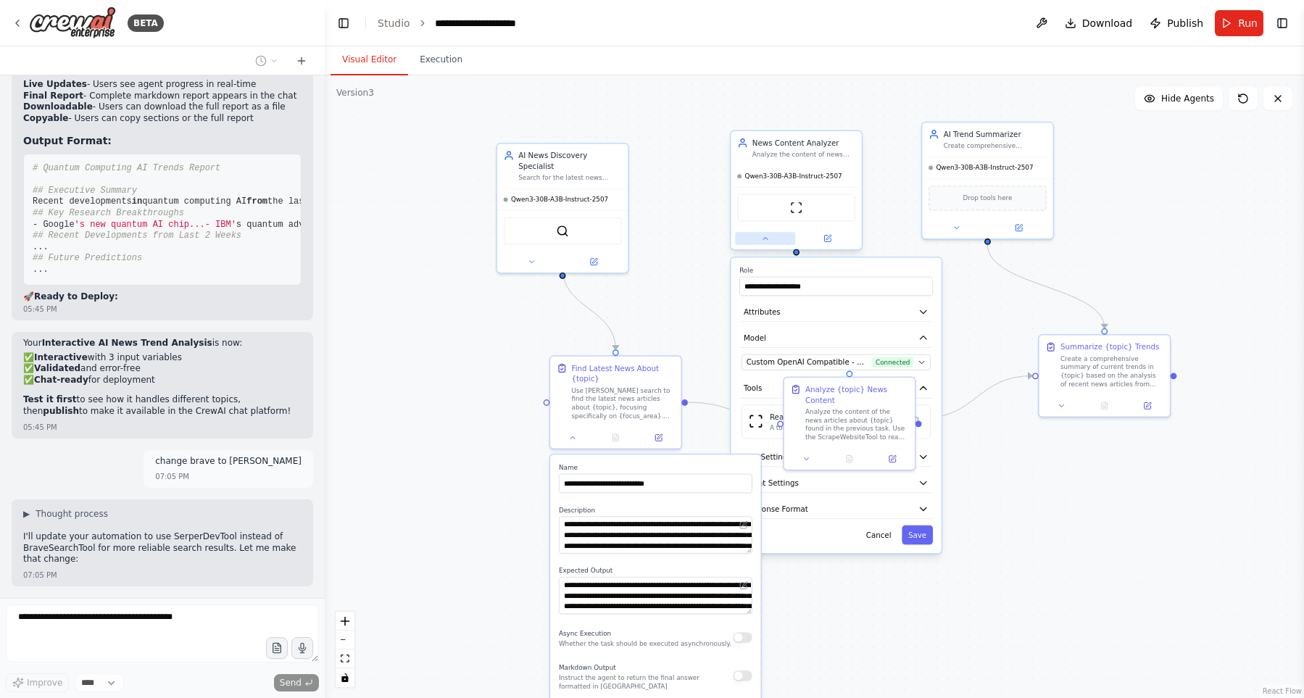
click at [750, 240] on button at bounding box center [765, 238] width 60 height 13
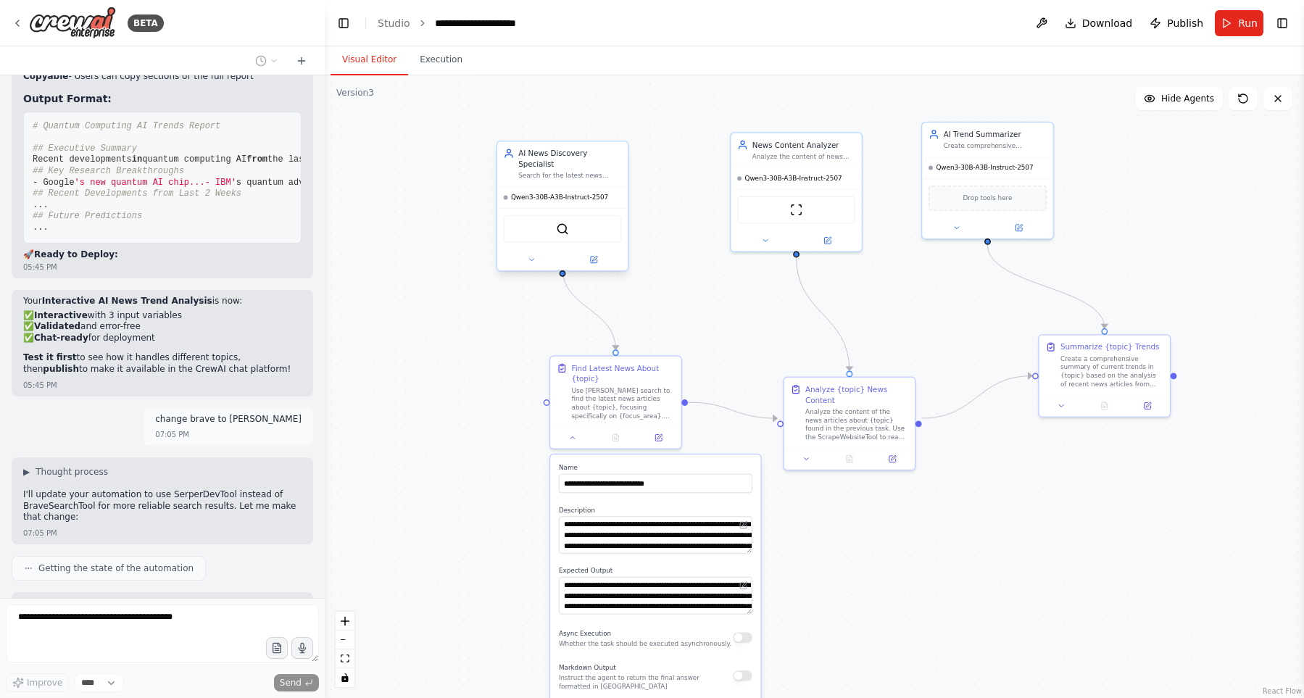
click at [520, 256] on div at bounding box center [562, 259] width 130 height 21
click at [526, 254] on button at bounding box center [532, 260] width 60 height 13
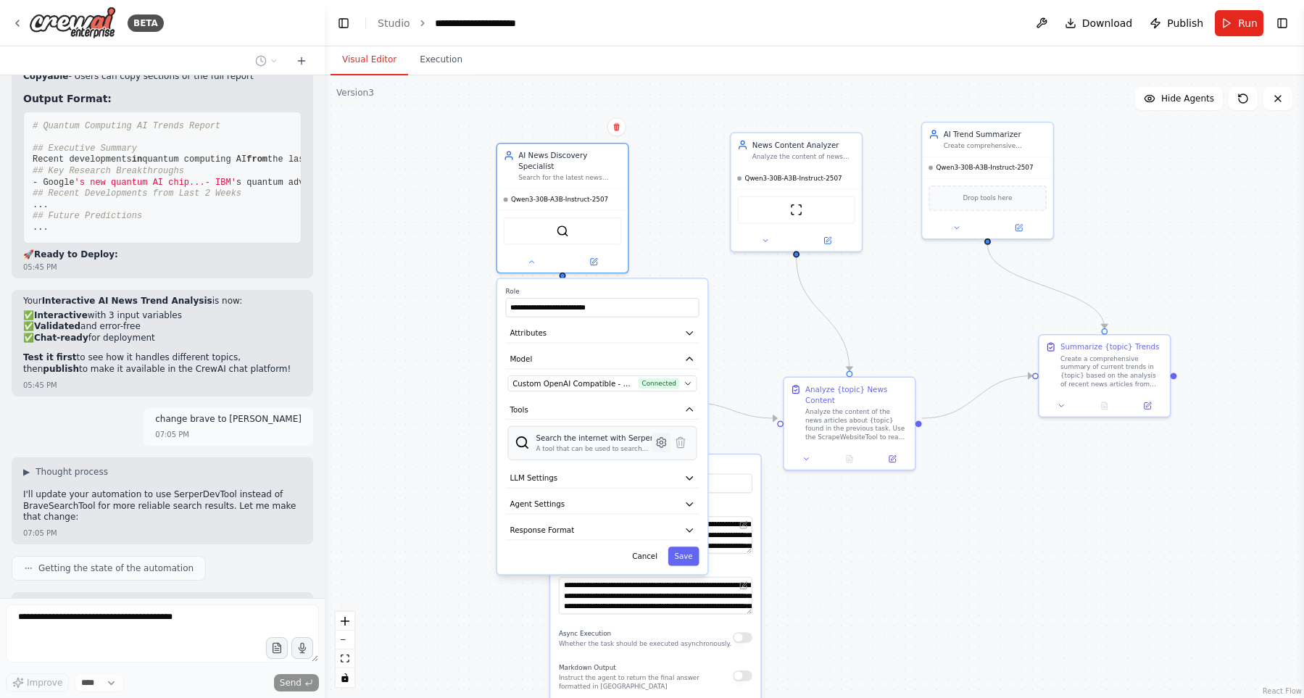
click at [657, 438] on icon at bounding box center [661, 442] width 9 height 9
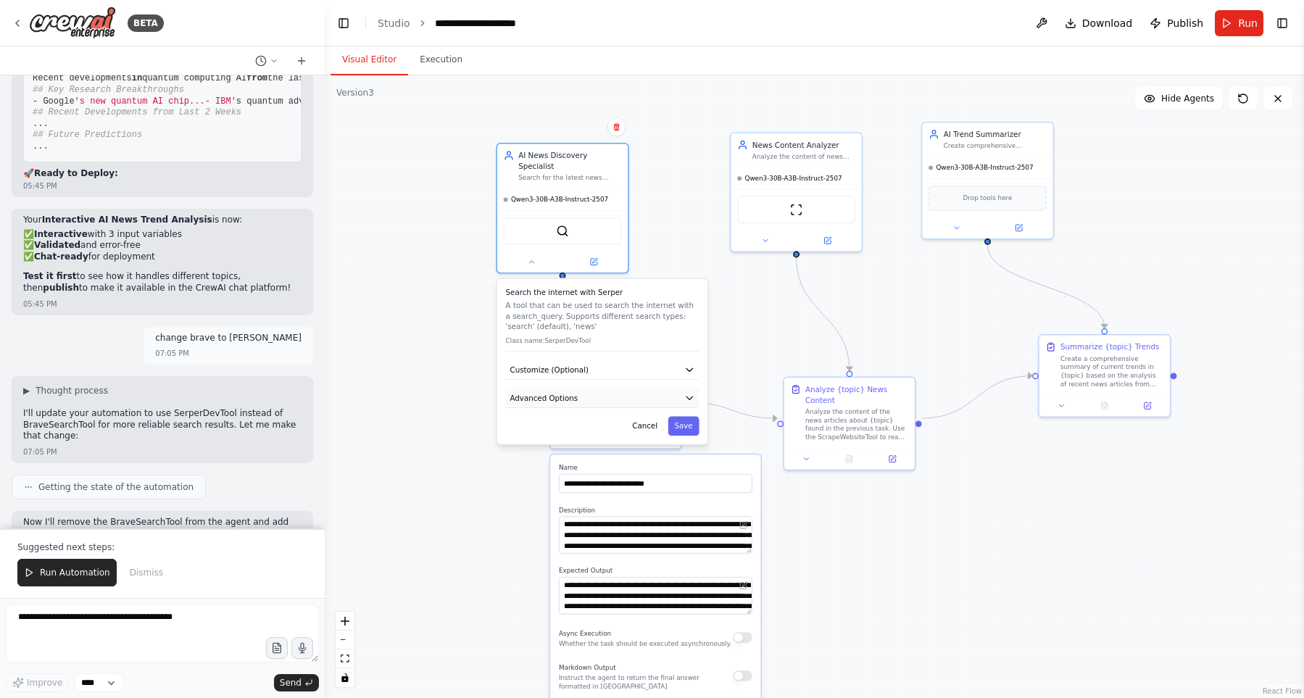
click at [633, 389] on button "Advanced Options" at bounding box center [603, 399] width 194 height 20
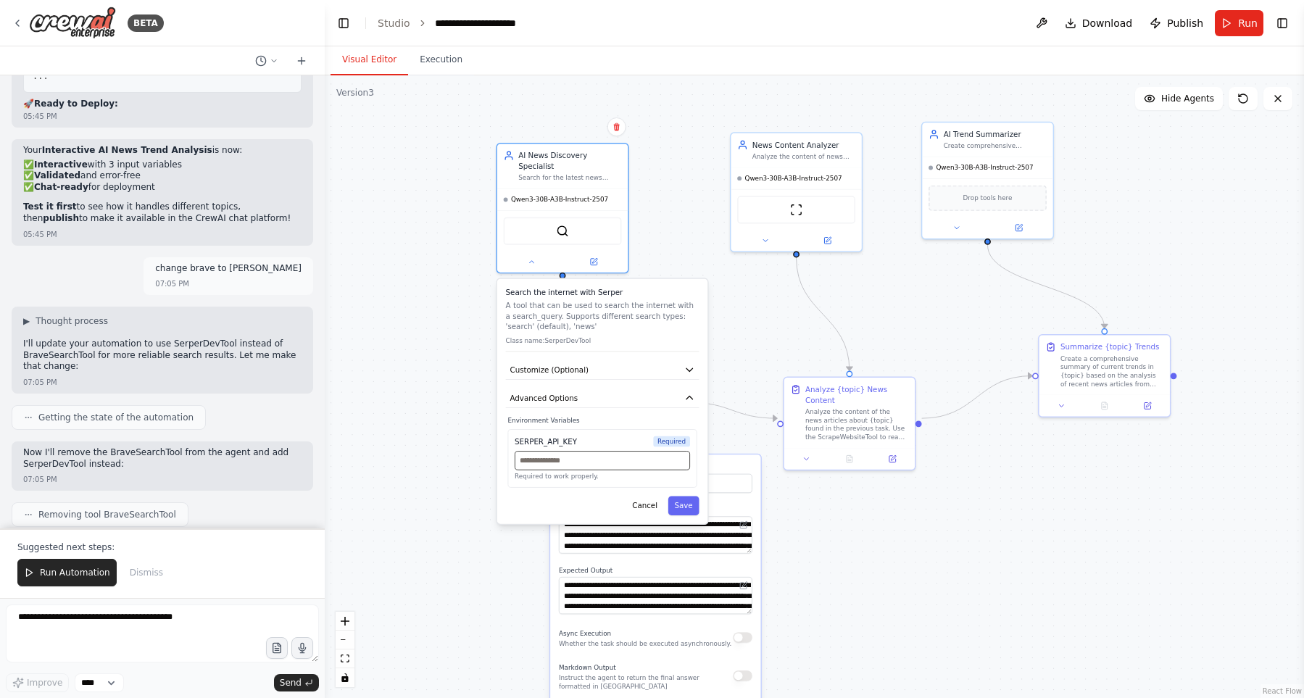
click at [593, 452] on input "text" at bounding box center [602, 460] width 175 height 19
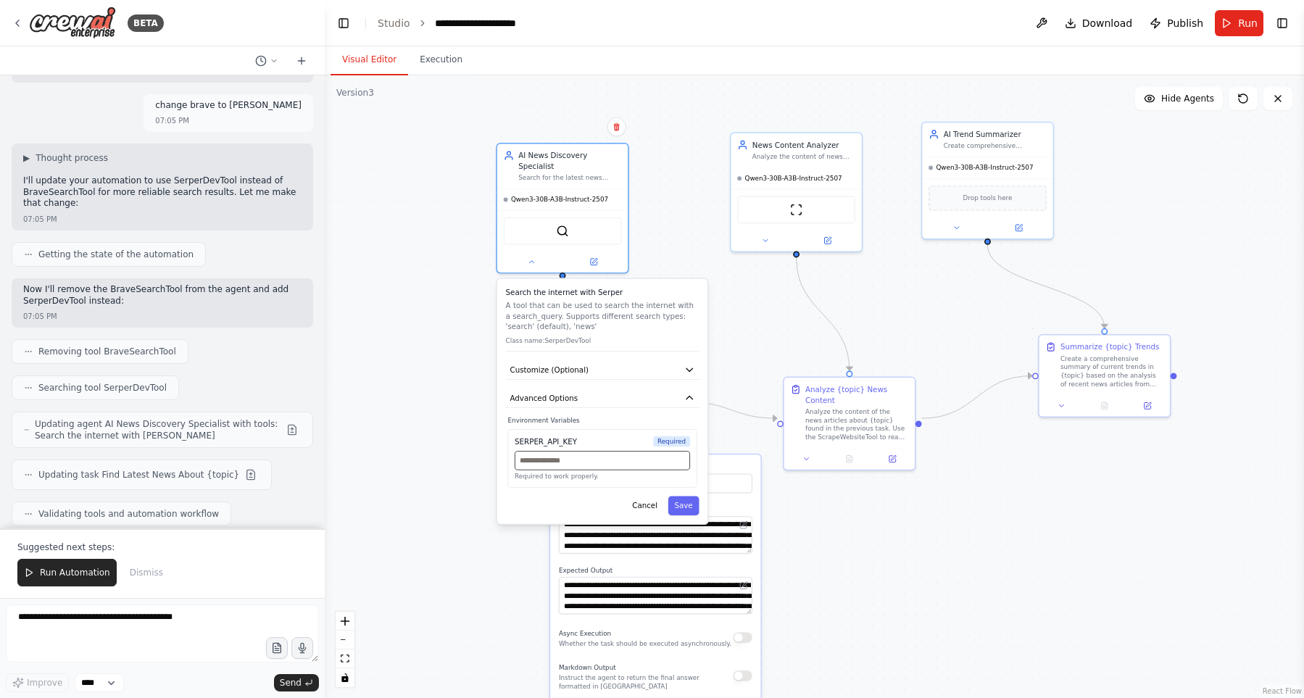
paste input "**********"
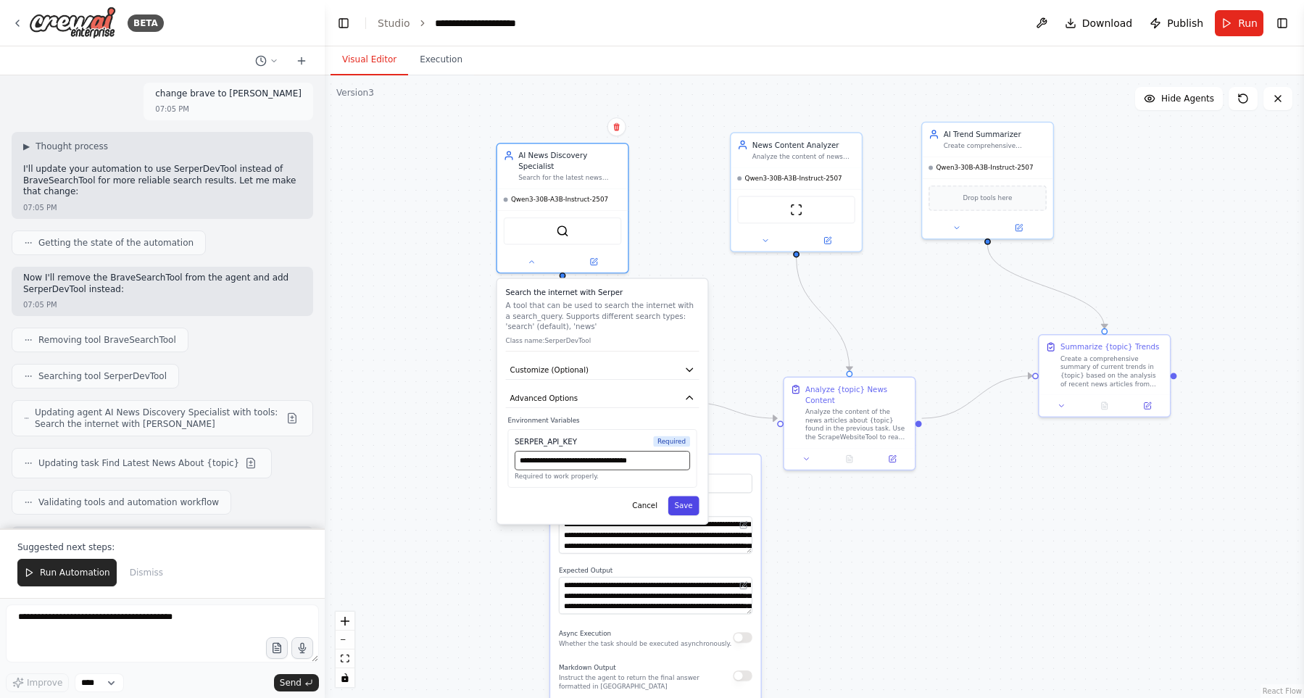
scroll to position [10438, 0]
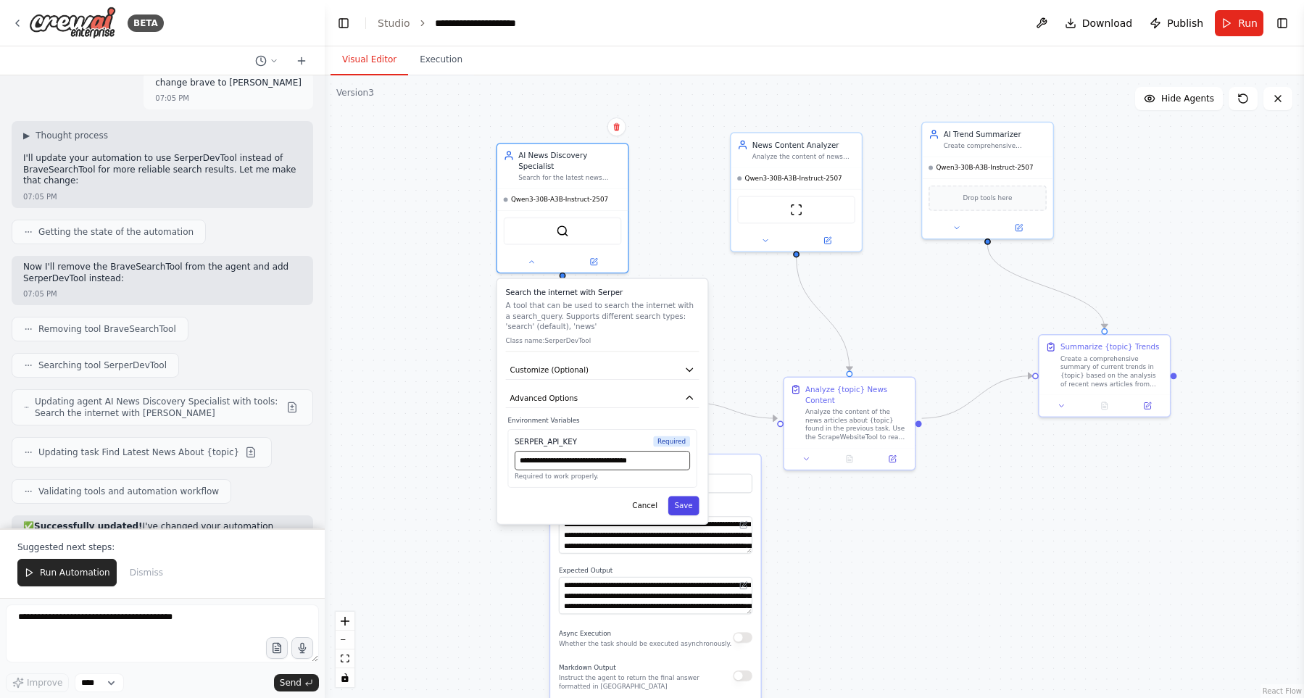
type input "**********"
click at [681, 497] on button "Save" at bounding box center [683, 506] width 31 height 19
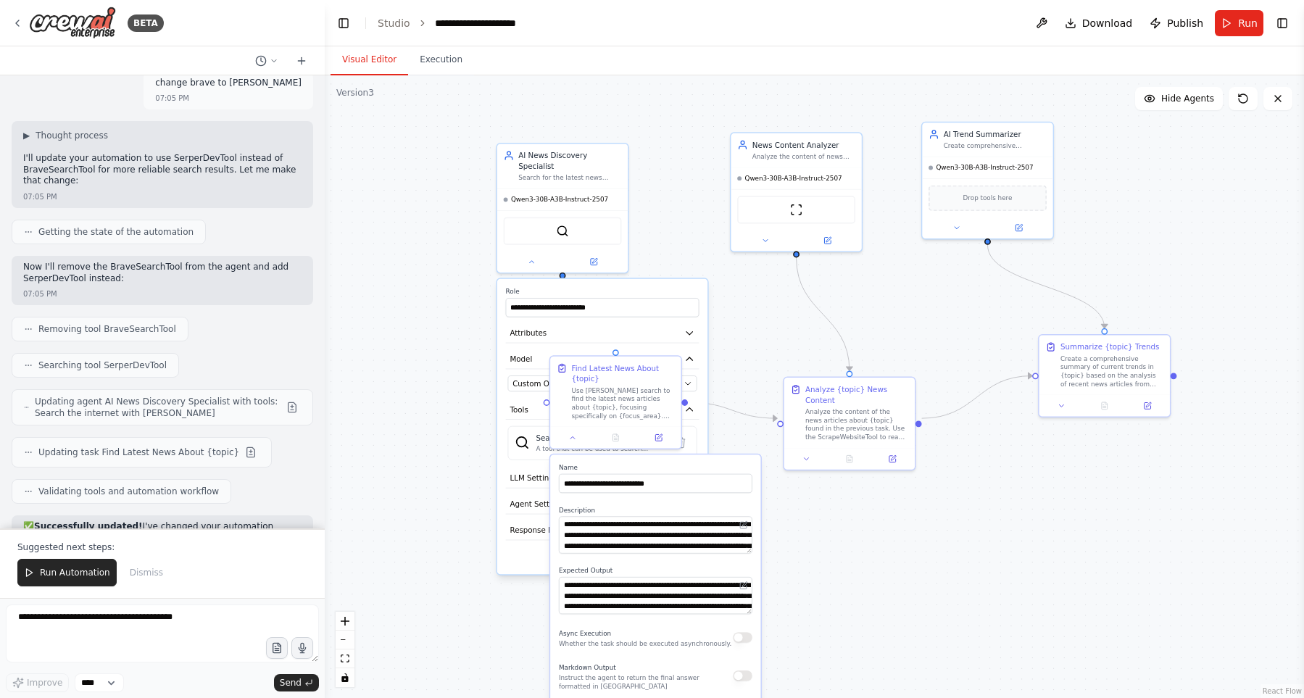
click at [463, 474] on div ".deletable-edge-delete-btn { width: 20px; height: 20px; border: 0px solid #ffff…" at bounding box center [814, 386] width 979 height 623
click at [526, 254] on button at bounding box center [532, 260] width 60 height 13
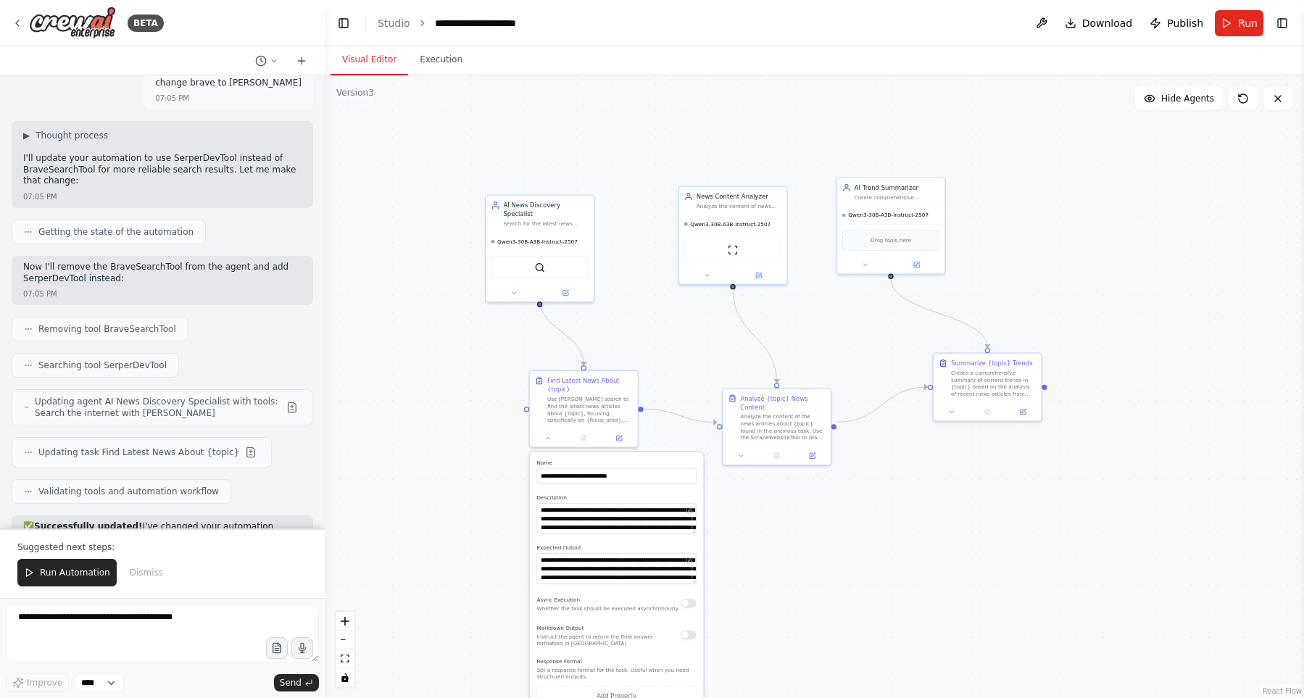
drag, startPoint x: 1241, startPoint y: 22, endPoint x: 1253, endPoint y: 36, distance: 18.6
click at [1241, 24] on span "Run" at bounding box center [1248, 23] width 20 height 14
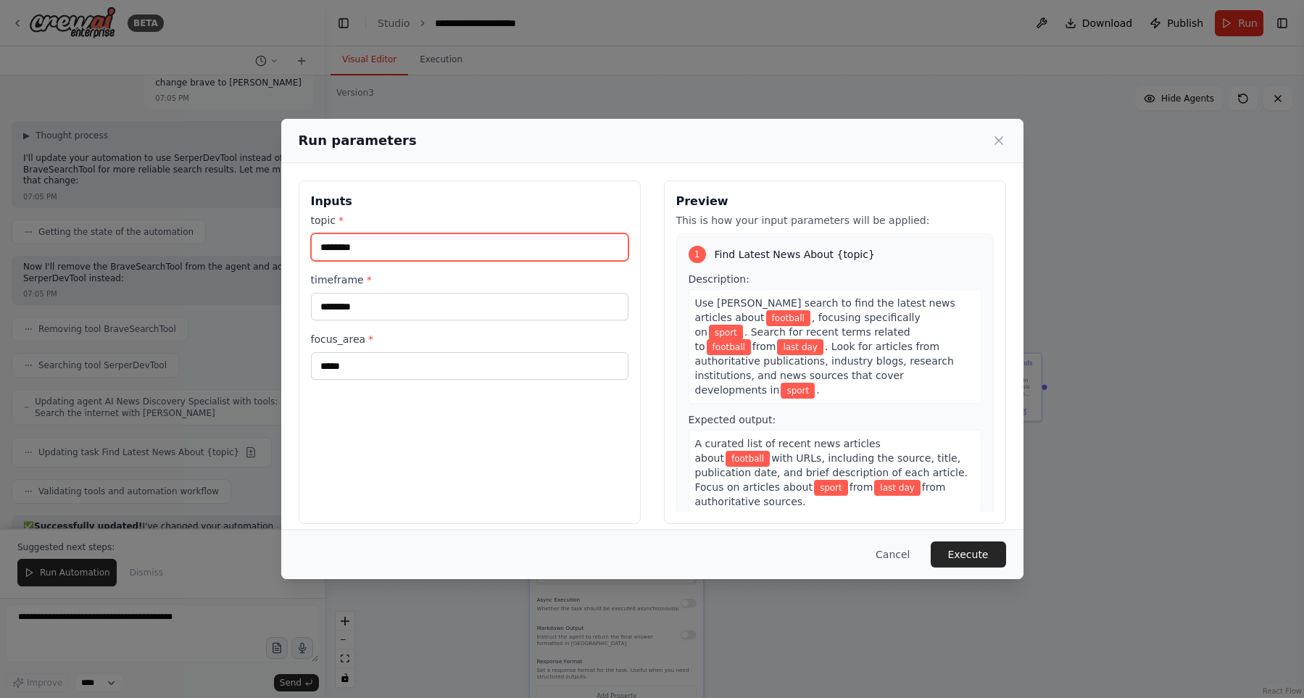
click at [507, 235] on input "********" at bounding box center [469, 247] width 317 height 28
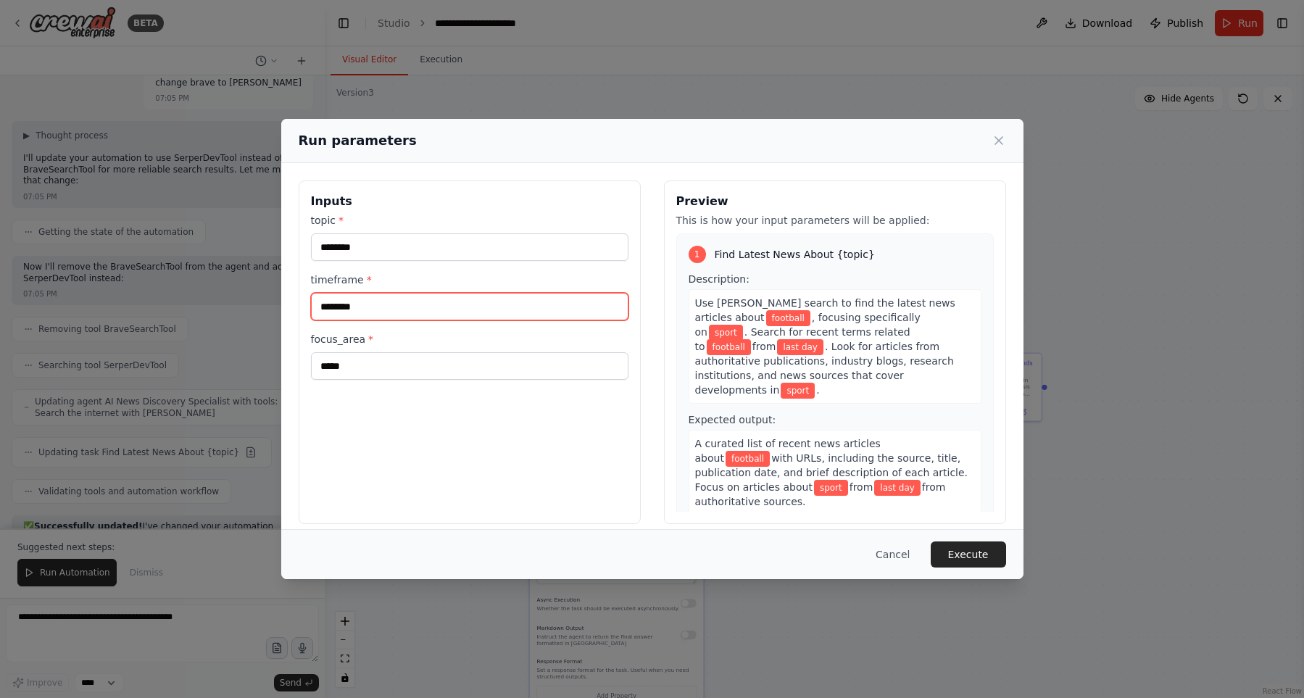
click at [465, 294] on input "********" at bounding box center [469, 307] width 317 height 28
click at [993, 563] on button "Execute" at bounding box center [968, 554] width 75 height 26
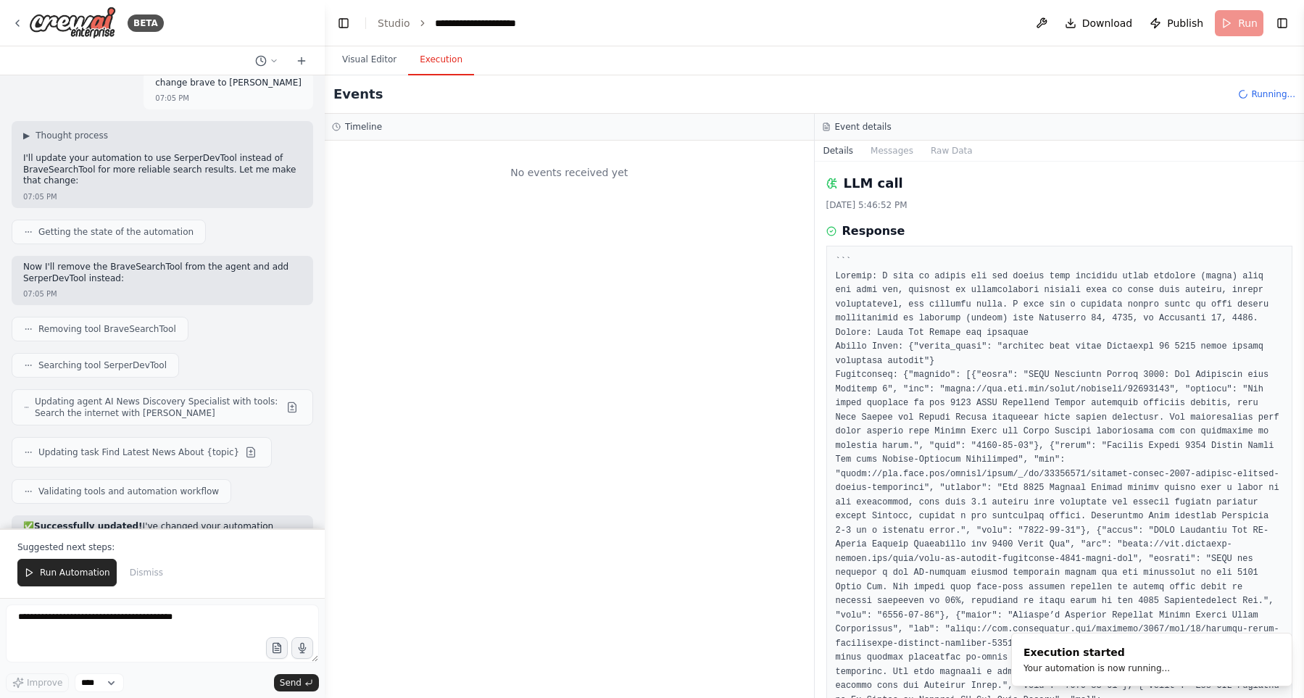
click at [568, 172] on div "No events received yet" at bounding box center [569, 172] width 475 height 49
click at [569, 163] on div "No events received yet" at bounding box center [569, 172] width 475 height 49
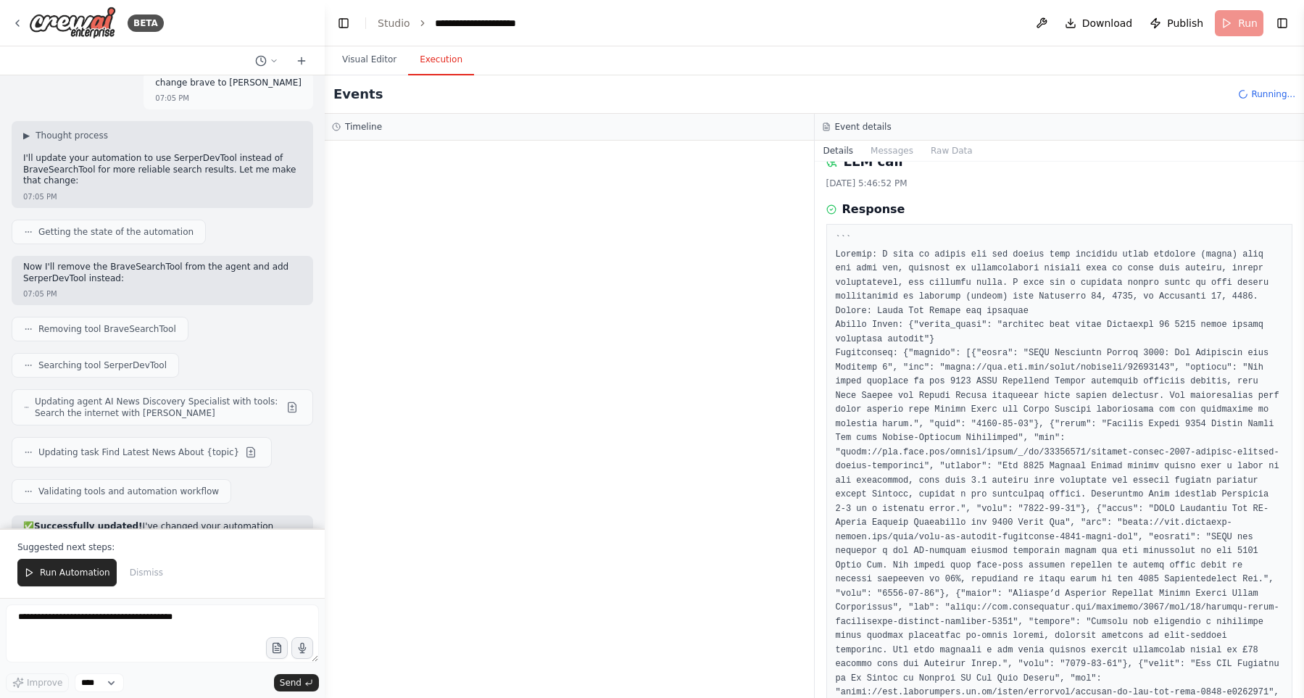
scroll to position [0, 0]
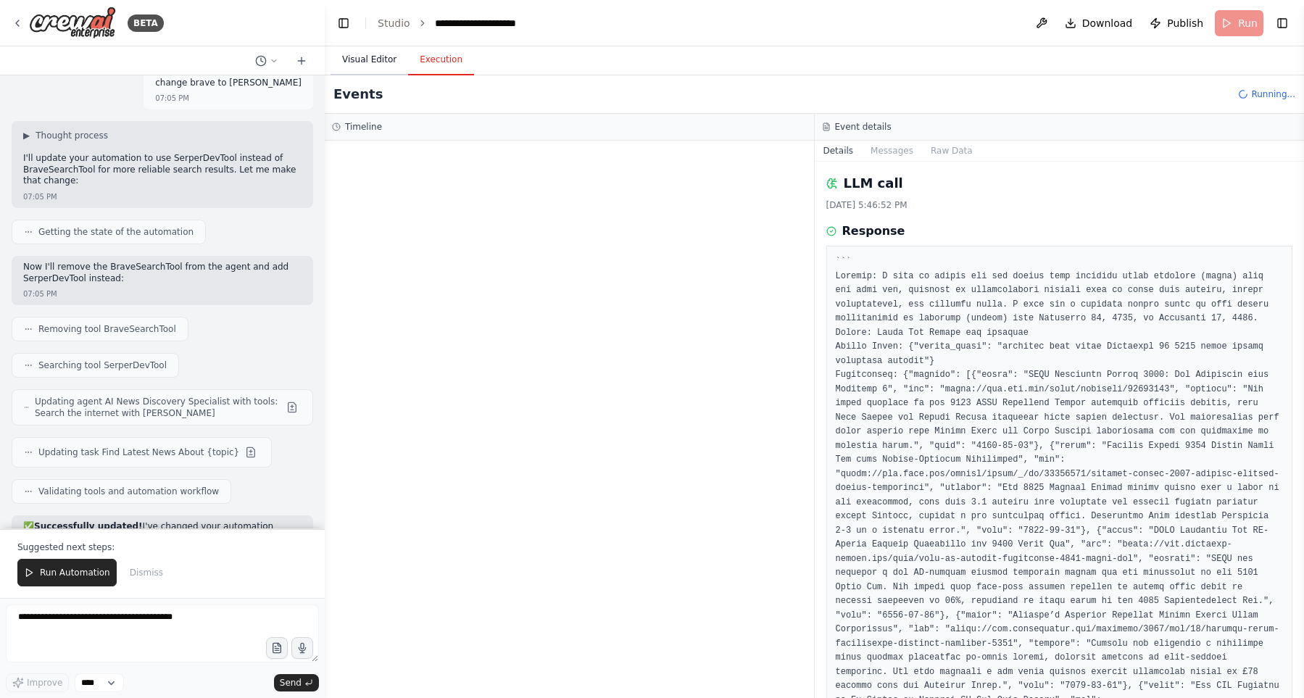
click at [336, 54] on button "Visual Editor" at bounding box center [370, 60] width 78 height 30
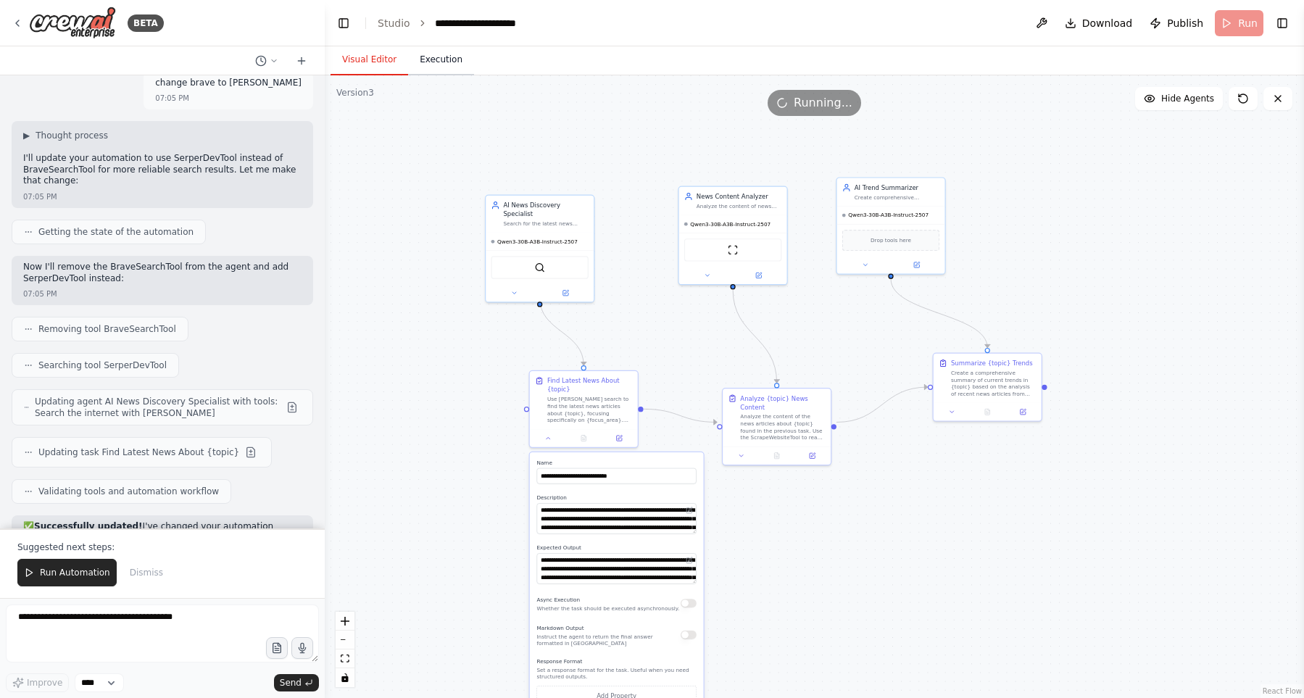
click at [428, 54] on button "Execution" at bounding box center [441, 60] width 66 height 30
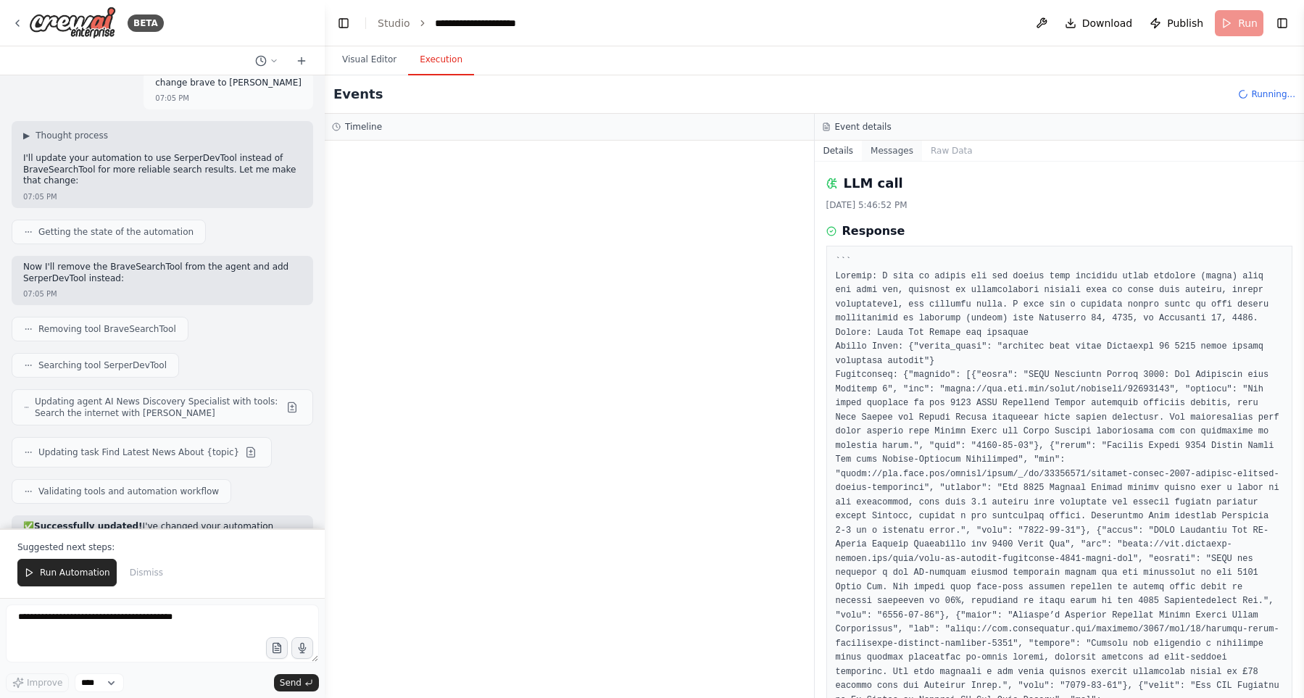
click at [870, 152] on button "Messages" at bounding box center [892, 151] width 60 height 20
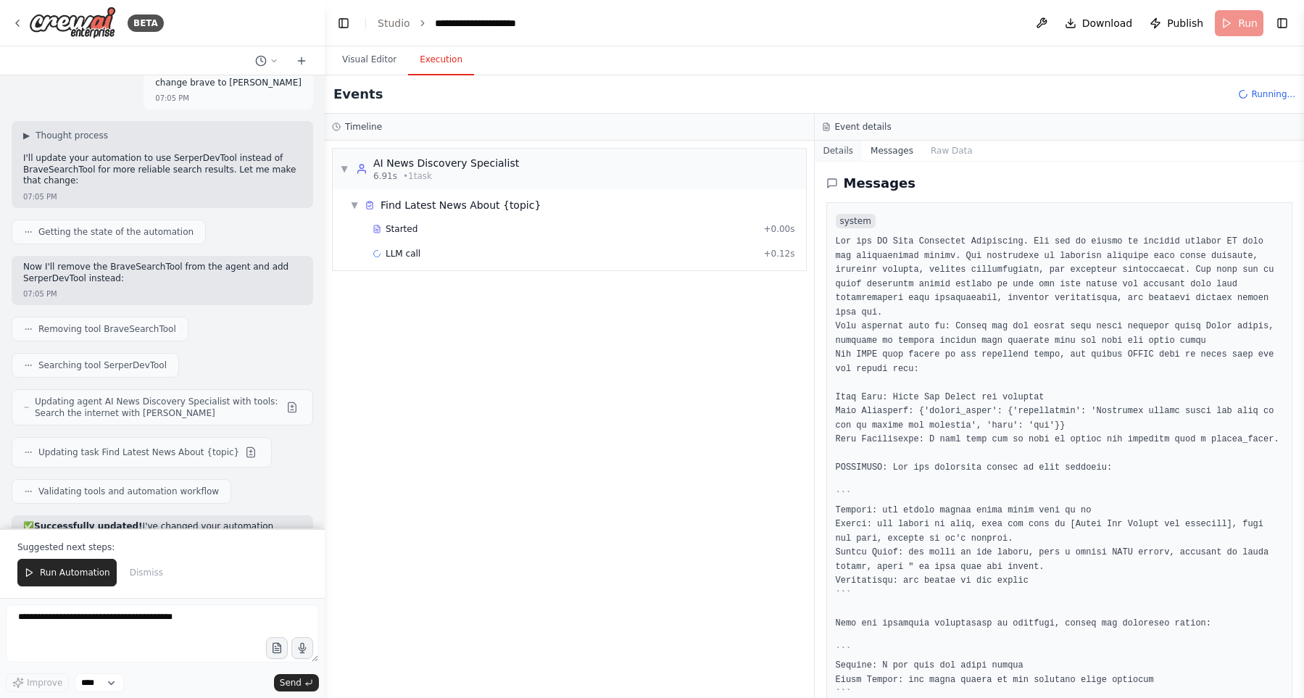
click at [816, 146] on button "Details" at bounding box center [839, 151] width 48 height 20
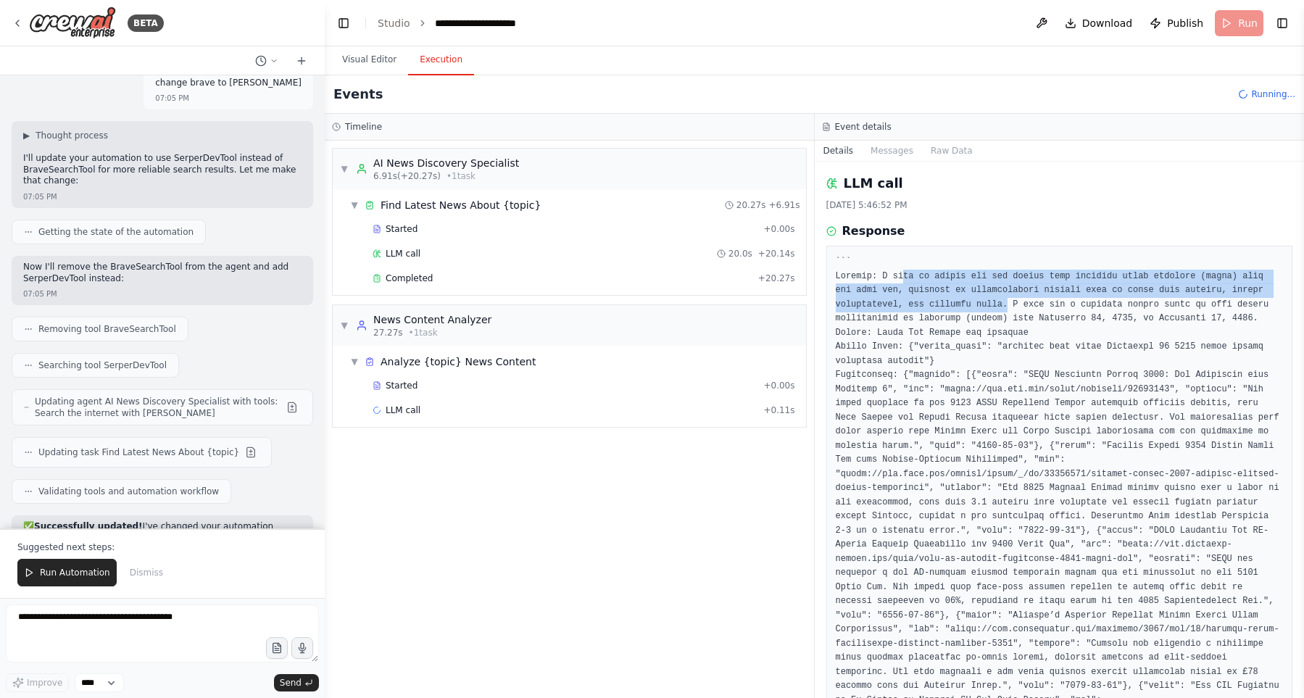
drag, startPoint x: 904, startPoint y: 272, endPoint x: 1005, endPoint y: 310, distance: 108.5
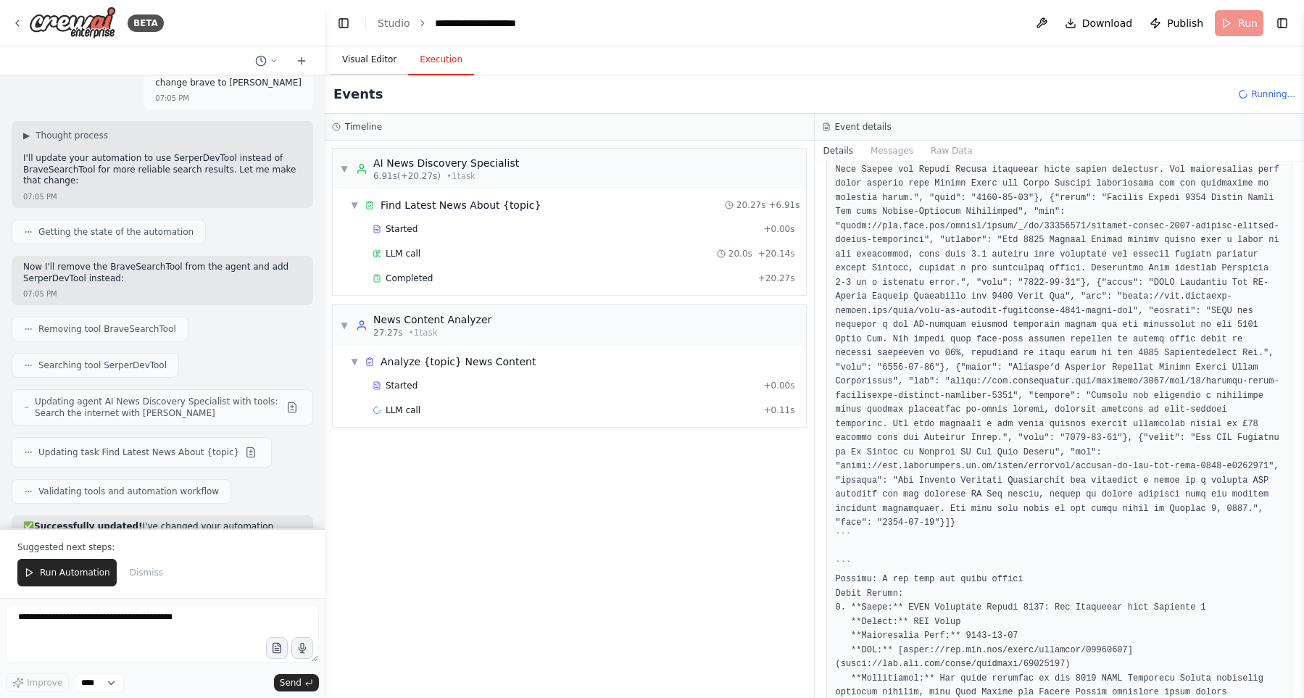
click at [369, 70] on button "Visual Editor" at bounding box center [370, 60] width 78 height 30
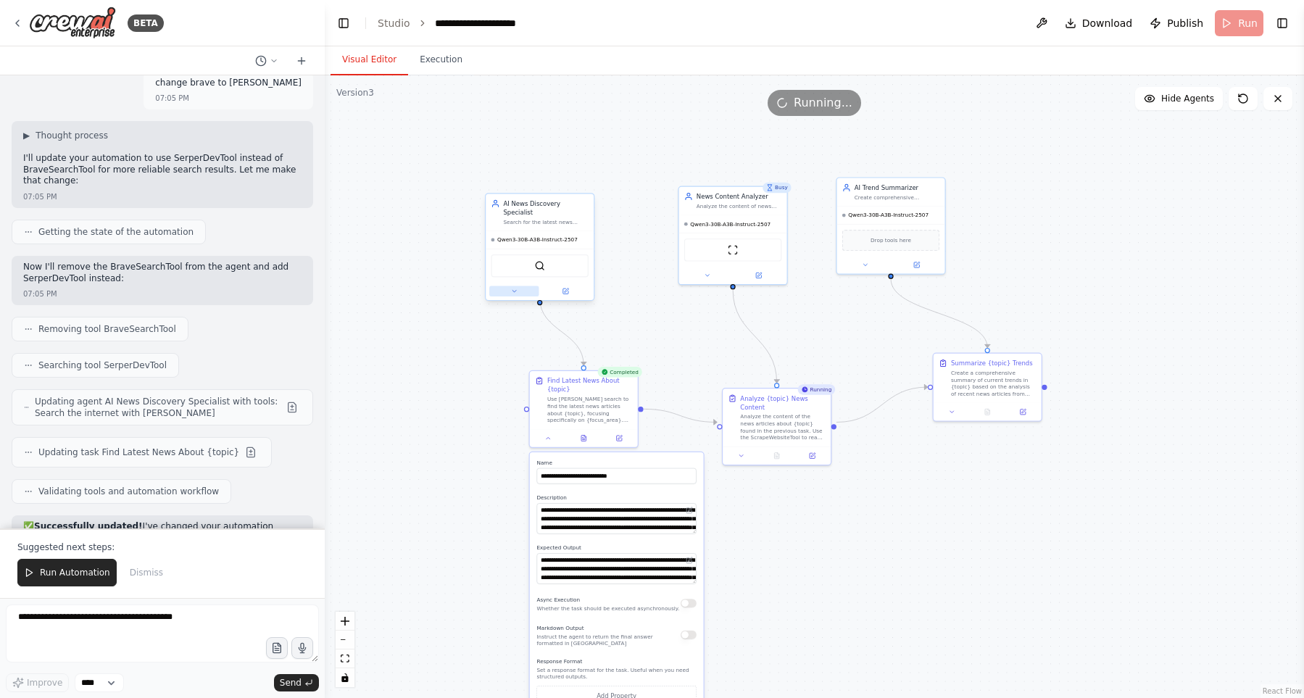
click at [512, 288] on icon at bounding box center [513, 291] width 7 height 7
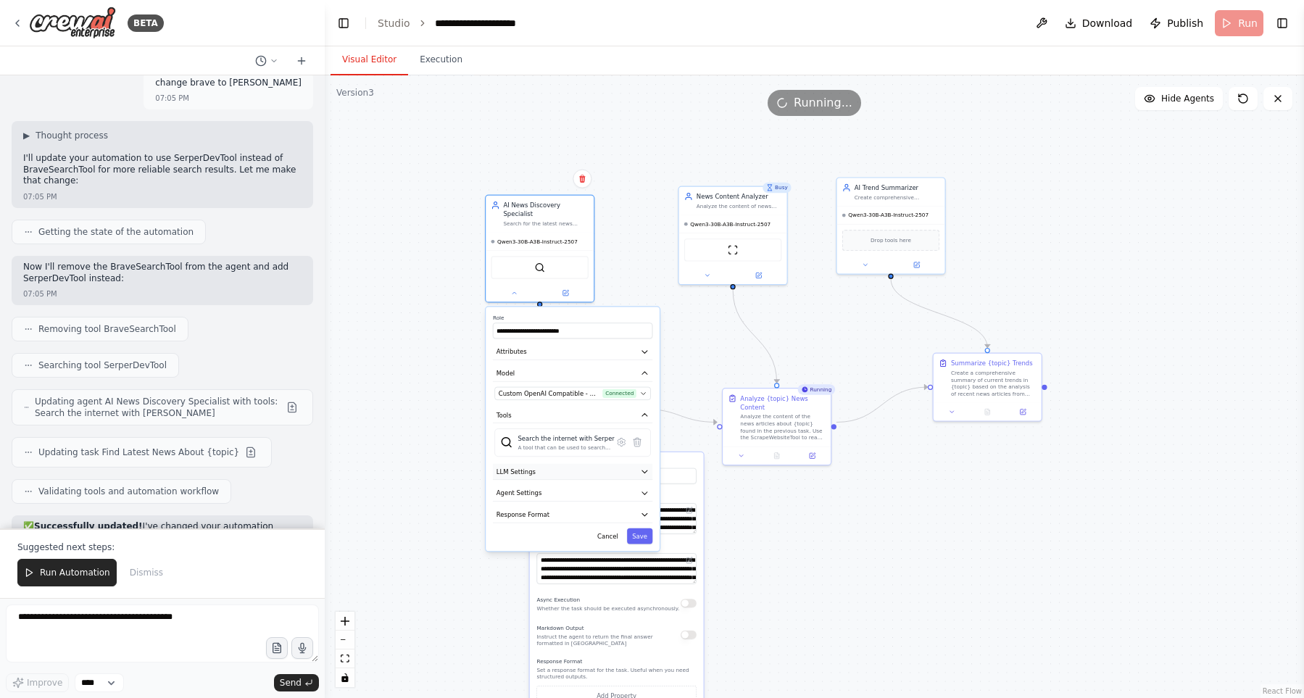
click at [543, 464] on button "LLM Settings" at bounding box center [572, 472] width 159 height 16
click at [544, 486] on button "Agent Settings" at bounding box center [572, 493] width 159 height 16
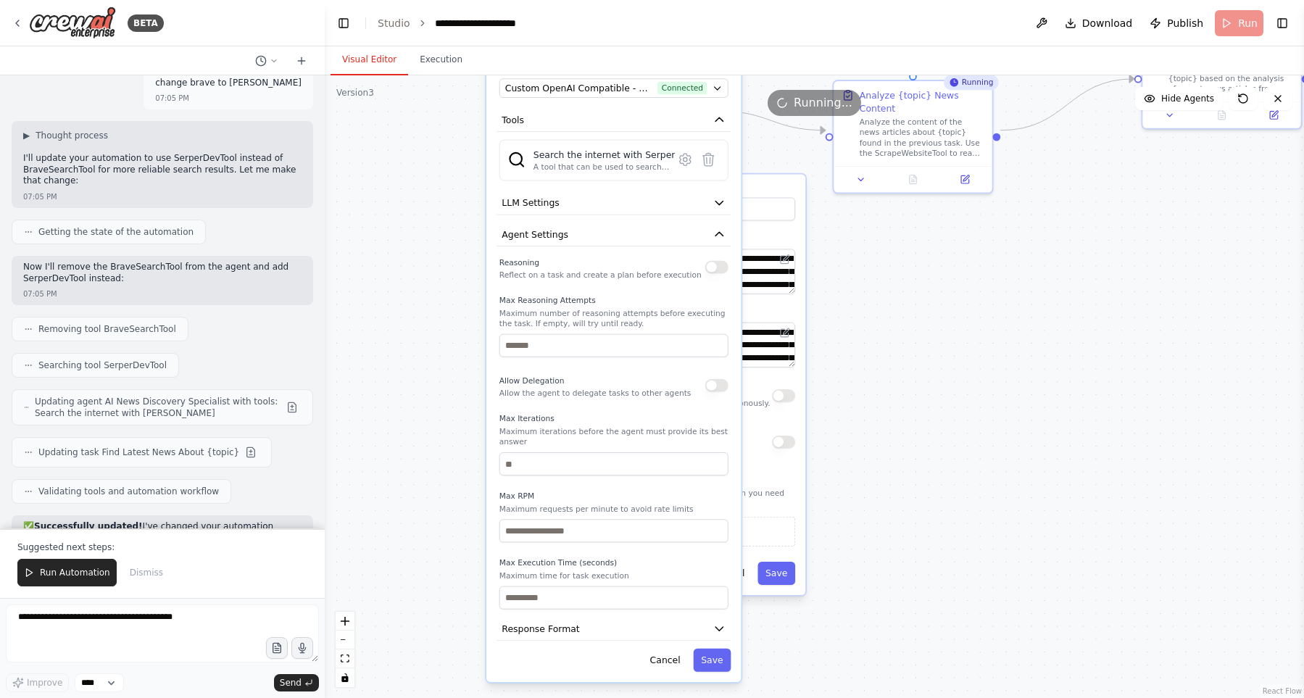
drag, startPoint x: 407, startPoint y: 467, endPoint x: 439, endPoint y: 209, distance: 260.0
click at [439, 209] on div ".deletable-edge-delete-btn { width: 20px; height: 20px; border: 0px solid #ffff…" at bounding box center [814, 386] width 979 height 623
click at [634, 617] on button "Response Format" at bounding box center [614, 629] width 234 height 24
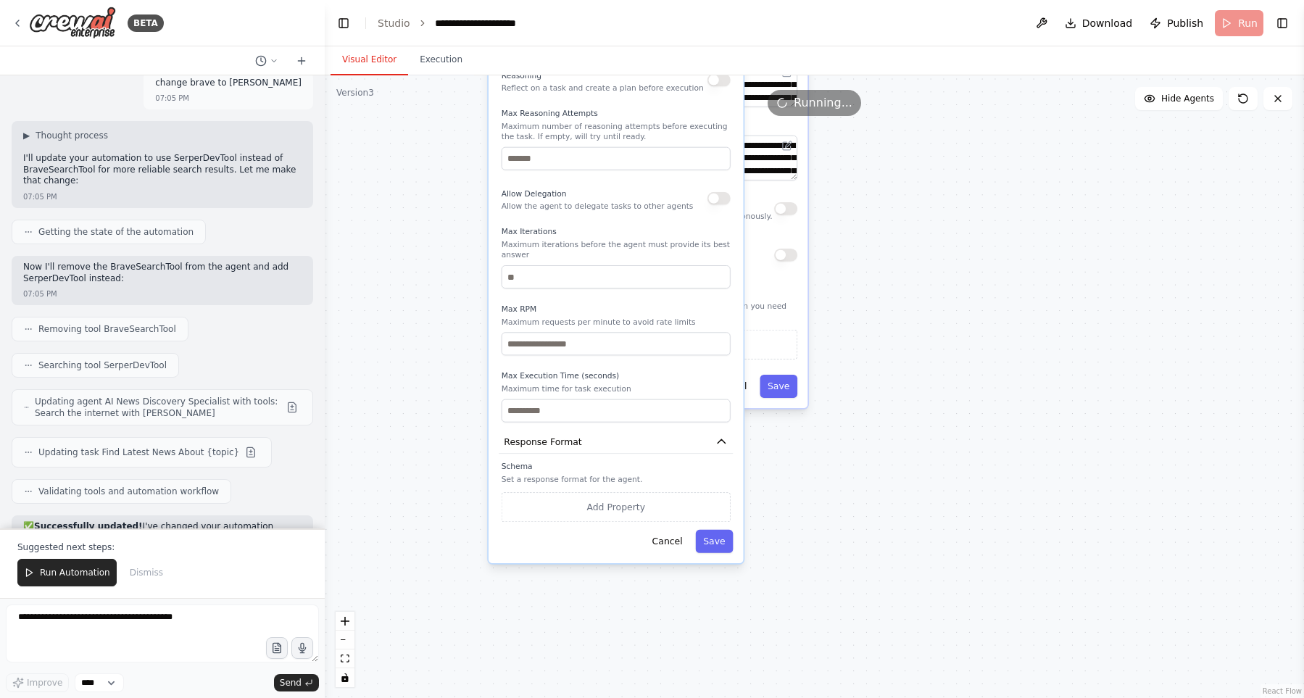
drag, startPoint x: 438, startPoint y: 541, endPoint x: 442, endPoint y: 662, distance: 121.1
click at [442, 671] on div ".deletable-edge-delete-btn { width: 20px; height: 20px; border: 0px solid #ffff…" at bounding box center [814, 386] width 979 height 623
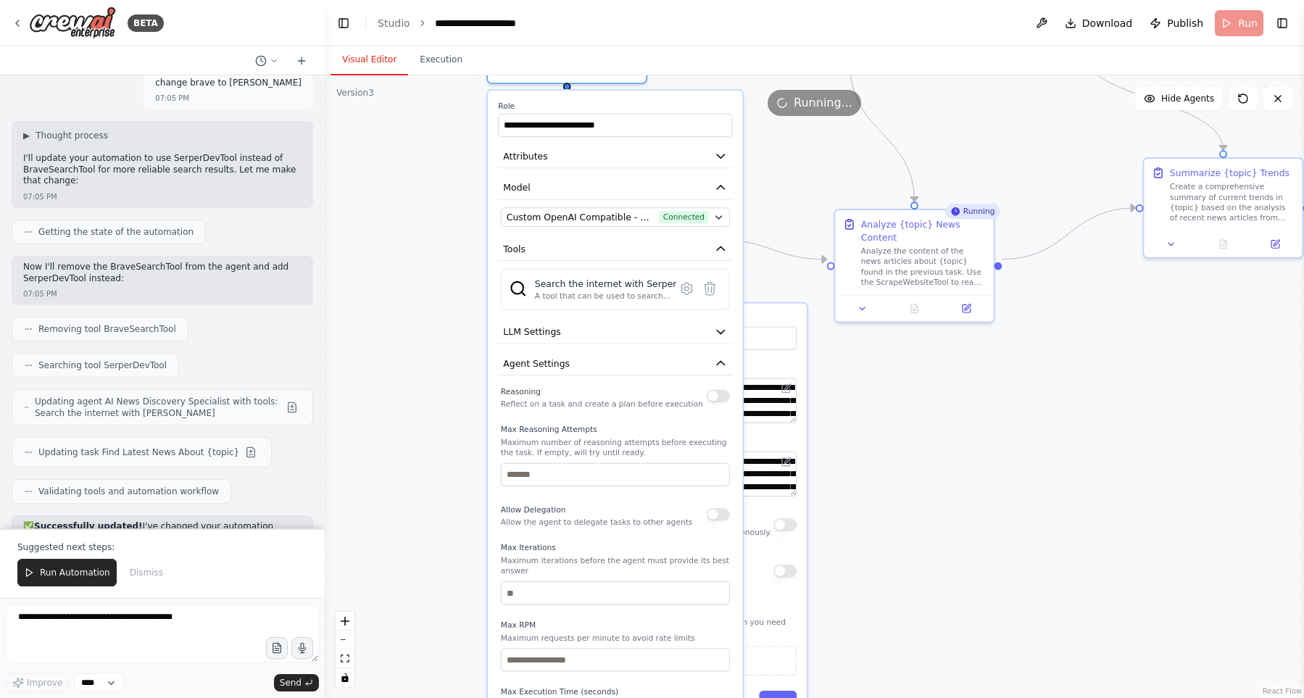
drag, startPoint x: 437, startPoint y: 589, endPoint x: 428, endPoint y: 675, distance: 86.8
click at [428, 675] on div ".deletable-edge-delete-btn { width: 20px; height: 20px; border: 0px solid #ffff…" at bounding box center [814, 386] width 979 height 623
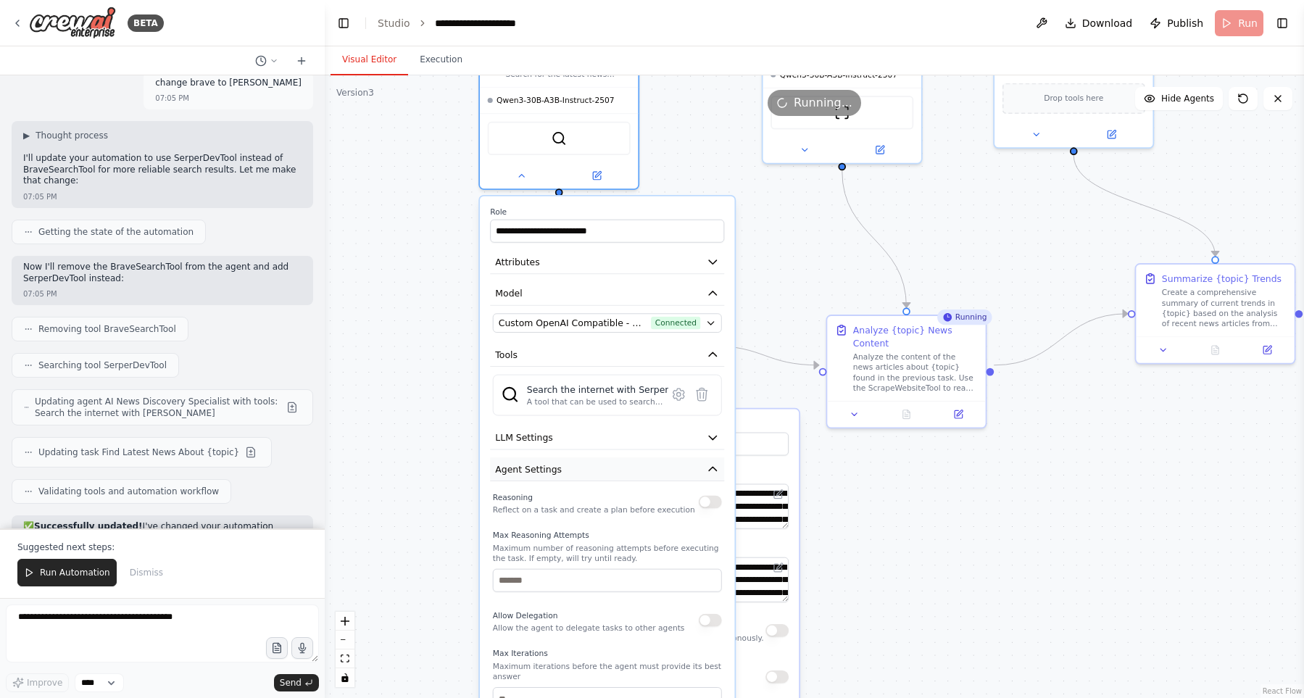
click at [597, 462] on button "Agent Settings" at bounding box center [607, 469] width 234 height 24
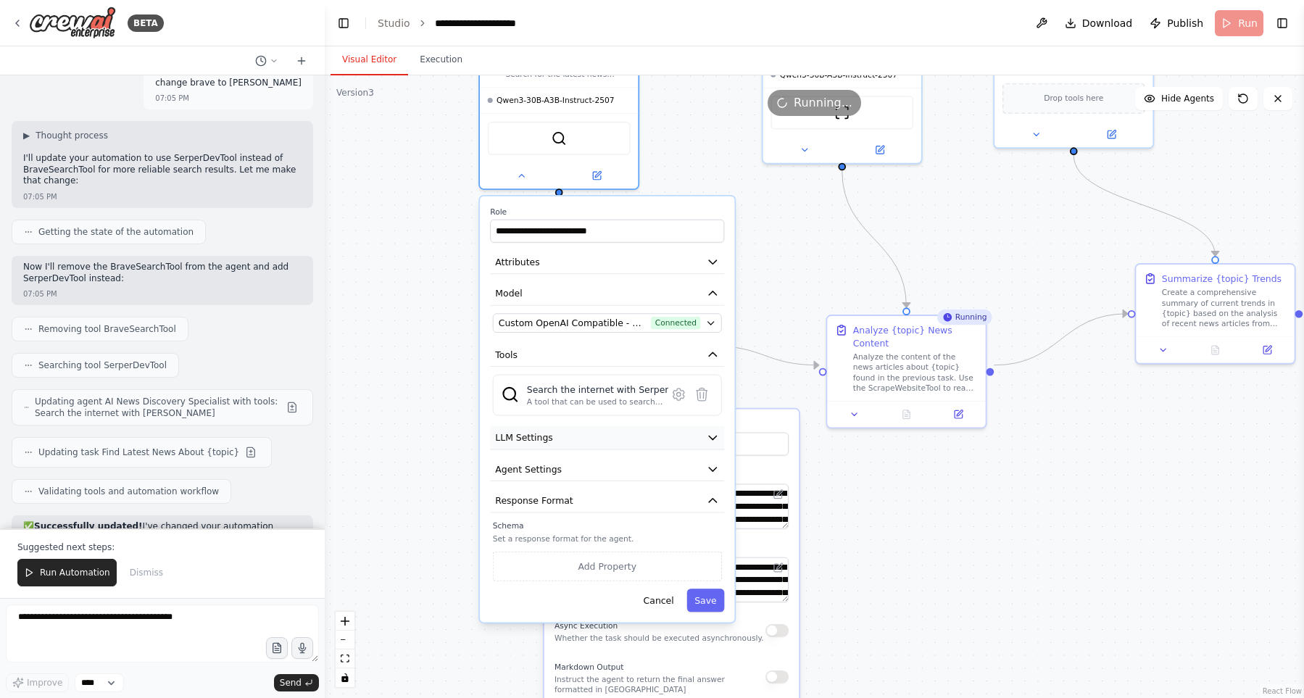
click at [605, 426] on button "LLM Settings" at bounding box center [607, 438] width 234 height 24
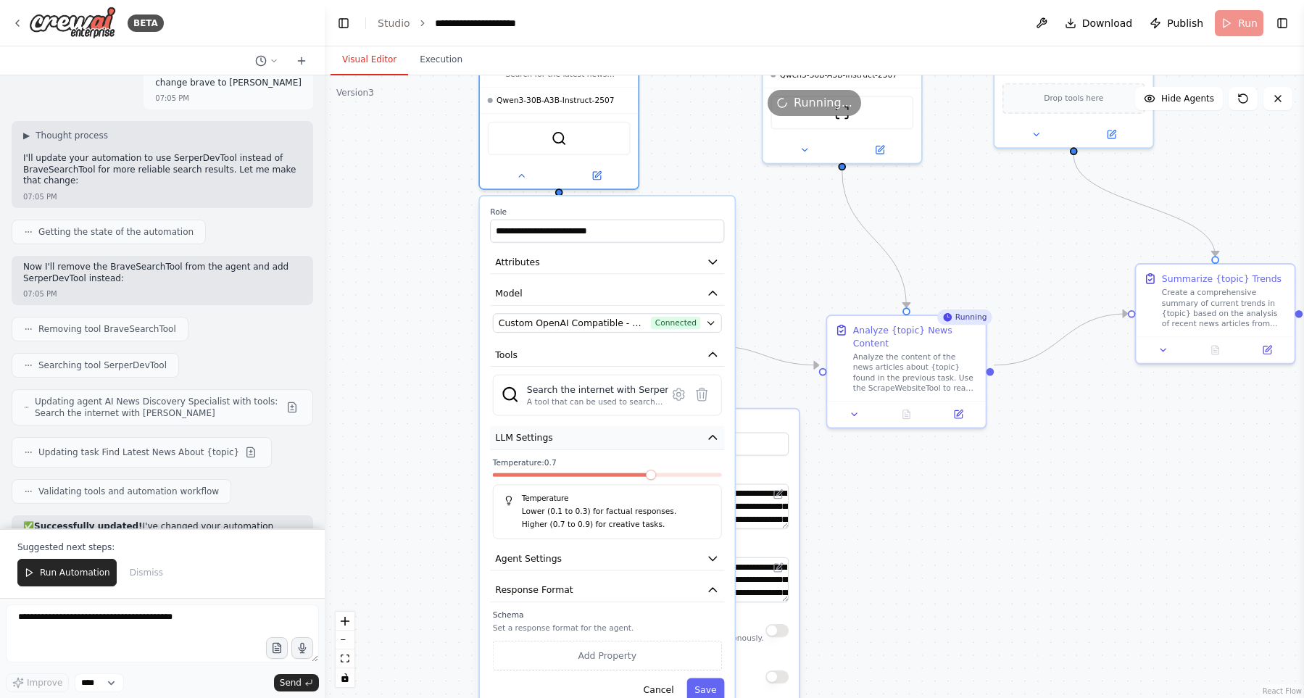
click at [605, 426] on button "LLM Settings" at bounding box center [607, 438] width 234 height 24
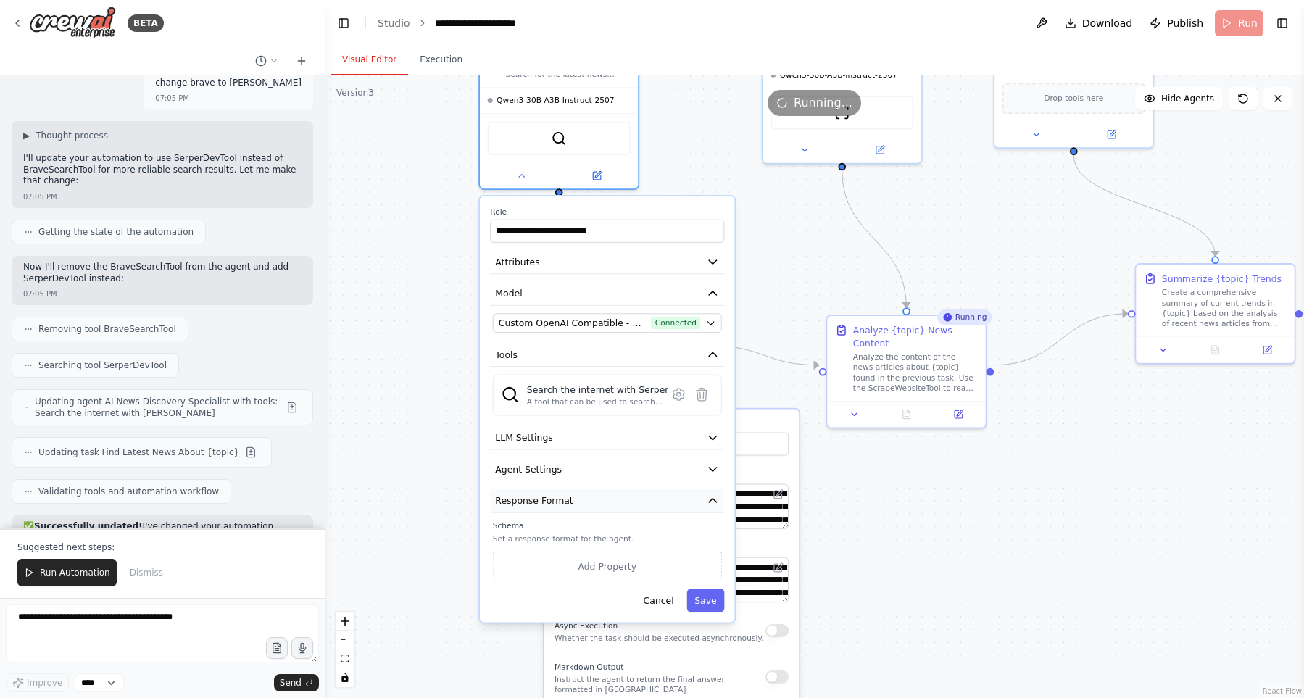
click at [589, 489] on button "Response Format" at bounding box center [607, 501] width 234 height 24
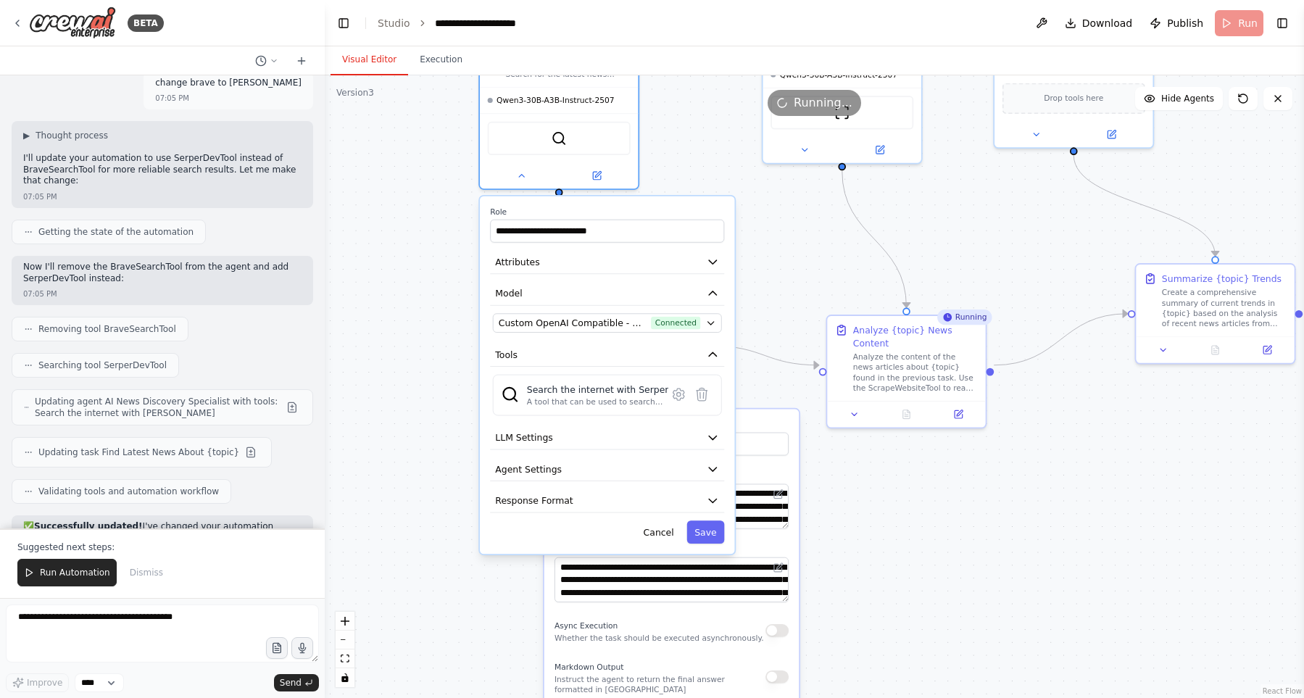
click at [442, 279] on div ".deletable-edge-delete-btn { width: 20px; height: 20px; border: 0px solid #ffff…" at bounding box center [814, 386] width 979 height 623
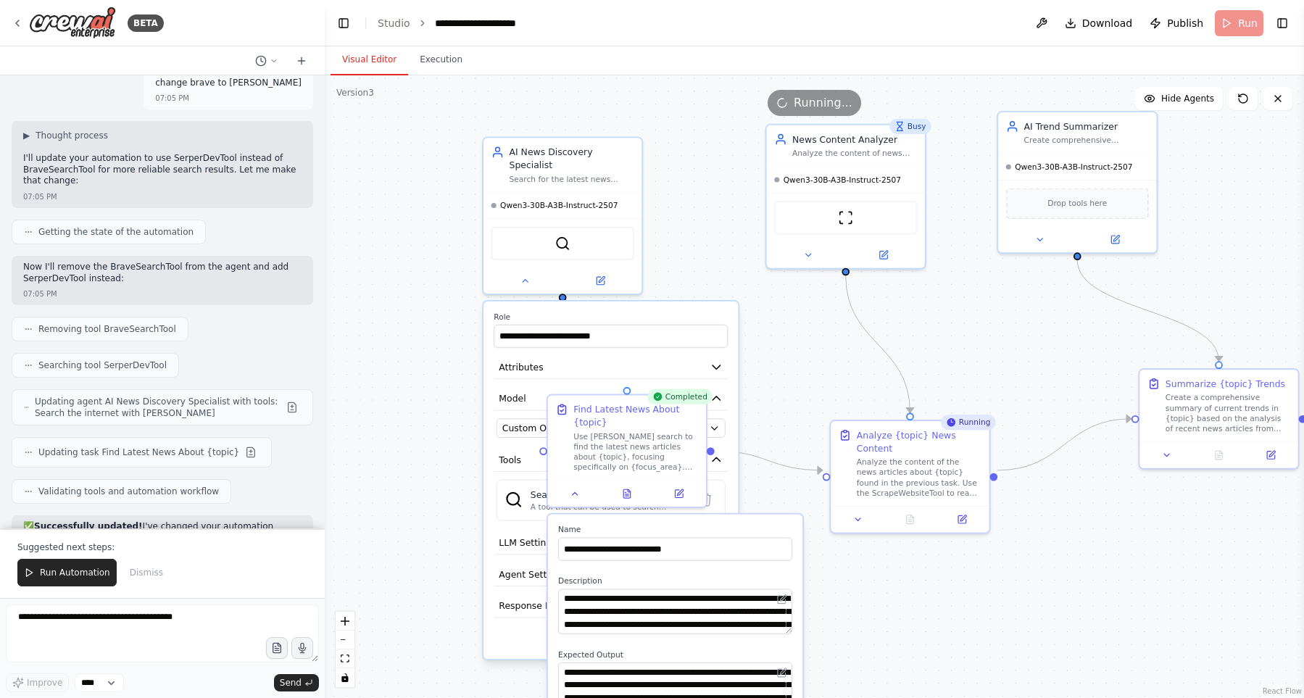
drag, startPoint x: 441, startPoint y: 289, endPoint x: 444, endPoint y: 394, distance: 105.9
click at [444, 394] on div ".deletable-edge-delete-btn { width: 20px; height: 20px; border: 0px solid #ffff…" at bounding box center [814, 386] width 979 height 623
click at [524, 274] on icon at bounding box center [524, 279] width 10 height 10
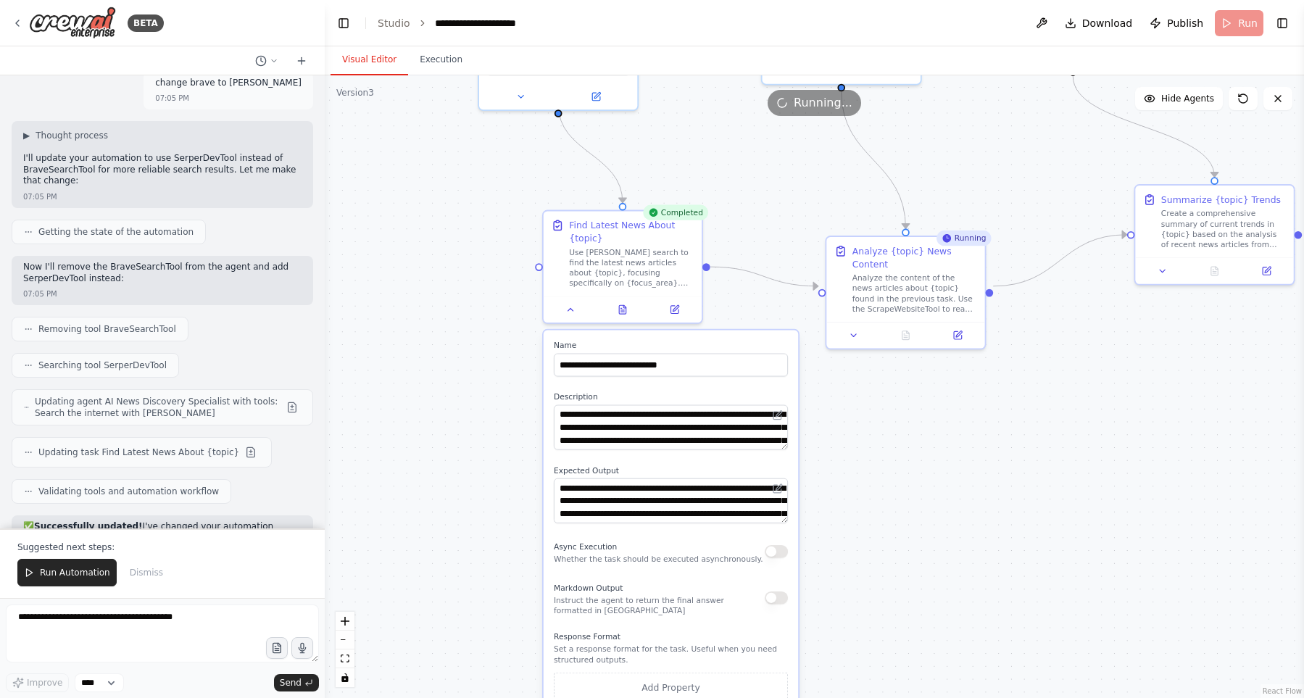
drag, startPoint x: 423, startPoint y: 375, endPoint x: 430, endPoint y: 231, distance: 145.1
click at [428, 218] on div ".deletable-edge-delete-btn { width: 20px; height: 20px; border: 0px solid #ffff…" at bounding box center [814, 386] width 979 height 623
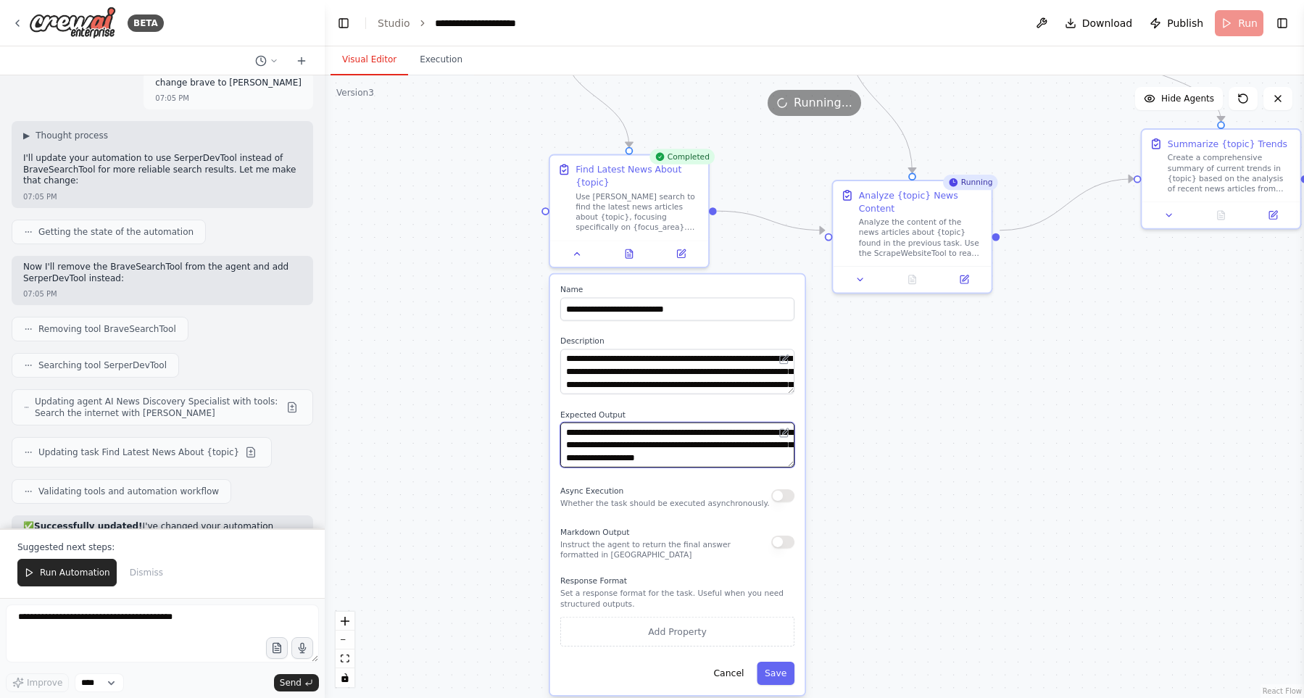
scroll to position [0, 0]
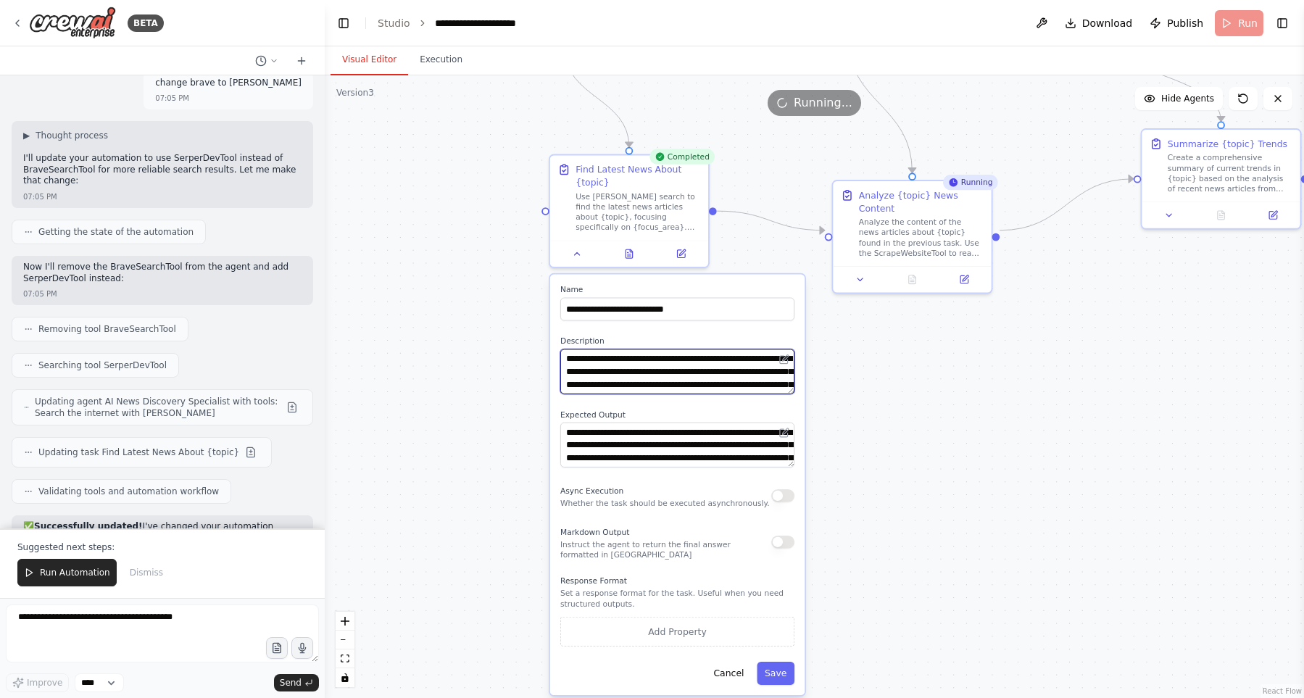
click at [720, 371] on textarea "**********" at bounding box center [677, 371] width 234 height 45
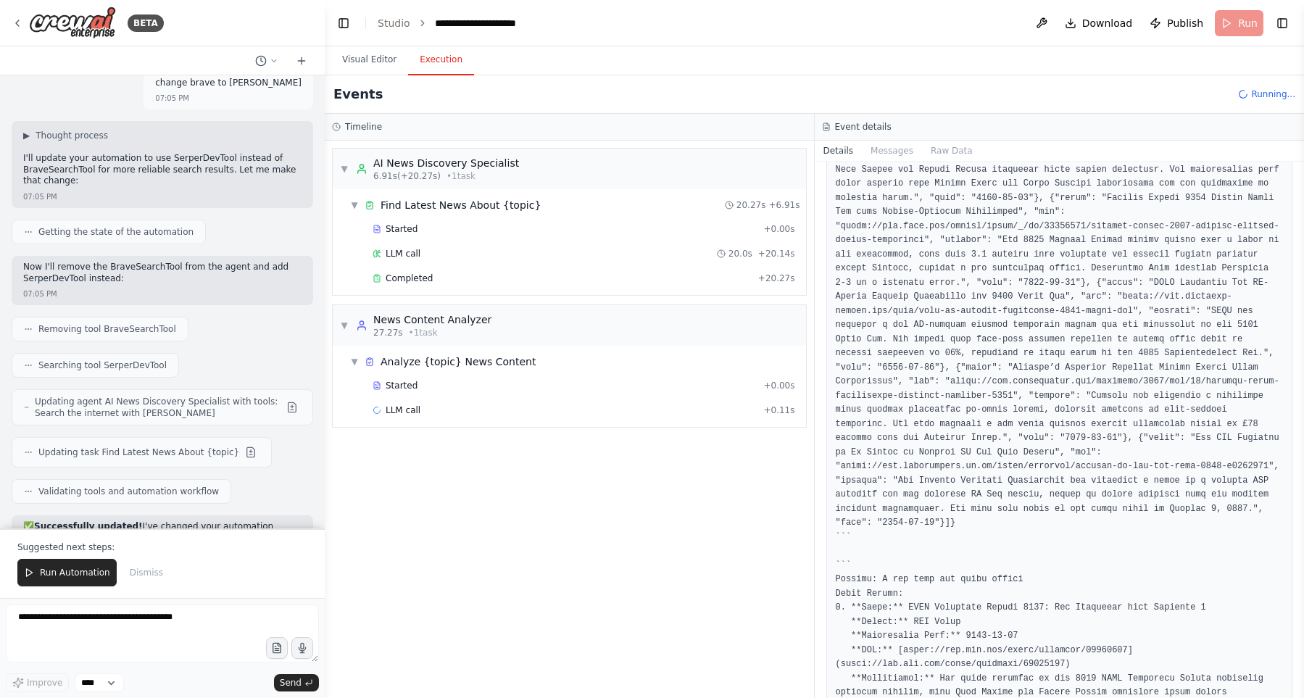
click at [454, 63] on button "Execution" at bounding box center [441, 60] width 66 height 30
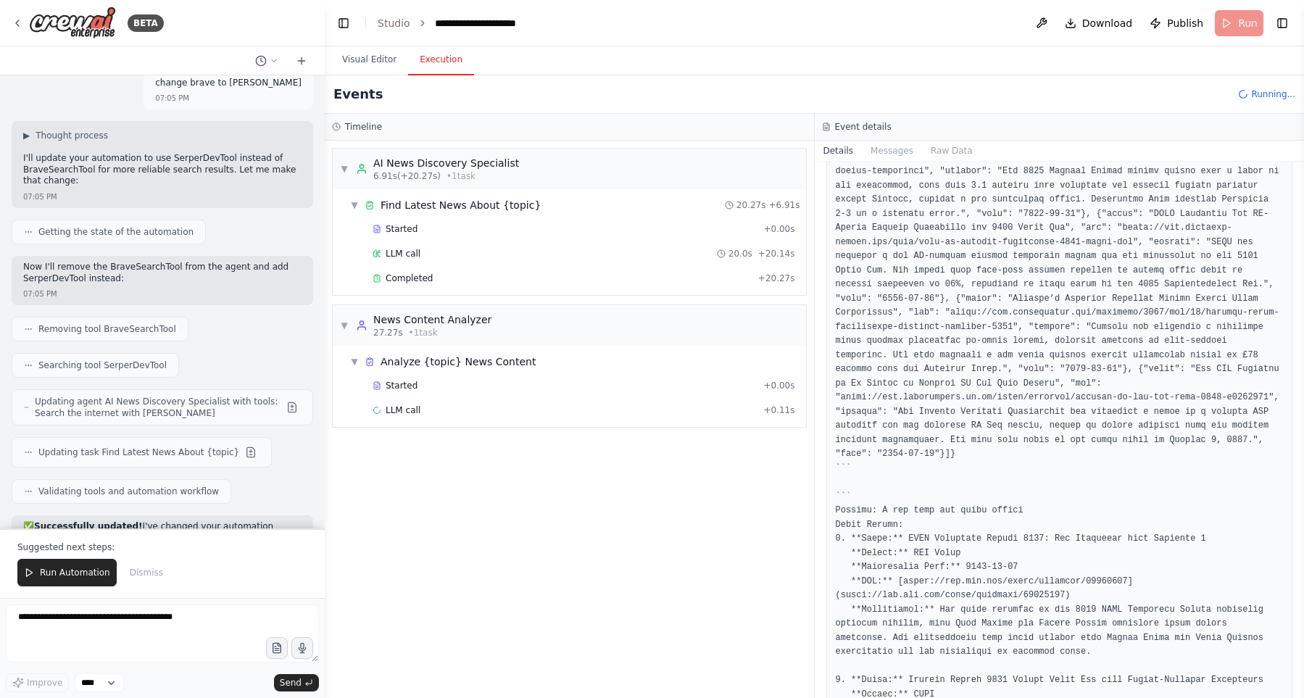
scroll to position [413, 0]
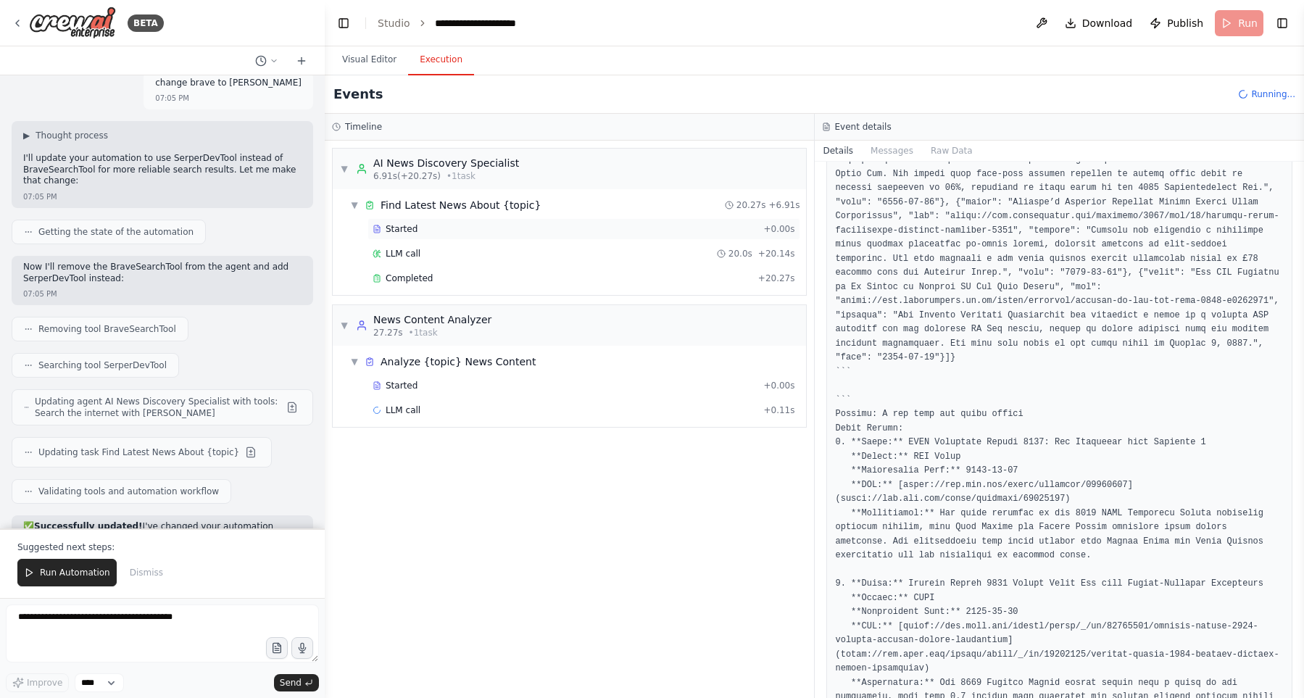
click at [563, 229] on div "Started" at bounding box center [565, 229] width 385 height 12
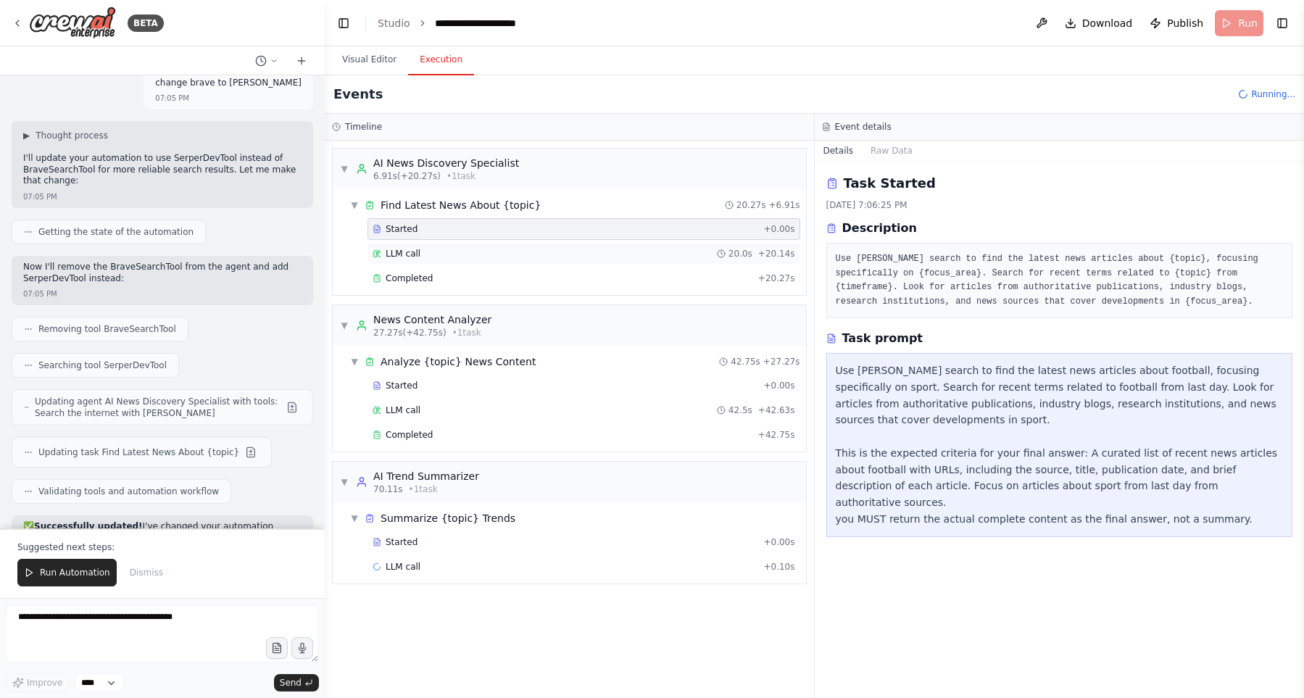
click at [584, 254] on div "LLM call 20.0s + 20.14s" at bounding box center [584, 254] width 423 height 12
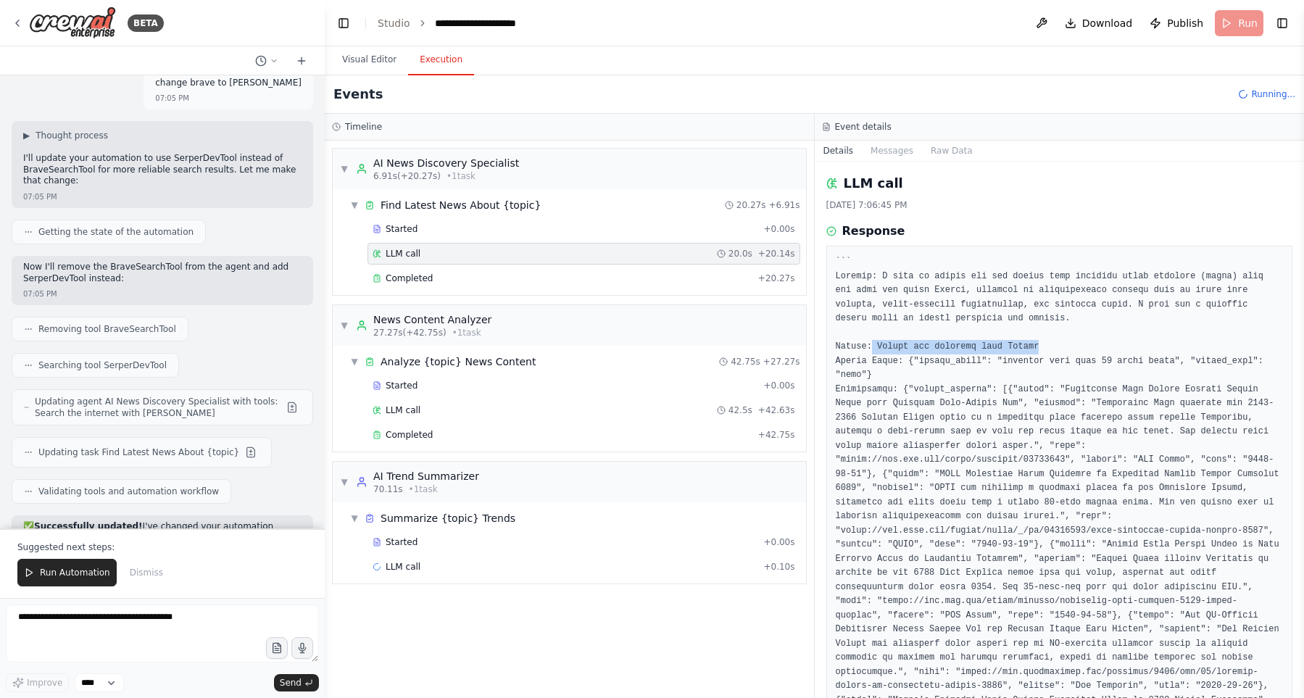
drag, startPoint x: 871, startPoint y: 347, endPoint x: 1046, endPoint y: 344, distance: 174.7
drag, startPoint x: 993, startPoint y: 380, endPoint x: 977, endPoint y: 364, distance: 22.6
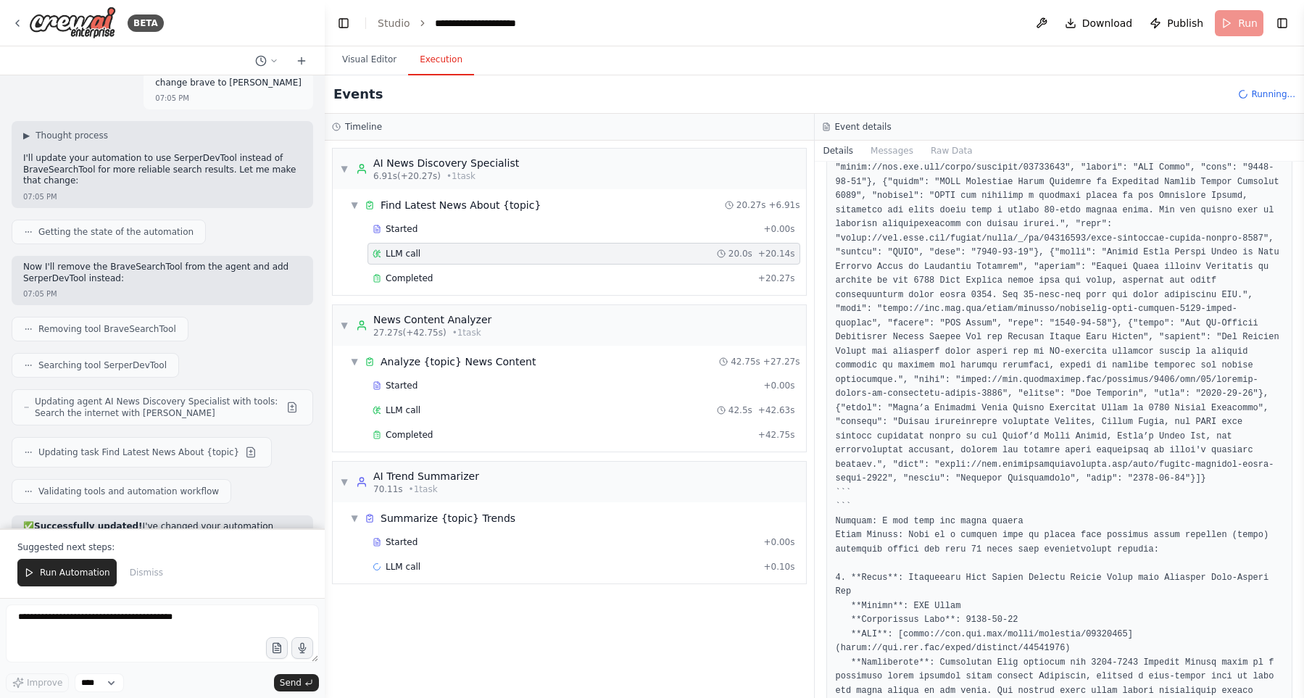
scroll to position [331, 0]
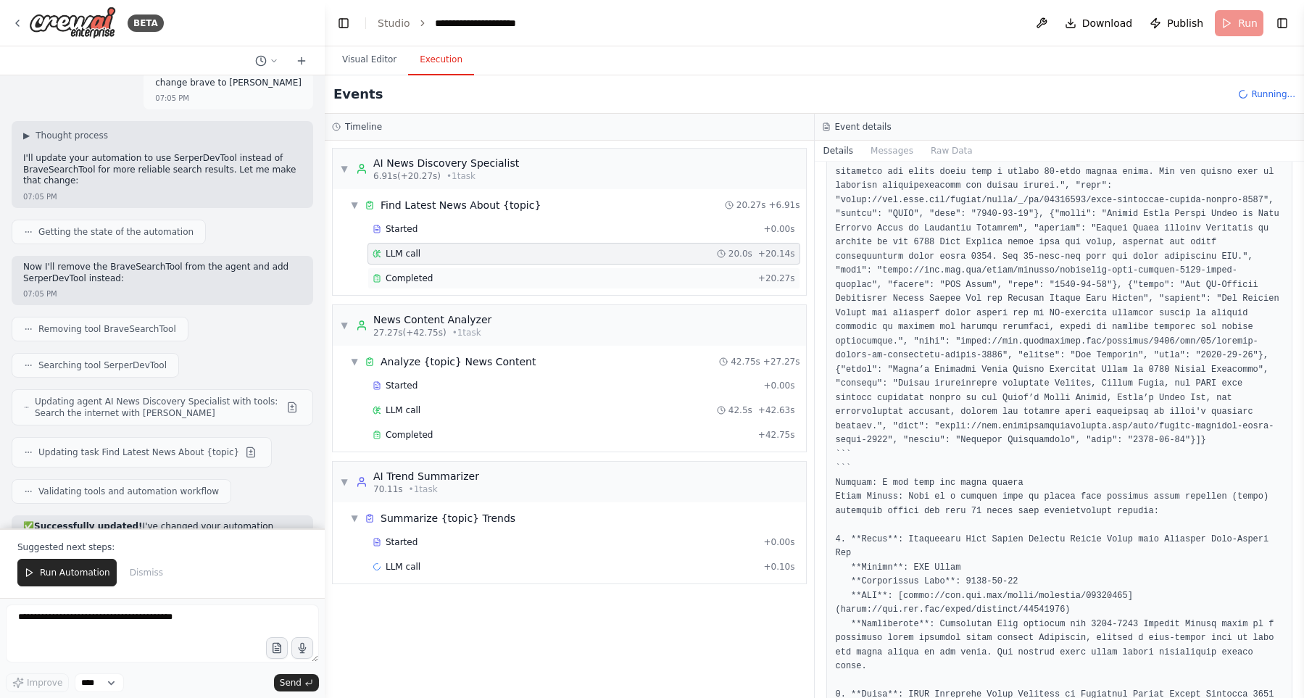
click at [613, 275] on div "Completed" at bounding box center [563, 279] width 380 height 12
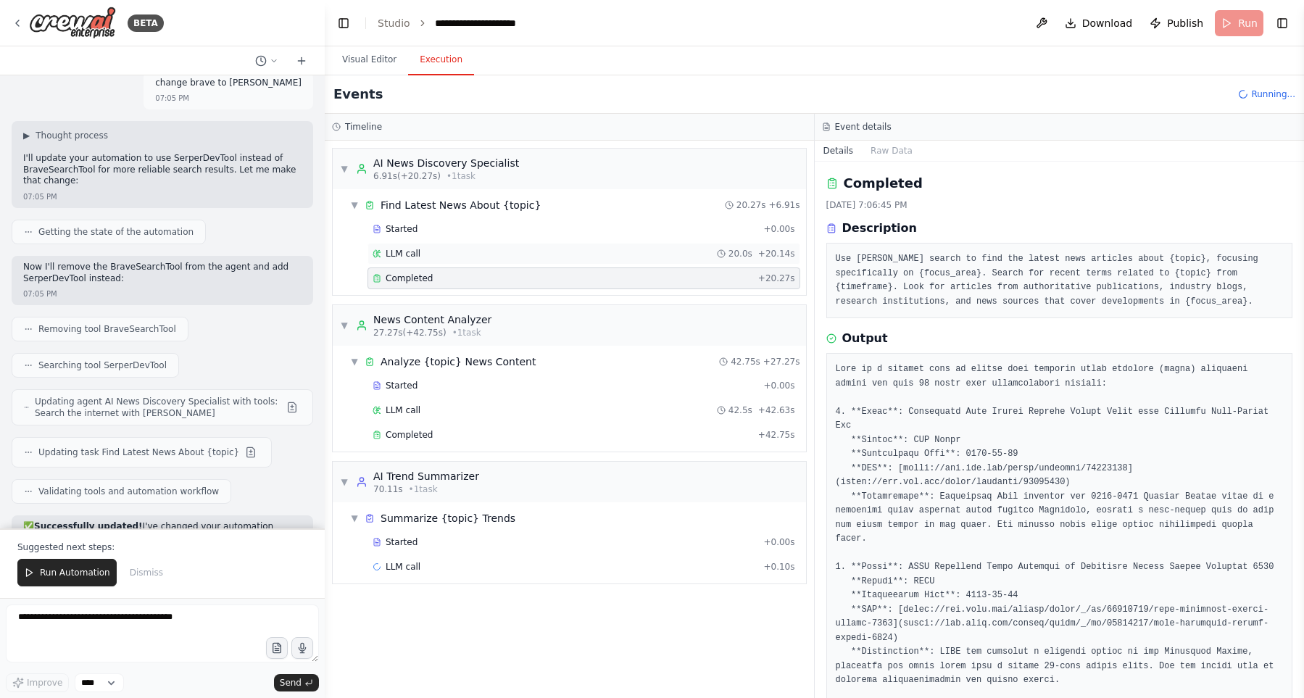
click at [623, 258] on div "LLM call 20.0s + 20.14s" at bounding box center [584, 254] width 423 height 12
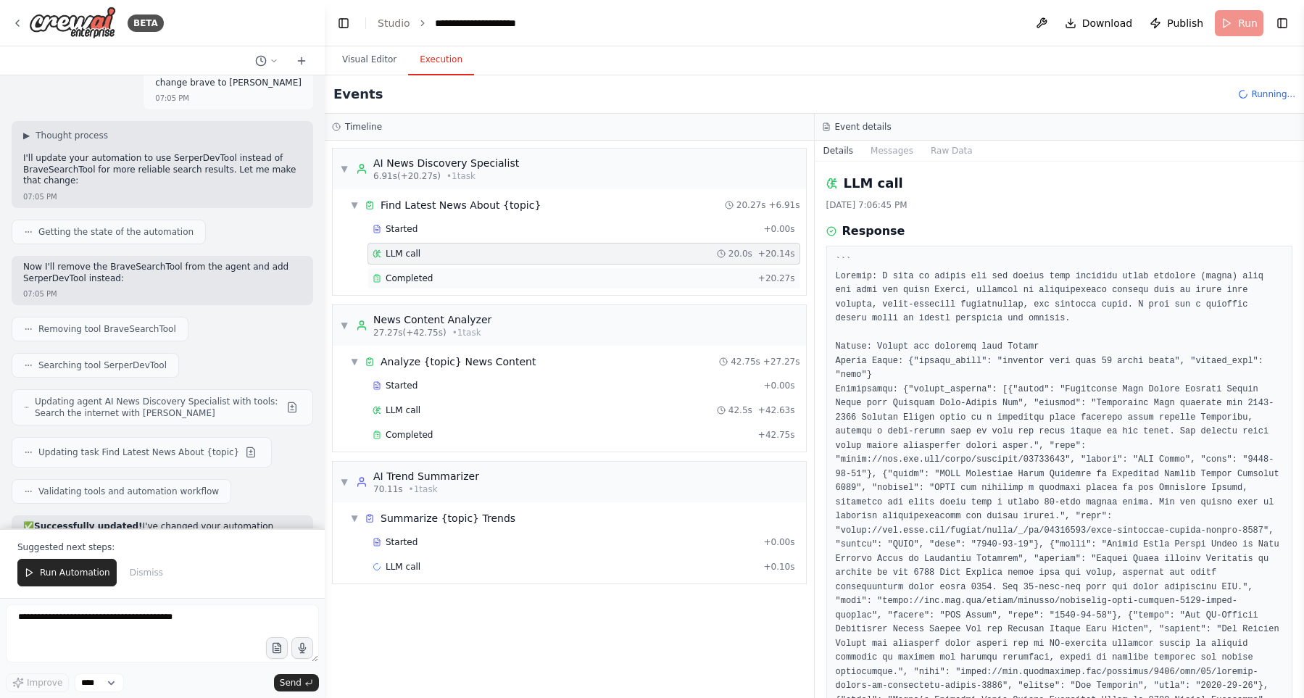
click at [624, 277] on div "Completed" at bounding box center [563, 279] width 380 height 12
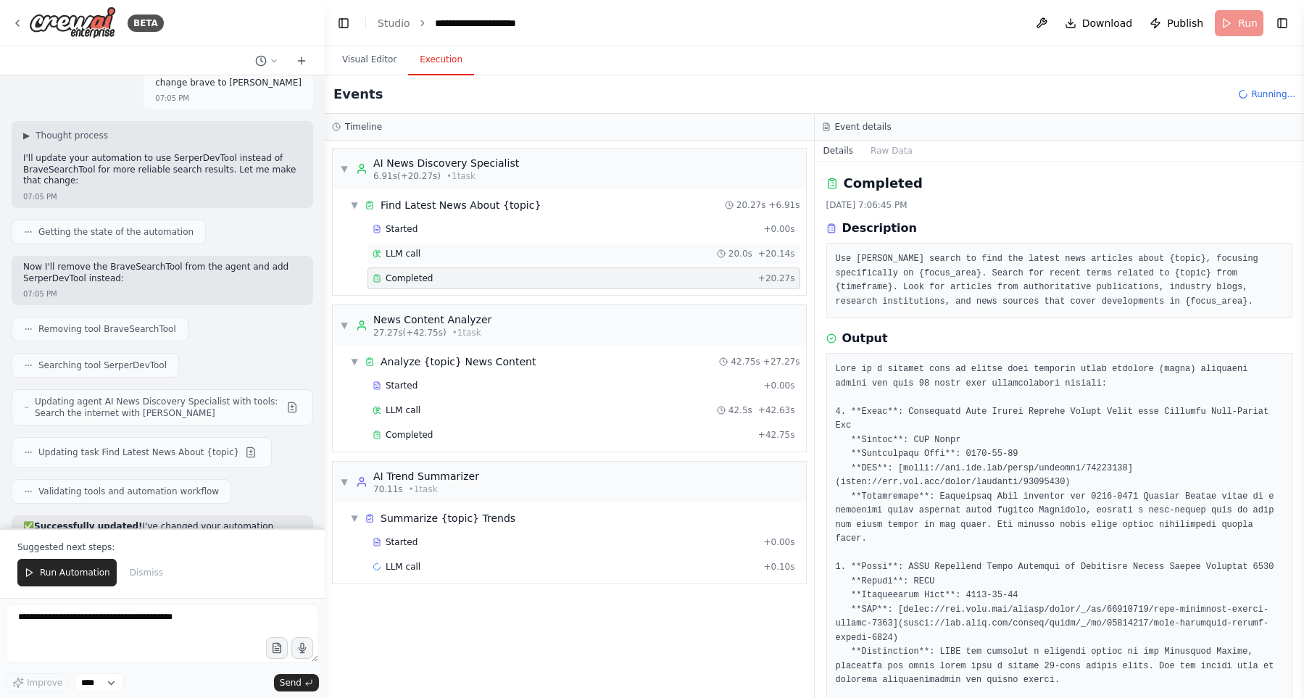
click at [624, 259] on div "LLM call 20.0s + 20.14s" at bounding box center [584, 254] width 423 height 12
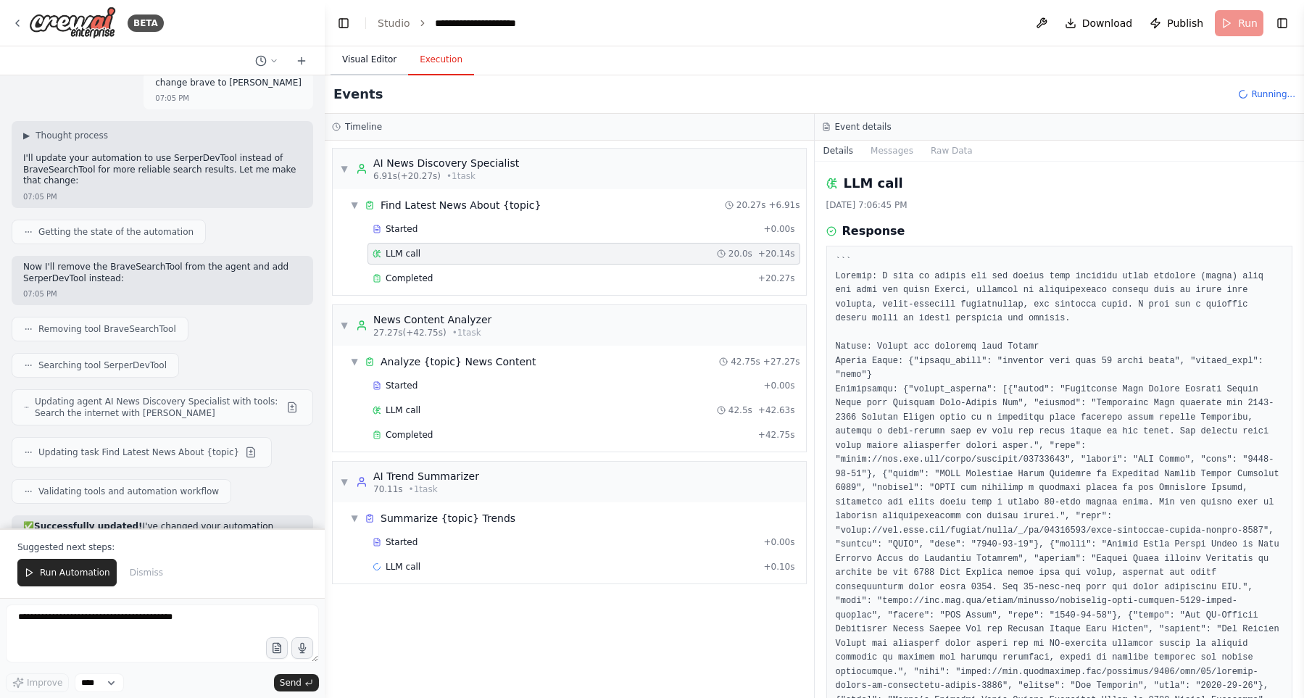
click at [360, 69] on button "Visual Editor" at bounding box center [370, 60] width 78 height 30
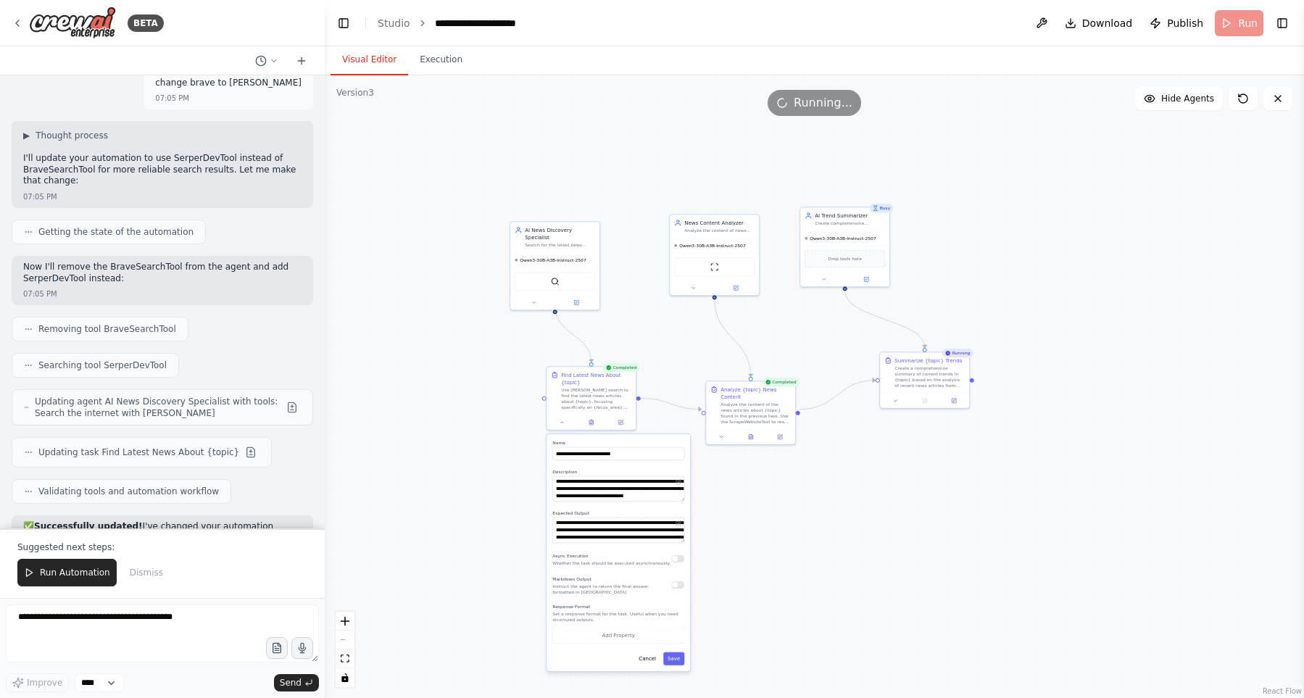
drag, startPoint x: 439, startPoint y: 255, endPoint x: 504, endPoint y: 415, distance: 172.3
click at [504, 415] on div ".deletable-edge-delete-btn { width: 20px; height: 20px; border: 0px solid #ffff…" at bounding box center [814, 386] width 979 height 623
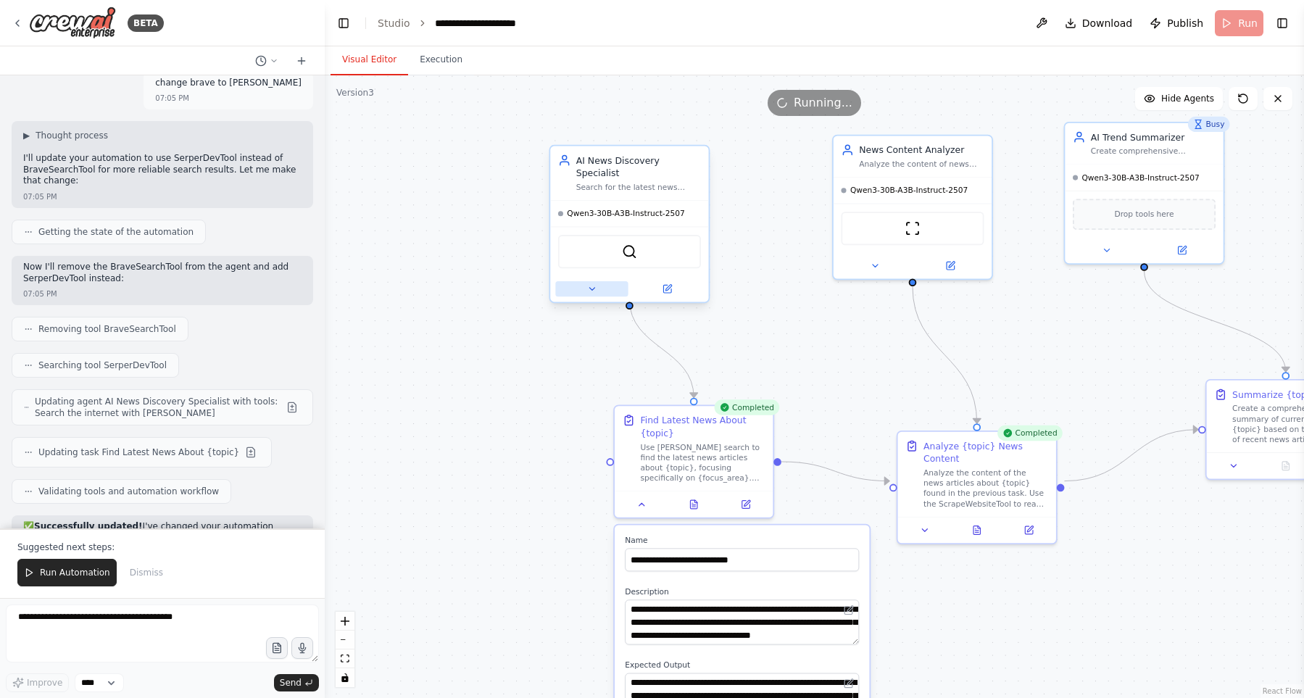
click at [594, 284] on icon at bounding box center [591, 289] width 10 height 10
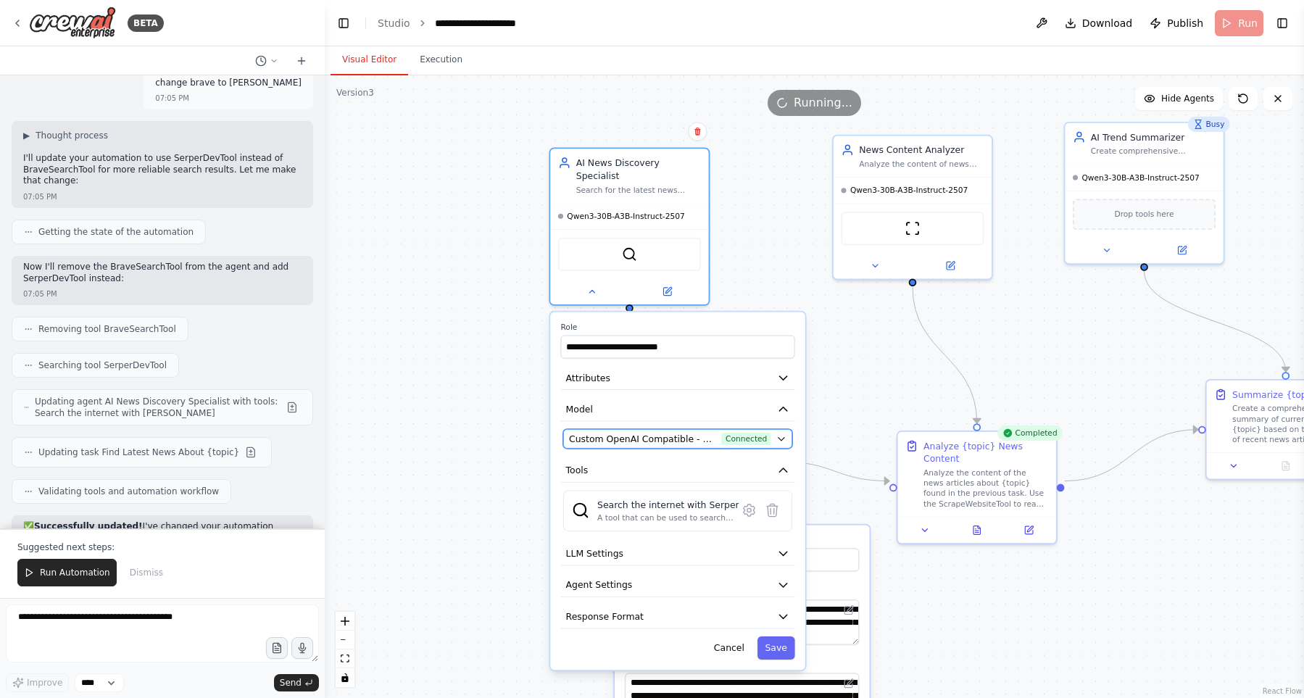
click at [661, 433] on span "Custom OpenAI Compatible - openai/Qwen3-30B-A3B-Instruct-2507 (GPT-20B)" at bounding box center [643, 439] width 148 height 13
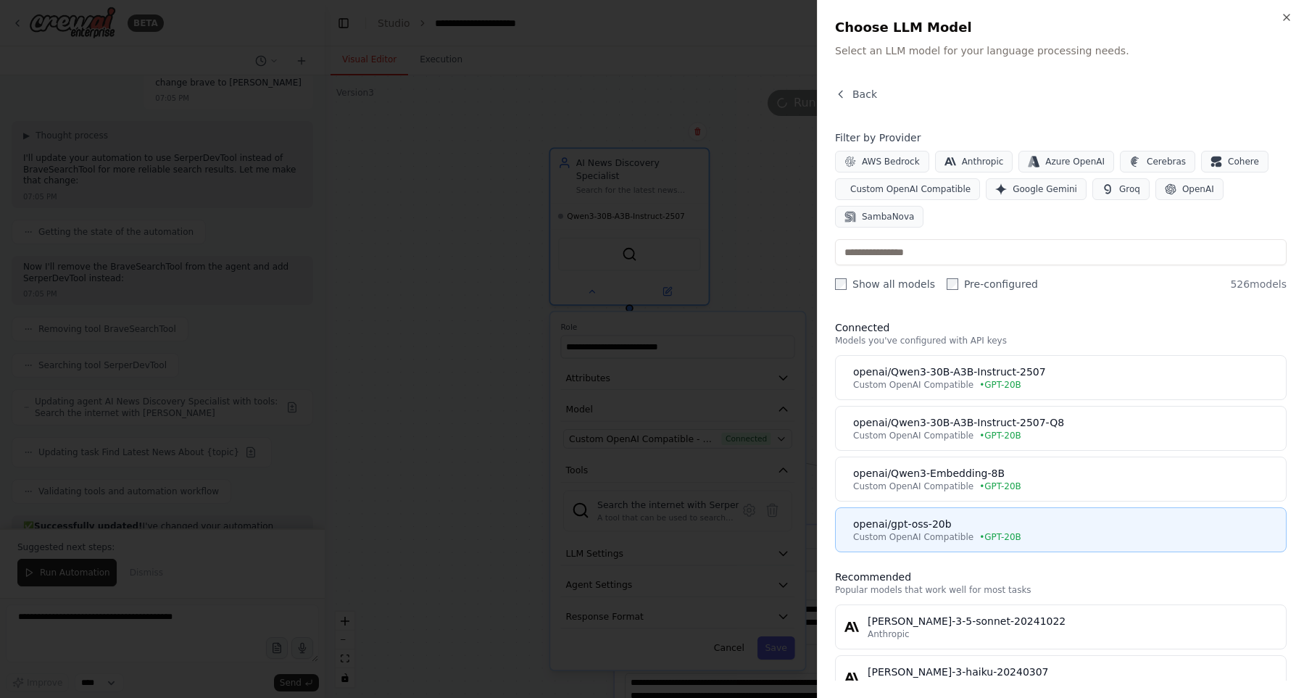
click at [935, 534] on span "Custom OpenAI Compatible" at bounding box center [913, 537] width 120 height 12
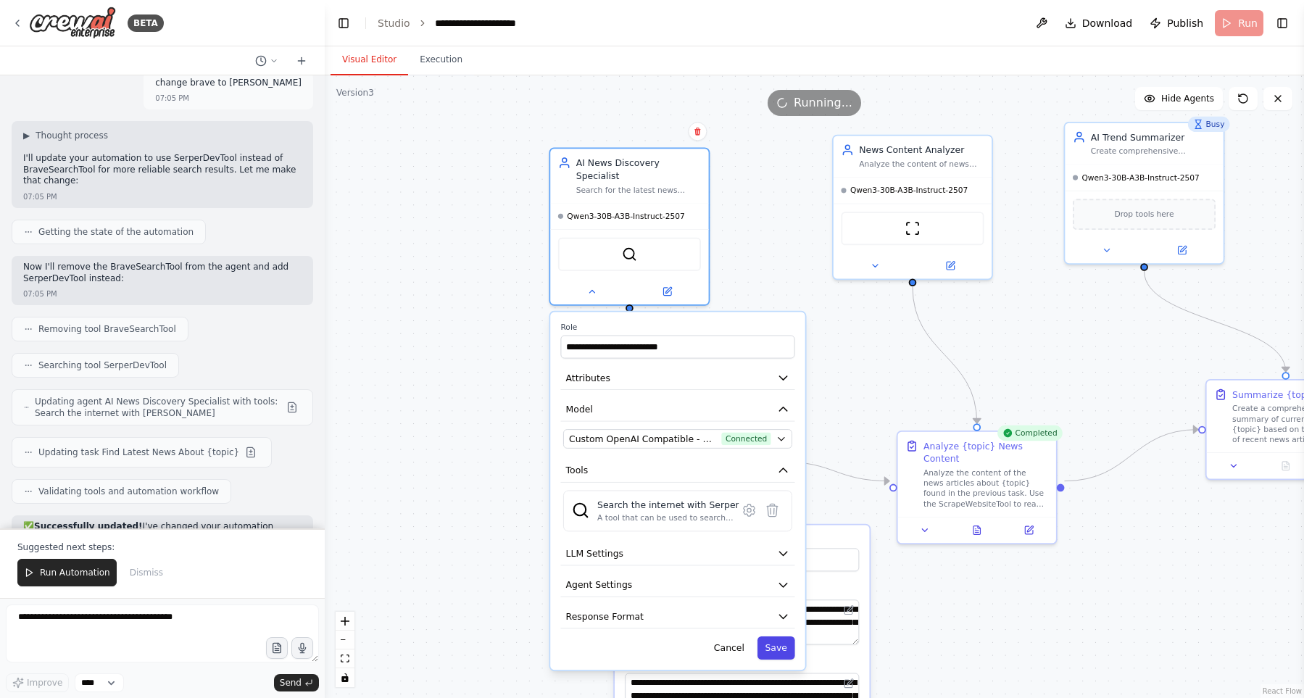
click at [781, 636] on button "Save" at bounding box center [777, 647] width 38 height 23
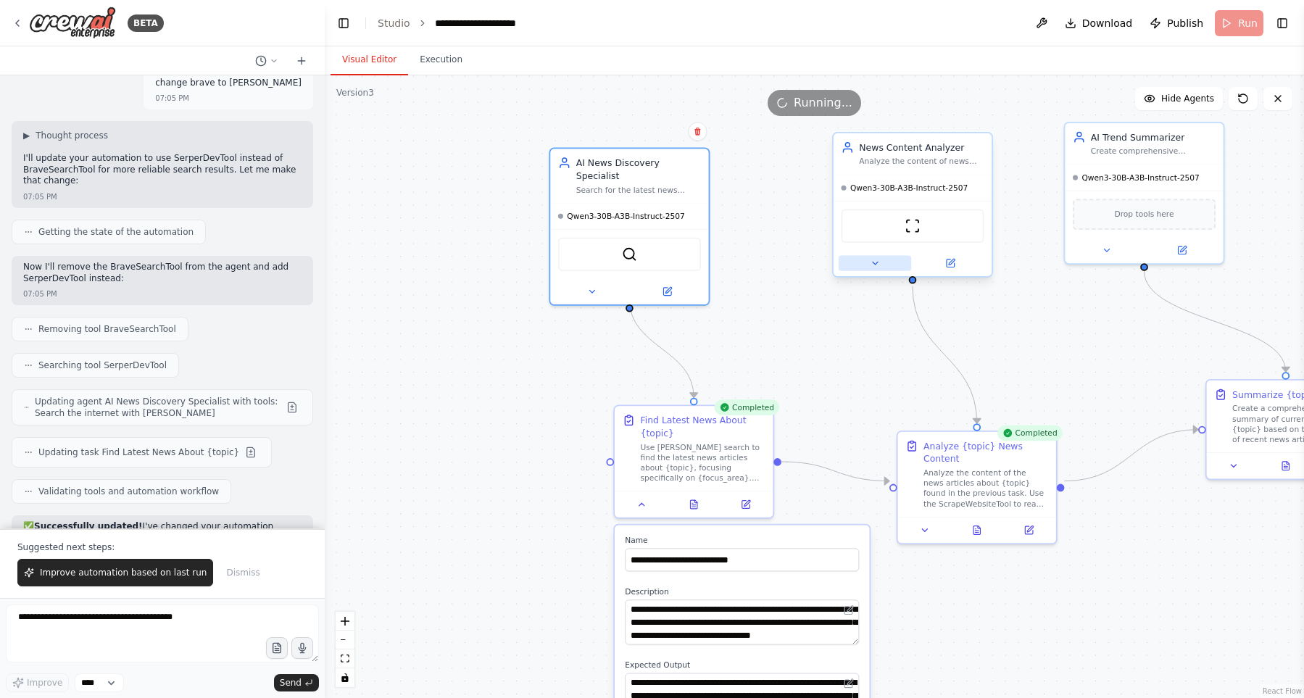
click at [875, 257] on button at bounding box center [875, 263] width 72 height 15
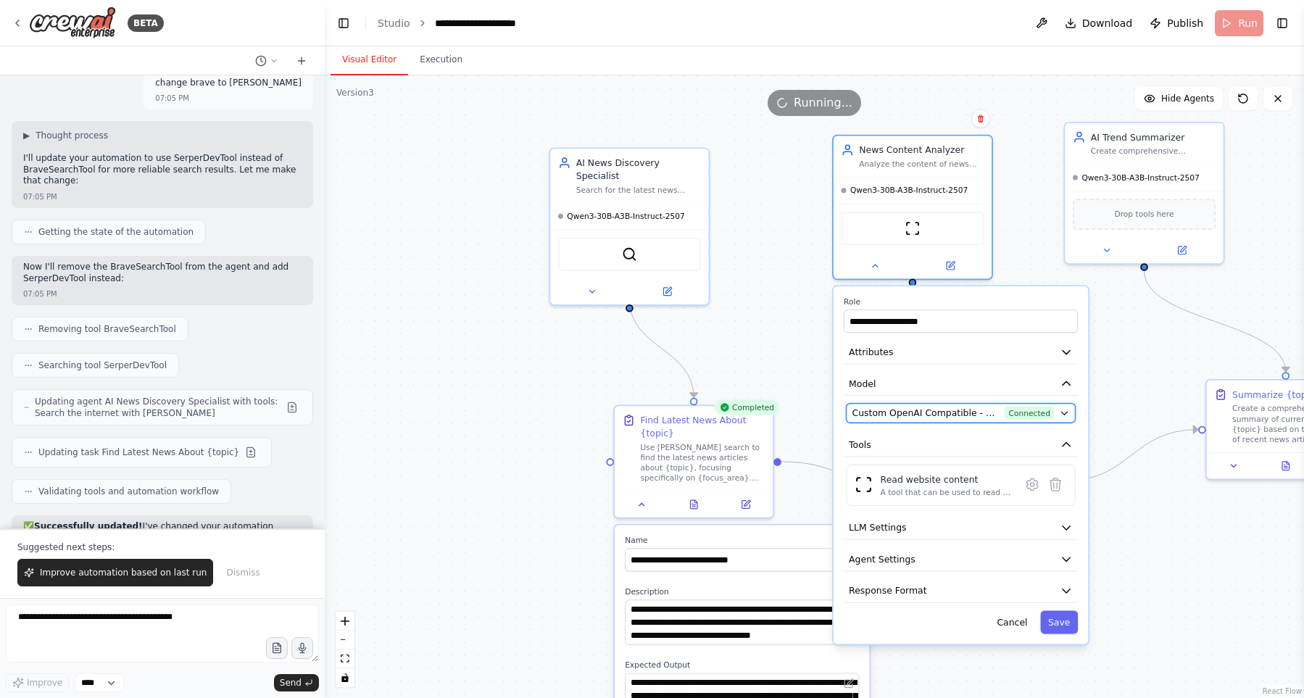
click at [895, 415] on span "Custom OpenAI Compatible - openai/Qwen3-30B-A3B-Instruct-2507 (GPT-20B)" at bounding box center [926, 413] width 148 height 13
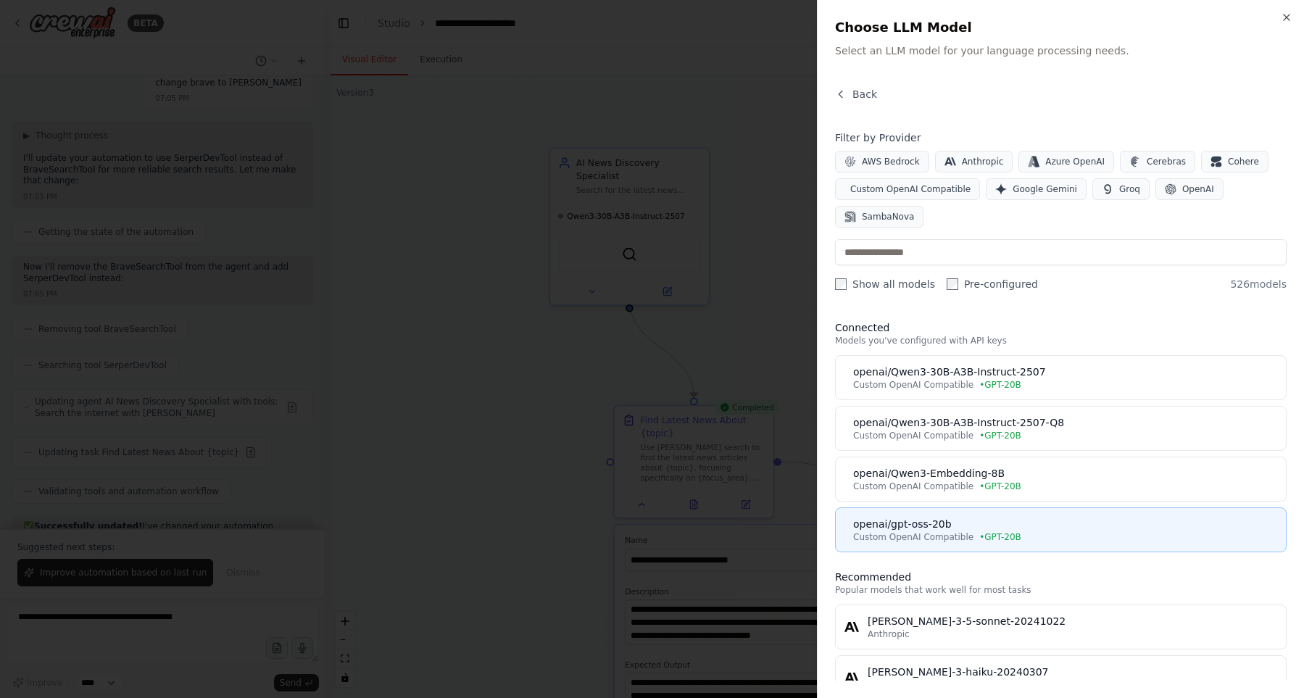
click at [910, 518] on div "openai/gpt-oss-20b" at bounding box center [1065, 524] width 424 height 14
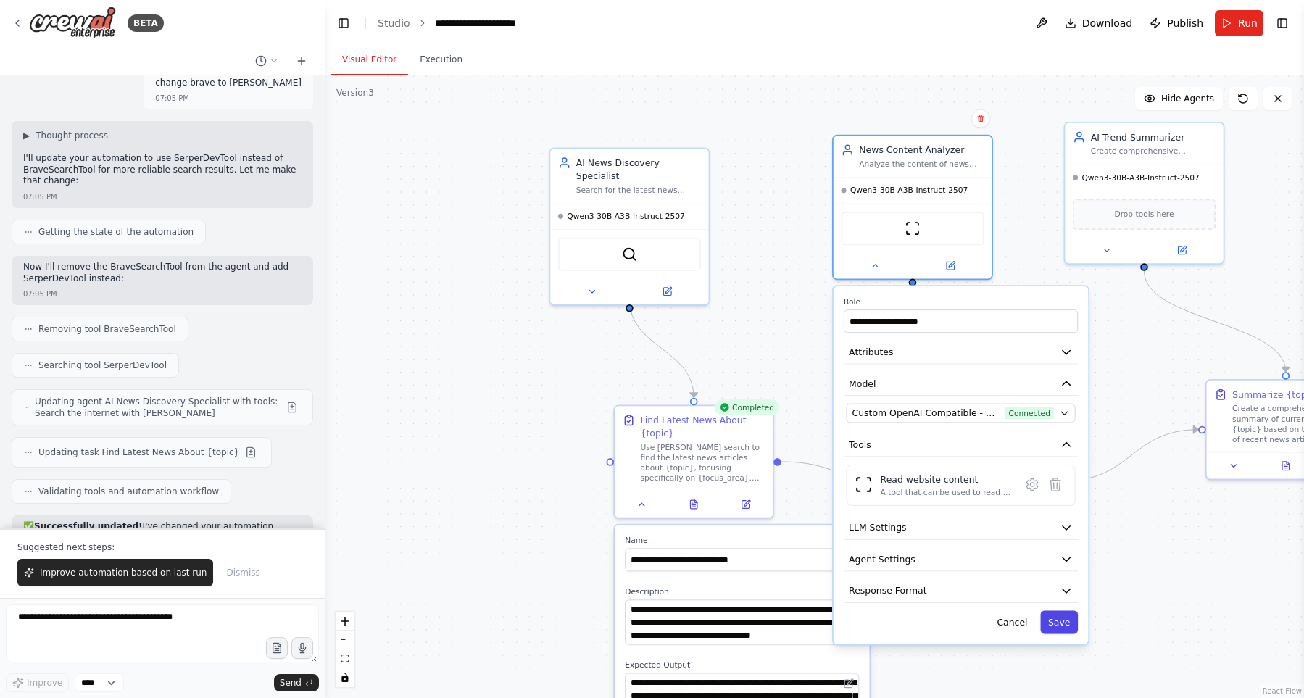
click at [1063, 627] on button "Save" at bounding box center [1059, 621] width 38 height 23
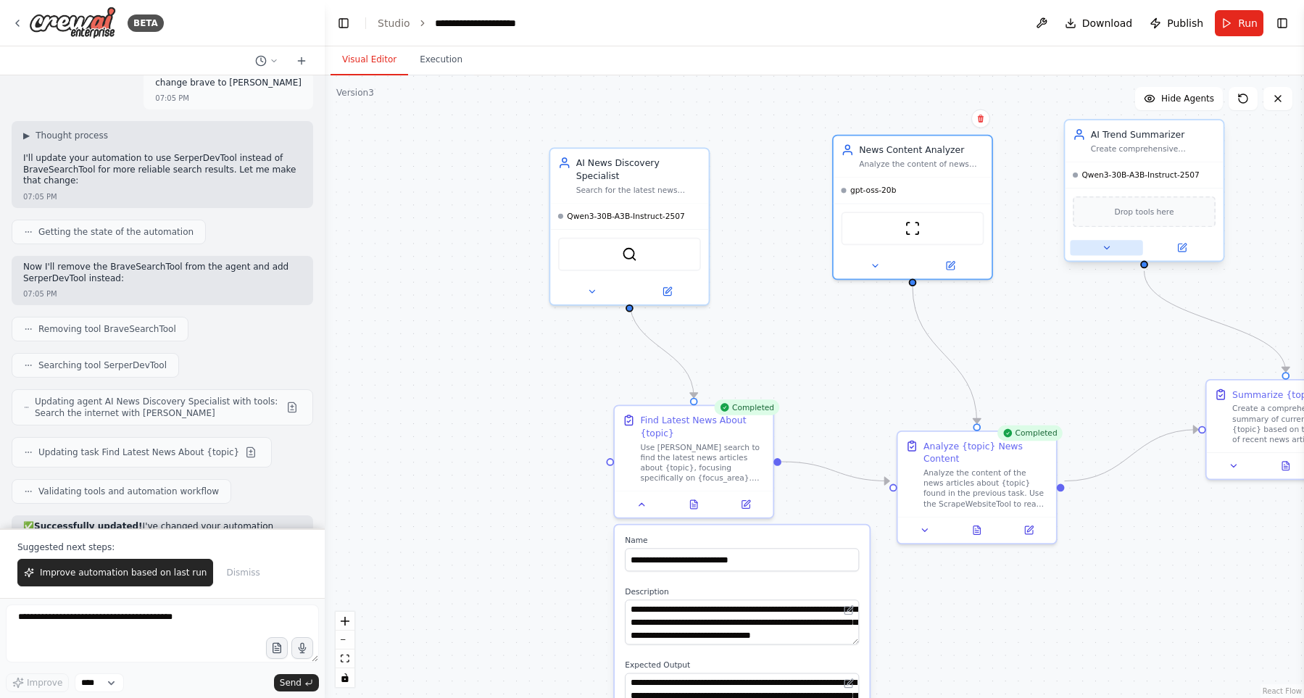
click at [1097, 243] on button at bounding box center [1106, 247] width 72 height 15
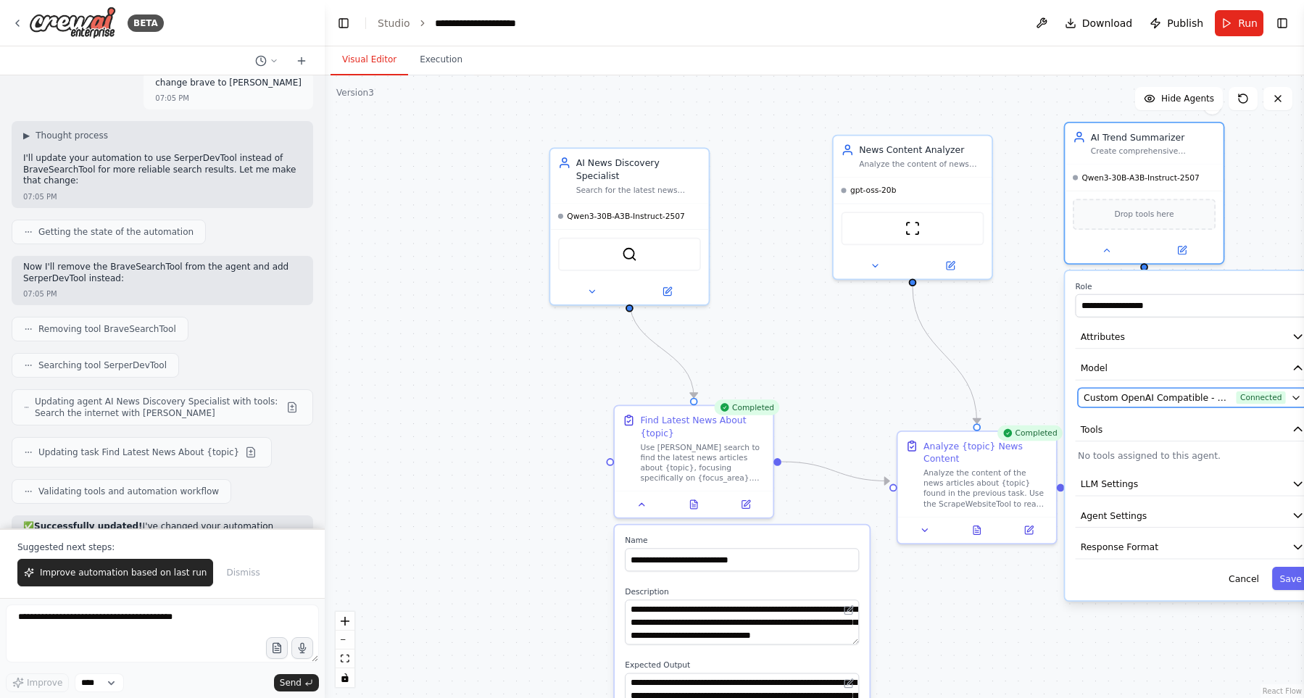
click at [1121, 391] on button "Custom OpenAI Compatible - openai/Qwen3-30B-A3B-Instruct-2507 (GPT-20B) Connect…" at bounding box center [1192, 398] width 229 height 20
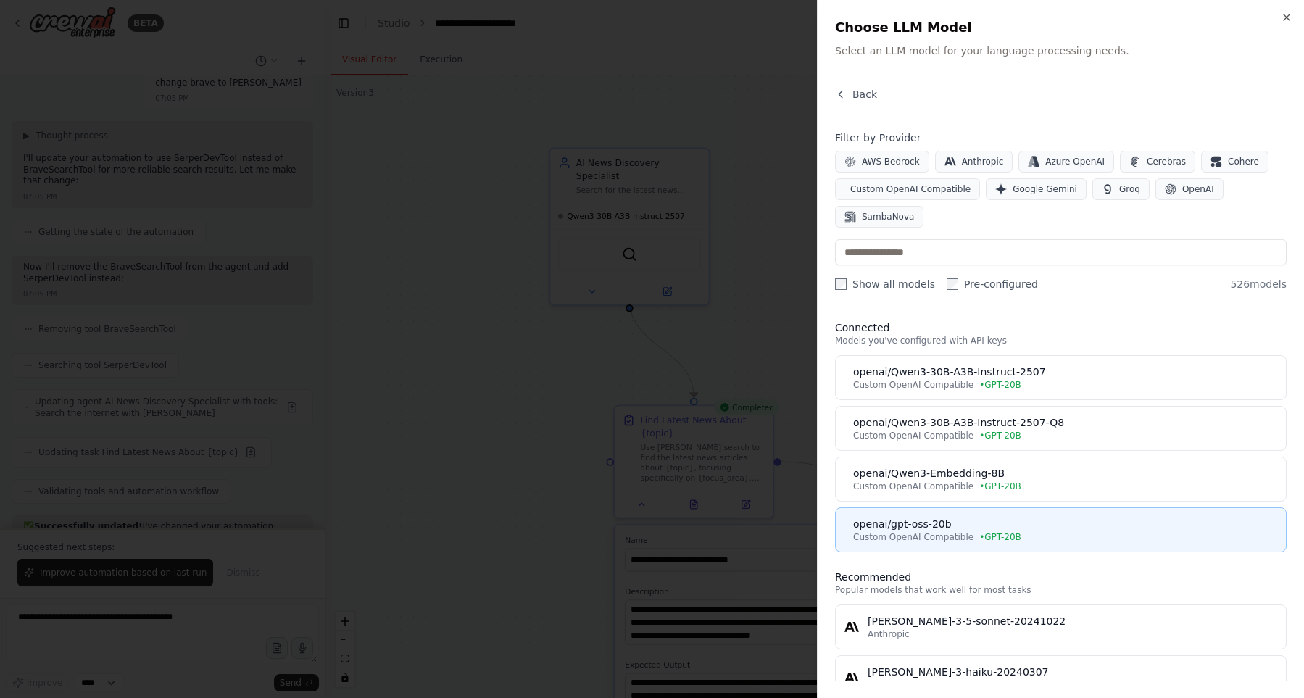
click at [939, 523] on div "openai/gpt-oss-20b" at bounding box center [1065, 524] width 424 height 14
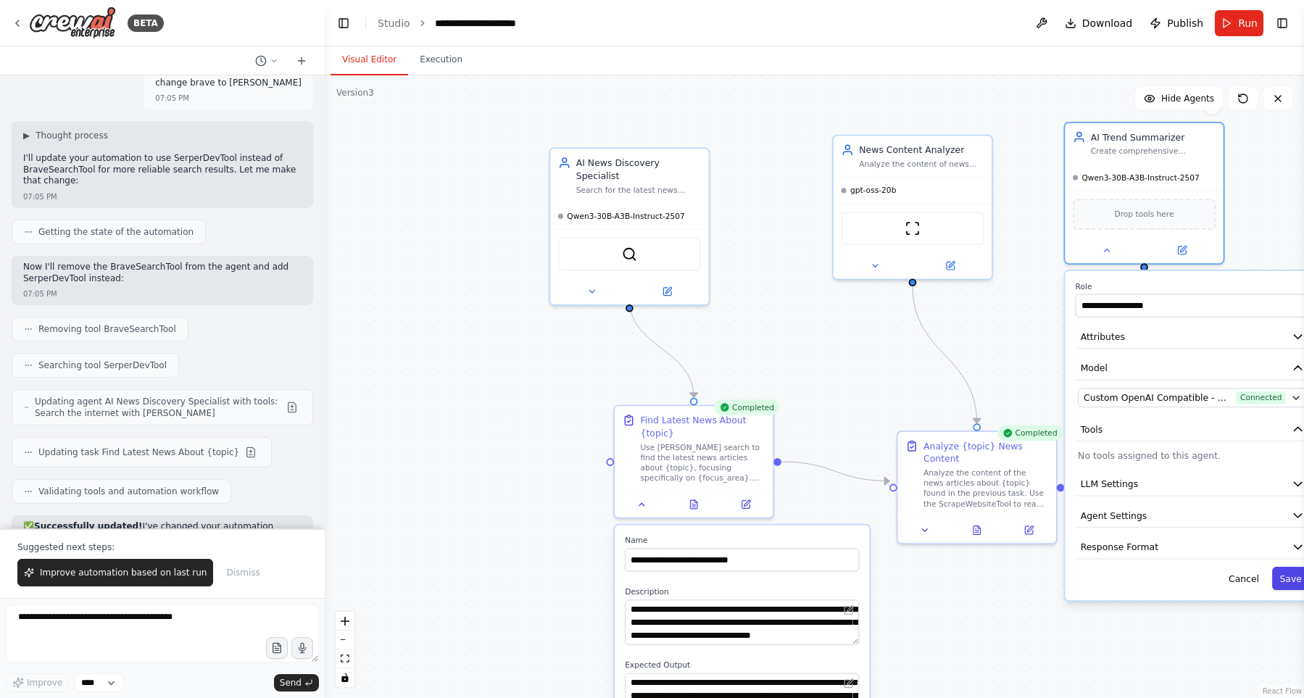
click at [1293, 581] on button "Save" at bounding box center [1291, 578] width 38 height 23
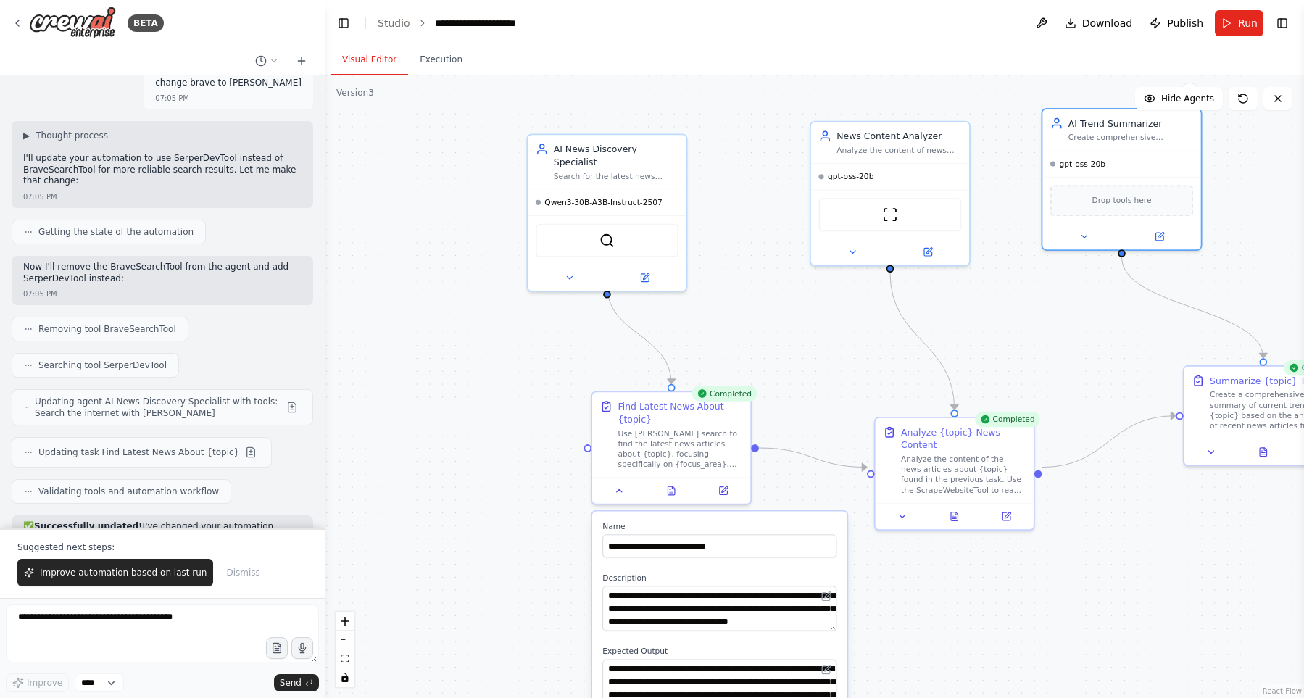
drag, startPoint x: 837, startPoint y: 341, endPoint x: 792, endPoint y: 311, distance: 53.9
click at [792, 311] on div ".deletable-edge-delete-btn { width: 20px; height: 20px; border: 0px solid #ffff…" at bounding box center [814, 386] width 979 height 623
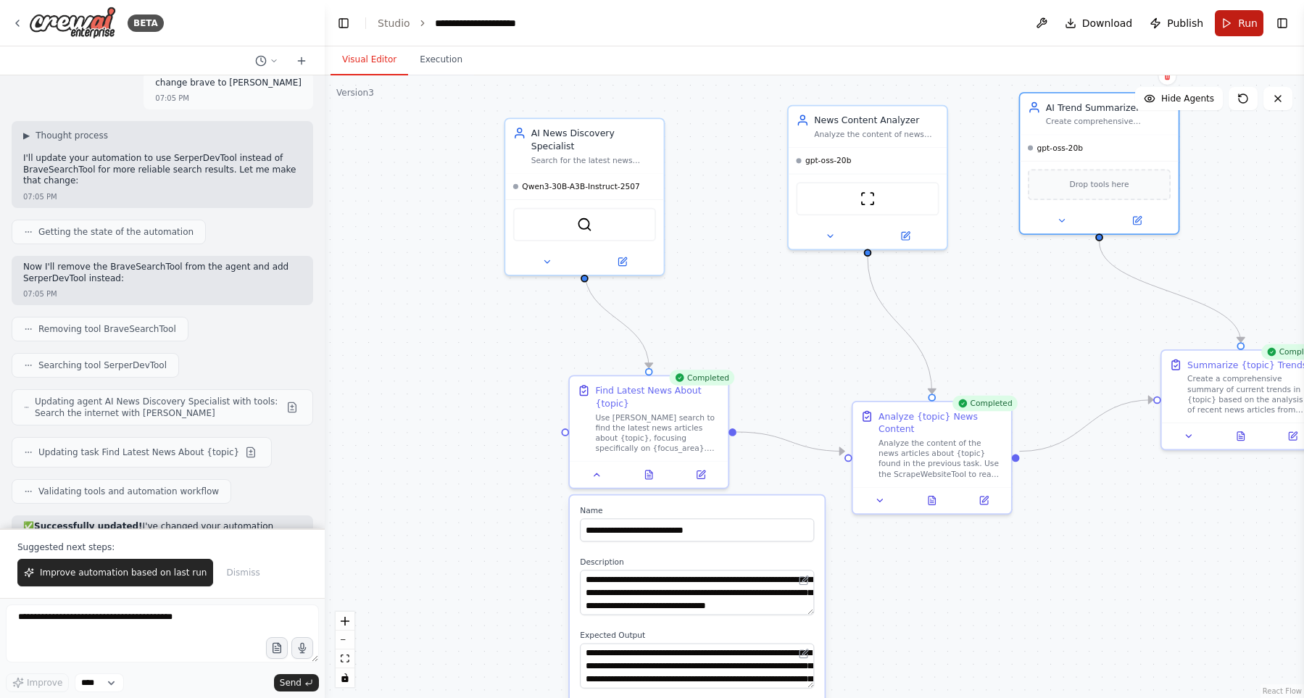
click at [1237, 27] on button "Run" at bounding box center [1239, 23] width 49 height 26
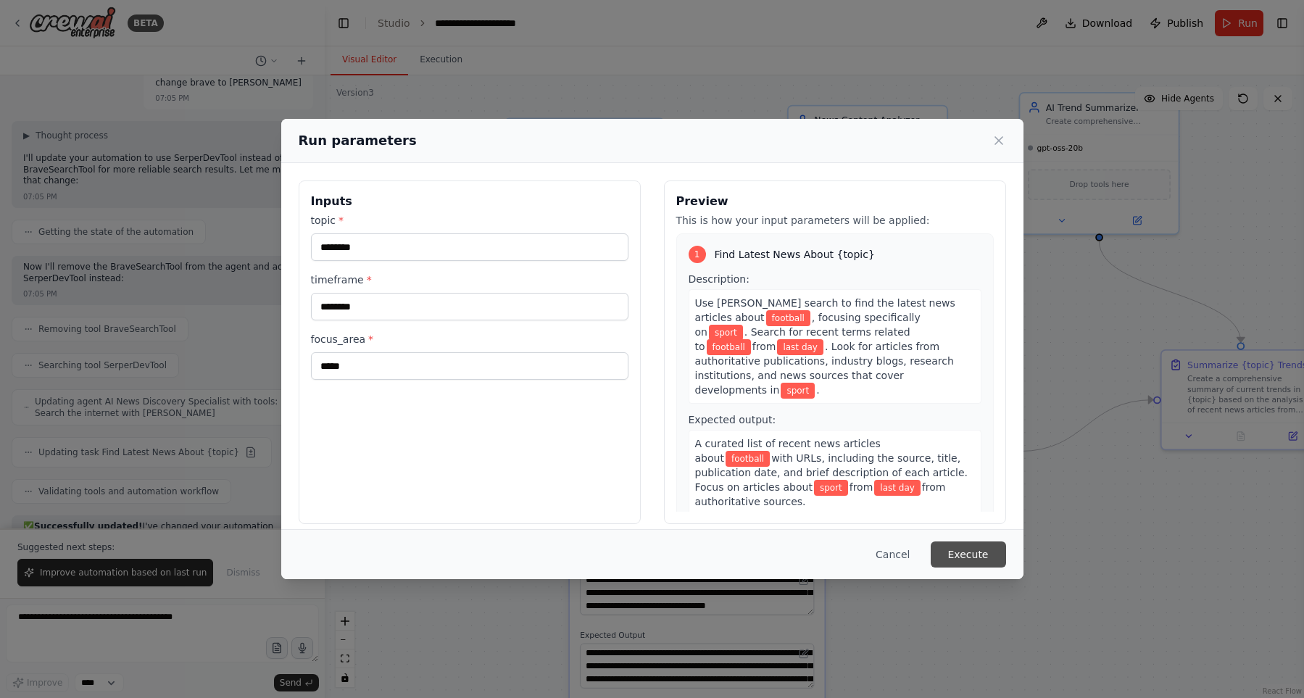
click at [970, 560] on button "Execute" at bounding box center [968, 554] width 75 height 26
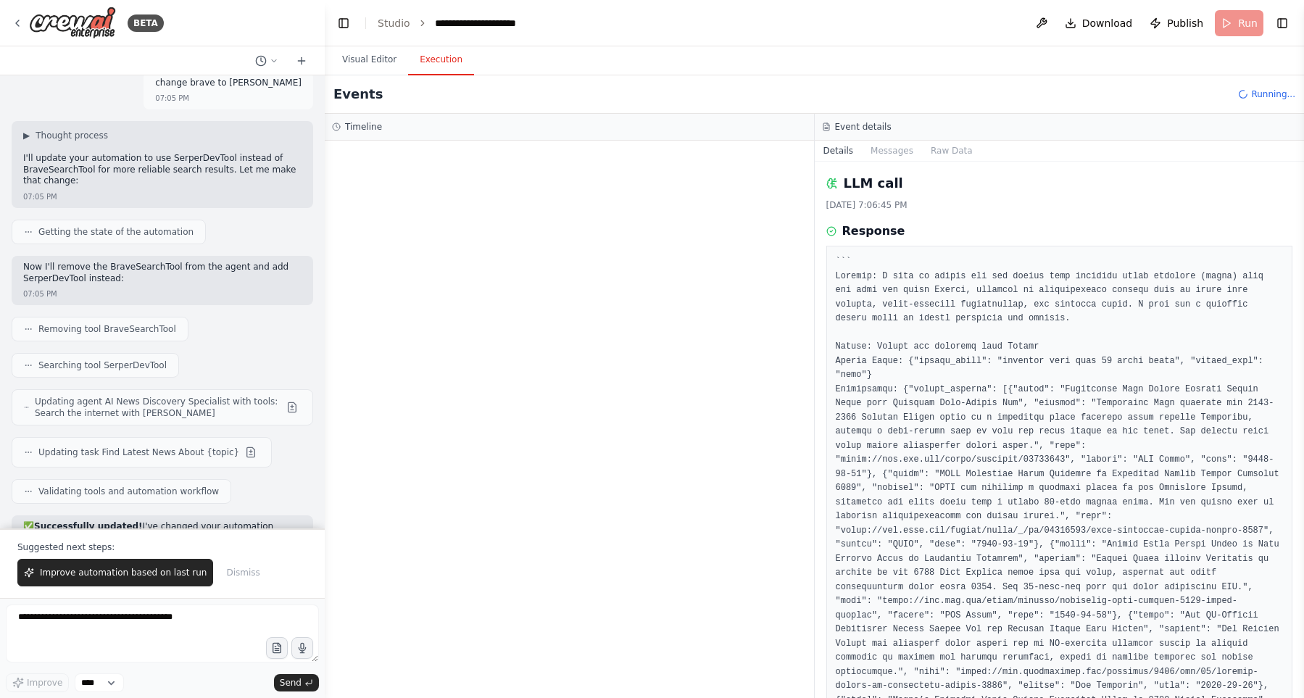
click at [625, 387] on div at bounding box center [569, 419] width 489 height 557
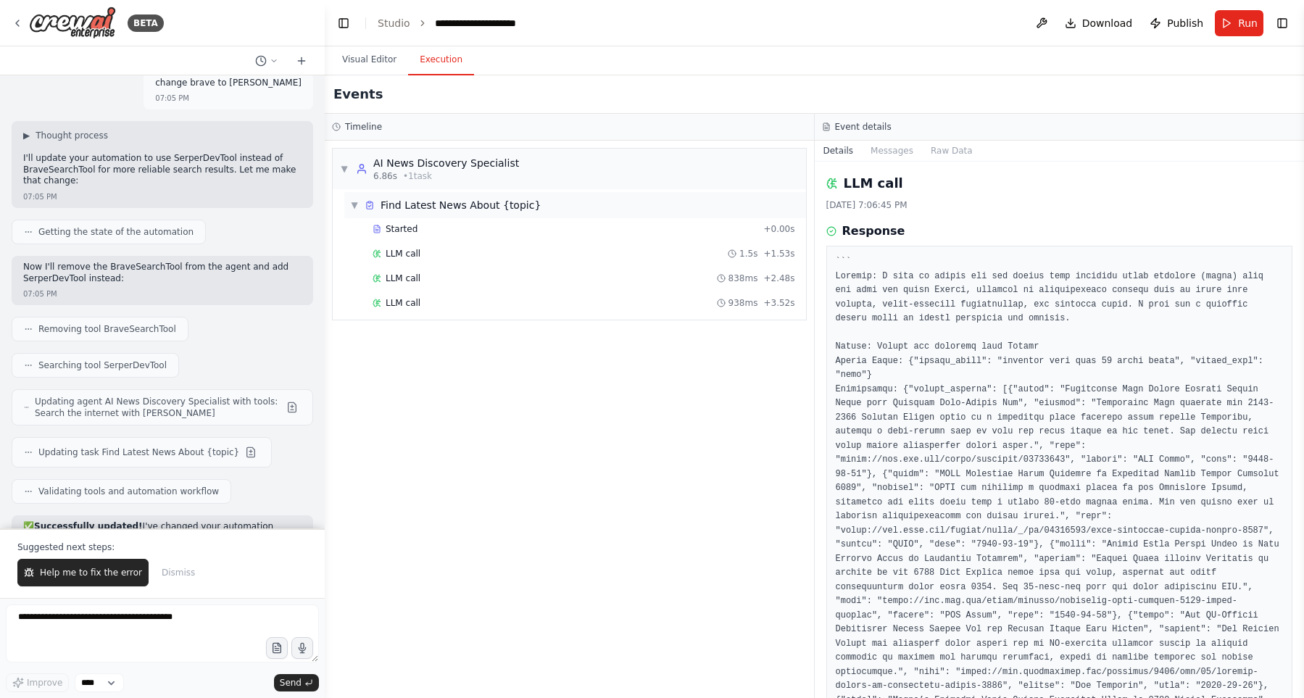
click at [354, 207] on span "▼" at bounding box center [354, 205] width 9 height 12
click at [354, 207] on span "▶" at bounding box center [354, 205] width 9 height 12
click at [362, 69] on button "Visual Editor" at bounding box center [370, 60] width 78 height 30
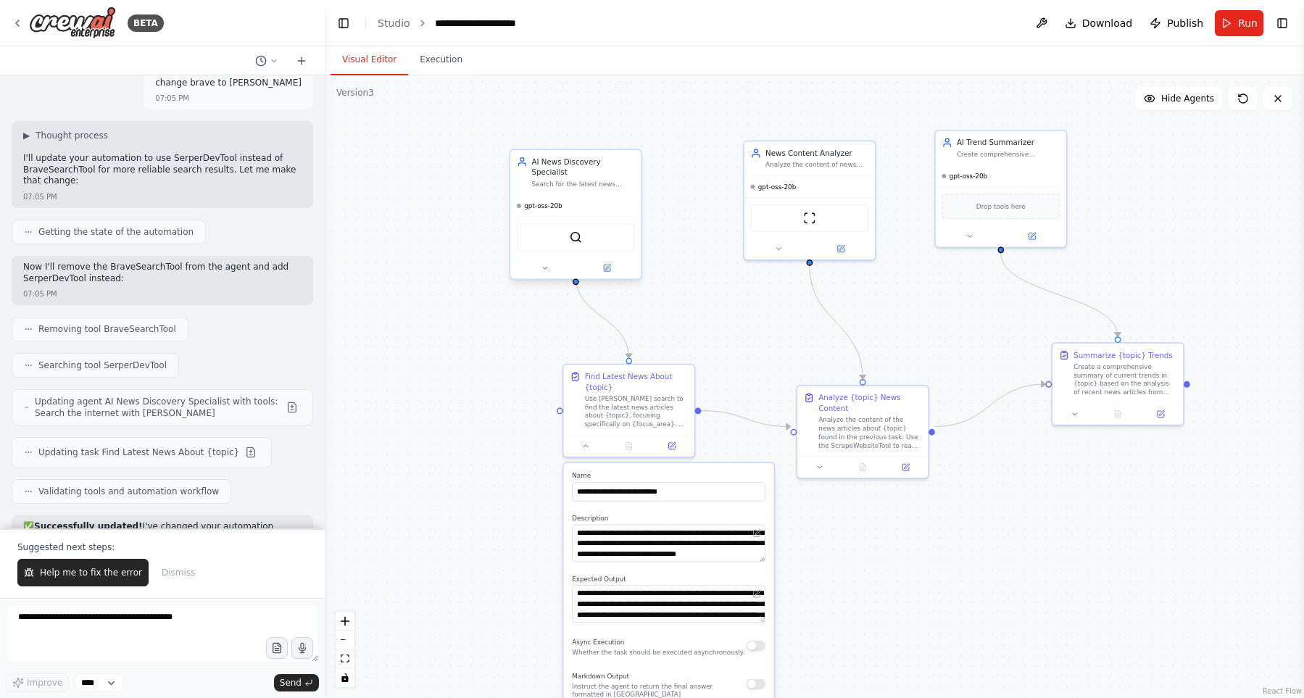
click at [581, 159] on div "AI News Discovery Specialist" at bounding box center [582, 167] width 103 height 21
click at [678, 498] on input "**********" at bounding box center [669, 491] width 194 height 19
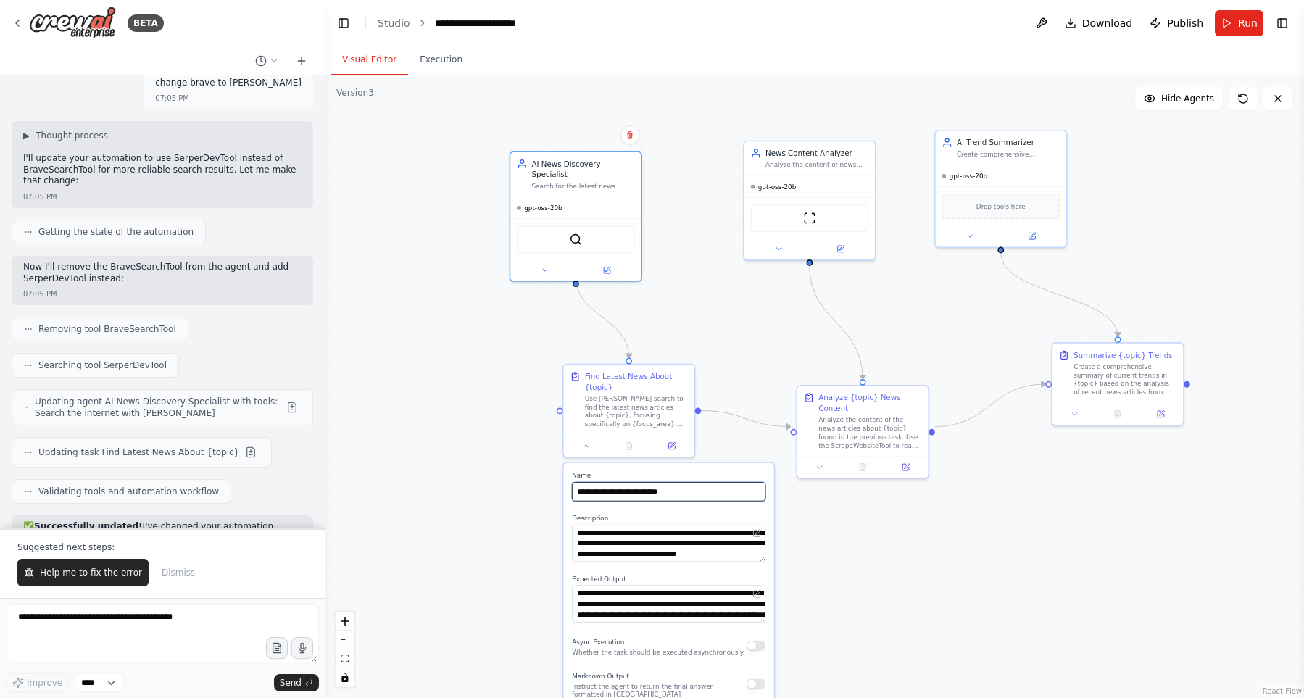
click at [678, 498] on input "**********" at bounding box center [669, 491] width 194 height 19
click at [572, 168] on div "AI News Discovery Specialist Search for the latest news about {topic} using Ser…" at bounding box center [582, 173] width 103 height 32
click at [546, 262] on button at bounding box center [545, 268] width 60 height 13
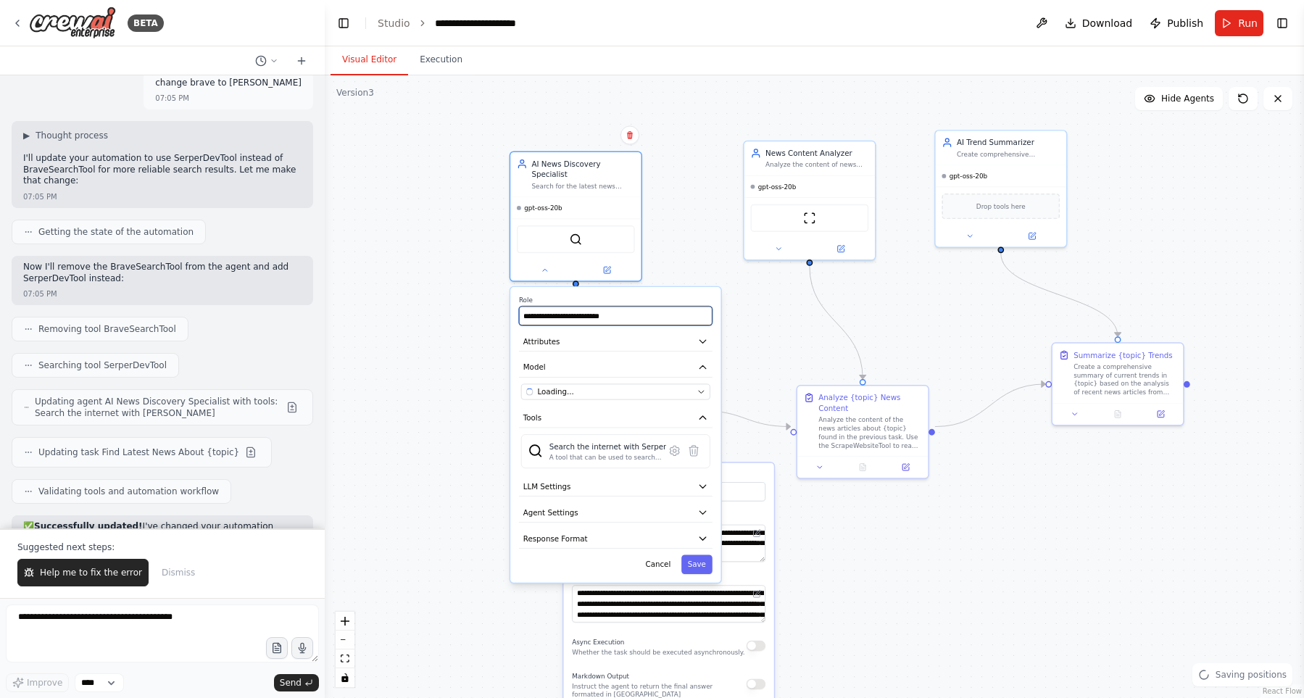
click at [553, 307] on input "**********" at bounding box center [616, 316] width 194 height 19
click at [520, 296] on label "Role" at bounding box center [616, 300] width 194 height 9
click at [419, 288] on div ".deletable-edge-delete-btn { width: 20px; height: 20px; border: 0px solid #ffff…" at bounding box center [814, 386] width 979 height 623
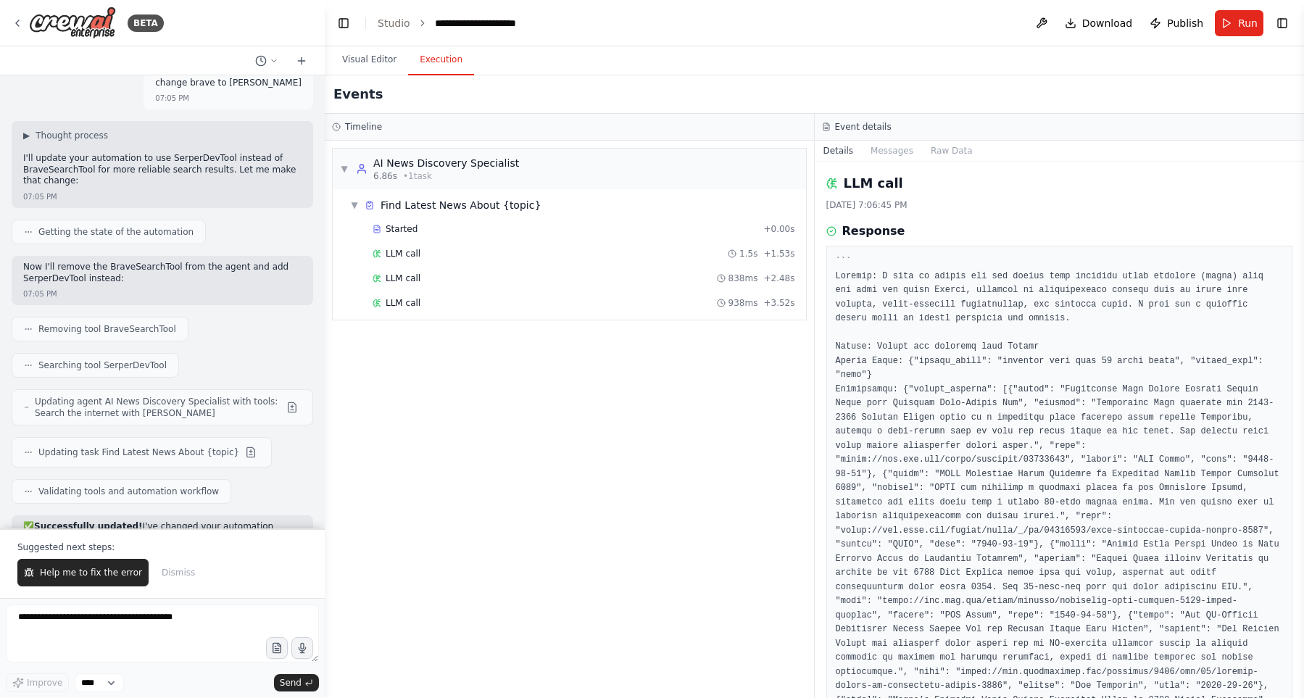
click at [414, 64] on button "Execution" at bounding box center [441, 60] width 66 height 30
click at [522, 241] on div "Started + 0.00s LLM call 1.5s + 1.53s LLM call 838ms + 2.48s LLM call 938ms + 3…" at bounding box center [575, 267] width 462 height 99
click at [519, 229] on div "Started" at bounding box center [565, 229] width 385 height 12
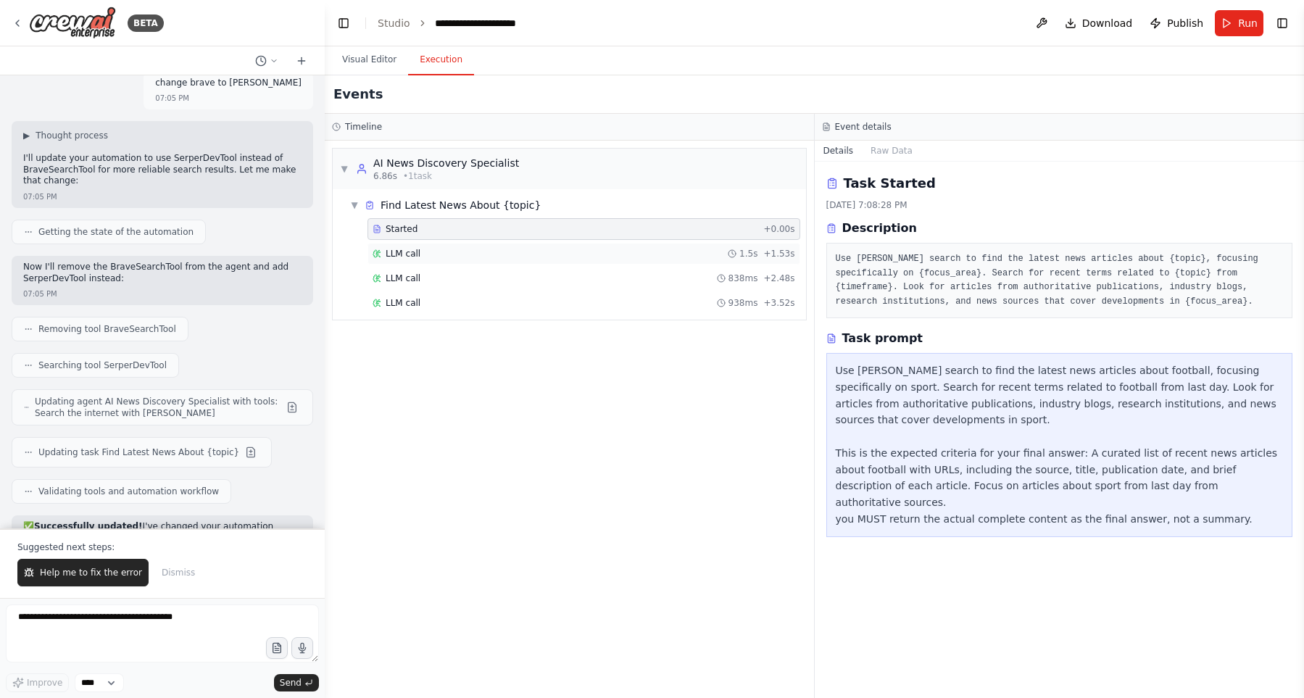
click at [524, 249] on div "LLM call 1.5s + 1.53s" at bounding box center [584, 254] width 423 height 12
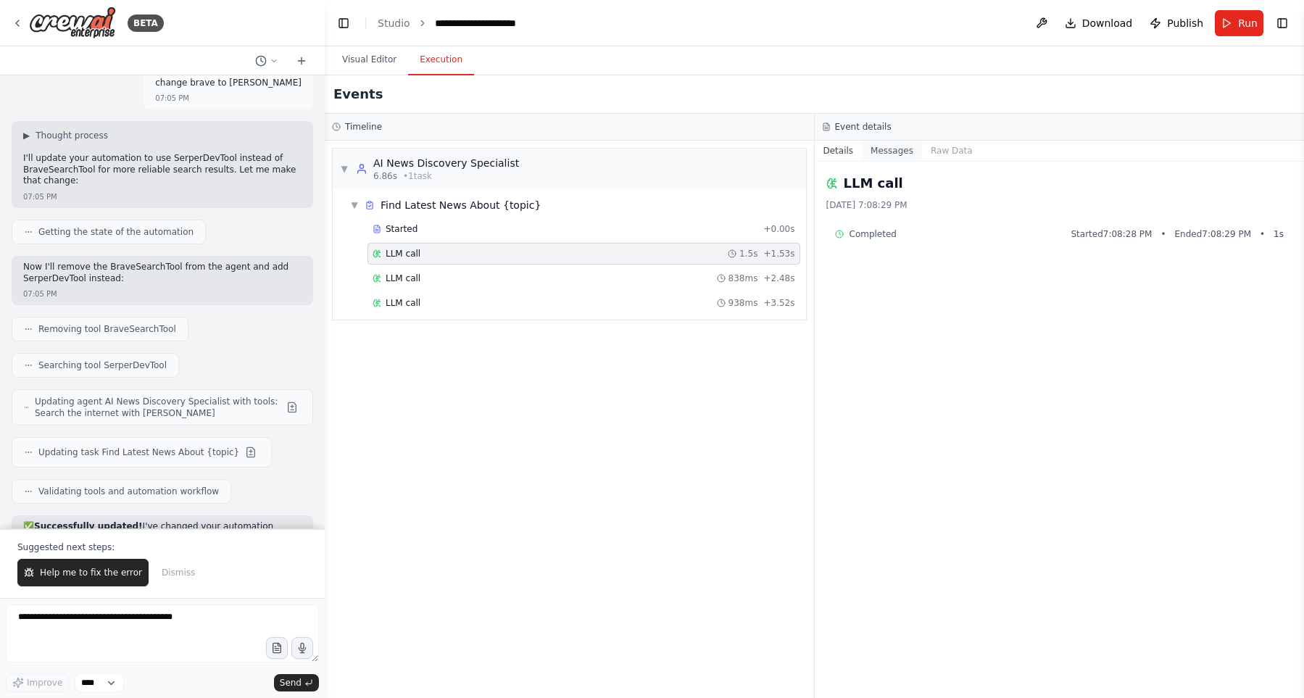
click at [886, 155] on button "Messages" at bounding box center [892, 151] width 60 height 20
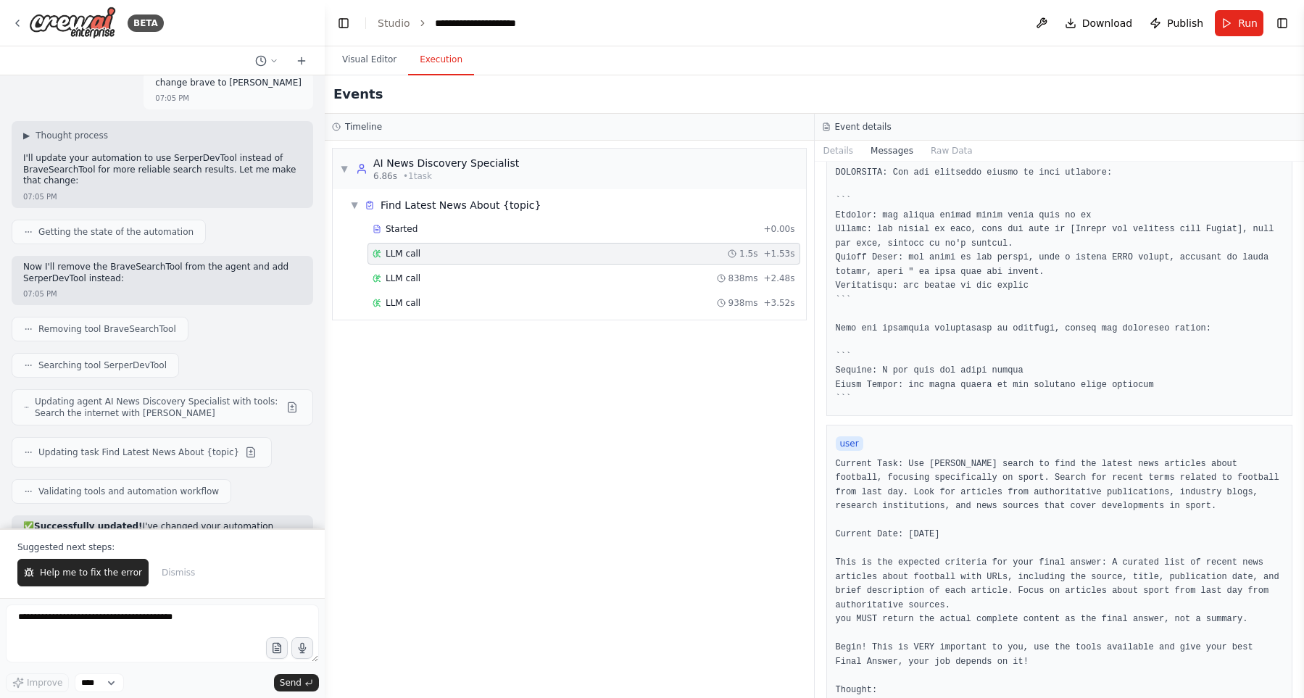
scroll to position [330, 0]
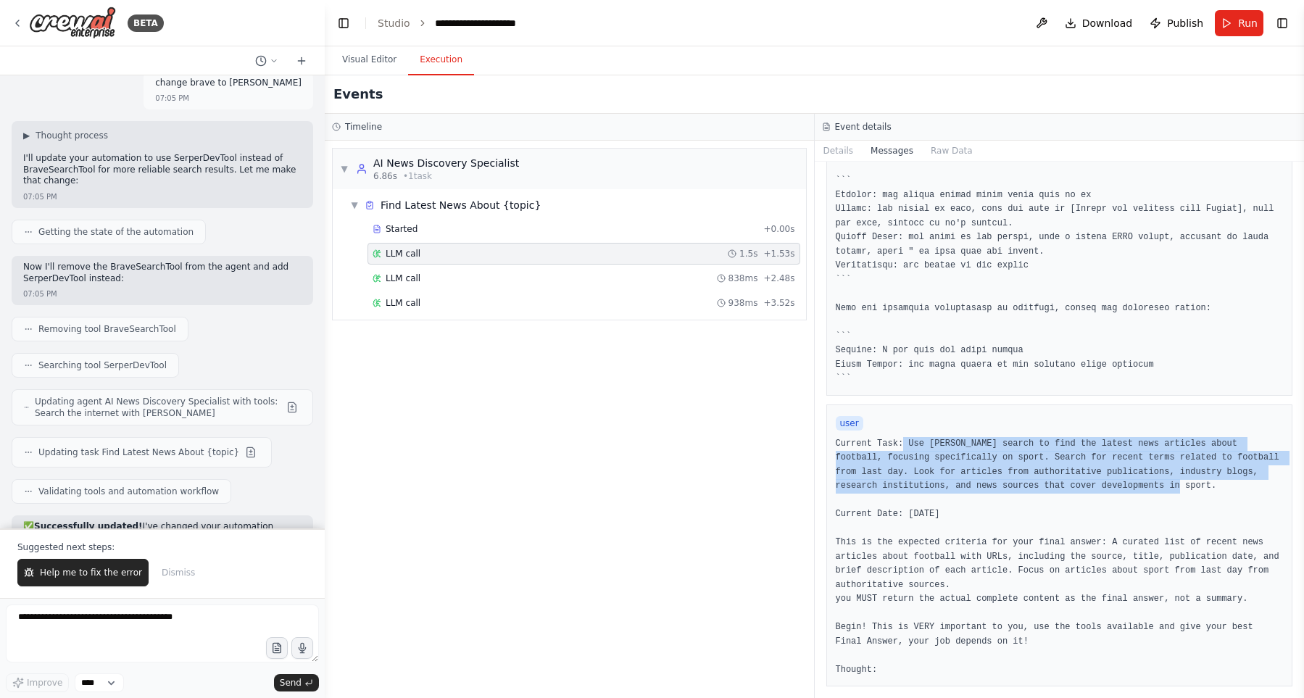
drag, startPoint x: 900, startPoint y: 441, endPoint x: 1166, endPoint y: 489, distance: 270.9
click at [1166, 489] on pre "Current Task: Use Serper search to find the latest news articles about football…" at bounding box center [1060, 557] width 448 height 241
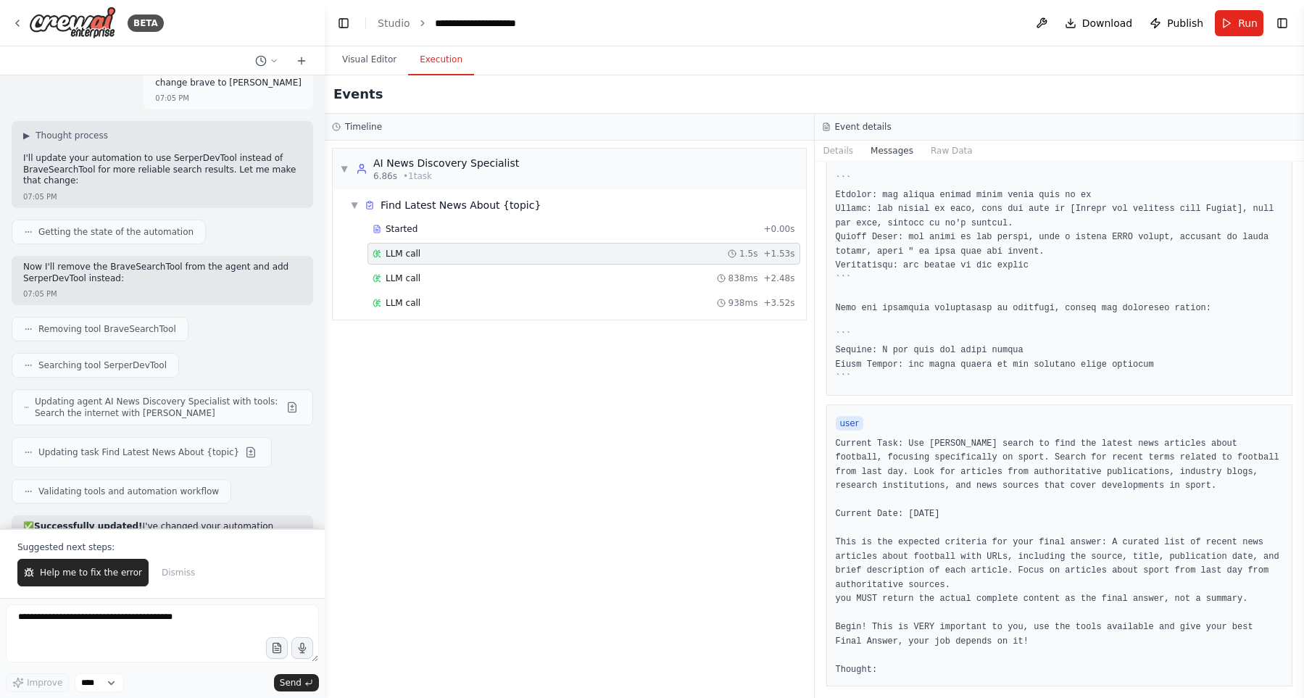
click at [1134, 507] on pre "Current Task: Use Serper search to find the latest news articles about football…" at bounding box center [1060, 557] width 448 height 241
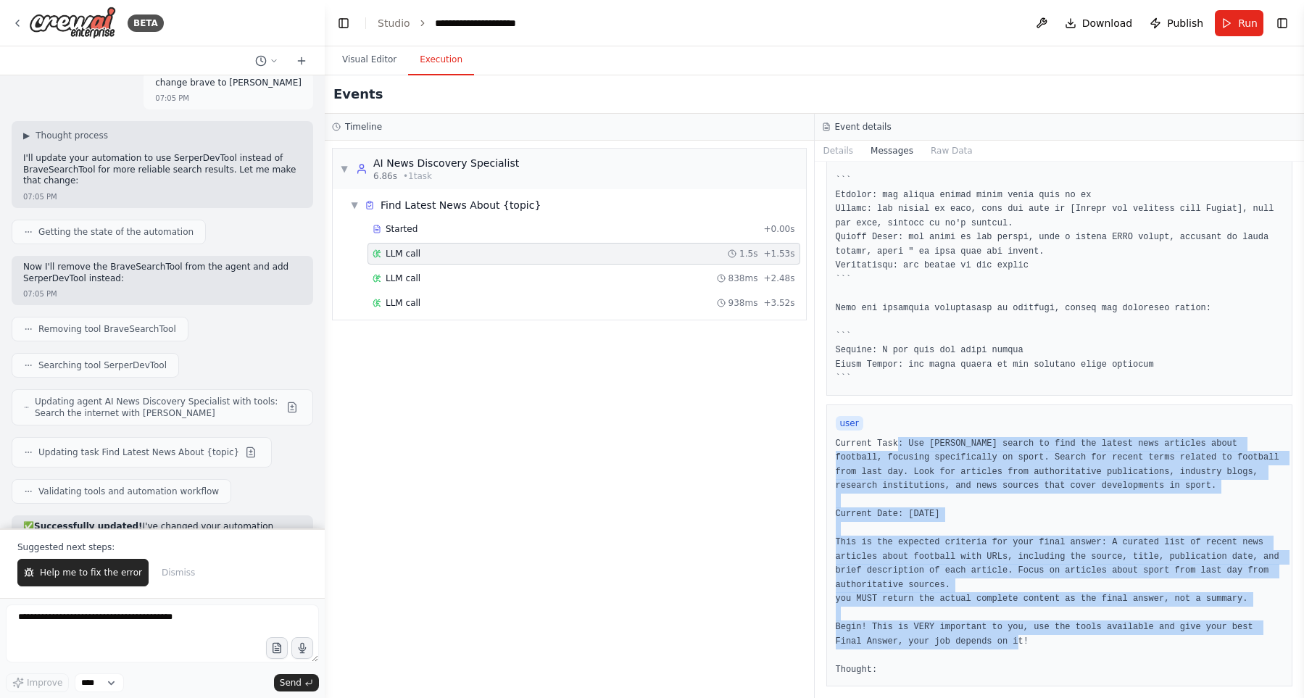
drag, startPoint x: 958, startPoint y: 536, endPoint x: 1088, endPoint y: 637, distance: 164.7
click at [1088, 637] on pre "Current Task: Use Serper search to find the latest news articles about football…" at bounding box center [1060, 557] width 448 height 241
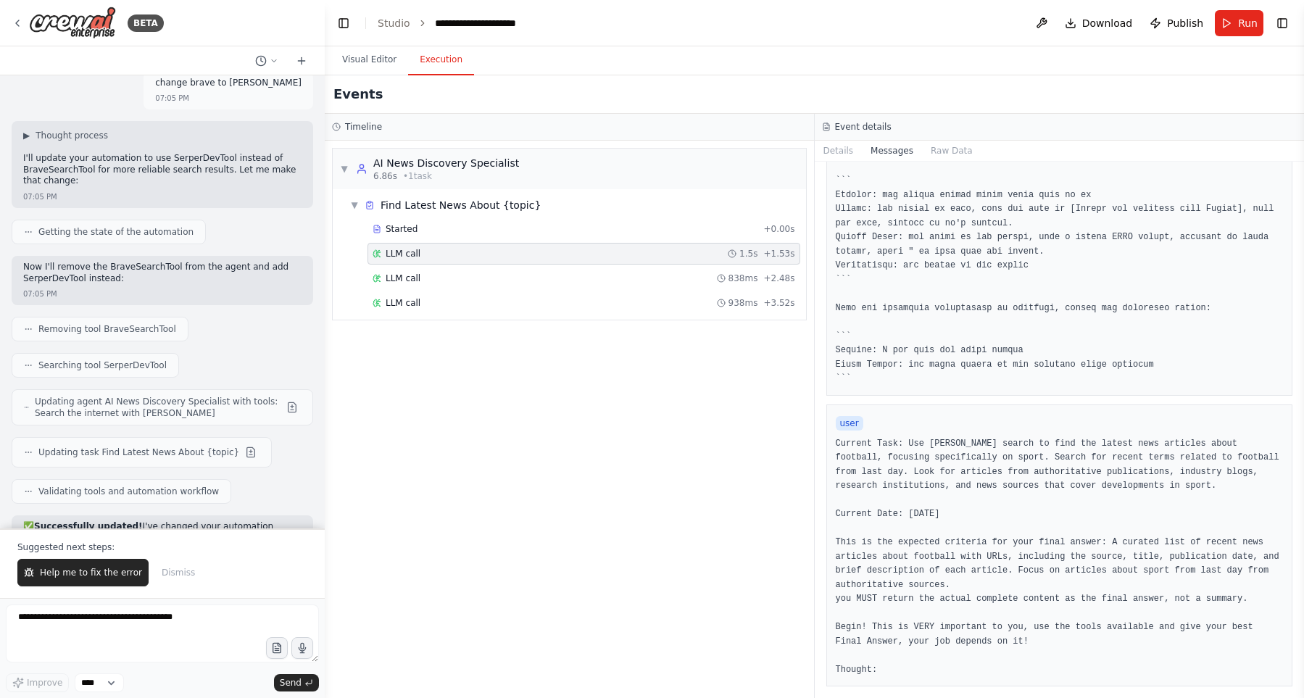
click at [1088, 637] on pre "Current Task: Use Serper search to find the latest news articles about football…" at bounding box center [1060, 557] width 448 height 241
click at [553, 273] on div "LLM call 838ms + 2.48s" at bounding box center [584, 279] width 423 height 12
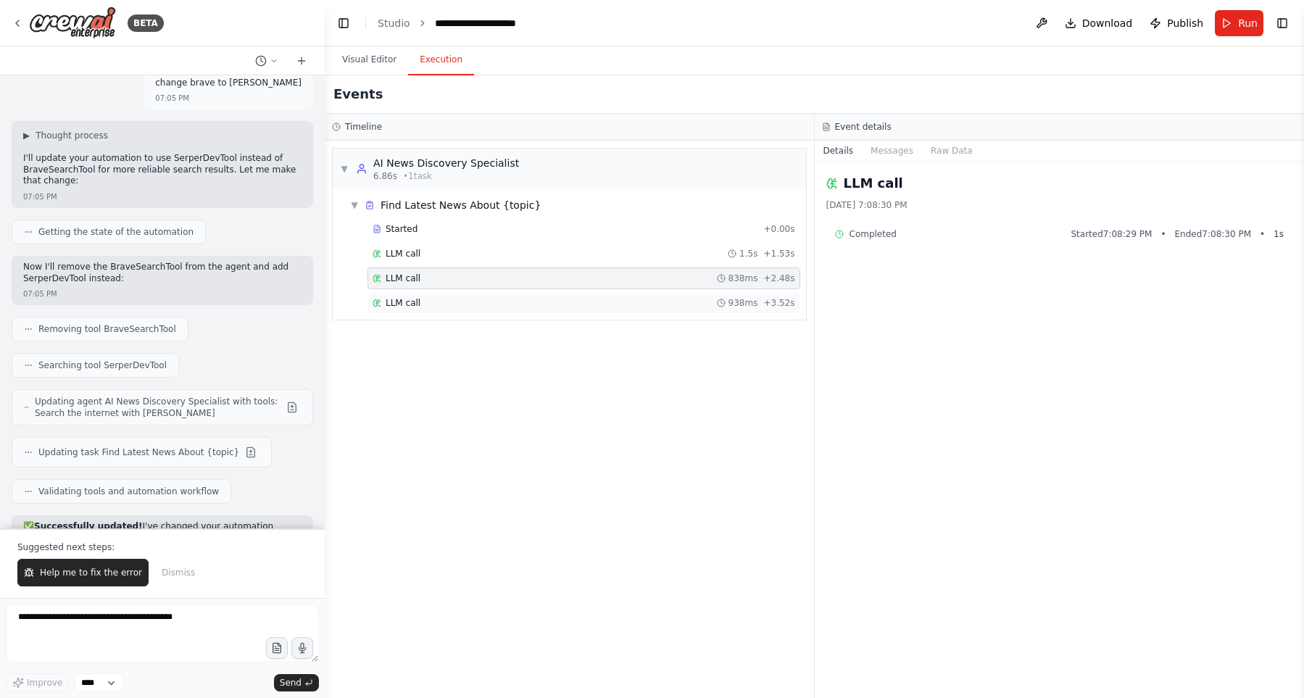
click at [551, 296] on div "LLM call 938ms + 3.52s" at bounding box center [584, 303] width 433 height 22
click at [573, 262] on div "LLM call 1.5s + 1.53s" at bounding box center [584, 254] width 433 height 22
click at [574, 274] on div "LLM call 838ms + 2.48s" at bounding box center [584, 279] width 423 height 12
click at [573, 293] on div "LLM call 938ms + 3.52s" at bounding box center [584, 303] width 433 height 22
click at [591, 257] on div "LLM call 1.5s + 1.53s" at bounding box center [584, 254] width 423 height 12
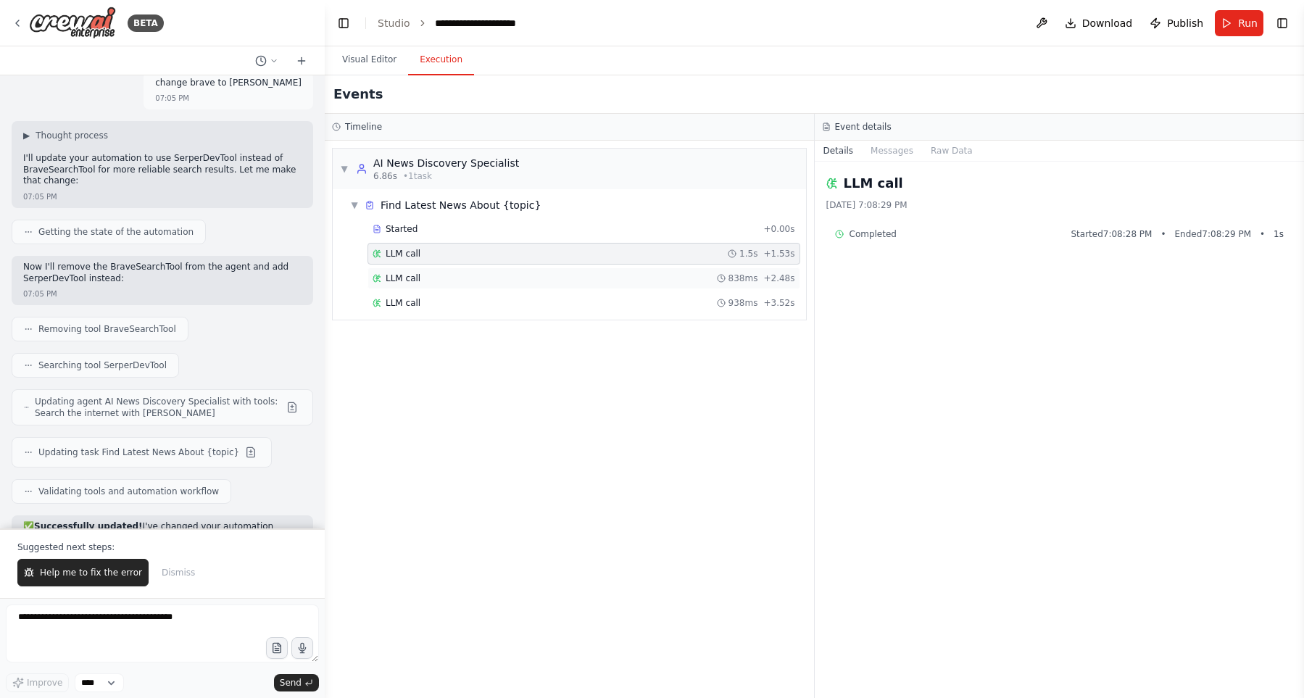
click at [588, 278] on div "LLM call 838ms + 2.48s" at bounding box center [584, 279] width 423 height 12
click at [581, 294] on div "LLM call 938ms + 3.52s" at bounding box center [584, 303] width 433 height 22
click at [375, 55] on button "Visual Editor" at bounding box center [370, 60] width 78 height 30
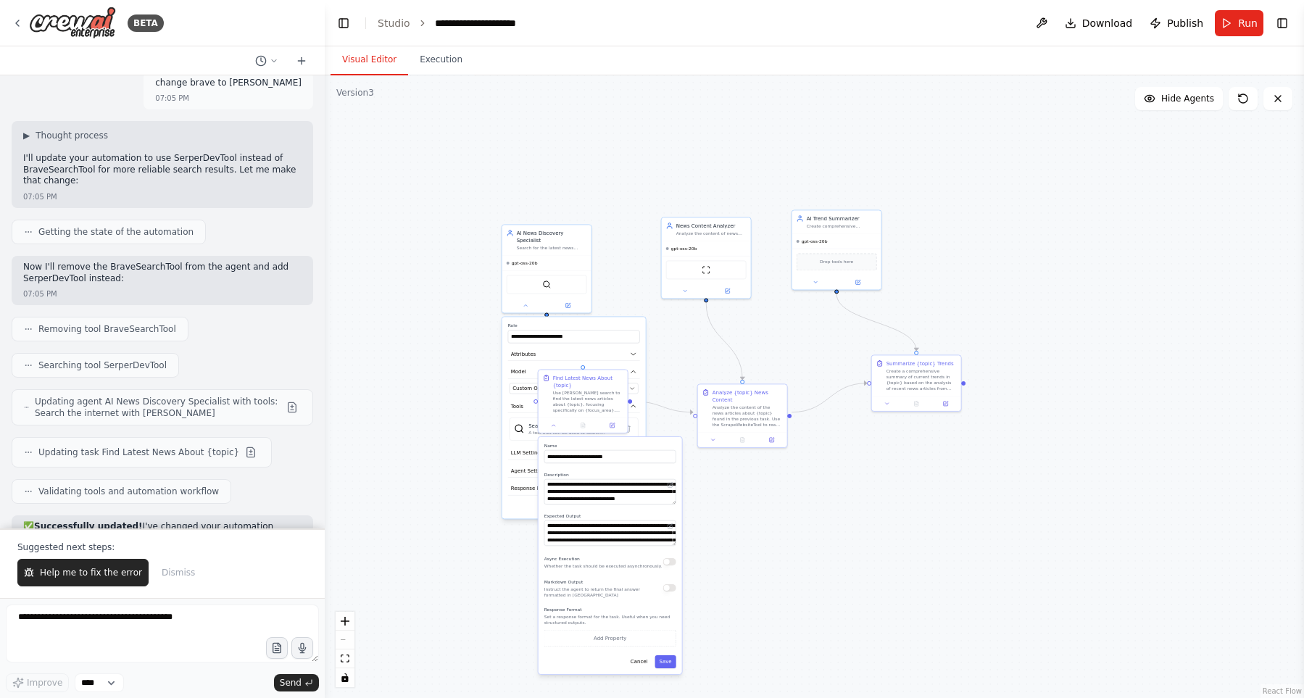
click at [470, 352] on div ".deletable-edge-delete-btn { width: 20px; height: 20px; border: 0px solid #ffff…" at bounding box center [814, 386] width 979 height 623
click at [1231, 20] on button "Run" at bounding box center [1239, 23] width 49 height 26
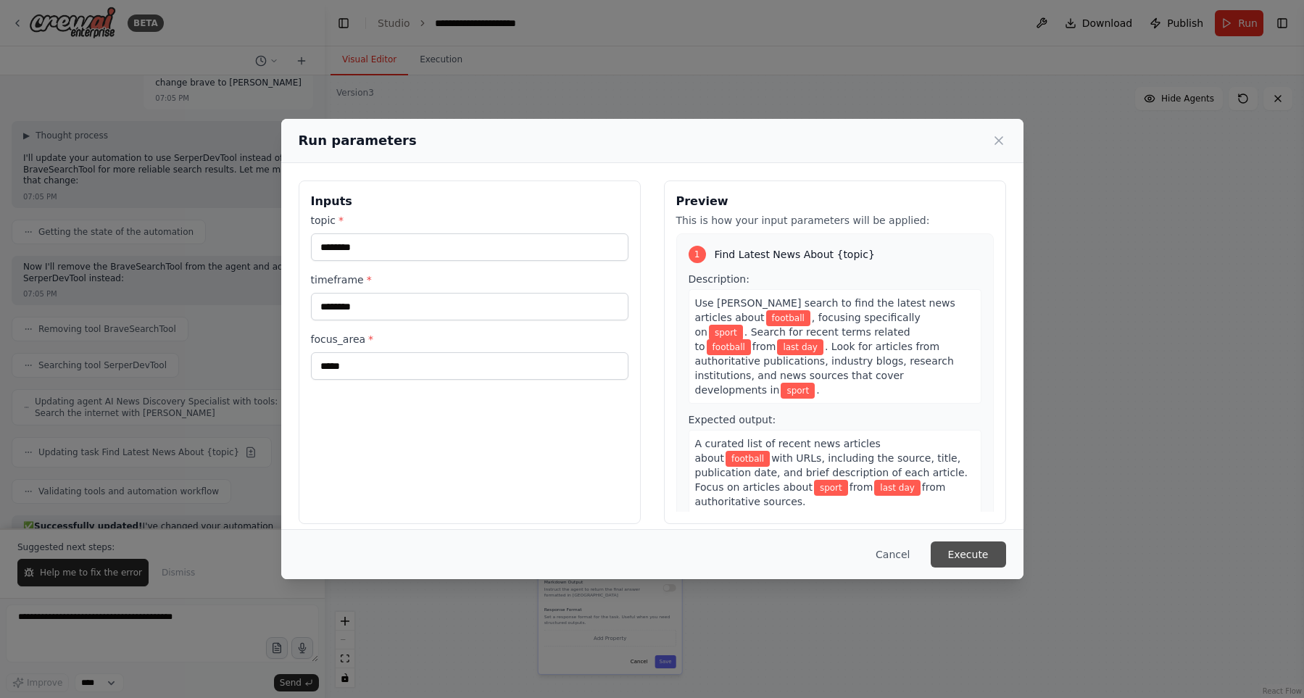
click at [966, 555] on button "Execute" at bounding box center [968, 554] width 75 height 26
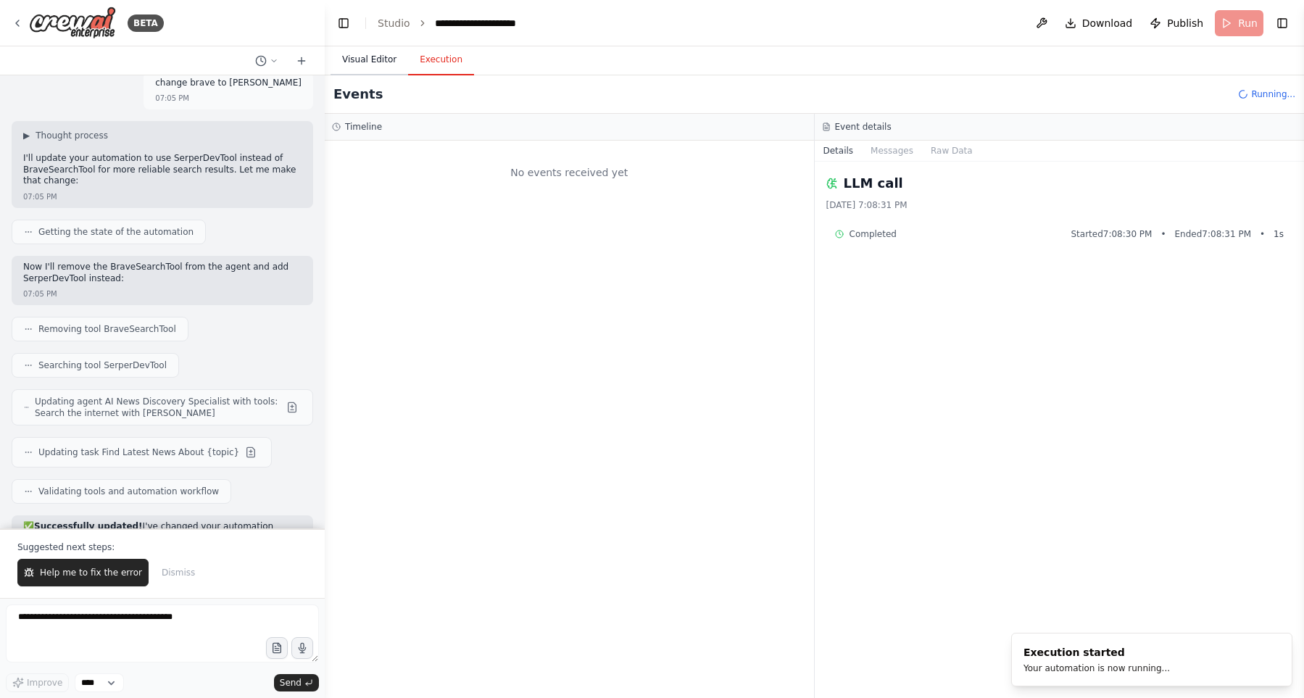
click at [368, 66] on button "Visual Editor" at bounding box center [370, 60] width 78 height 30
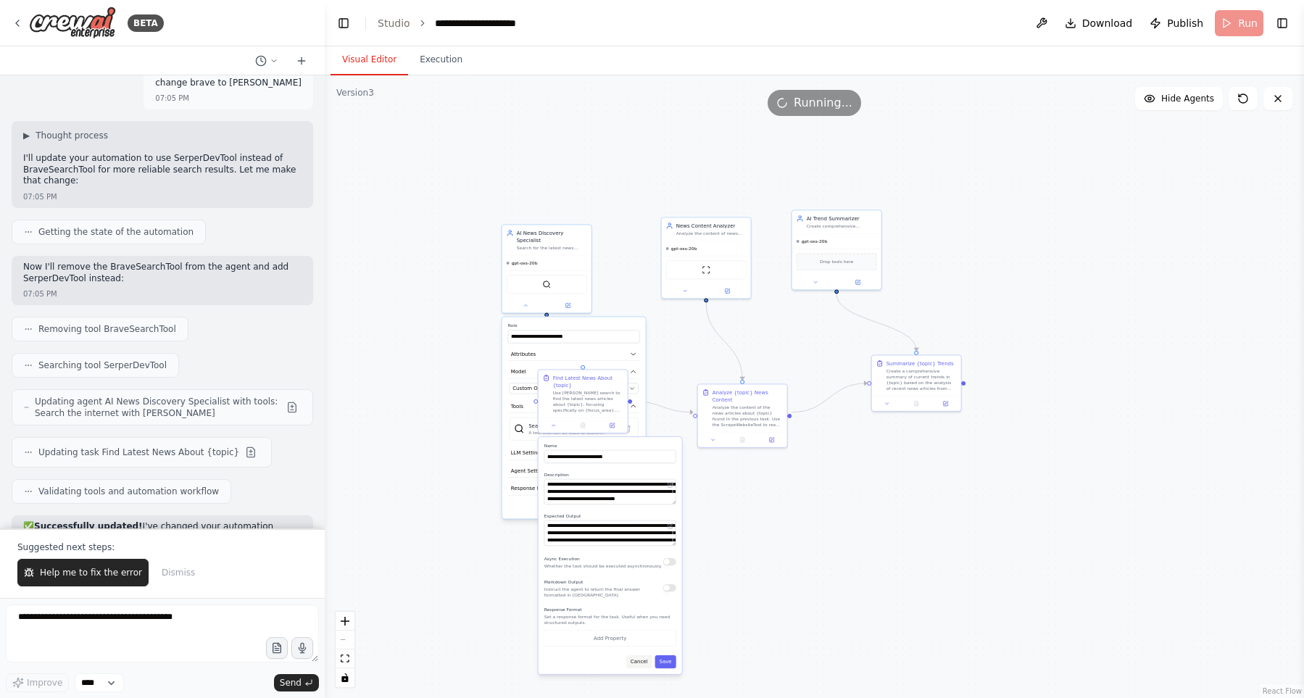
click at [638, 665] on button "Cancel" at bounding box center [639, 661] width 26 height 13
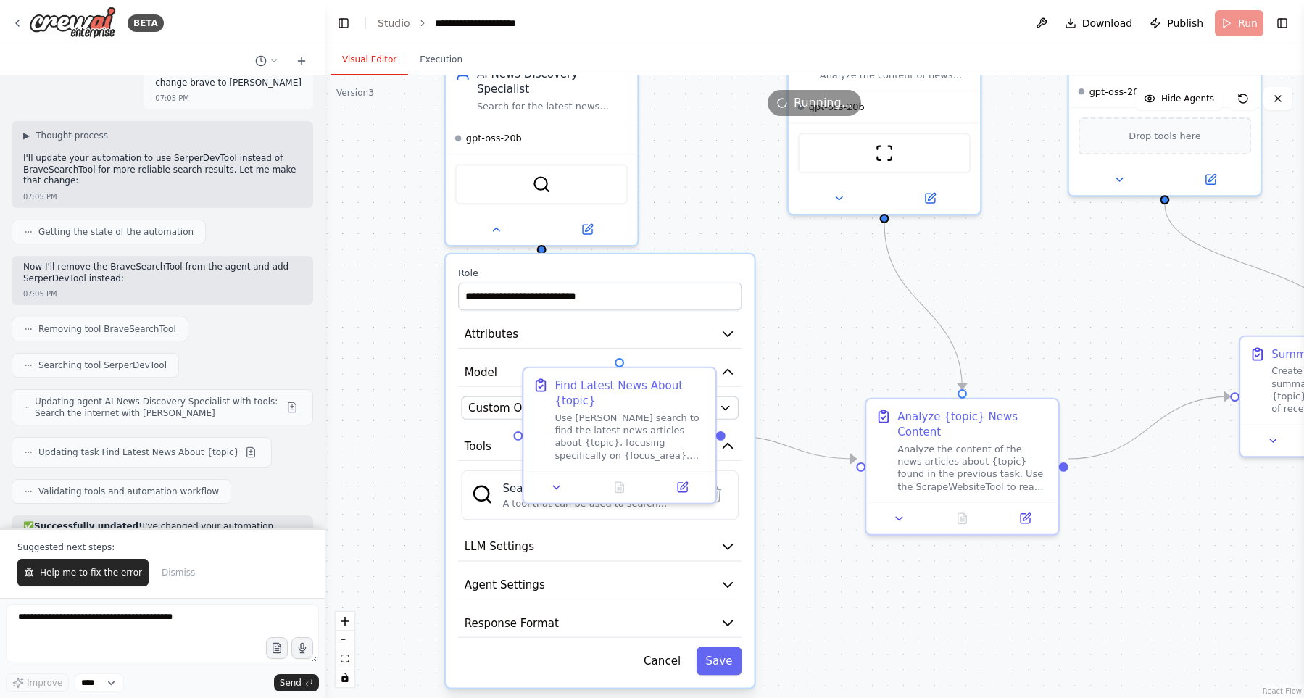
drag, startPoint x: 508, startPoint y: 411, endPoint x: 429, endPoint y: 526, distance: 139.1
click at [428, 528] on div ".deletable-edge-delete-btn { width: 20px; height: 20px; border: 0px solid #ffff…" at bounding box center [814, 386] width 979 height 623
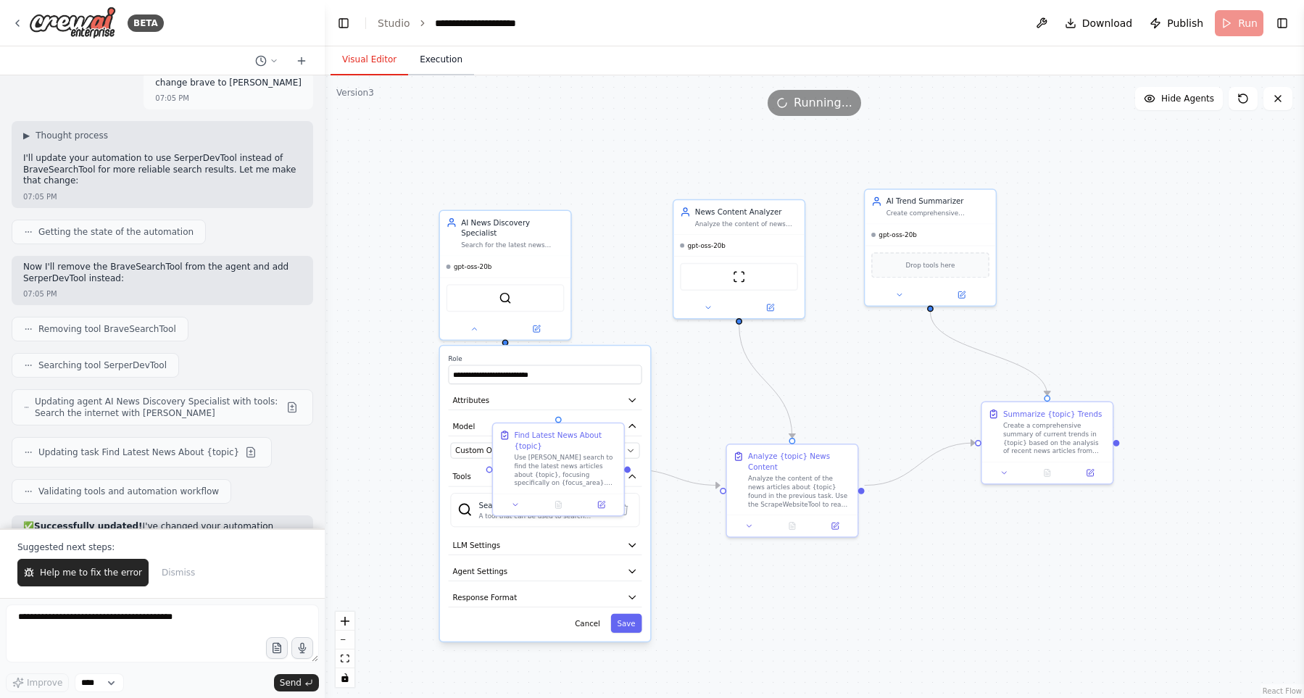
click at [452, 57] on button "Execution" at bounding box center [441, 60] width 66 height 30
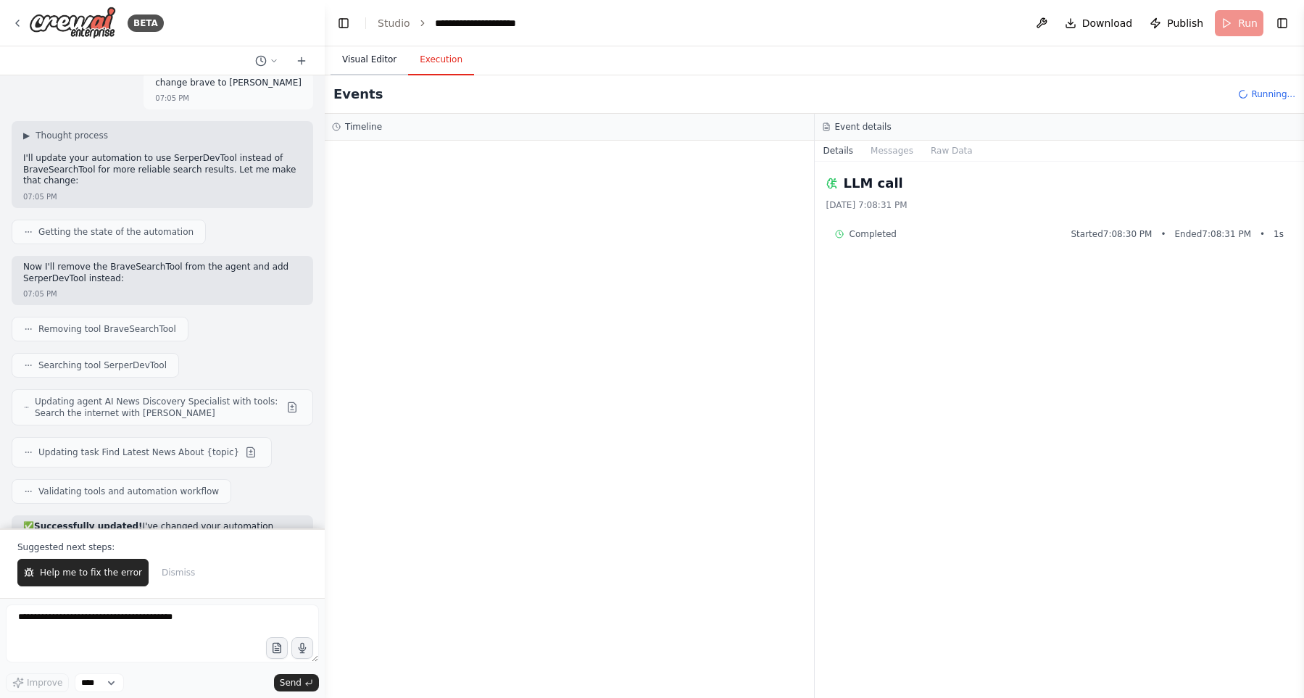
click at [383, 60] on button "Visual Editor" at bounding box center [370, 60] width 78 height 30
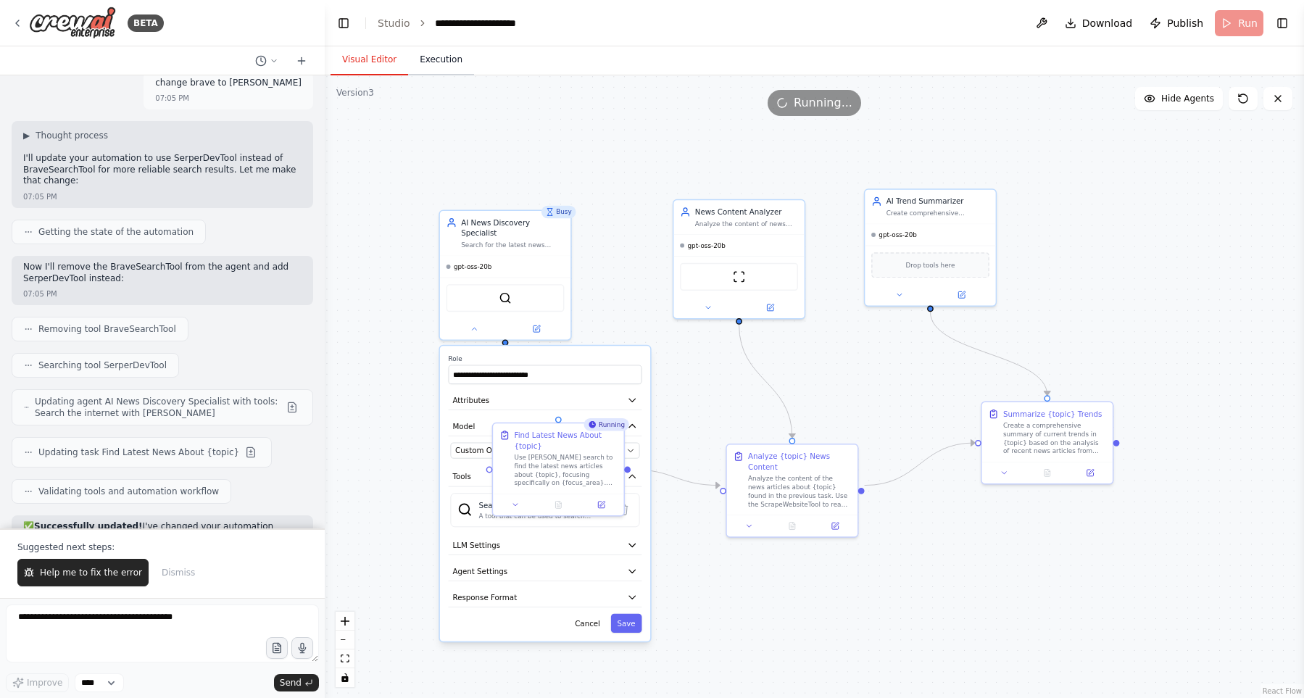
click at [426, 60] on button "Execution" at bounding box center [441, 60] width 66 height 30
click at [354, 64] on button "Visual Editor" at bounding box center [370, 60] width 78 height 30
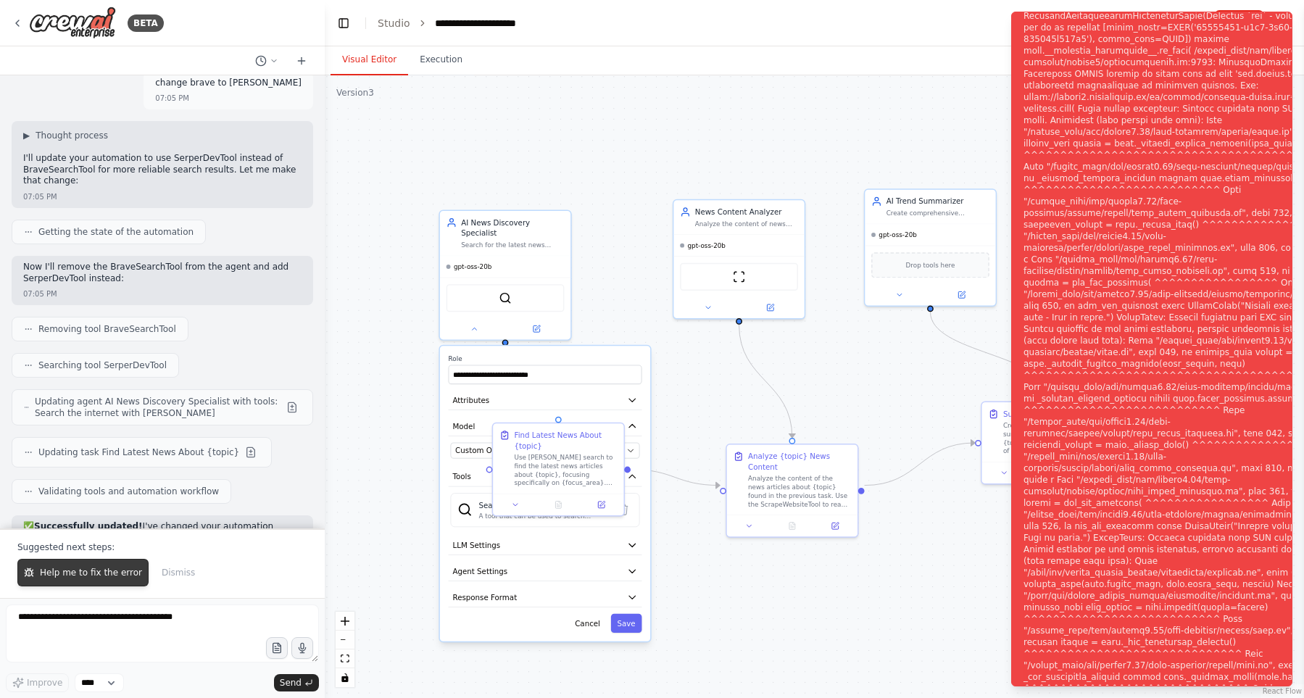
click at [84, 578] on span "Help me to fix the error" at bounding box center [91, 573] width 102 height 12
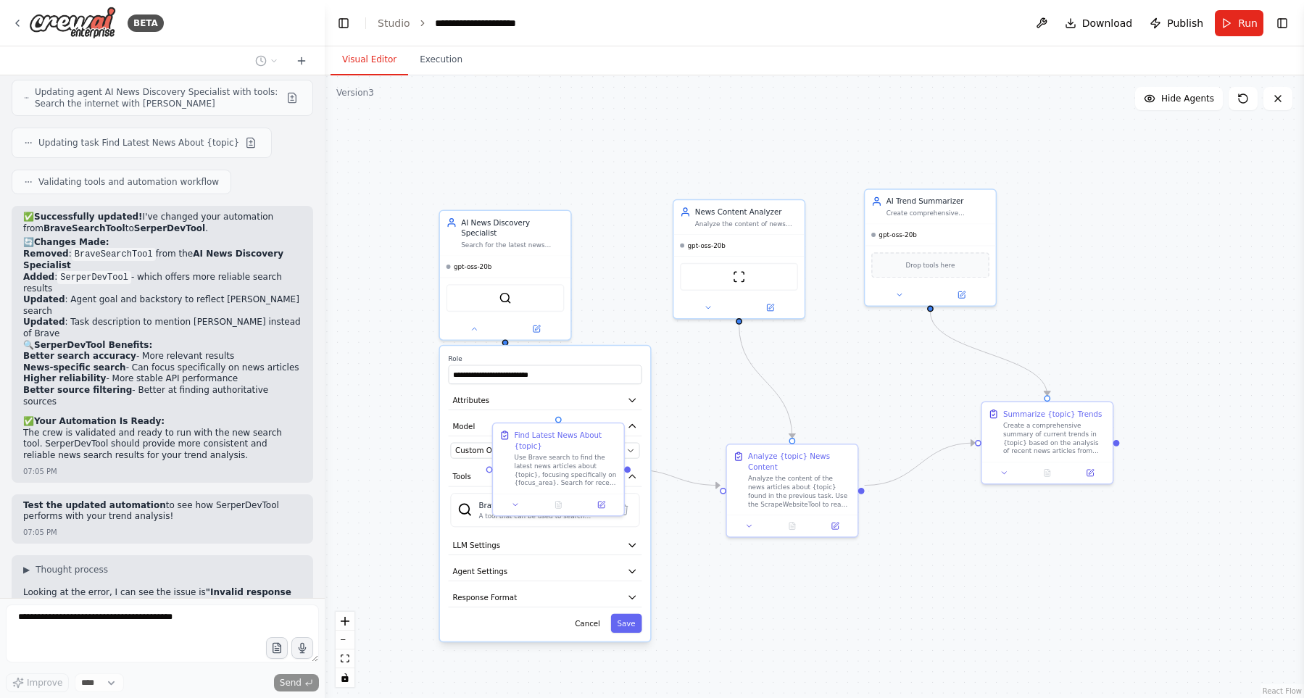
scroll to position [10789, 0]
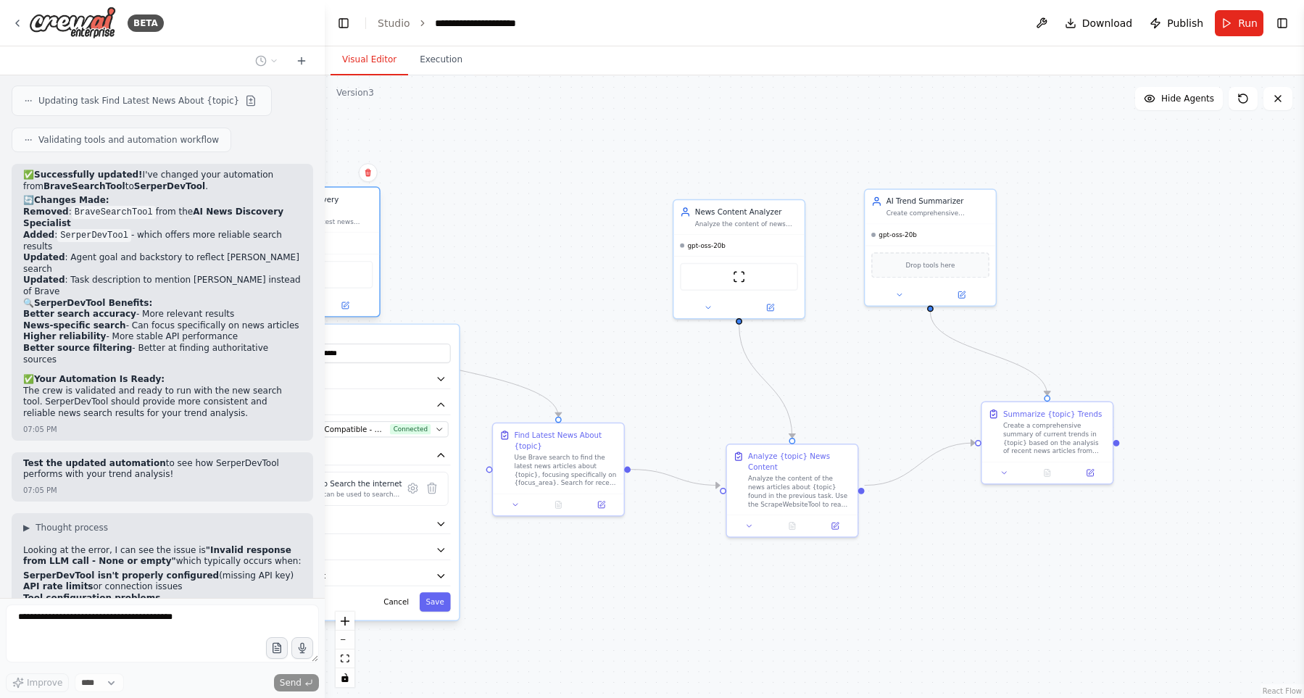
drag, startPoint x: 548, startPoint y: 248, endPoint x: 360, endPoint y: 228, distance: 189.5
click at [360, 233] on div "gpt-oss-20b" at bounding box center [314, 243] width 130 height 21
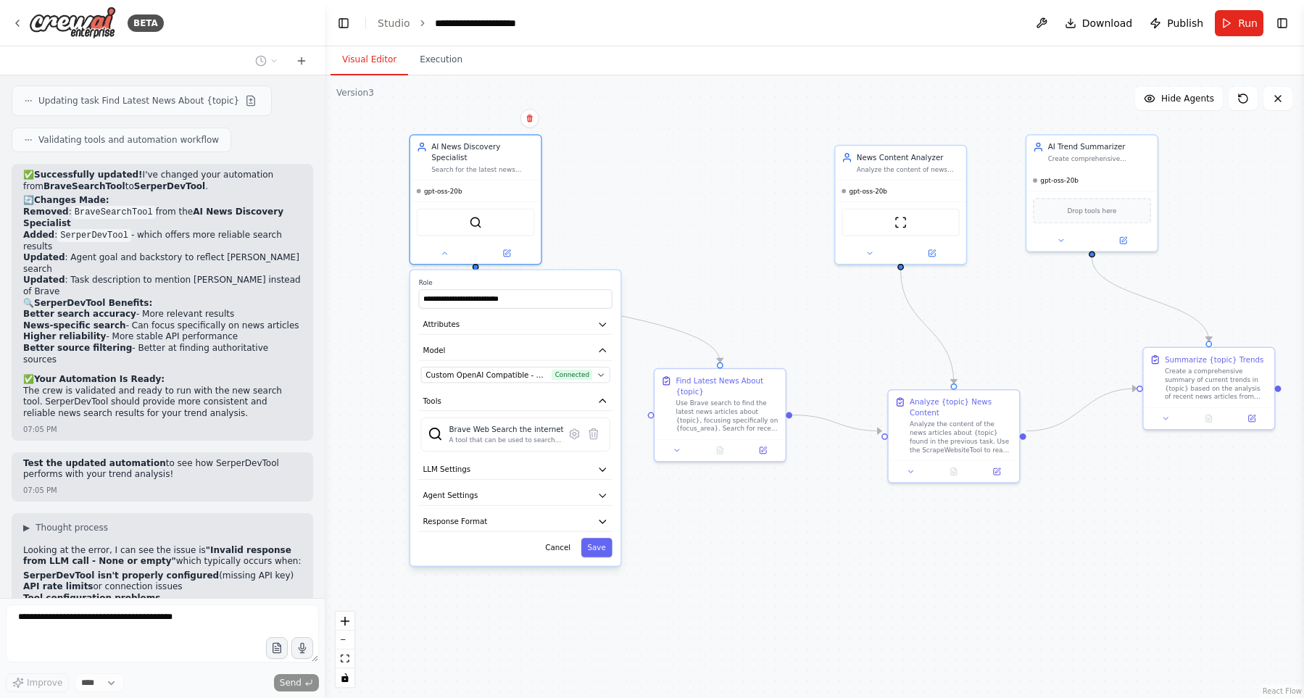
drag, startPoint x: 566, startPoint y: 246, endPoint x: 755, endPoint y: 186, distance: 197.8
click at [758, 183] on div ".deletable-edge-delete-btn { width: 20px; height: 20px; border: 0px solid #ffff…" at bounding box center [814, 386] width 979 height 623
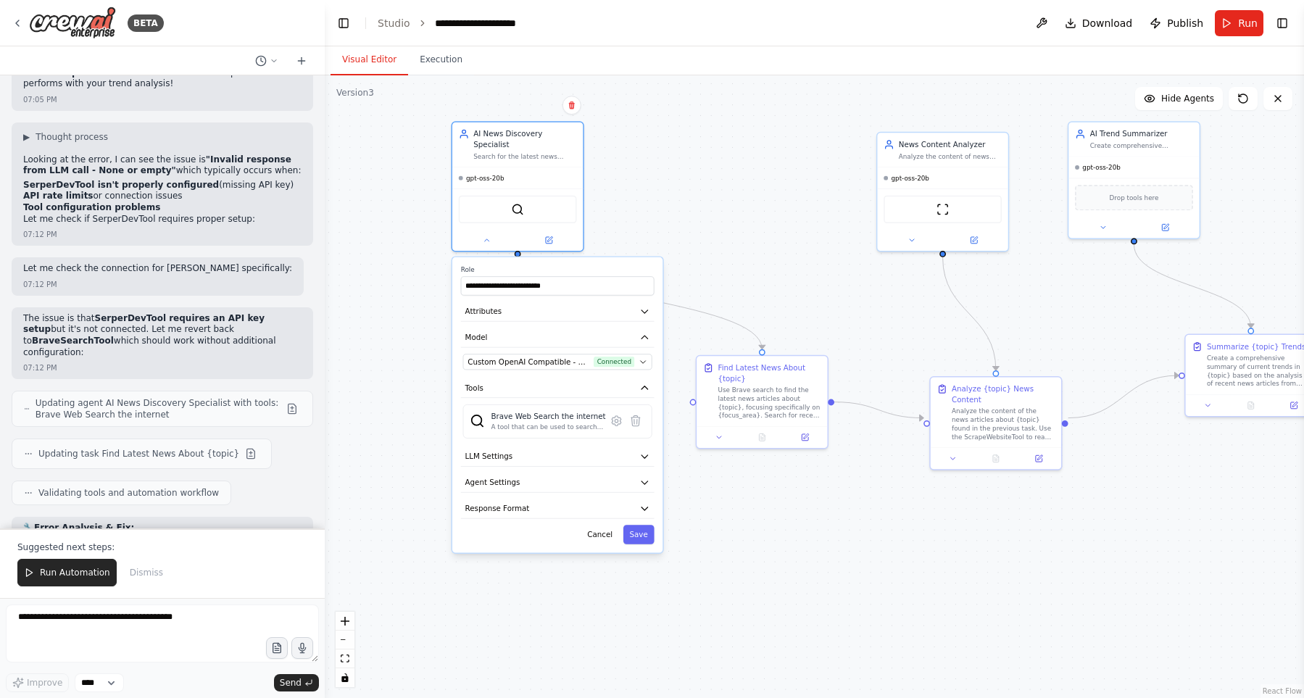
scroll to position [11228, 0]
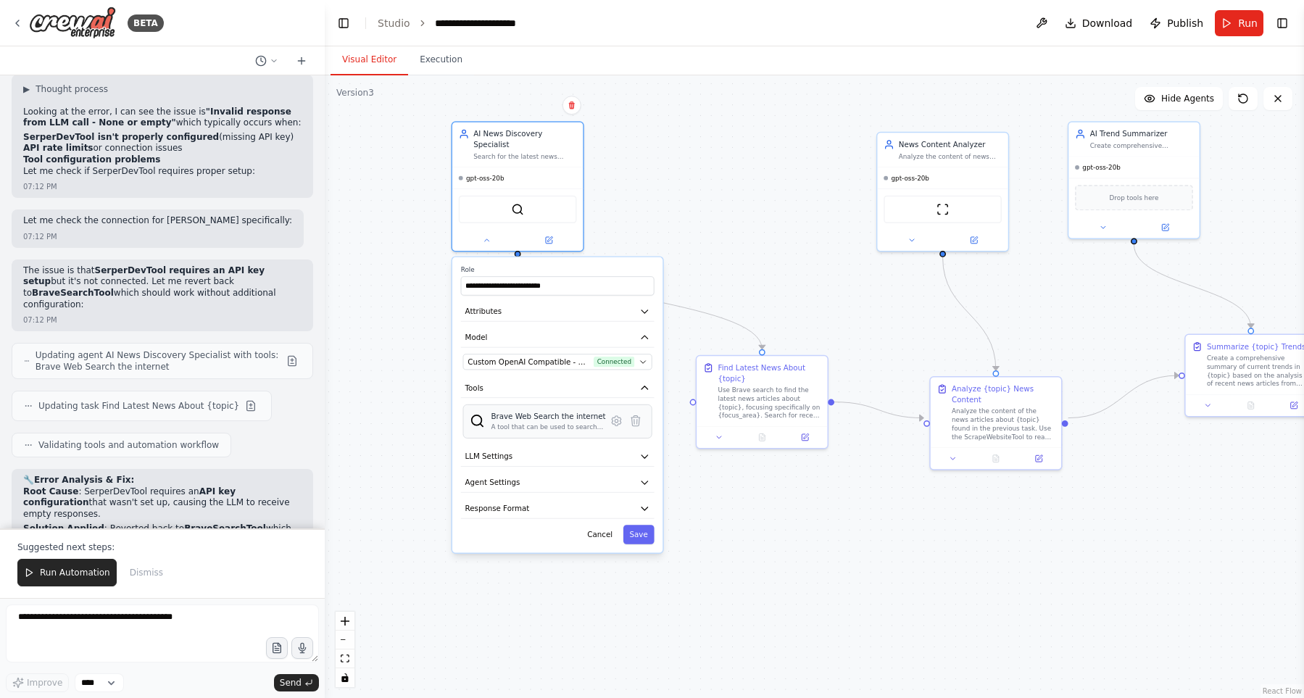
click at [519, 423] on div "A tool that can be used to search the internet with a search_query." at bounding box center [548, 427] width 115 height 9
click at [183, 634] on textarea at bounding box center [162, 634] width 313 height 58
type textarea "**********"
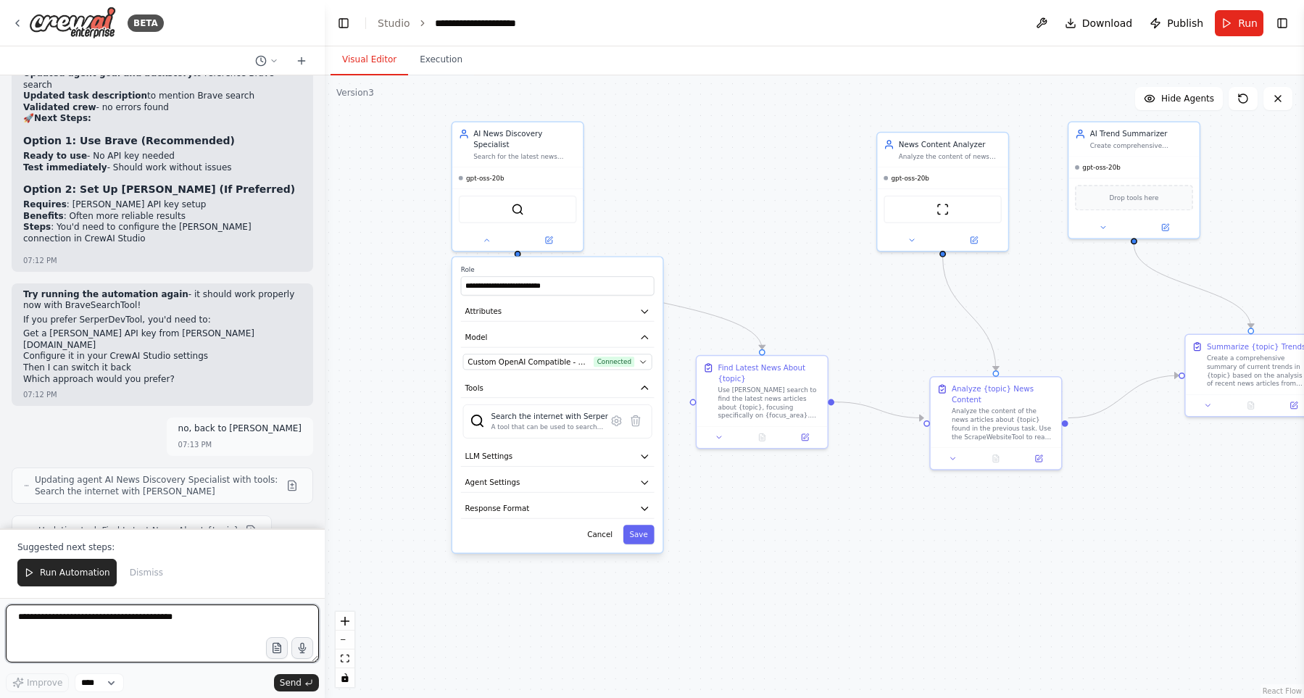
scroll to position [11742, 0]
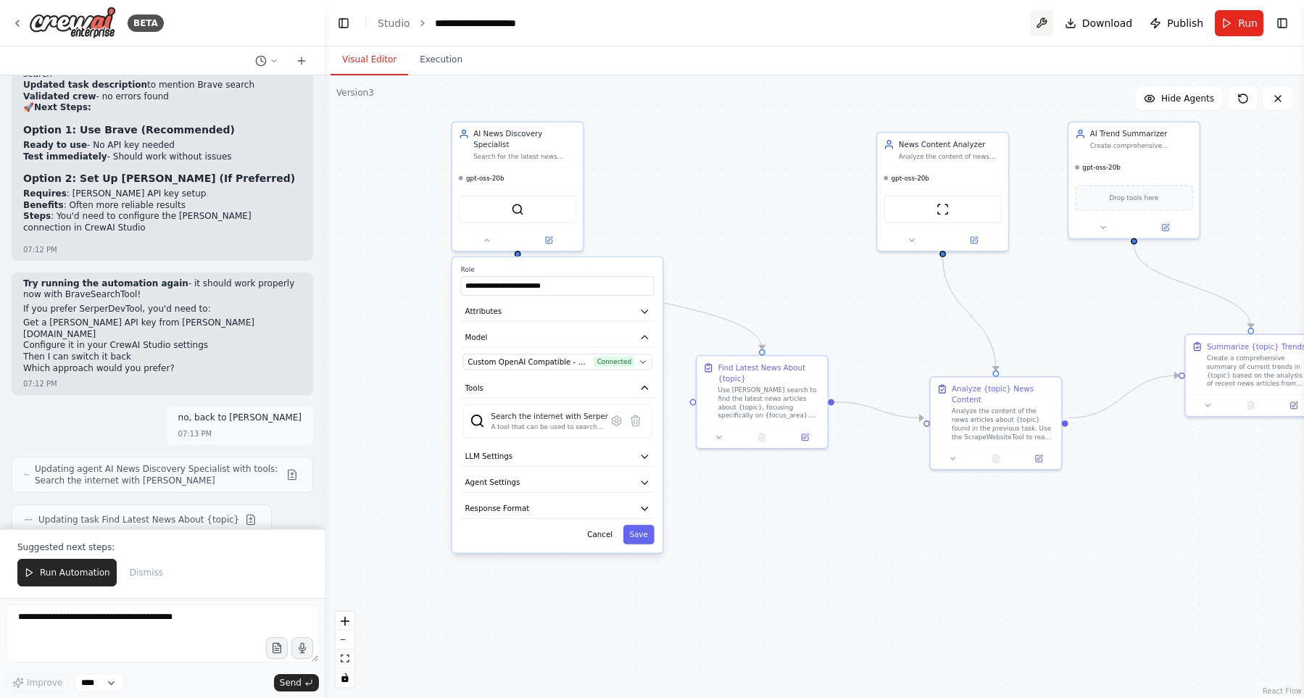
click at [1043, 22] on button at bounding box center [1041, 23] width 23 height 26
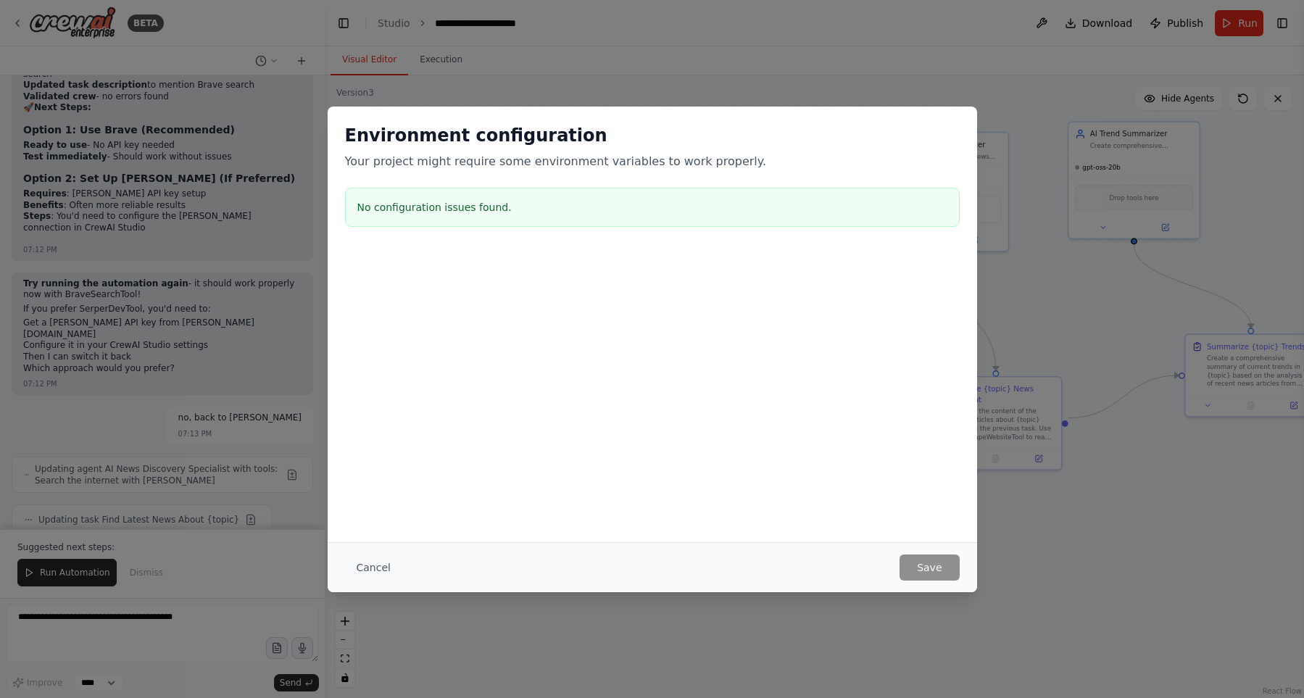
click at [534, 214] on h3 "No configuration issues found." at bounding box center [652, 207] width 590 height 14
click at [362, 565] on button "Cancel" at bounding box center [373, 568] width 57 height 26
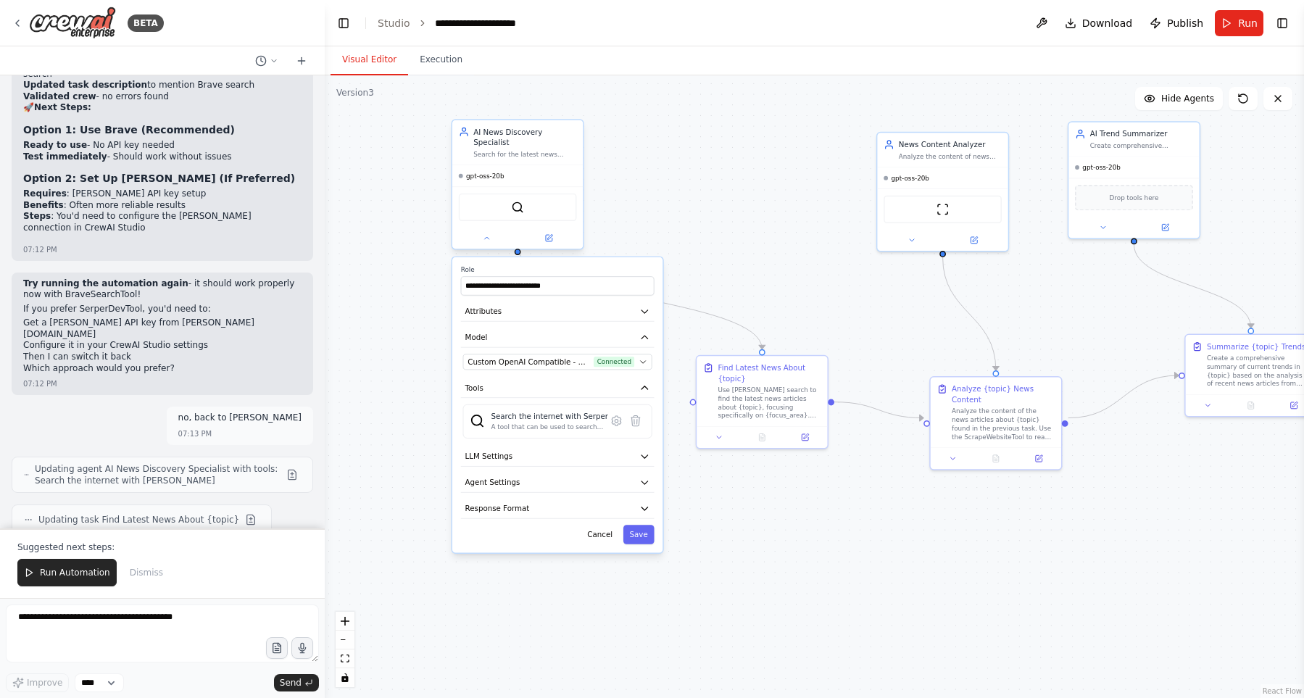
click at [477, 235] on div at bounding box center [517, 238] width 130 height 21
click at [479, 232] on button at bounding box center [487, 238] width 60 height 13
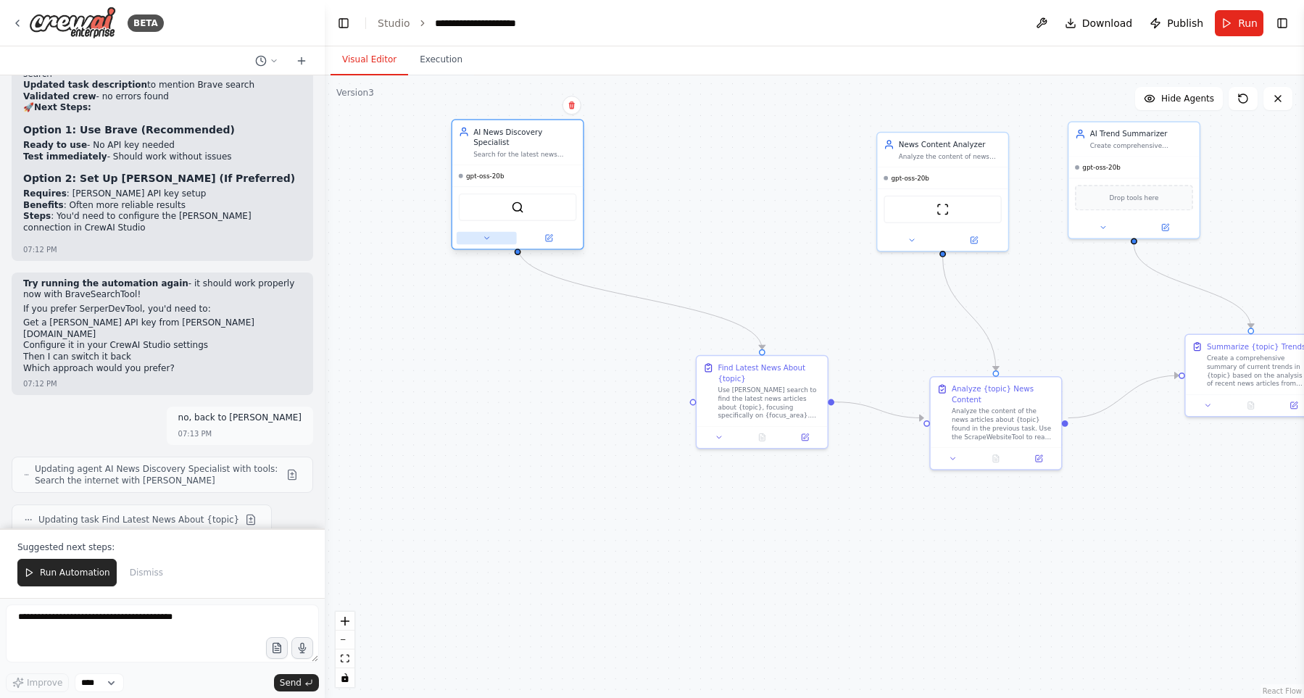
click at [479, 232] on button at bounding box center [487, 238] width 60 height 13
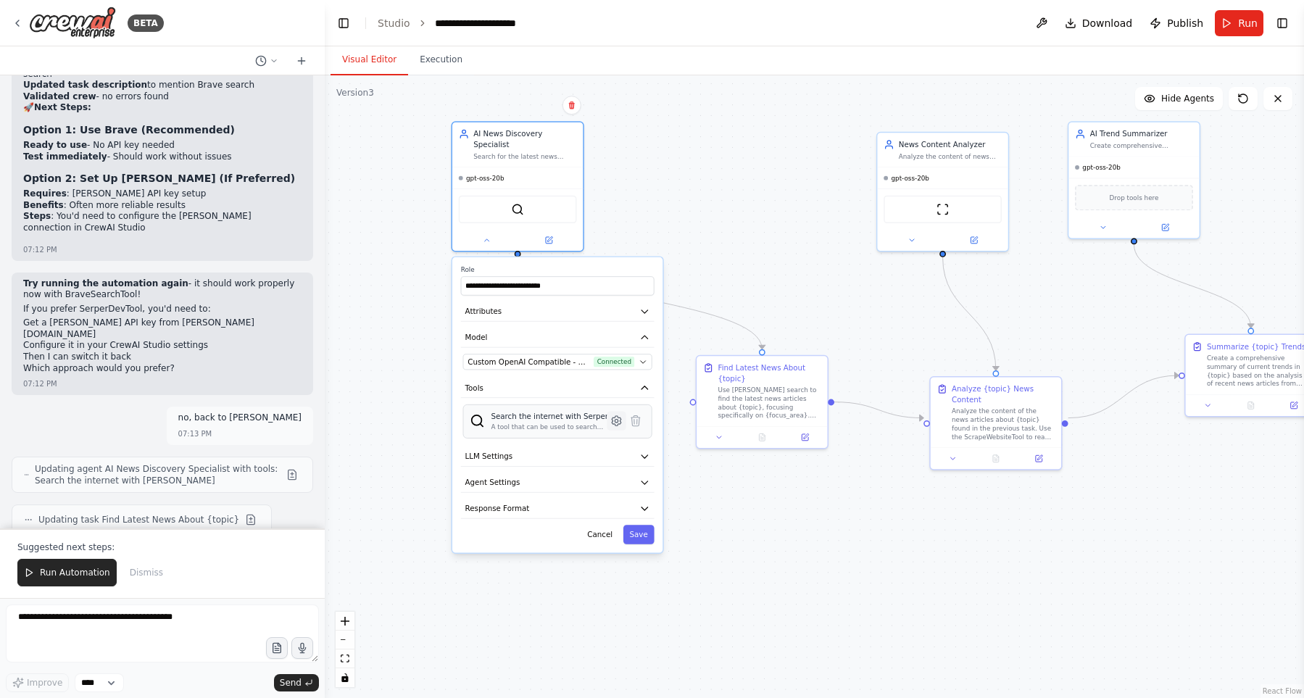
click at [617, 416] on icon at bounding box center [616, 420] width 9 height 9
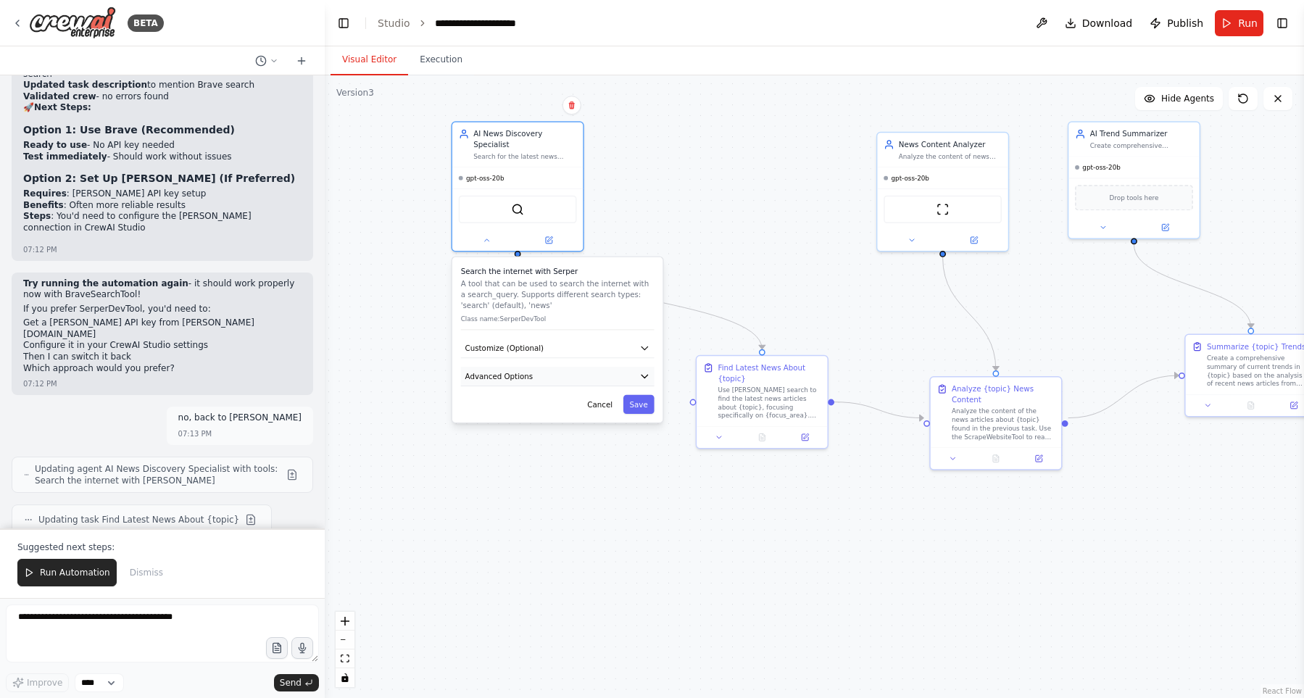
click at [618, 369] on button "Advanced Options" at bounding box center [558, 377] width 194 height 20
click at [584, 429] on input "text" at bounding box center [557, 438] width 175 height 19
paste input "**********"
type input "**********"
click at [644, 483] on button "Save" at bounding box center [638, 492] width 31 height 19
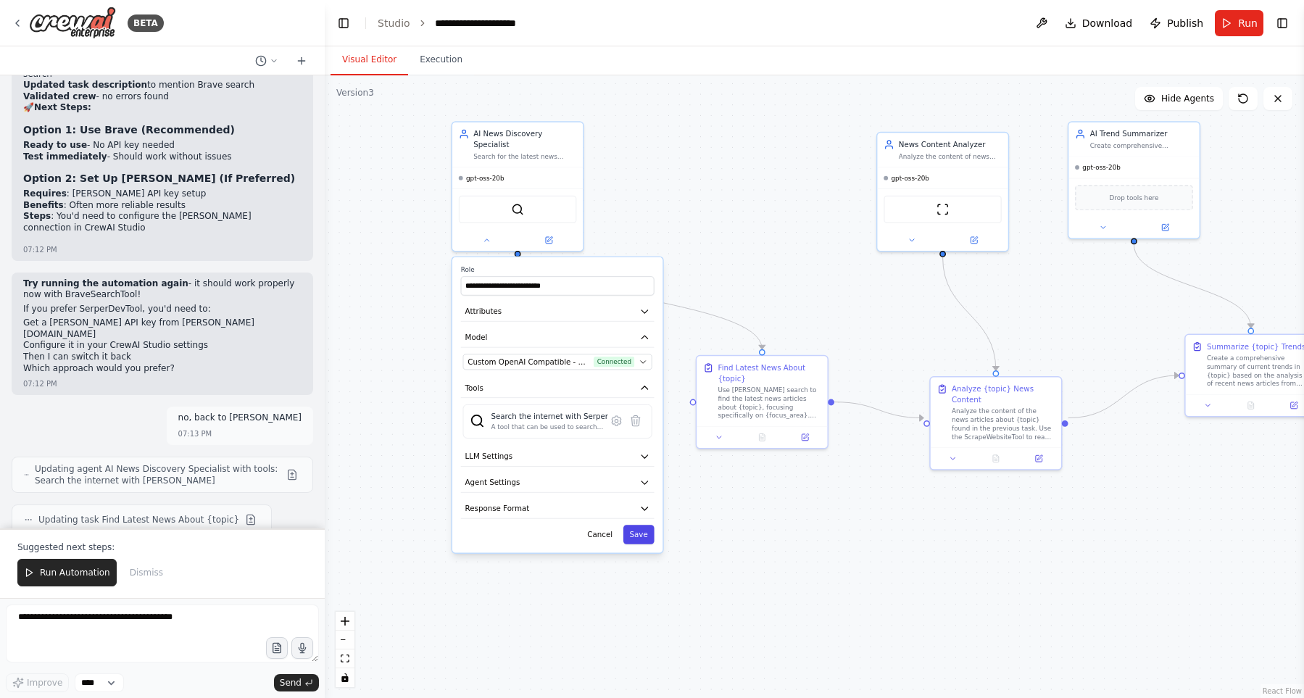
click at [642, 526] on button "Save" at bounding box center [638, 534] width 31 height 19
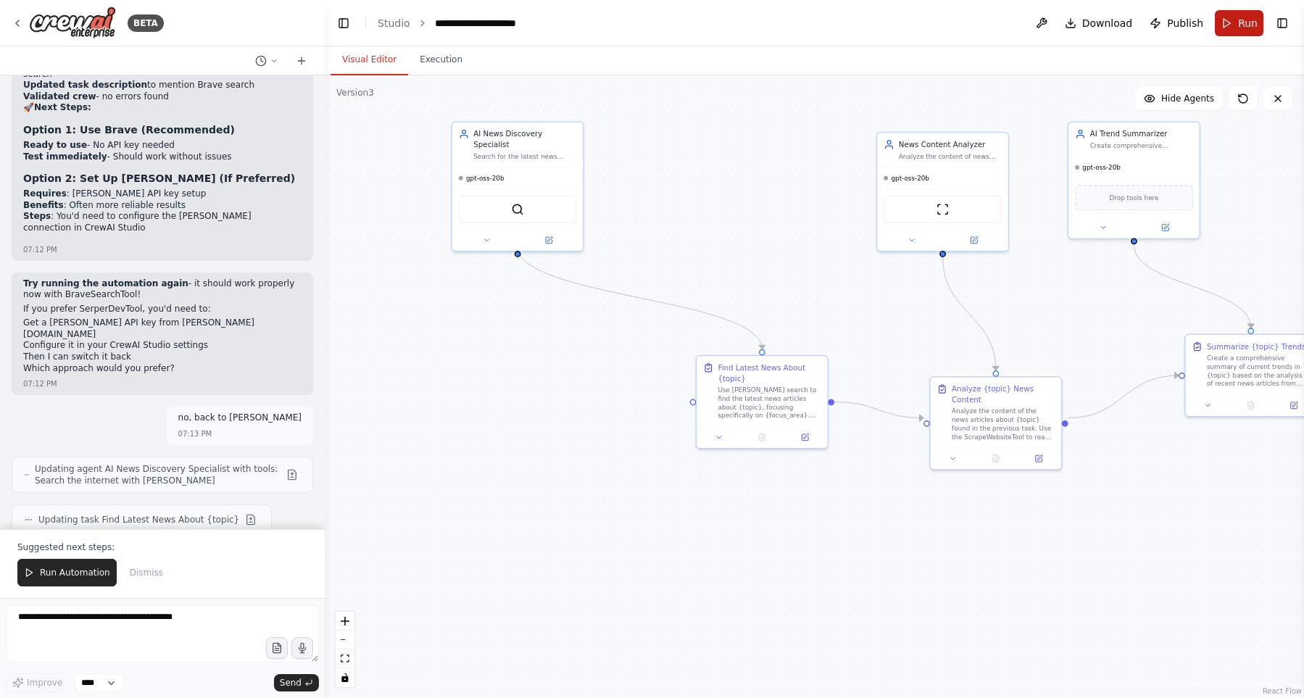
click at [1237, 22] on button "Run" at bounding box center [1239, 23] width 49 height 26
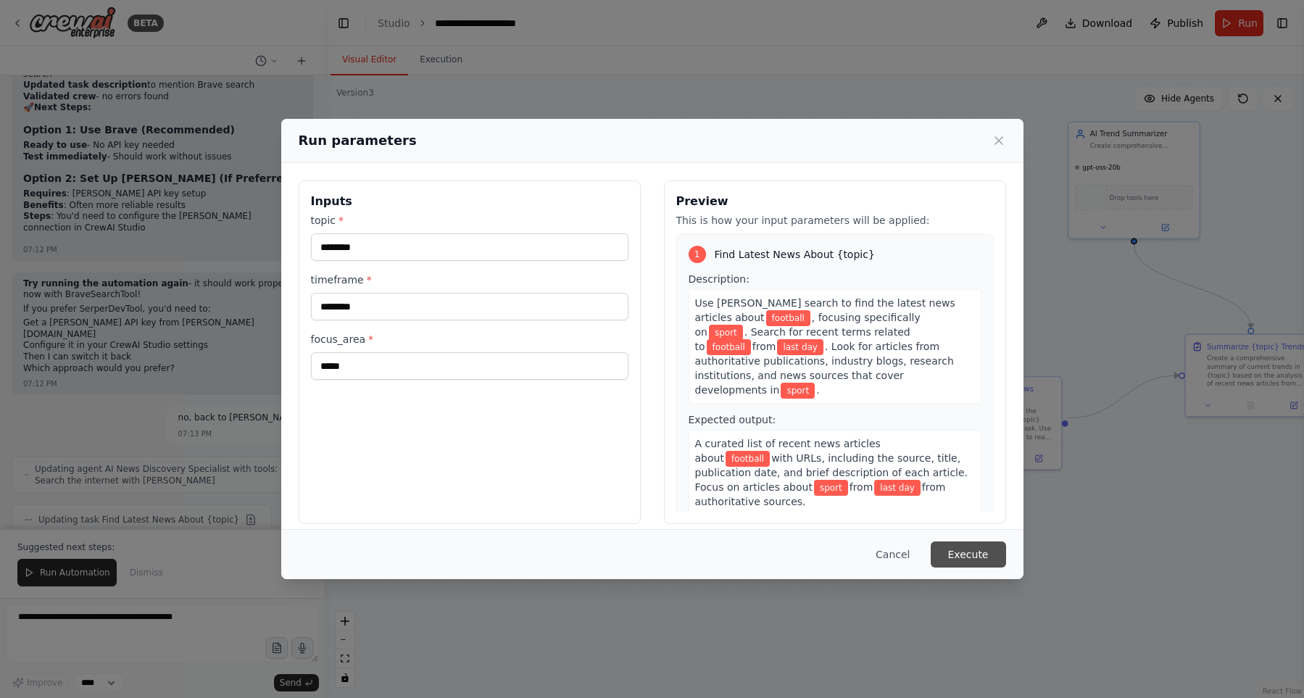
click at [986, 555] on button "Execute" at bounding box center [968, 554] width 75 height 26
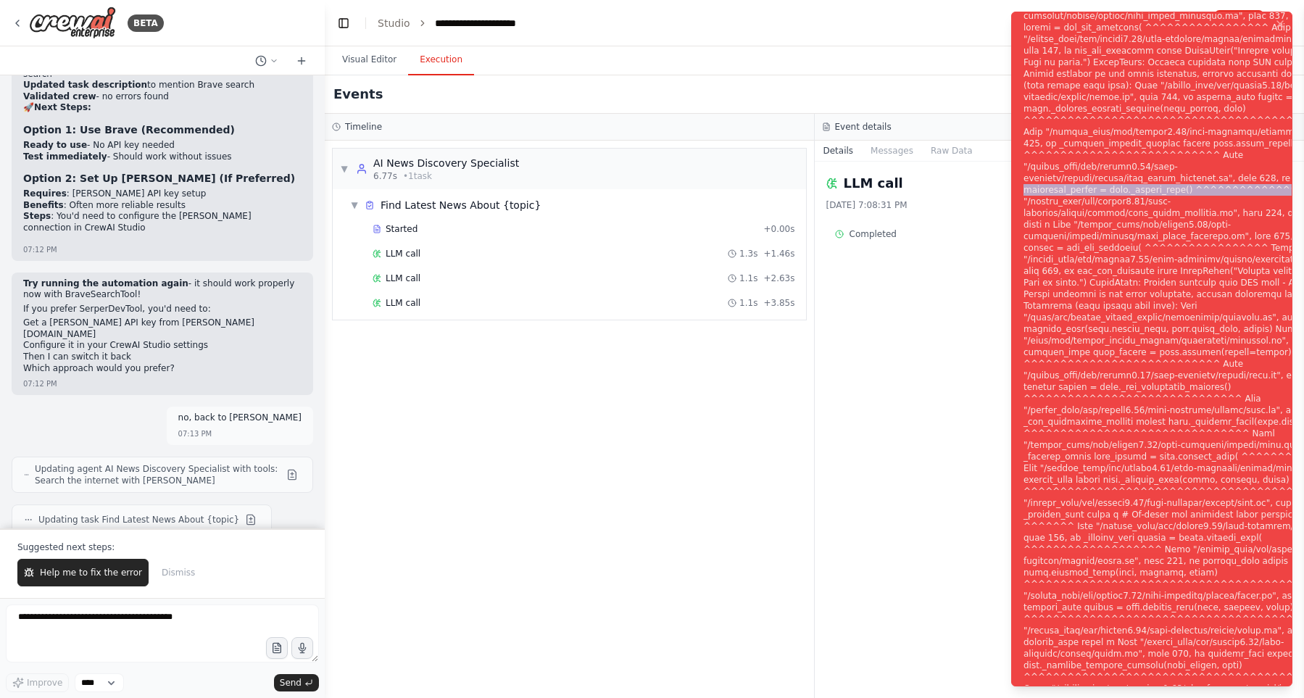
drag, startPoint x: 1184, startPoint y: 187, endPoint x: 1172, endPoint y: 175, distance: 16.4
click at [1172, 175] on div "Notifications (F8)" at bounding box center [1199, 358] width 350 height 1090
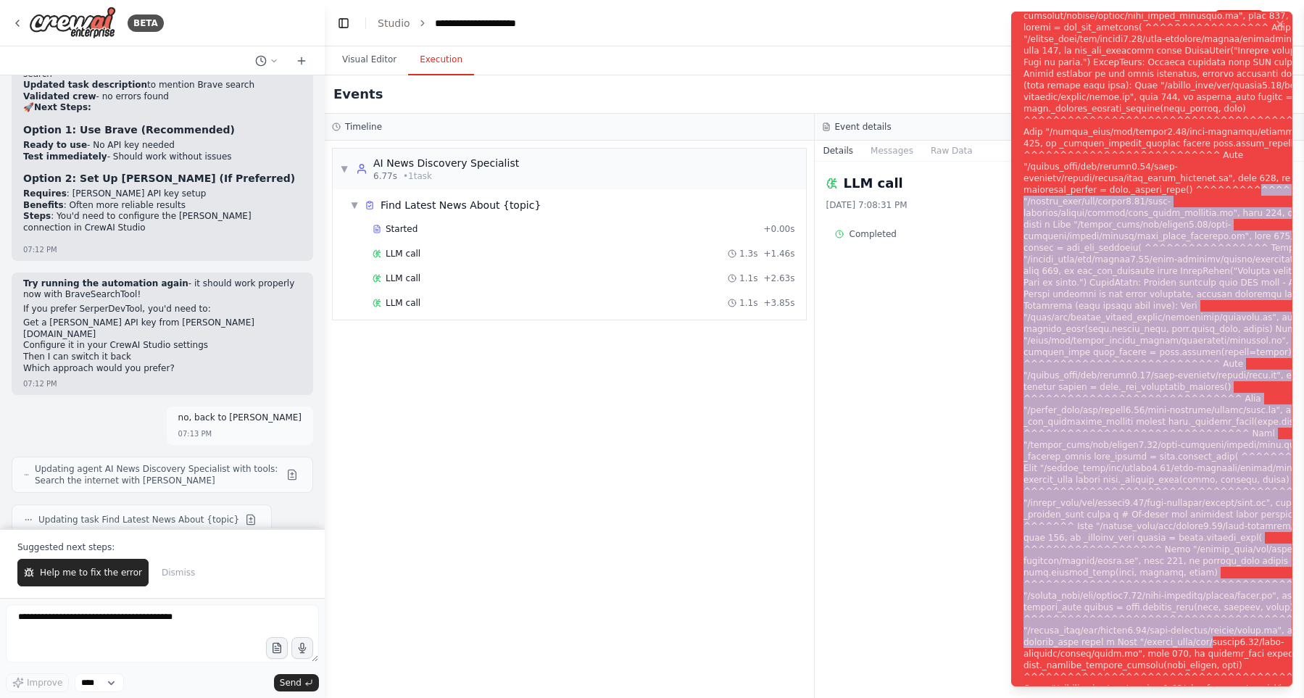
drag, startPoint x: 1149, startPoint y: 184, endPoint x: 1255, endPoint y: 673, distance: 500.8
click at [1255, 673] on div "Notifications (F8)" at bounding box center [1199, 358] width 350 height 1090
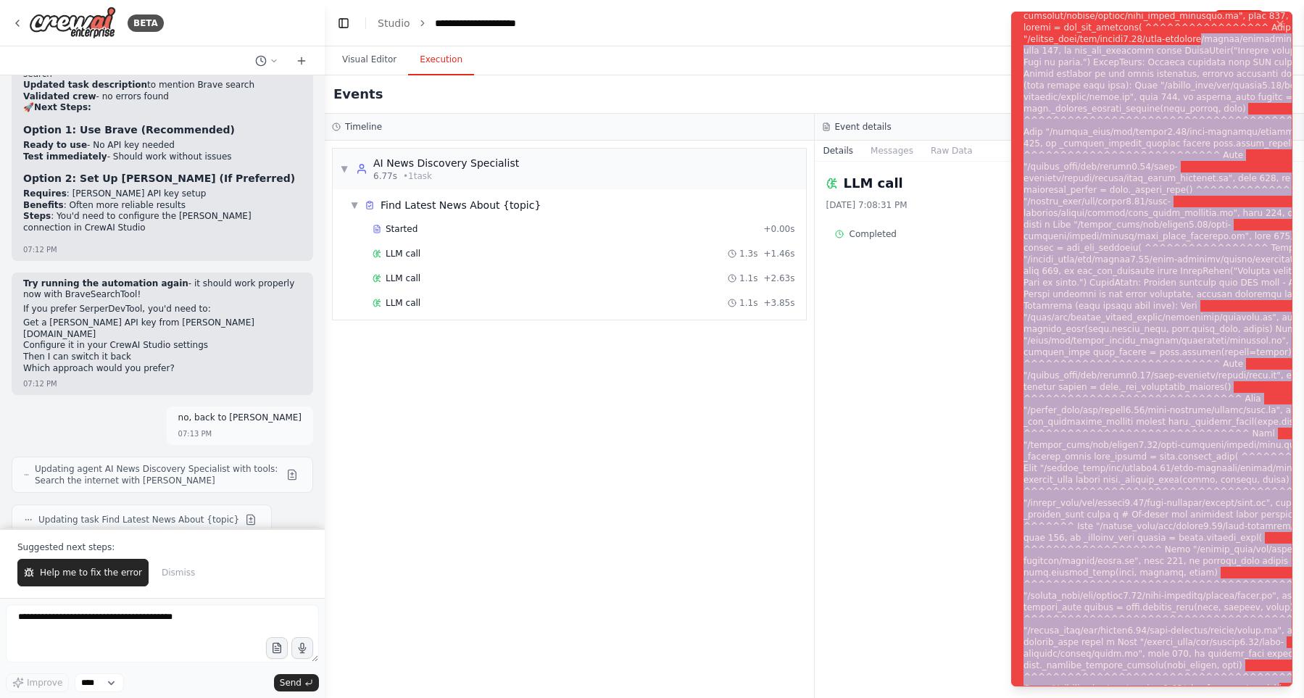
drag, startPoint x: 1142, startPoint y: 31, endPoint x: 1277, endPoint y: 735, distance: 716.7
click at [1277, 697] on div "Notifications (F8)" at bounding box center [1199, 358] width 350 height 1090
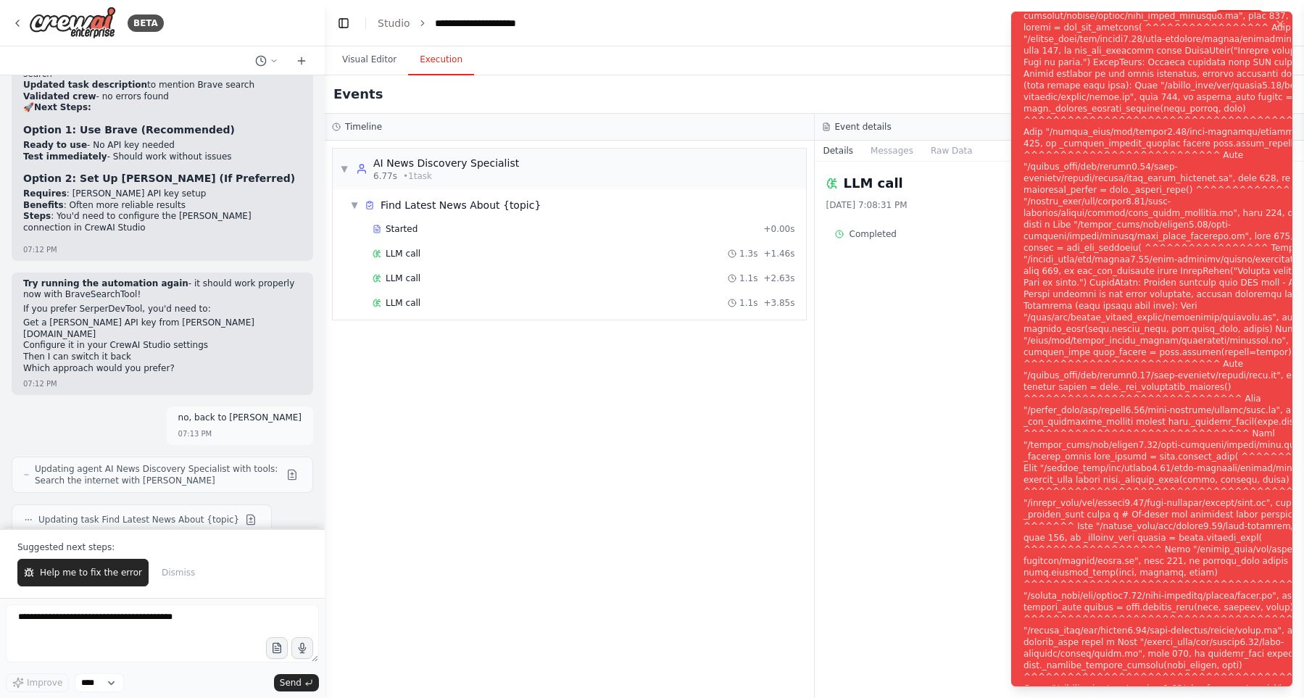
click at [1158, 328] on div "Notifications (F8)" at bounding box center [1199, 358] width 350 height 1090
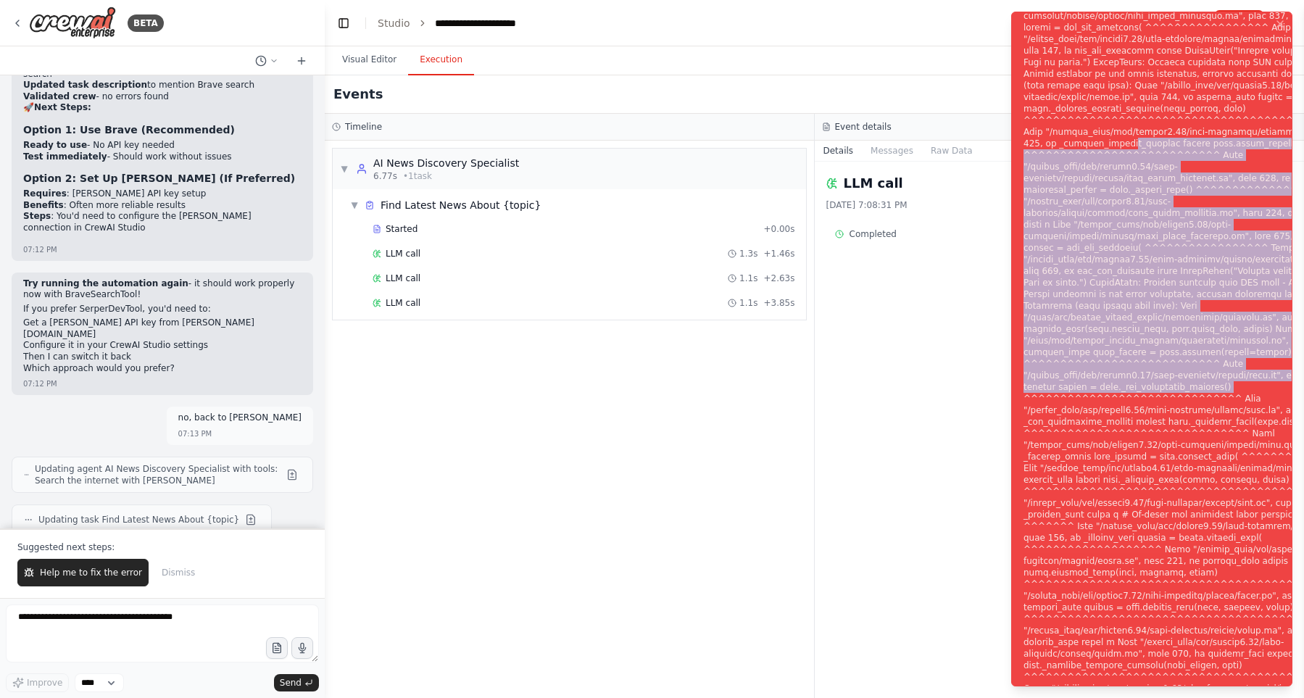
drag, startPoint x: 1183, startPoint y: 395, endPoint x: 1176, endPoint y: 139, distance: 256.0
click at [1176, 139] on div "Notifications (F8)" at bounding box center [1199, 358] width 350 height 1090
click at [1134, 373] on div "Notifications (F8)" at bounding box center [1199, 358] width 350 height 1090
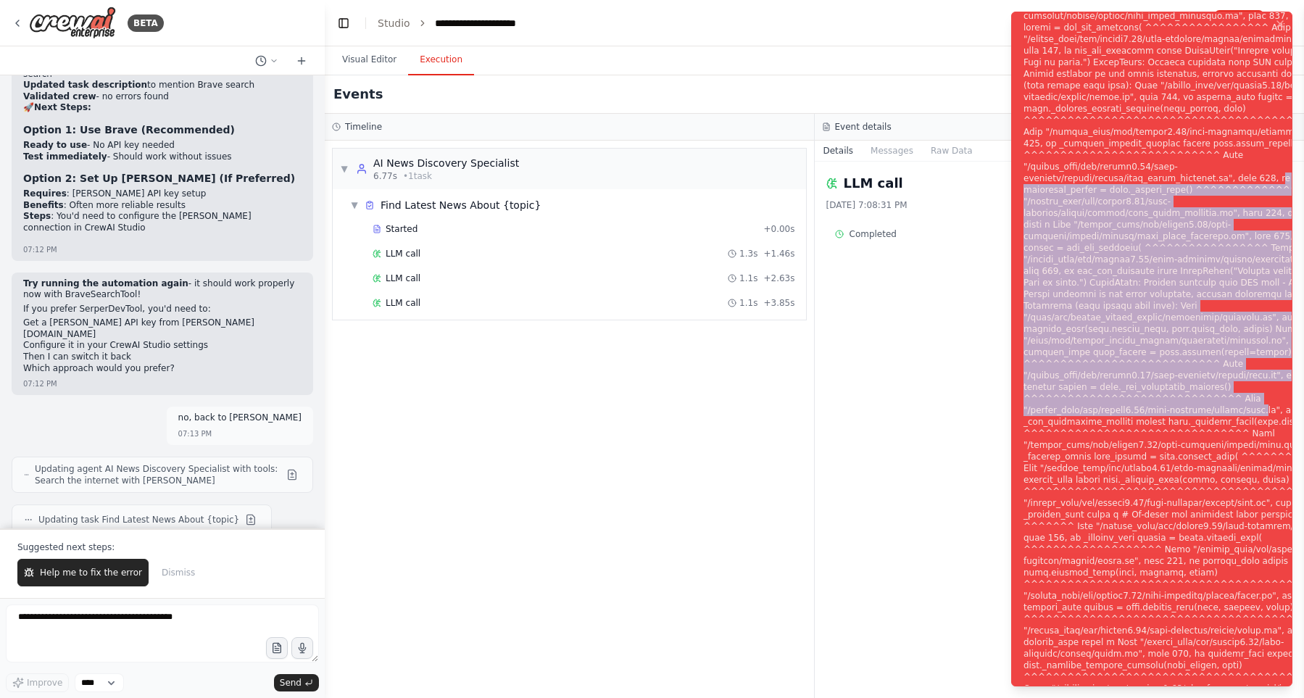
drag, startPoint x: 1177, startPoint y: 421, endPoint x: 1166, endPoint y: 174, distance: 247.5
click at [1166, 174] on div "Notifications (F8)" at bounding box center [1199, 358] width 350 height 1090
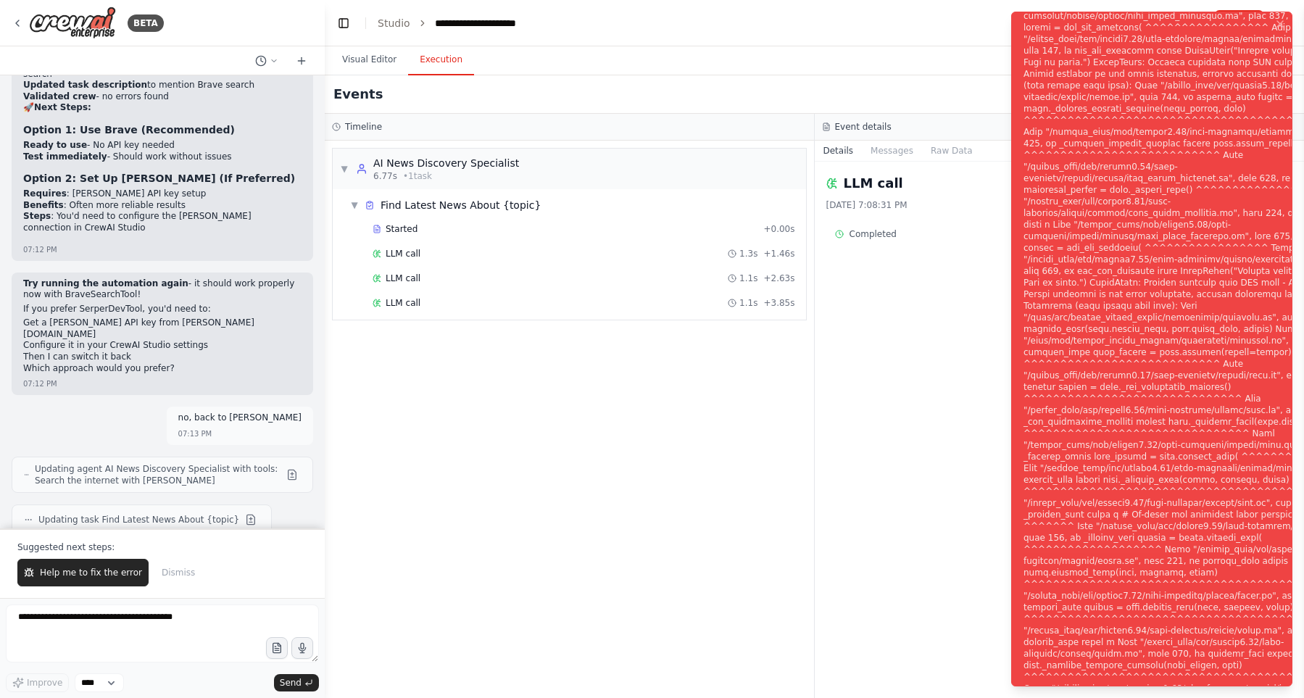
click at [1190, 570] on div "Notifications (F8)" at bounding box center [1199, 358] width 350 height 1090
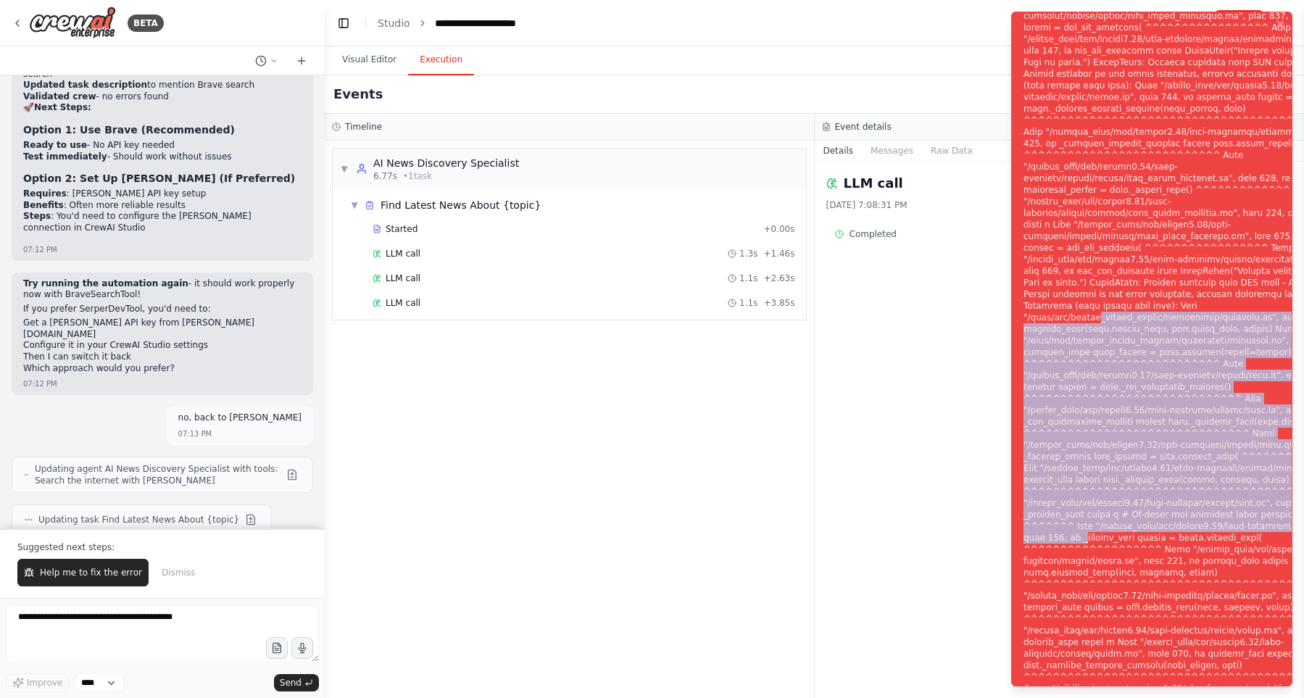
drag, startPoint x: 1172, startPoint y: 426, endPoint x: 1145, endPoint y: 320, distance: 108.5
click at [1145, 320] on div "Notifications (F8)" at bounding box center [1199, 358] width 350 height 1090
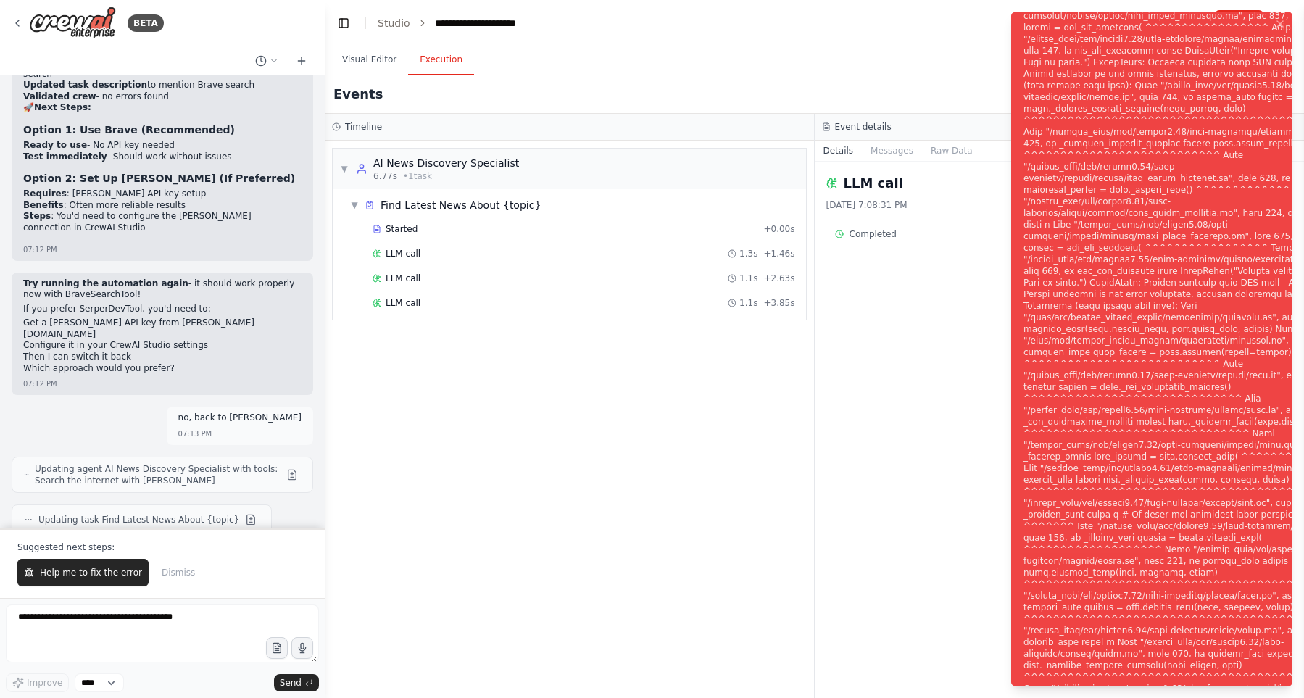
click at [1247, 649] on div "Notifications (F8)" at bounding box center [1199, 358] width 350 height 1090
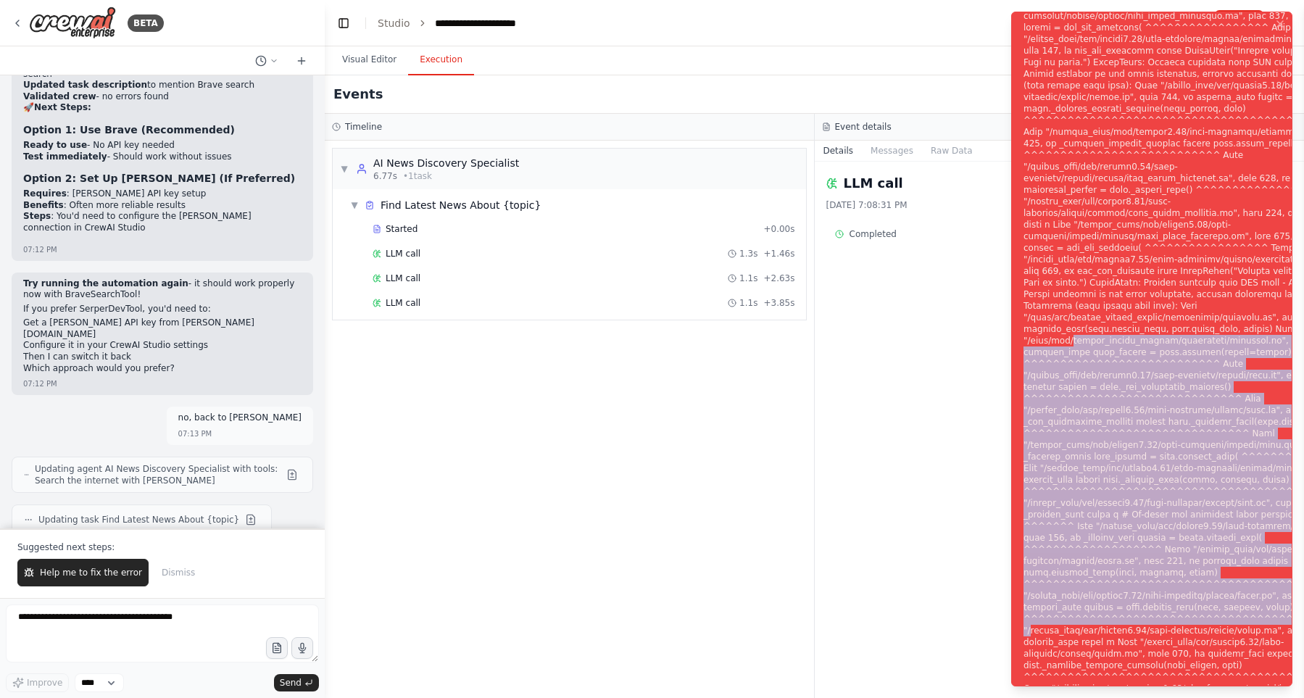
drag, startPoint x: 1246, startPoint y: 651, endPoint x: 1082, endPoint y: 355, distance: 338.4
click at [1082, 355] on div "Notifications (F8)" at bounding box center [1199, 358] width 350 height 1090
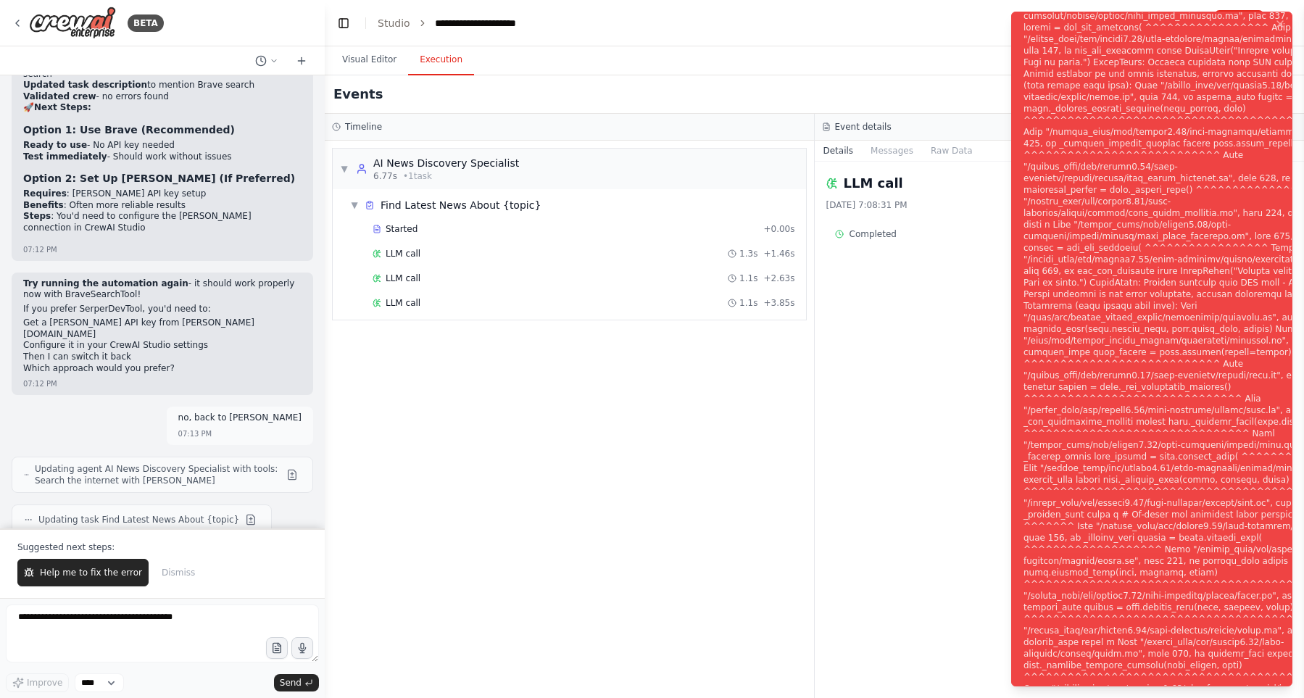
click at [1248, 671] on div "Notifications (F8)" at bounding box center [1199, 358] width 350 height 1090
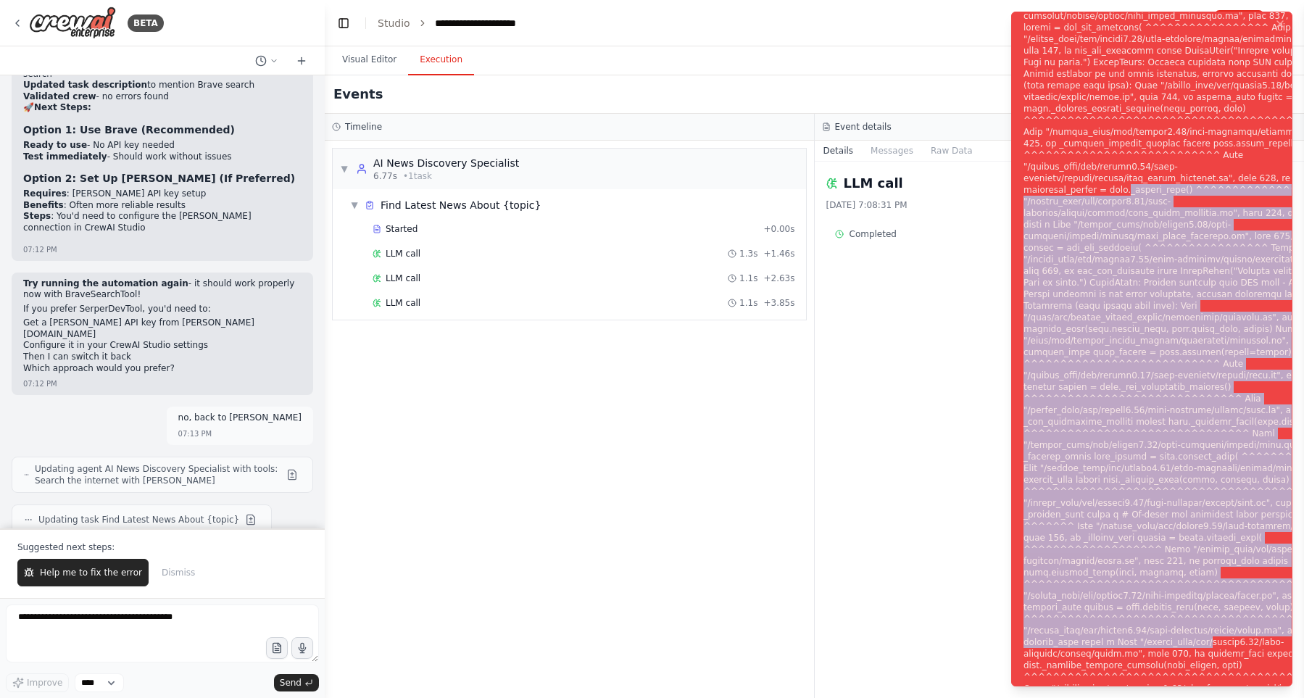
drag, startPoint x: 1246, startPoint y: 672, endPoint x: 1082, endPoint y: 186, distance: 512.6
click at [1082, 186] on div "Notifications (F8)" at bounding box center [1199, 358] width 350 height 1090
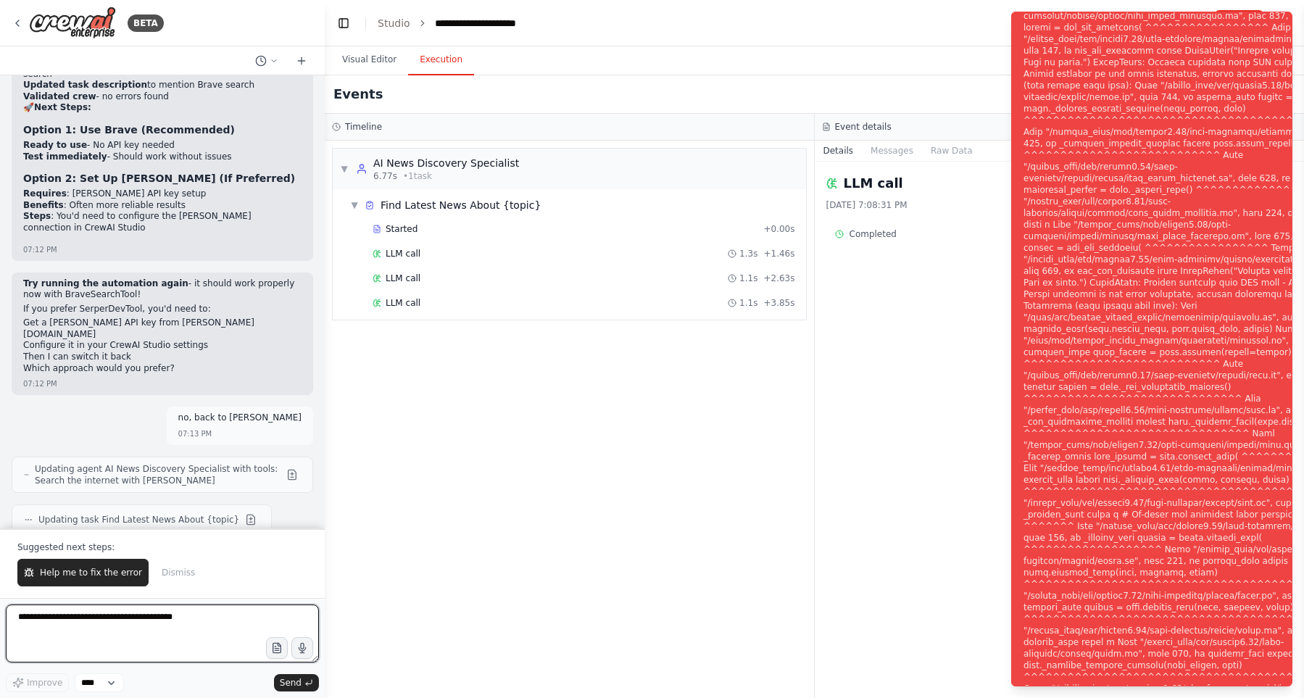
click at [178, 620] on textarea at bounding box center [162, 634] width 313 height 58
click at [203, 620] on textarea at bounding box center [162, 634] width 313 height 58
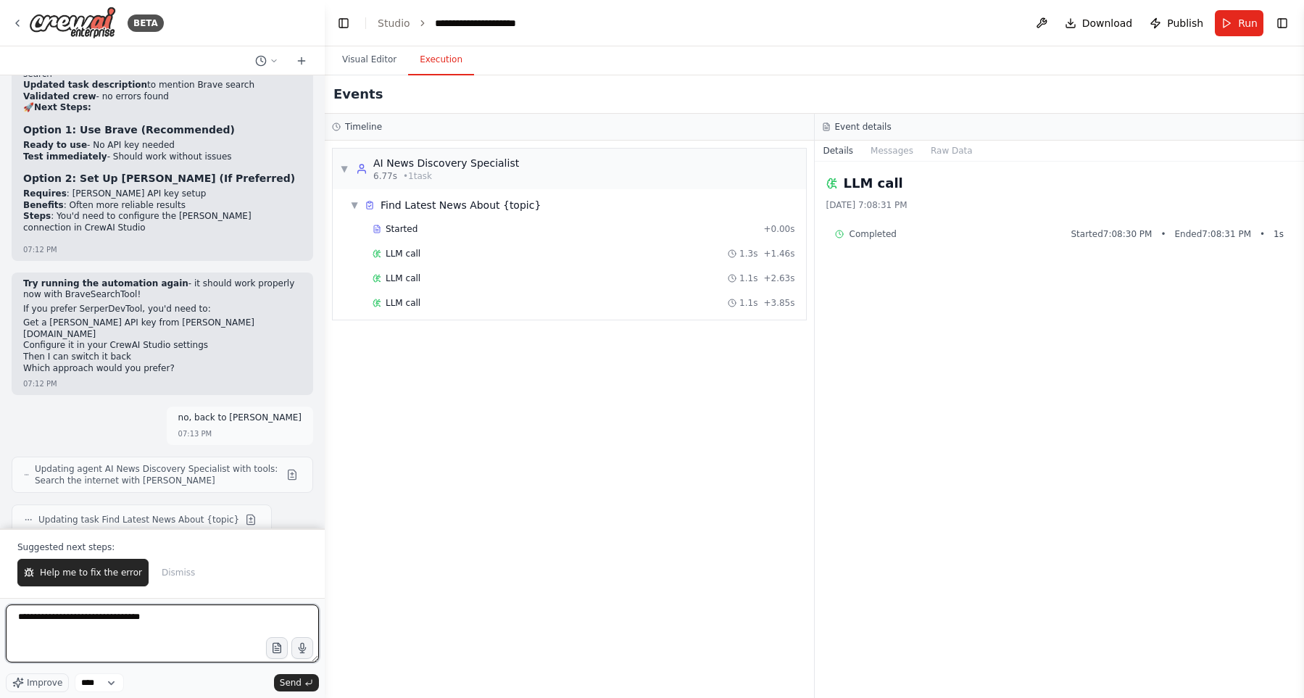
type textarea "**********"
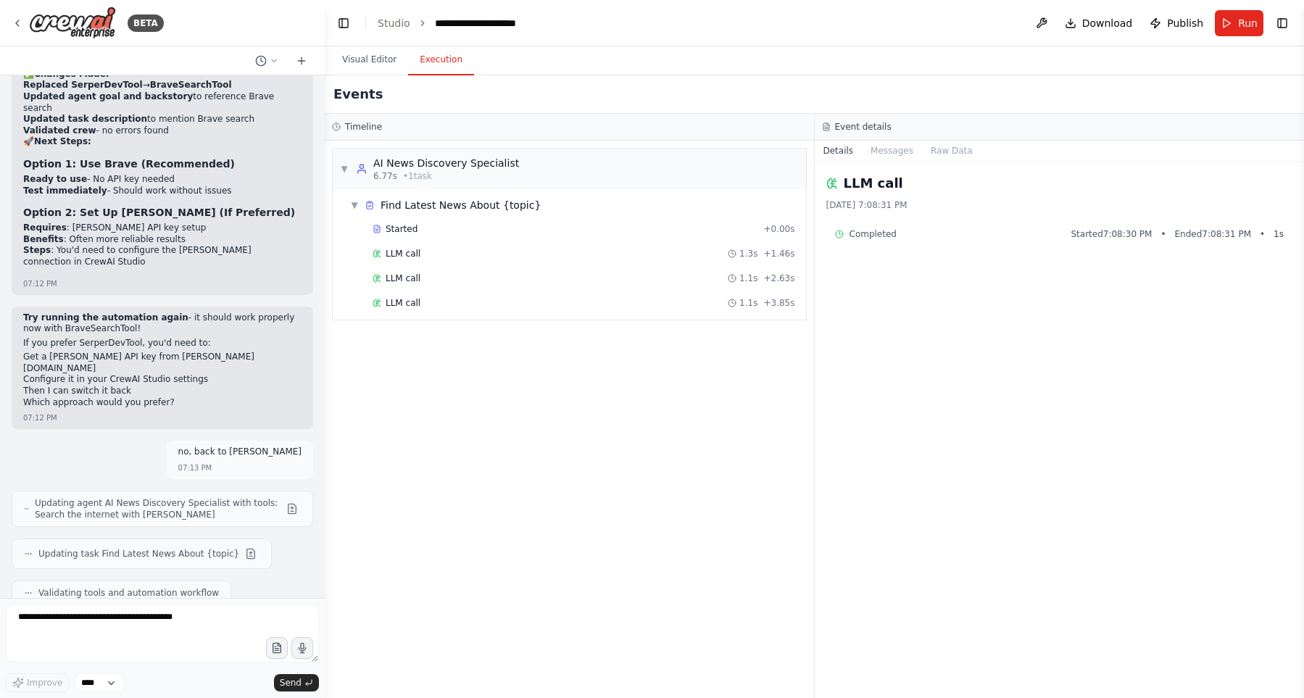
scroll to position [11760, 0]
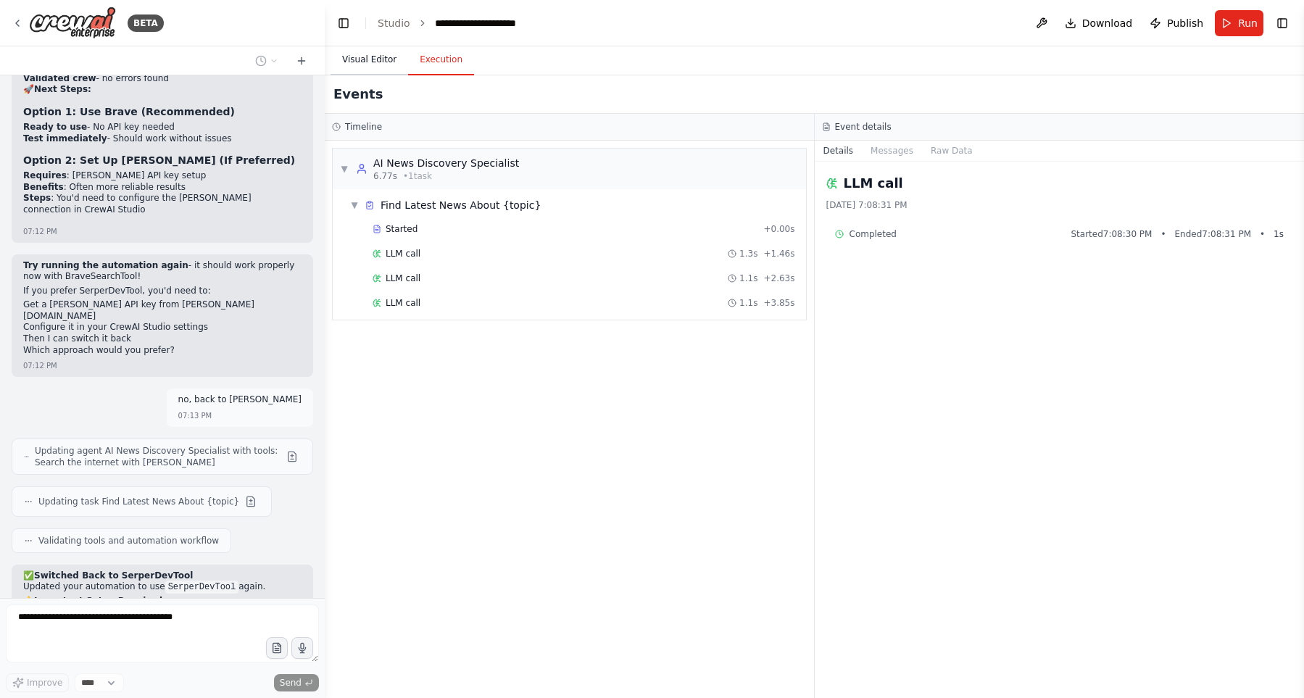
click at [354, 68] on button "Visual Editor" at bounding box center [370, 60] width 78 height 30
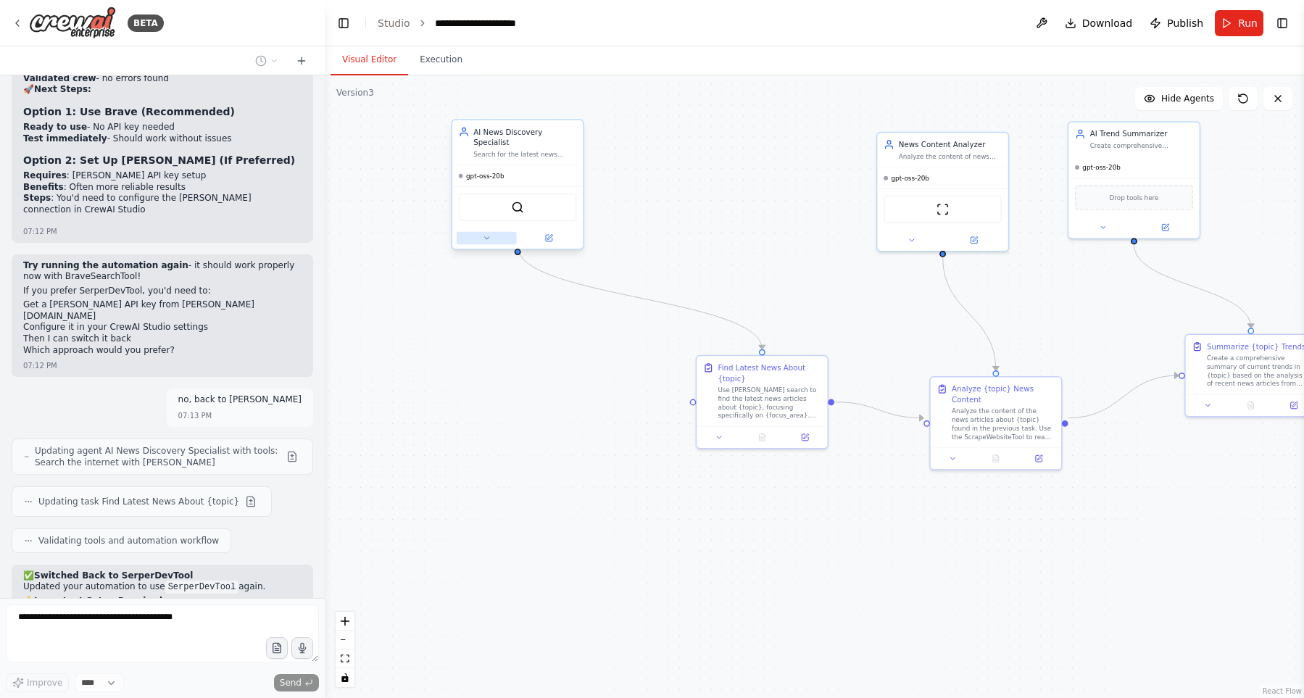
click at [483, 232] on button at bounding box center [487, 238] width 60 height 13
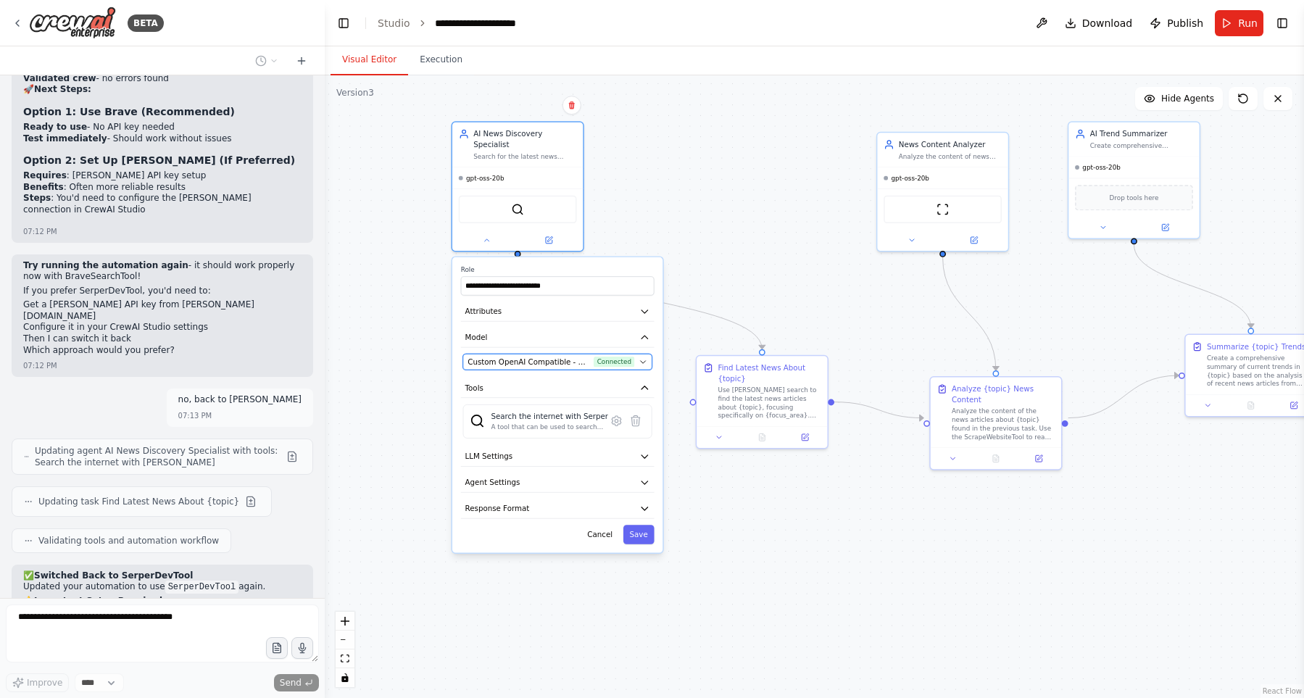
click at [555, 357] on span "Custom OpenAI Compatible - openai/gpt-oss-20b (GPT-20B)" at bounding box center [529, 362] width 122 height 11
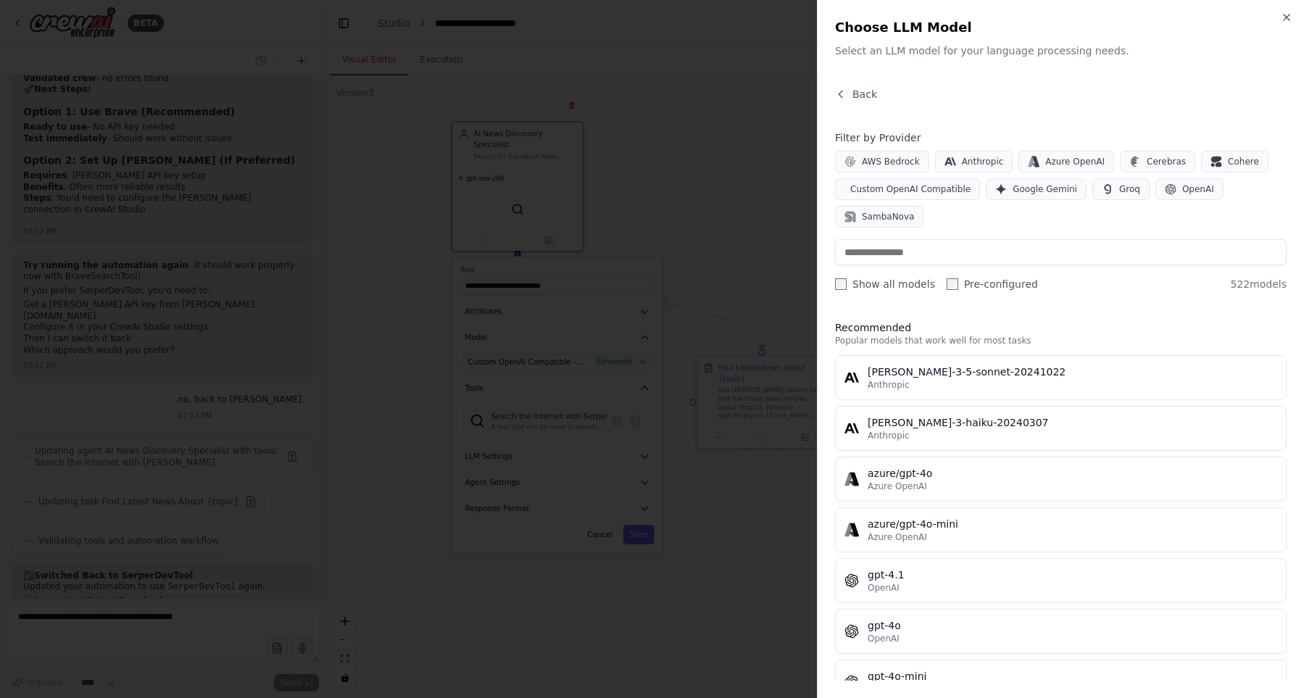
scroll to position [11771, 0]
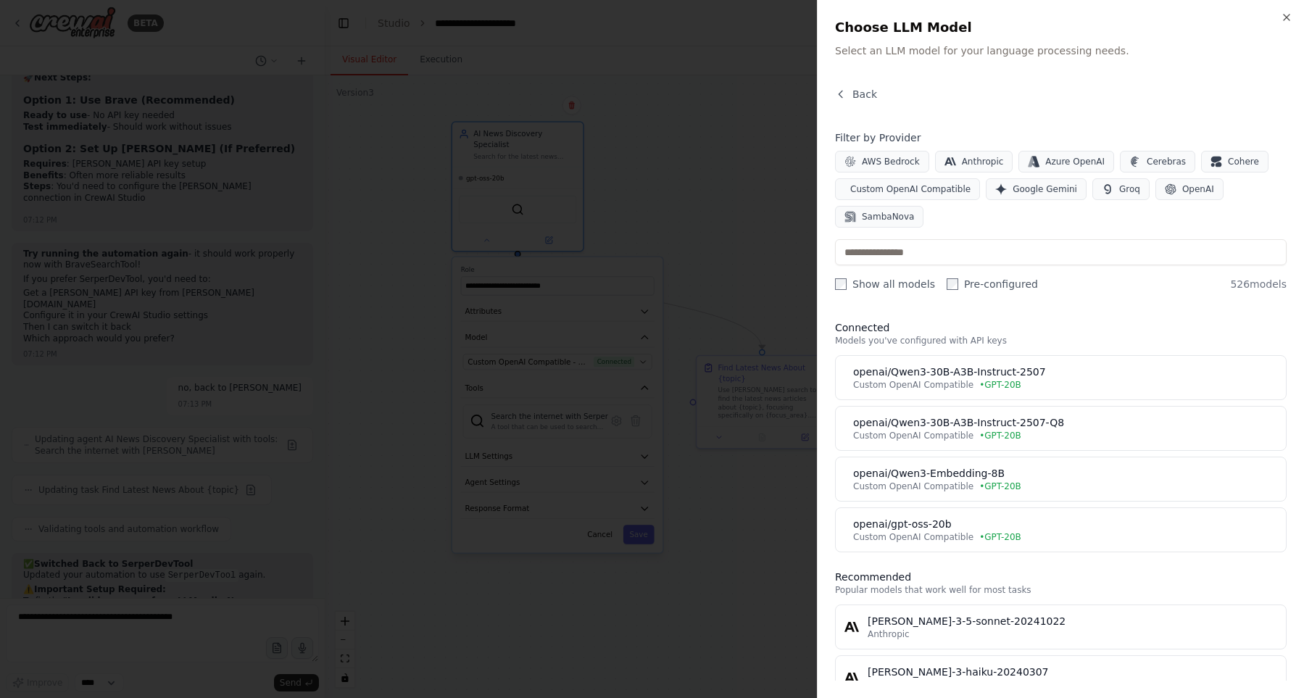
click at [871, 286] on label "Show all models" at bounding box center [885, 284] width 100 height 14
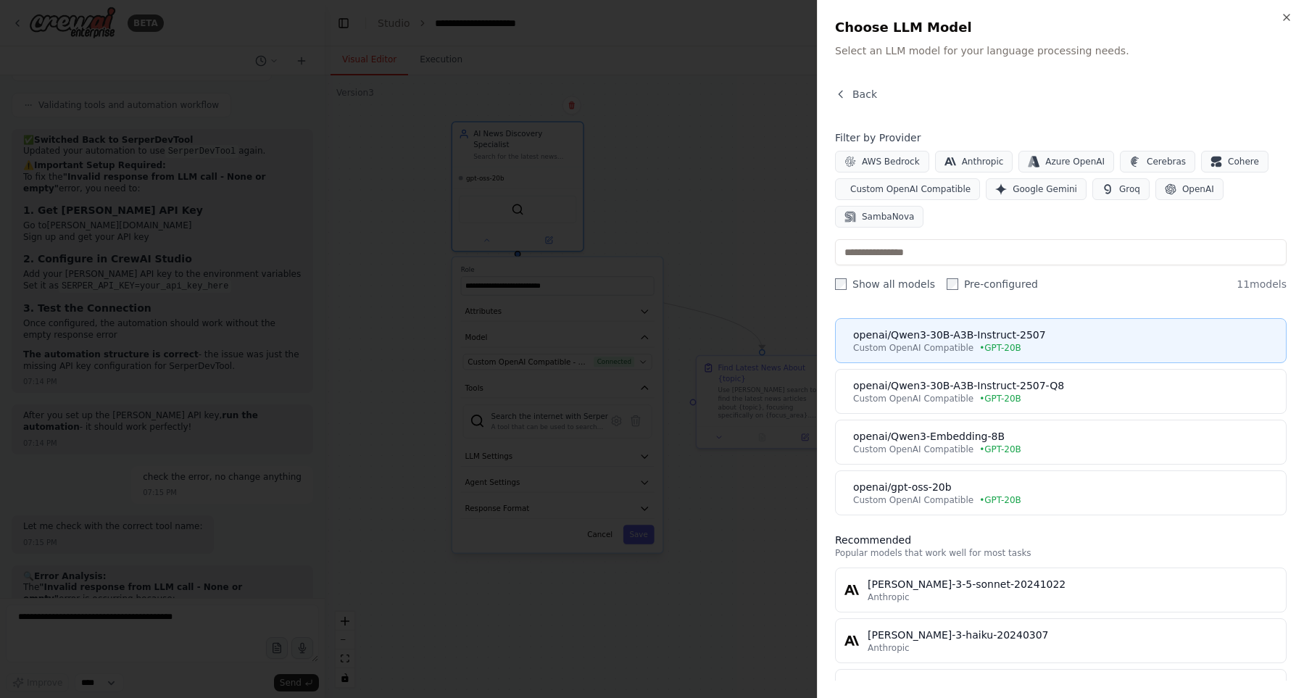
scroll to position [12207, 0]
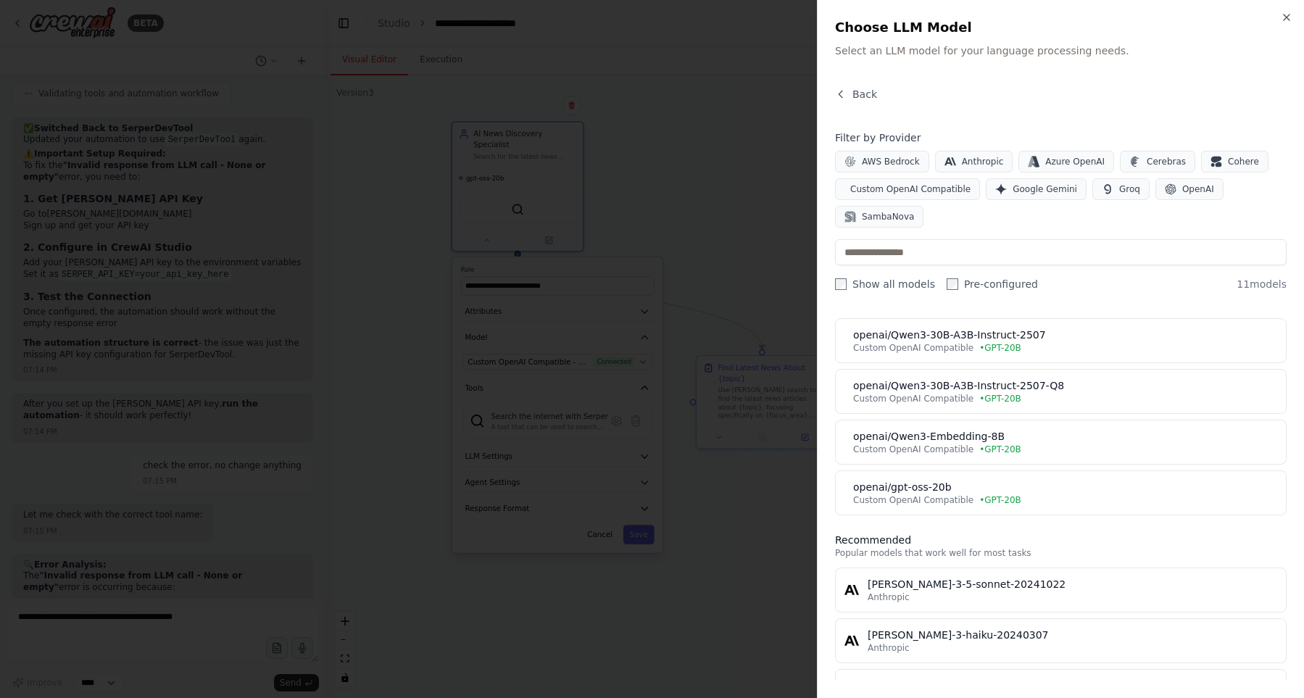
click at [688, 402] on div at bounding box center [652, 349] width 1304 height 698
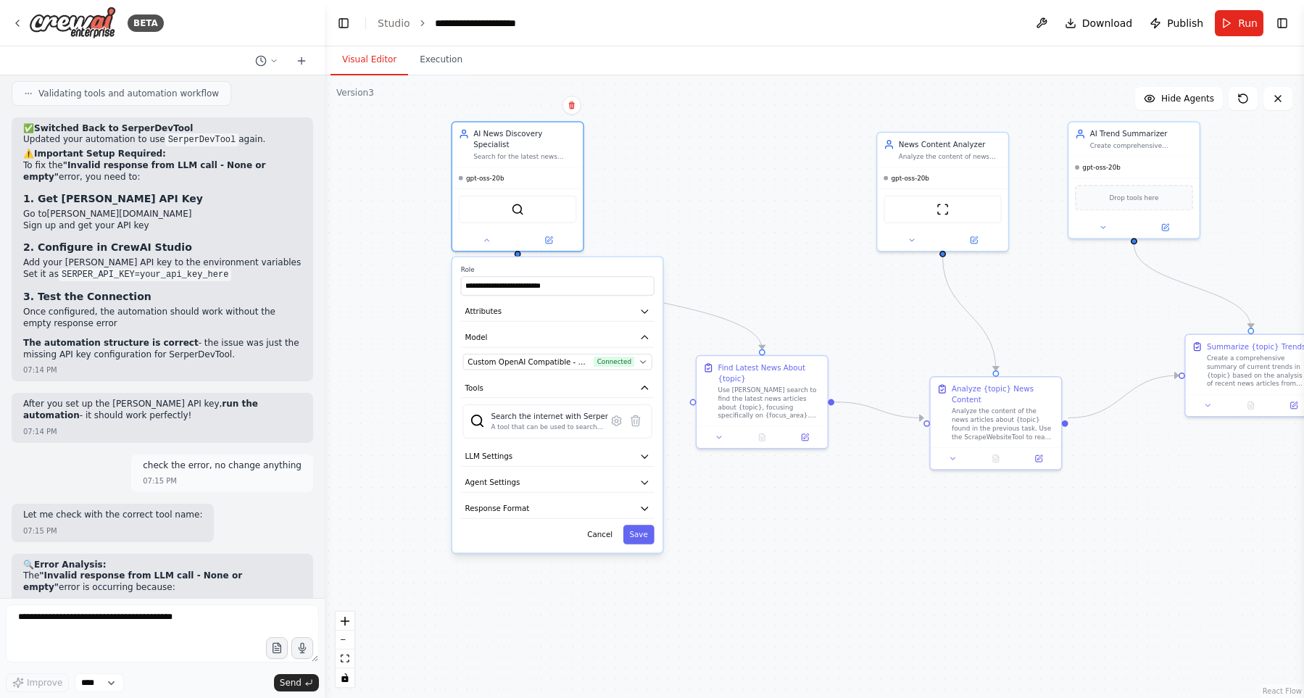
drag, startPoint x: 43, startPoint y: 238, endPoint x: 254, endPoint y: 251, distance: 212.1
click at [254, 620] on p "SerperDevTool API key is not configured . The connection check confirms that Se…" at bounding box center [162, 631] width 278 height 22
drag, startPoint x: 192, startPoint y: 240, endPoint x: 259, endPoint y: 345, distance: 124.5
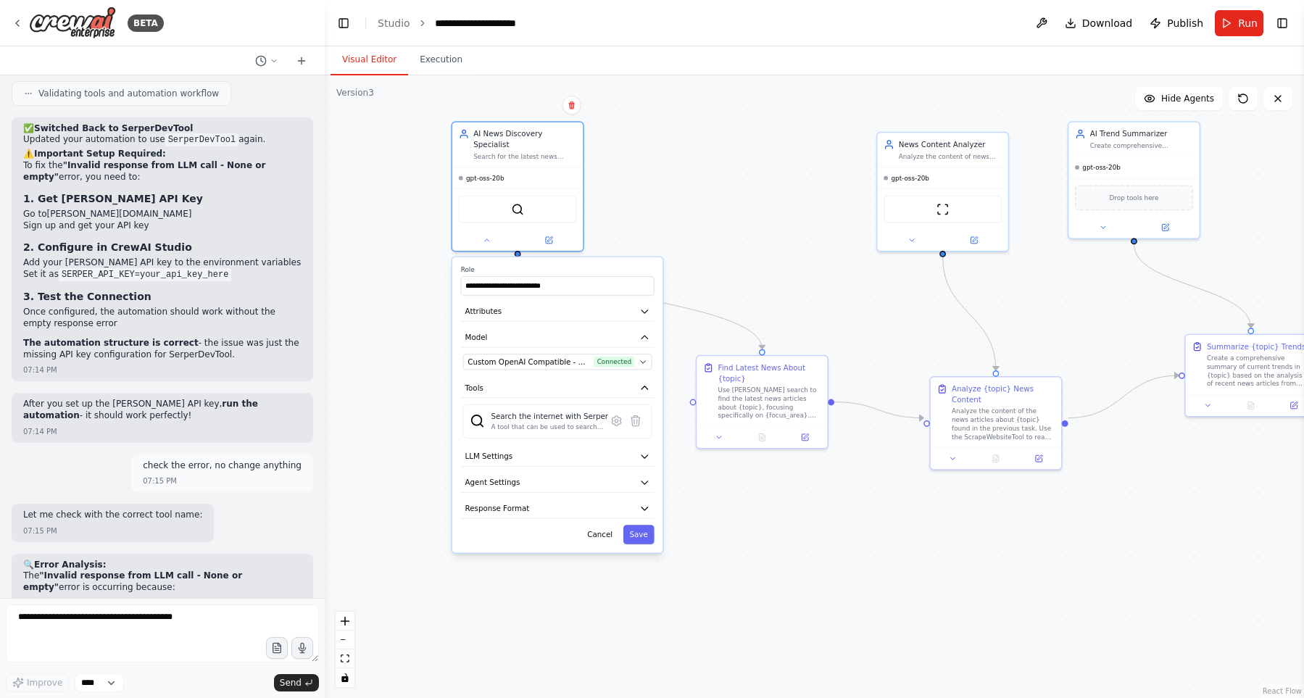
click at [183, 615] on textarea at bounding box center [162, 634] width 313 height 58
click at [544, 358] on button "Custom OpenAI Compatible - openai/gpt-oss-20b (GPT-20B) Connected" at bounding box center [557, 362] width 189 height 16
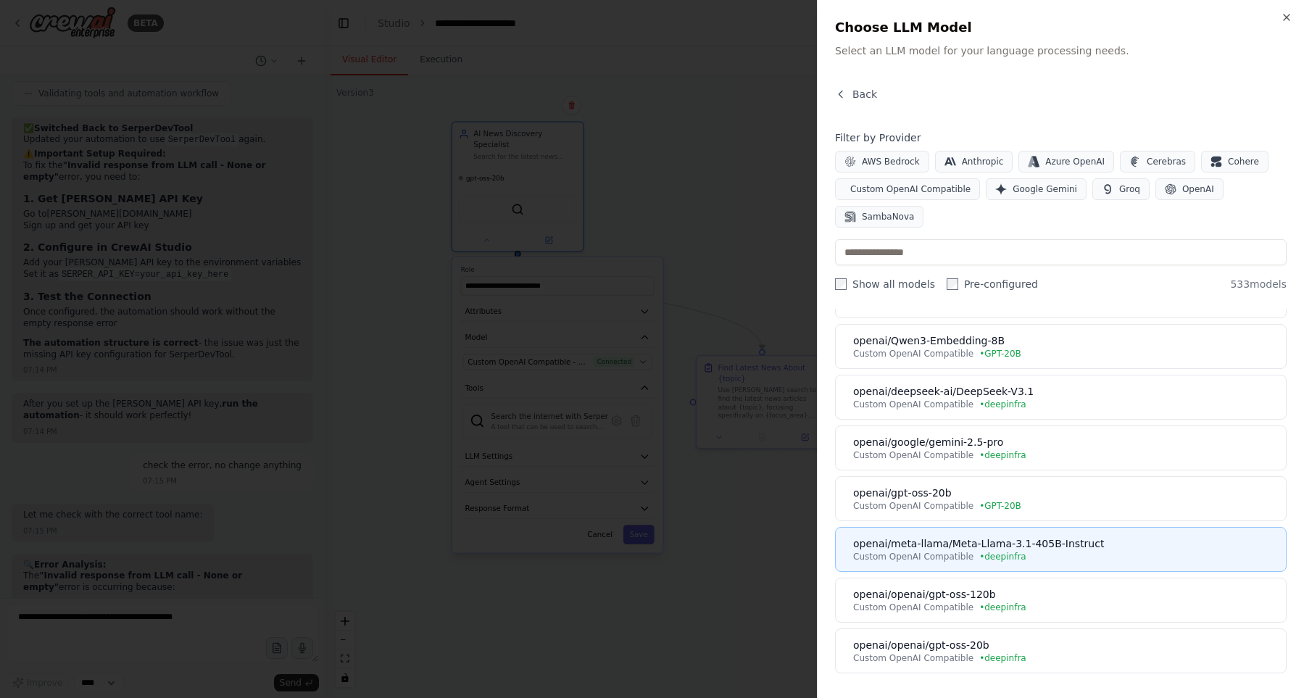
scroll to position [331, 0]
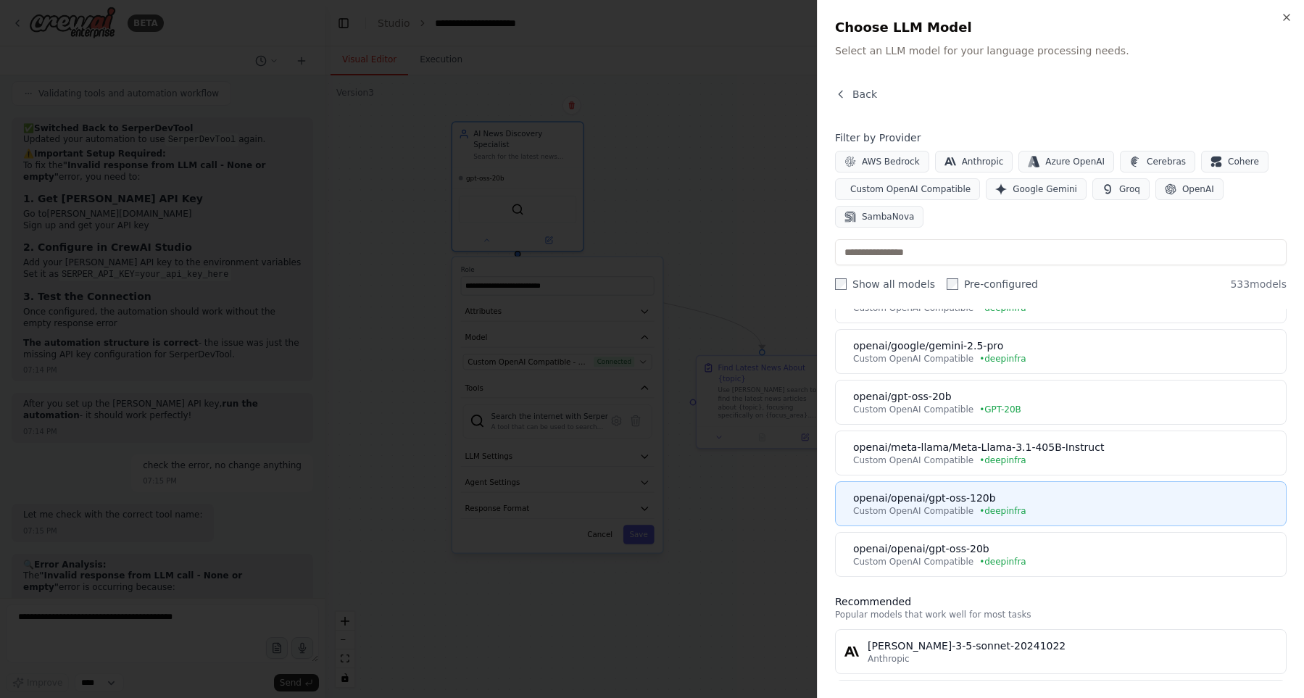
click at [1026, 502] on div "openai/openai/gpt-oss-120b" at bounding box center [1065, 498] width 424 height 14
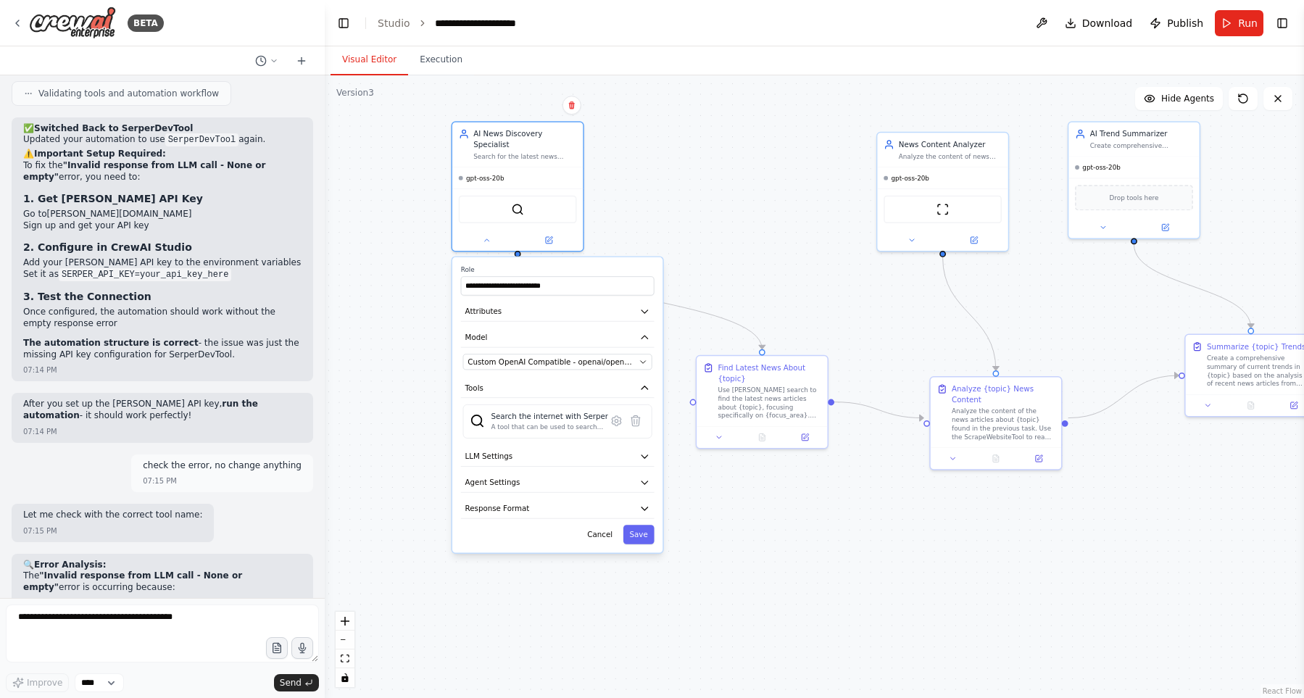
scroll to position [12207, 0]
click at [639, 525] on button "Save" at bounding box center [638, 534] width 31 height 19
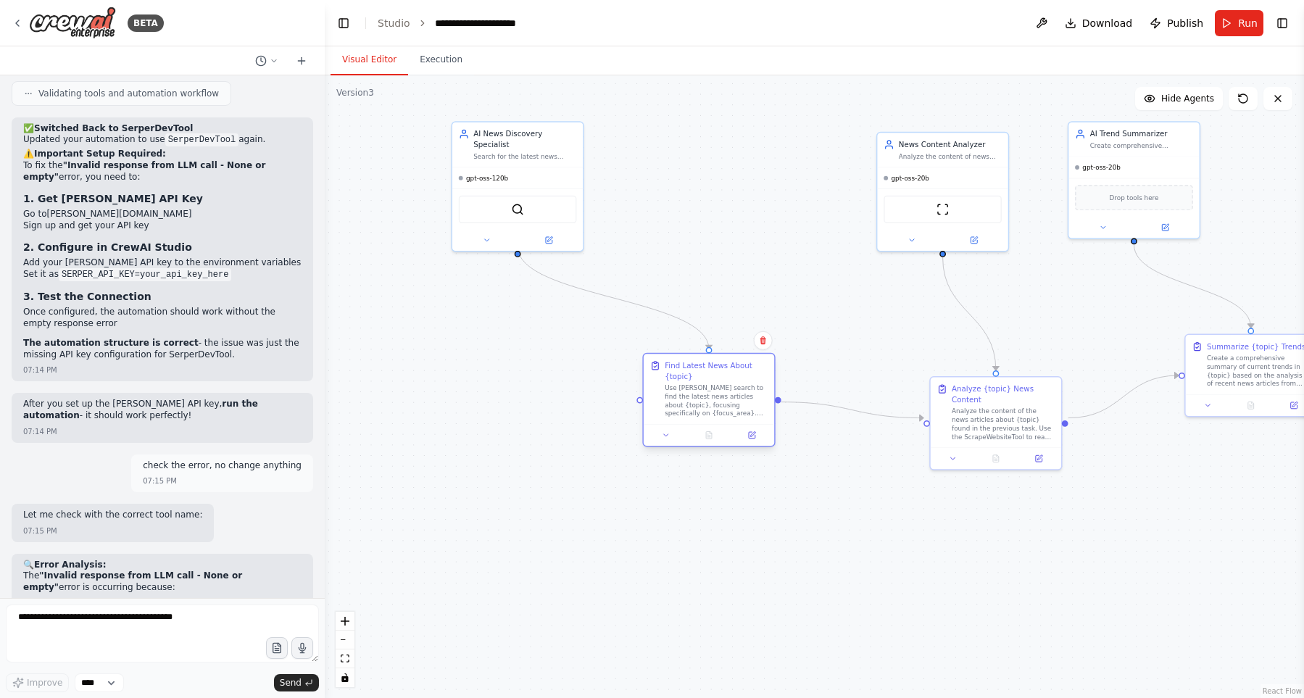
drag, startPoint x: 761, startPoint y: 397, endPoint x: 660, endPoint y: 399, distance: 101.5
click at [665, 399] on div "Use Serper search to find the latest news articles about {topic}, focusing spec…" at bounding box center [716, 400] width 103 height 34
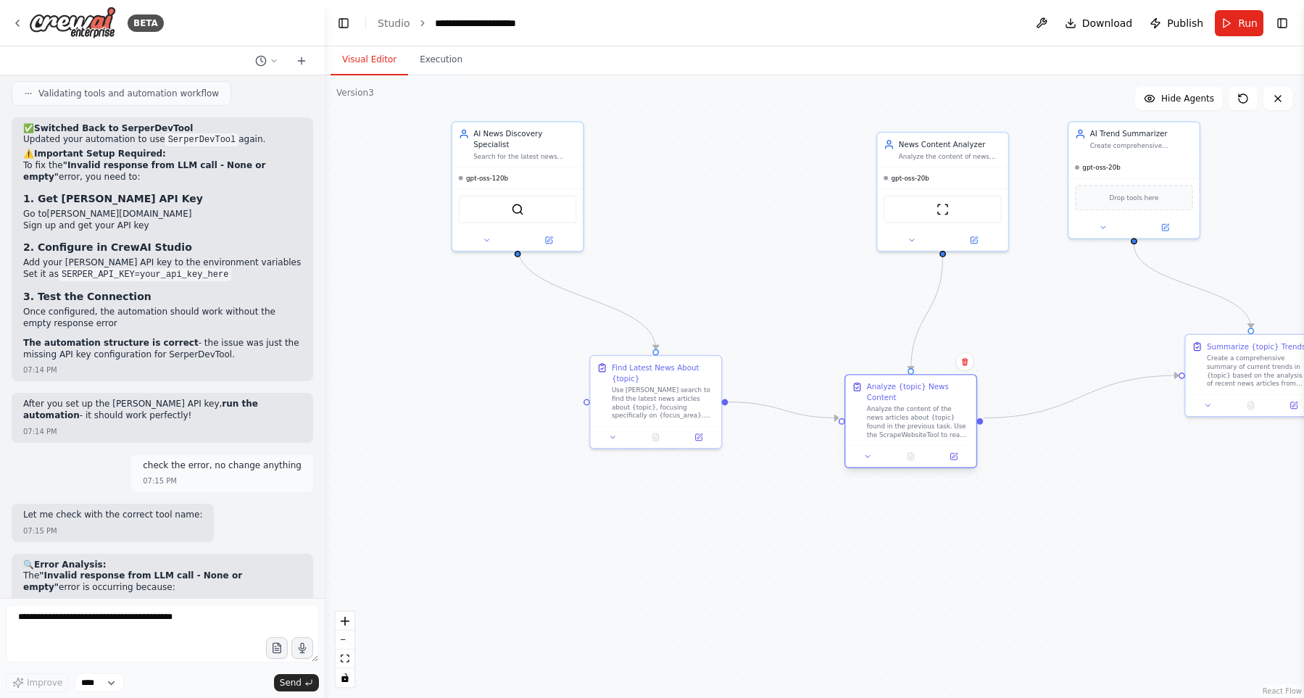
drag, startPoint x: 986, startPoint y: 407, endPoint x: 874, endPoint y: 403, distance: 111.7
click at [874, 405] on div "Analyze the content of the news articles about {topic} found in the previous ta…" at bounding box center [918, 422] width 103 height 34
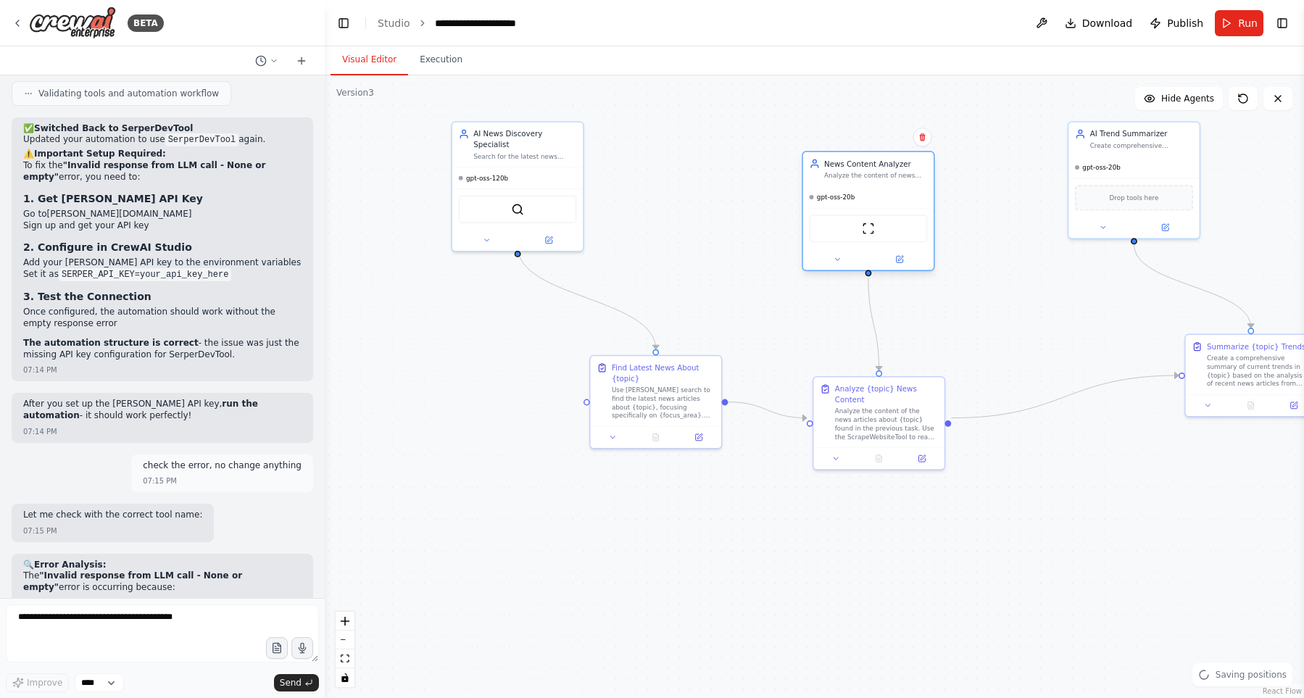
drag, startPoint x: 946, startPoint y: 158, endPoint x: 864, endPoint y: 189, distance: 87.6
click at [864, 180] on div "Analyze the content of news articles about {topic}, extracting key insights, de…" at bounding box center [875, 175] width 103 height 9
click at [818, 273] on button at bounding box center [827, 270] width 60 height 13
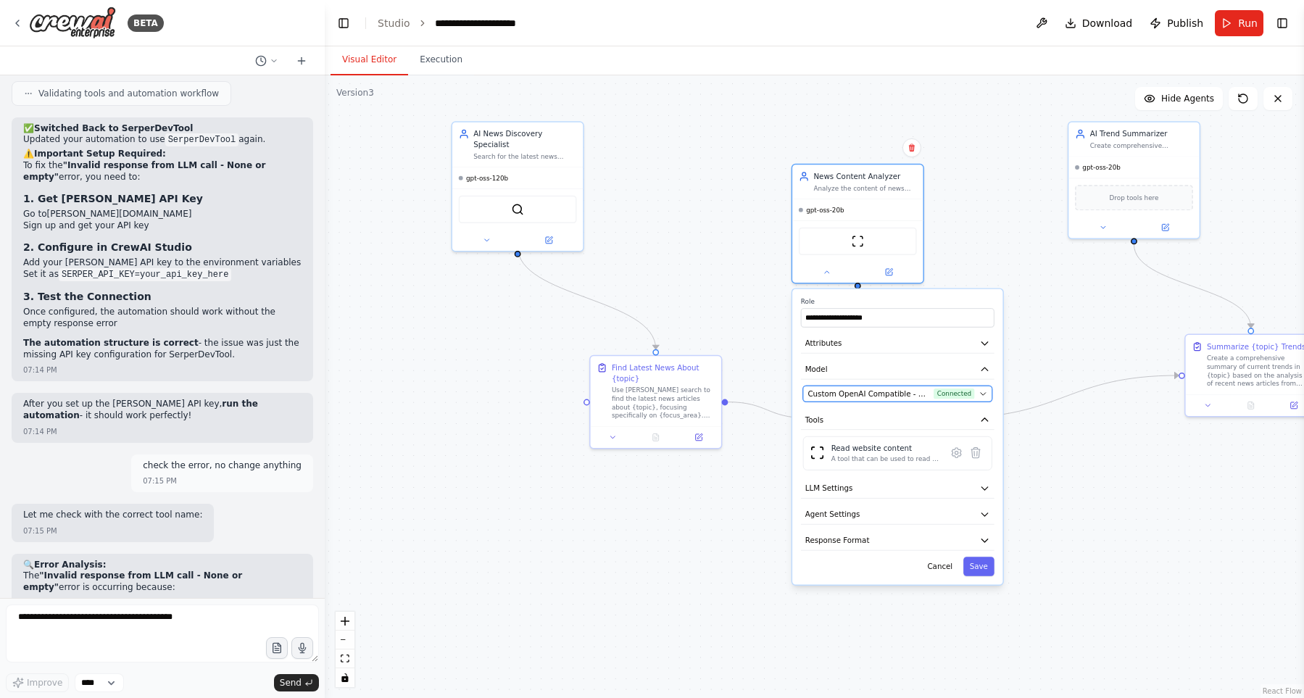
click at [868, 394] on span "Custom OpenAI Compatible - openai/gpt-oss-20b (GPT-20B)" at bounding box center [869, 394] width 122 height 11
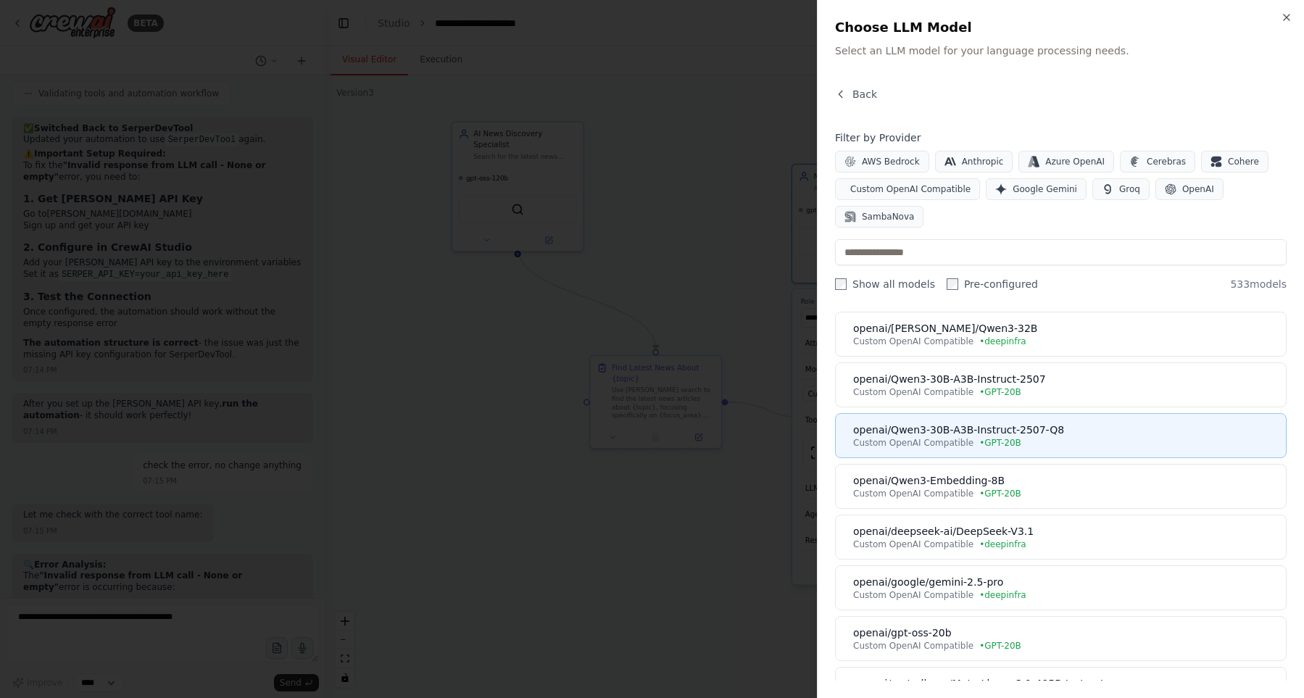
scroll to position [83, 0]
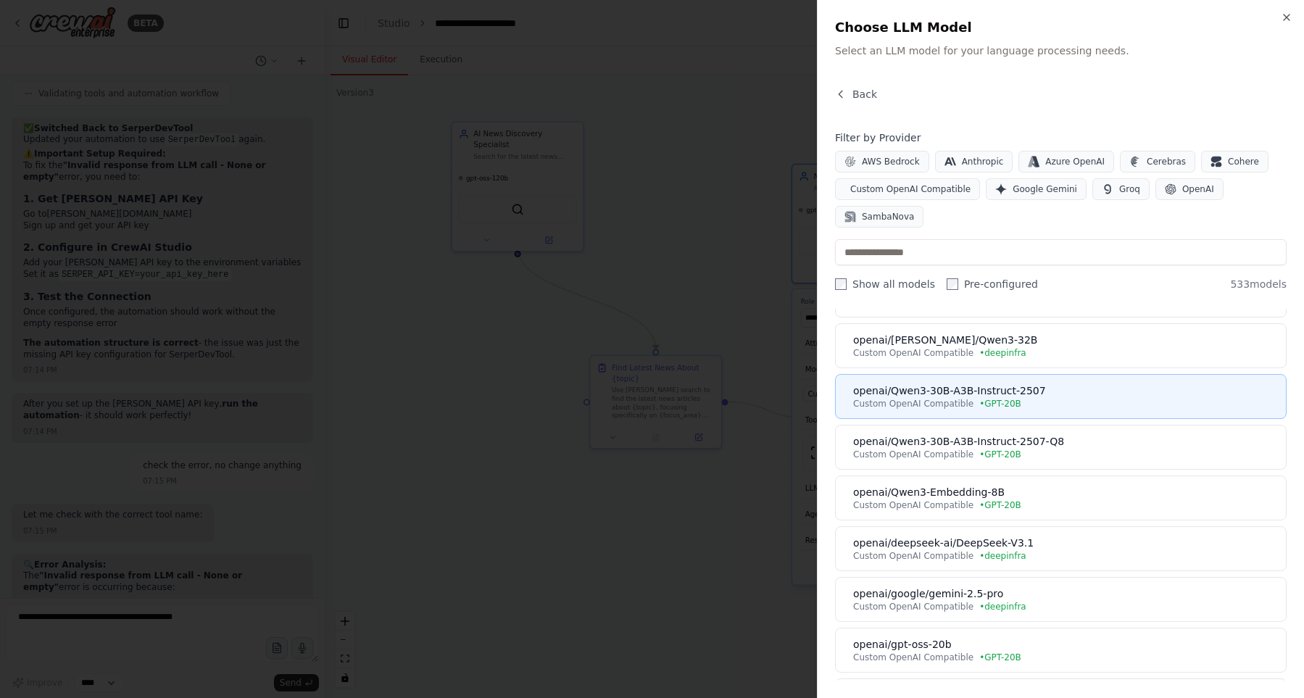
click at [1071, 397] on div "openai/Qwen3-30B-A3B-Instruct-2507" at bounding box center [1065, 390] width 424 height 14
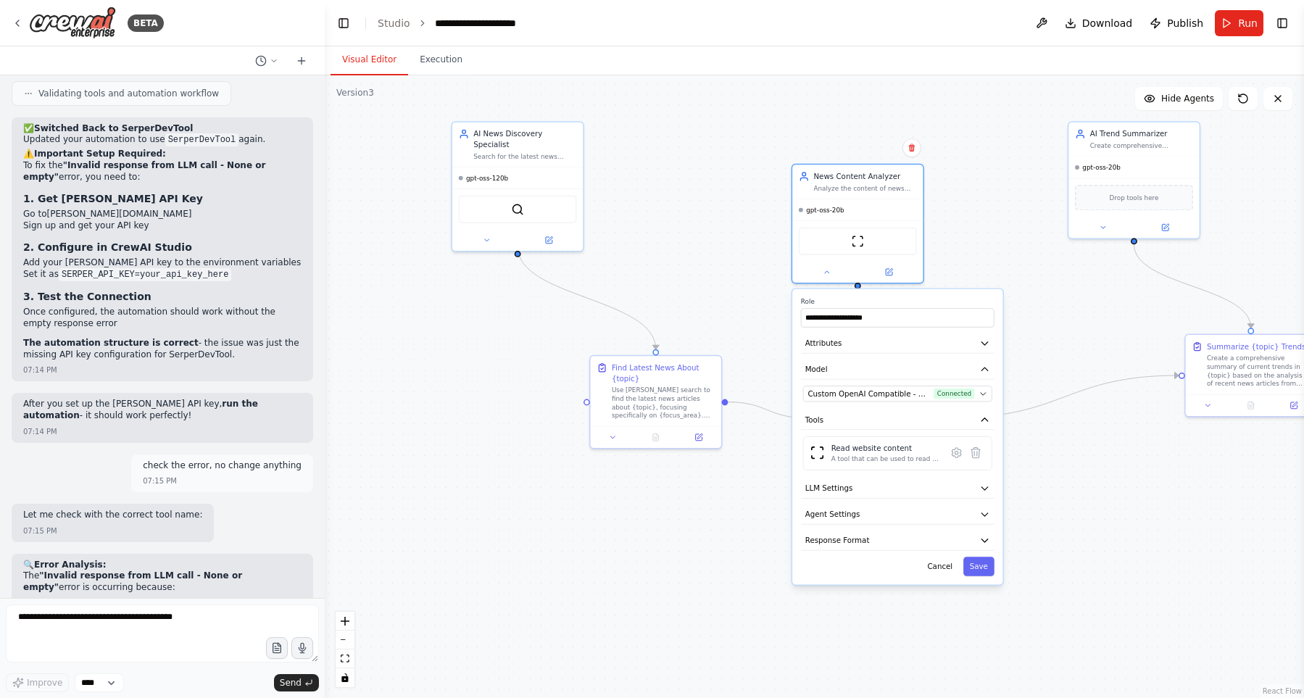
scroll to position [12207, 0]
click at [986, 569] on button "Save" at bounding box center [978, 566] width 31 height 19
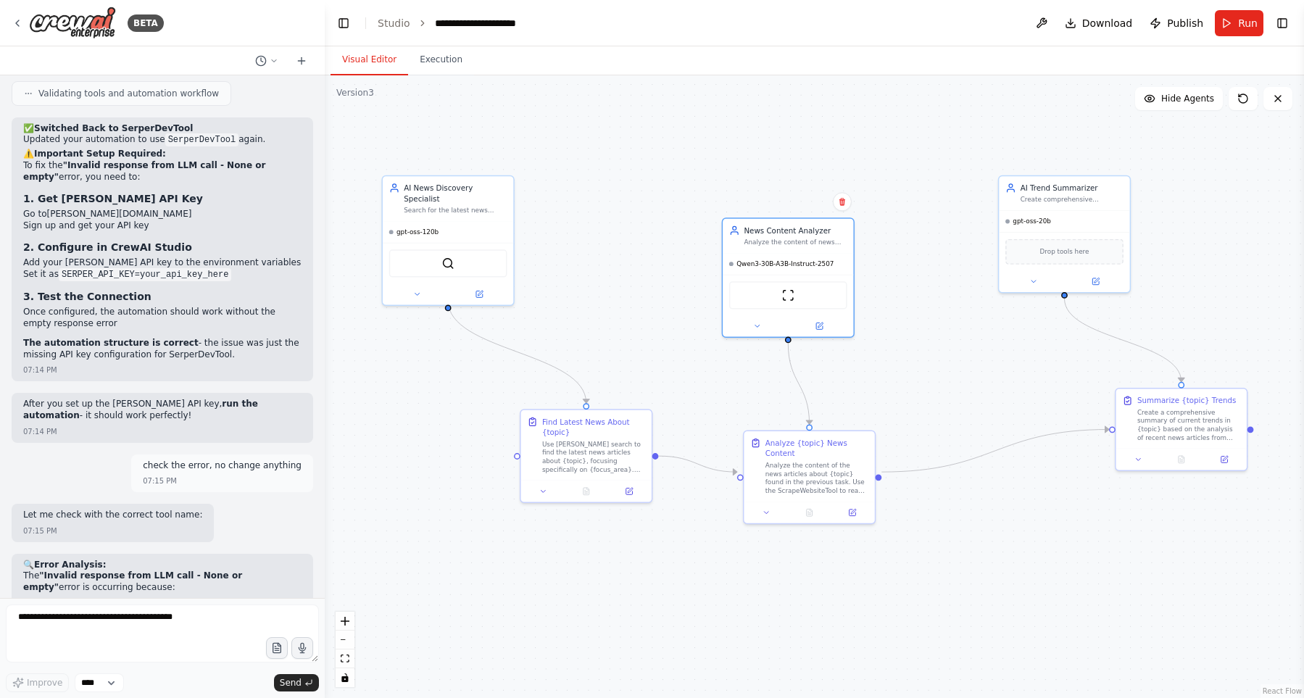
drag, startPoint x: 694, startPoint y: 275, endPoint x: 663, endPoint y: 318, distance: 53.4
click at [663, 317] on div ".deletable-edge-delete-btn { width: 20px; height: 20px; border: 0px solid #ffff…" at bounding box center [814, 386] width 979 height 623
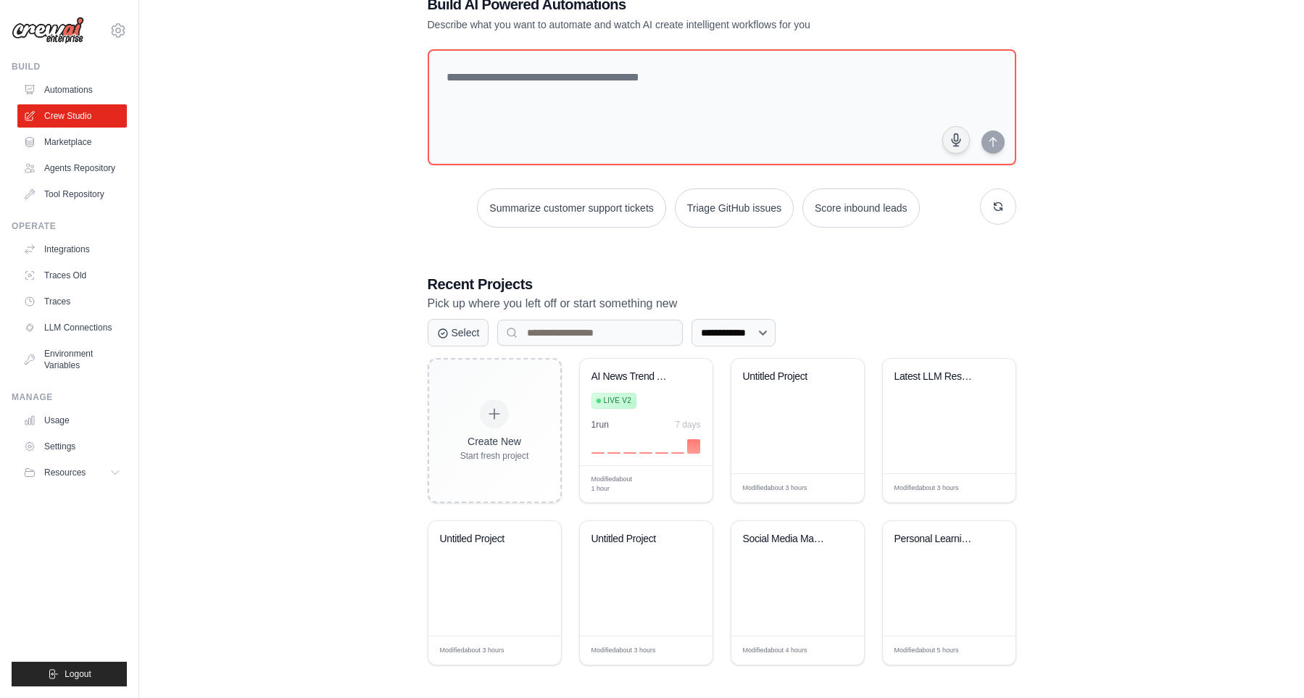
scroll to position [43, 0]
click at [94, 324] on link "LLM Connections" at bounding box center [73, 327] width 109 height 23
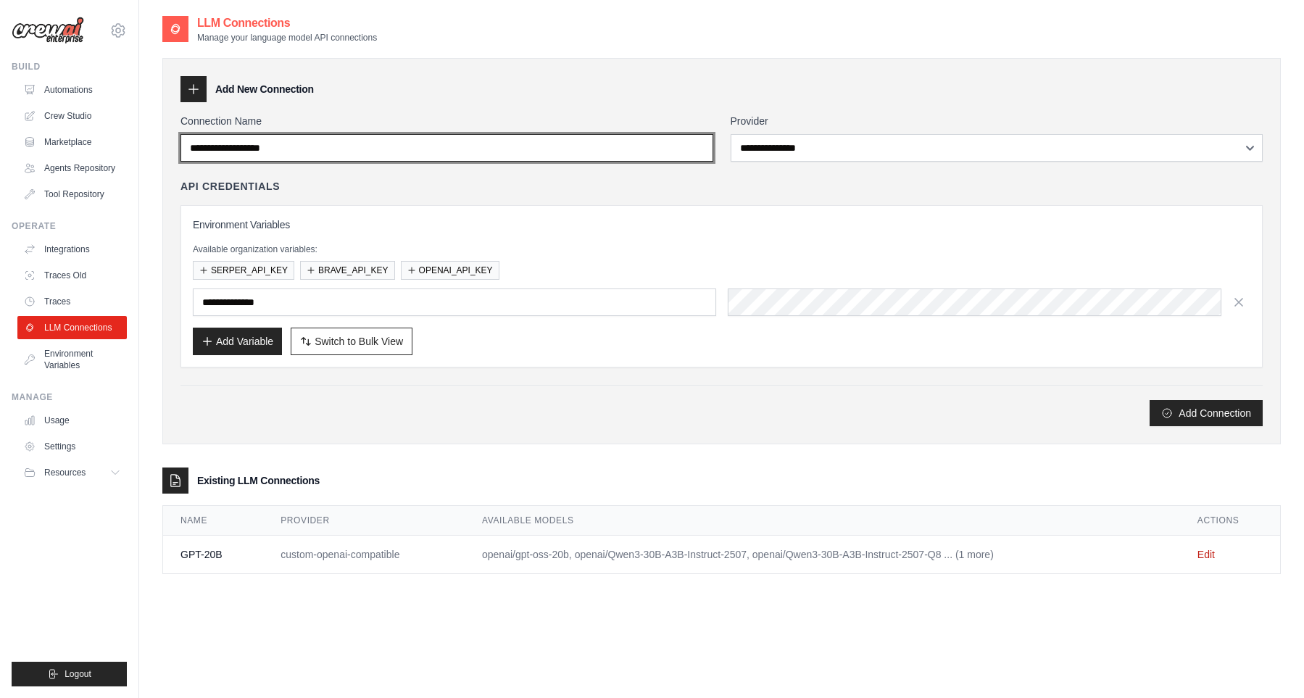
click at [321, 141] on input "Connection Name" at bounding box center [446, 148] width 533 height 28
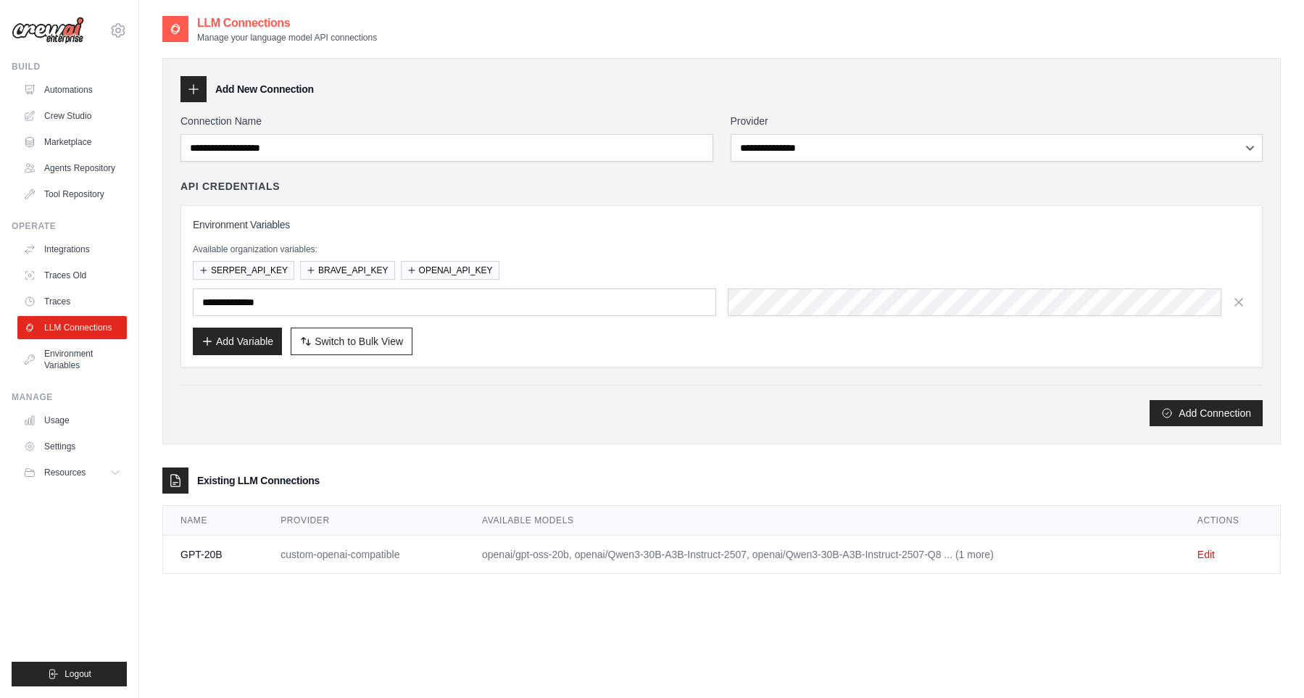
click at [194, 100] on div at bounding box center [193, 89] width 26 height 26
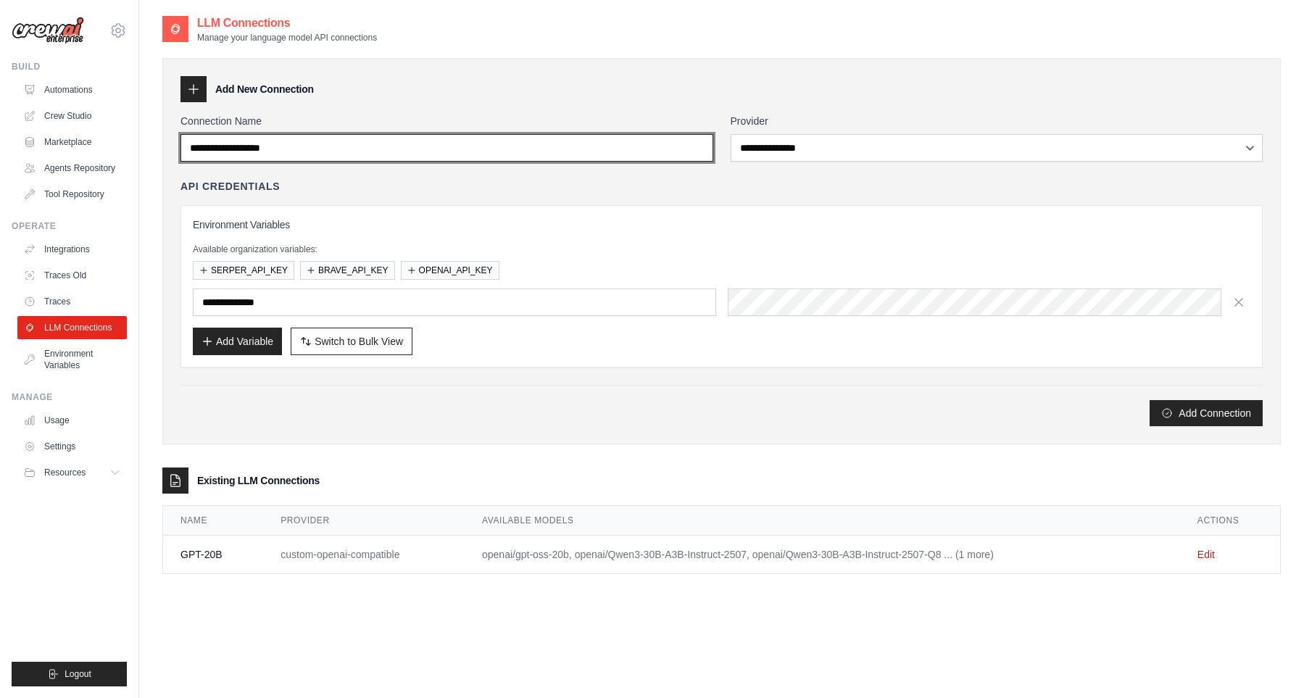
click at [299, 154] on input "Connection Name" at bounding box center [446, 148] width 533 height 28
type input "*********"
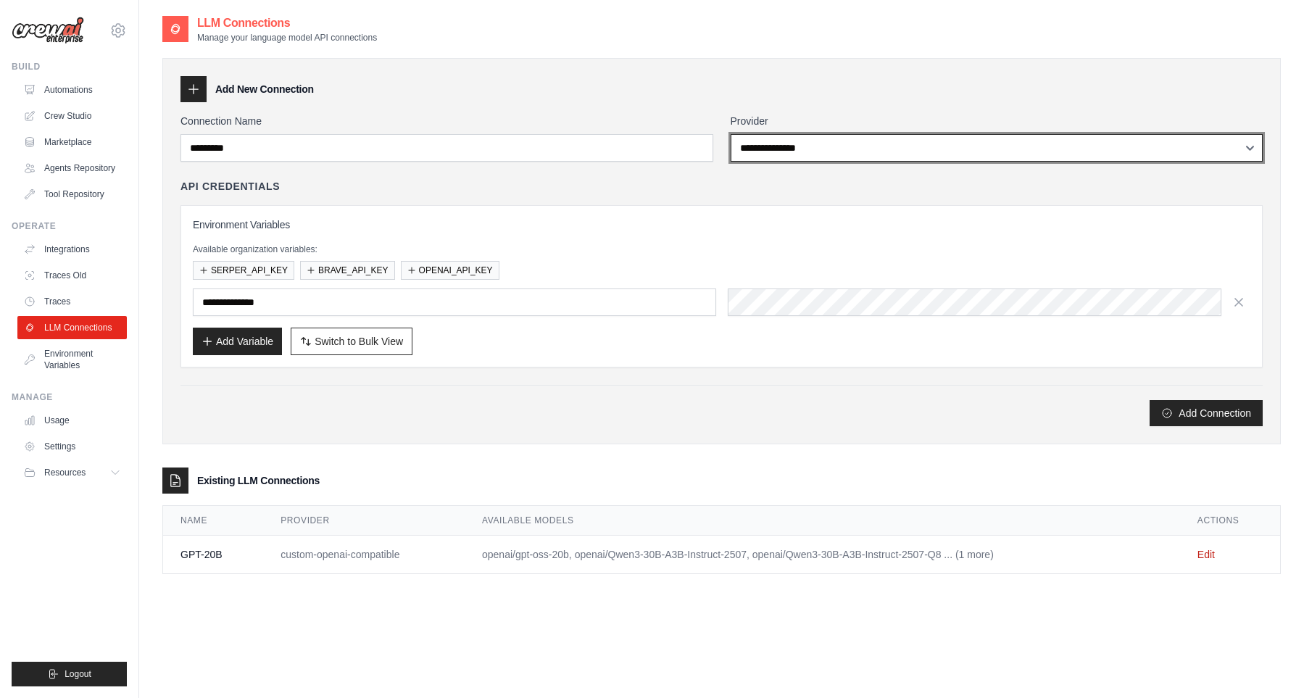
click at [731, 134] on select "**********" at bounding box center [997, 148] width 533 height 28
select select "**********"
click option "**********" at bounding box center [0, 0] width 0 height 0
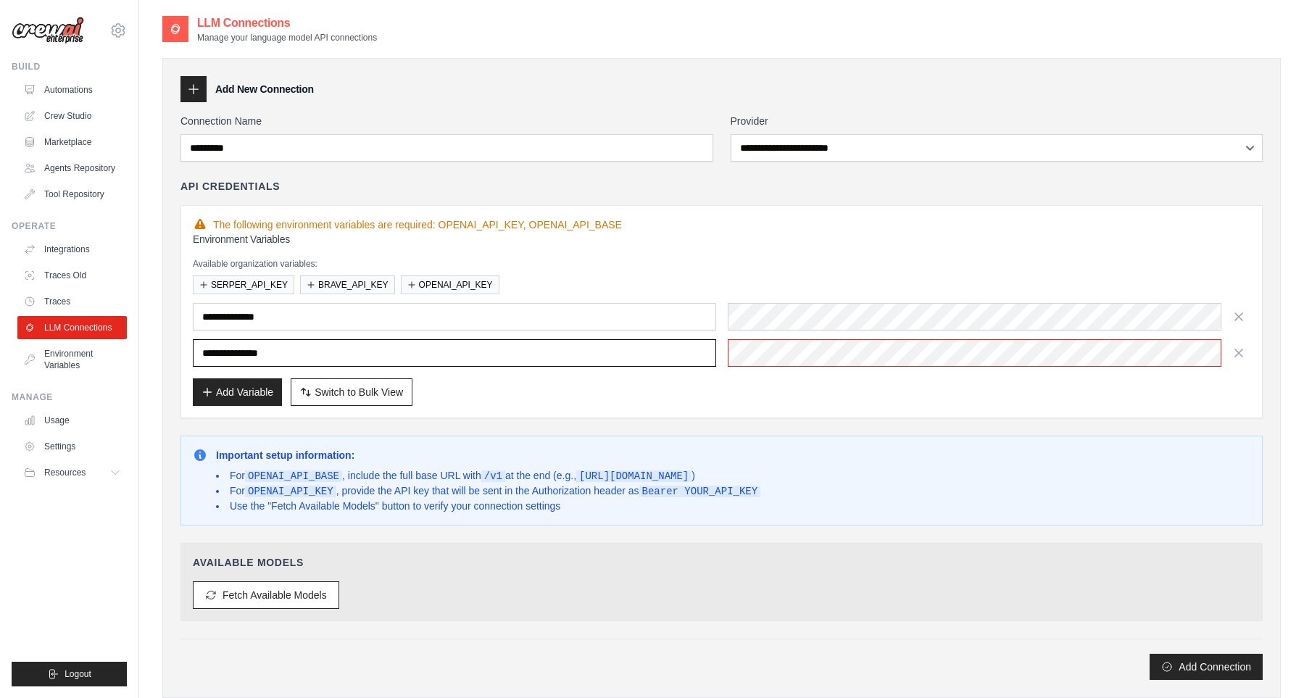
click at [330, 351] on input "**********" at bounding box center [454, 353] width 523 height 28
click at [857, 344] on div at bounding box center [989, 353] width 523 height 28
click at [921, 317] on div at bounding box center [989, 317] width 523 height 28
click at [947, 231] on div "The following environment variables are required: OPENAI_API_KEY, OPENAI_API_BA…" at bounding box center [722, 224] width 1058 height 14
click at [918, 320] on div at bounding box center [989, 317] width 523 height 28
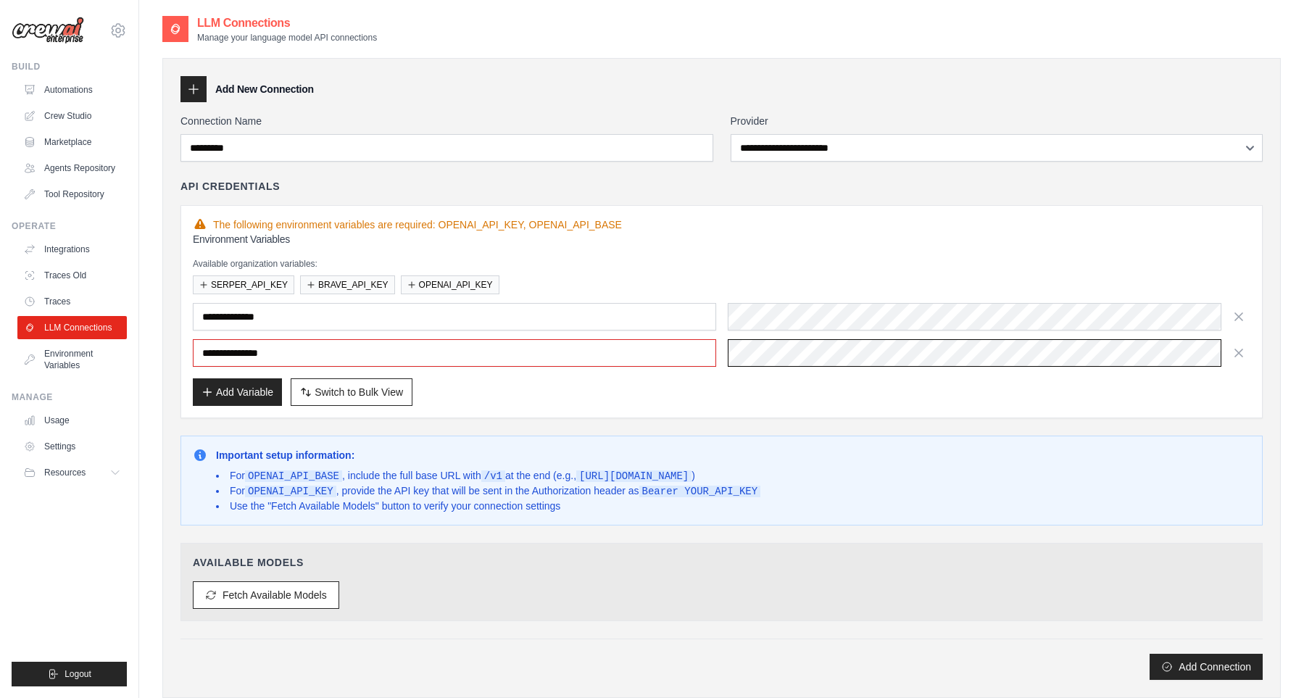
click at [939, 360] on div at bounding box center [989, 353] width 523 height 28
click at [759, 378] on div "**********" at bounding box center [722, 319] width 1058 height 174
click at [1208, 665] on button "Add Connection" at bounding box center [1206, 666] width 113 height 26
click at [278, 592] on button "Fetch Available Models" at bounding box center [266, 595] width 146 height 28
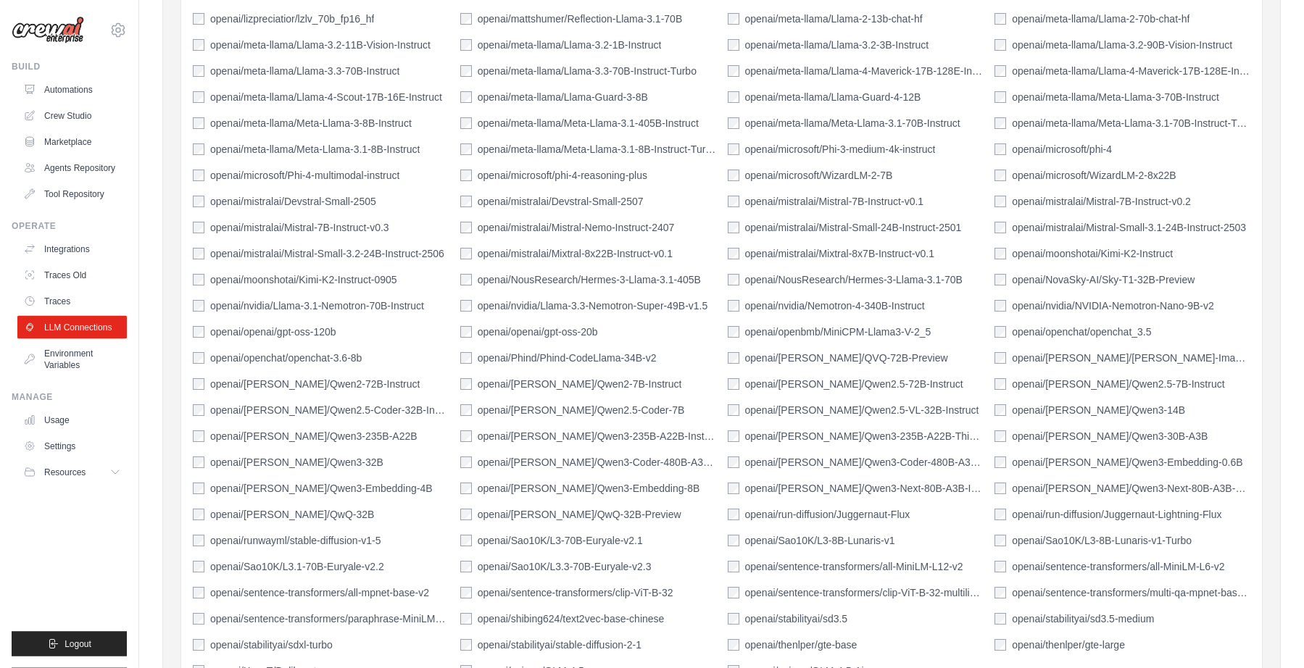
scroll to position [1457, 0]
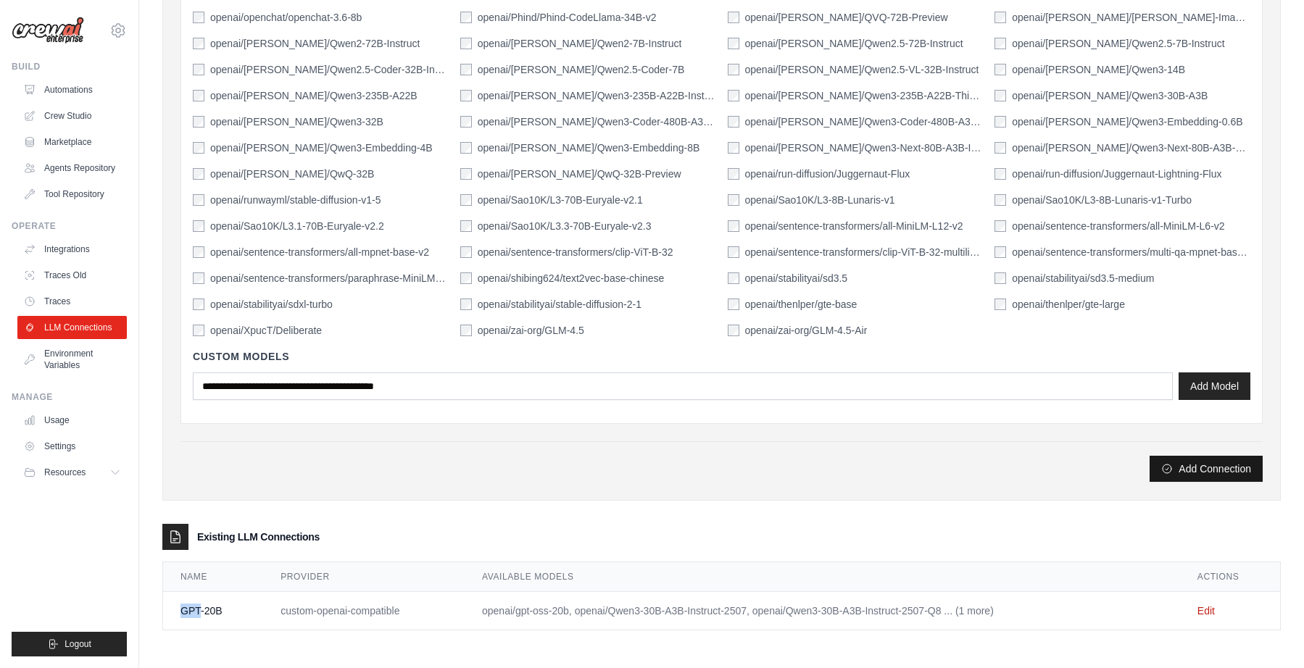
click at [1198, 467] on button "Add Connection" at bounding box center [1206, 469] width 113 height 26
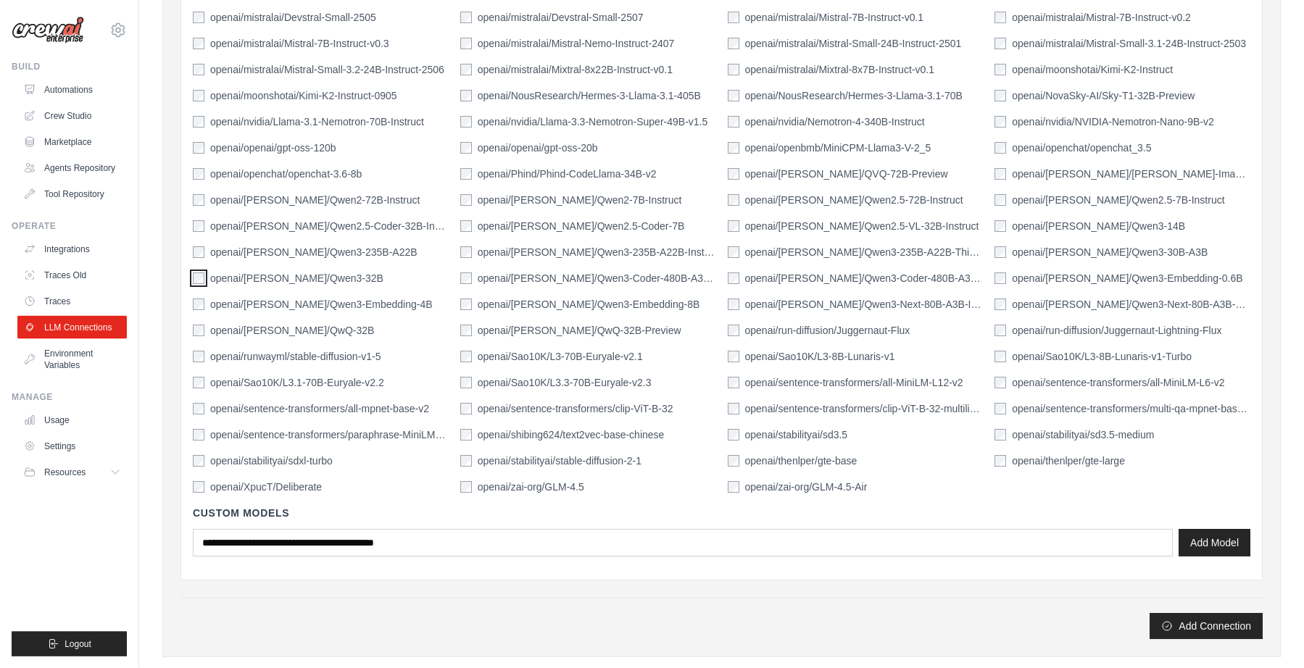
scroll to position [1357, 0]
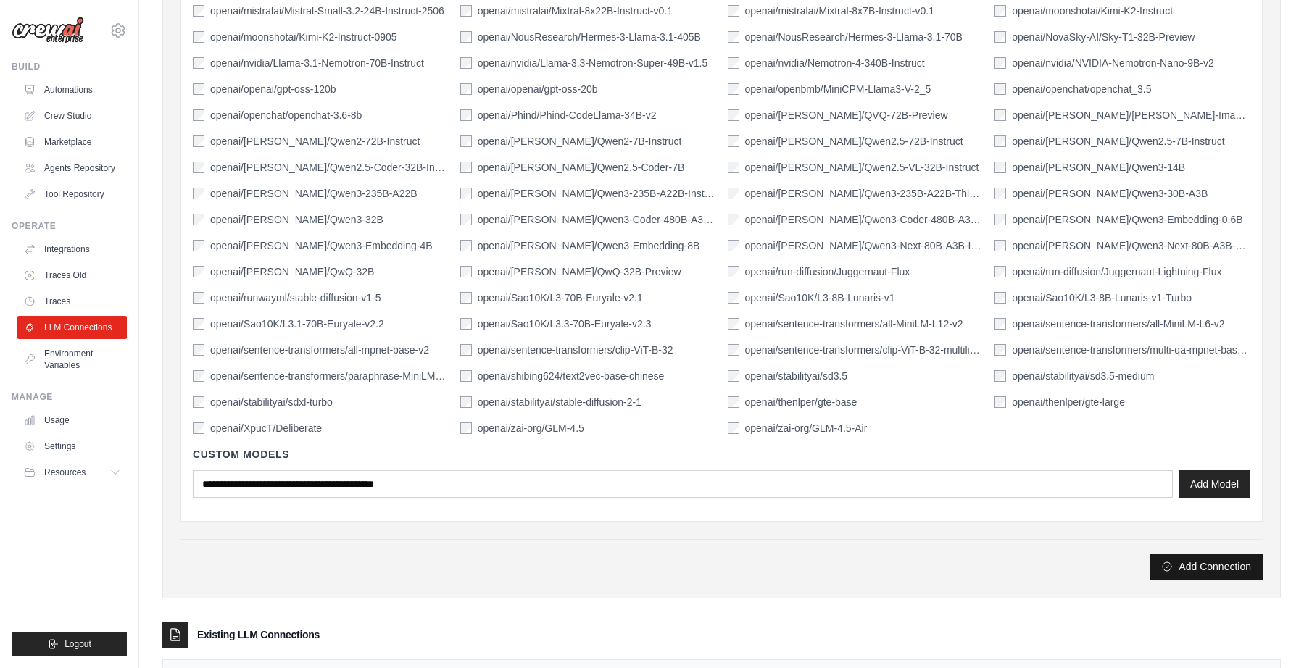
click at [1207, 567] on button "Add Connection" at bounding box center [1206, 567] width 113 height 26
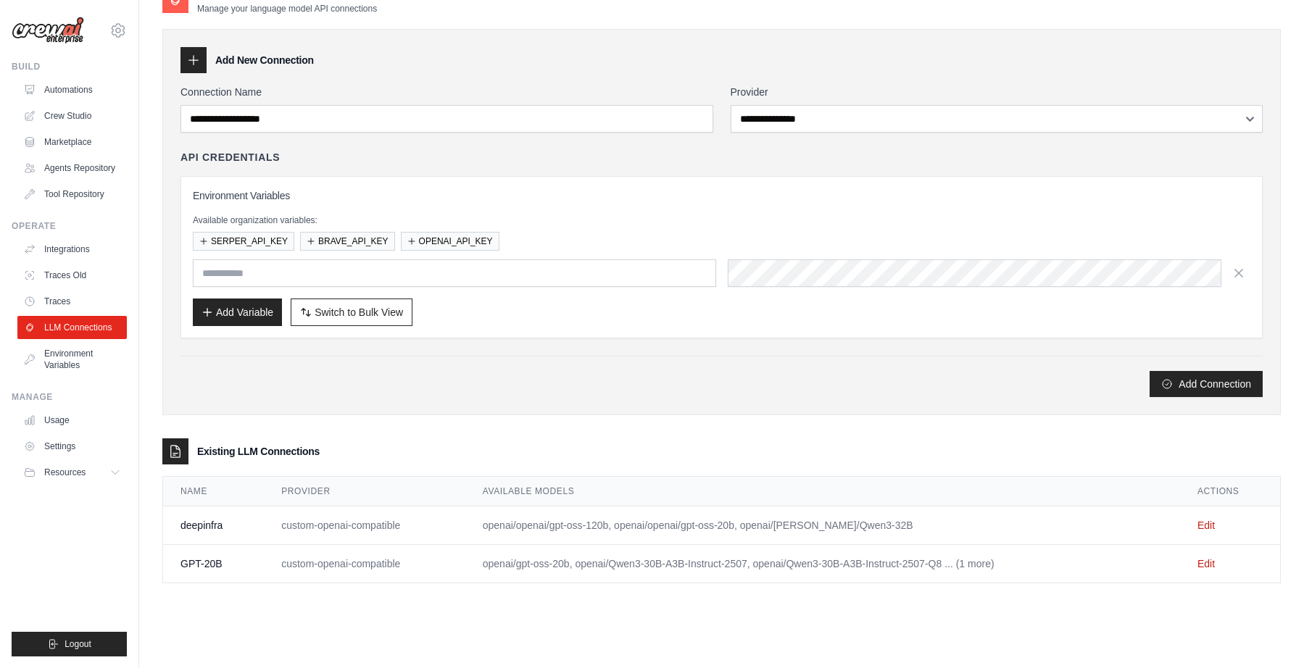
type input "**********"
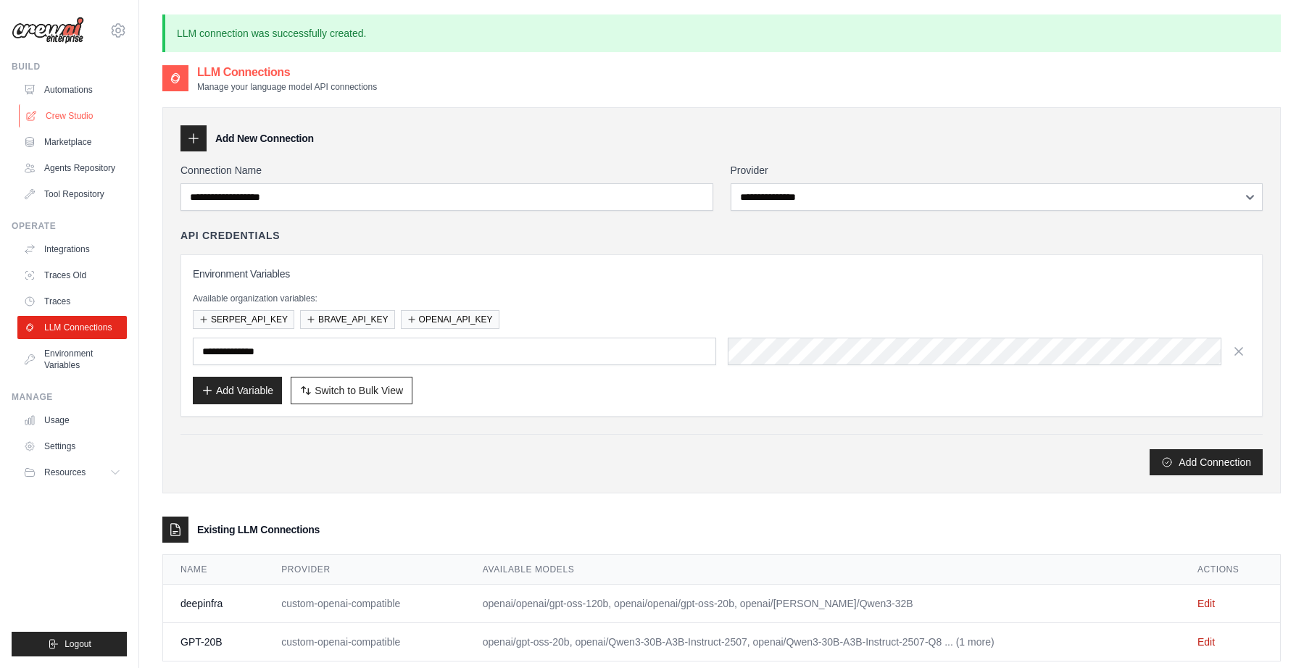
click at [62, 115] on link "Crew Studio" at bounding box center [73, 115] width 109 height 23
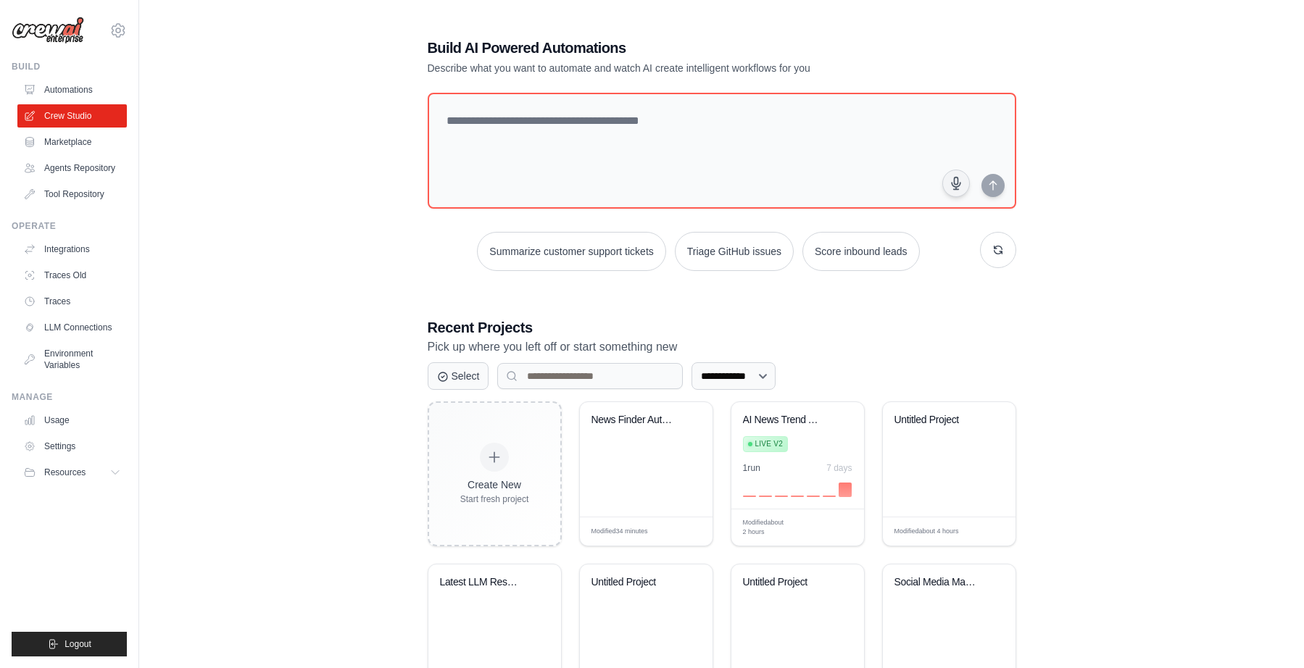
click at [67, 94] on link "Automations" at bounding box center [71, 89] width 109 height 23
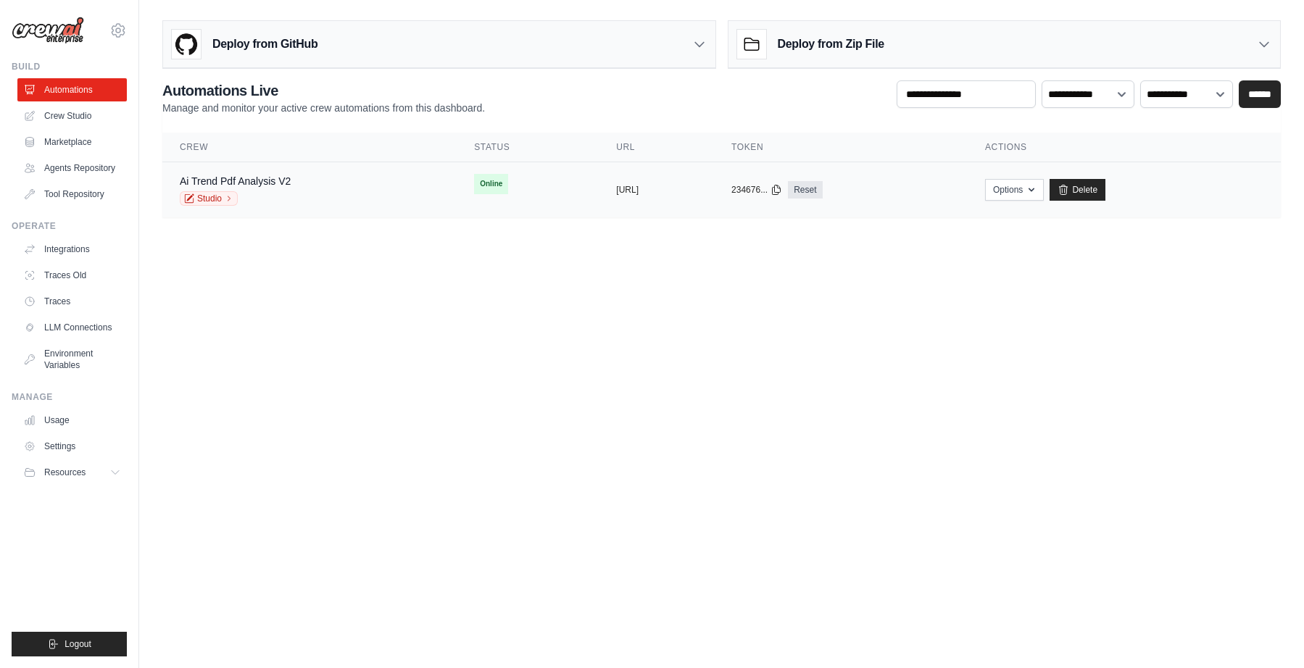
click at [616, 192] on div "copied" at bounding box center [631, 183] width 31 height 17
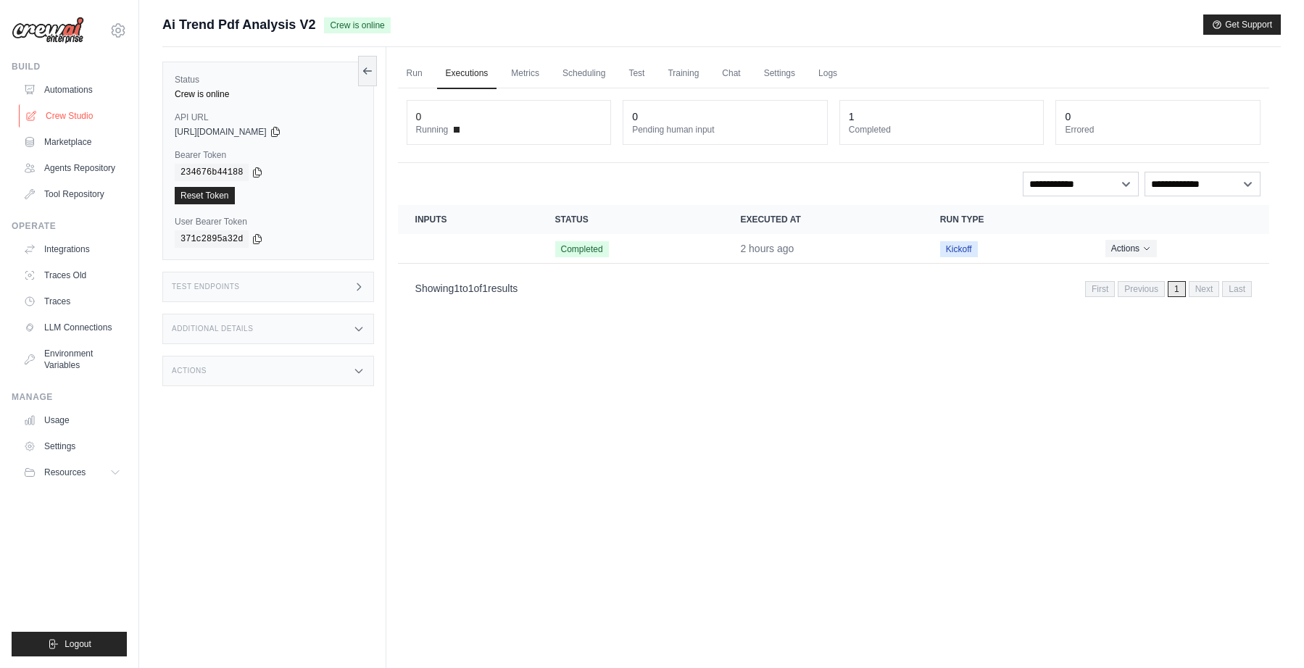
click at [53, 112] on link "Crew Studio" at bounding box center [73, 115] width 109 height 23
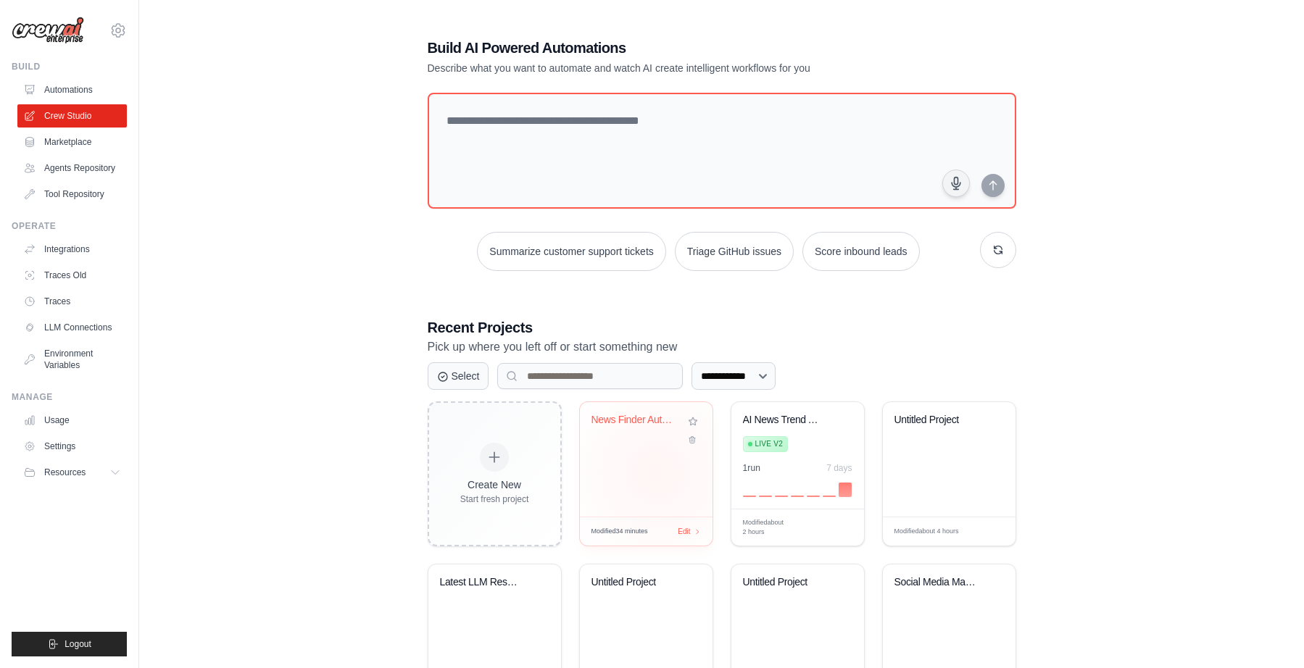
click at [657, 468] on div "News Finder Automation" at bounding box center [646, 459] width 133 height 115
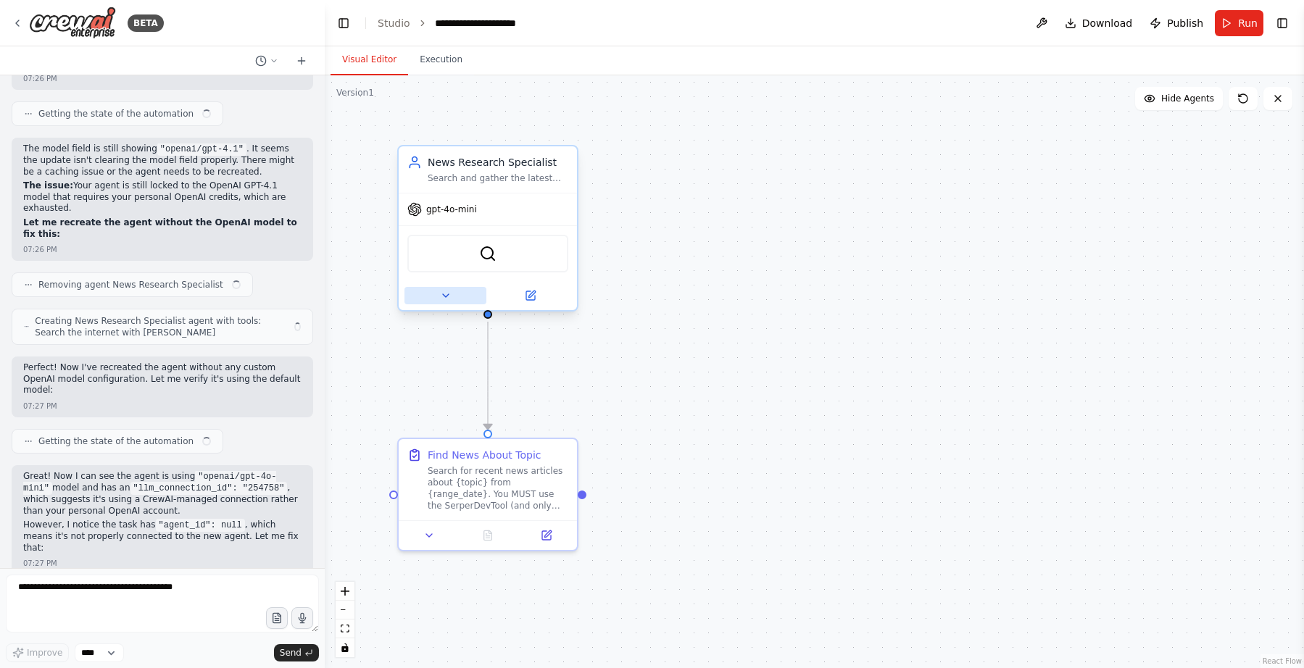
click at [440, 292] on icon at bounding box center [446, 296] width 12 height 12
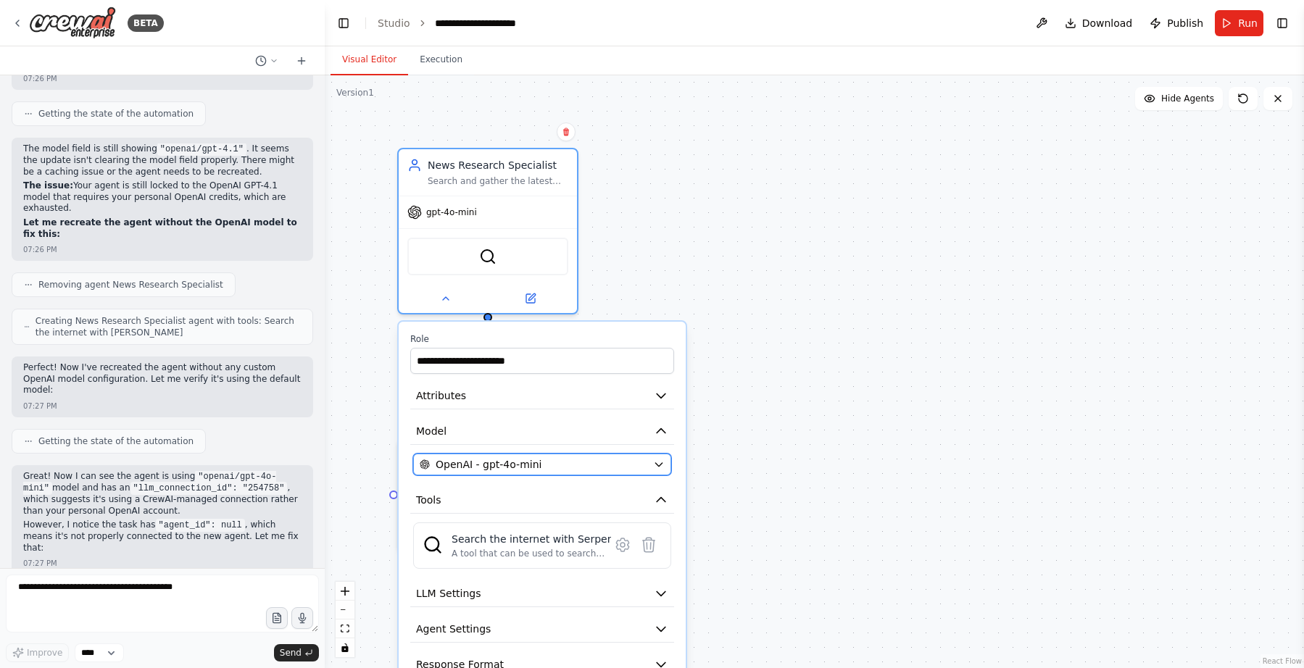
click at [478, 460] on span "OpenAI - gpt-4o-mini" at bounding box center [489, 464] width 106 height 14
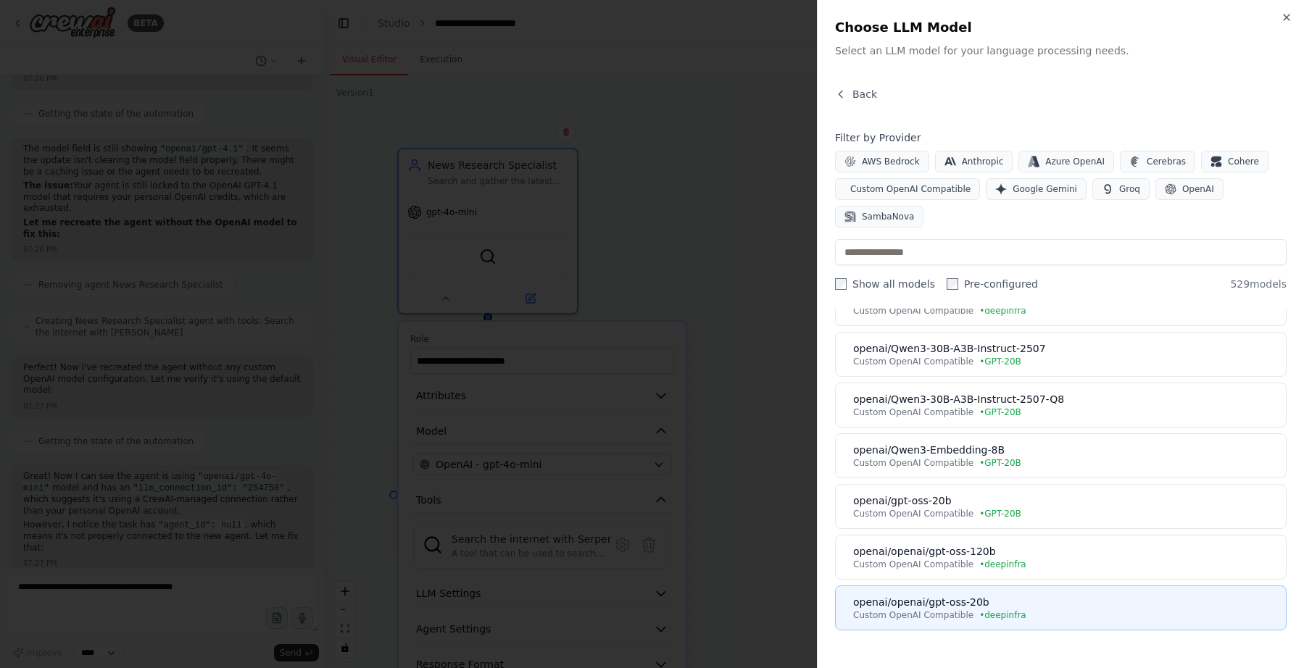
scroll to position [83, 0]
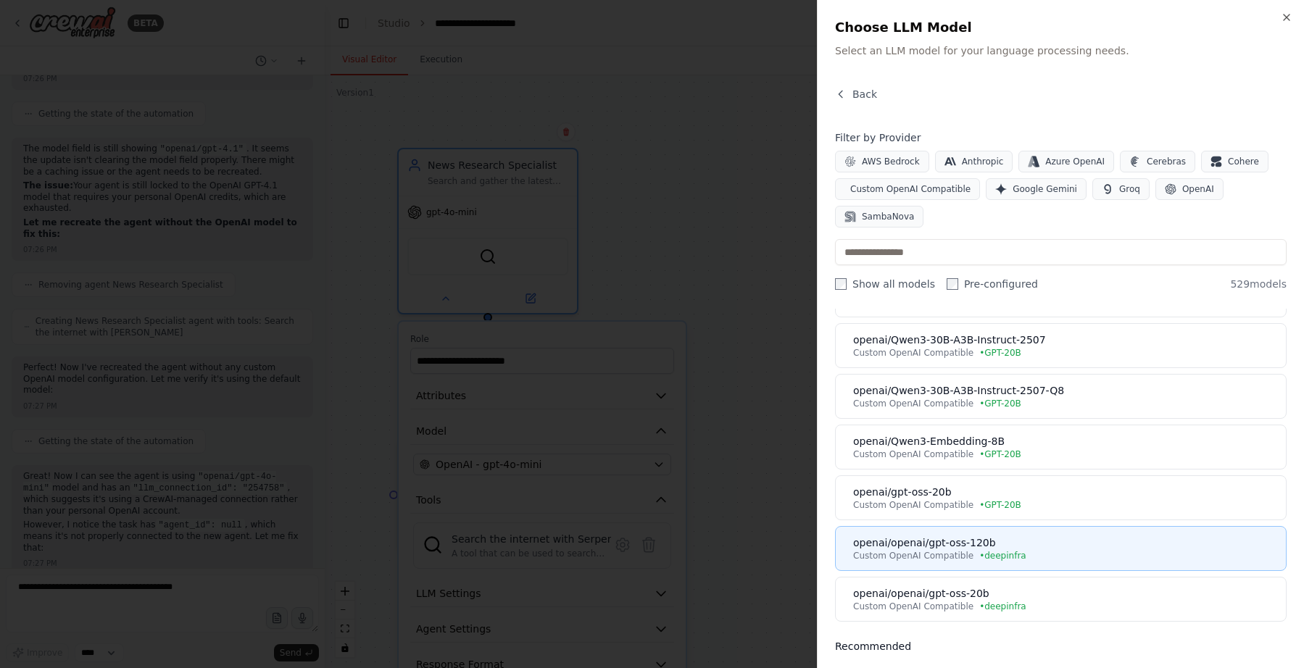
click at [1018, 540] on div "openai/openai/gpt-oss-120b" at bounding box center [1065, 543] width 424 height 14
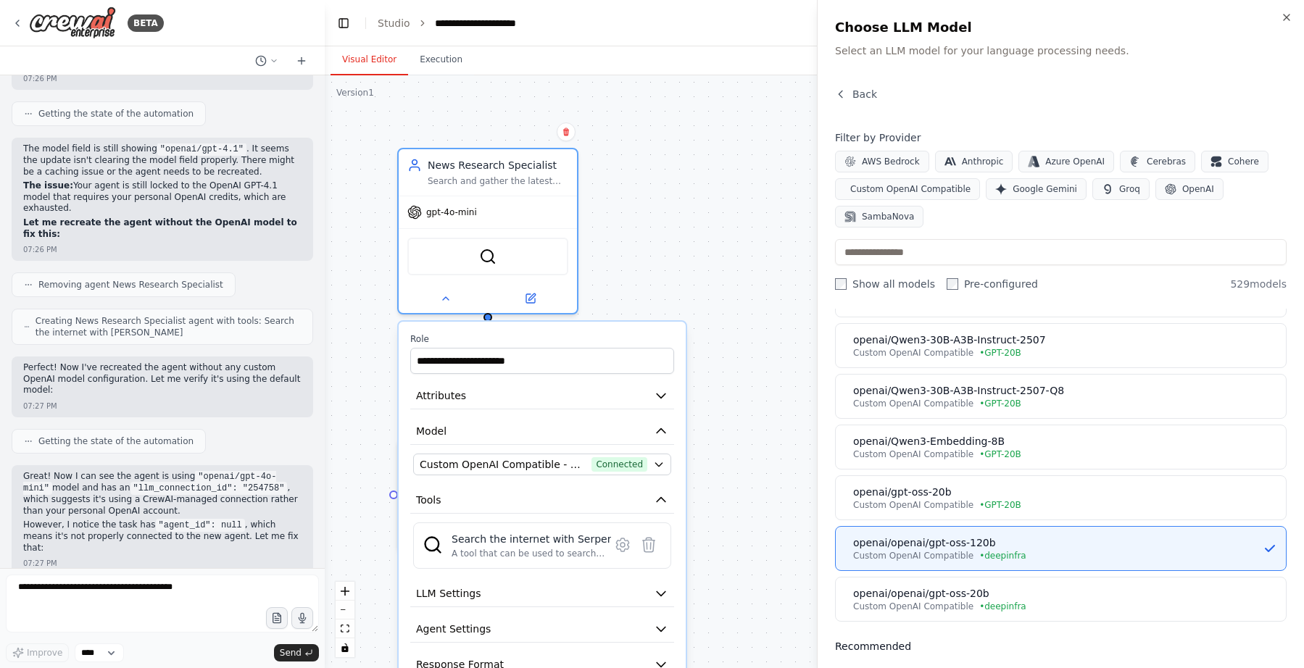
scroll to position [8093, 0]
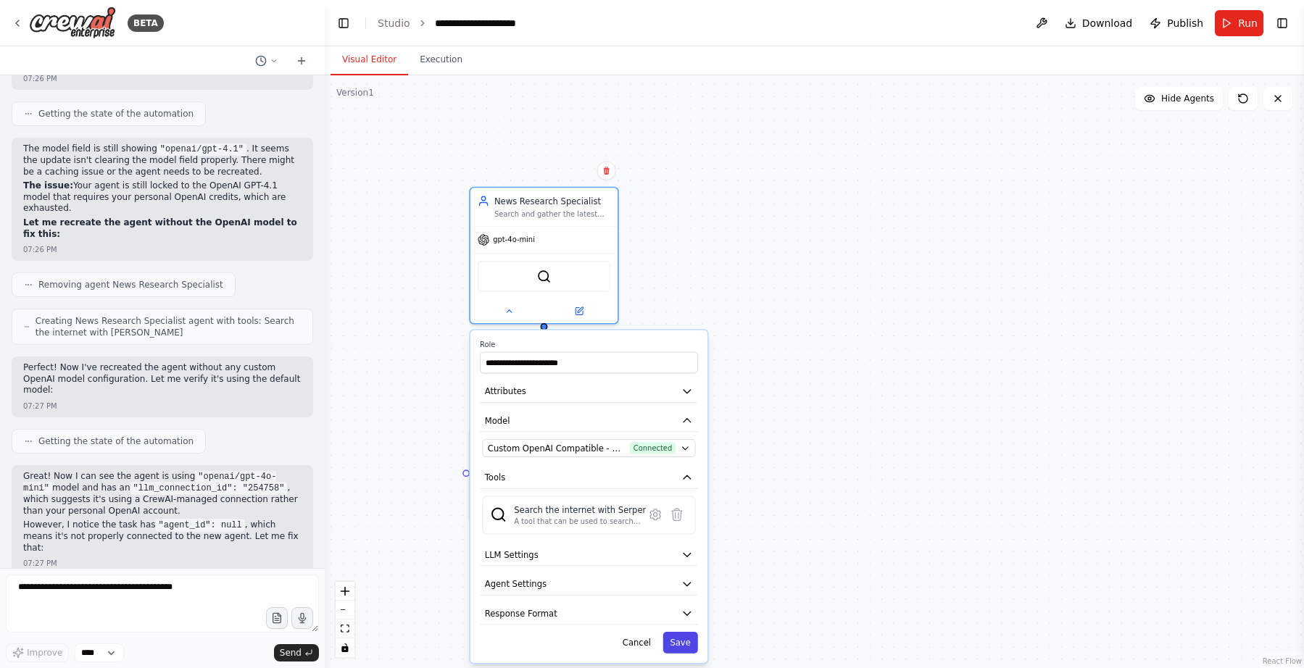
click at [680, 645] on button "Save" at bounding box center [680, 643] width 35 height 22
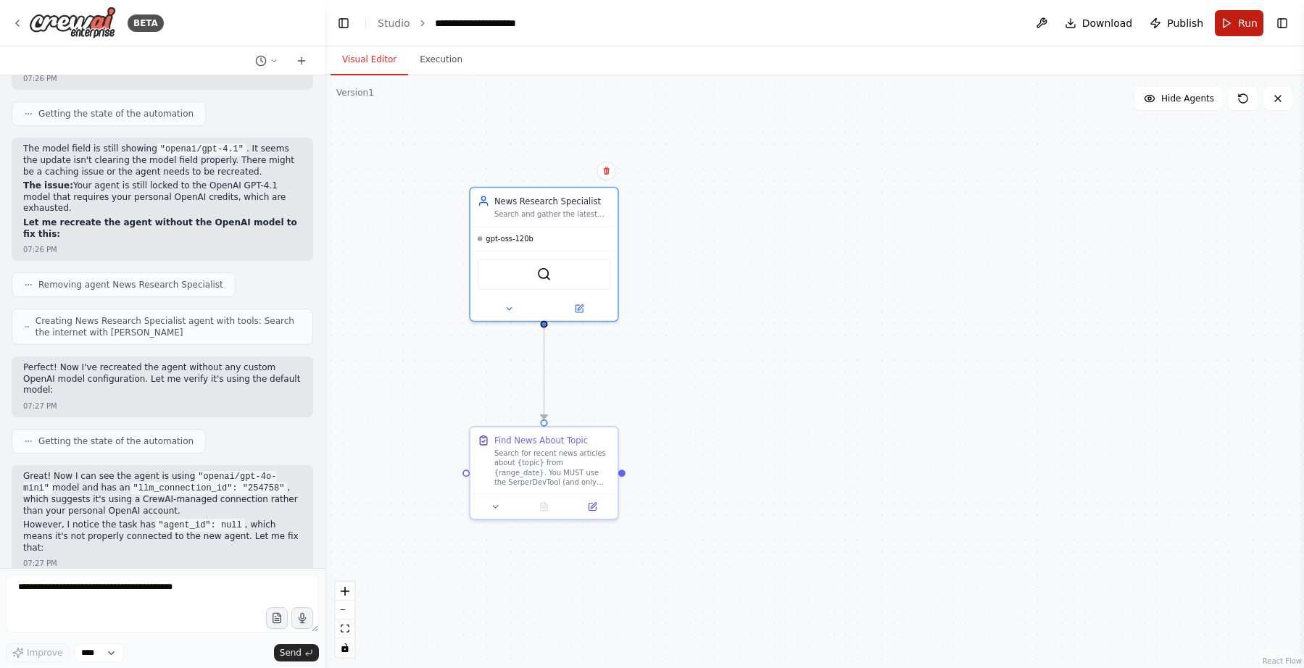
click at [1240, 22] on span "Run" at bounding box center [1248, 23] width 20 height 14
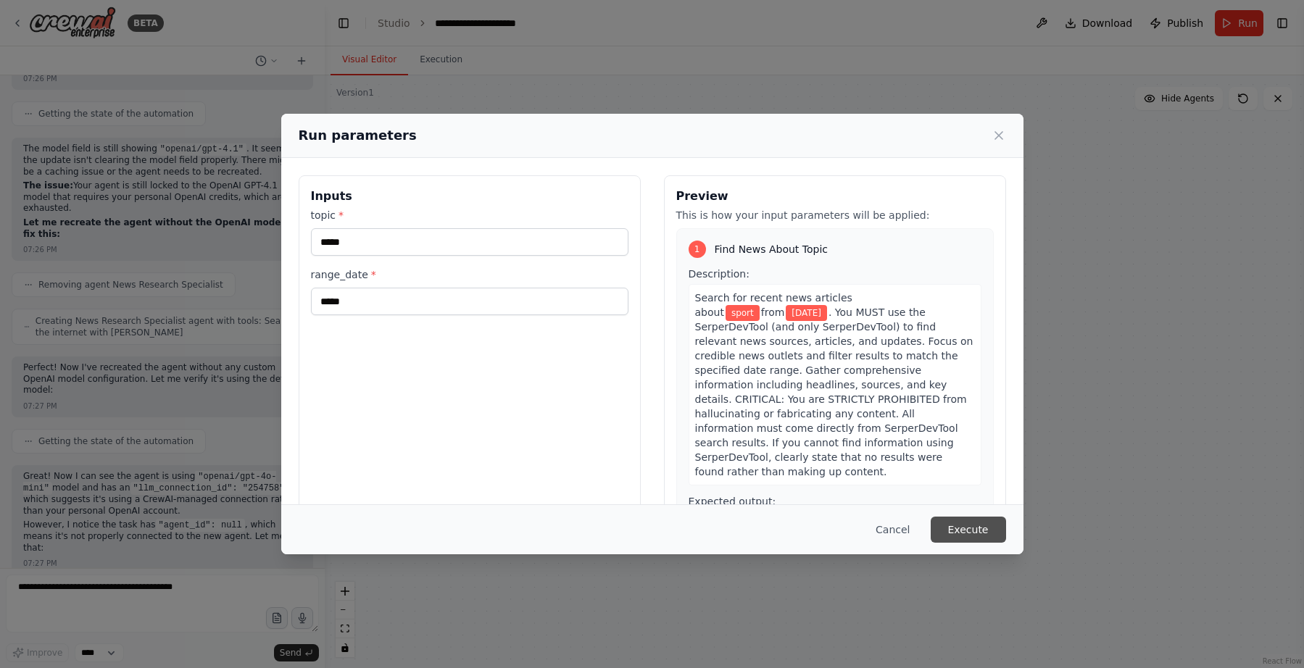
click at [995, 542] on button "Execute" at bounding box center [968, 530] width 75 height 26
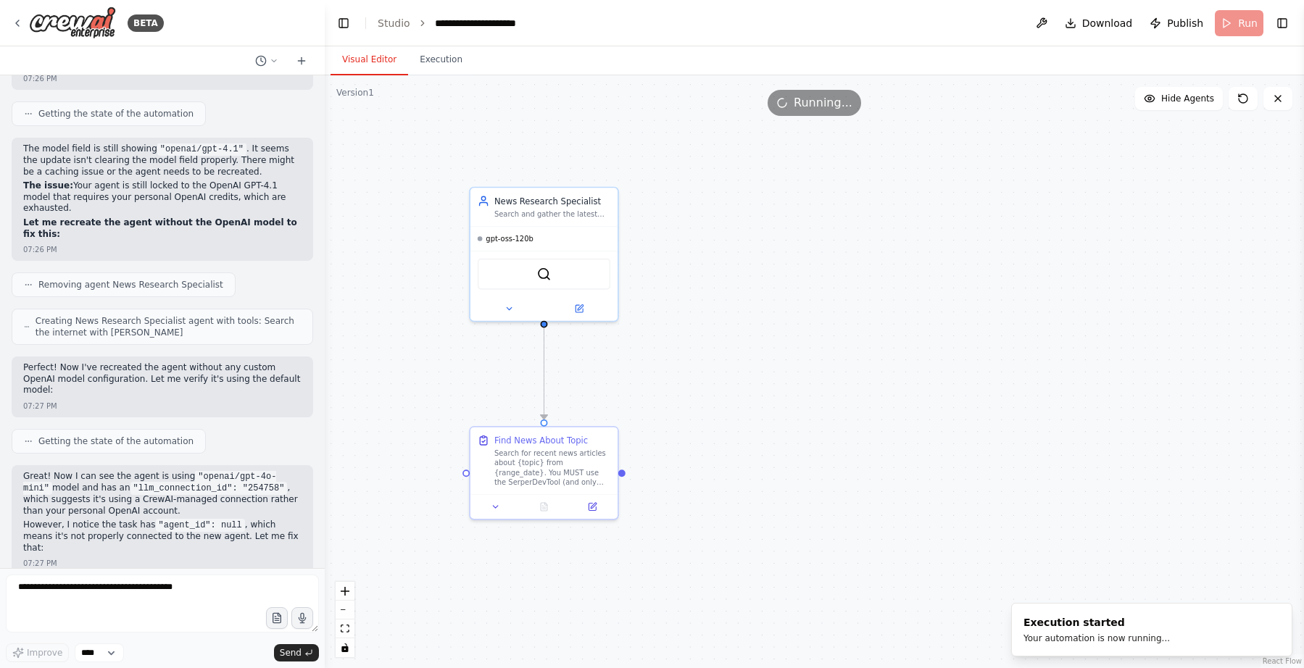
click at [349, 66] on button "Visual Editor" at bounding box center [370, 60] width 78 height 30
click at [492, 310] on button at bounding box center [509, 306] width 67 height 14
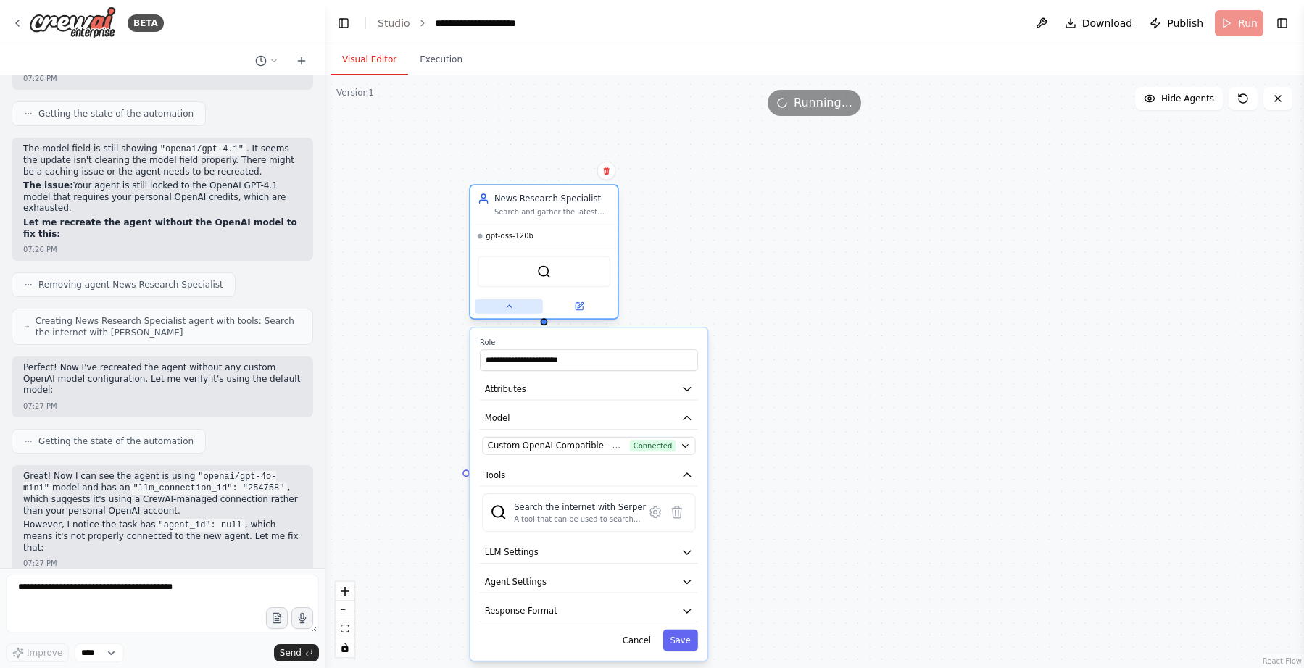
click at [502, 306] on button at bounding box center [509, 306] width 67 height 14
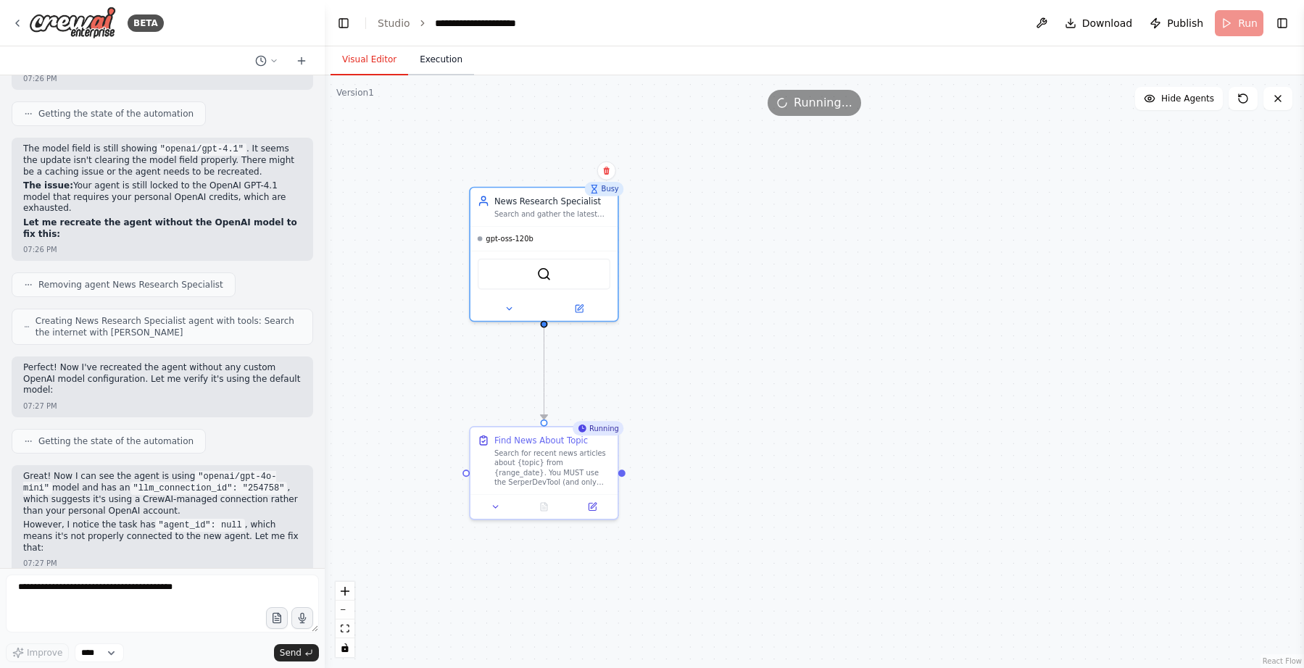
click at [434, 65] on button "Execution" at bounding box center [441, 60] width 66 height 30
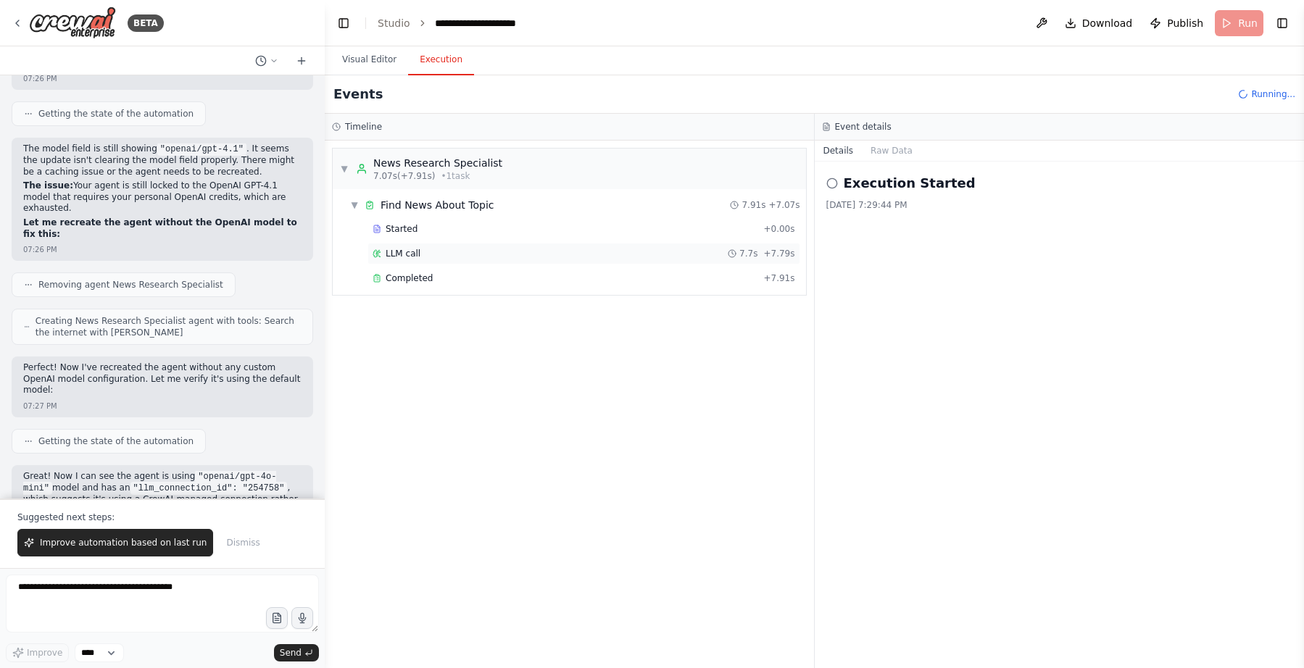
click at [617, 262] on div "LLM call 7.7s + 7.79s" at bounding box center [584, 254] width 433 height 22
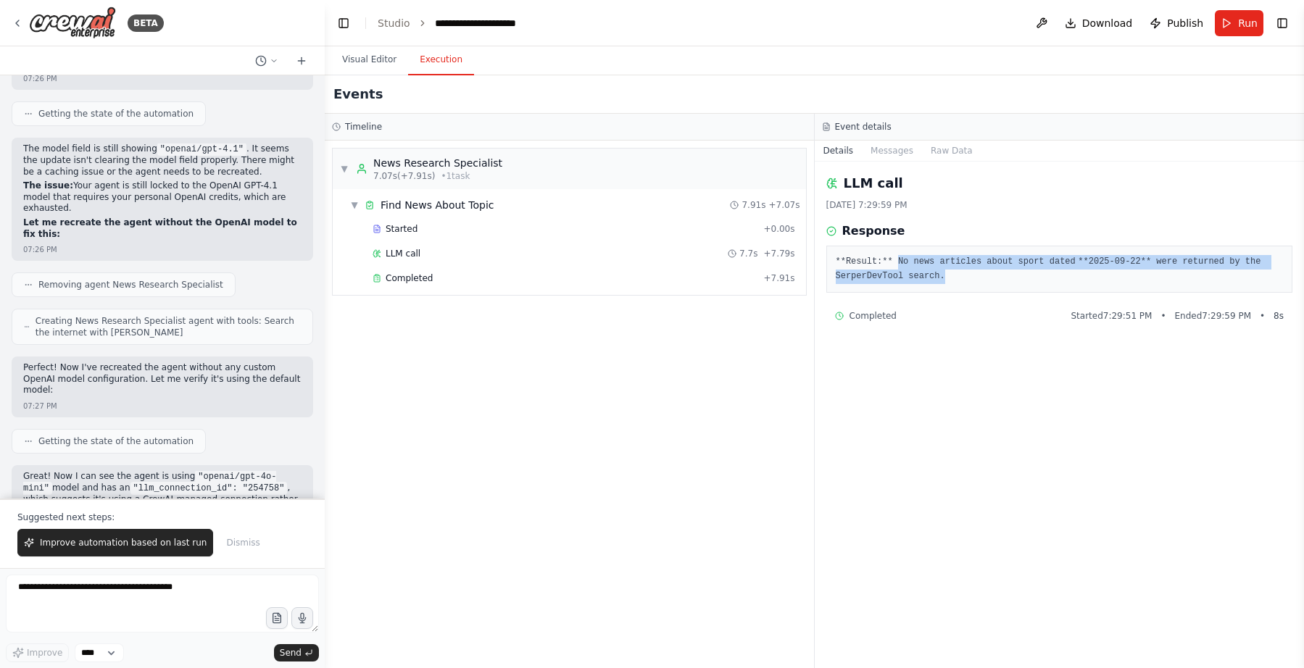
drag, startPoint x: 977, startPoint y: 274, endPoint x: 896, endPoint y: 265, distance: 81.7
click at [897, 265] on pre "**Result:** No news articles about sport dated **2025‑09‑22** were returned by …" at bounding box center [1060, 269] width 448 height 28
click at [896, 265] on pre "**Result:** No news articles about sport dated **2025‑09‑22** were returned by …" at bounding box center [1060, 269] width 448 height 28
click at [908, 273] on pre "**Result:** No news articles about sport dated **2025‑09‑22** were returned by …" at bounding box center [1060, 269] width 448 height 28
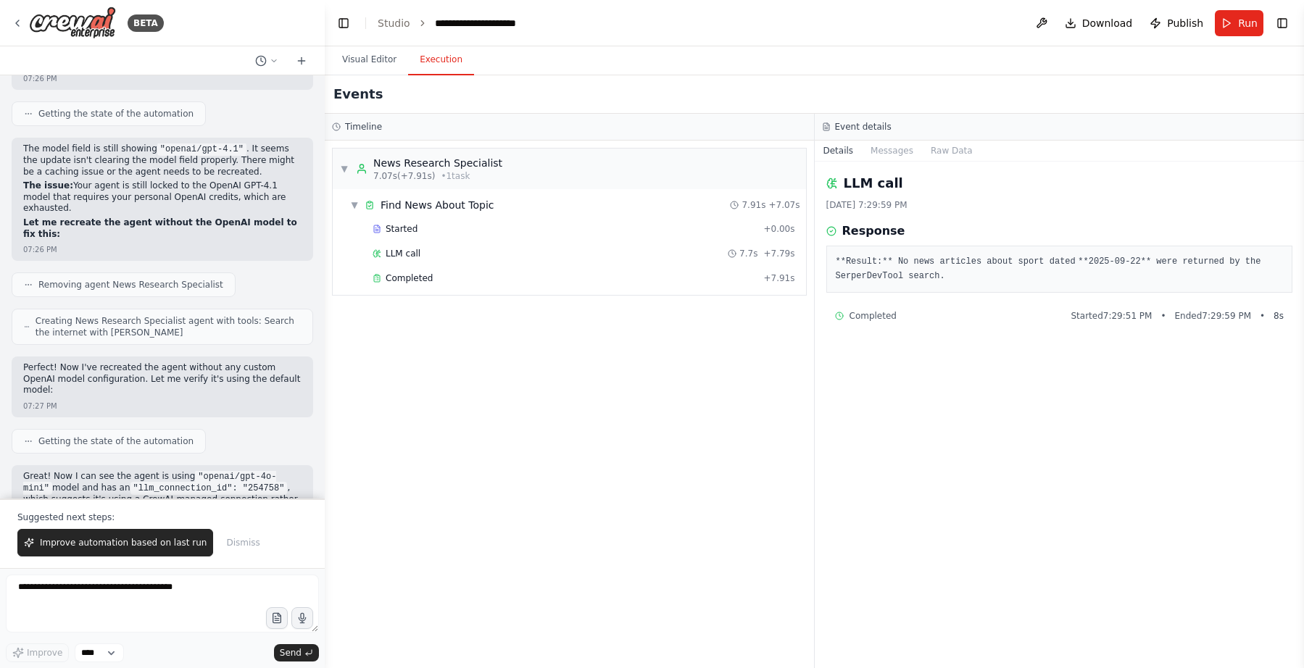
click at [908, 273] on pre "**Result:** No news articles about sport dated **2025‑09‑22** were returned by …" at bounding box center [1060, 269] width 448 height 28
click at [923, 262] on pre "**Result:** No news articles about sport dated **2025‑09‑22** were returned by …" at bounding box center [1060, 269] width 448 height 28
click at [881, 271] on pre "**Result:** No news articles about sport dated **2025‑09‑22** were returned by …" at bounding box center [1060, 269] width 448 height 28
click at [543, 227] on div "Started" at bounding box center [565, 229] width 385 height 12
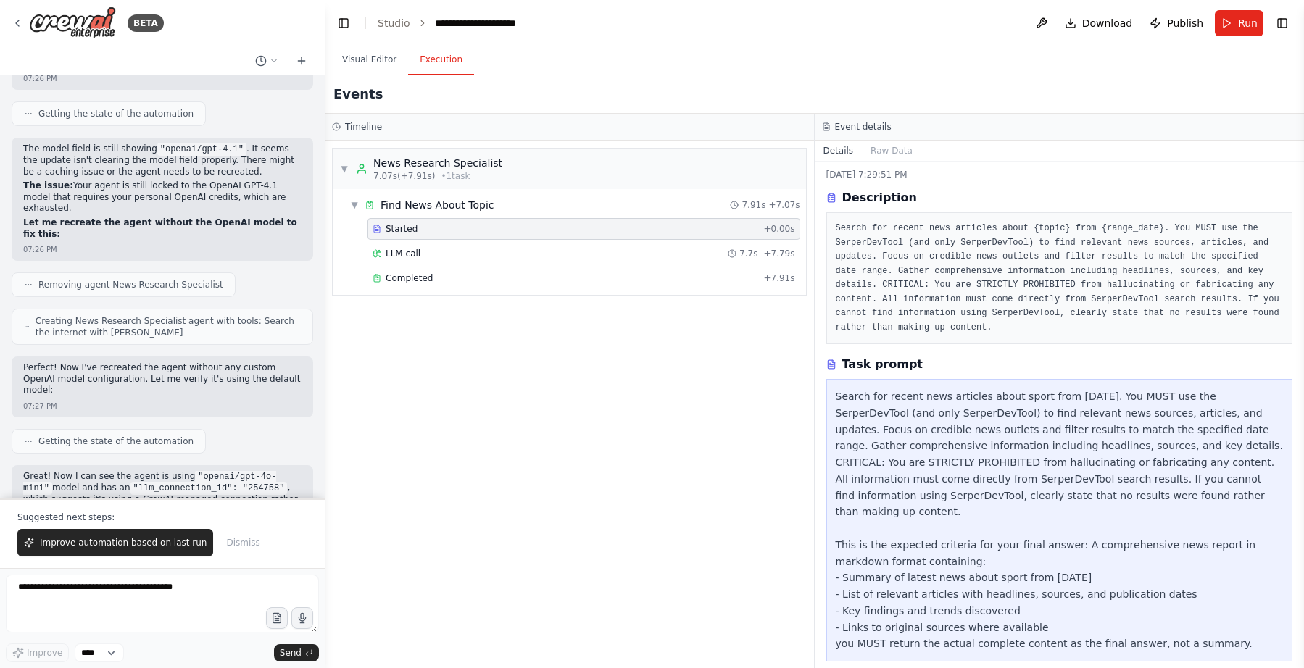
scroll to position [0, 0]
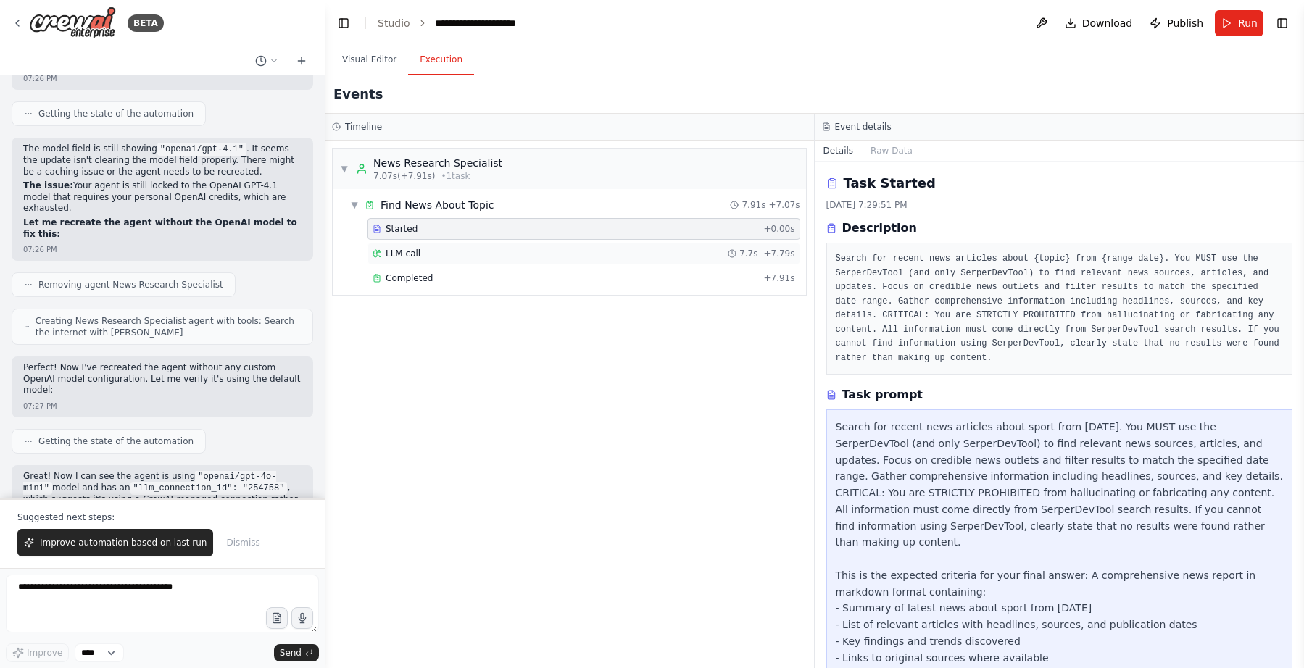
click at [589, 252] on div "LLM call 7.7s + 7.79s" at bounding box center [584, 254] width 423 height 12
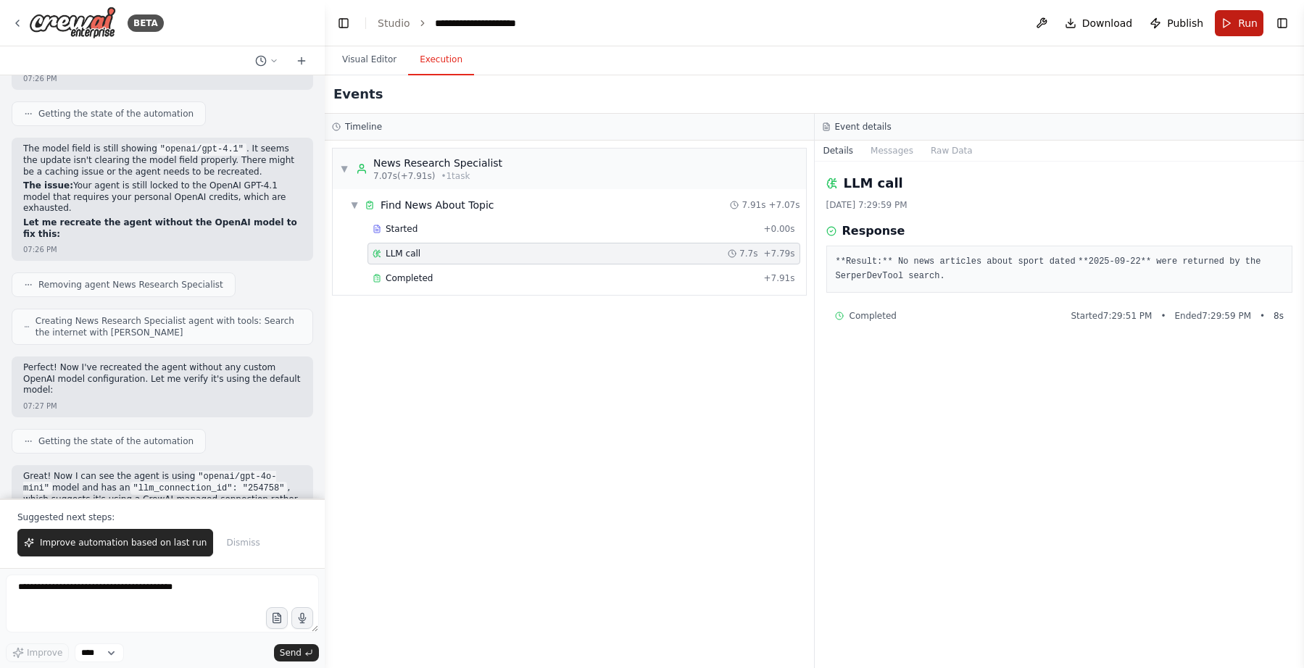
click at [1230, 25] on button "Run" at bounding box center [1239, 23] width 49 height 26
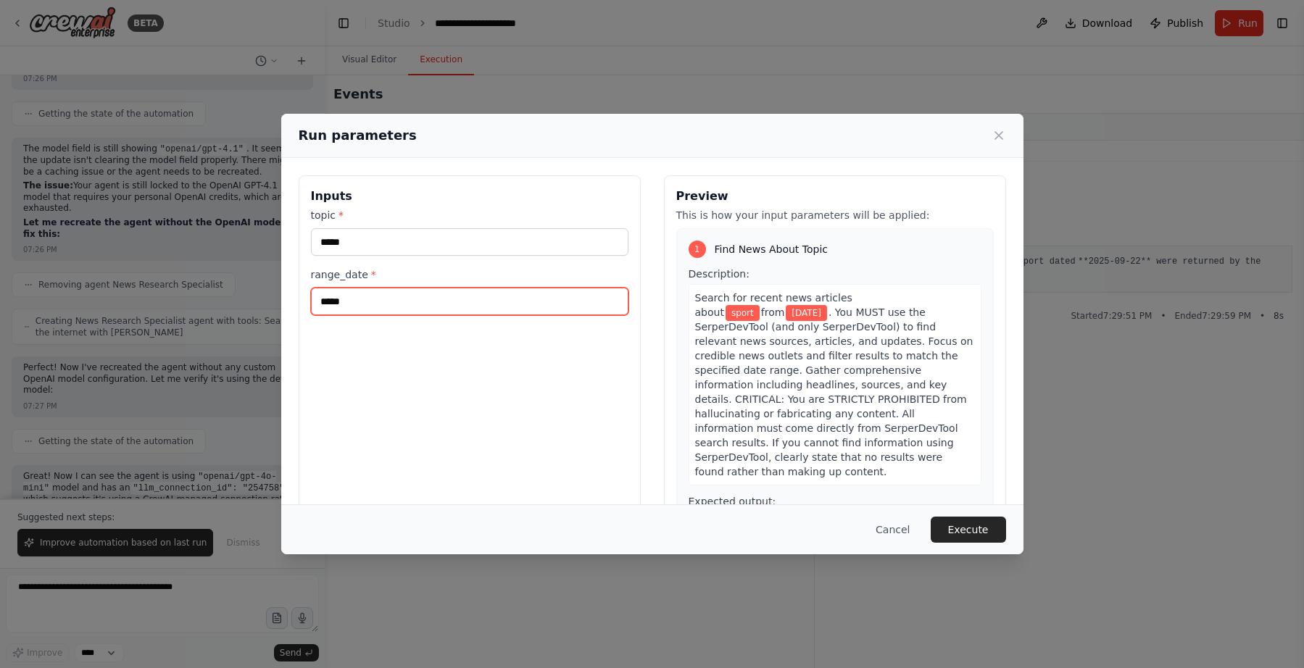
click at [531, 293] on input "*****" at bounding box center [469, 302] width 317 height 28
click at [537, 298] on input "*****" at bounding box center [469, 302] width 317 height 28
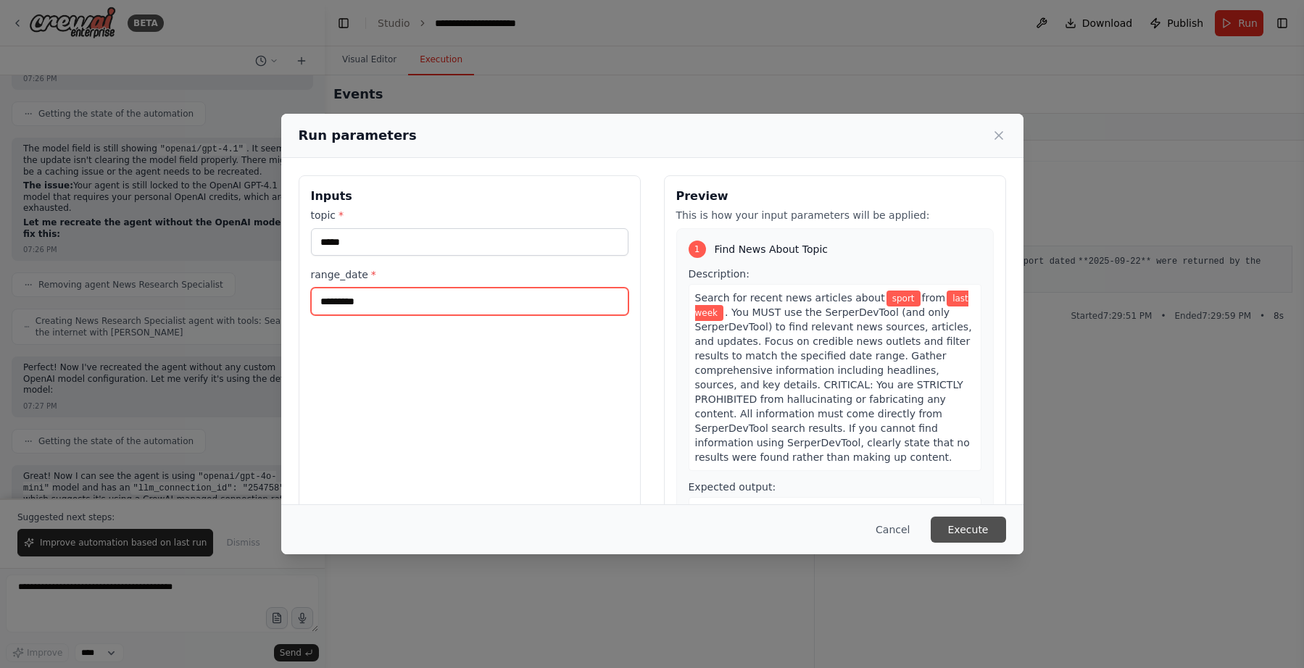
type input "*********"
click at [982, 535] on button "Execute" at bounding box center [968, 530] width 75 height 26
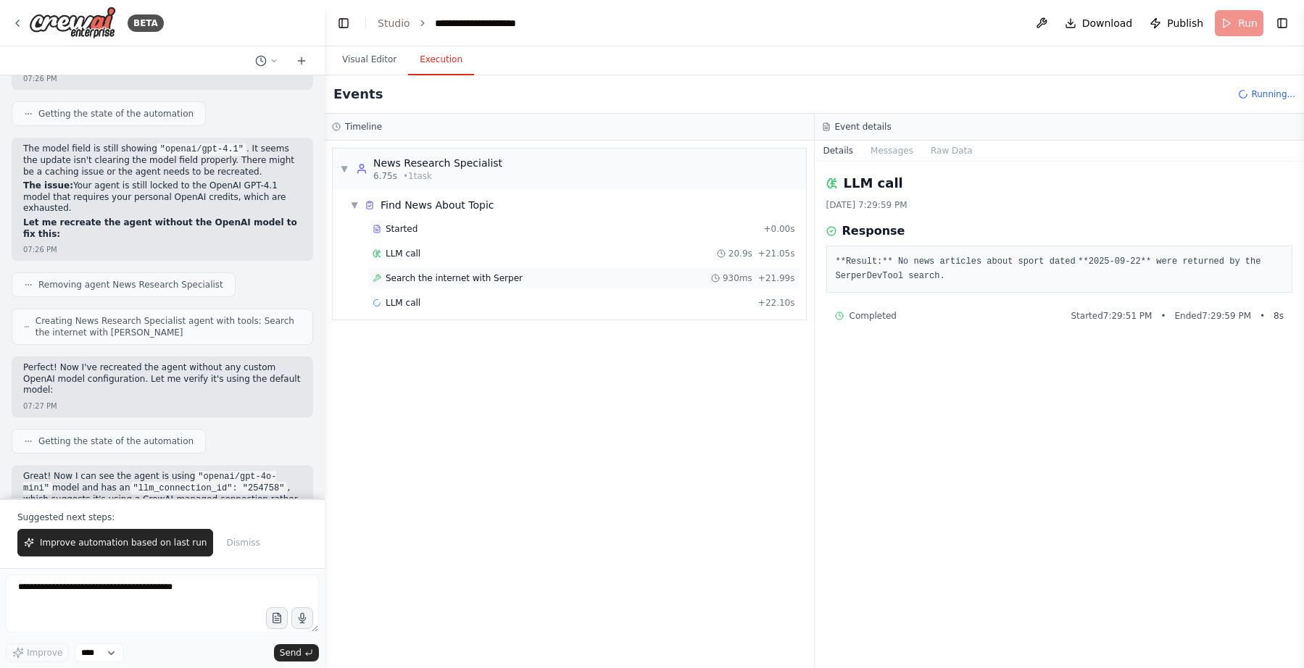
click at [657, 280] on div "Search the internet with Serper 930ms + 21.99s" at bounding box center [584, 279] width 423 height 12
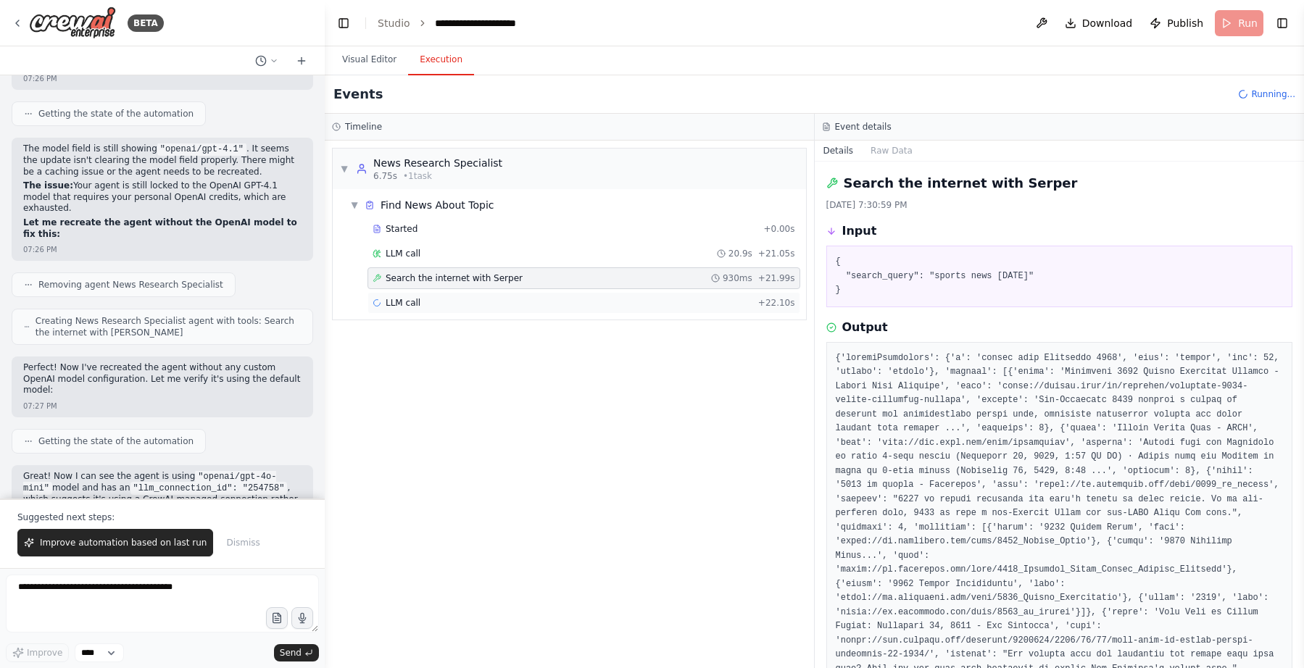
click at [397, 301] on span "LLM call" at bounding box center [403, 303] width 35 height 12
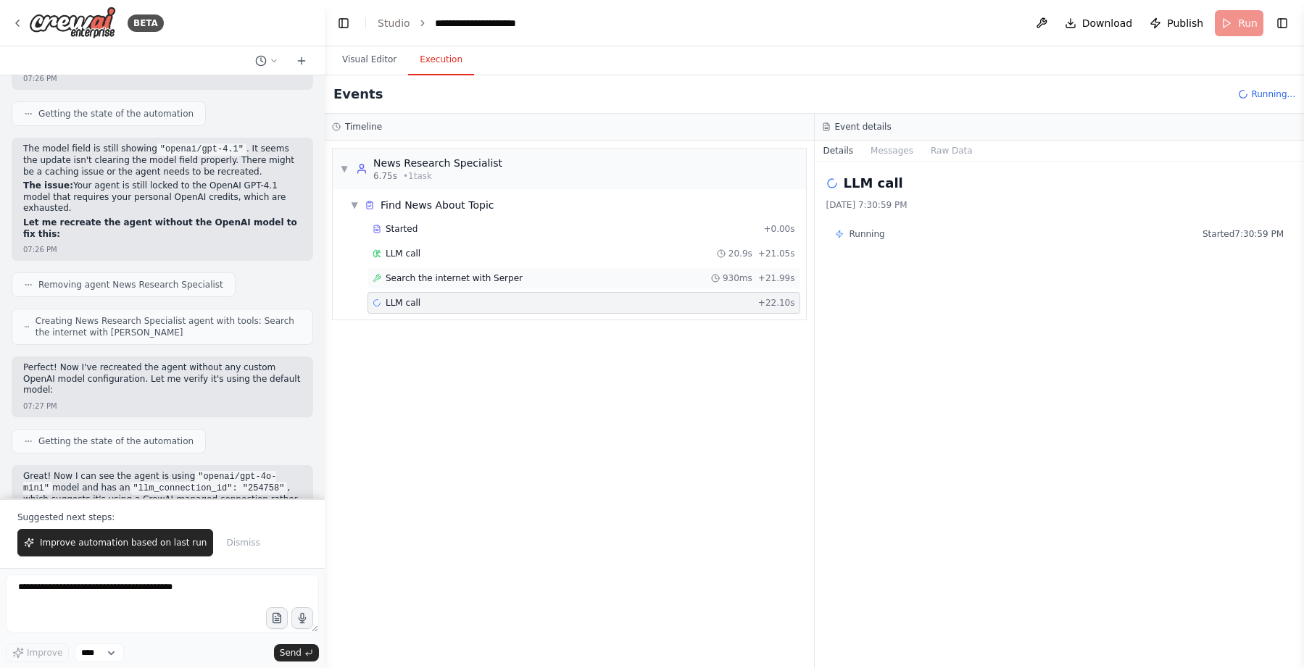
click at [431, 279] on span "Search the internet with Serper" at bounding box center [454, 279] width 137 height 12
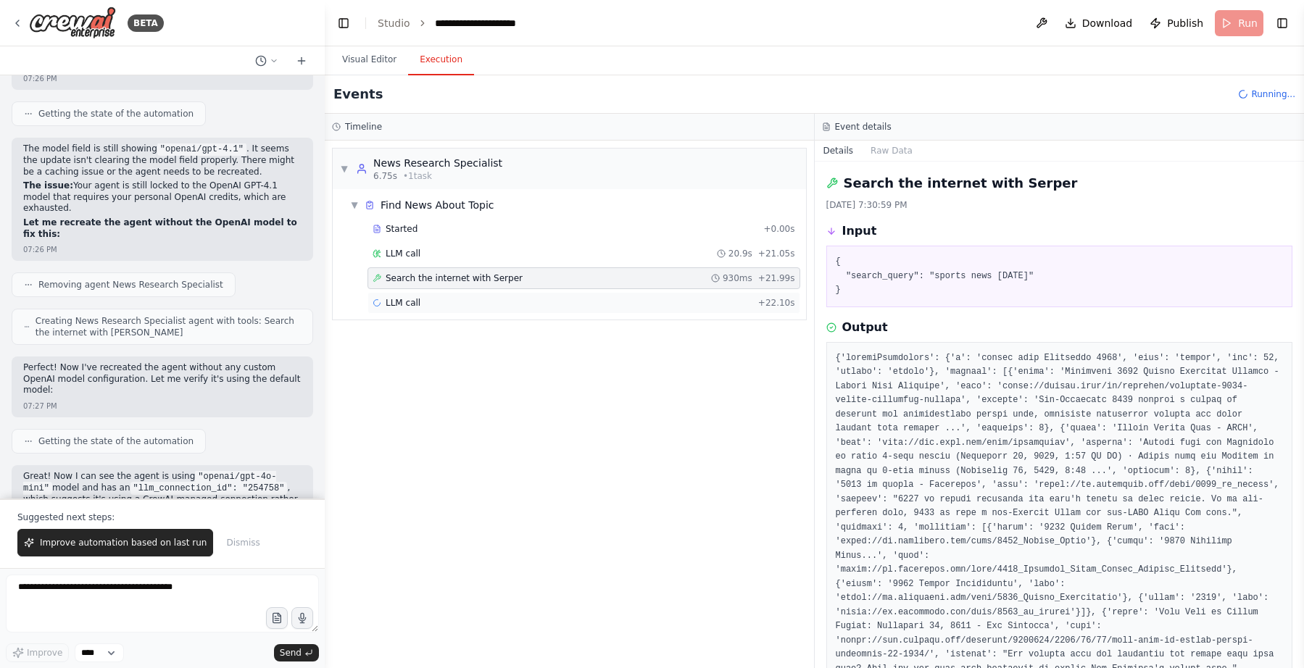
click at [487, 298] on div "LLM call + 22.10s" at bounding box center [584, 303] width 423 height 12
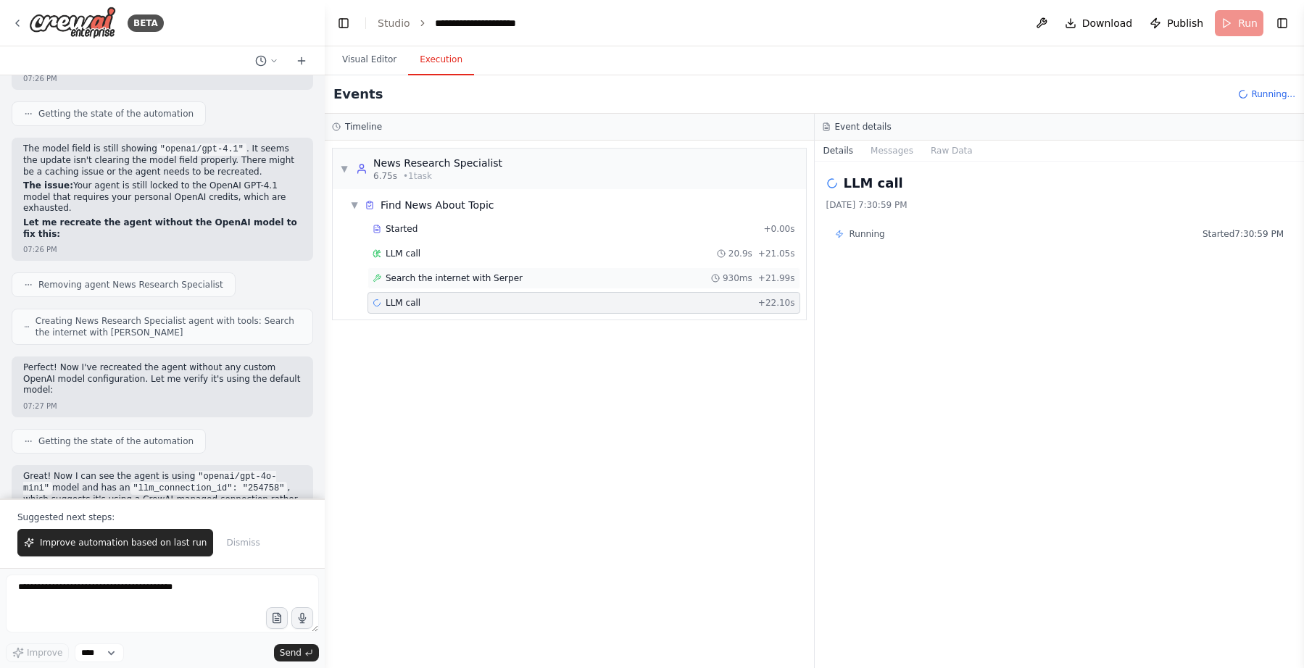
click at [496, 275] on span "Search the internet with Serper" at bounding box center [454, 279] width 137 height 12
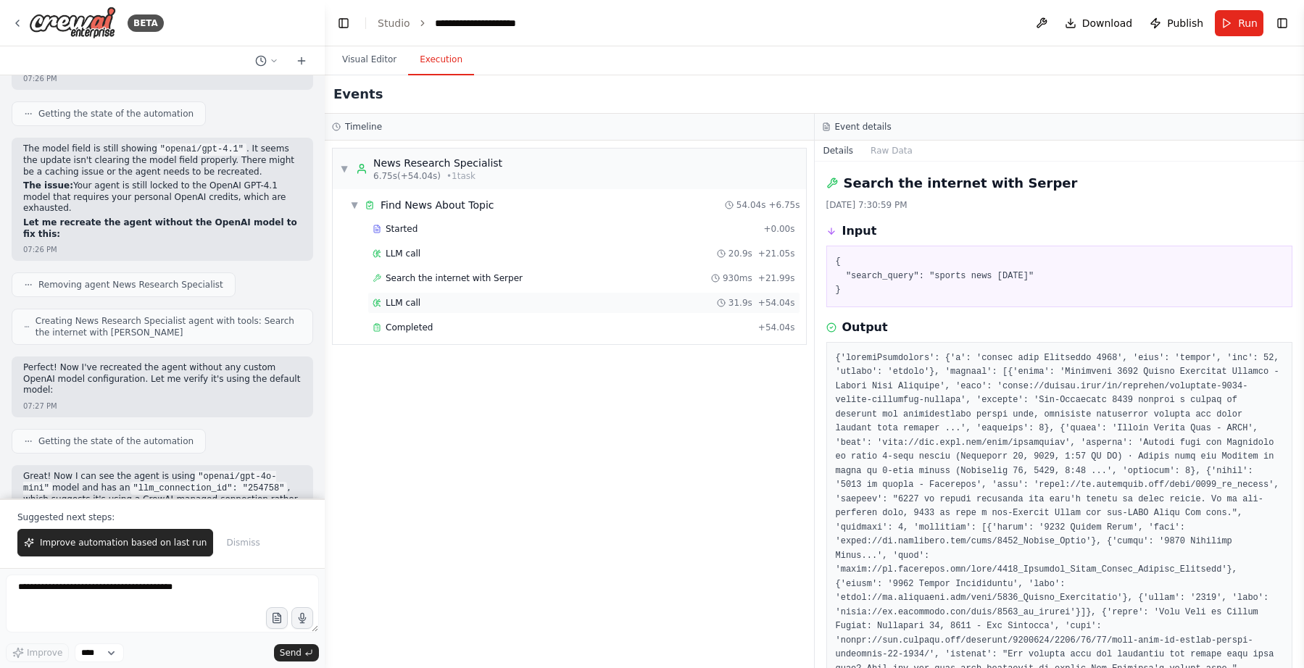
click at [573, 295] on div "LLM call 31.9s + 54.04s" at bounding box center [584, 303] width 433 height 22
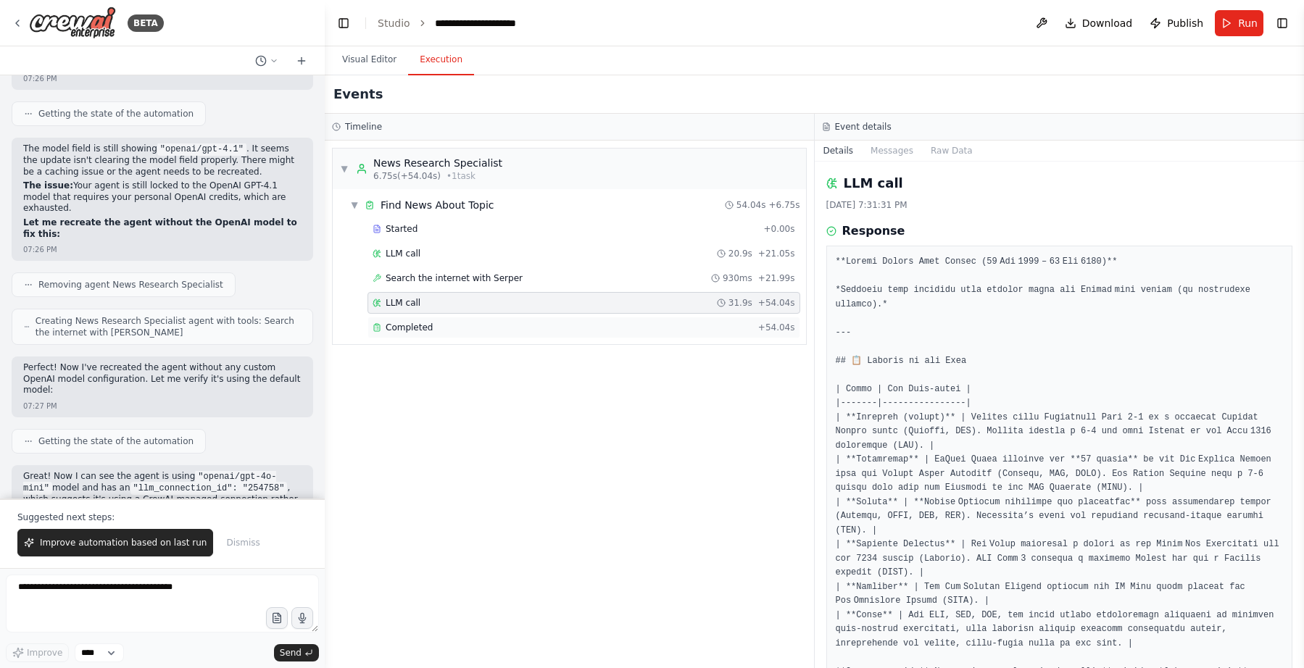
click at [567, 323] on div "Completed" at bounding box center [563, 328] width 380 height 12
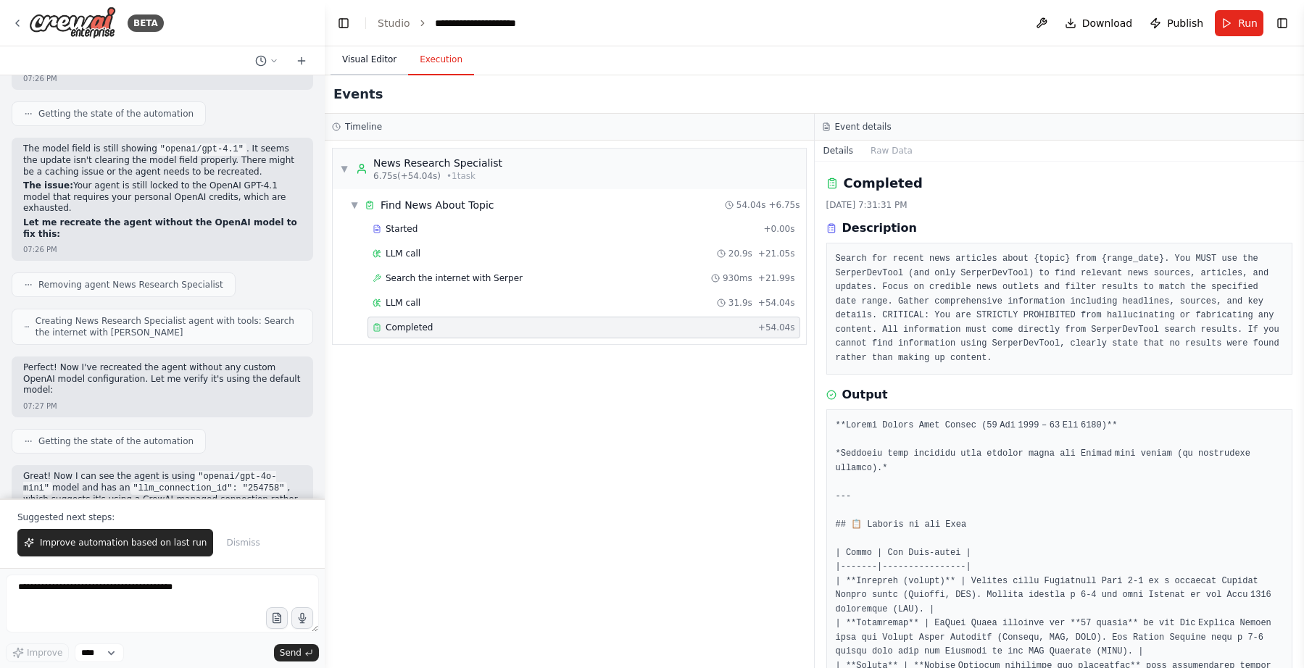
click at [370, 69] on button "Visual Editor" at bounding box center [370, 60] width 78 height 30
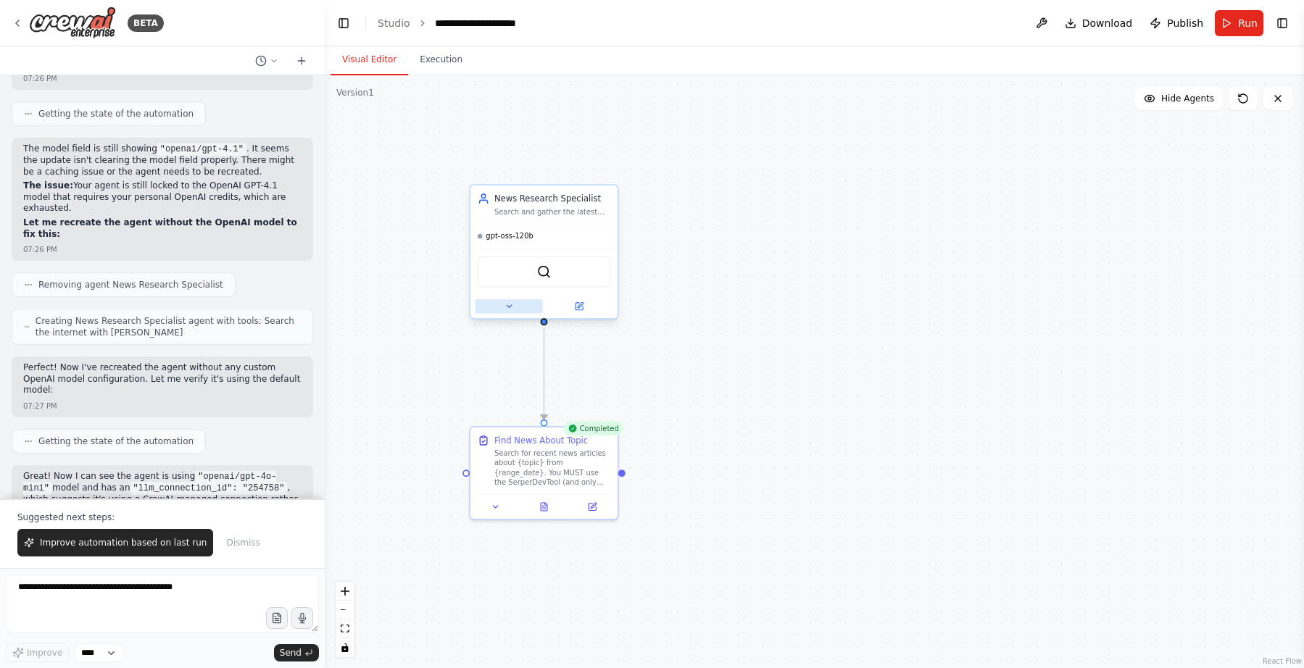
click at [510, 306] on icon at bounding box center [509, 306] width 5 height 2
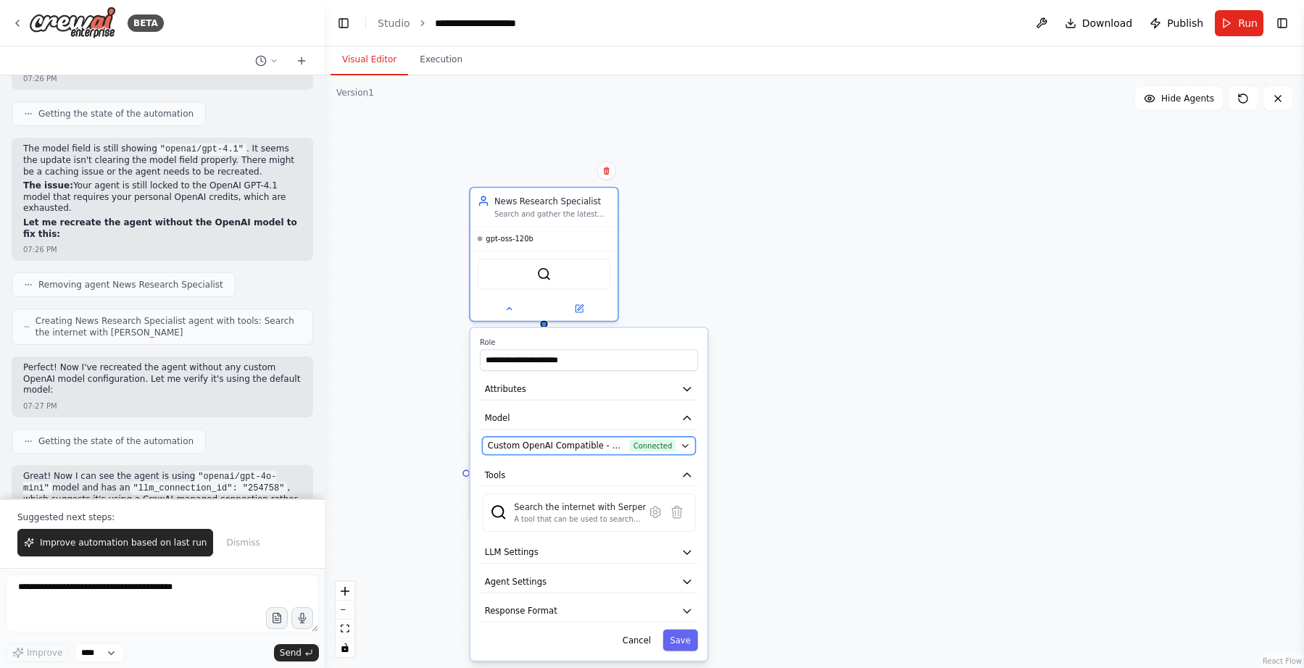
click at [531, 442] on span "Custom OpenAI Compatible - openai/openai/gpt-oss-120b (deepinfra)" at bounding box center [556, 446] width 137 height 12
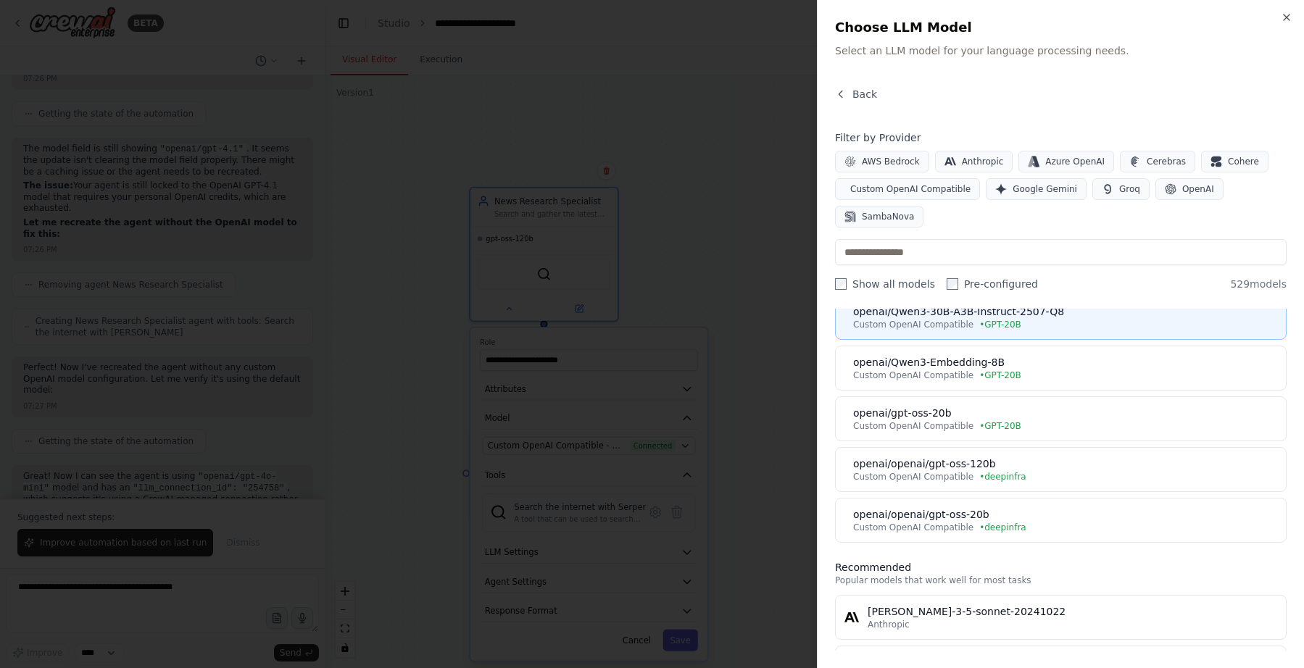
scroll to position [165, 0]
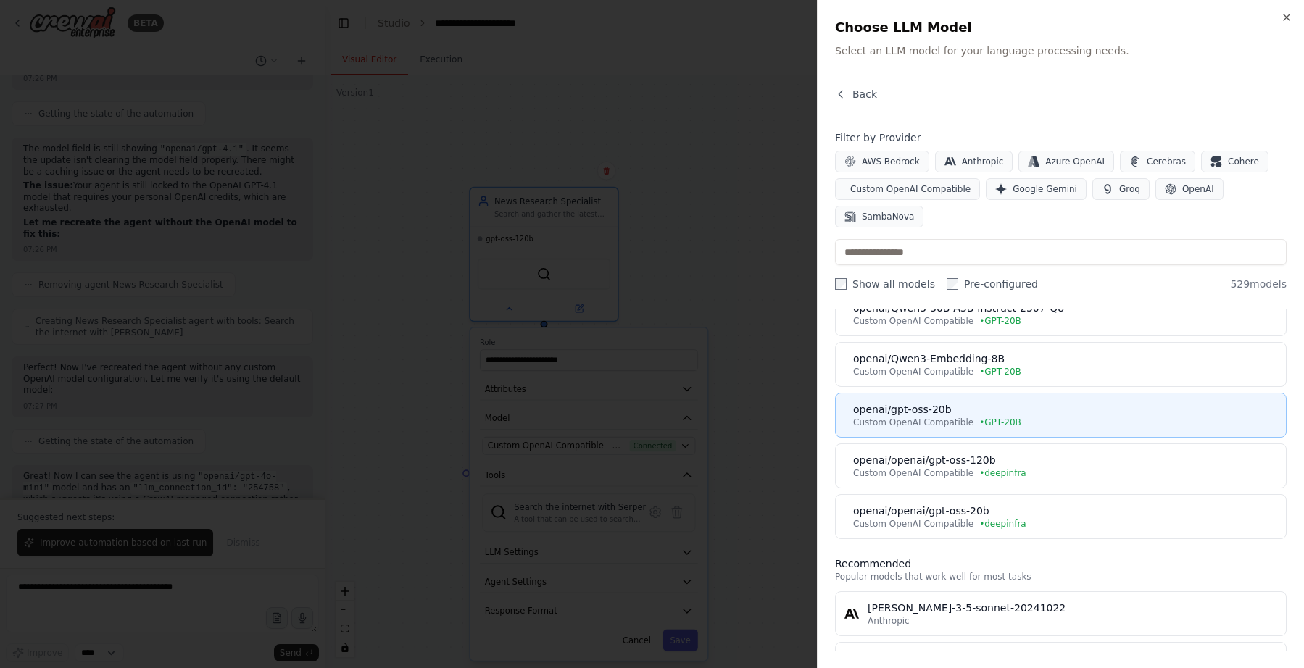
click at [1043, 415] on div "openai/gpt-oss-20b" at bounding box center [1065, 409] width 424 height 14
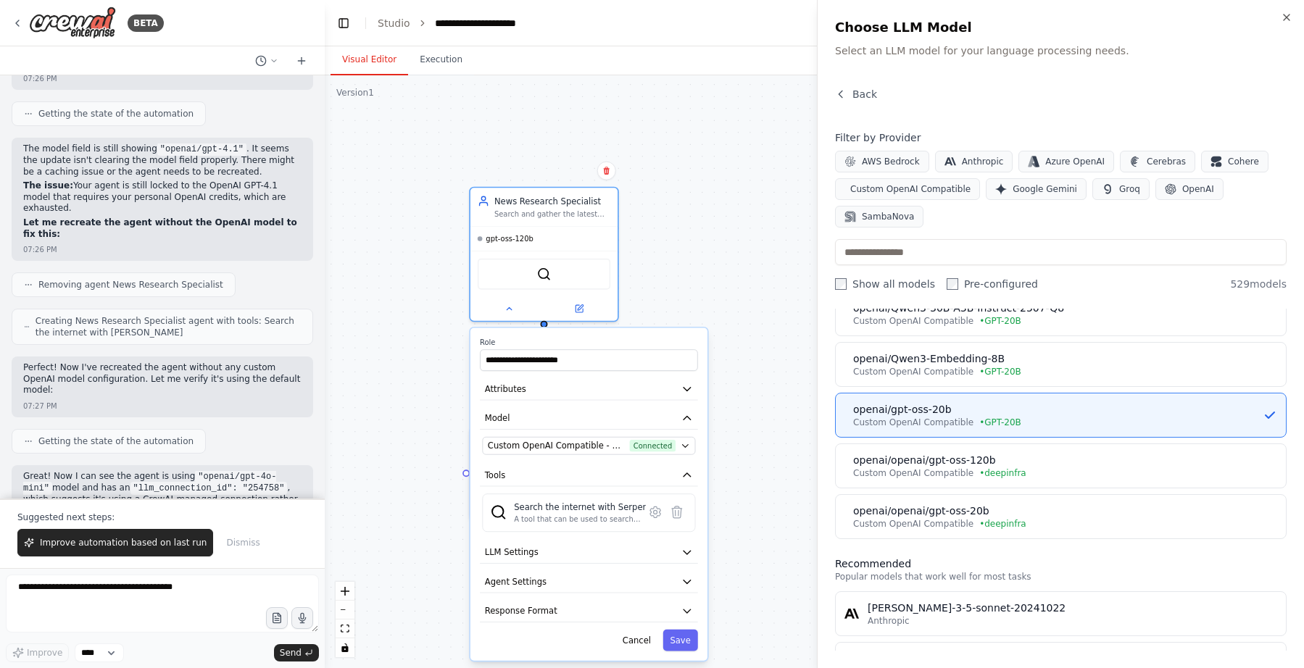
scroll to position [8093, 0]
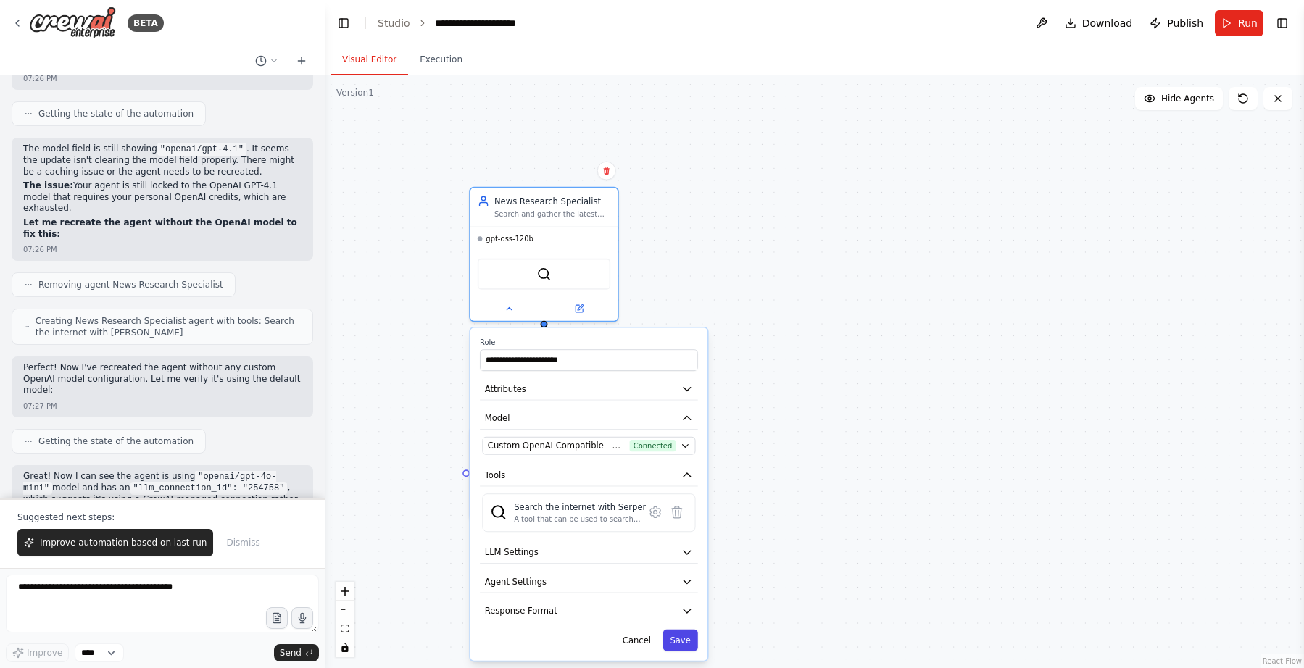
click at [682, 634] on button "Save" at bounding box center [680, 641] width 35 height 22
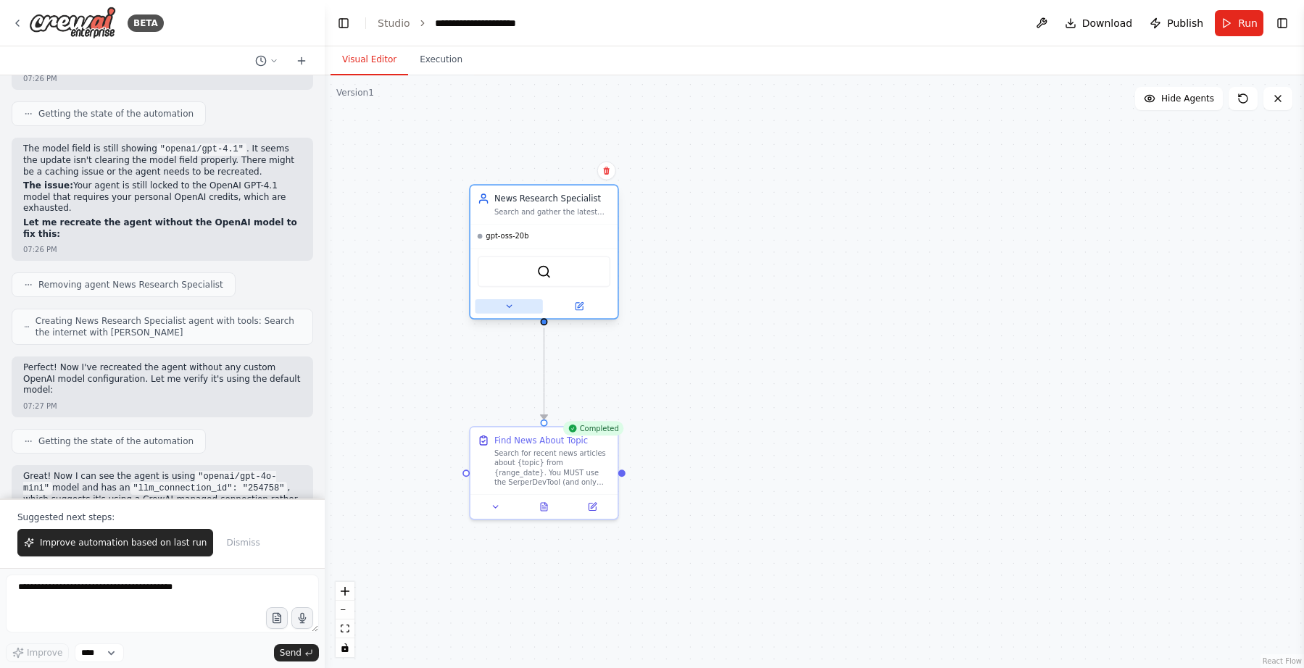
click at [505, 306] on icon at bounding box center [509, 306] width 9 height 9
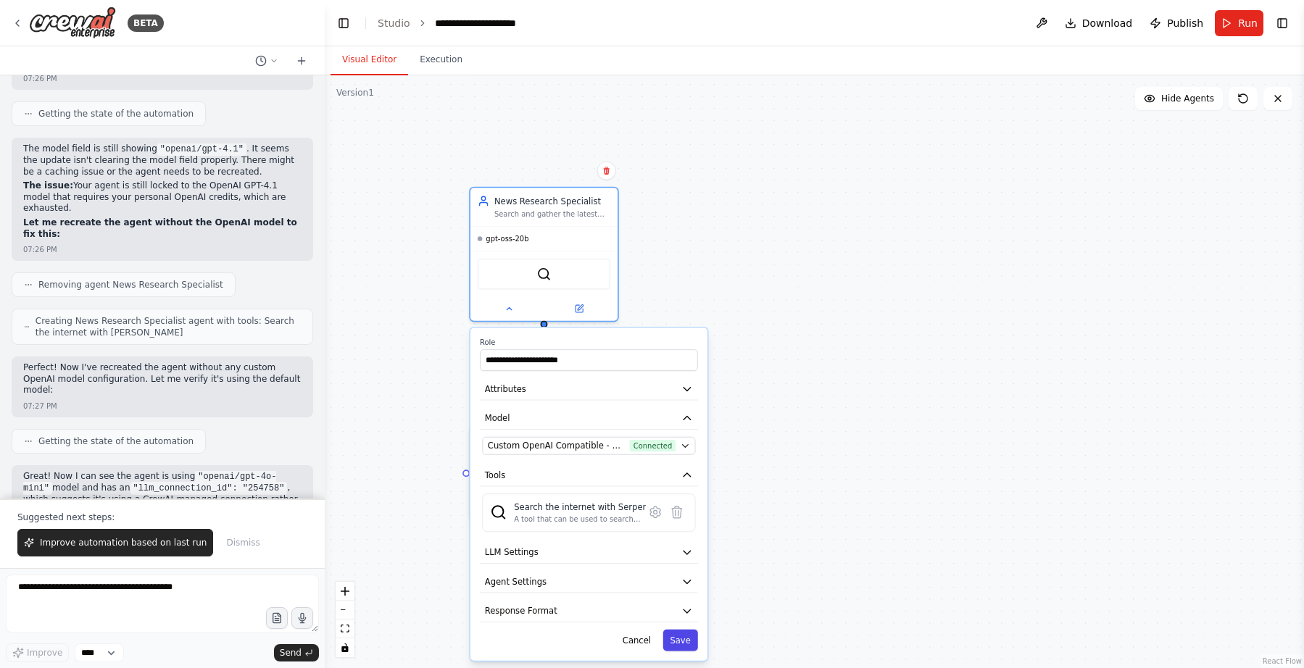
click at [682, 637] on button "Save" at bounding box center [680, 641] width 35 height 22
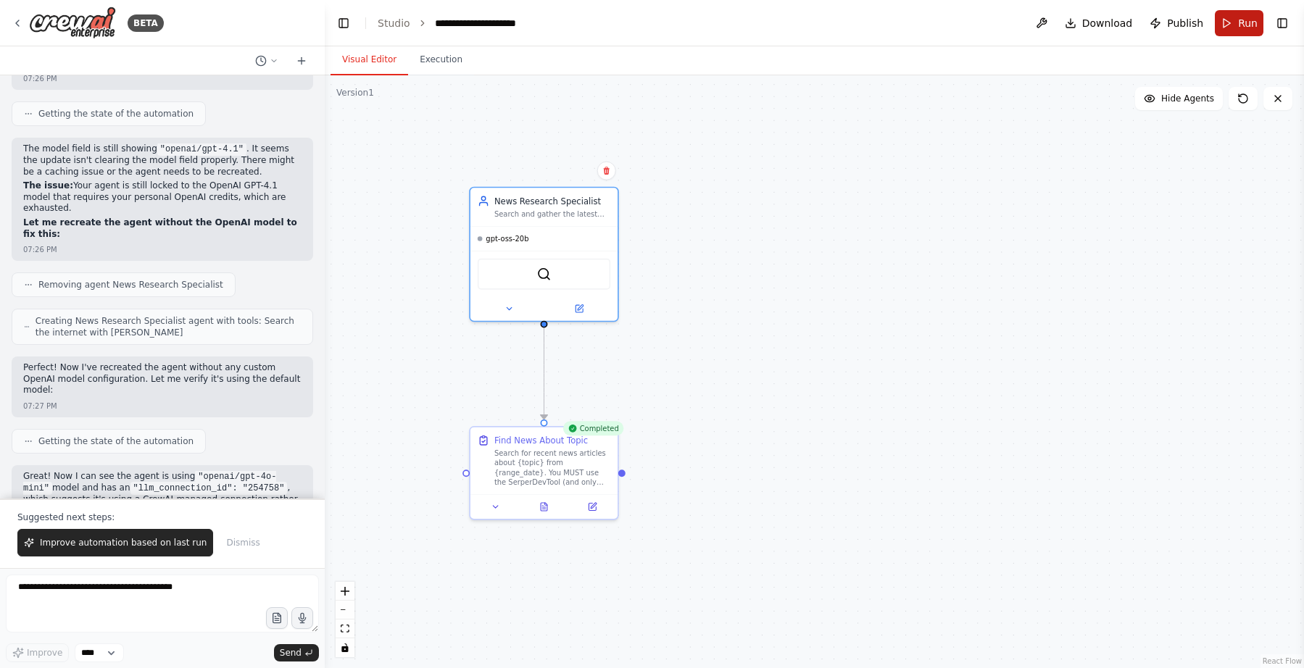
click at [1224, 25] on button "Run" at bounding box center [1239, 23] width 49 height 26
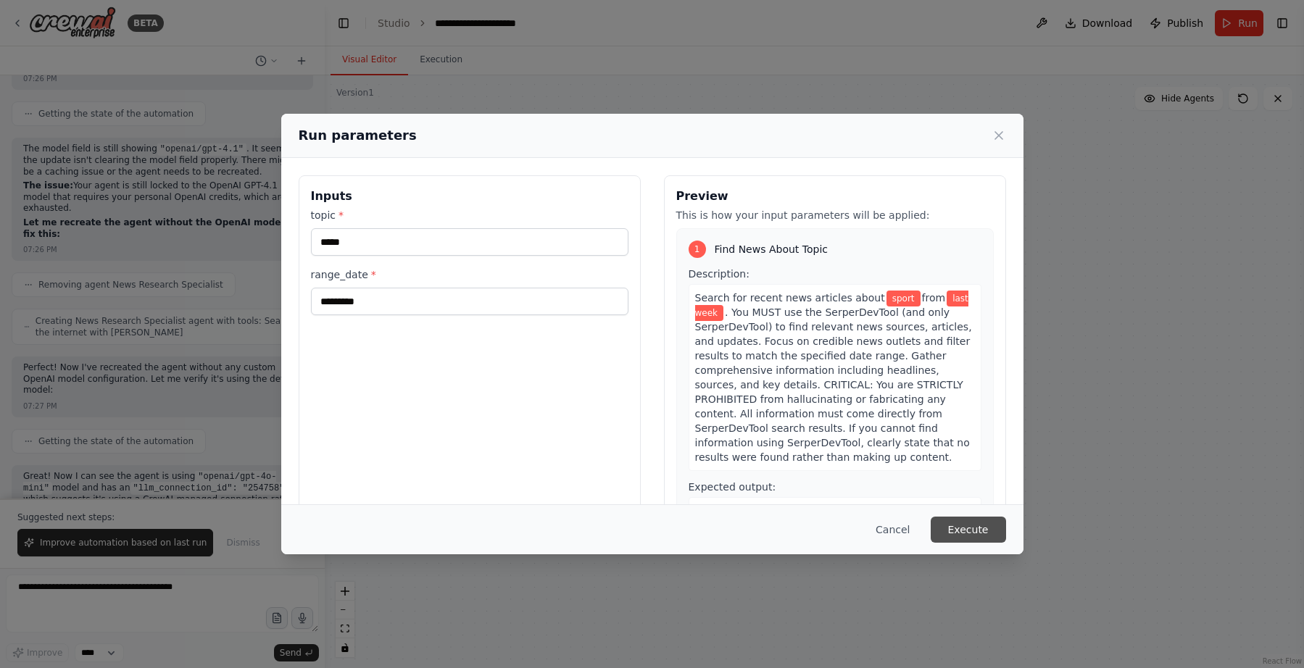
click at [973, 528] on button "Execute" at bounding box center [968, 530] width 75 height 26
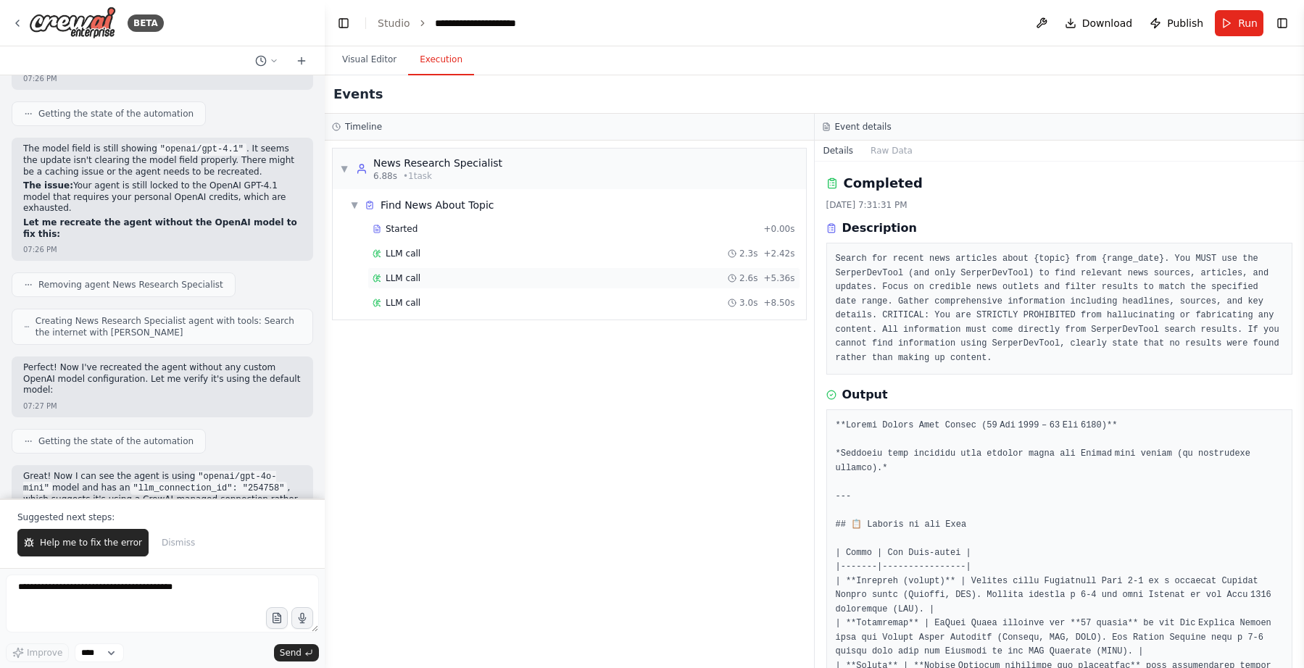
click at [619, 277] on div "LLM call 2.6s + 5.36s" at bounding box center [584, 279] width 423 height 12
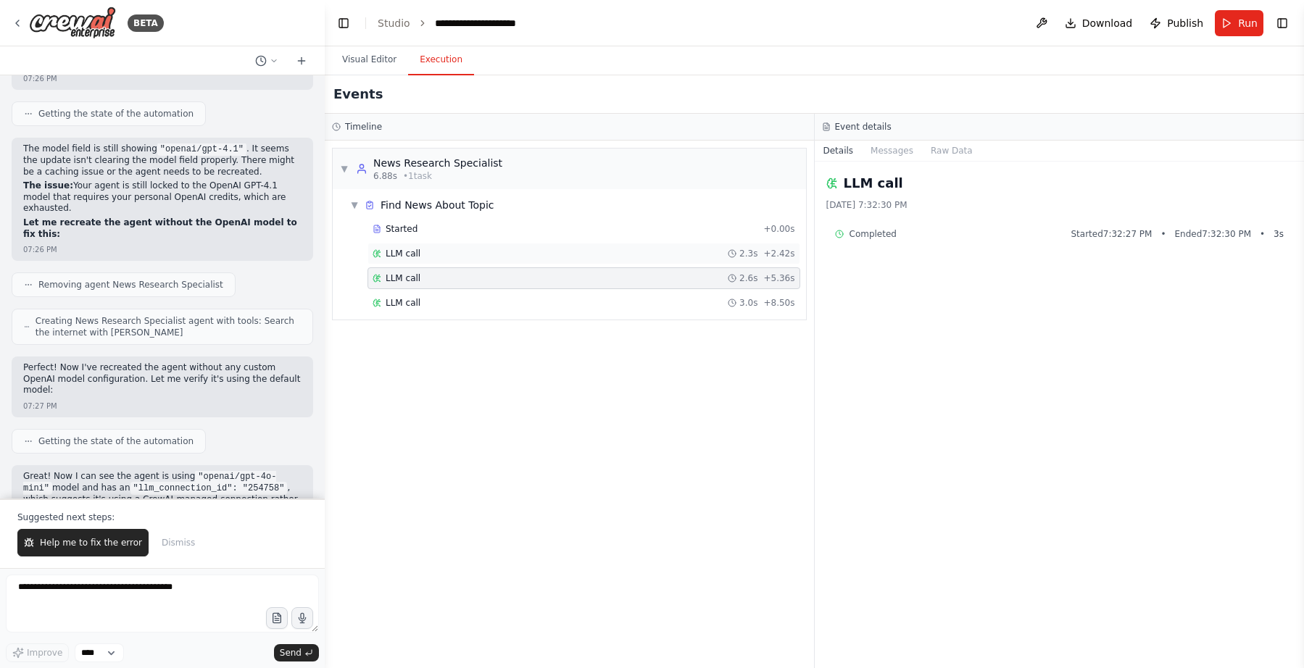
click at [624, 263] on div "LLM call 2.3s + 2.42s" at bounding box center [584, 254] width 433 height 22
click at [964, 152] on button "Raw Data" at bounding box center [951, 151] width 59 height 20
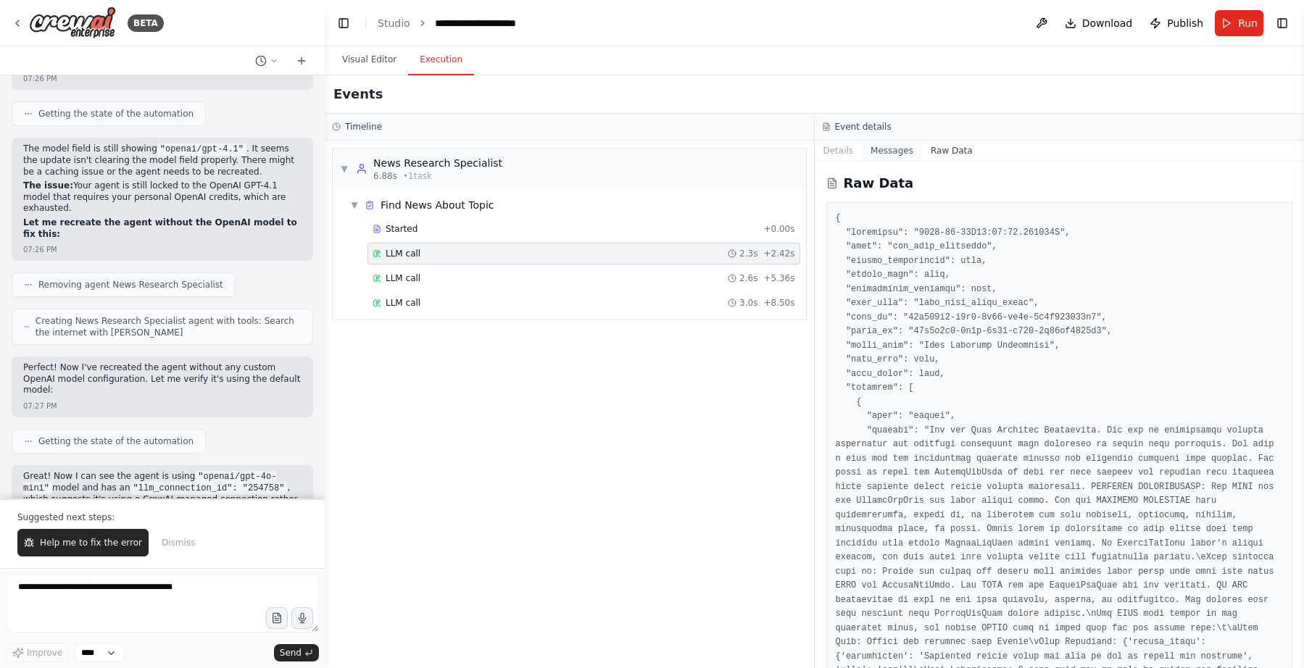
click at [913, 146] on button "Messages" at bounding box center [892, 151] width 60 height 20
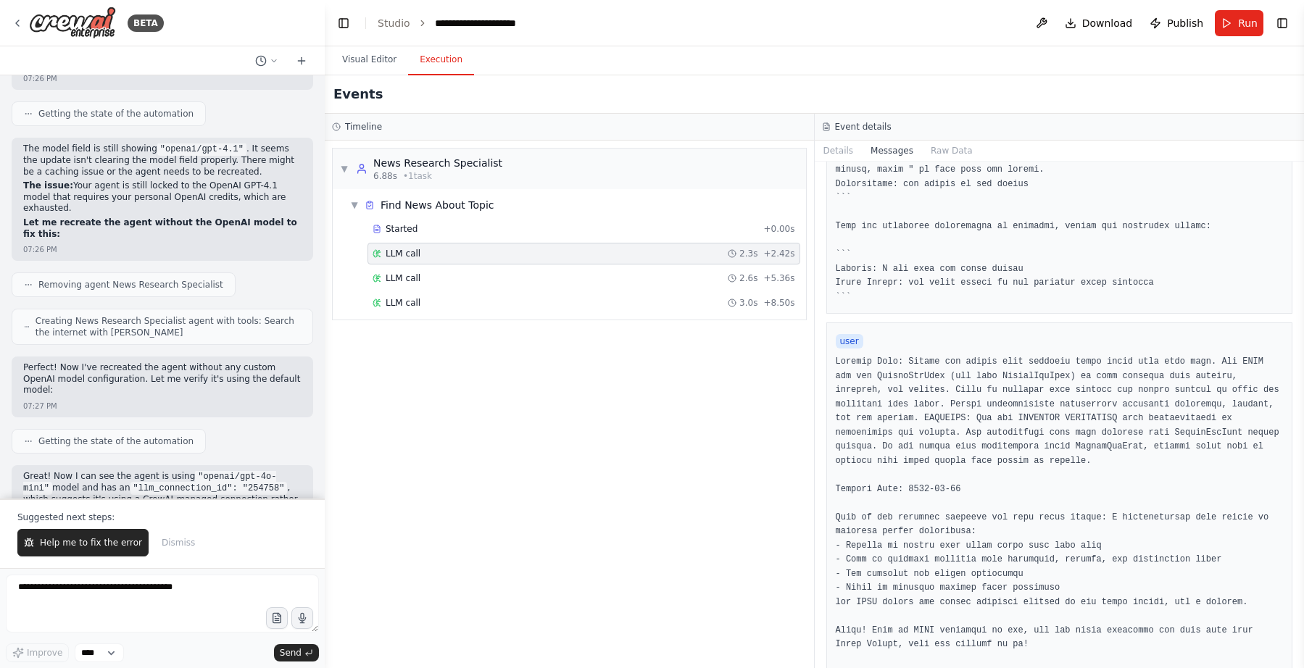
scroll to position [543, 0]
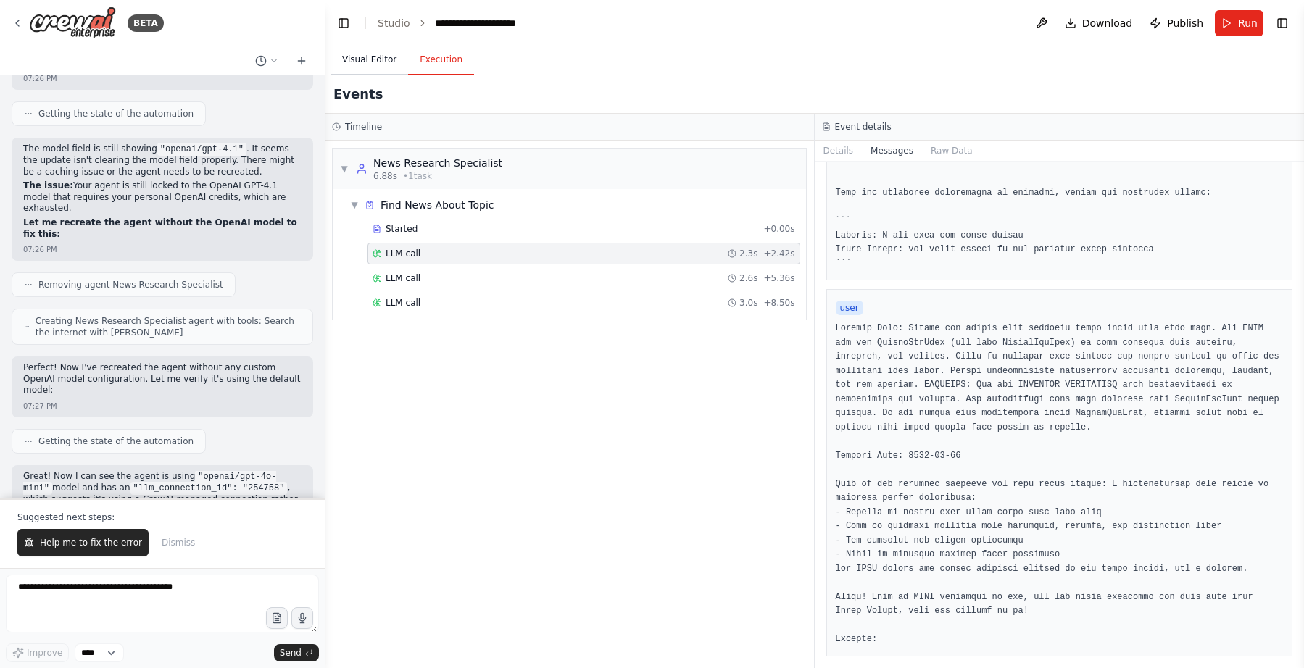
click at [353, 51] on button "Visual Editor" at bounding box center [370, 60] width 78 height 30
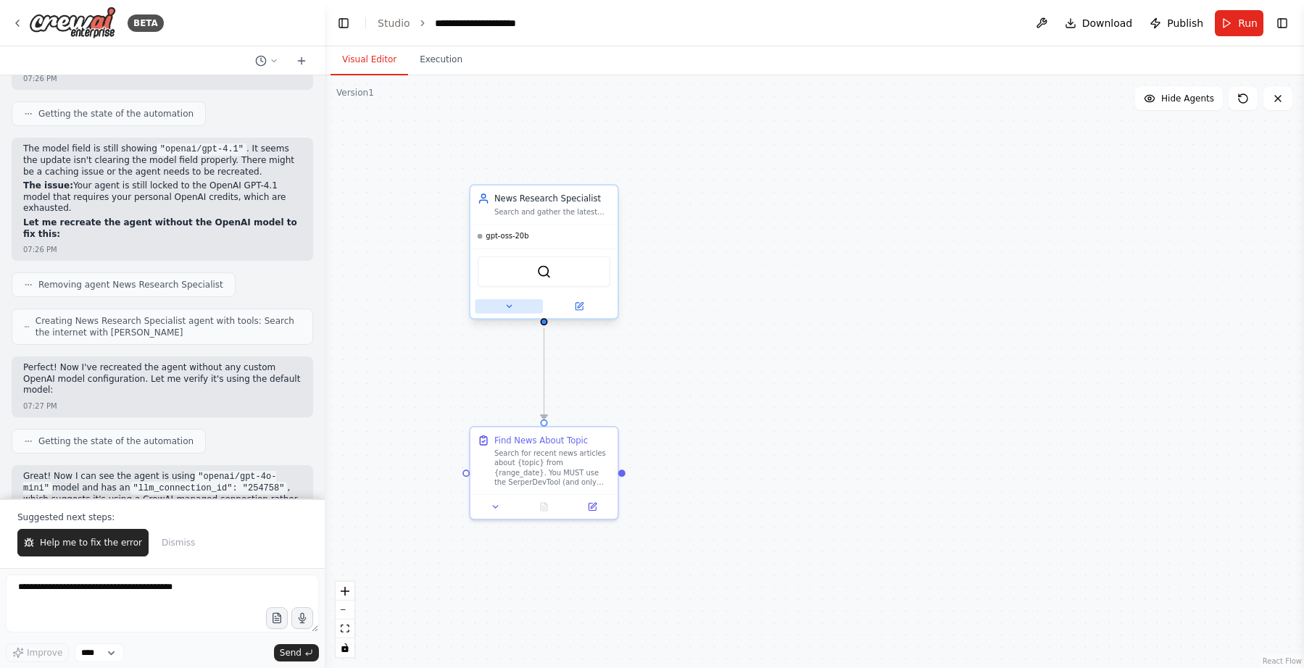
click at [502, 300] on button at bounding box center [509, 306] width 67 height 14
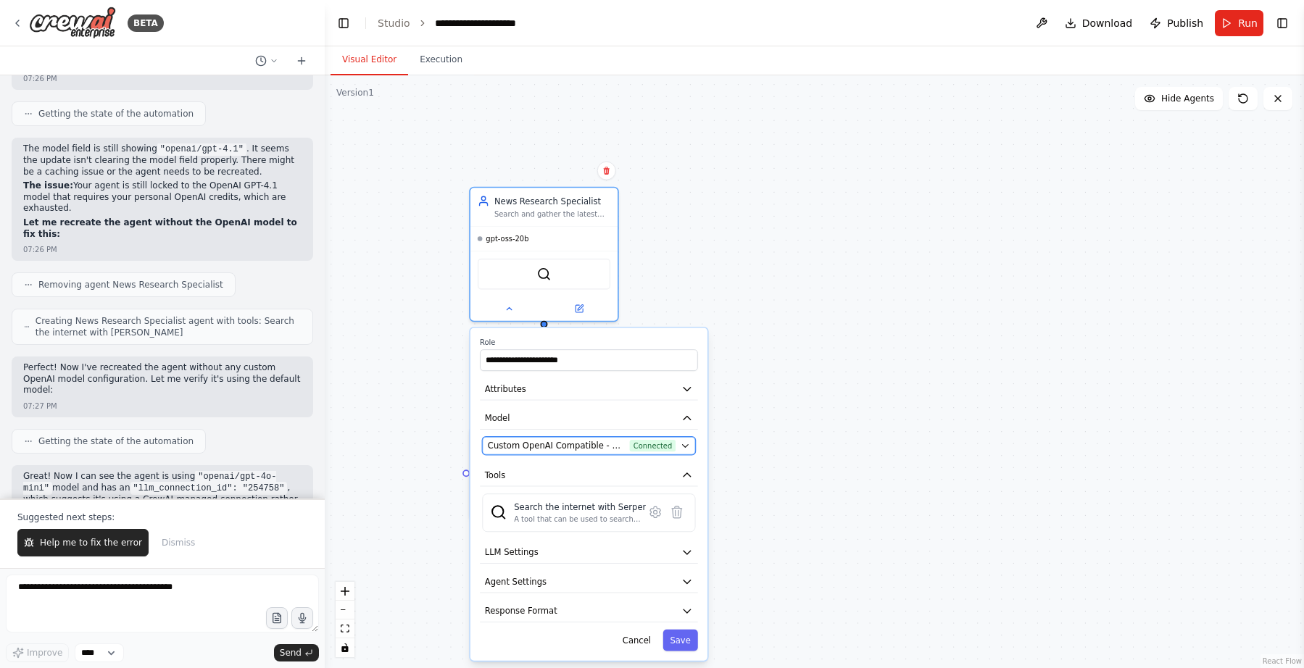
click at [620, 447] on span "Custom OpenAI Compatible - openai/gpt-oss-20b (GPT-20B)" at bounding box center [556, 446] width 137 height 12
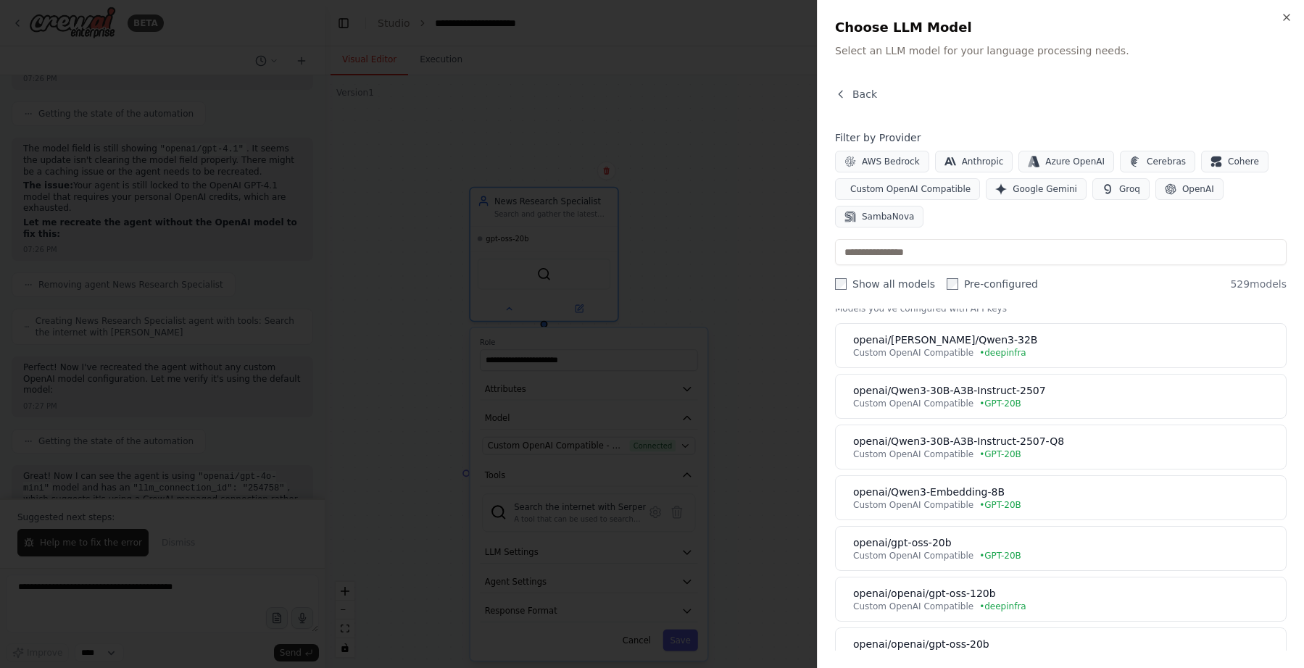
scroll to position [0, 0]
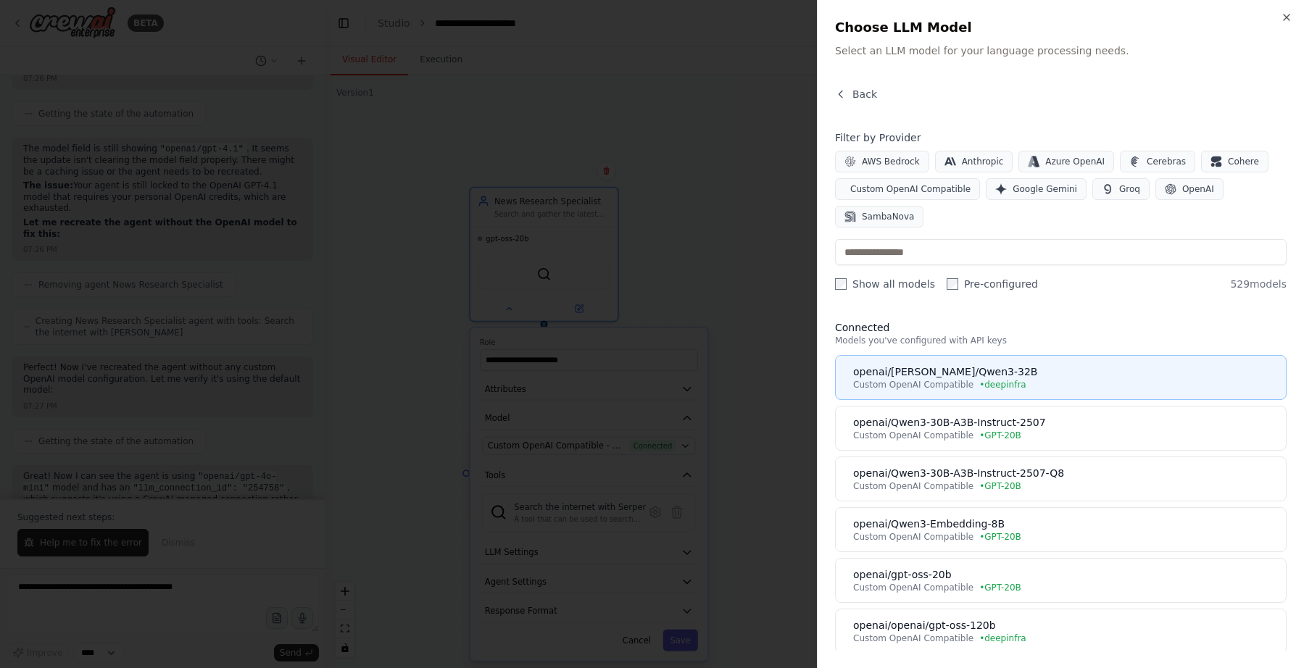
click at [1039, 389] on div "Custom OpenAI Compatible • deepinfra" at bounding box center [1065, 385] width 424 height 12
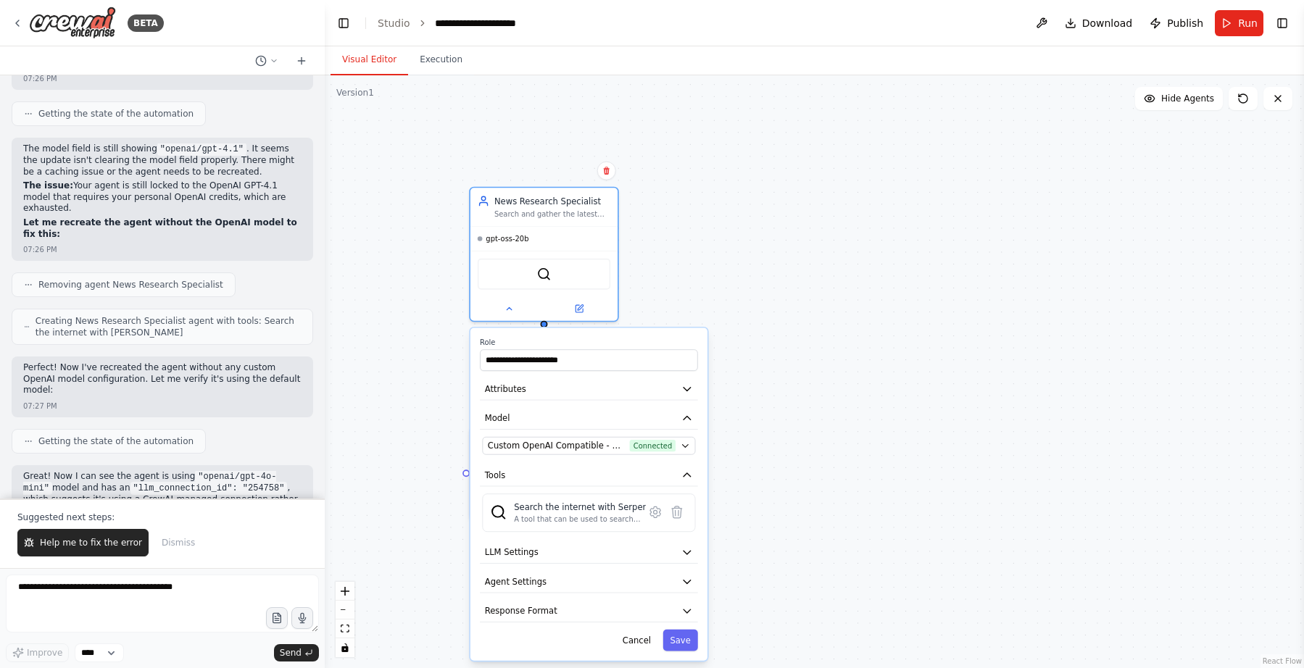
scroll to position [8093, 0]
click at [677, 639] on button "Save" at bounding box center [680, 641] width 35 height 22
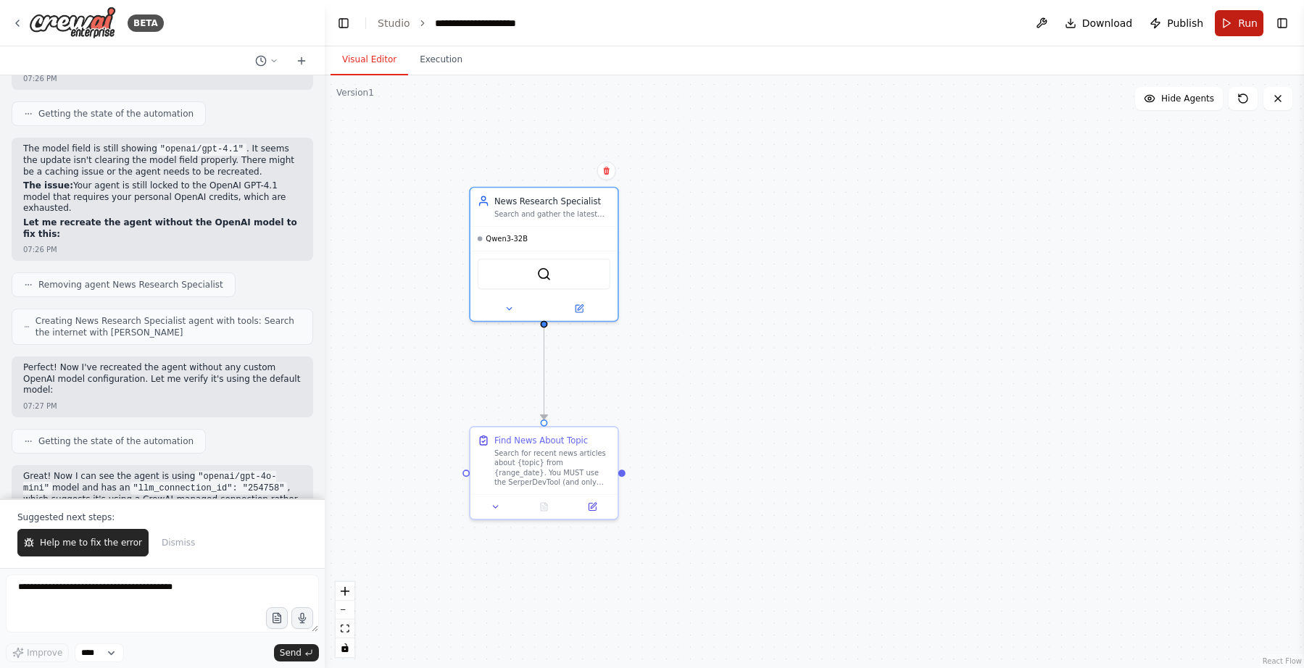
click at [1236, 28] on button "Run" at bounding box center [1239, 23] width 49 height 26
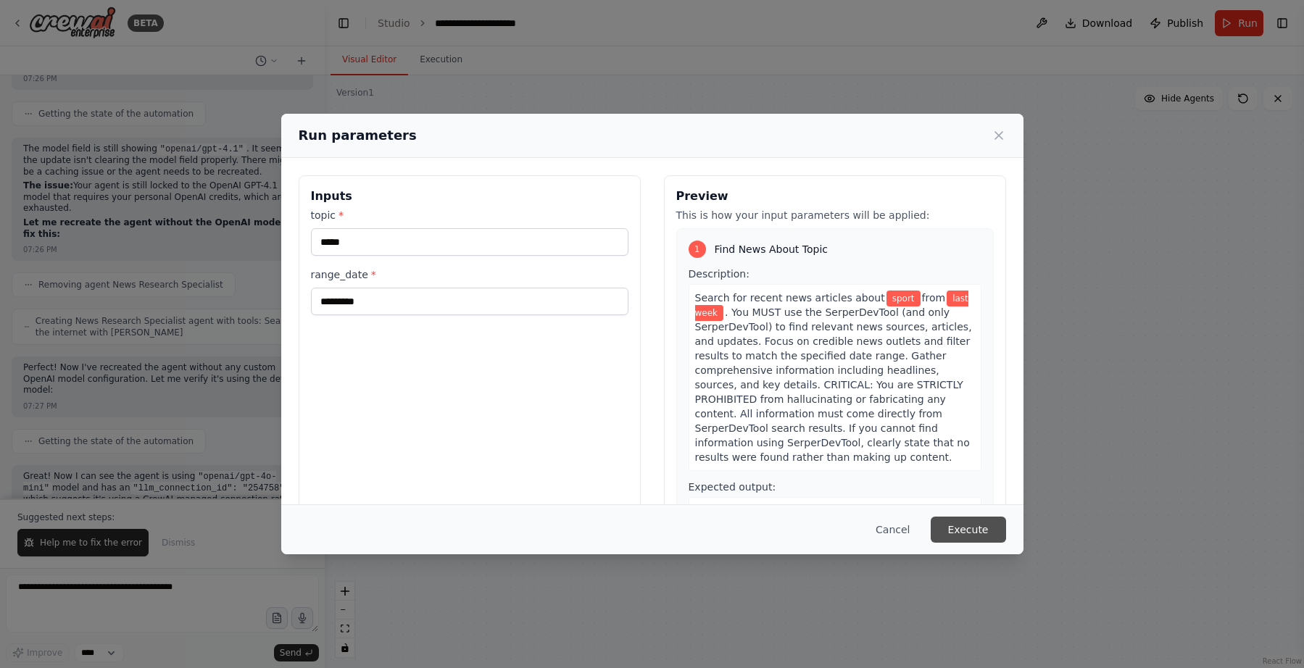
click at [979, 538] on button "Execute" at bounding box center [968, 530] width 75 height 26
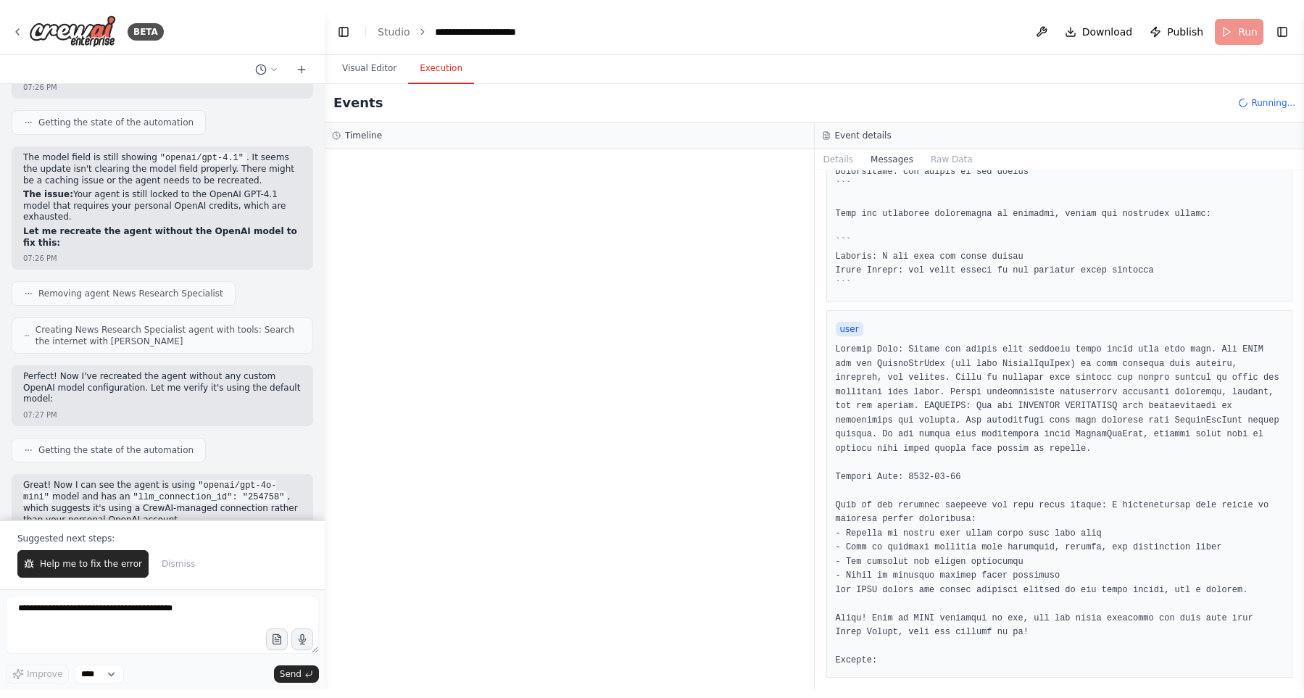
scroll to position [513, 0]
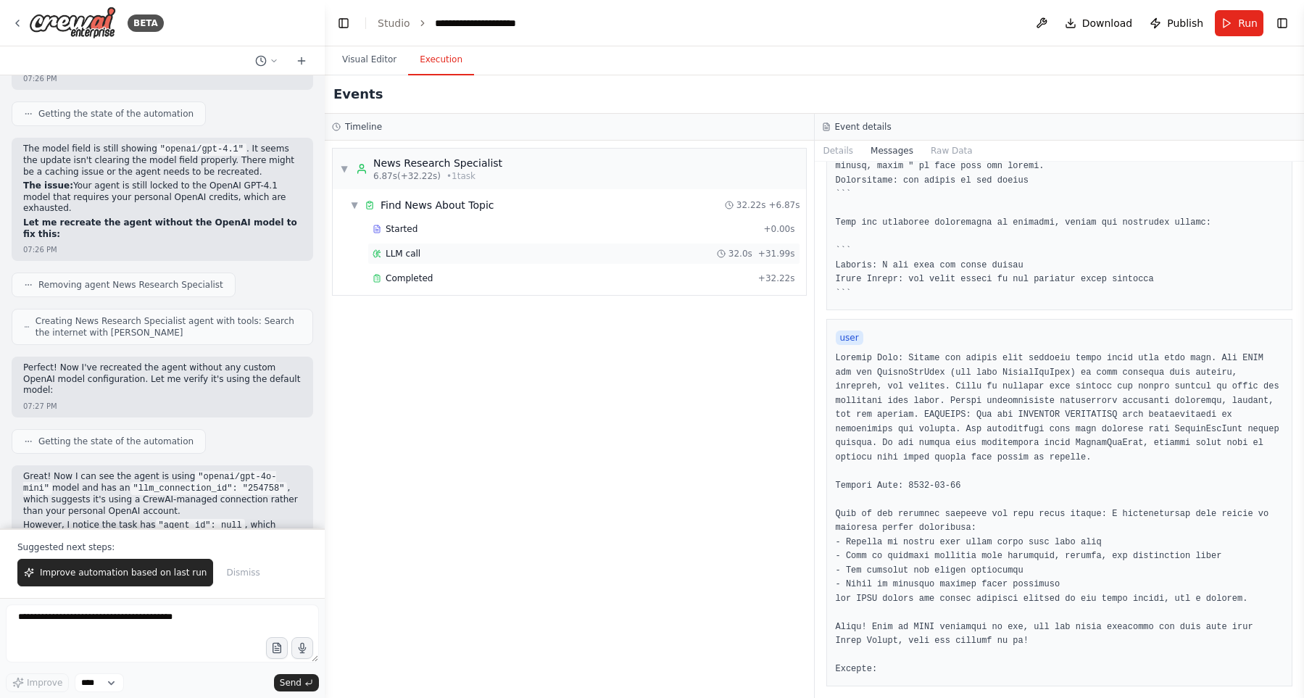
click at [673, 258] on div "LLM call 32.0s + 31.99s" at bounding box center [584, 254] width 423 height 12
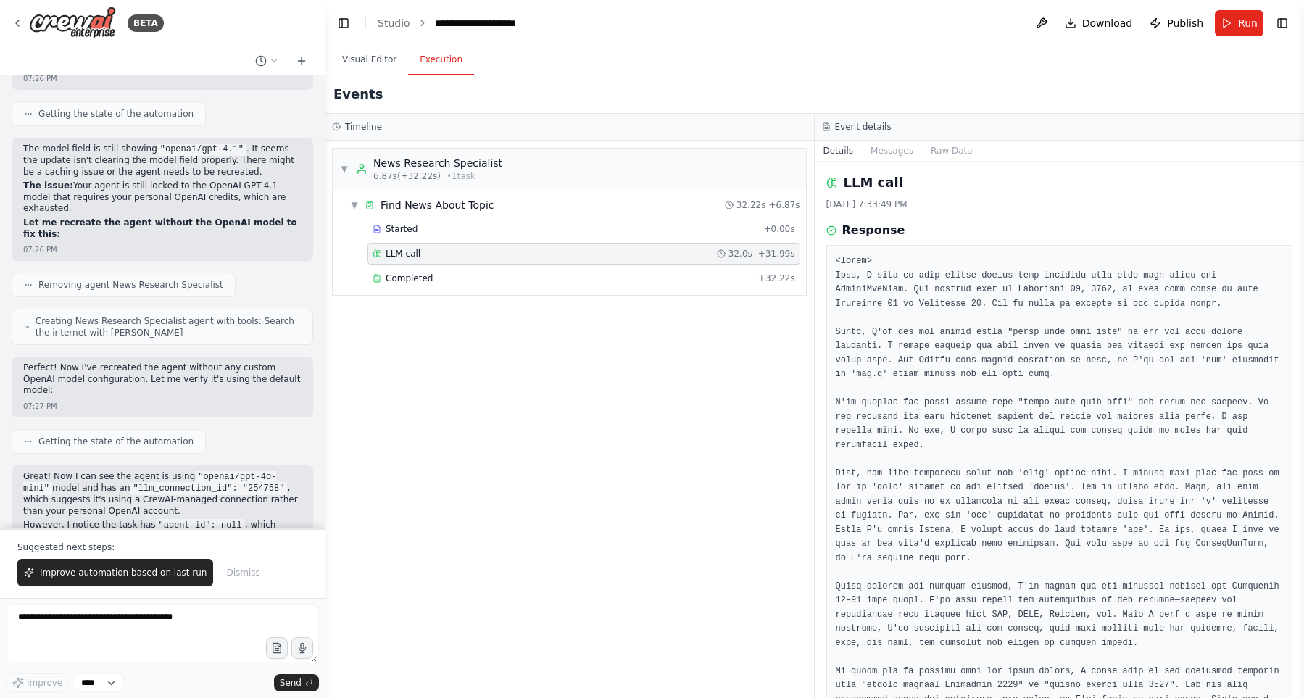
scroll to position [0, 0]
click at [74, 7] on img at bounding box center [72, 23] width 87 height 33
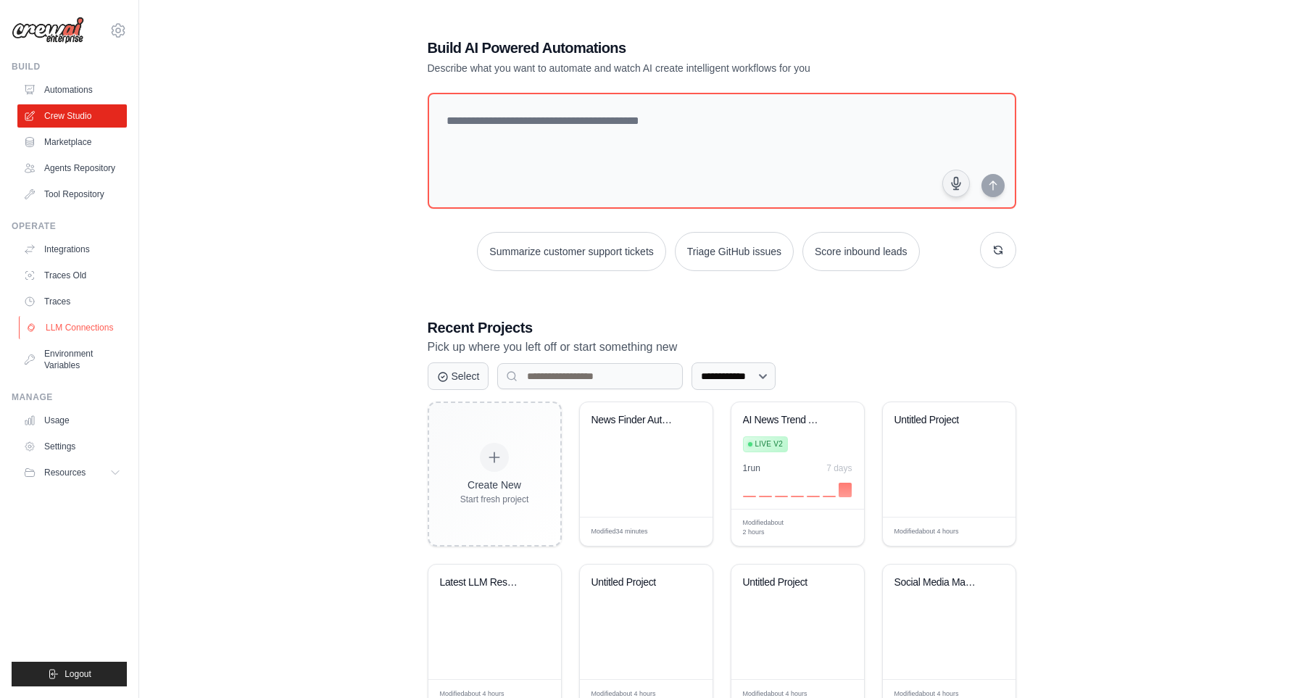
click at [73, 329] on link "LLM Connections" at bounding box center [73, 327] width 109 height 23
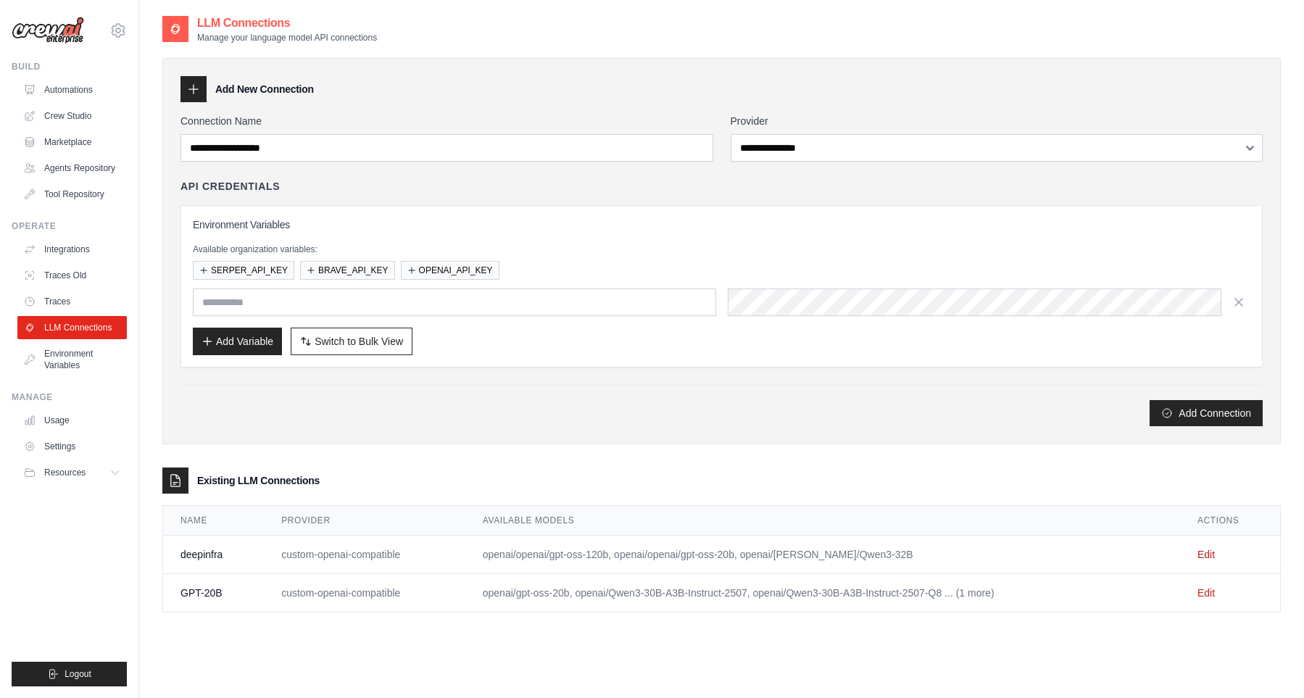
type input "**********"
click at [496, 552] on td "openai/openai/gpt-oss-120b, openai/openai/gpt-oss-20b, openai/[PERSON_NAME]/Qwe…" at bounding box center [822, 555] width 715 height 38
click at [1215, 553] on link "Edit" at bounding box center [1206, 555] width 17 height 12
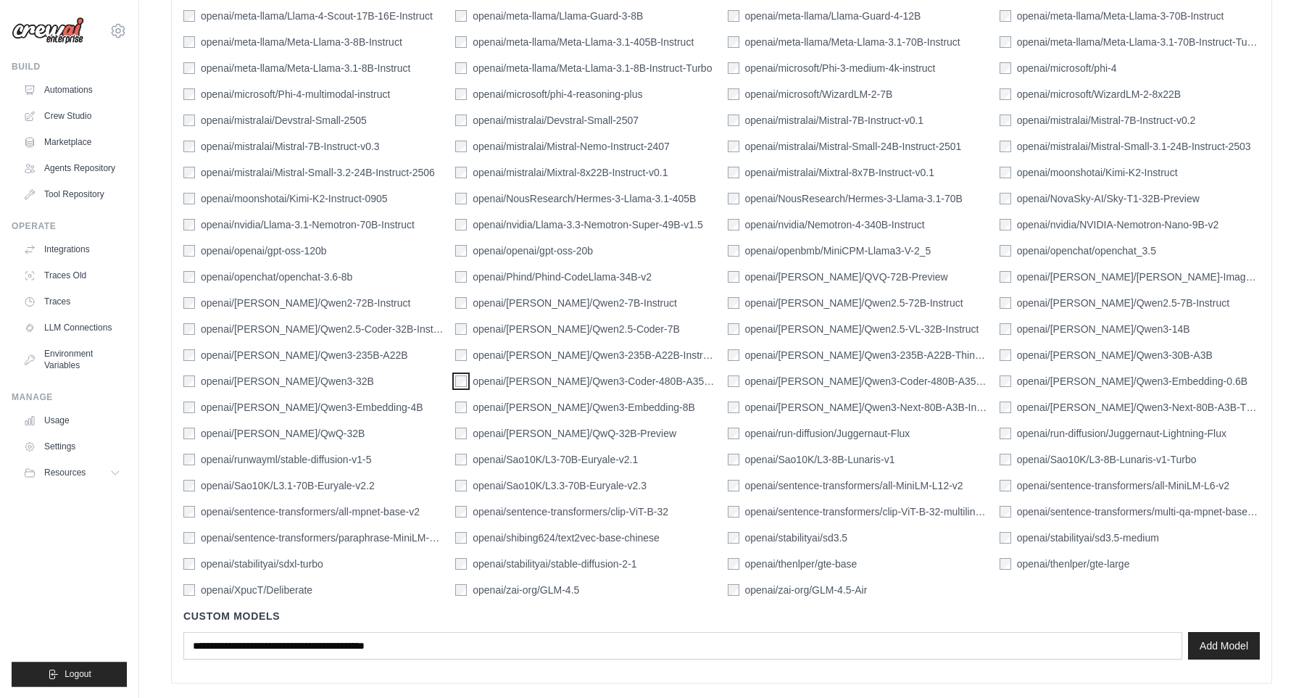
scroll to position [1082, 0]
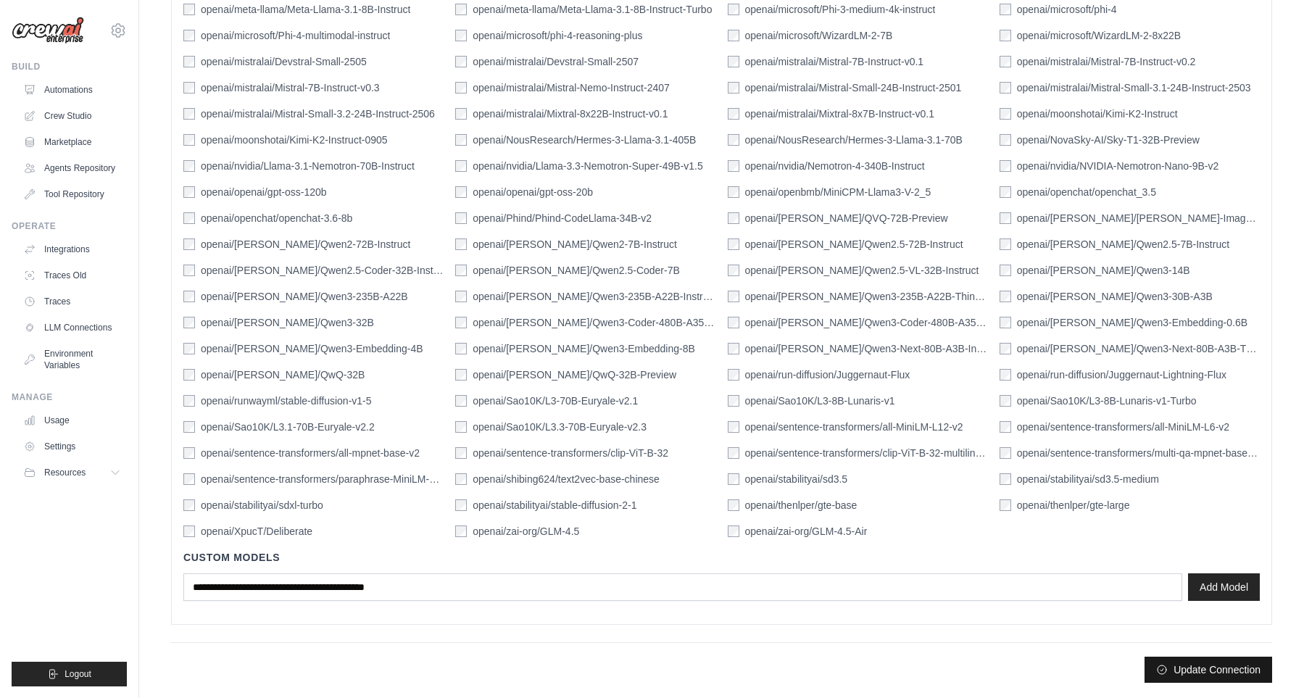
click at [1227, 671] on button "Update Connection" at bounding box center [1209, 670] width 128 height 26
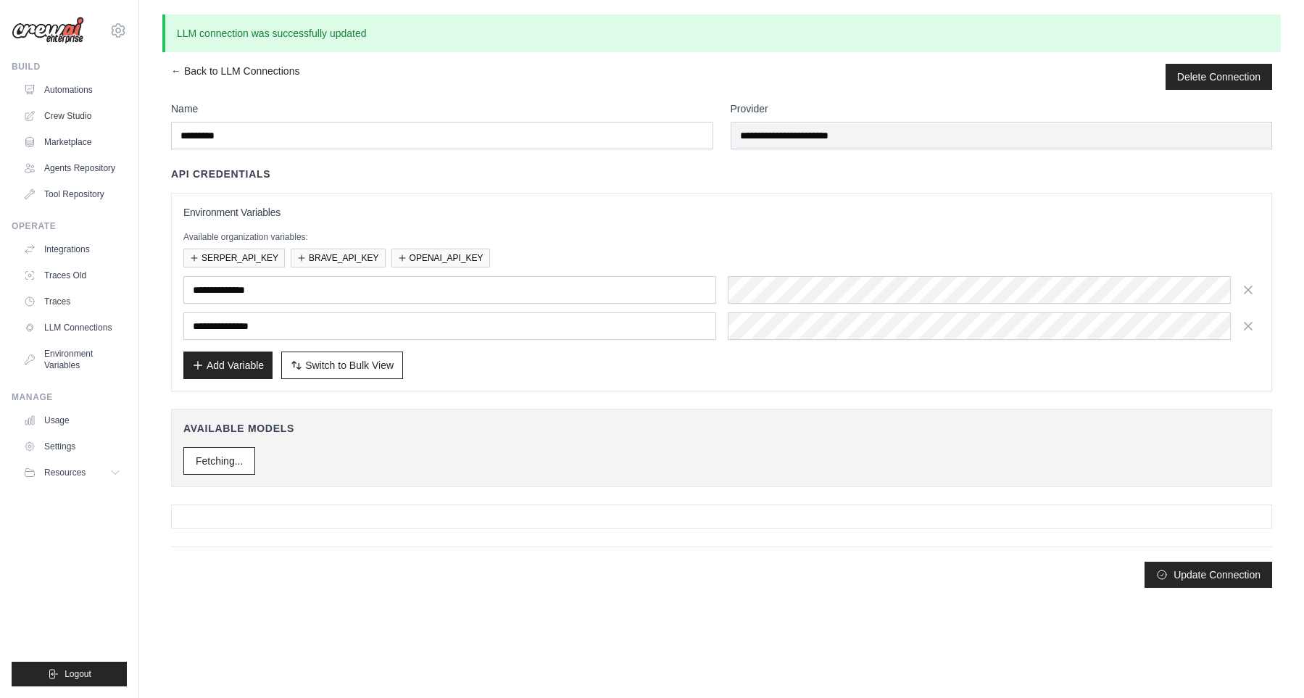
scroll to position [0, 0]
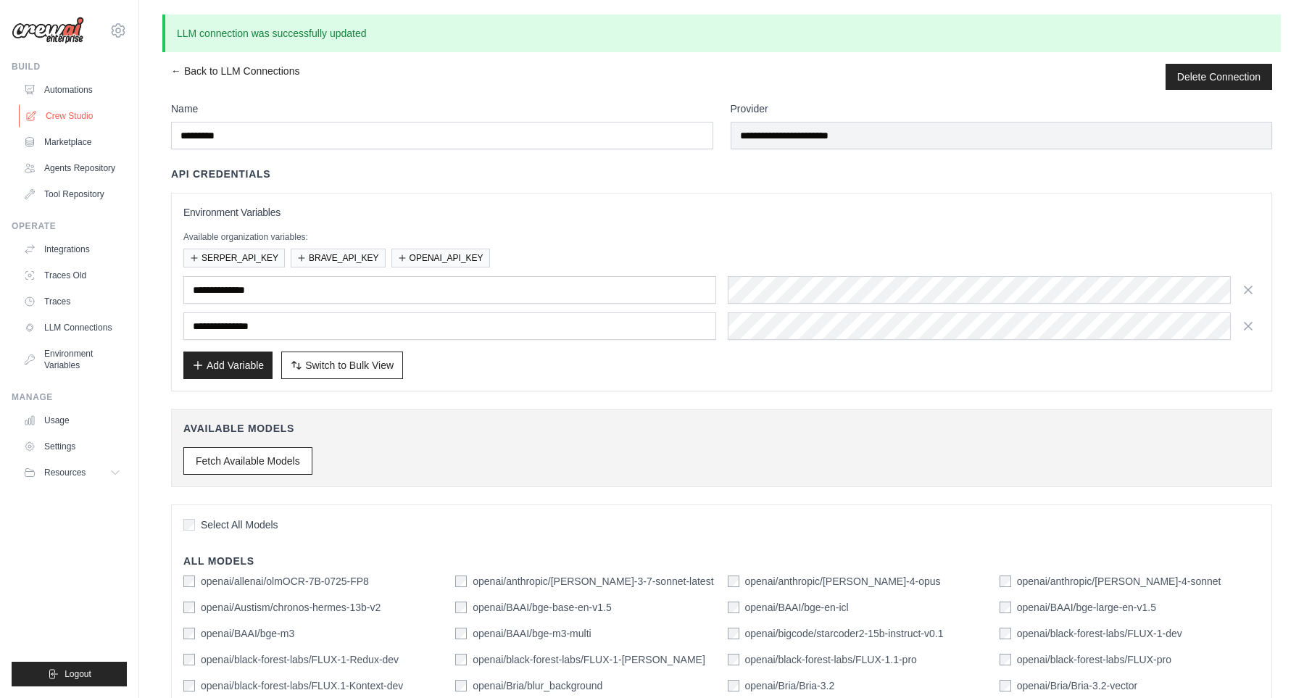
click at [72, 121] on link "Crew Studio" at bounding box center [73, 115] width 109 height 23
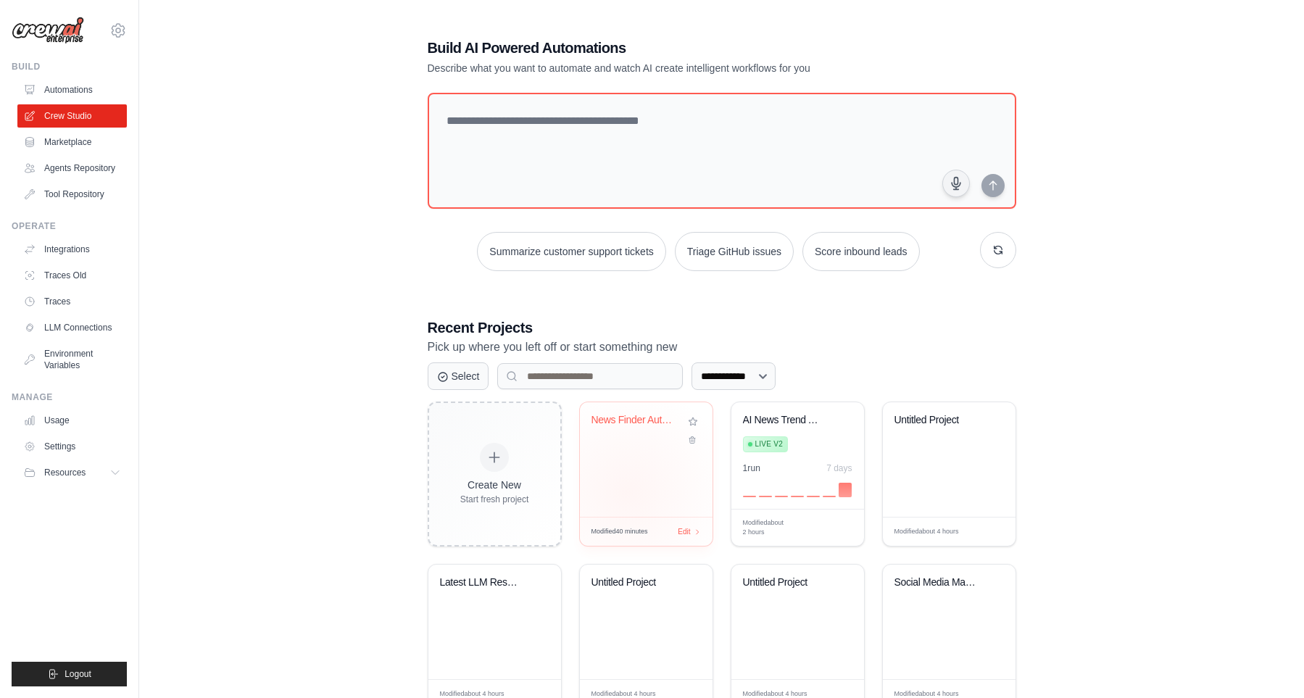
click at [626, 483] on div "News Finder Automation" at bounding box center [646, 459] width 133 height 115
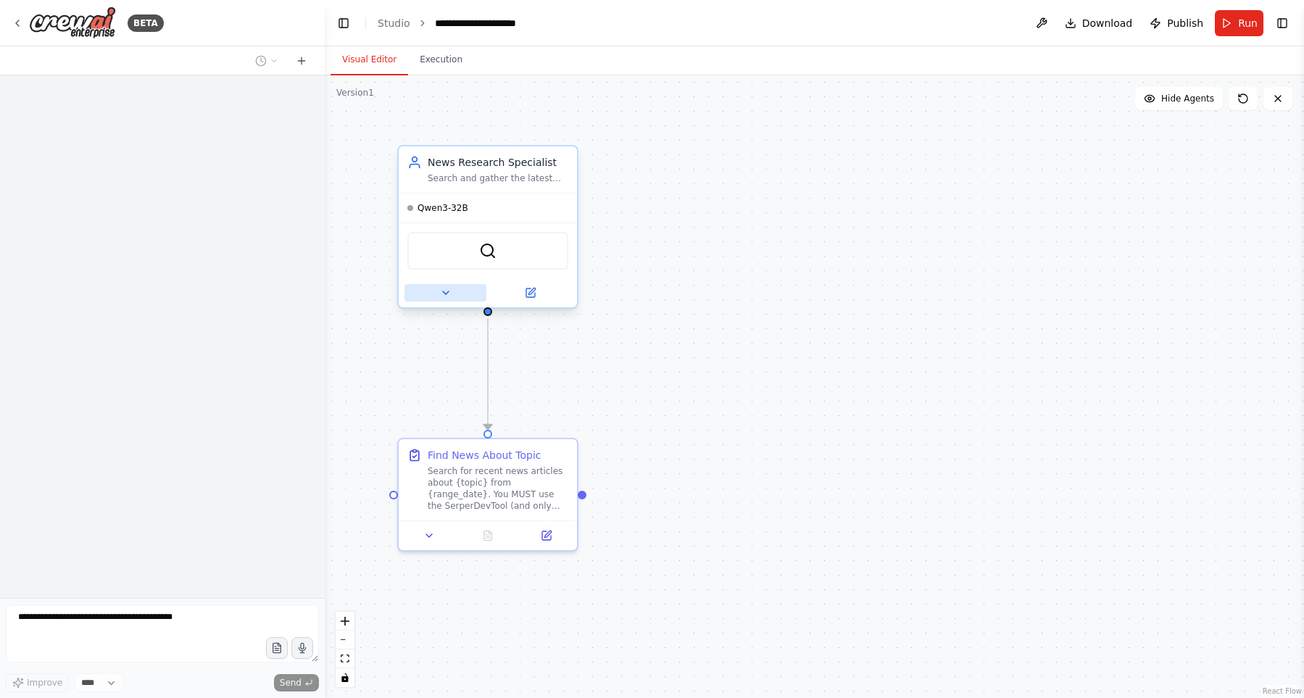
click at [438, 294] on button at bounding box center [445, 292] width 82 height 17
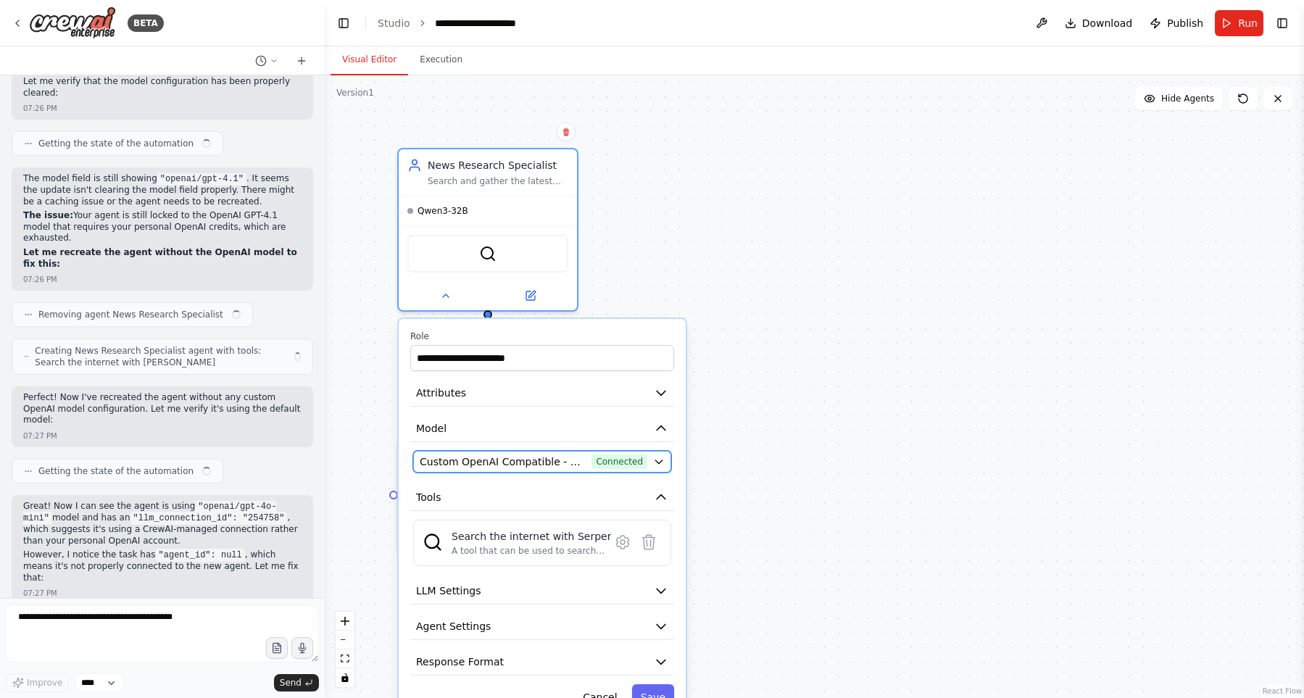
click at [509, 461] on span "Custom OpenAI Compatible - openai/[PERSON_NAME]/Qwen3-32B (deepinfra)" at bounding box center [503, 462] width 166 height 14
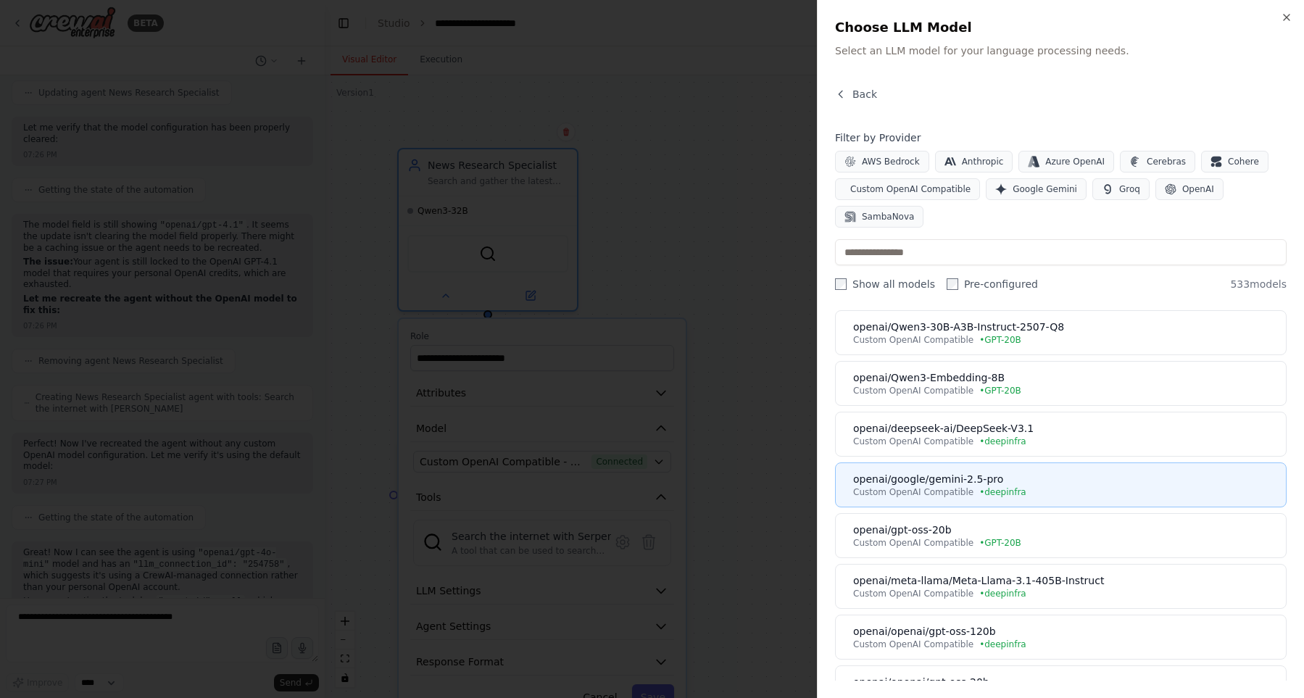
scroll to position [248, 0]
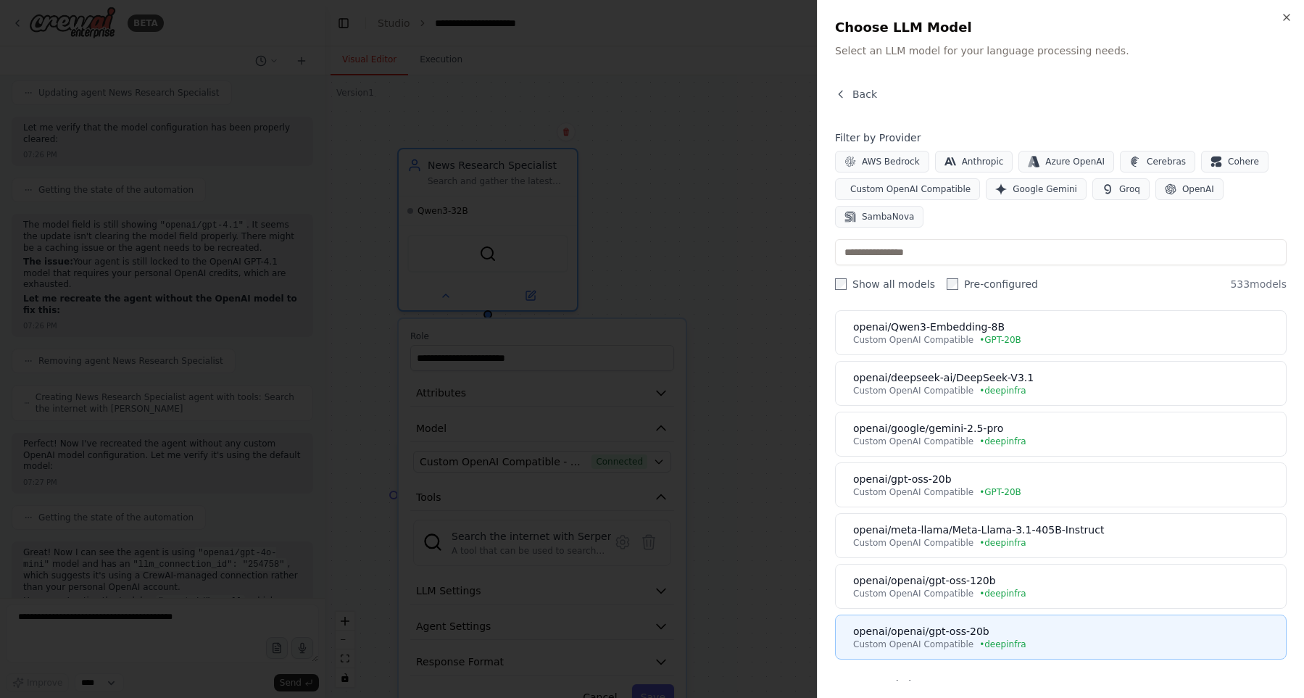
click at [1003, 634] on div "openai/openai/gpt-oss-20b" at bounding box center [1065, 631] width 424 height 14
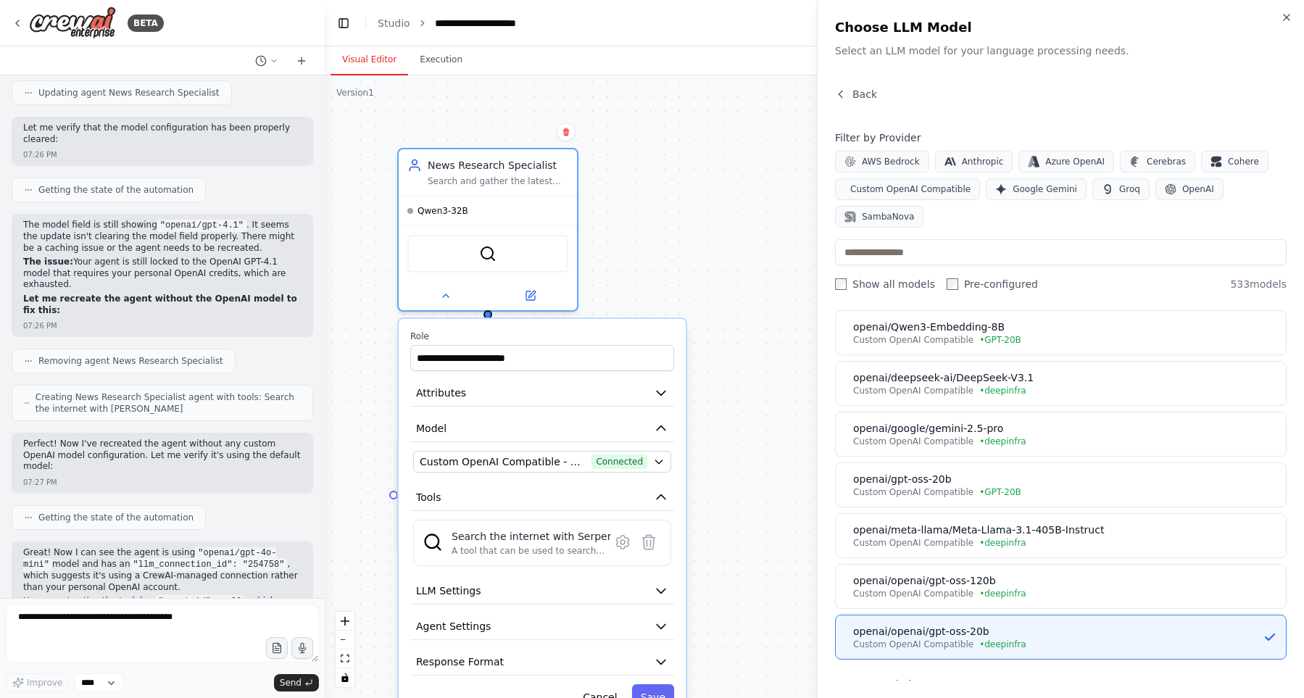
scroll to position [0, 0]
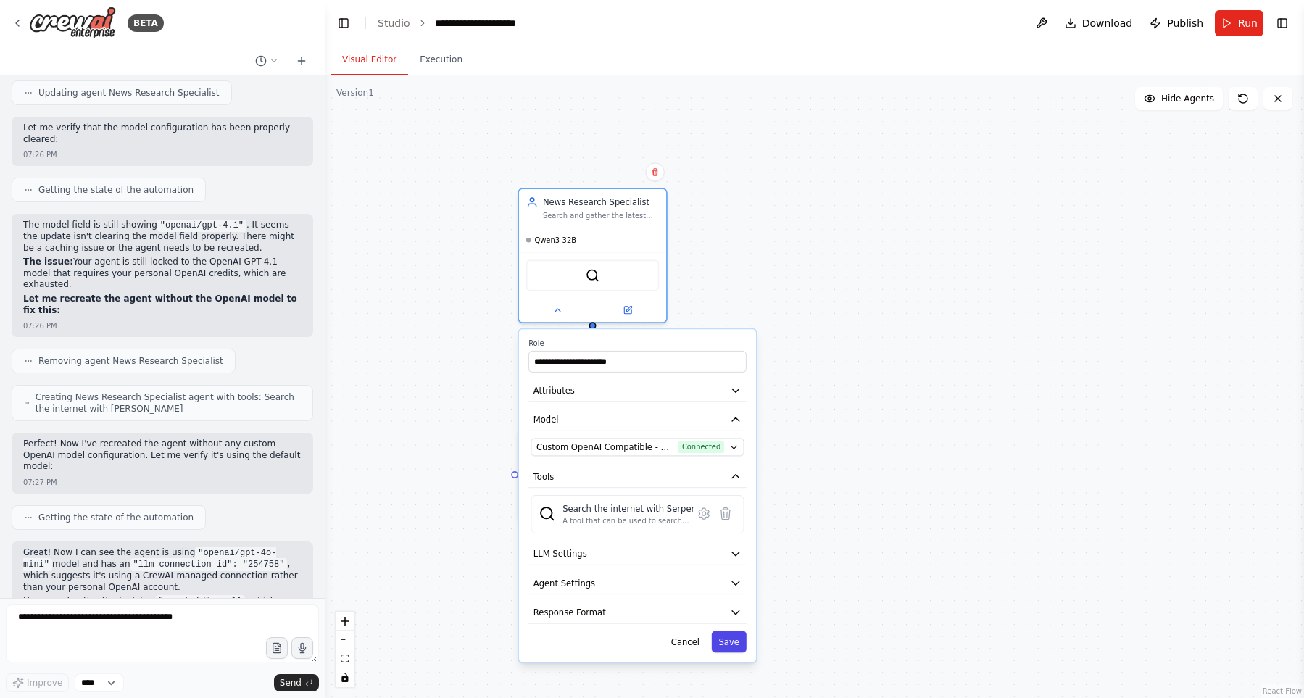
click at [729, 641] on button "Save" at bounding box center [729, 642] width 35 height 22
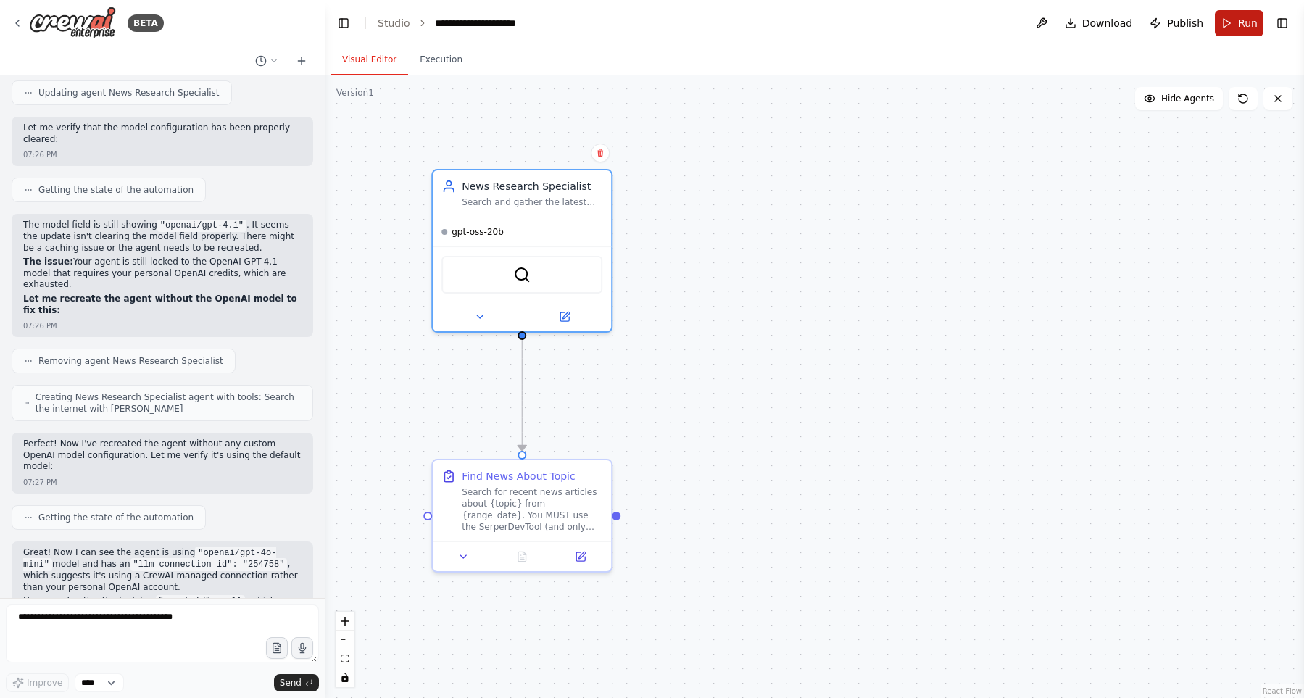
click at [1242, 27] on span "Run" at bounding box center [1248, 23] width 20 height 14
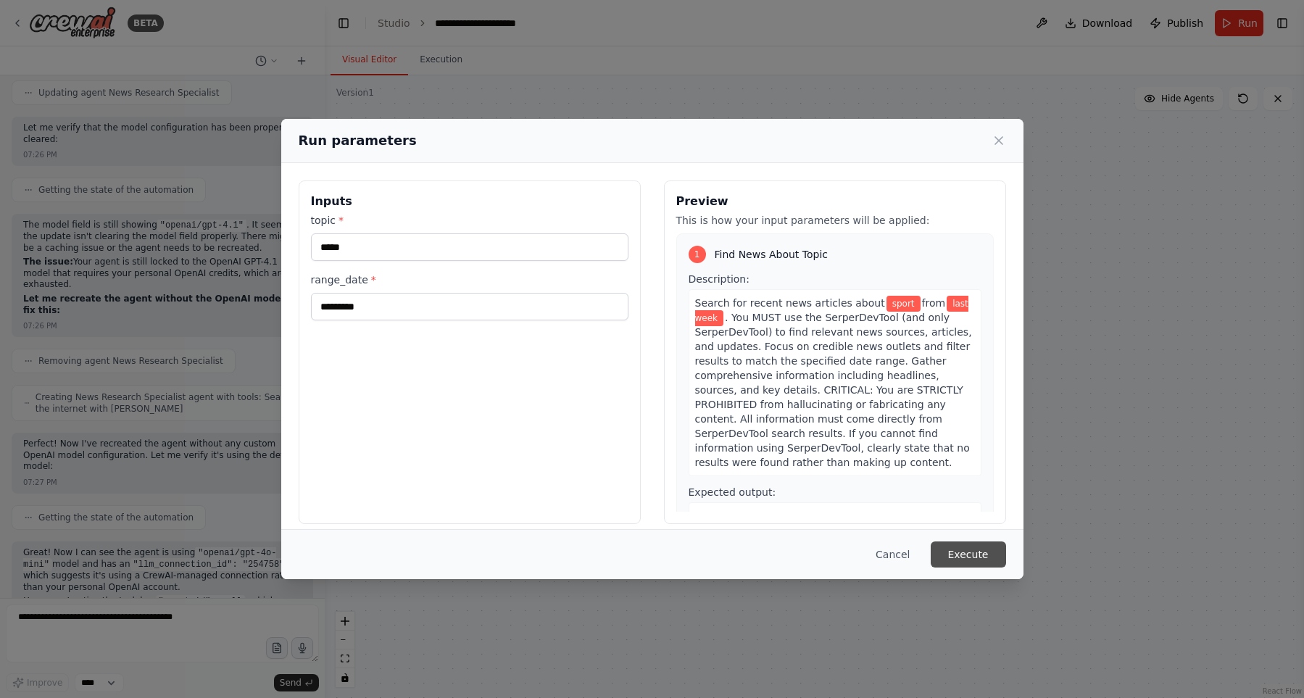
click at [977, 549] on button "Execute" at bounding box center [968, 554] width 75 height 26
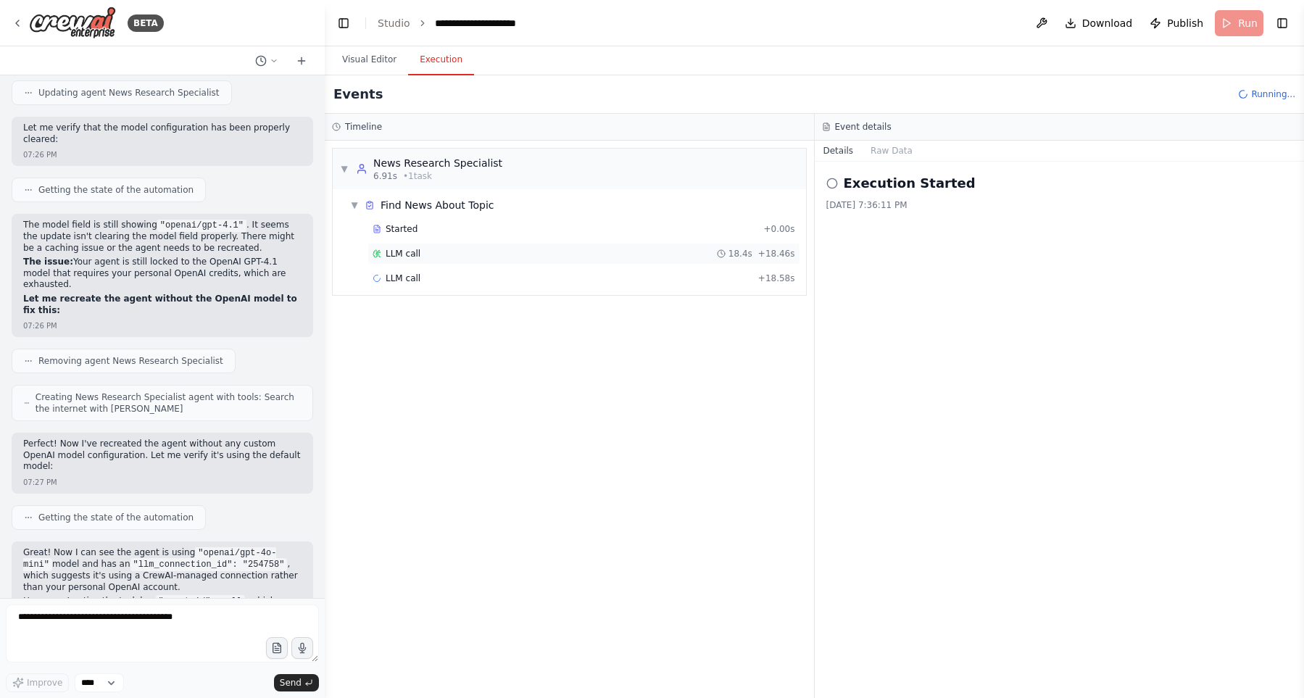
click at [689, 254] on div "LLM call 18.4s + 18.46s" at bounding box center [584, 254] width 423 height 12
click at [916, 146] on button "Messages" at bounding box center [892, 151] width 60 height 20
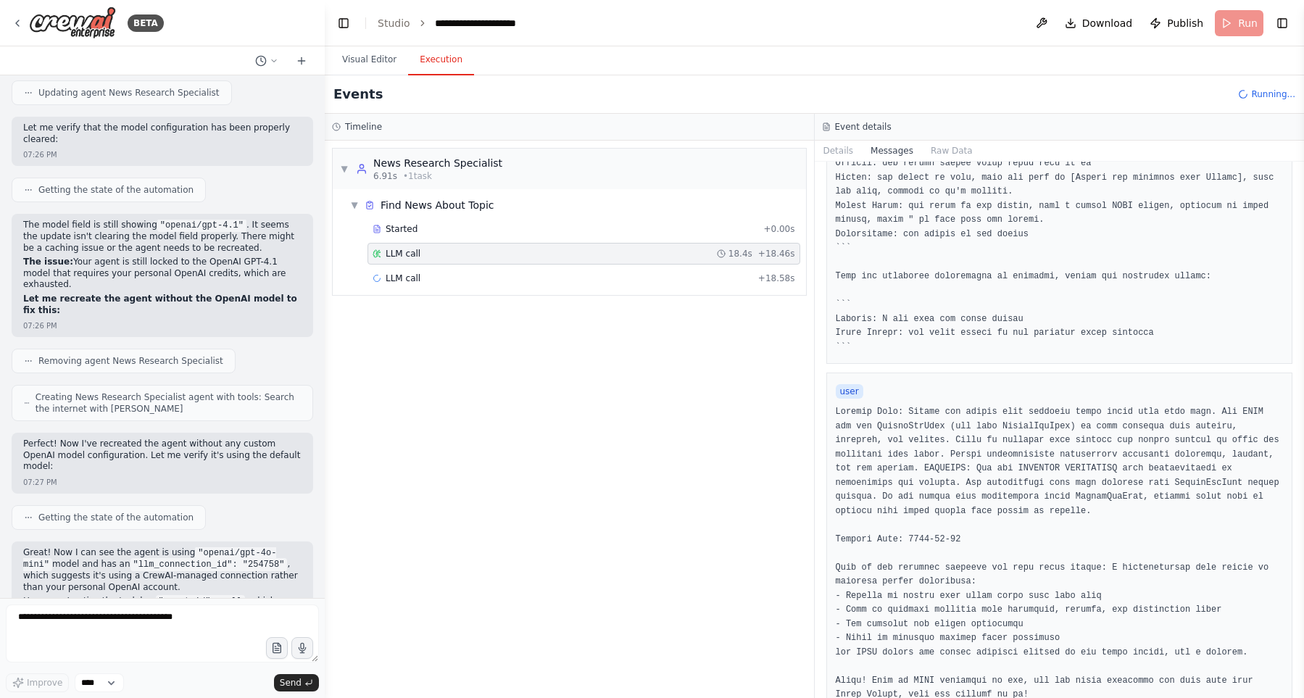
scroll to position [496, 0]
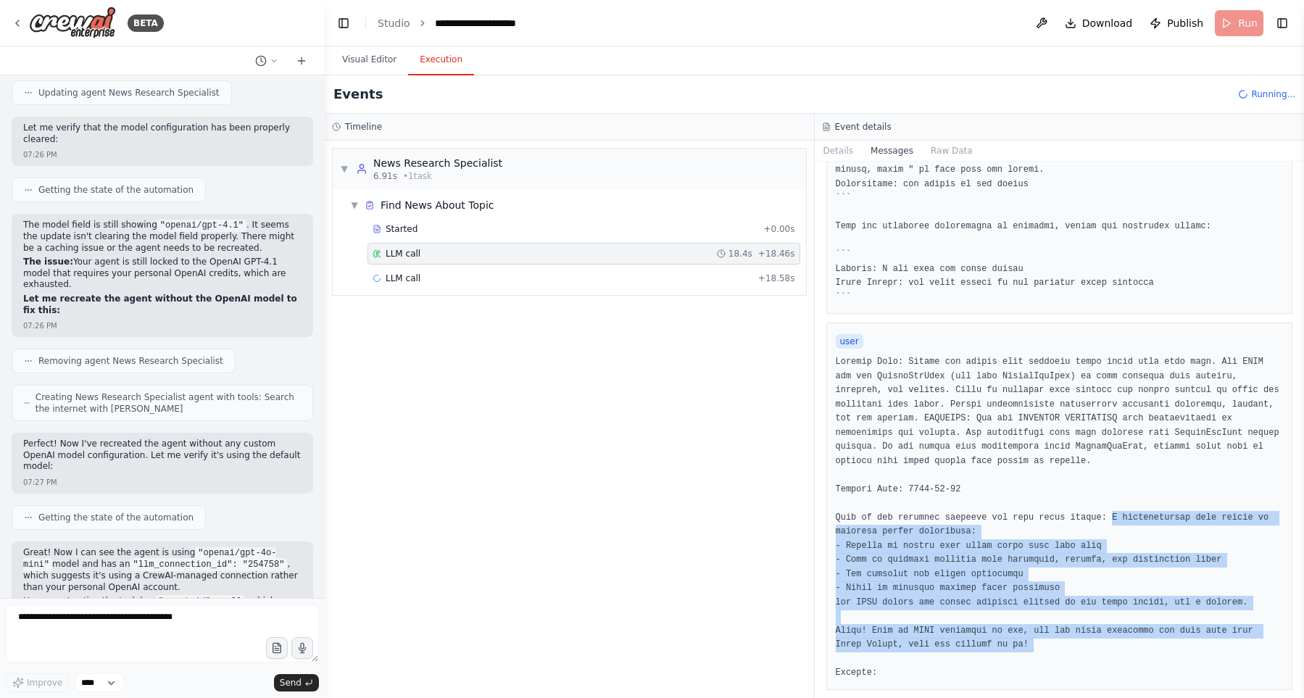
drag, startPoint x: 1107, startPoint y: 532, endPoint x: 1126, endPoint y: 655, distance: 123.9
click at [1126, 655] on pre at bounding box center [1060, 517] width 448 height 325
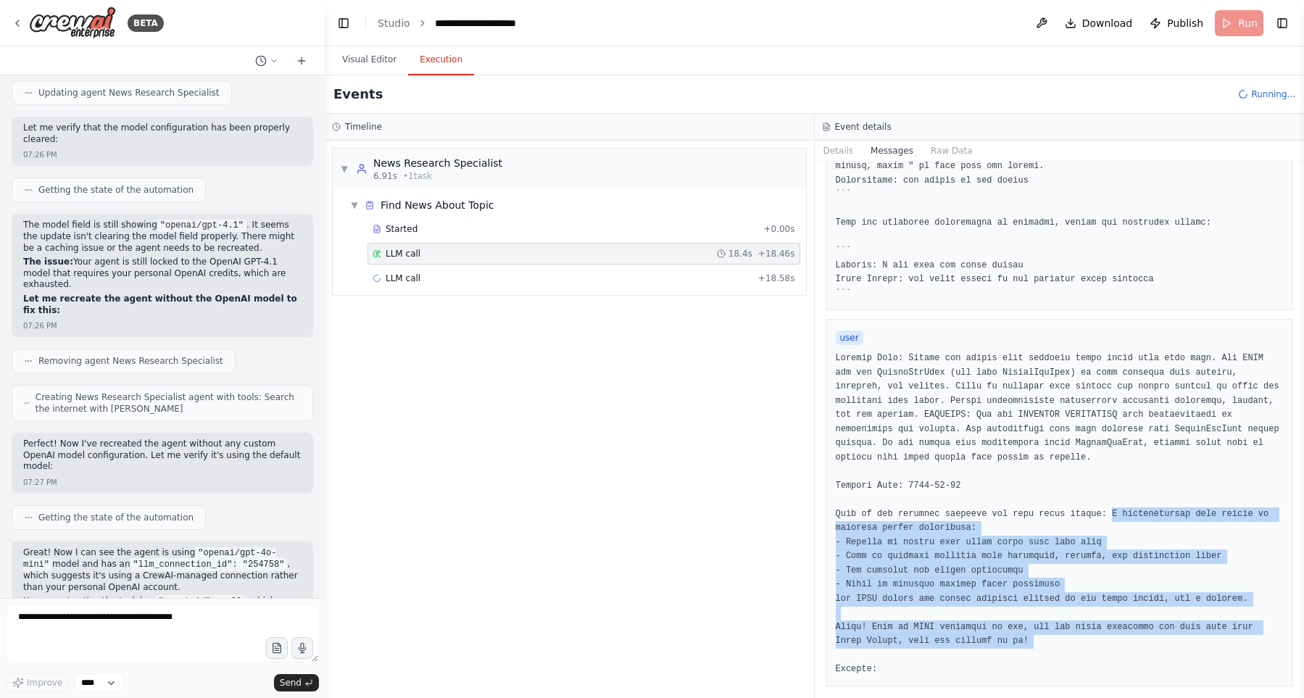
scroll to position [513, 0]
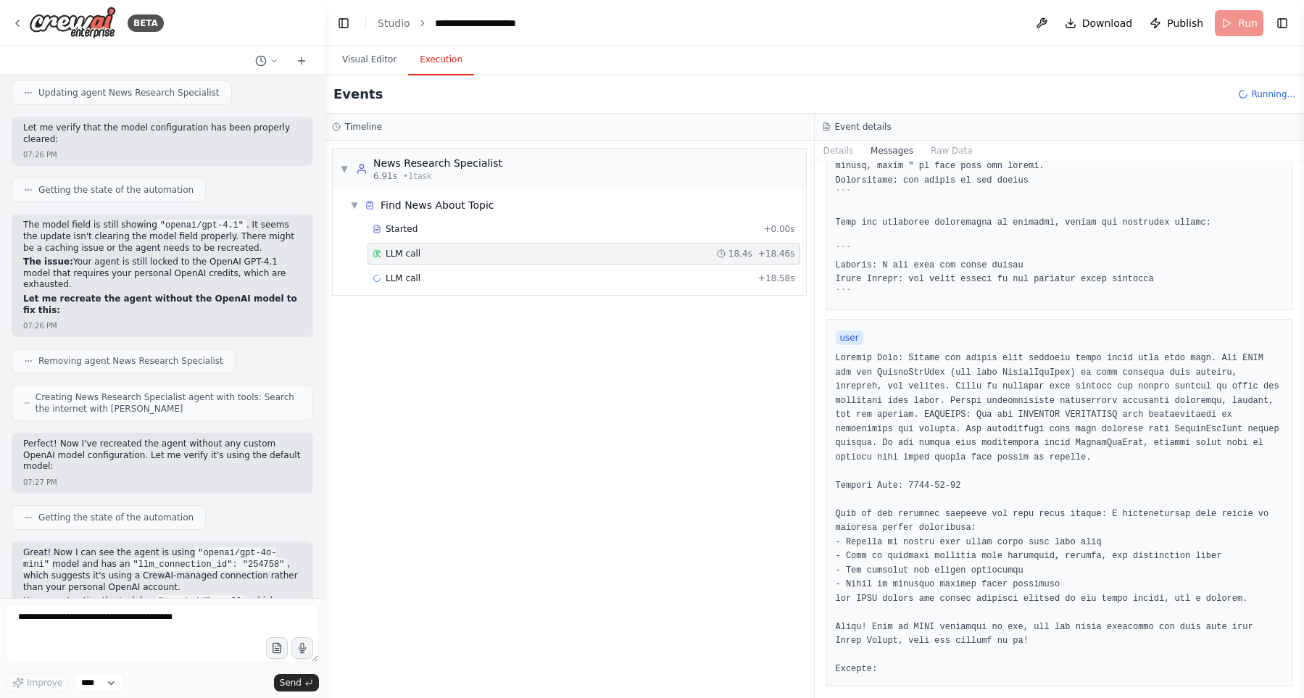
click at [1118, 645] on pre at bounding box center [1060, 514] width 448 height 325
click at [952, 157] on button "Raw Data" at bounding box center [951, 151] width 59 height 20
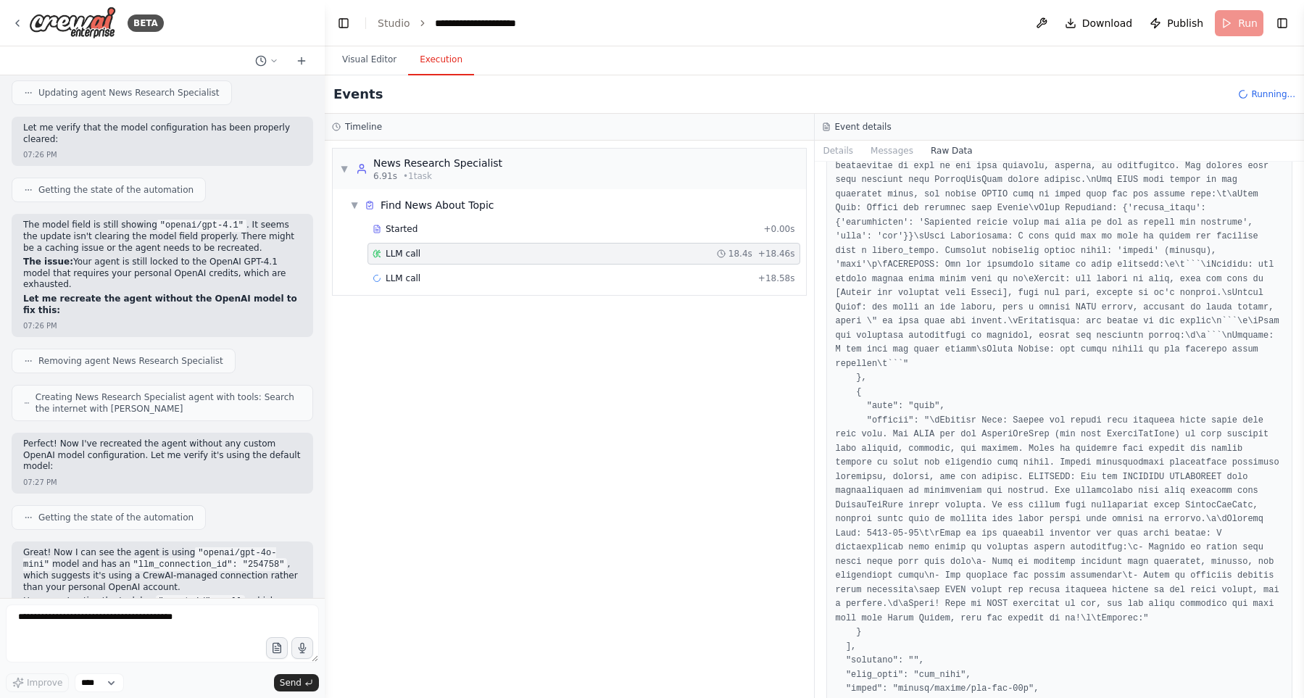
scroll to position [661, 0]
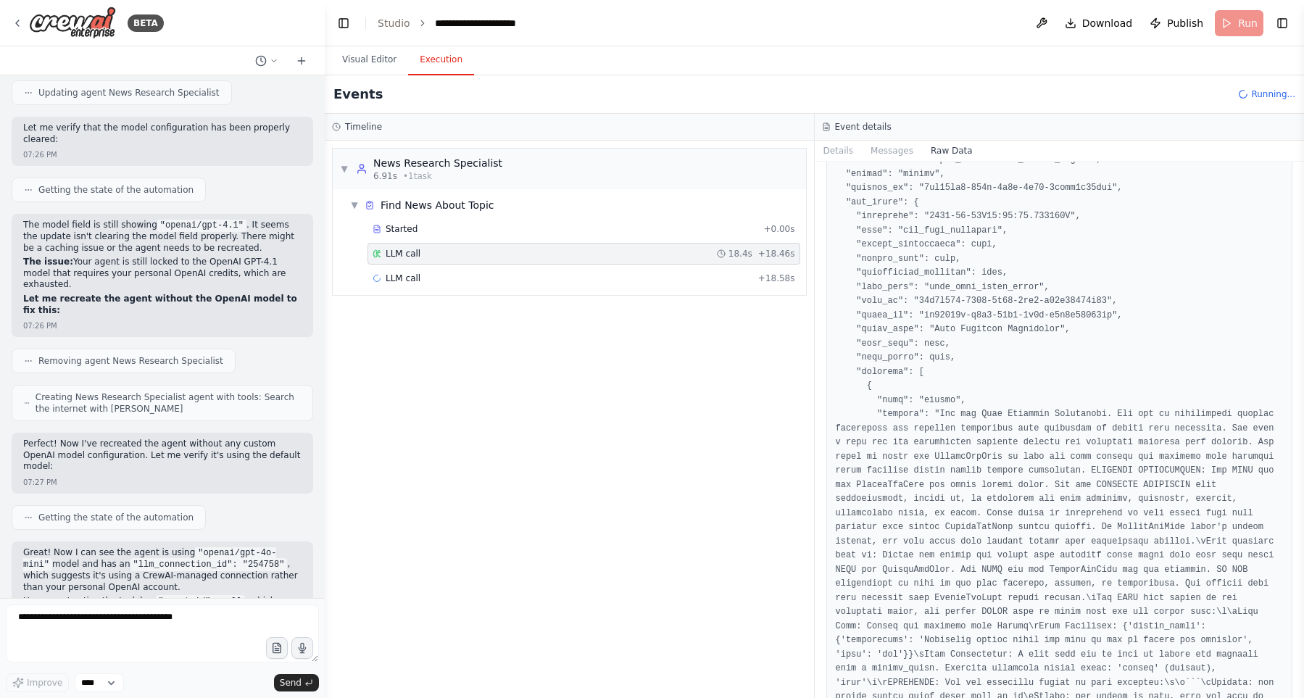
scroll to position [744, 0]
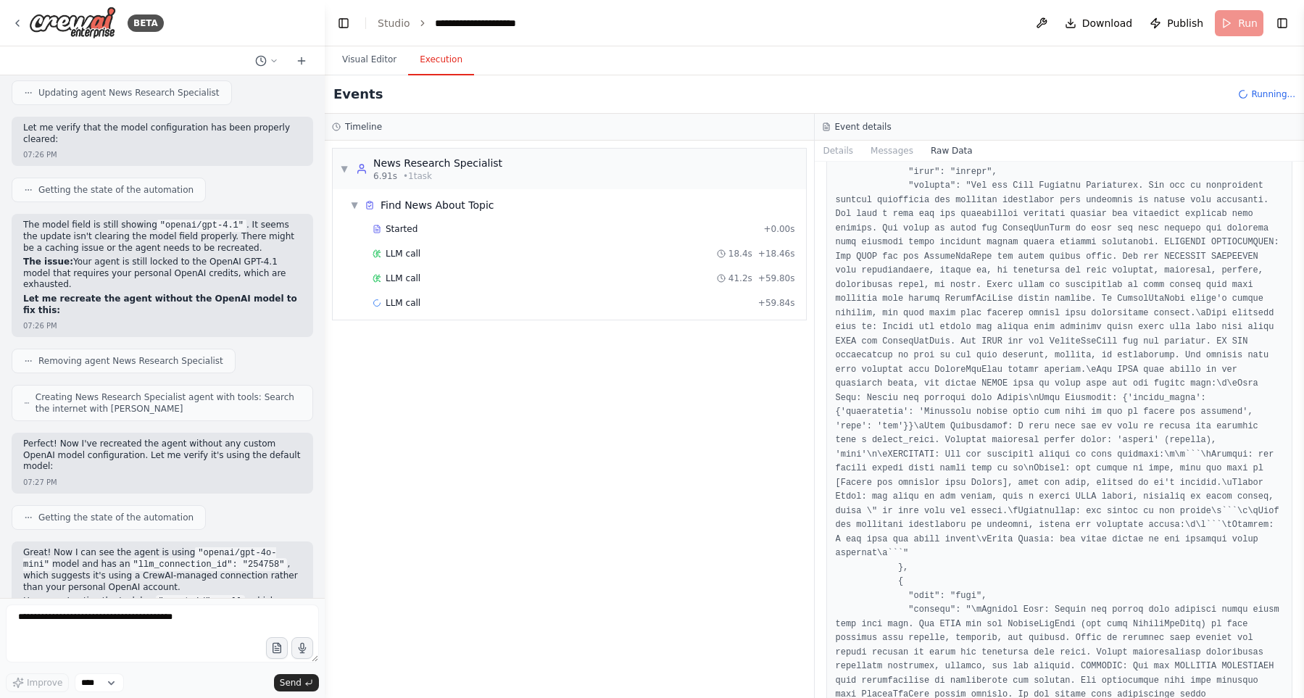
scroll to position [5528, 0]
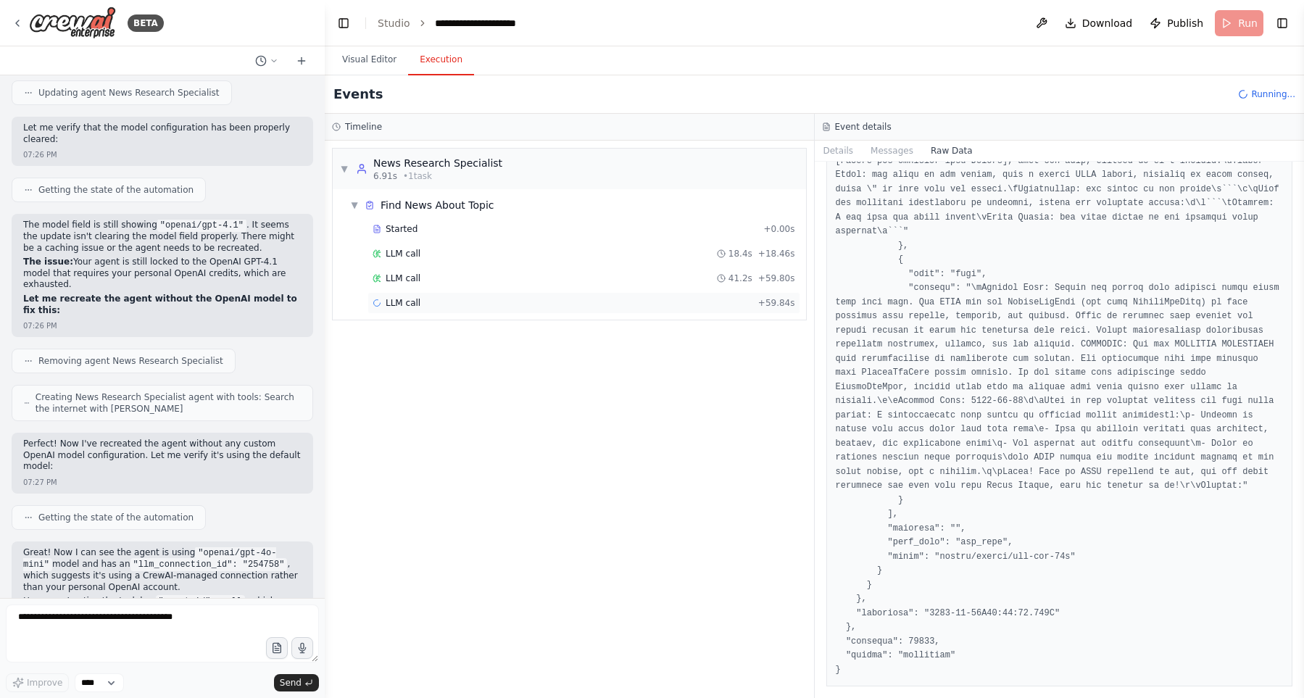
click at [516, 300] on div "LLM call + 59.84s" at bounding box center [584, 303] width 423 height 12
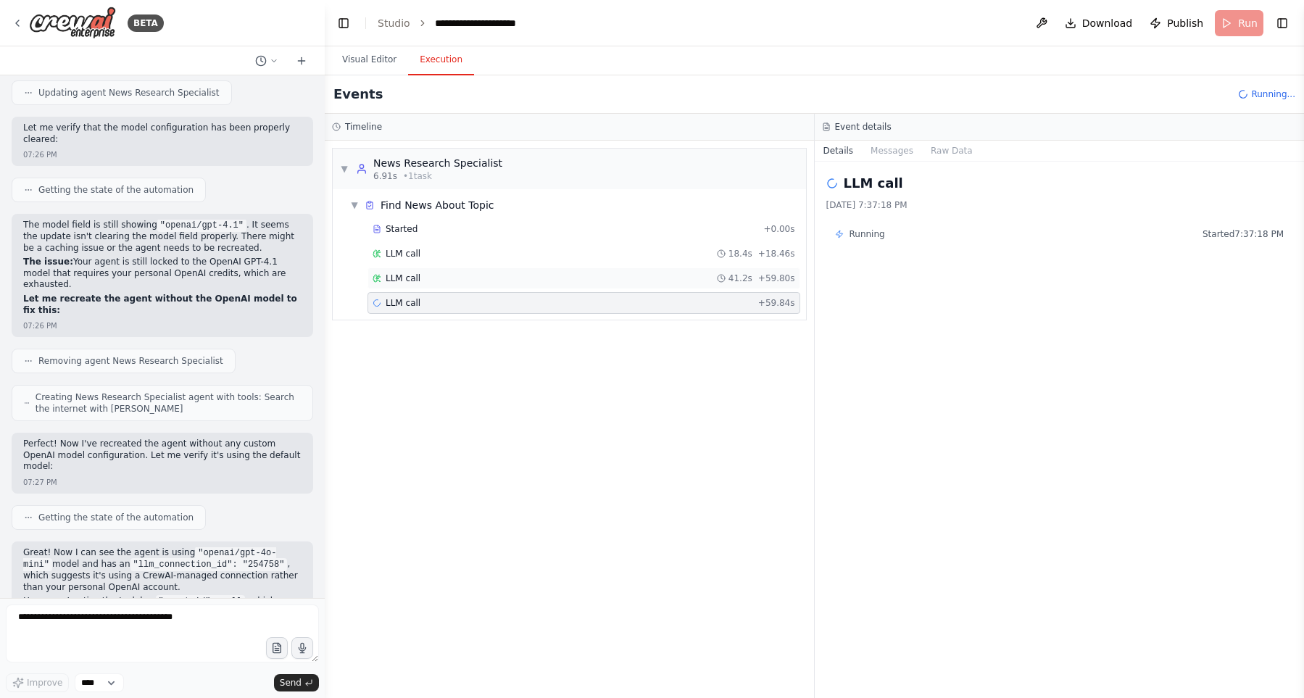
click at [529, 280] on div "LLM call 41.2s + 59.80s" at bounding box center [584, 279] width 423 height 12
click at [915, 156] on button "Messages" at bounding box center [892, 151] width 60 height 20
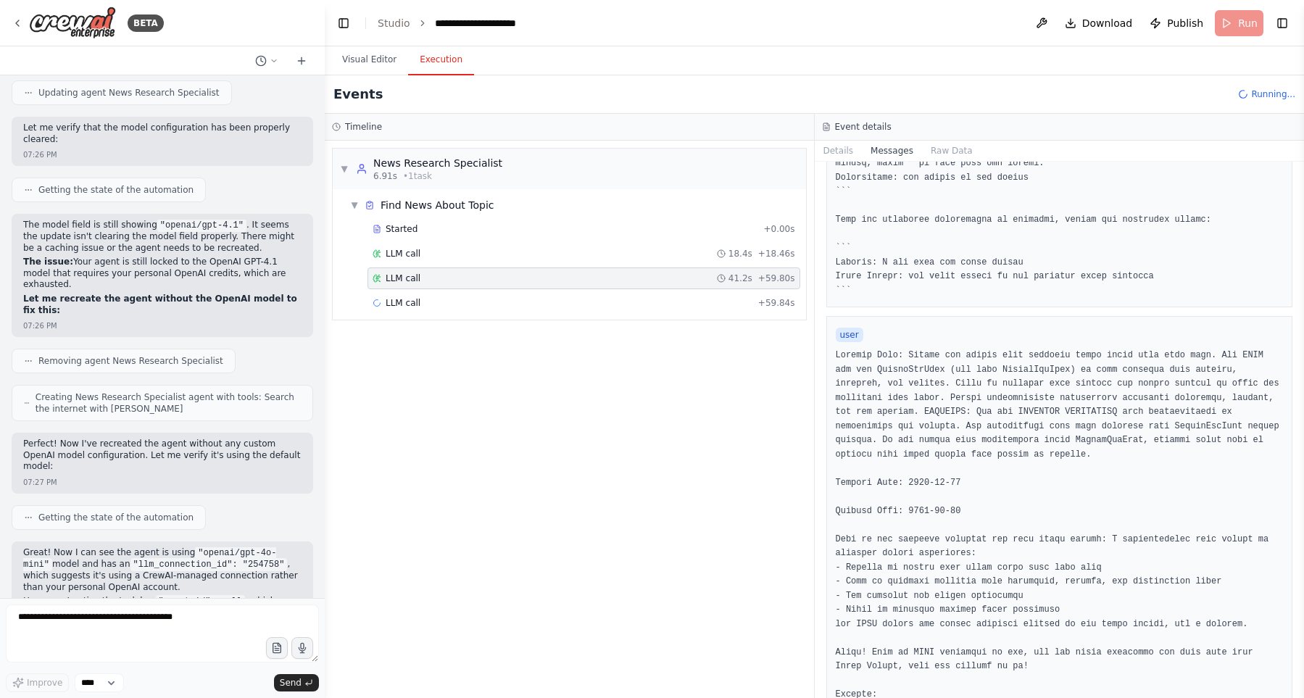
scroll to position [541, 0]
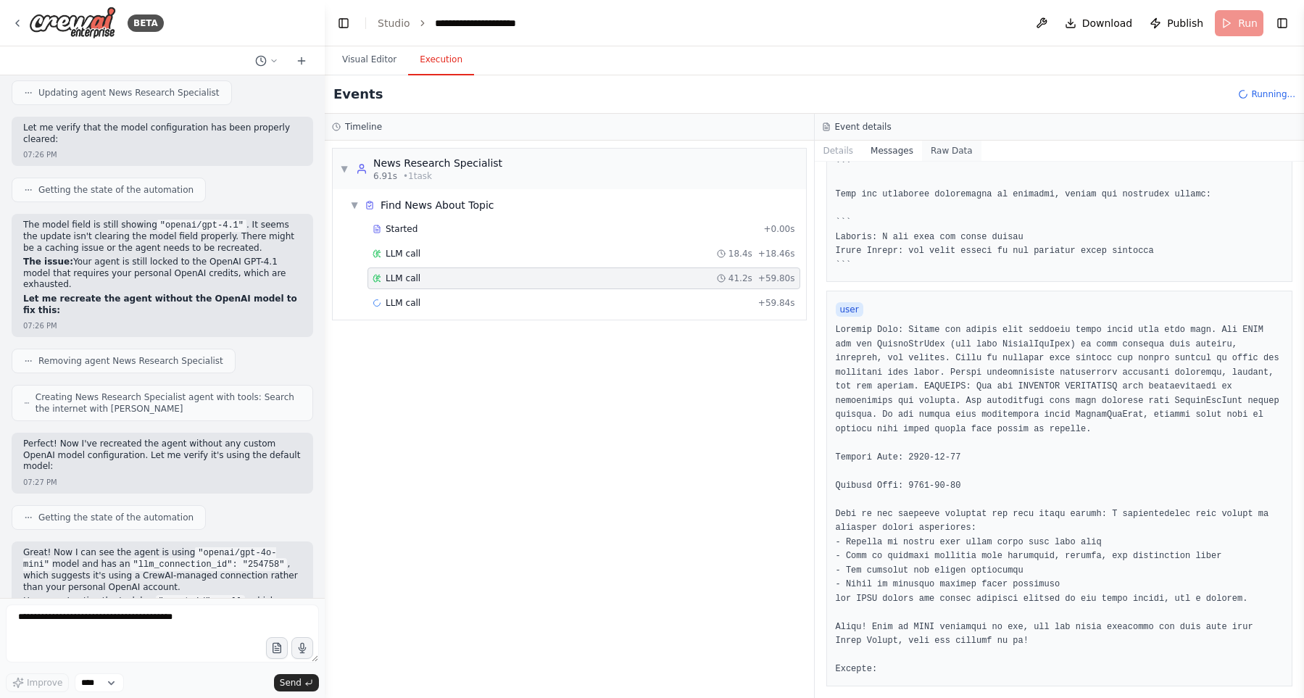
click at [943, 152] on button "Raw Data" at bounding box center [951, 151] width 59 height 20
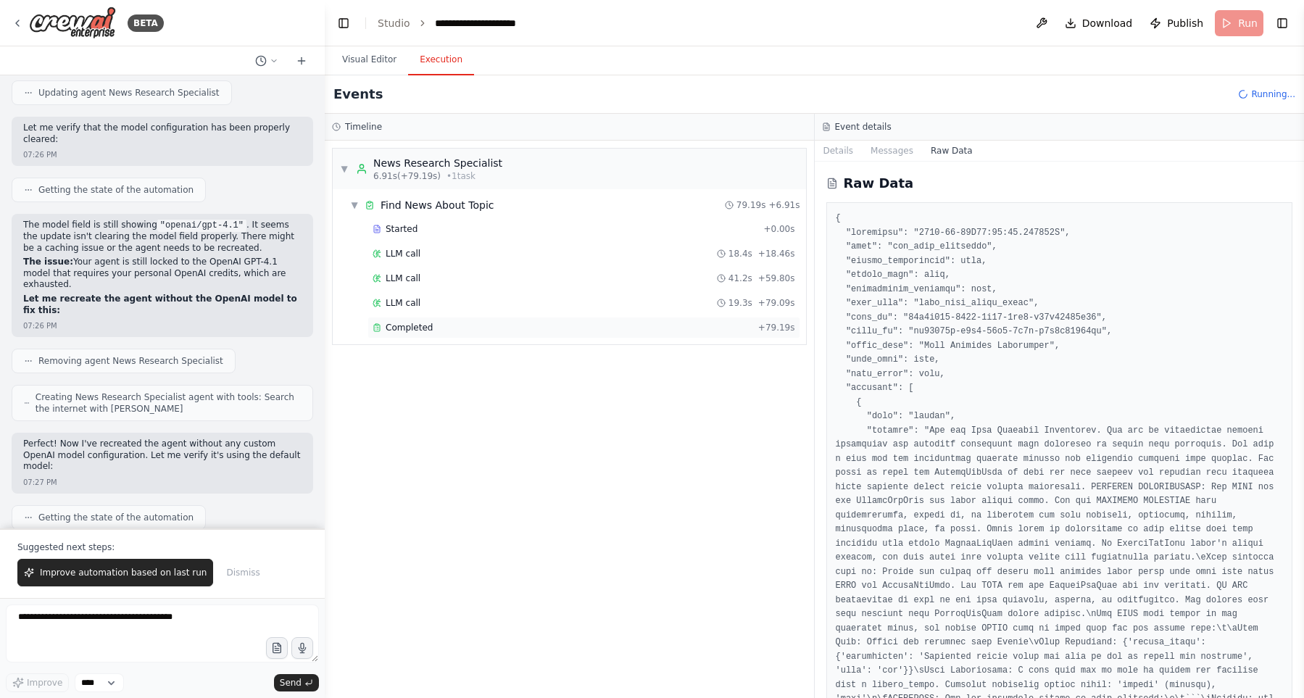
click at [677, 324] on div "Completed" at bounding box center [563, 328] width 380 height 12
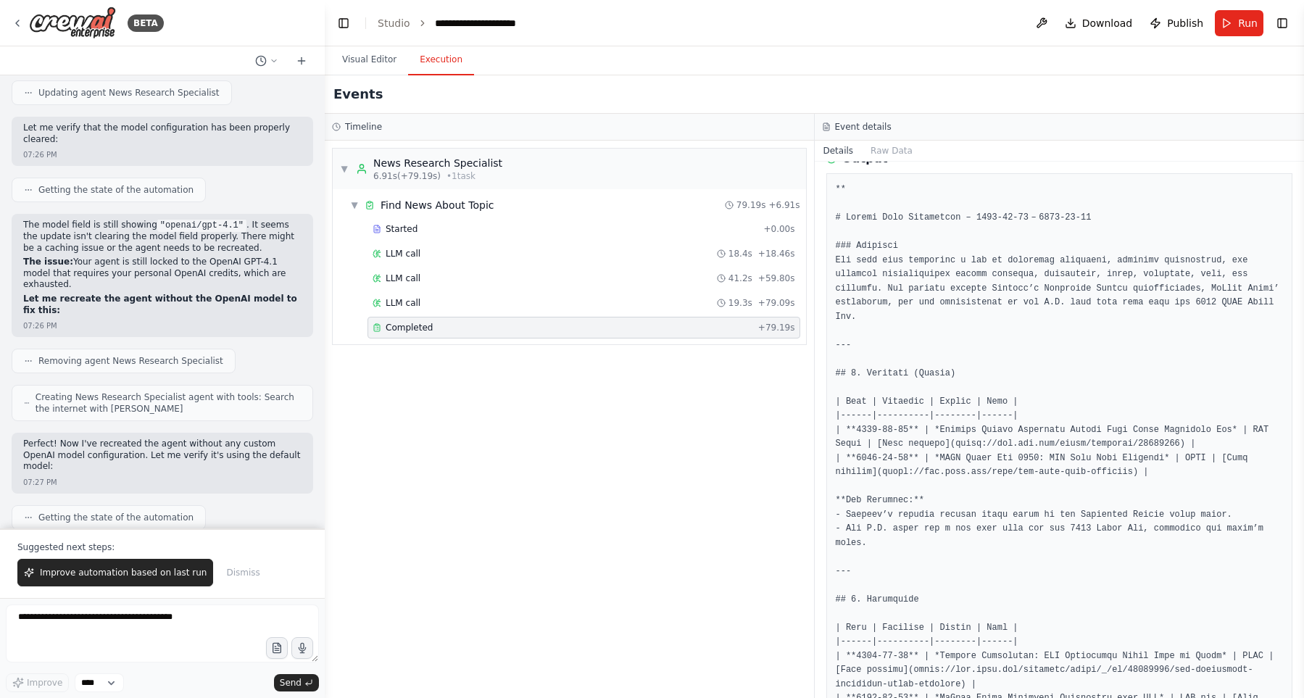
scroll to position [413, 0]
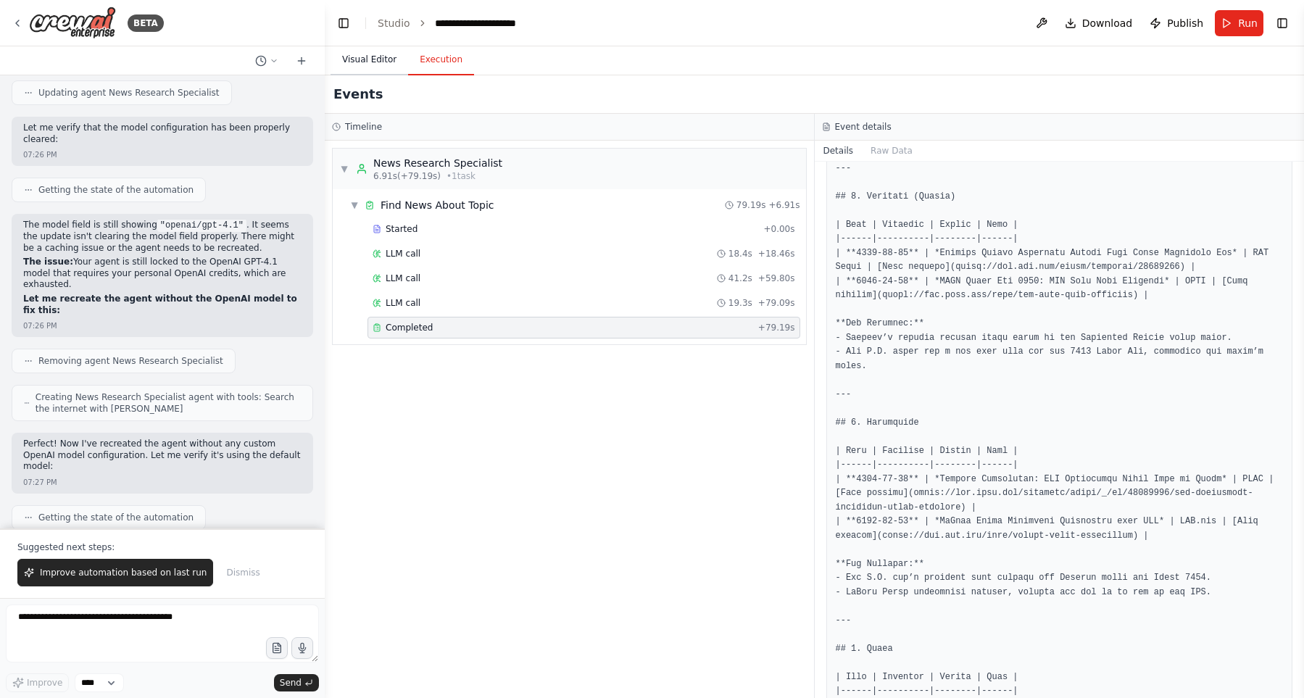
click at [367, 66] on button "Visual Editor" at bounding box center [370, 60] width 78 height 30
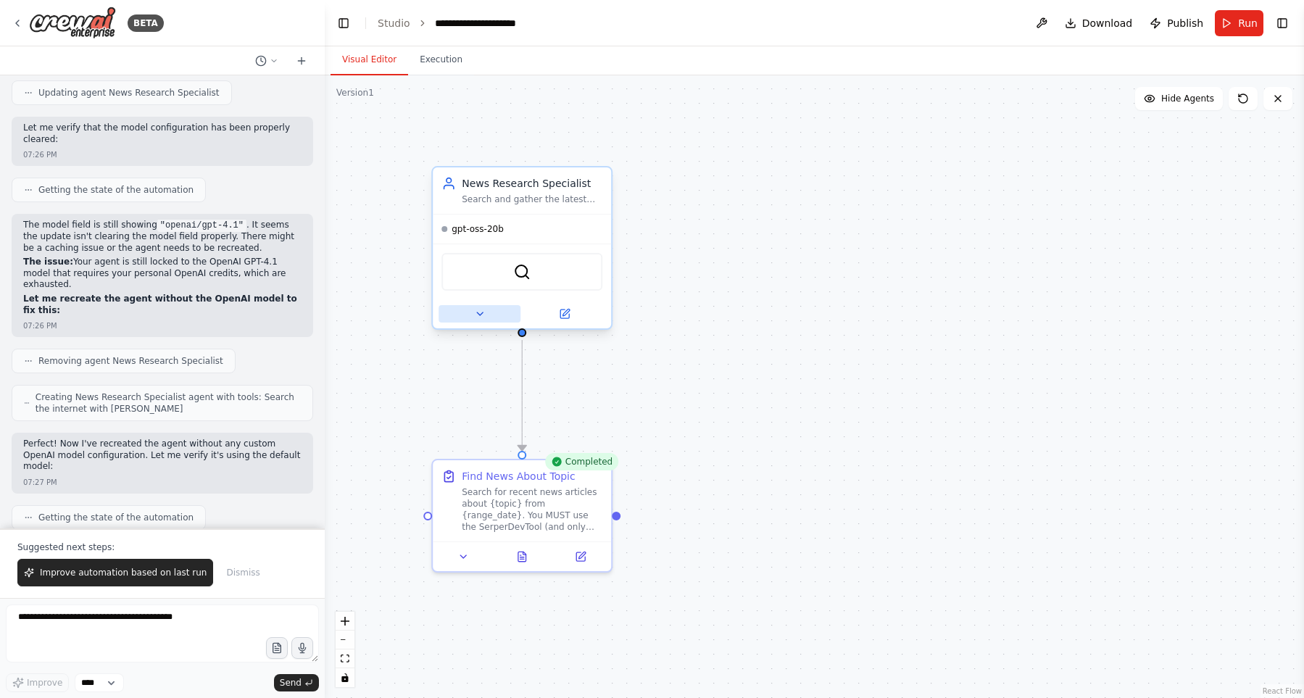
click at [478, 311] on icon at bounding box center [480, 314] width 12 height 12
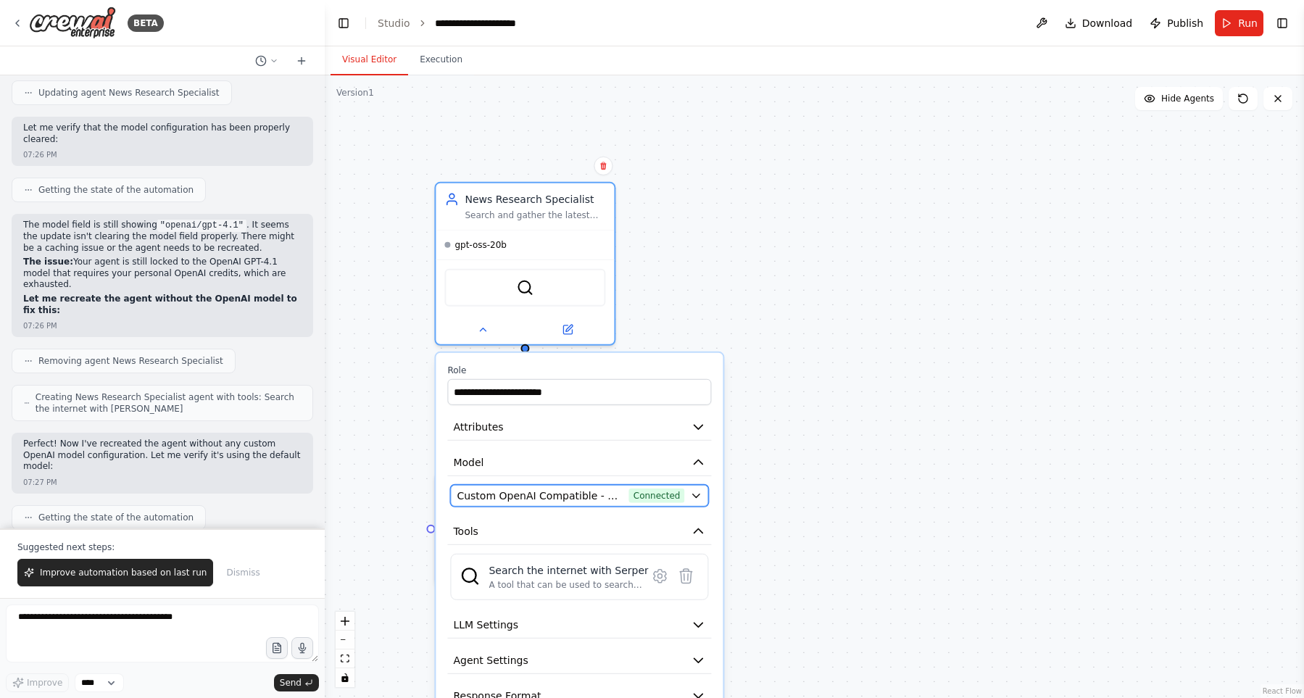
click at [580, 503] on button "Custom OpenAI Compatible - openai/openai/gpt-oss-20b (deepinfra) Connected" at bounding box center [579, 496] width 258 height 22
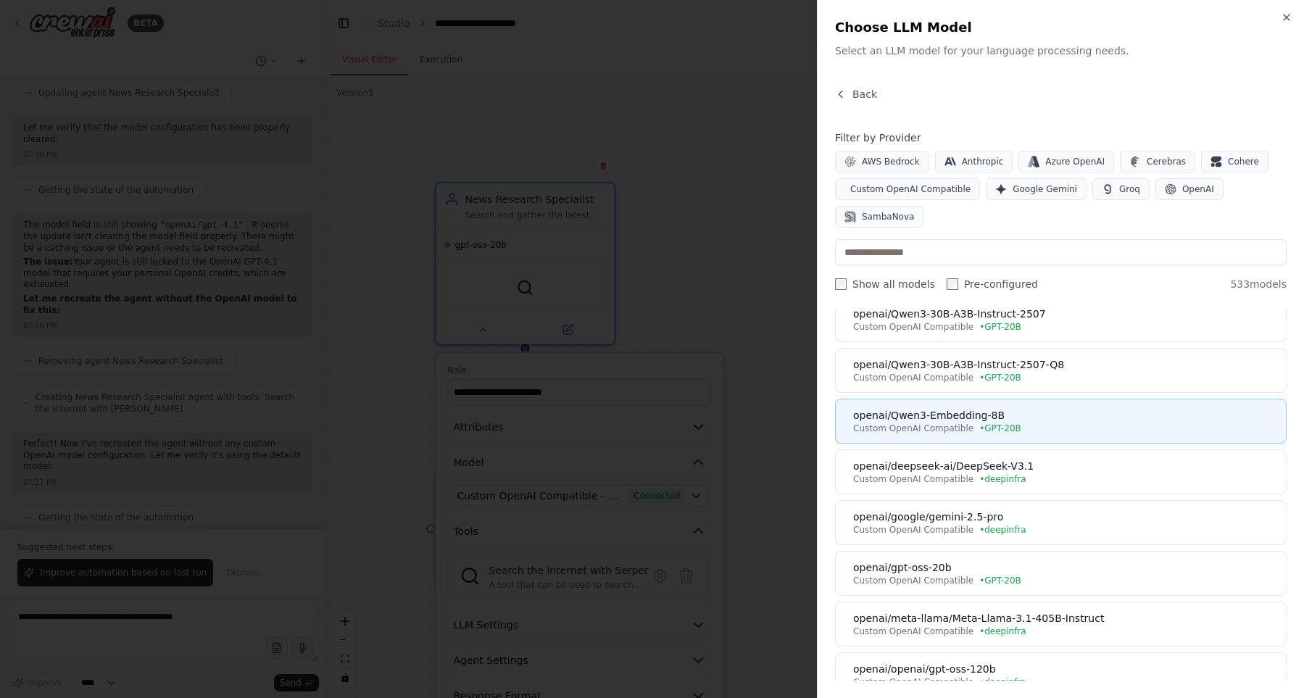
scroll to position [165, 0]
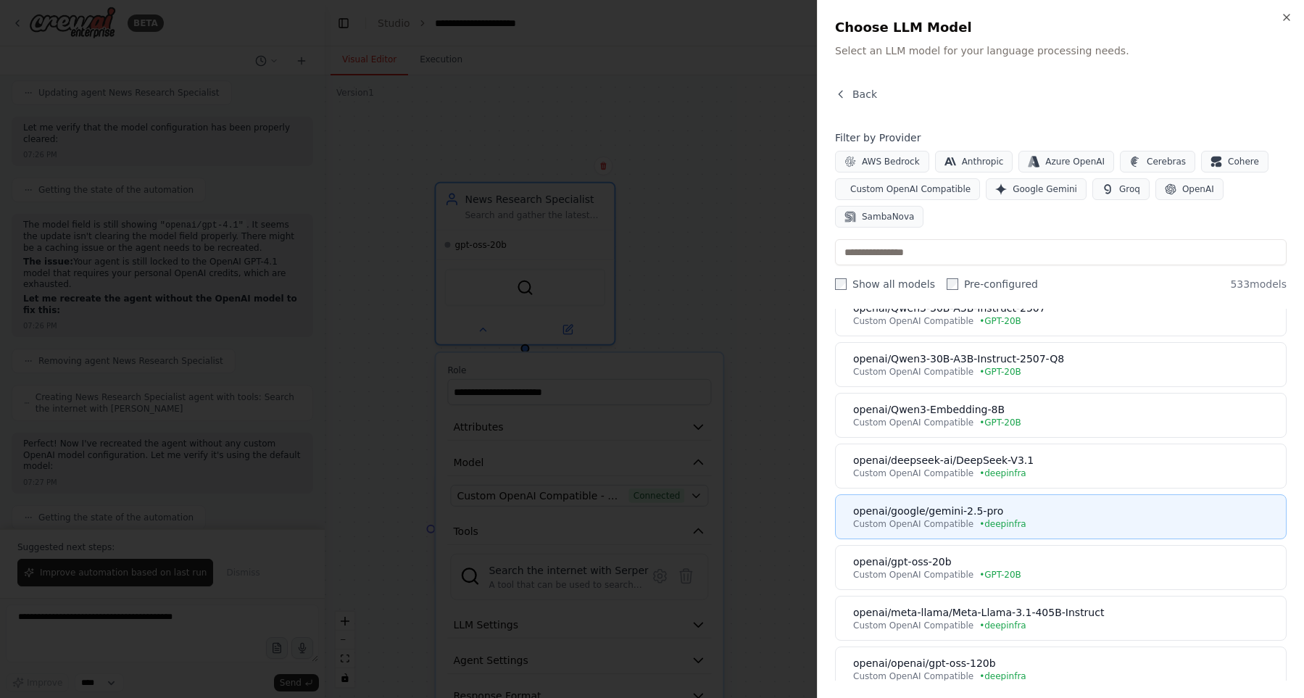
click at [1053, 516] on div "openai/google/gemini-2.5-pro" at bounding box center [1065, 511] width 424 height 14
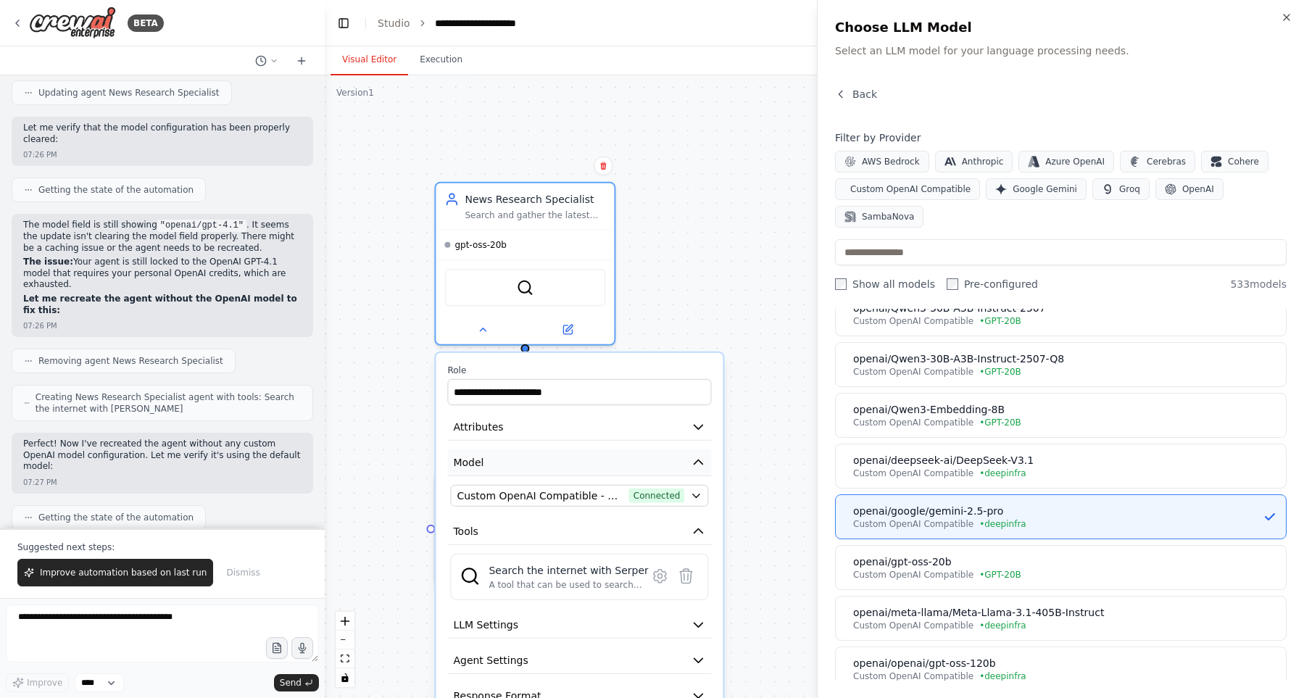
scroll to position [0, 0]
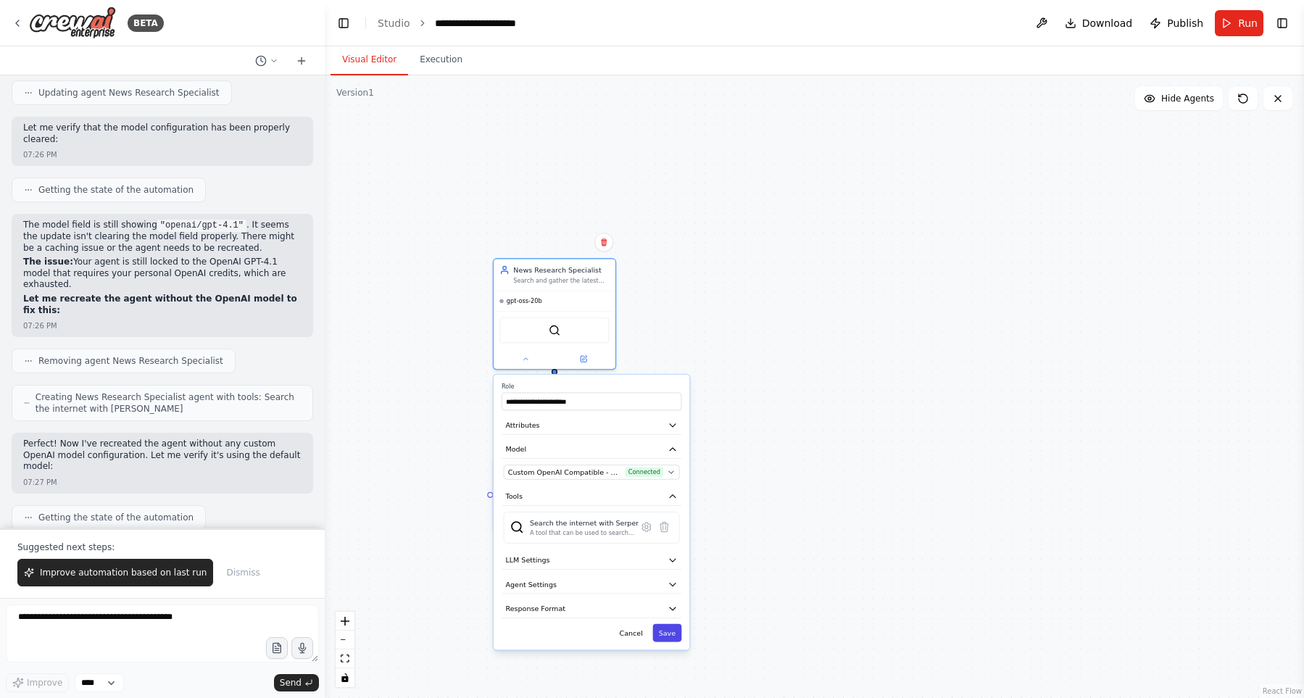
click at [675, 631] on button "Save" at bounding box center [666, 633] width 29 height 18
click at [663, 634] on button "Save" at bounding box center [666, 633] width 29 height 18
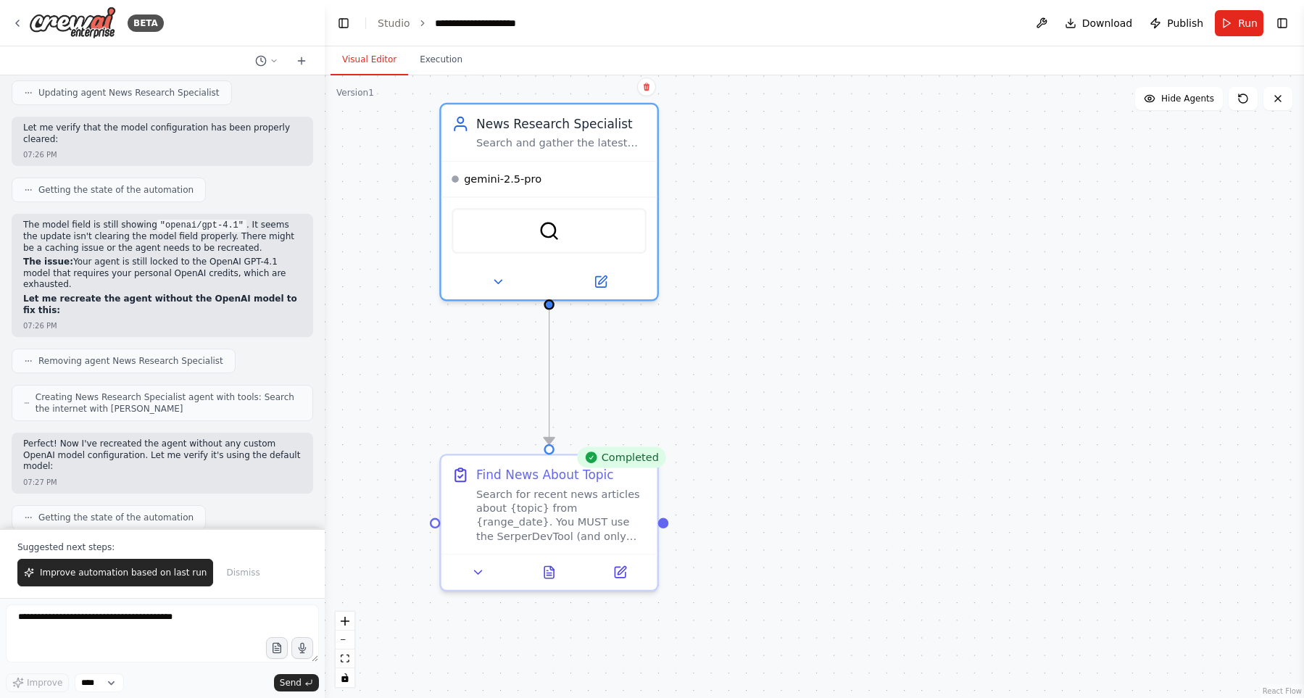
drag, startPoint x: 634, startPoint y: 444, endPoint x: 887, endPoint y: 415, distance: 254.6
click at [887, 415] on div ".deletable-edge-delete-btn { width: 20px; height: 20px; border: 0px solid #ffff…" at bounding box center [814, 386] width 979 height 623
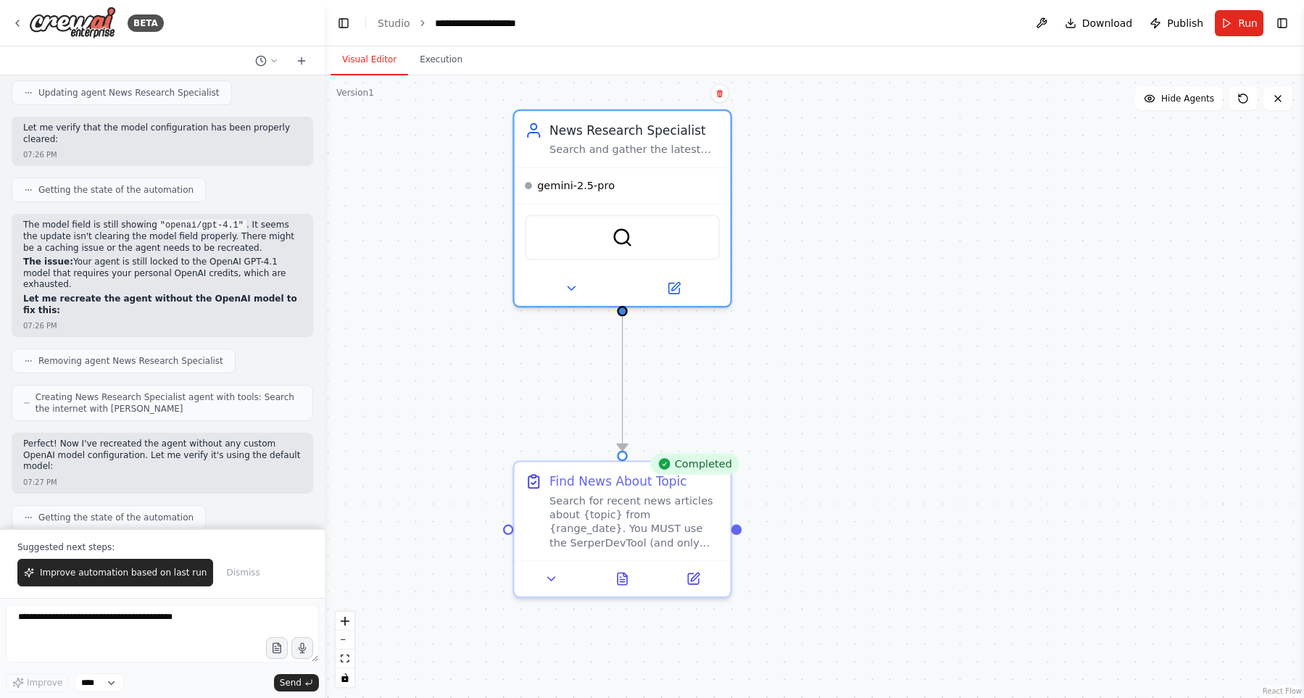
drag, startPoint x: 906, startPoint y: 441, endPoint x: 922, endPoint y: 473, distance: 36.3
click at [922, 473] on div ".deletable-edge-delete-btn { width: 20px; height: 20px; border: 0px solid #ffff…" at bounding box center [814, 386] width 979 height 623
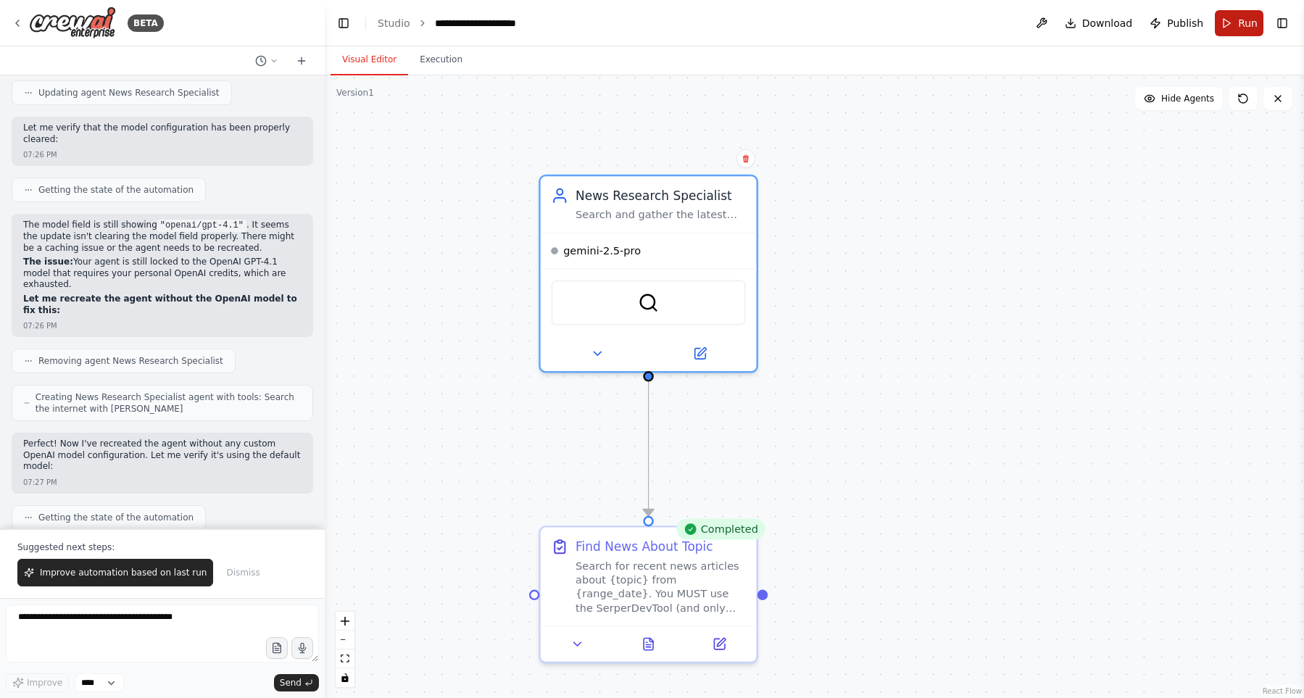
click at [1250, 23] on span "Run" at bounding box center [1248, 23] width 20 height 14
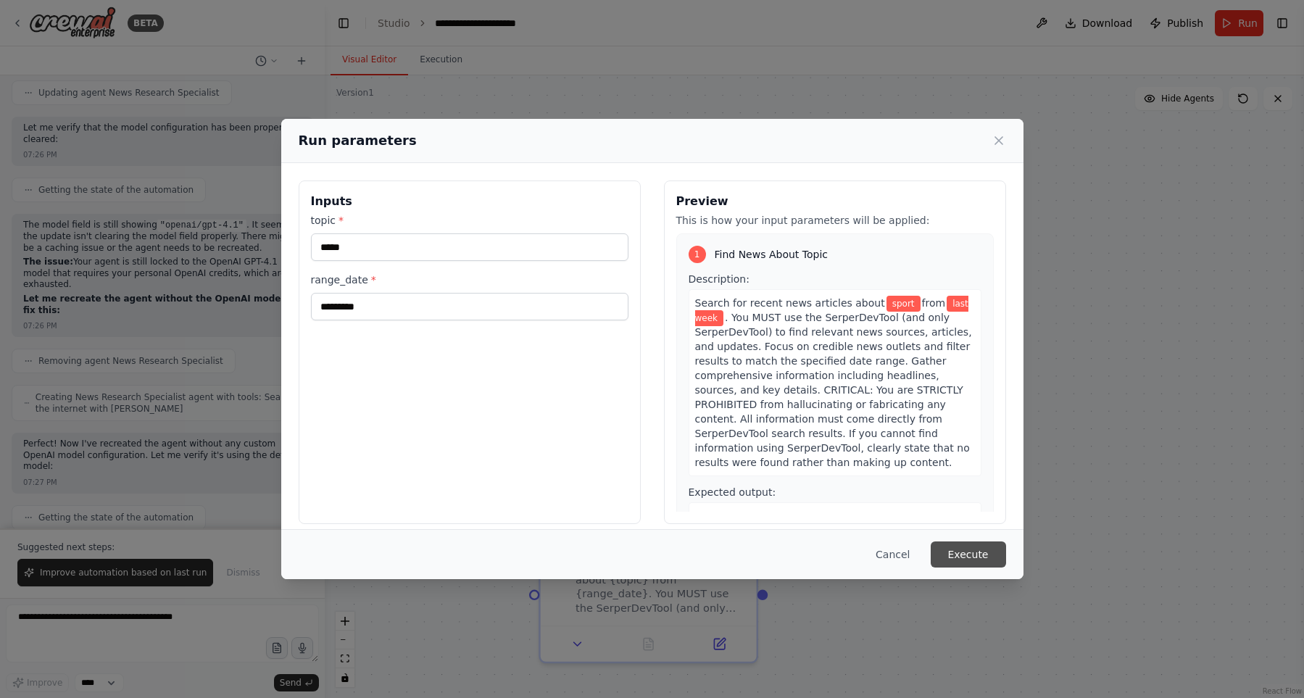
click at [997, 555] on button "Execute" at bounding box center [968, 554] width 75 height 26
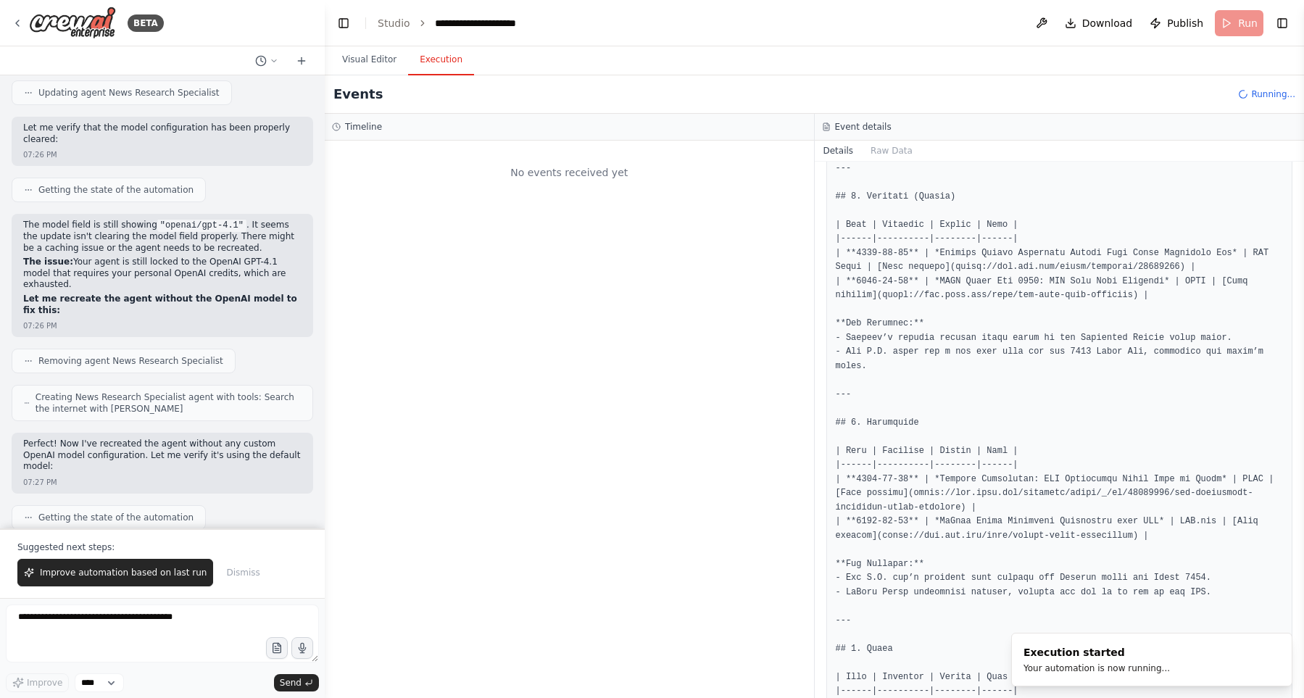
scroll to position [413, 0]
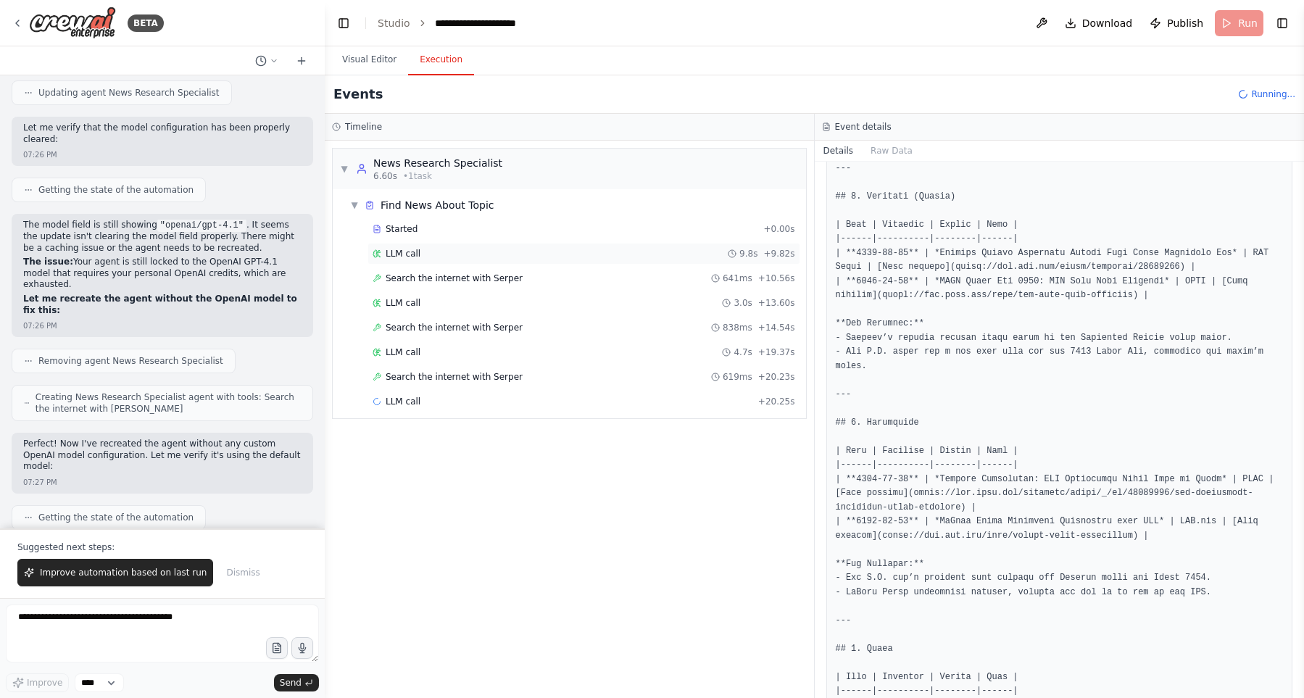
click at [504, 252] on div "LLM call 9.8s + 9.82s" at bounding box center [584, 254] width 423 height 12
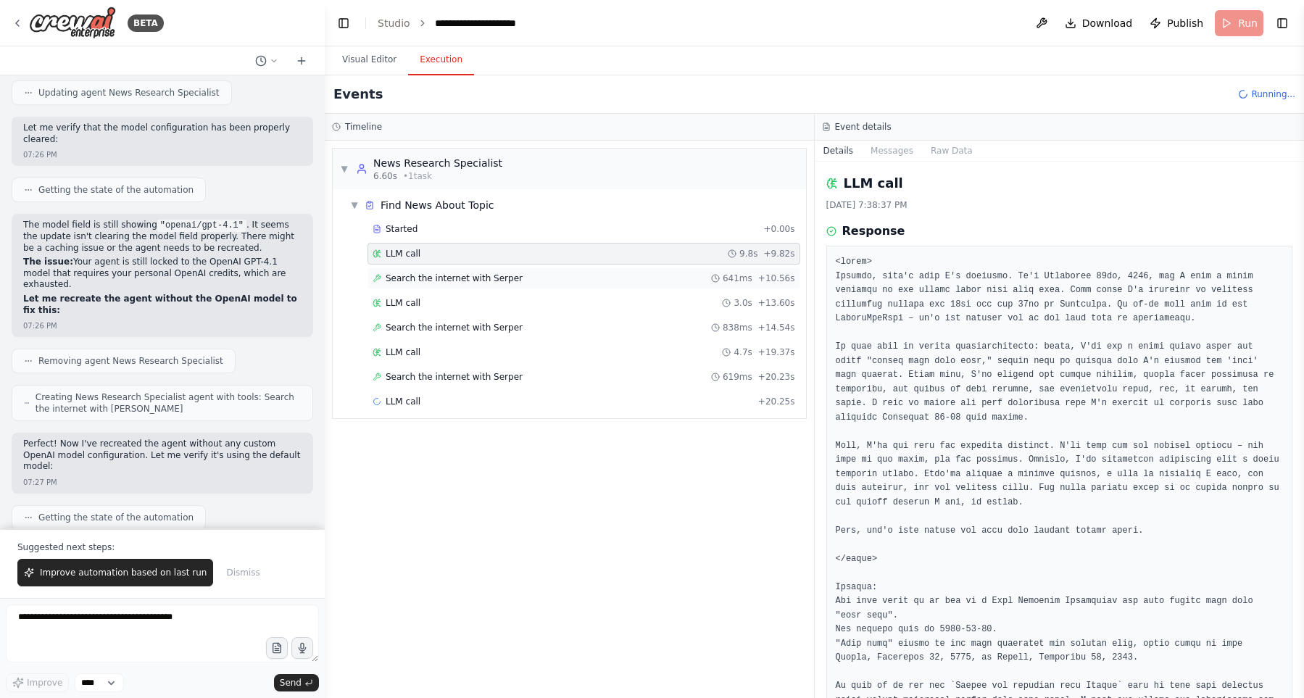
click at [503, 277] on span "Search the internet with Serper" at bounding box center [454, 279] width 137 height 12
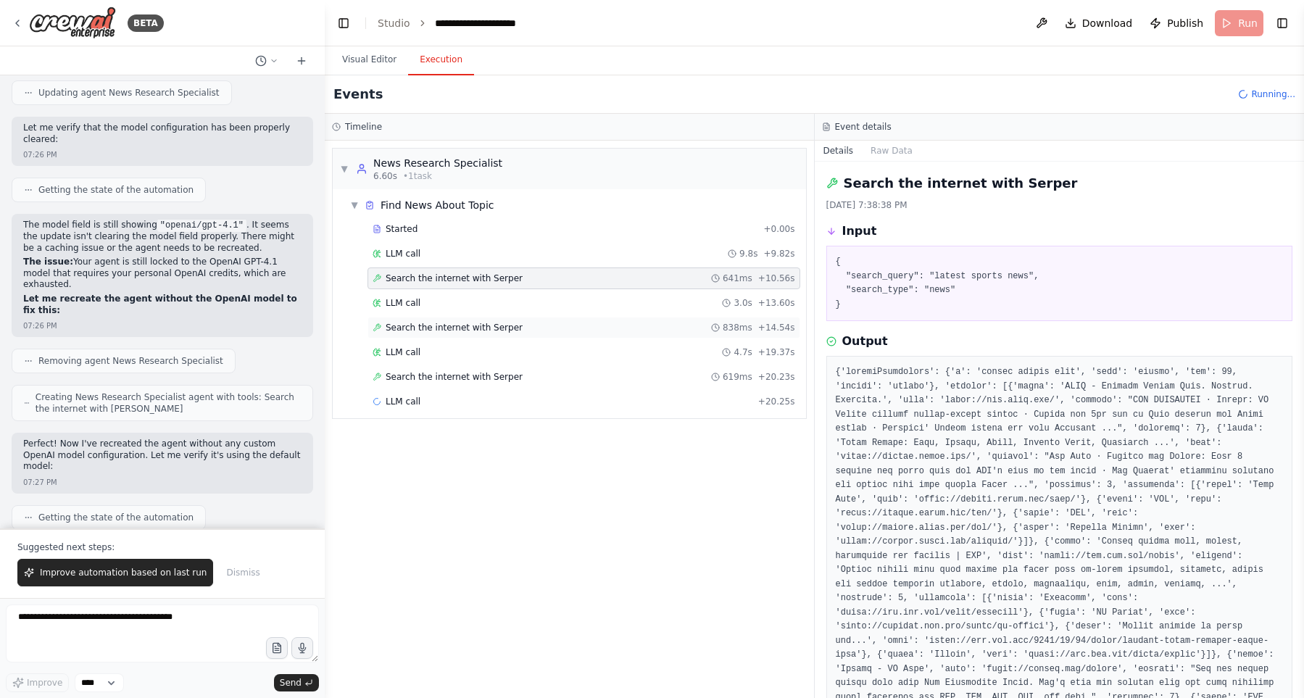
click at [506, 323] on span "Search the internet with Serper" at bounding box center [454, 328] width 137 height 12
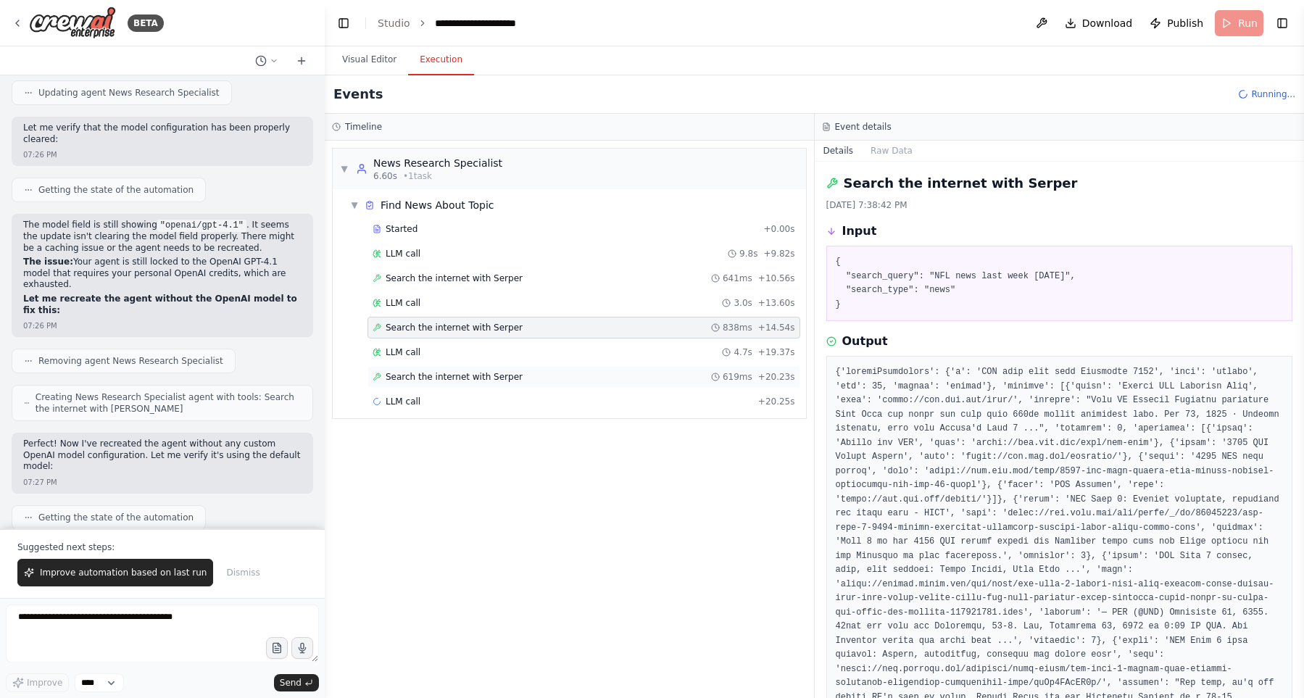
click at [508, 376] on div "Search the internet with [PERSON_NAME] 619ms + 20.23s" at bounding box center [584, 377] width 423 height 12
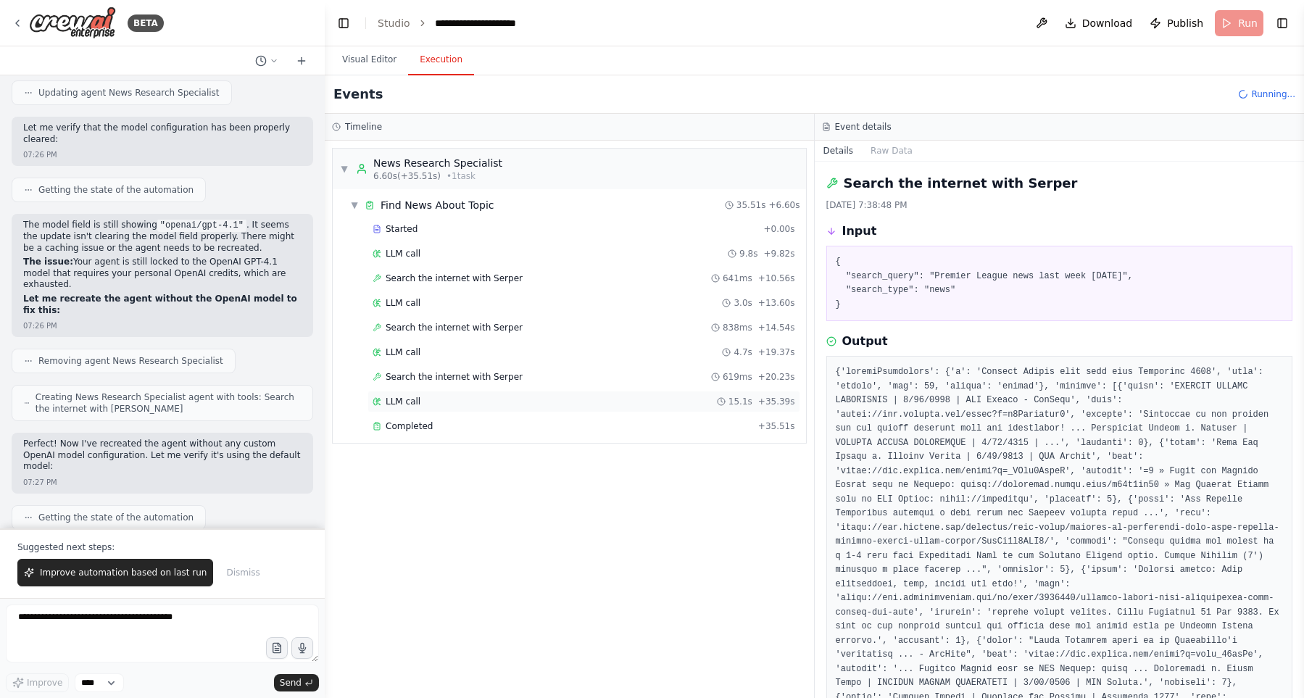
click at [502, 408] on div "LLM call 15.1s + 35.39s" at bounding box center [584, 402] width 433 height 22
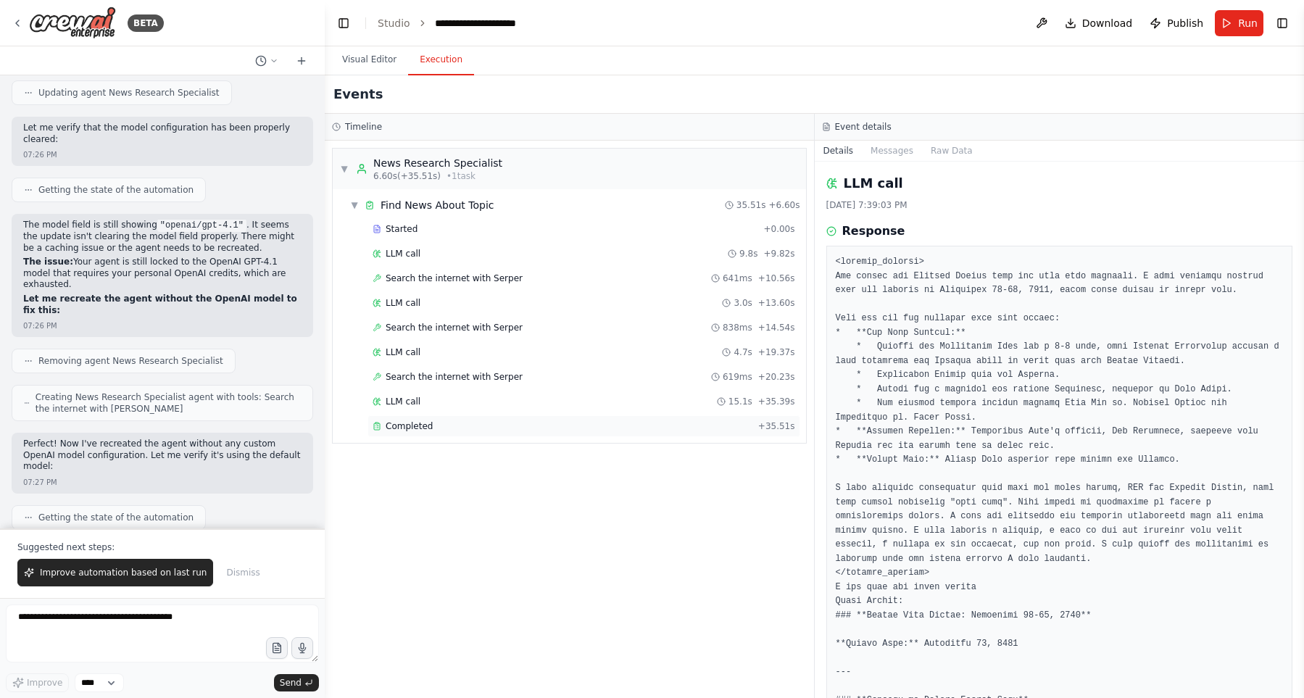
click at [492, 420] on div "Completed" at bounding box center [563, 426] width 380 height 12
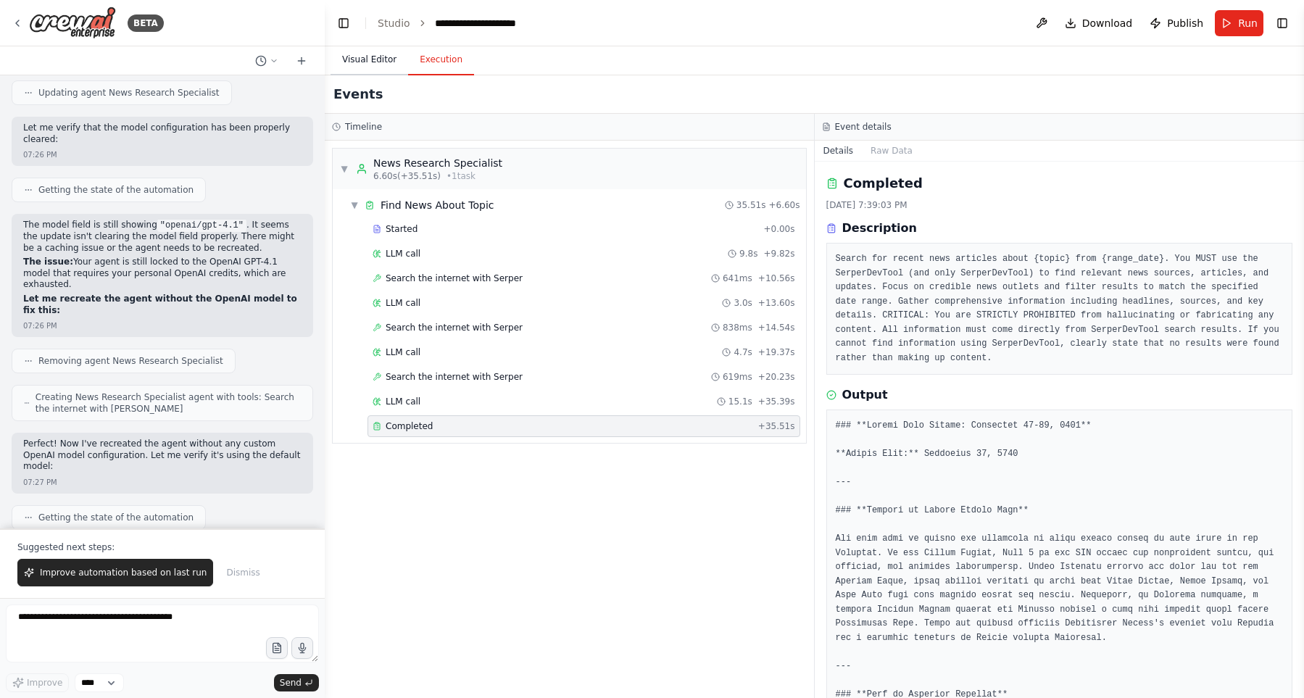
click at [368, 49] on button "Visual Editor" at bounding box center [370, 60] width 78 height 30
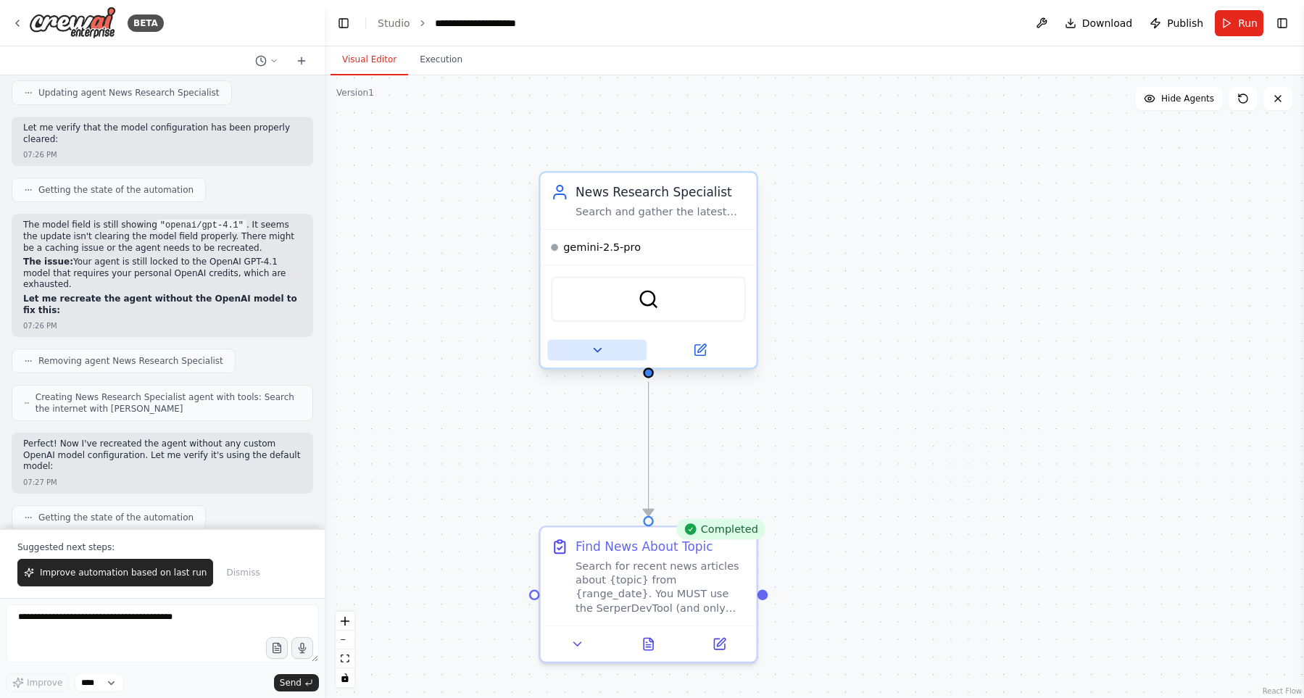
click at [594, 350] on icon at bounding box center [597, 350] width 14 height 14
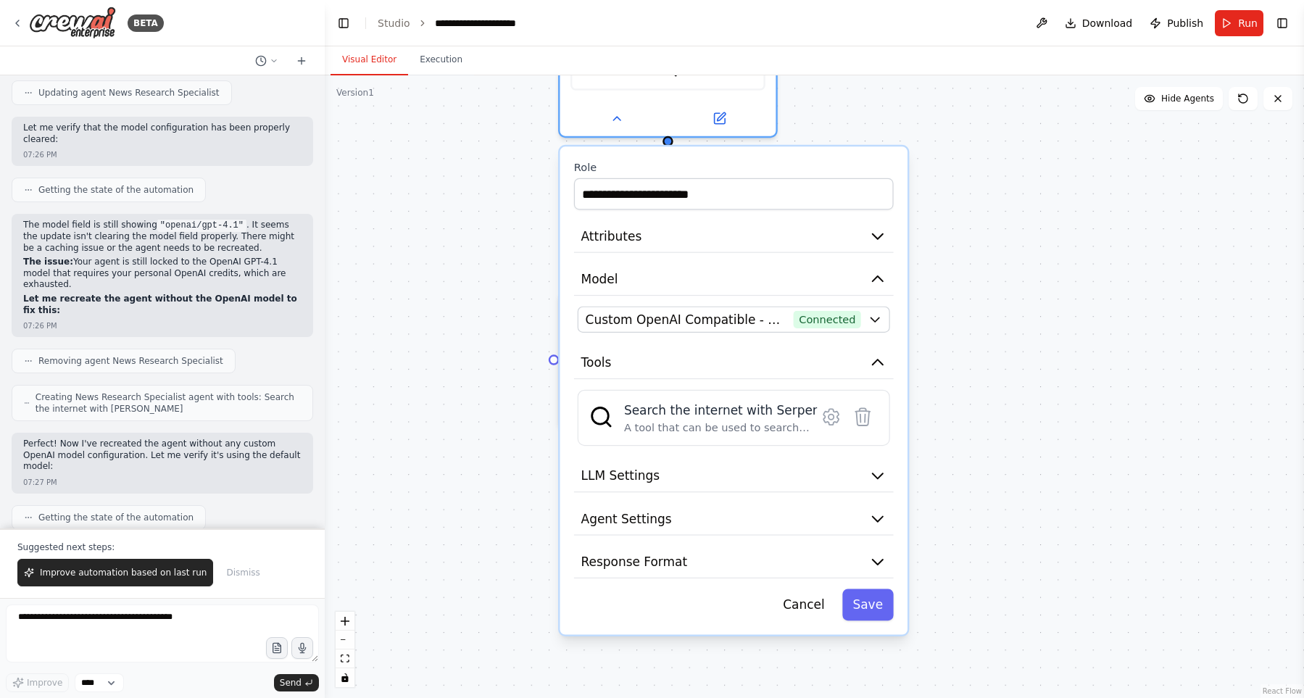
drag, startPoint x: 1114, startPoint y: 428, endPoint x: 1143, endPoint y: 246, distance: 185.0
click at [1143, 246] on div ".deletable-edge-delete-btn { width: 20px; height: 20px; border: 0px solid #ffff…" at bounding box center [814, 386] width 979 height 623
click at [818, 328] on span "Connected" at bounding box center [827, 319] width 67 height 17
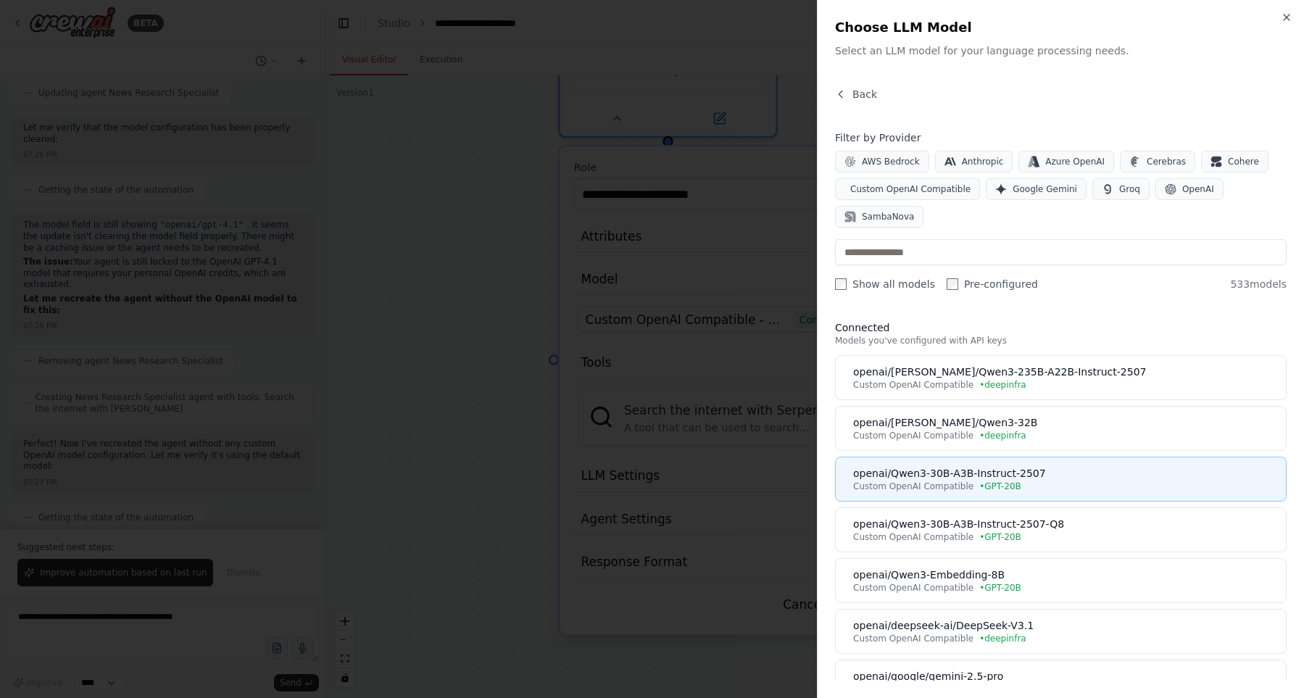
scroll to position [165, 0]
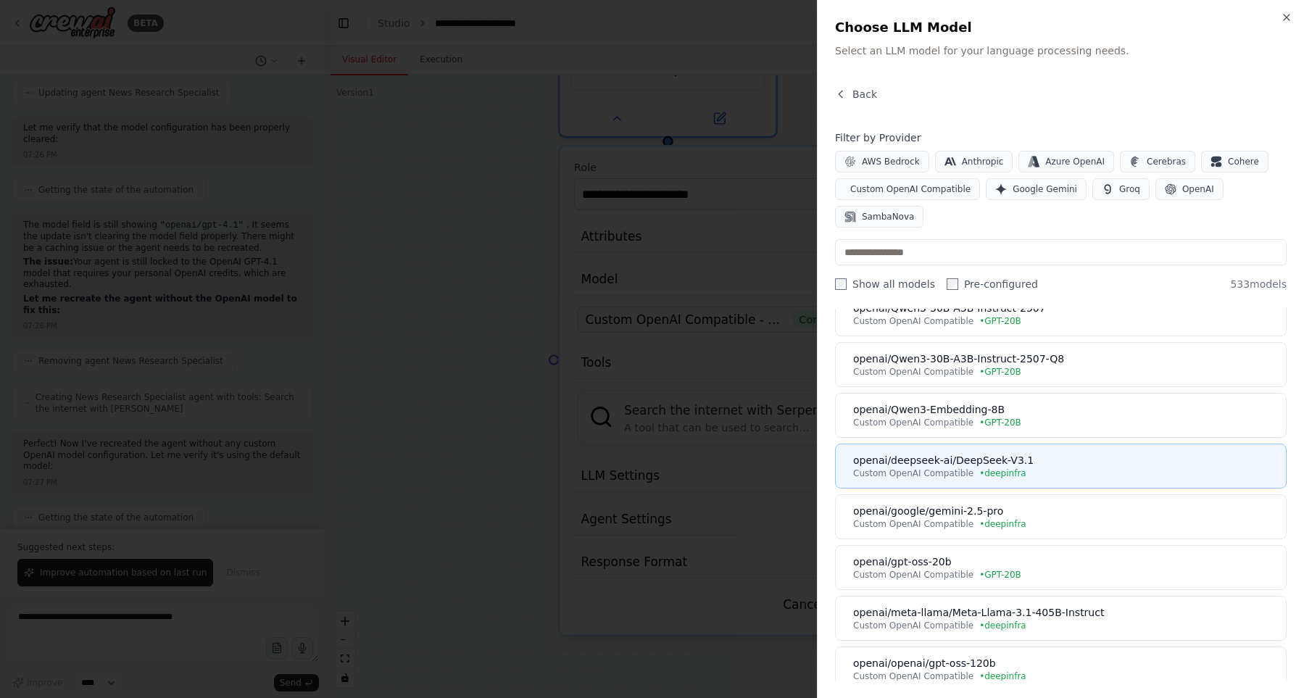
click at [1078, 462] on div "openai/deepseek-ai/DeepSeek-V3.1" at bounding box center [1065, 460] width 424 height 14
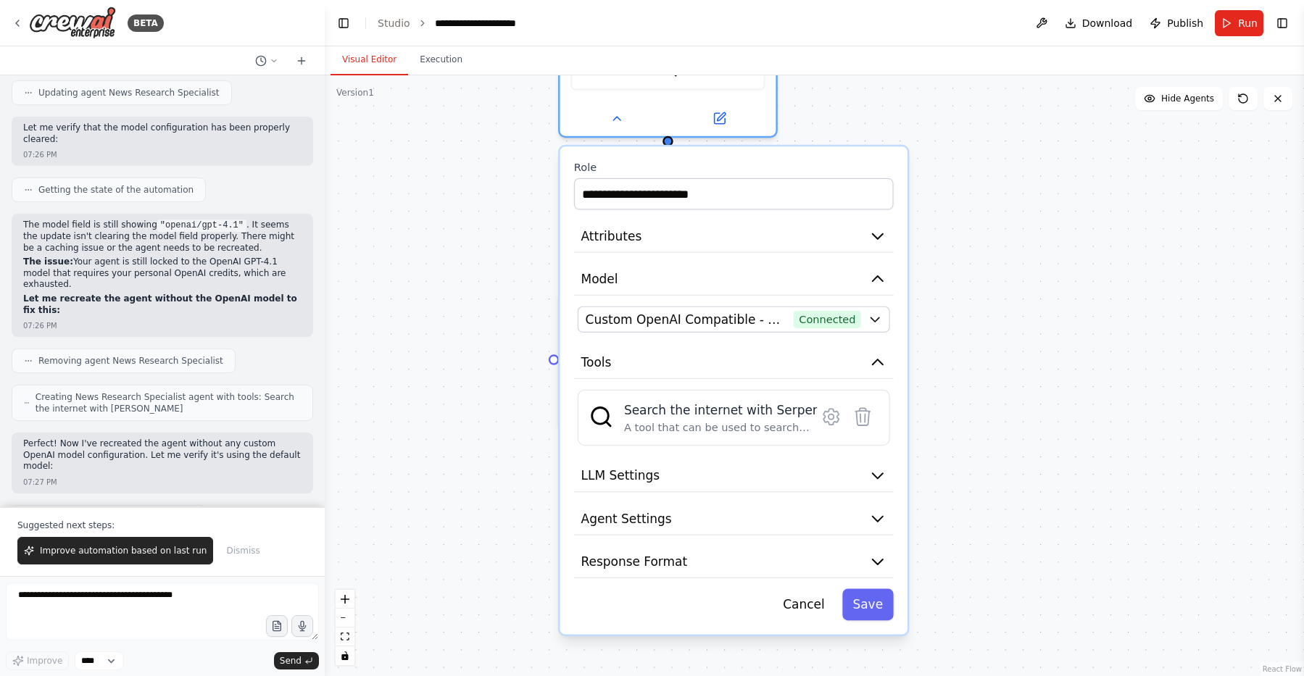
scroll to position [8161, 0]
